Goal: Task Accomplishment & Management: Use online tool/utility

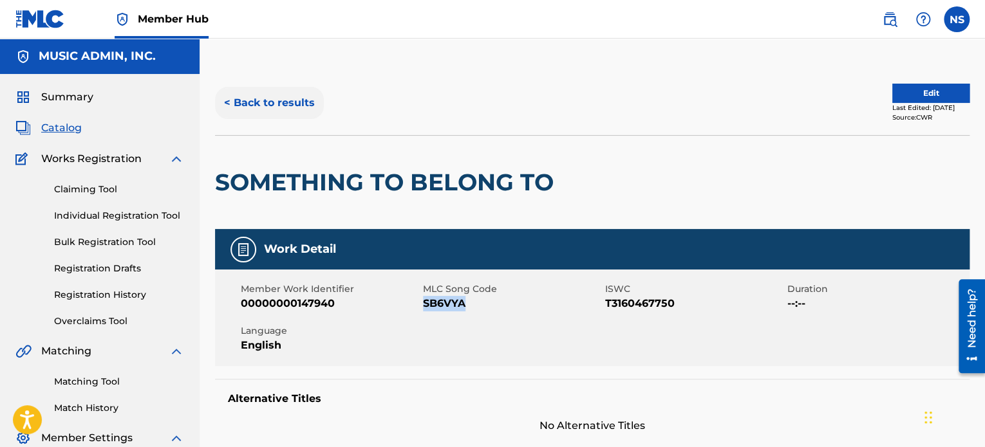
click at [277, 102] on button "< Back to results" at bounding box center [269, 103] width 109 height 32
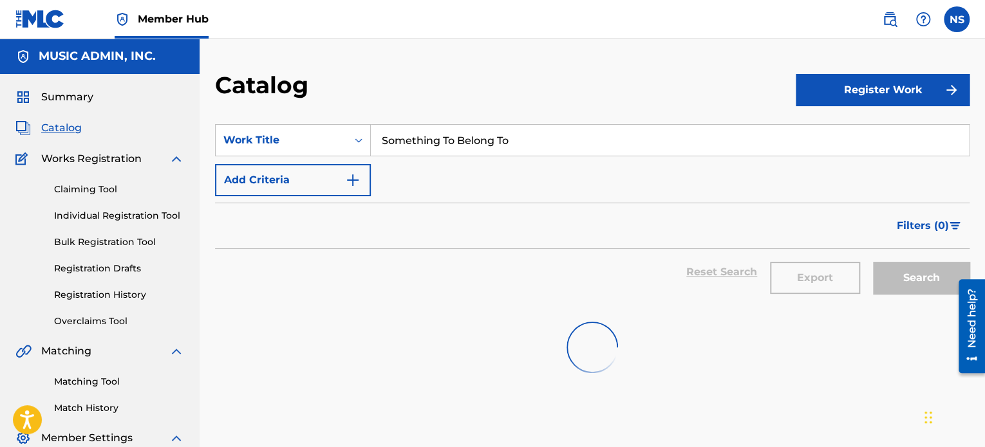
scroll to position [84, 0]
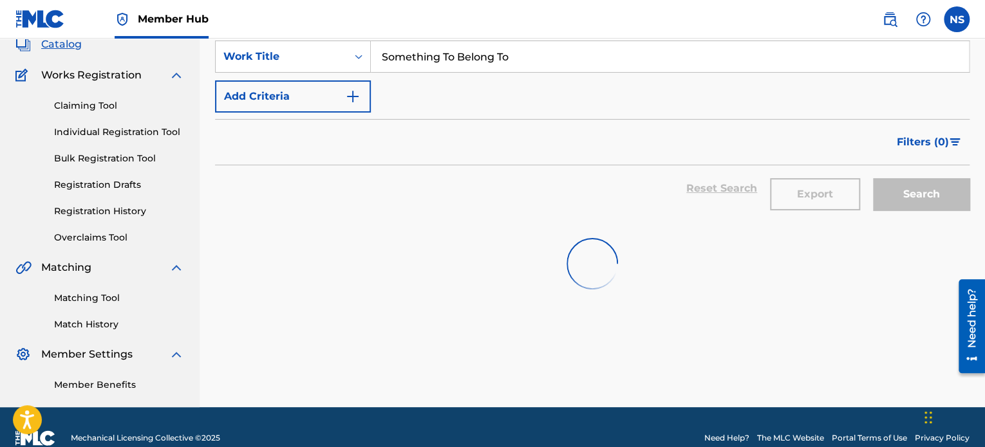
drag, startPoint x: 523, startPoint y: 61, endPoint x: 203, endPoint y: 20, distance: 322.6
click at [136, 17] on div "Member Hub NS NS [PERSON_NAME] [PERSON_NAME][EMAIL_ADDRESS][PERSON_NAME][DOMAIN…" at bounding box center [492, 192] width 985 height 553
paste input "If You're Coming Back"
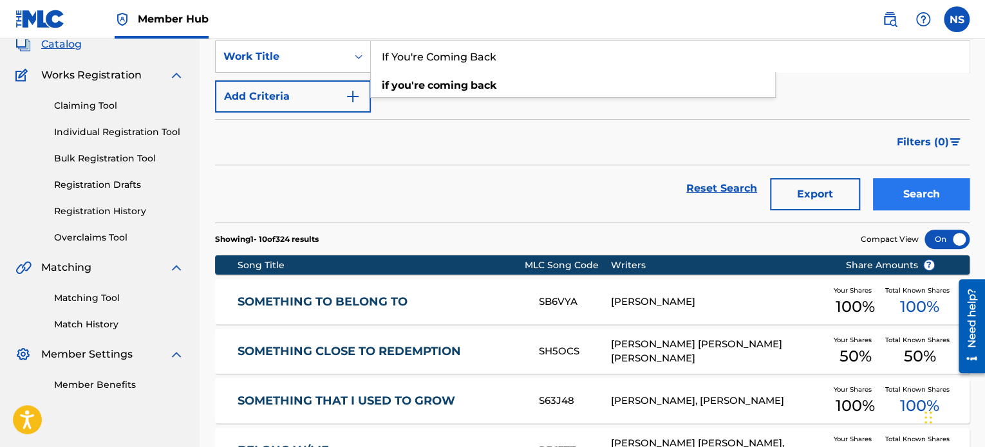
type input "If You're Coming Back"
click at [880, 187] on button "Search" at bounding box center [921, 194] width 97 height 32
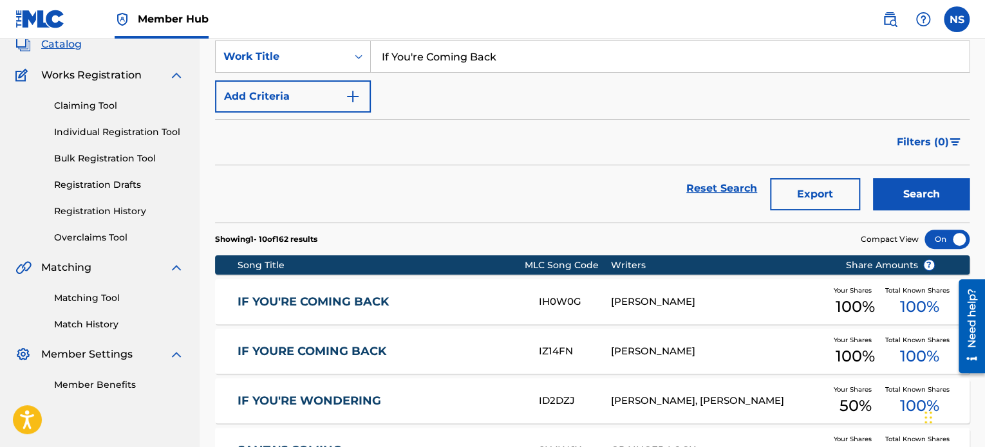
click at [322, 302] on link "IF YOU'RE COMING BACK" at bounding box center [380, 302] width 284 height 15
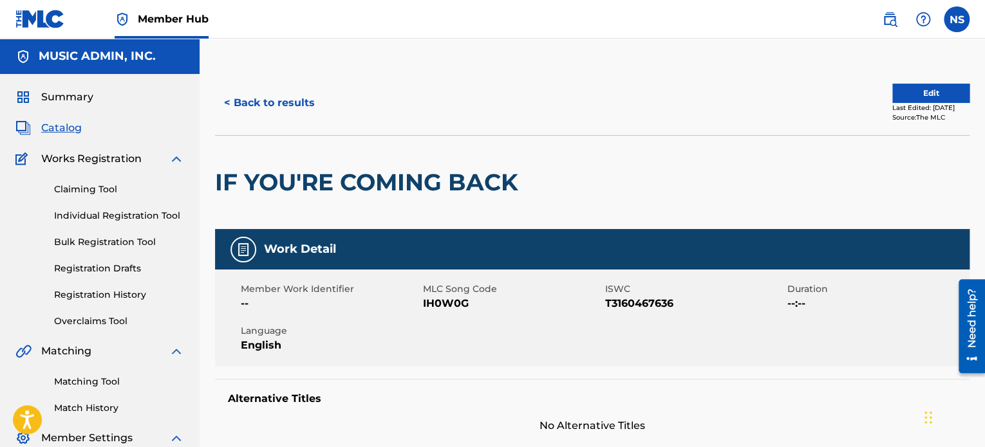
click at [449, 310] on span "IH0W0G" at bounding box center [512, 303] width 179 height 15
copy span "IH0W0G"
click at [302, 115] on button "< Back to results" at bounding box center [269, 103] width 109 height 32
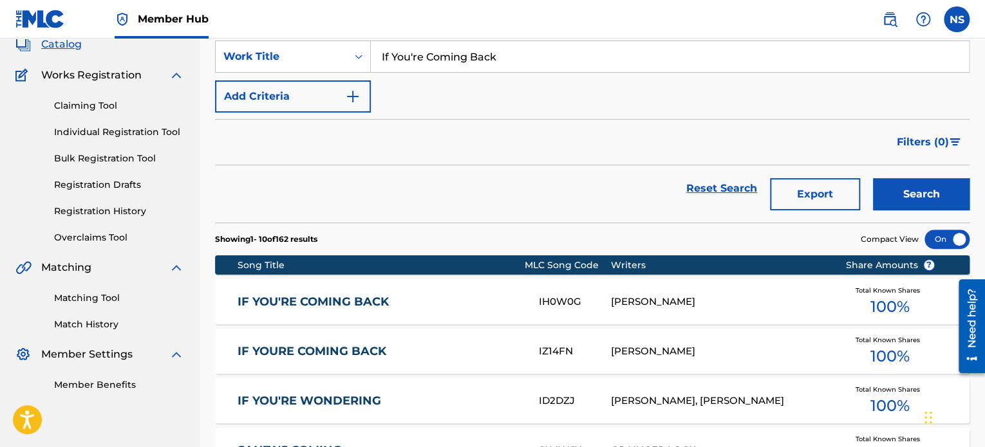
drag, startPoint x: 498, startPoint y: 53, endPoint x: 201, endPoint y: 26, distance: 298.0
click at [201, 26] on div "Member Hub NS NS Nayomi Samson nayomi.samson@musicadmin.com Notification Prefer…" at bounding box center [492, 407] width 985 height 982
paste input "Medicine Mountain"
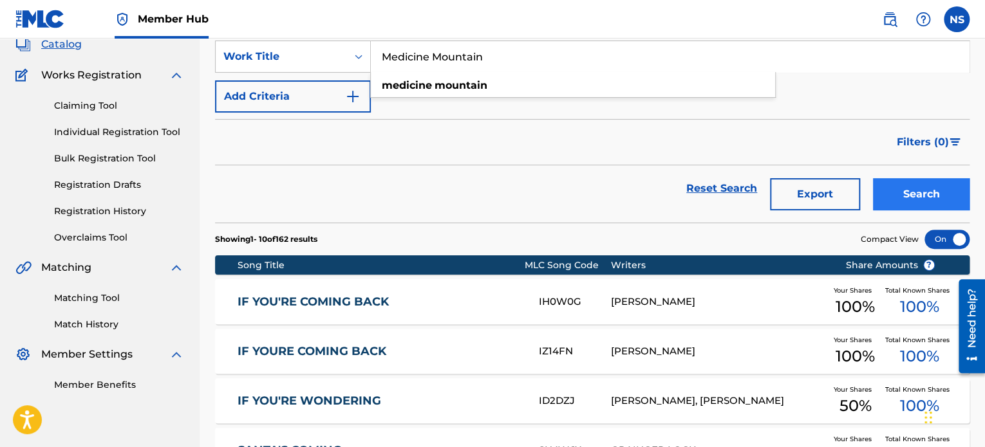
type input "Medicine Mountain"
click at [897, 190] on button "Search" at bounding box center [921, 194] width 97 height 32
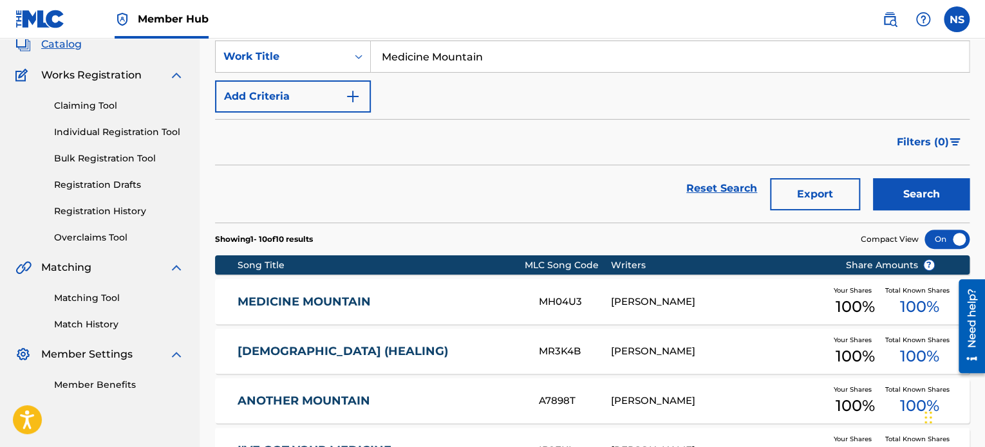
click at [344, 292] on div "MEDICINE MOUNTAIN MH04U3 RYAN WILCOX Your Shares 100 % Total Known Shares 100 %" at bounding box center [592, 301] width 754 height 45
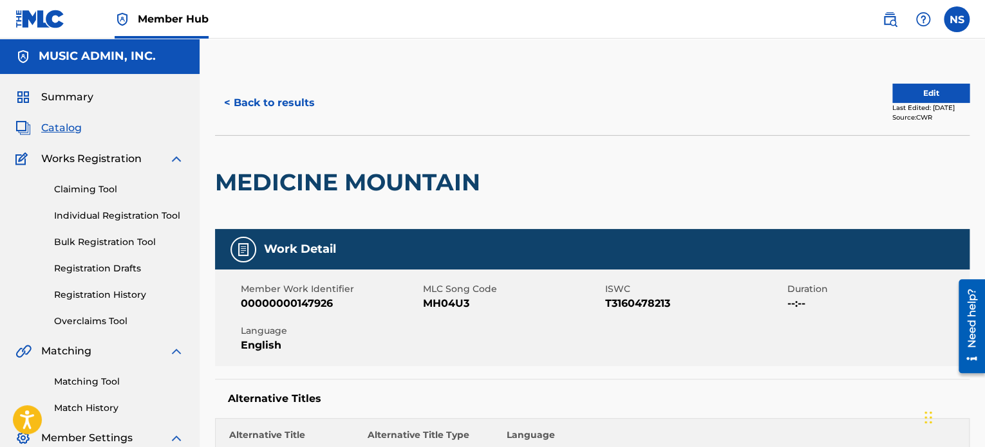
click at [438, 308] on span "MH04U3" at bounding box center [512, 303] width 179 height 15
copy span "MH04U3"
click at [263, 103] on button "< Back to results" at bounding box center [269, 103] width 109 height 32
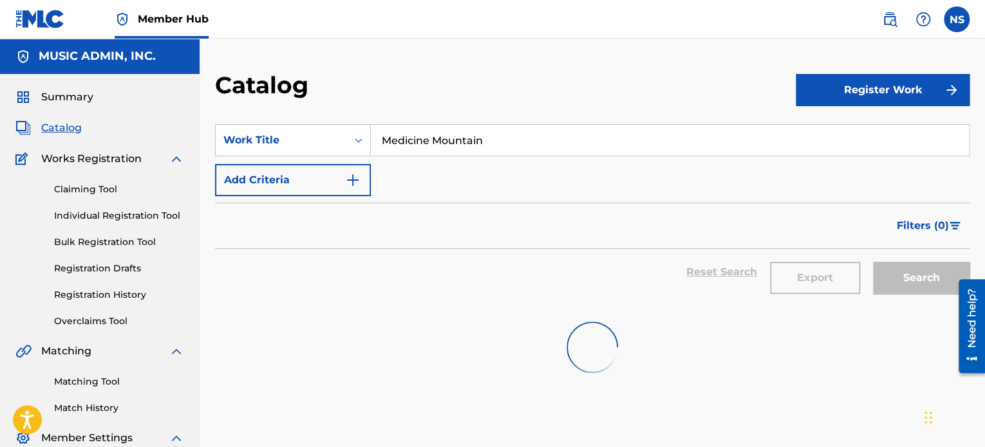
scroll to position [84, 0]
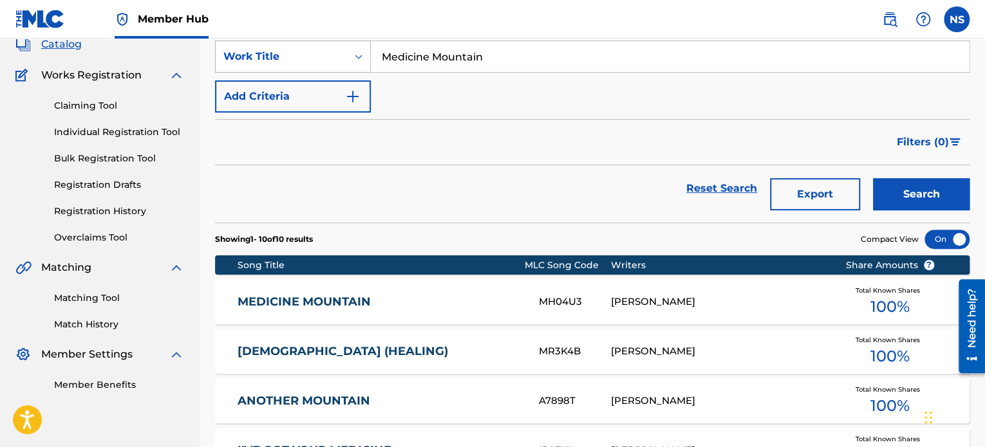
drag, startPoint x: 510, startPoint y: 57, endPoint x: 361, endPoint y: 64, distance: 149.5
click at [196, 32] on div "Member Hub NS NS Nayomi Samson nayomi.samson@musicadmin.com Notification Prefer…" at bounding box center [492, 404] width 985 height 977
paste input "idnight Angel"
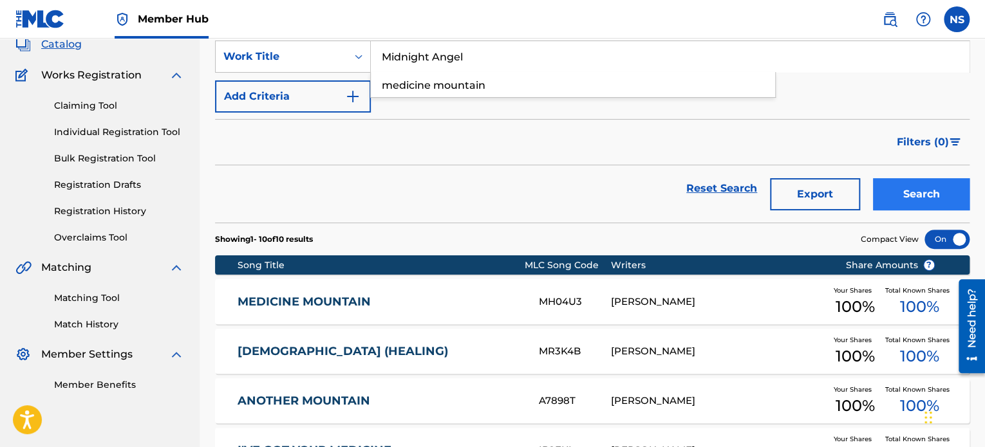
type input "Midnight Angel"
click at [926, 200] on button "Search" at bounding box center [921, 194] width 97 height 32
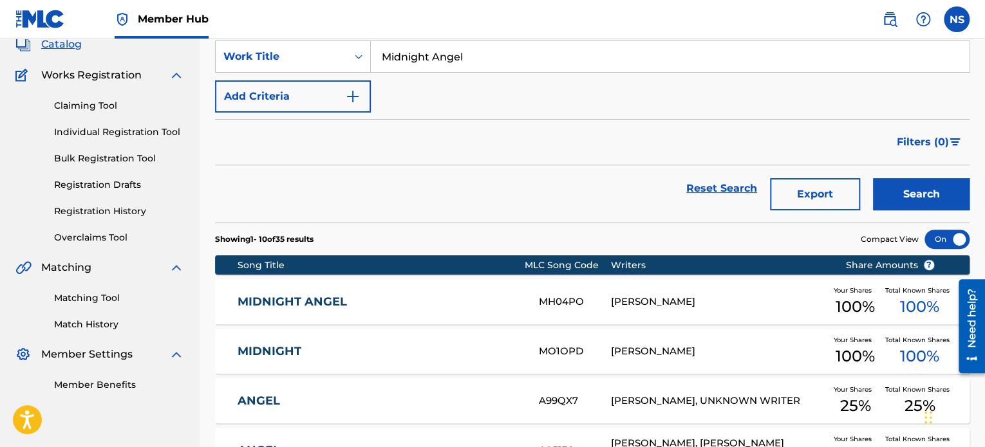
click at [301, 299] on link "MIDNIGHT ANGEL" at bounding box center [380, 302] width 284 height 15
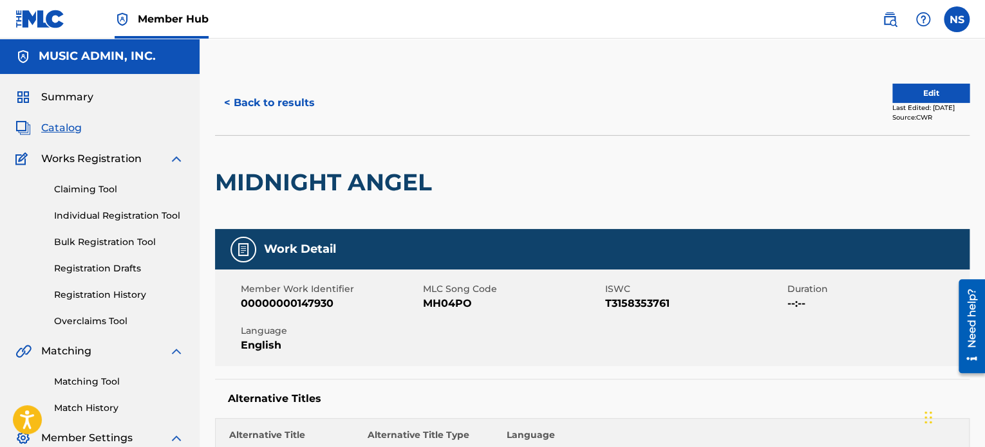
click at [447, 298] on span "MH04PO" at bounding box center [512, 303] width 179 height 15
copy span "MH04PO"
click at [291, 107] on button "< Back to results" at bounding box center [269, 103] width 109 height 32
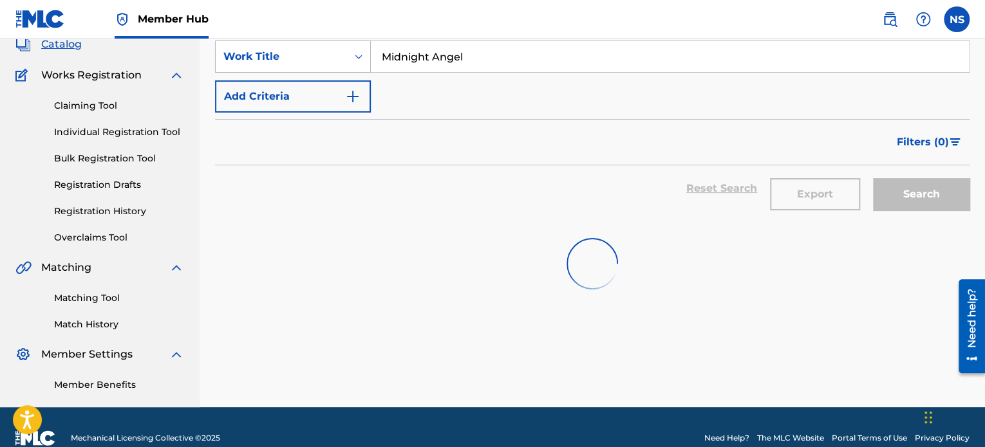
drag, startPoint x: 510, startPoint y: 71, endPoint x: 287, endPoint y: 41, distance: 224.9
click at [214, 26] on div "Member Hub NS NS Nayomi Samson nayomi.samson@musicadmin.com Notification Prefer…" at bounding box center [492, 192] width 985 height 553
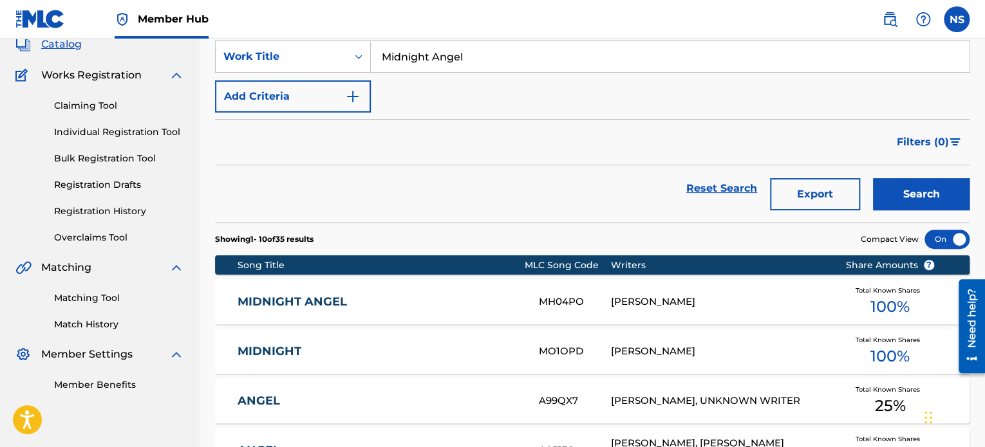
paste input "Lovers & Thieves"
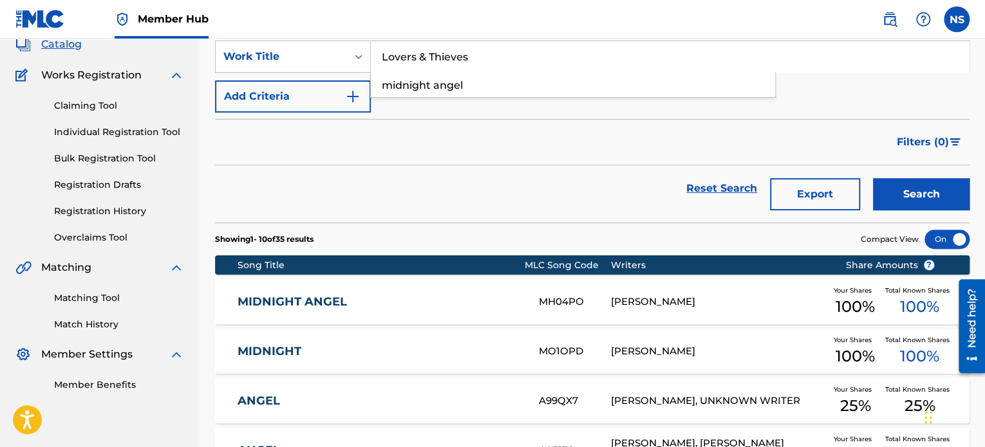
type input "Lovers & Thieves"
click at [904, 193] on button "Search" at bounding box center [921, 194] width 97 height 32
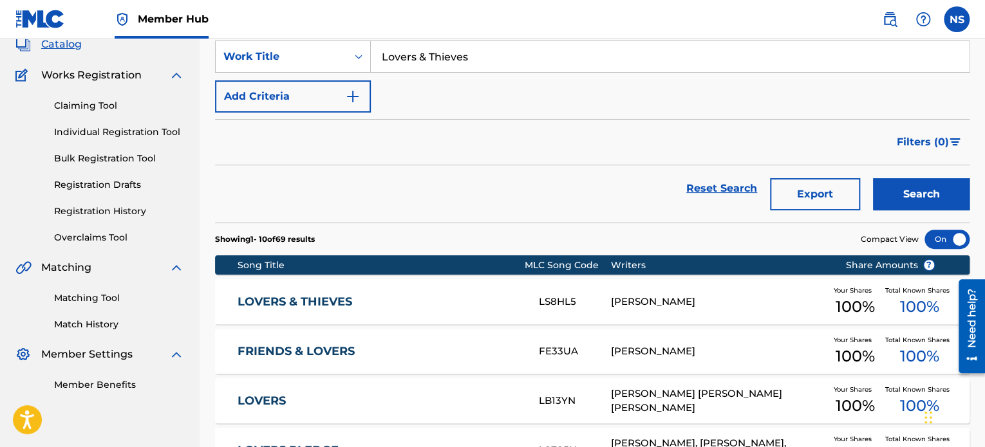
click at [299, 302] on link "LOVERS & THIEVES" at bounding box center [380, 302] width 284 height 15
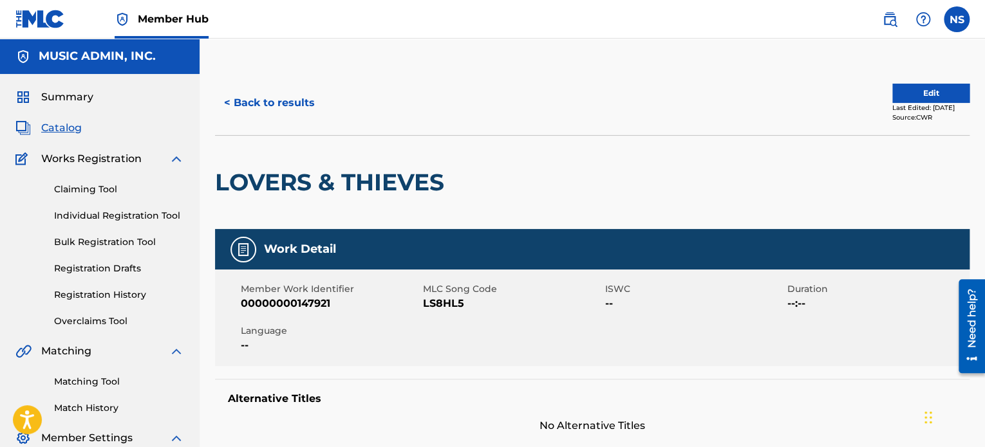
click at [433, 301] on span "LS8HL5" at bounding box center [512, 303] width 179 height 15
copy span "LS8HL5"
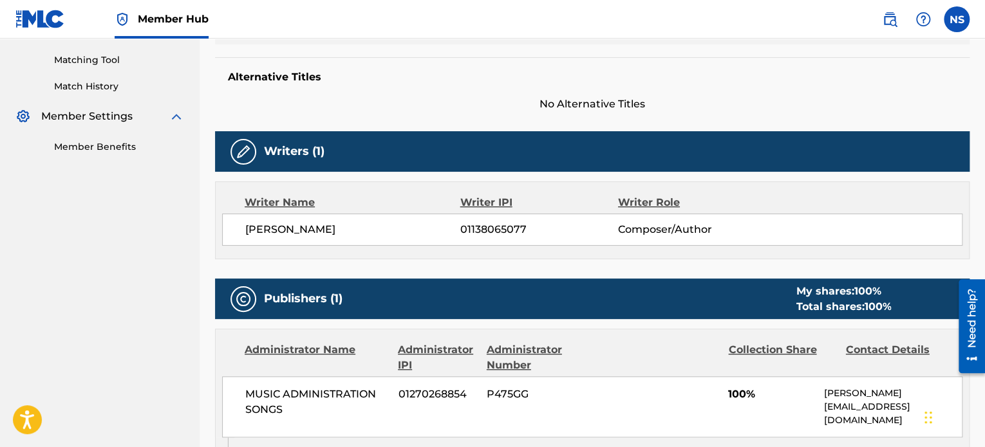
scroll to position [64, 0]
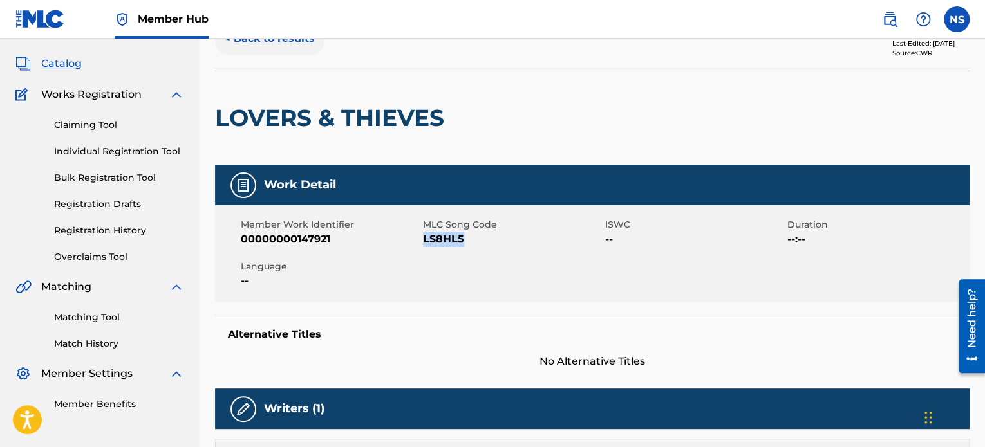
click at [288, 46] on button "< Back to results" at bounding box center [269, 39] width 109 height 32
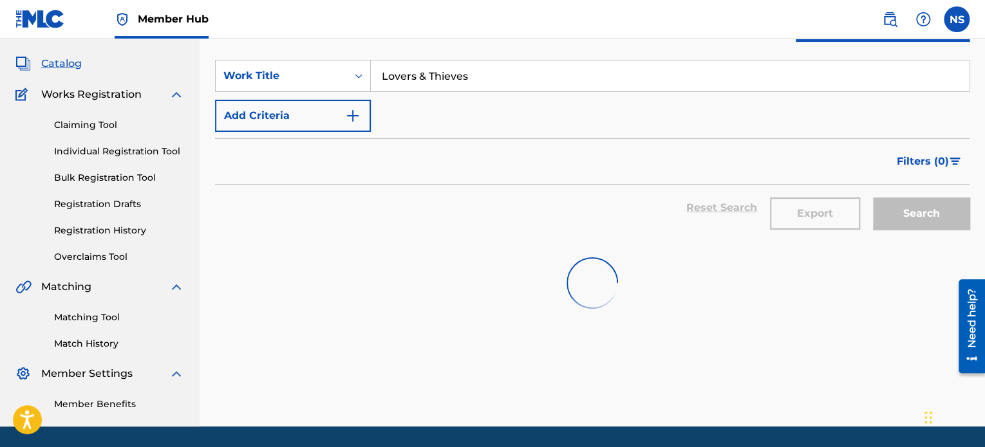
scroll to position [84, 0]
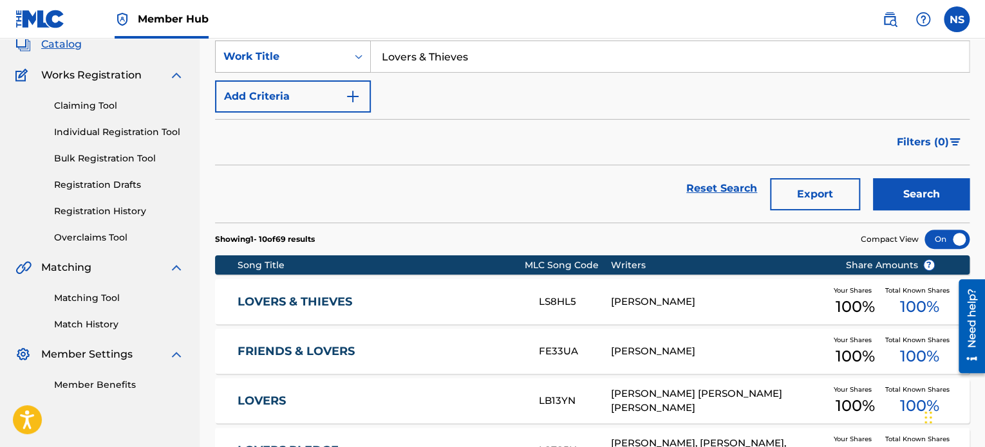
drag, startPoint x: 492, startPoint y: 59, endPoint x: 291, endPoint y: 46, distance: 201.3
click at [291, 46] on div "SearchWithCriteria208f2db5-655e-44a8-a4d0-c7f06fd8c3c5 Work Title Lovers & Thie…" at bounding box center [592, 57] width 754 height 32
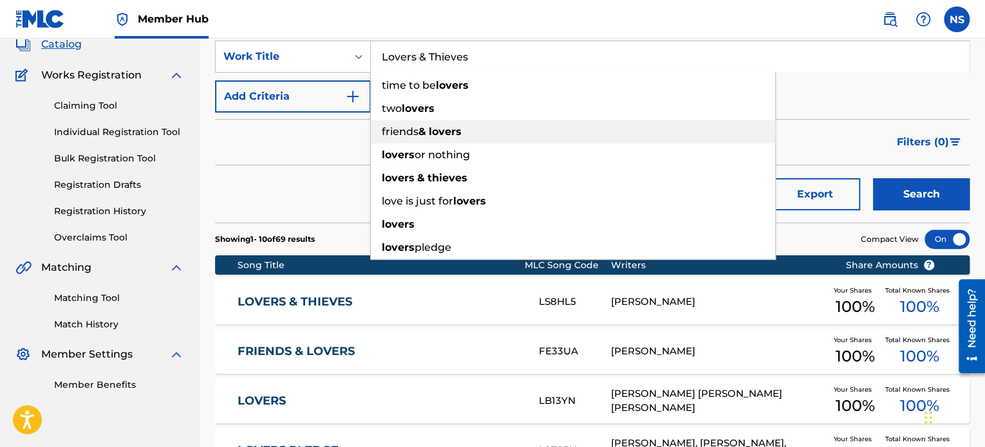
paste input "Slide On Over"
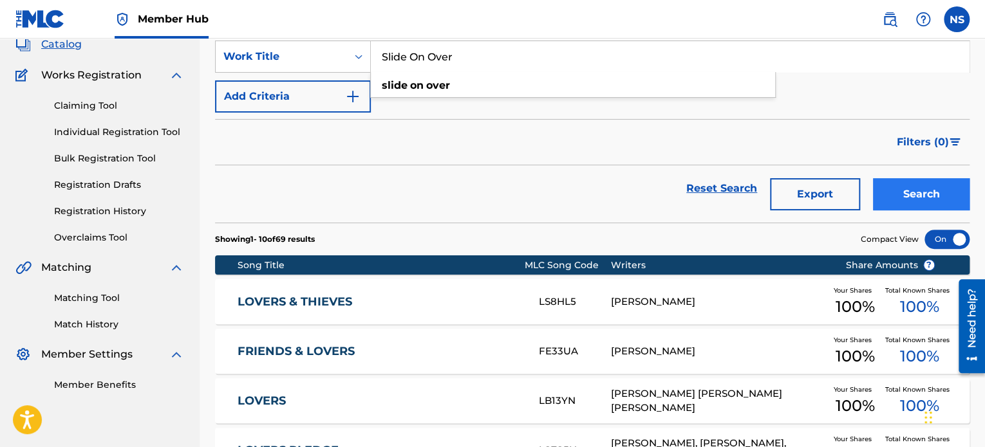
type input "Slide On Over"
click at [915, 200] on button "Search" at bounding box center [921, 194] width 97 height 32
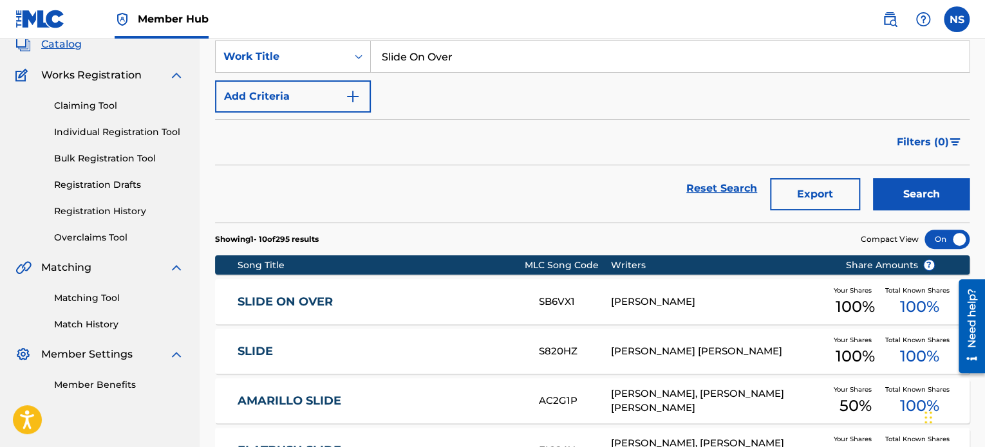
drag, startPoint x: 287, startPoint y: 308, endPoint x: 313, endPoint y: 315, distance: 27.3
click at [287, 308] on div "SLIDE ON OVER SB6VX1 RYAN WILCOX Your Shares 100 % Total Known Shares 100 %" at bounding box center [592, 301] width 754 height 45
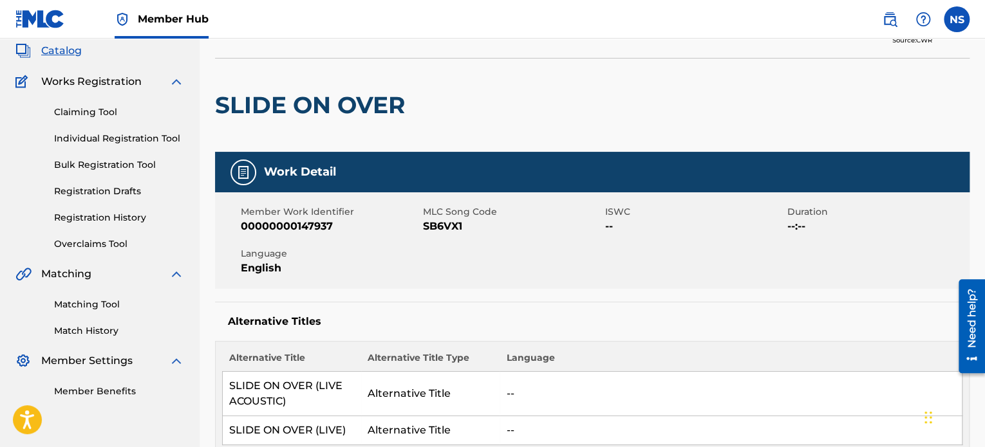
scroll to position [64, 0]
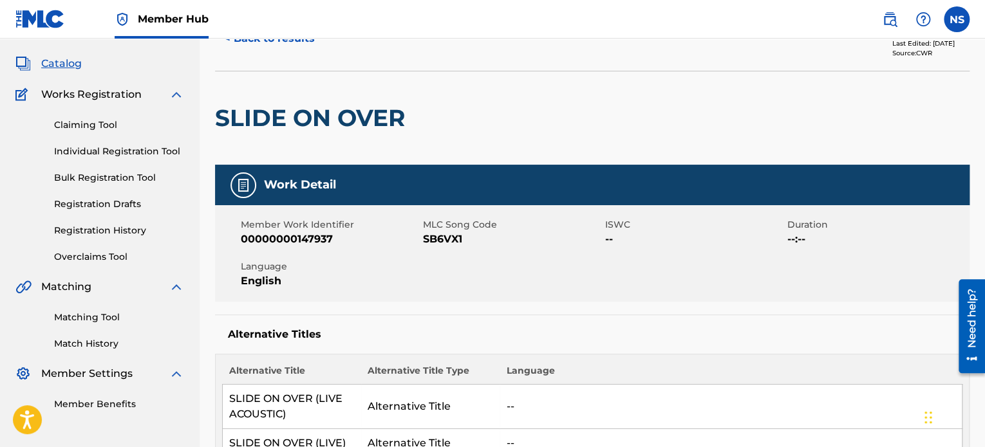
click at [438, 247] on span "SB6VX1" at bounding box center [512, 239] width 179 height 15
click at [438, 242] on span "SB6VX1" at bounding box center [512, 239] width 179 height 15
copy span "SB6VX1"
click at [284, 43] on button "< Back to results" at bounding box center [269, 39] width 109 height 32
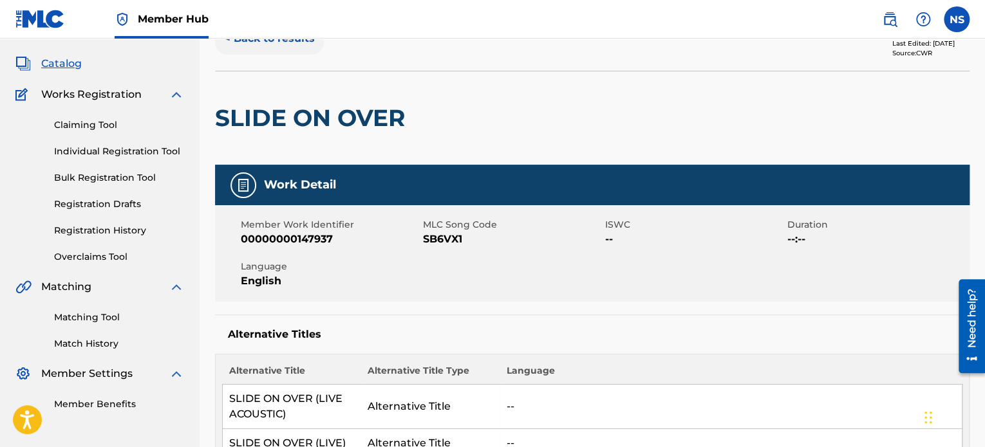
scroll to position [84, 0]
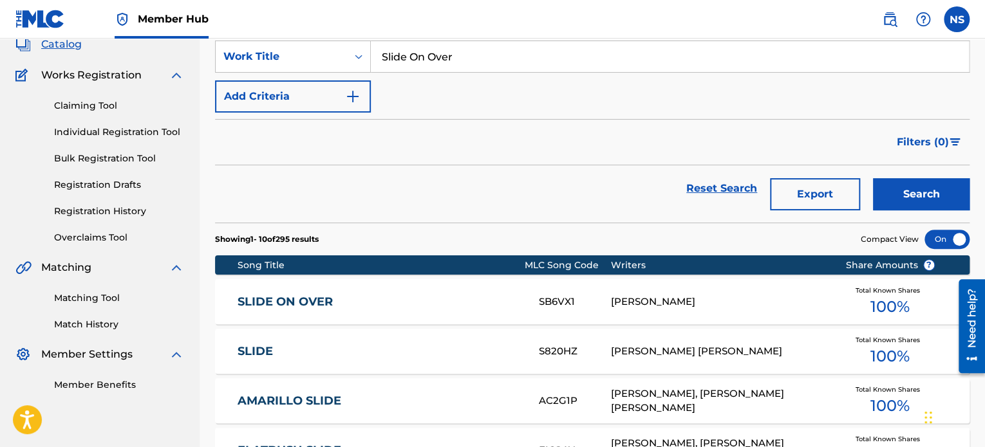
drag, startPoint x: 463, startPoint y: 59, endPoint x: 230, endPoint y: 38, distance: 233.9
click at [230, 38] on div "Member Hub NS NS Nayomi Samson nayomi.samson@musicadmin.com Notification Prefer…" at bounding box center [492, 407] width 985 height 982
paste input "Board It Up"
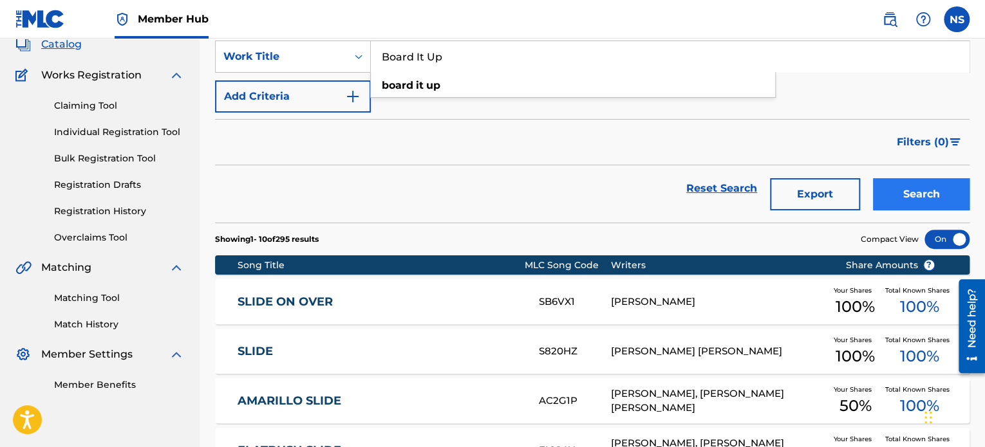
type input "Board It Up"
click at [891, 209] on button "Search" at bounding box center [921, 194] width 97 height 32
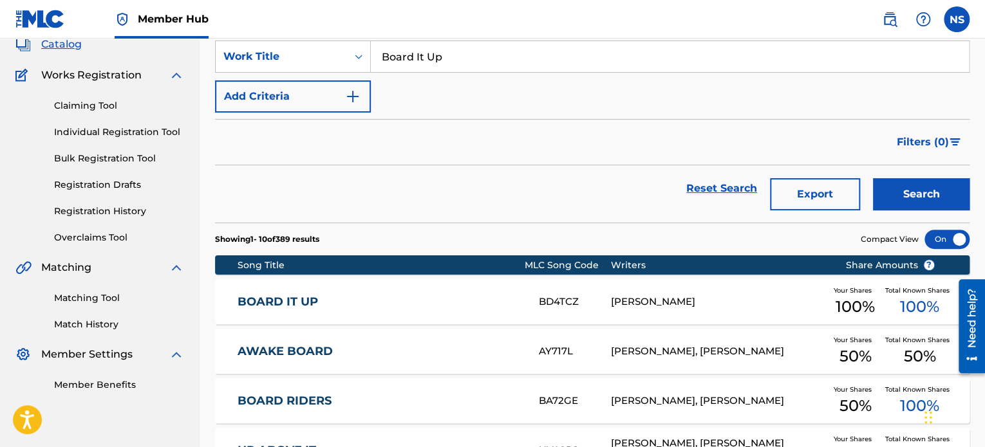
click at [286, 303] on link "BOARD IT UP" at bounding box center [380, 302] width 284 height 15
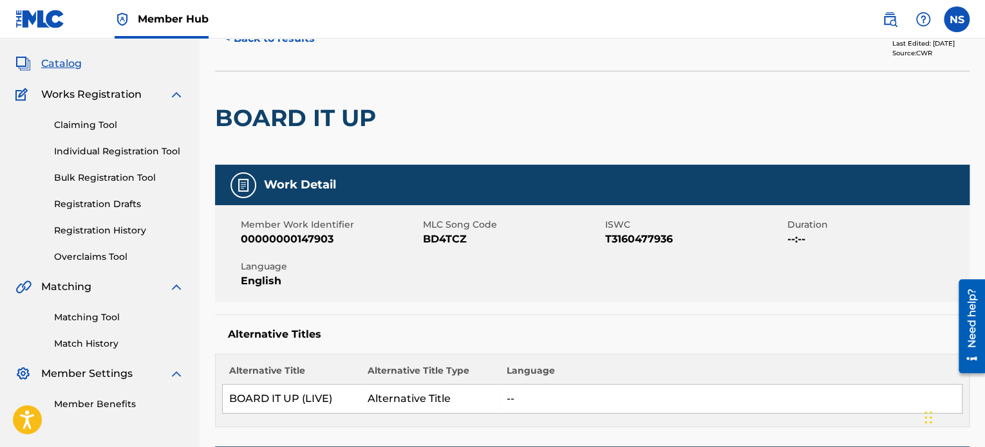
scroll to position [64, 0]
click at [442, 242] on span "BD4TCZ" at bounding box center [512, 239] width 179 height 15
click at [442, 241] on span "BD4TCZ" at bounding box center [512, 239] width 179 height 15
copy span "BD4TCZ"
click at [294, 52] on button "< Back to results" at bounding box center [269, 39] width 109 height 32
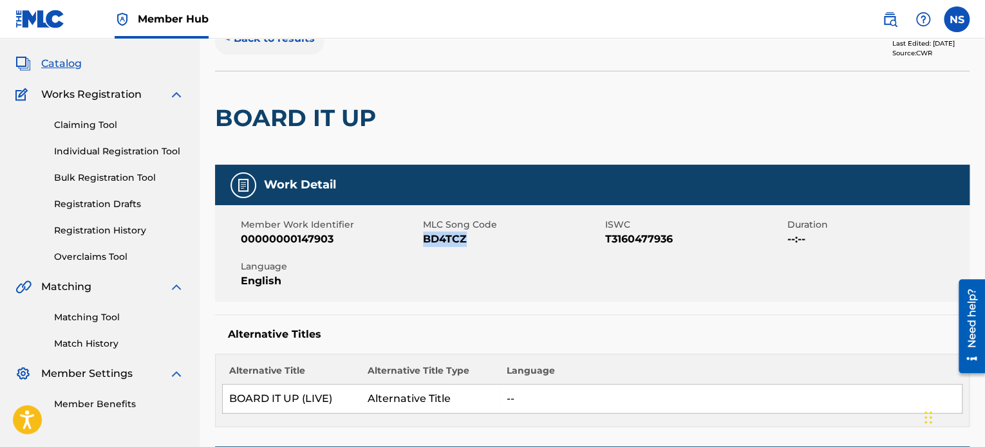
scroll to position [84, 0]
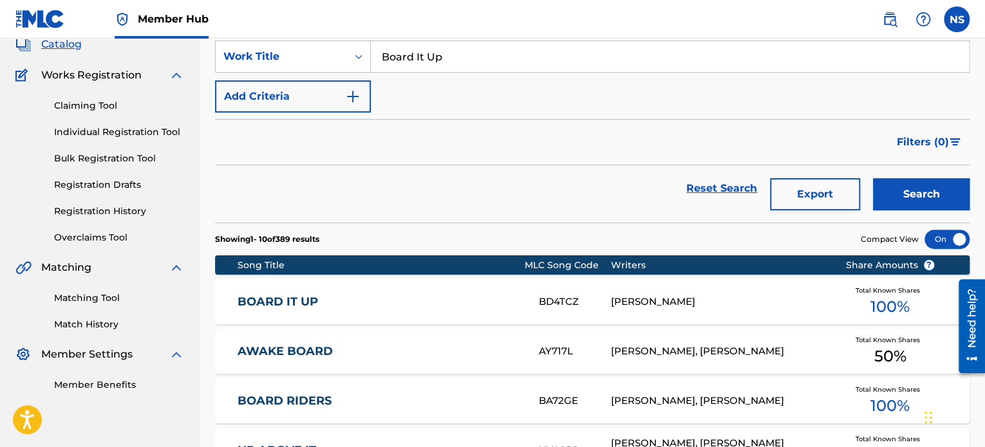
drag, startPoint x: 461, startPoint y: 57, endPoint x: 165, endPoint y: 17, distance: 298.7
click at [165, 17] on div "Member Hub NS NS Nayomi Samson nayomi.samson@musicadmin.com Notification Prefer…" at bounding box center [492, 407] width 985 height 982
paste input "Til' I'm OK"
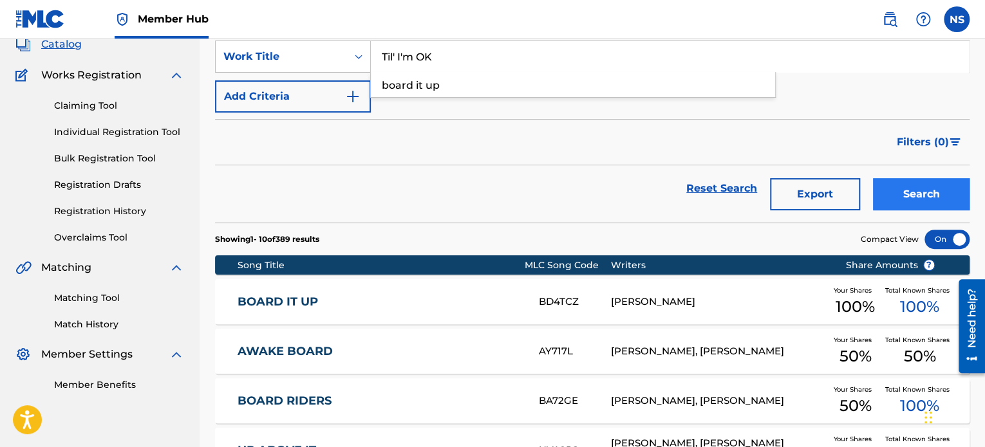
type input "Til' I'm OK"
click at [893, 192] on button "Search" at bounding box center [921, 194] width 97 height 32
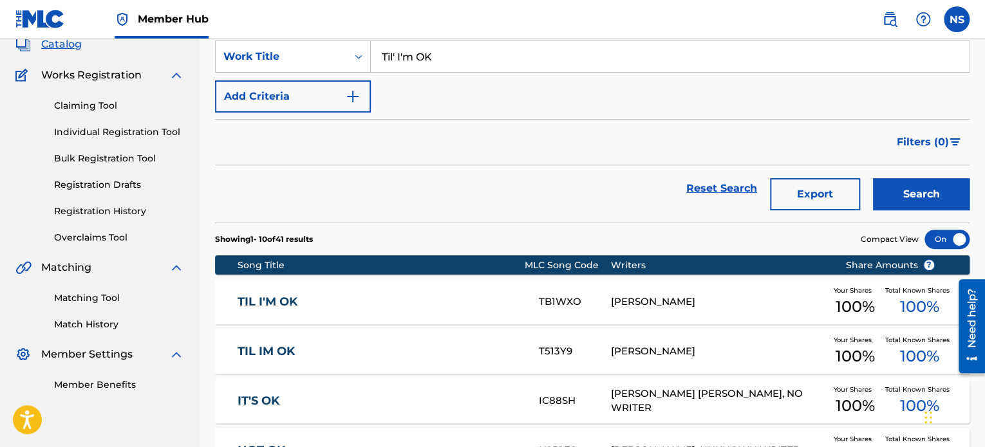
click at [278, 302] on link "TIL I'M OK" at bounding box center [380, 302] width 284 height 15
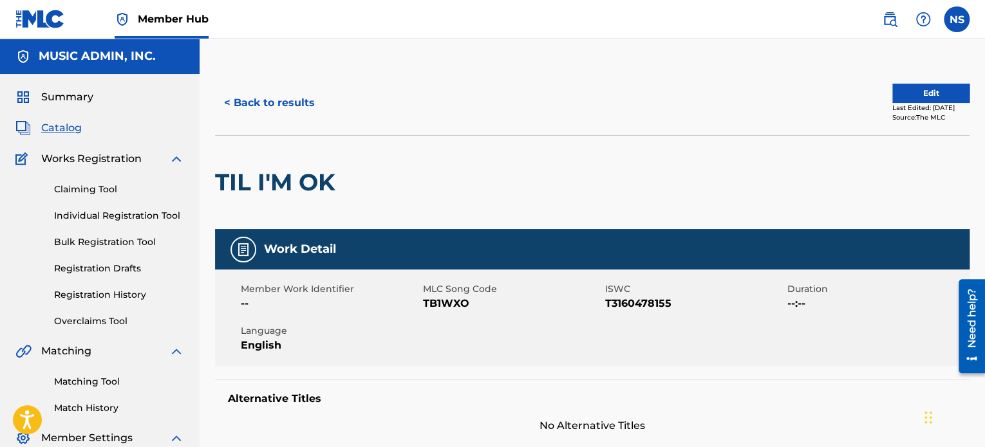
click at [438, 304] on span "TB1WXO" at bounding box center [512, 303] width 179 height 15
copy span "TB1WXO"
click at [263, 108] on button "< Back to results" at bounding box center [269, 103] width 109 height 32
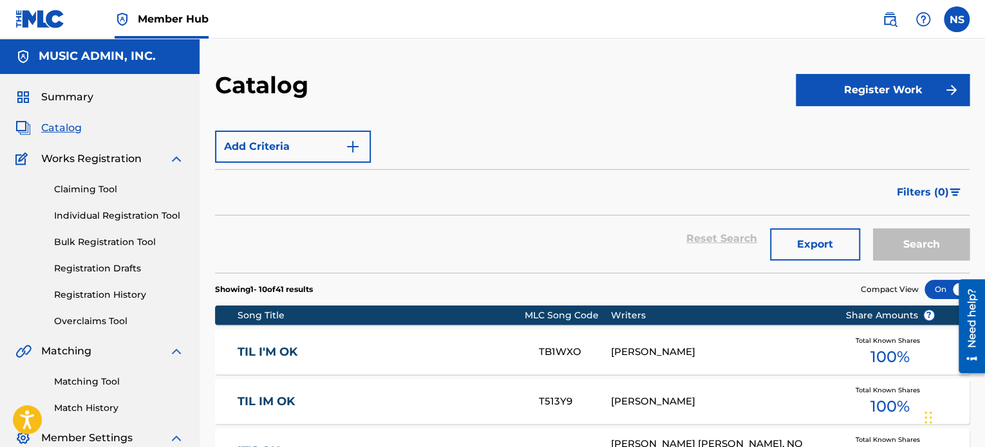
scroll to position [84, 0]
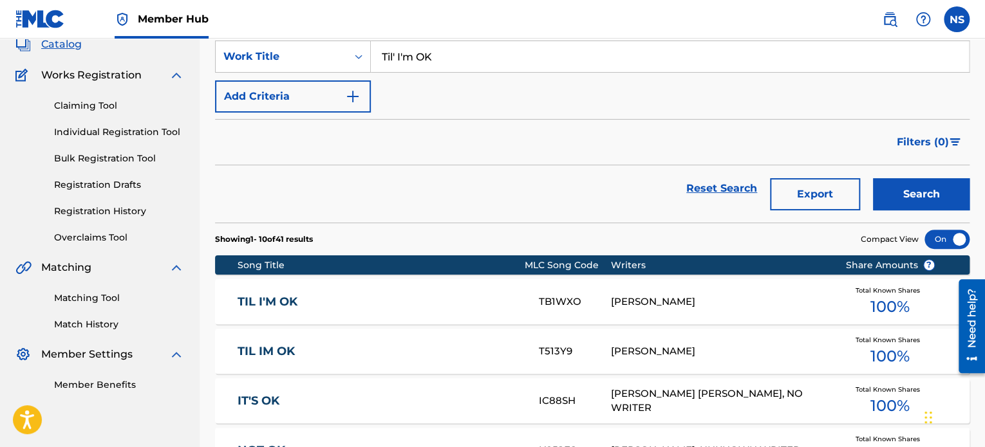
drag, startPoint x: 458, startPoint y: 61, endPoint x: 201, endPoint y: 30, distance: 258.7
click at [201, 30] on div "Member Hub NS NS Nayomi Samson nayomi.samson@musicadmin.com Notification Prefer…" at bounding box center [492, 407] width 985 height 982
paste input "Scars"
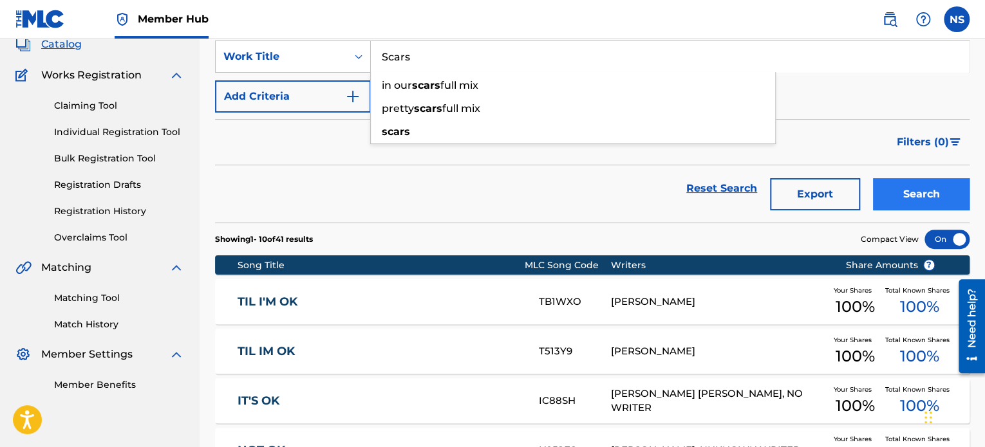
type input "Scars"
click at [901, 205] on button "Search" at bounding box center [921, 194] width 97 height 32
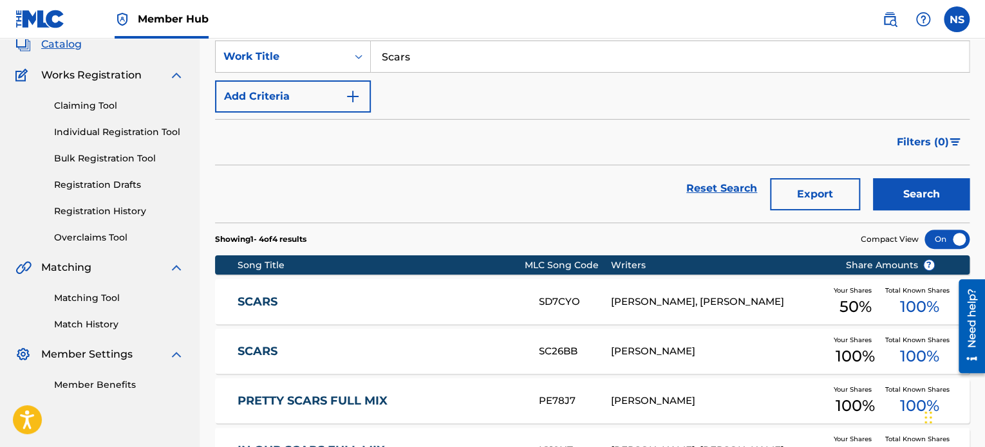
click at [266, 354] on link "SCARS" at bounding box center [380, 351] width 284 height 15
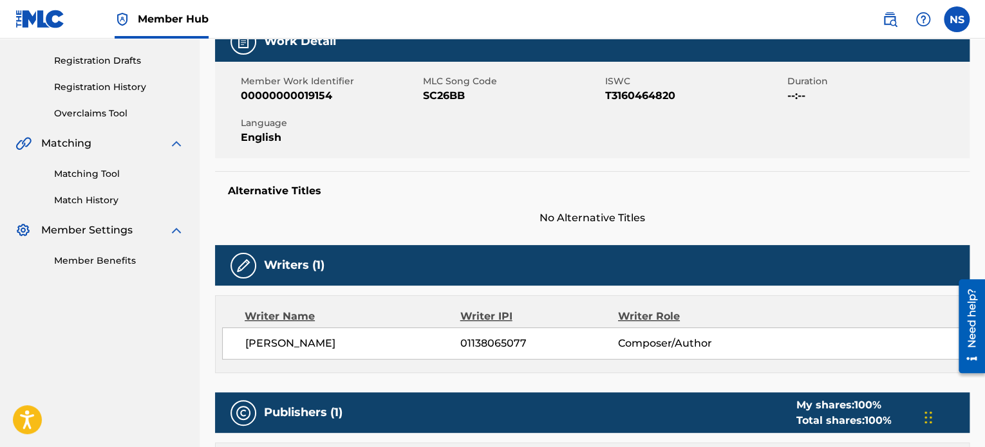
scroll to position [64, 0]
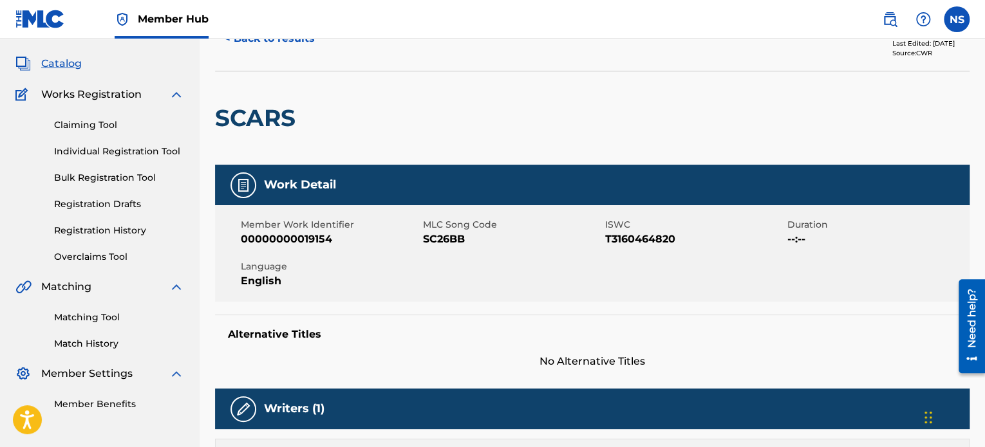
click at [451, 237] on span "SC26BB" at bounding box center [512, 239] width 179 height 15
copy span "SC26BB"
click at [266, 28] on nav "Member Hub NS NS Nayomi Samson nayomi.samson@musicadmin.com Notification Prefer…" at bounding box center [492, 19] width 985 height 39
click at [264, 34] on nav "Member Hub NS NS Nayomi Samson nayomi.samson@musicadmin.com Notification Prefer…" at bounding box center [492, 19] width 985 height 39
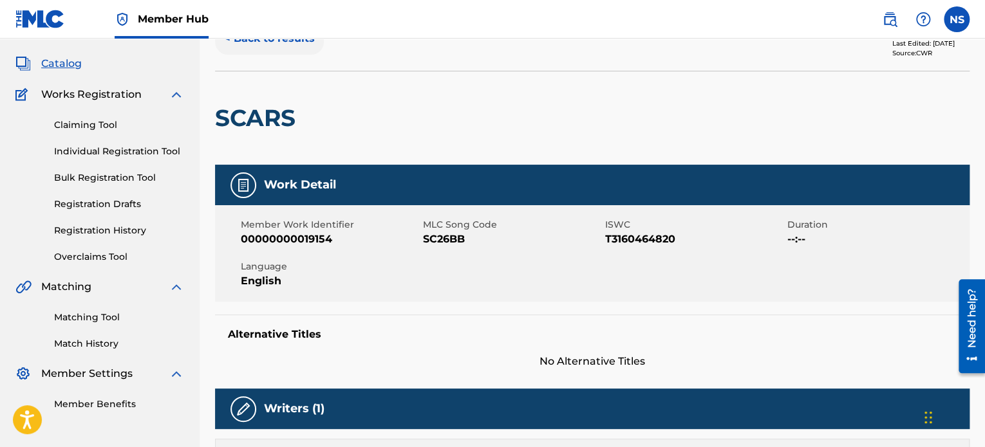
click at [267, 41] on button "< Back to results" at bounding box center [269, 39] width 109 height 32
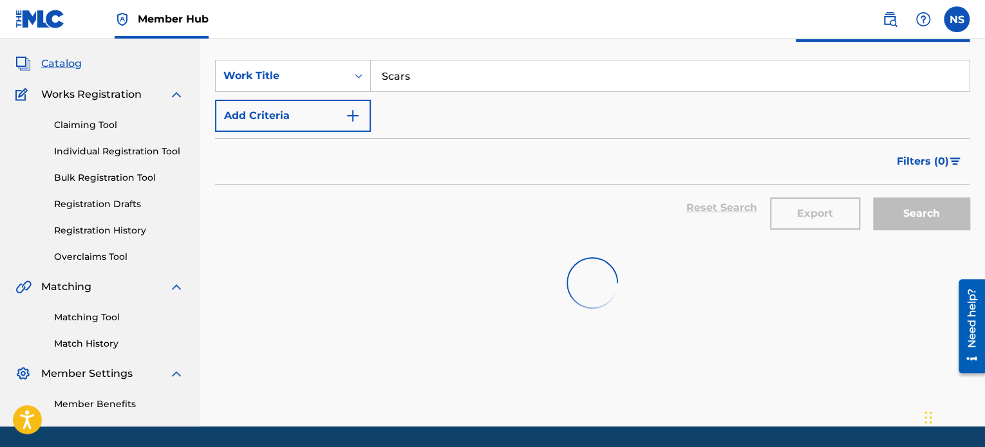
scroll to position [84, 0]
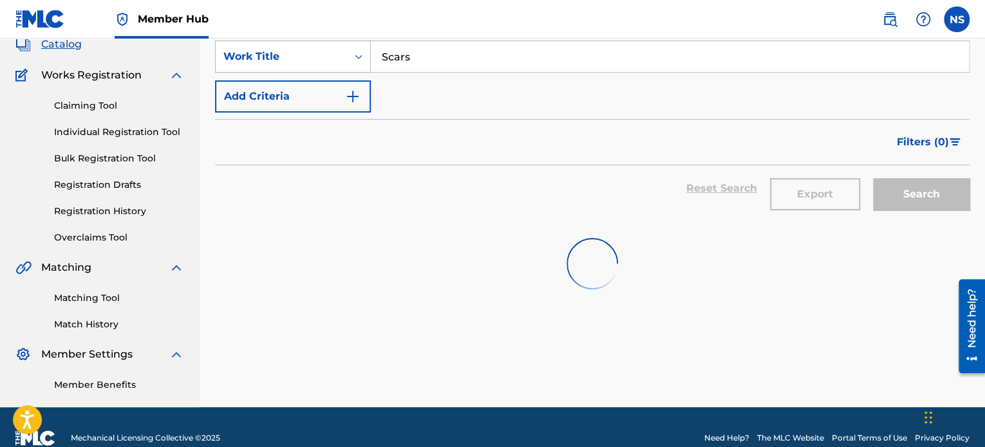
drag, startPoint x: 455, startPoint y: 61, endPoint x: 311, endPoint y: 48, distance: 144.8
click at [311, 48] on div "SearchWithCriteria208f2db5-655e-44a8-a4d0-c7f06fd8c3c5 Work Title Scars" at bounding box center [592, 57] width 754 height 32
paste input "Heaven On Your Shoulde"
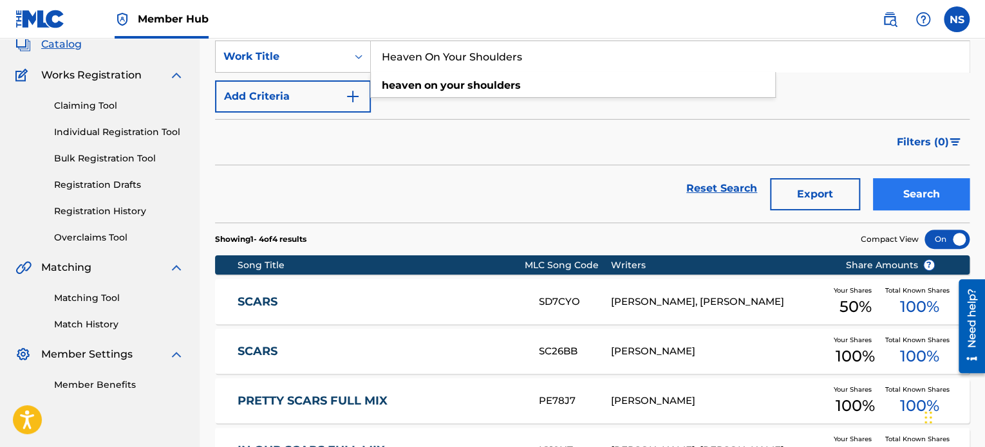
type input "Heaven On Your Shoulders"
click at [912, 207] on button "Search" at bounding box center [921, 194] width 97 height 32
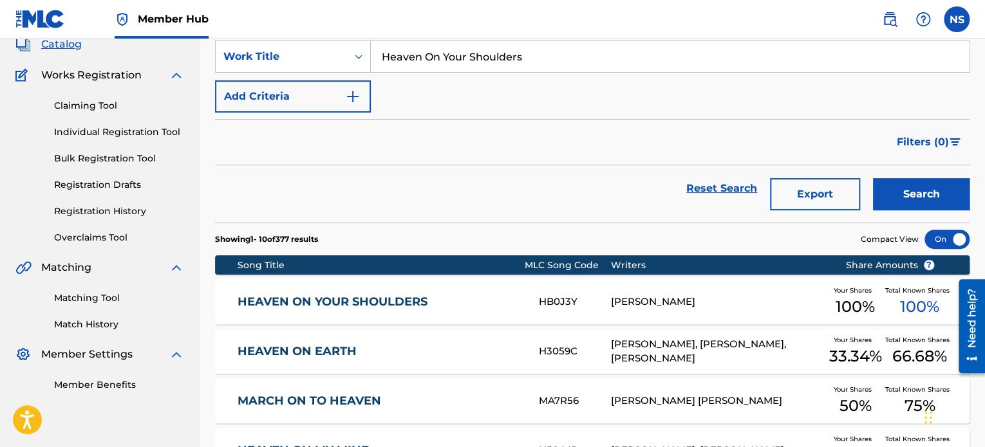
click at [348, 292] on div "HEAVEN ON YOUR SHOULDERS HB0J3Y RYAN WILCOX Your Shares 100 % Total Known Share…" at bounding box center [592, 301] width 754 height 45
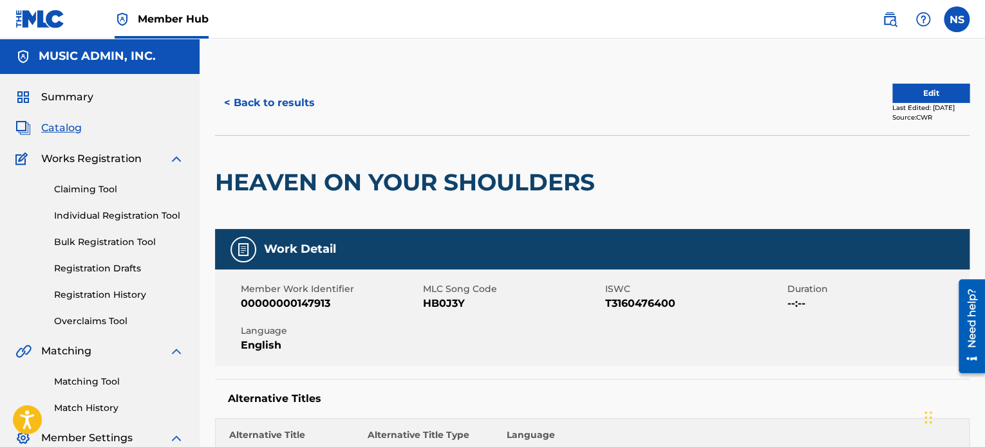
click at [448, 306] on span "HB0J3Y" at bounding box center [512, 303] width 179 height 15
copy span "HB0J3Y"
click at [279, 106] on button "< Back to results" at bounding box center [269, 103] width 109 height 32
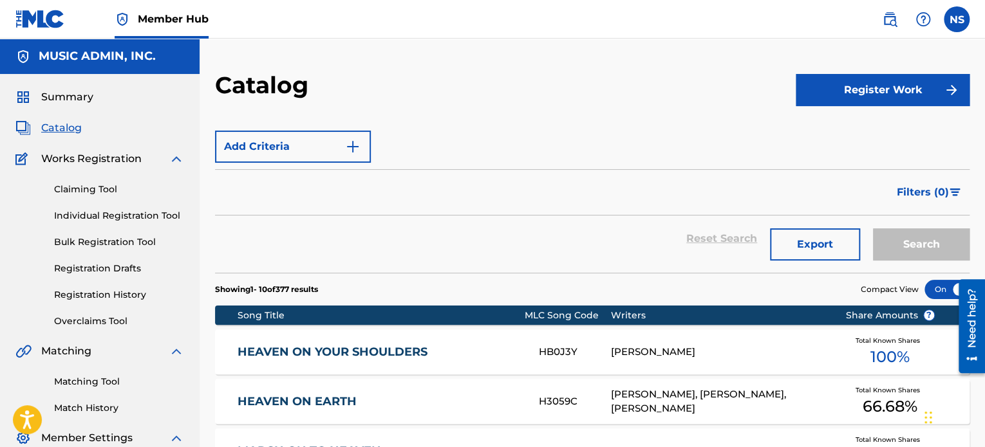
scroll to position [84, 0]
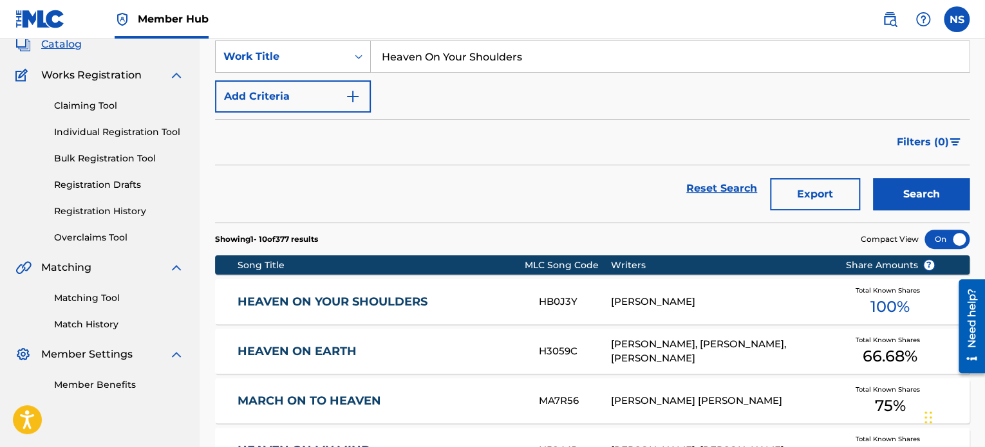
drag, startPoint x: 556, startPoint y: 65, endPoint x: 303, endPoint y: 56, distance: 253.1
click at [304, 57] on div "SearchWithCriteria208f2db5-655e-44a8-a4d0-c7f06fd8c3c5 Work Title Heaven On You…" at bounding box center [592, 57] width 754 height 32
paste input "Tangled"
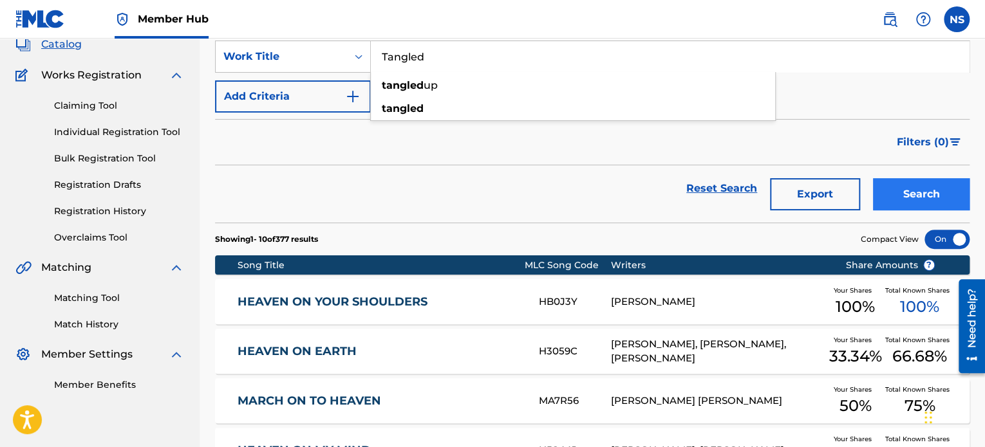
type input "Tangled"
click at [897, 204] on button "Search" at bounding box center [921, 194] width 97 height 32
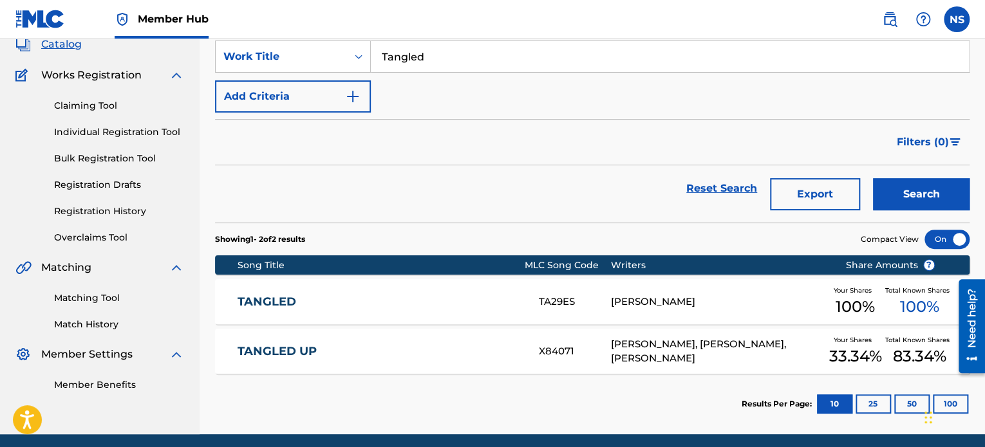
click at [279, 307] on link "TANGLED" at bounding box center [380, 302] width 284 height 15
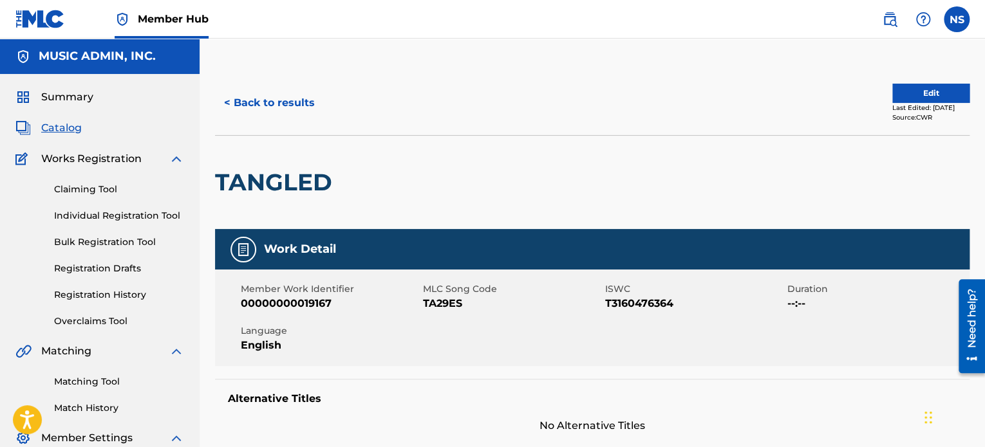
click at [445, 303] on span "TA29ES" at bounding box center [512, 303] width 179 height 15
copy span "TA29ES"
click at [270, 100] on button "< Back to results" at bounding box center [269, 103] width 109 height 32
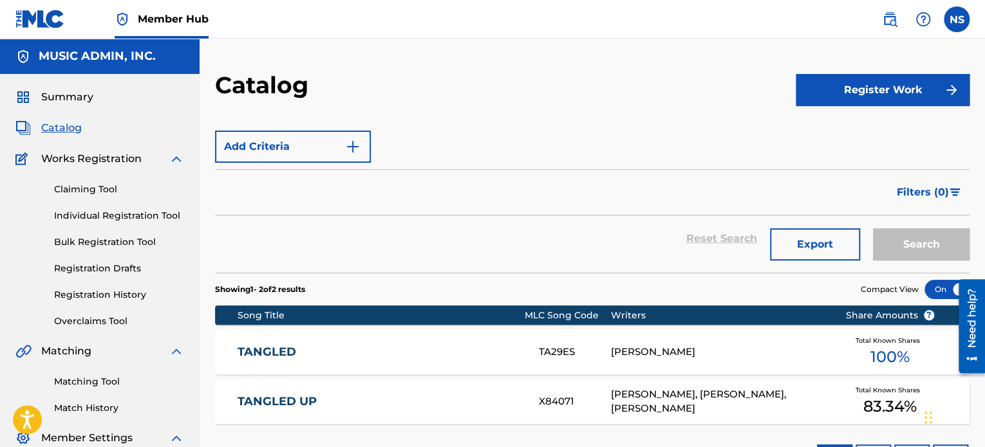
scroll to position [84, 0]
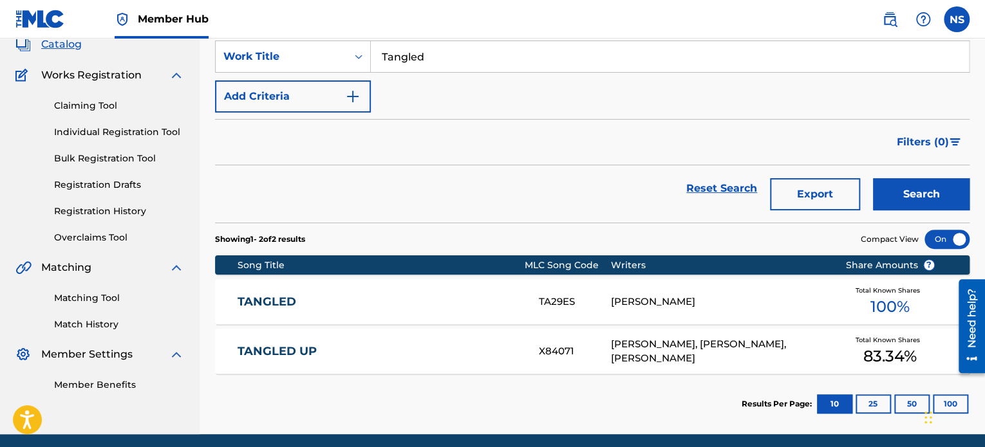
drag, startPoint x: 439, startPoint y: 62, endPoint x: 215, endPoint y: 39, distance: 225.1
click at [215, 39] on section "SearchWithCriteria208f2db5-655e-44a8-a4d0-c7f06fd8c3c5 Work Title Tangled Add C…" at bounding box center [592, 124] width 754 height 198
paste input "Mexican Win"
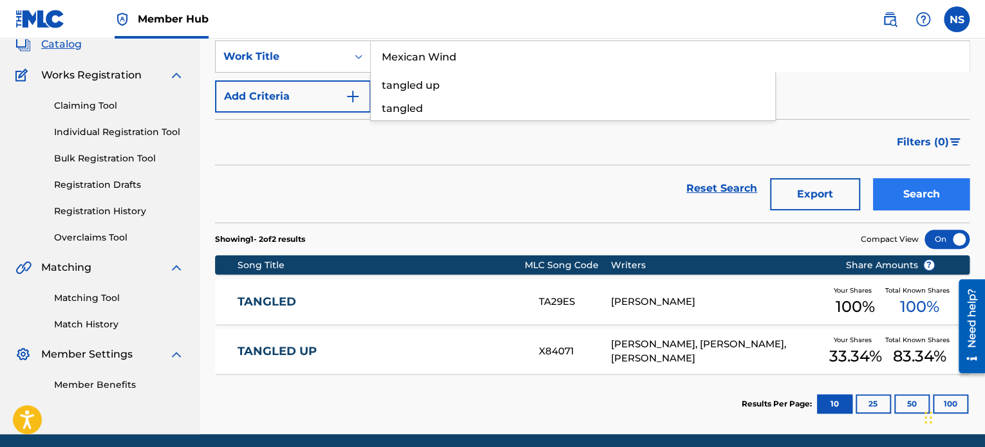
type input "Mexican Wind"
click at [899, 195] on button "Search" at bounding box center [921, 194] width 97 height 32
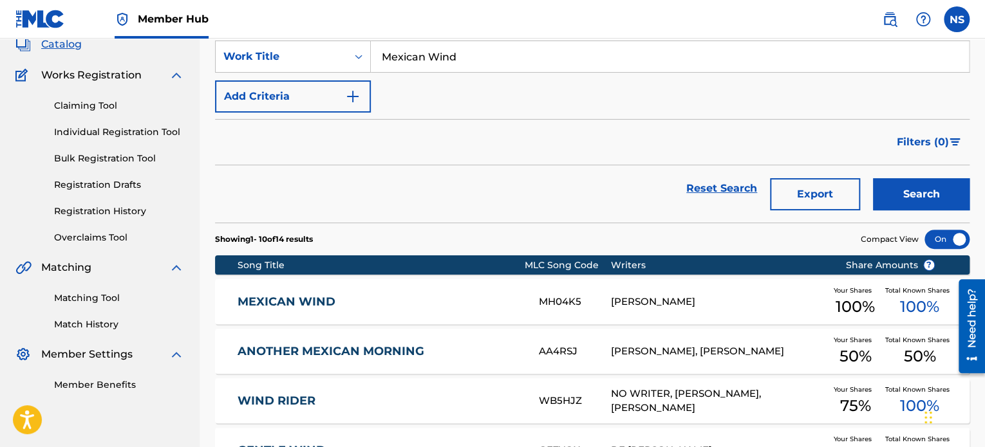
click at [303, 298] on link "MEXICAN WIND" at bounding box center [380, 302] width 284 height 15
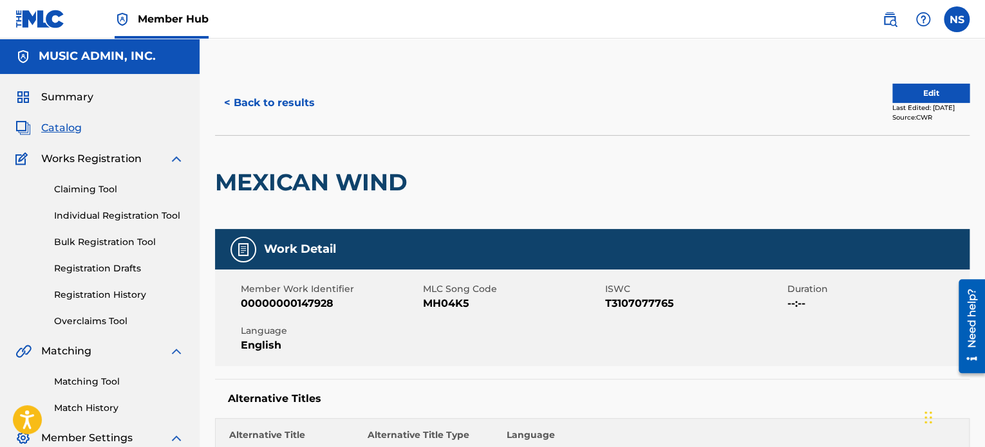
click at [451, 306] on span "MH04K5" at bounding box center [512, 303] width 179 height 15
click at [271, 106] on button "< Back to results" at bounding box center [269, 103] width 109 height 32
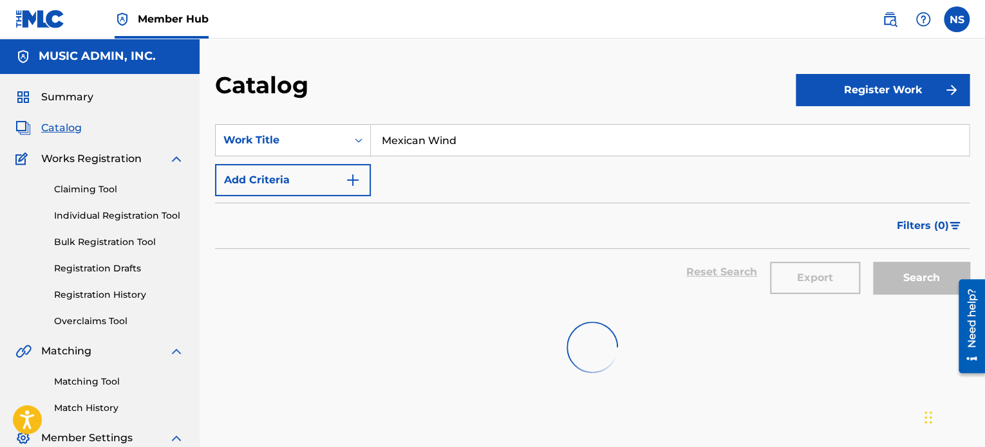
scroll to position [84, 0]
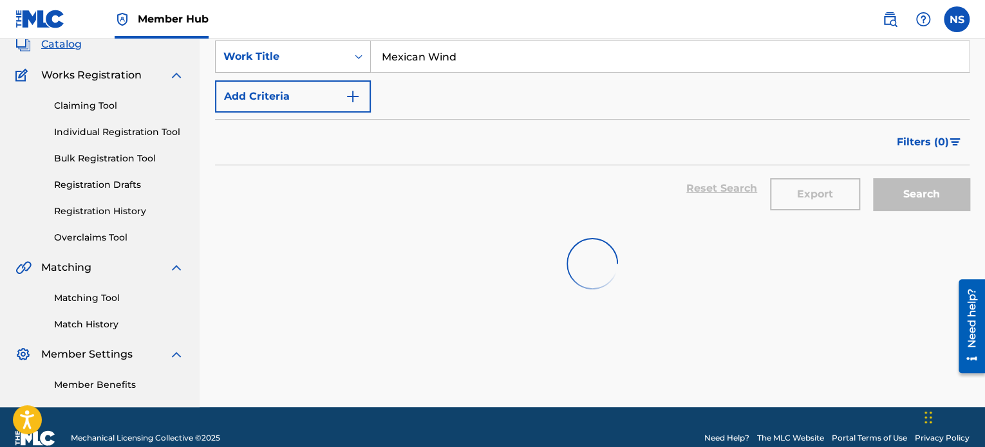
drag, startPoint x: 465, startPoint y: 66, endPoint x: 253, endPoint y: 41, distance: 213.3
click at [253, 41] on div "SearchWithCriteria208f2db5-655e-44a8-a4d0-c7f06fd8c3c5 Work Title Mexican Wind" at bounding box center [592, 57] width 754 height 32
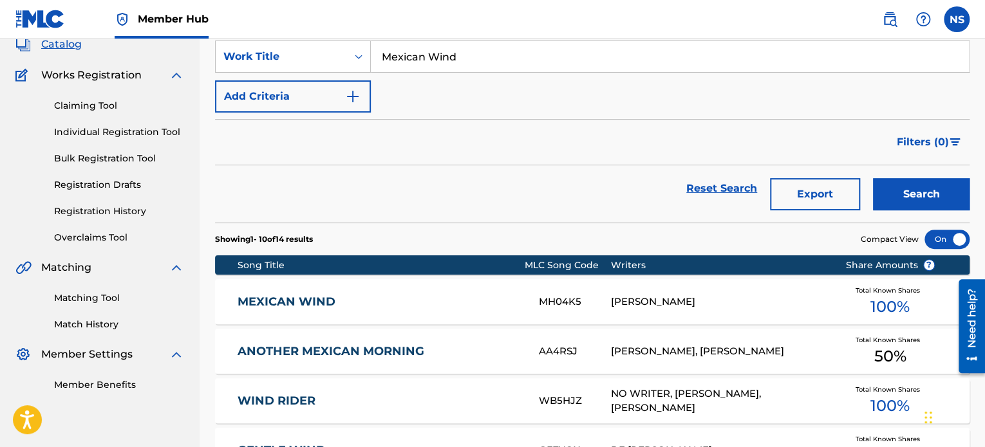
paste input "The Table"
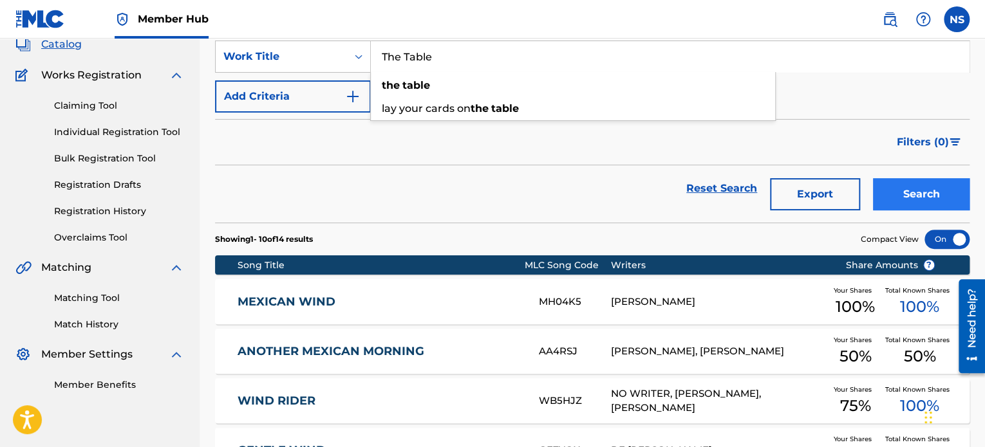
type input "The Table"
click at [902, 203] on button "Search" at bounding box center [921, 194] width 97 height 32
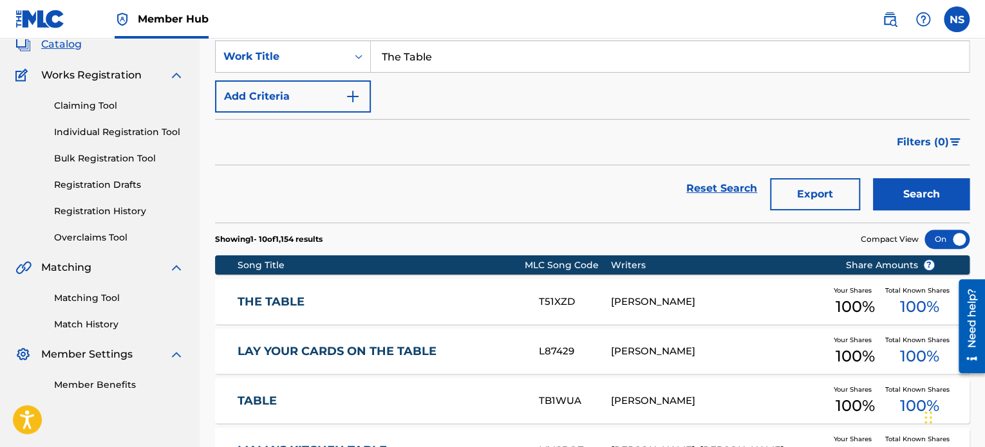
click at [276, 306] on link "THE TABLE" at bounding box center [380, 302] width 284 height 15
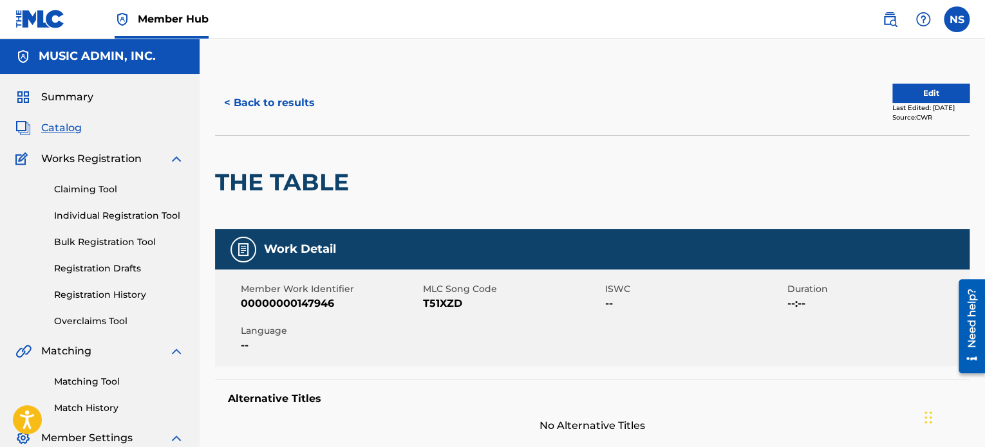
click at [442, 303] on span "T51XZD" at bounding box center [512, 303] width 179 height 15
click at [247, 101] on button "< Back to results" at bounding box center [269, 103] width 109 height 32
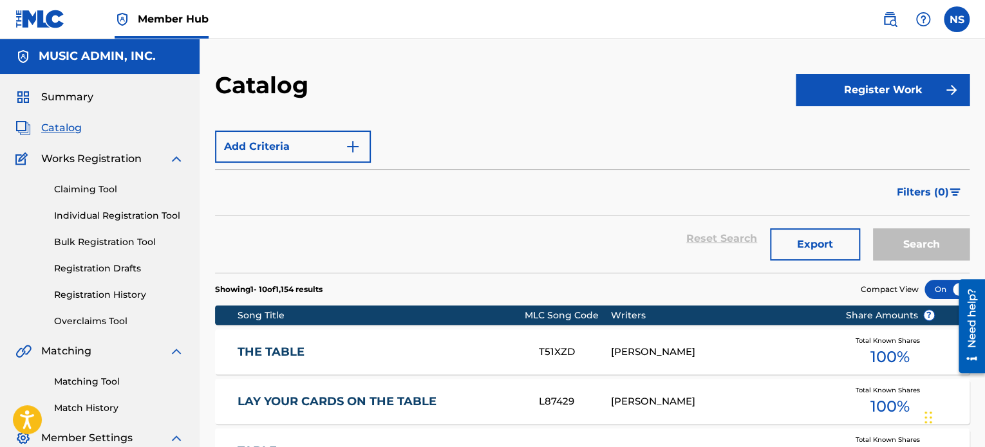
scroll to position [84, 0]
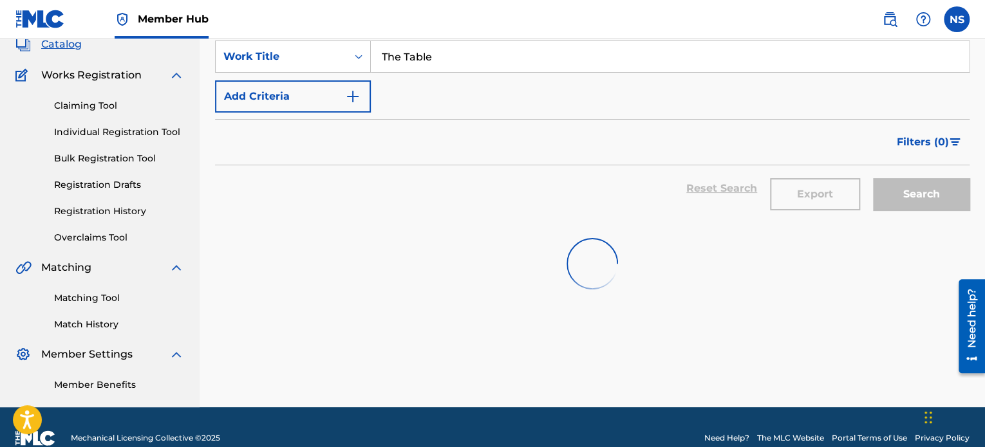
drag, startPoint x: 447, startPoint y: 61, endPoint x: 234, endPoint y: 33, distance: 214.9
click at [234, 33] on div "Member Hub NS NS Nayomi Samson nayomi.samson@musicadmin.com Notification Prefer…" at bounding box center [492, 192] width 985 height 553
paste input "Hangman's Noos"
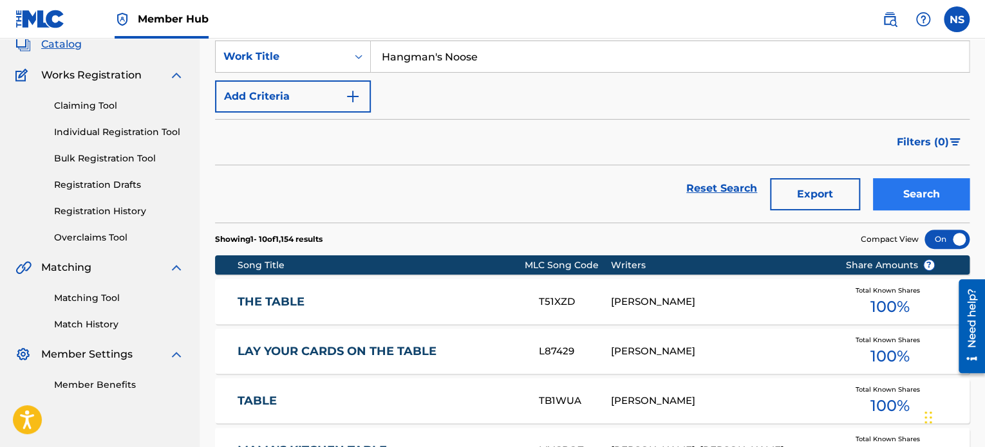
type input "Hangman's Noose"
drag, startPoint x: 898, startPoint y: 200, endPoint x: 773, endPoint y: 190, distance: 125.3
click at [897, 199] on button "Search" at bounding box center [921, 194] width 97 height 32
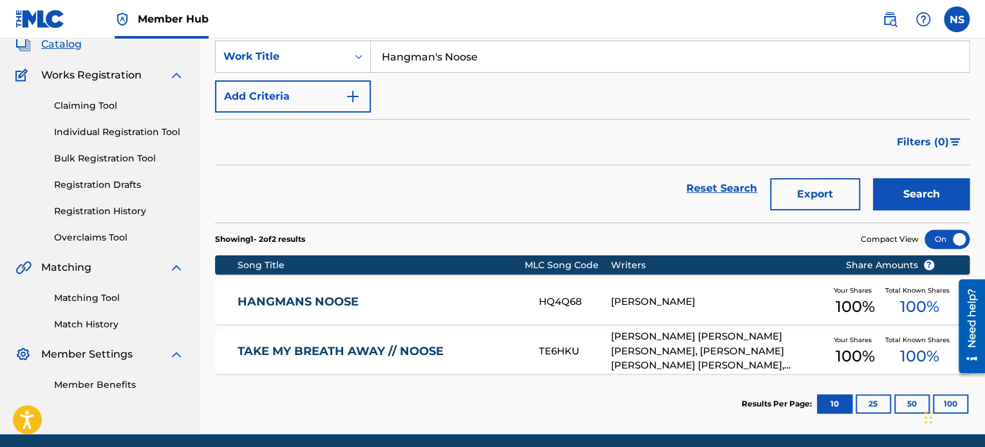
click at [275, 306] on link "HANGMANS NOOSE" at bounding box center [380, 302] width 284 height 15
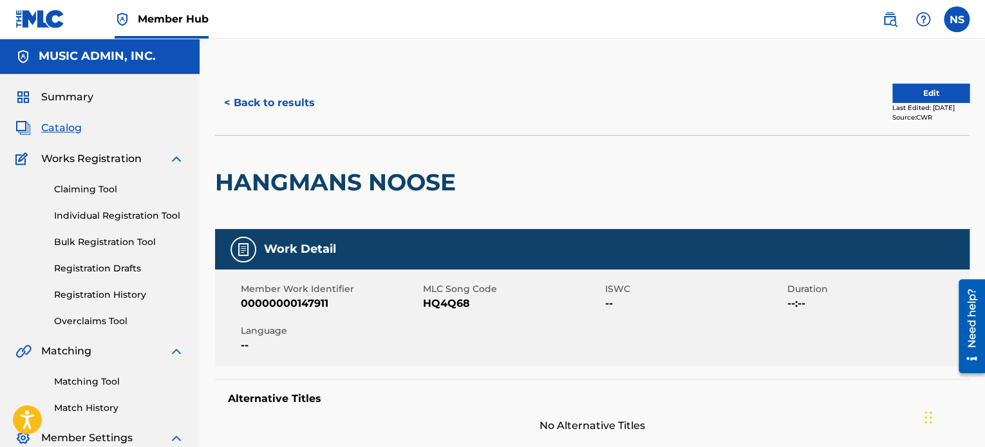
click at [433, 306] on span "HQ4Q68" at bounding box center [512, 303] width 179 height 15
click at [280, 111] on button "< Back to results" at bounding box center [269, 103] width 109 height 32
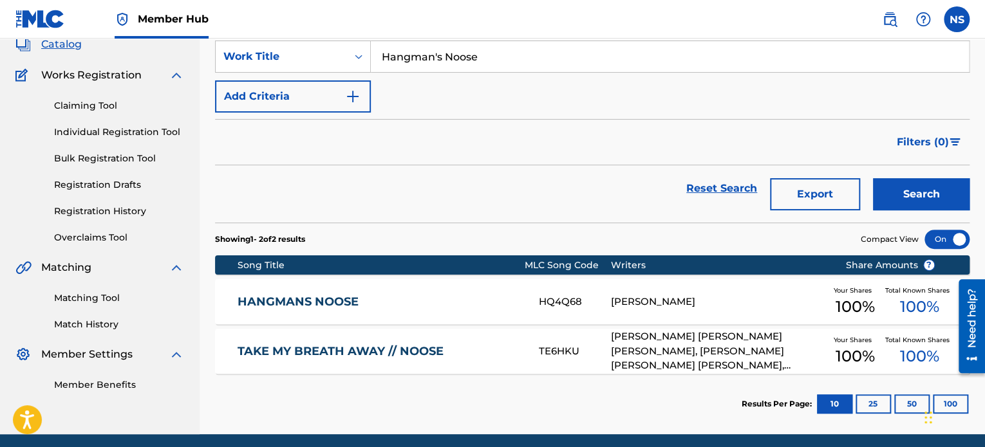
click at [313, 298] on link "HANGMANS NOOSE" at bounding box center [380, 302] width 284 height 15
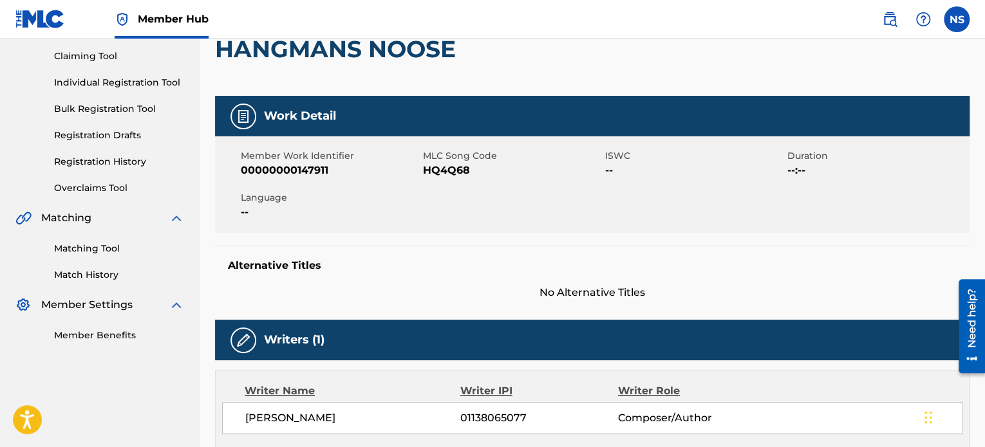
scroll to position [129, 0]
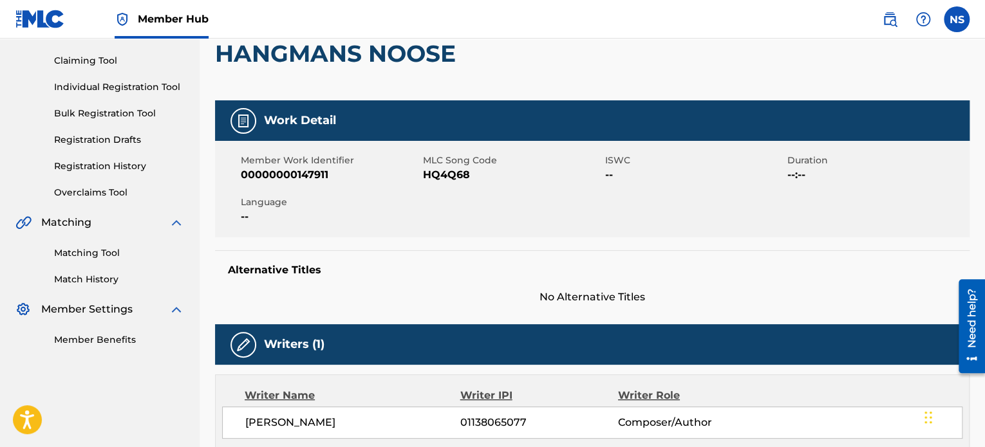
click at [433, 176] on span "HQ4Q68" at bounding box center [512, 174] width 179 height 15
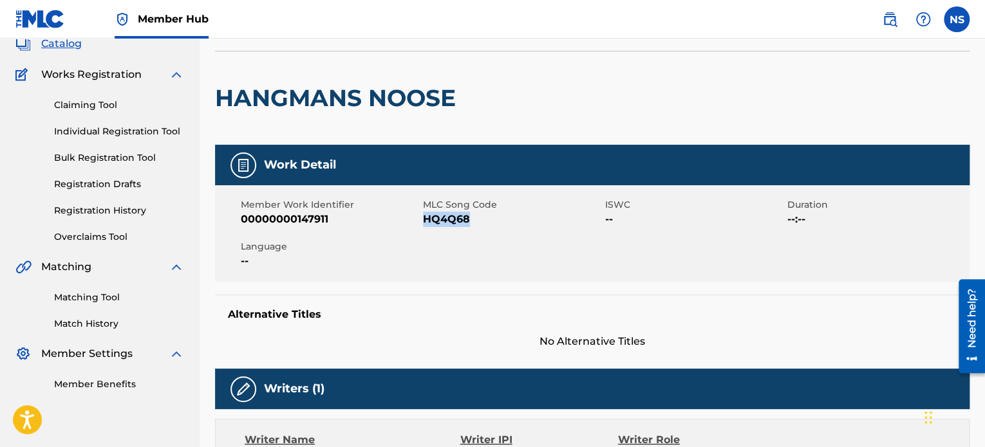
scroll to position [0, 0]
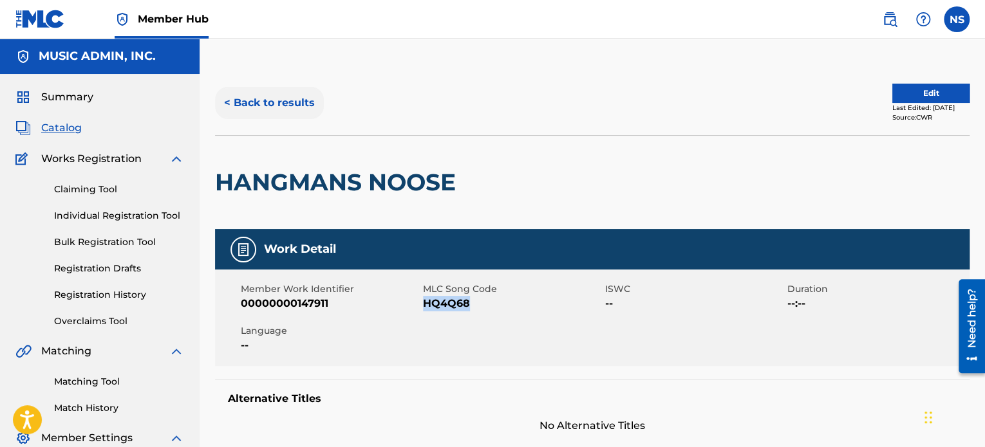
click at [278, 99] on button "< Back to results" at bounding box center [269, 103] width 109 height 32
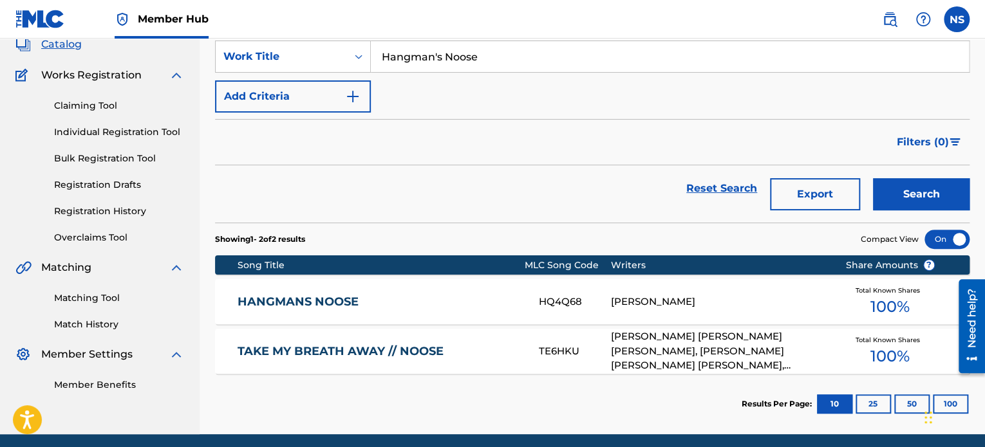
drag, startPoint x: 487, startPoint y: 62, endPoint x: 447, endPoint y: 53, distance: 41.4
click at [183, 28] on div "Member Hub NS NS Nayomi Samson nayomi.samson@musicadmin.com Notification Prefer…" at bounding box center [492, 206] width 985 height 580
paste input "Still Believe In Lov"
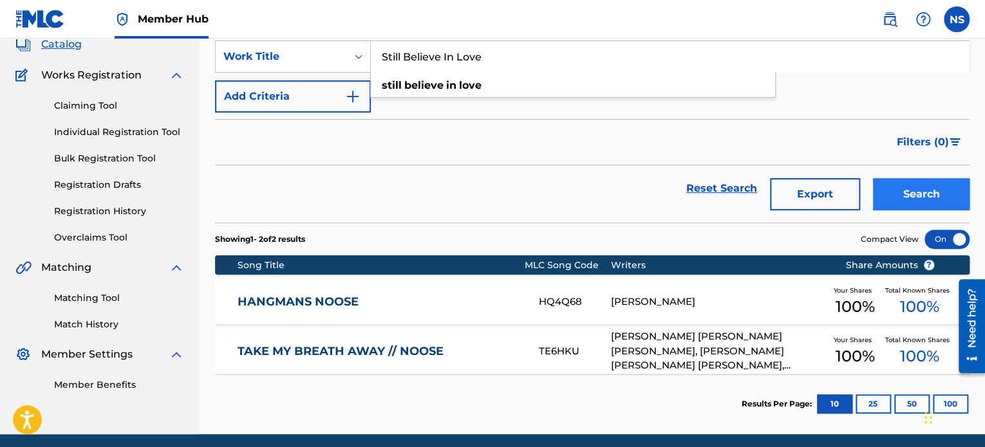
type input "Still Believe In Love"
click at [906, 207] on button "Search" at bounding box center [921, 194] width 97 height 32
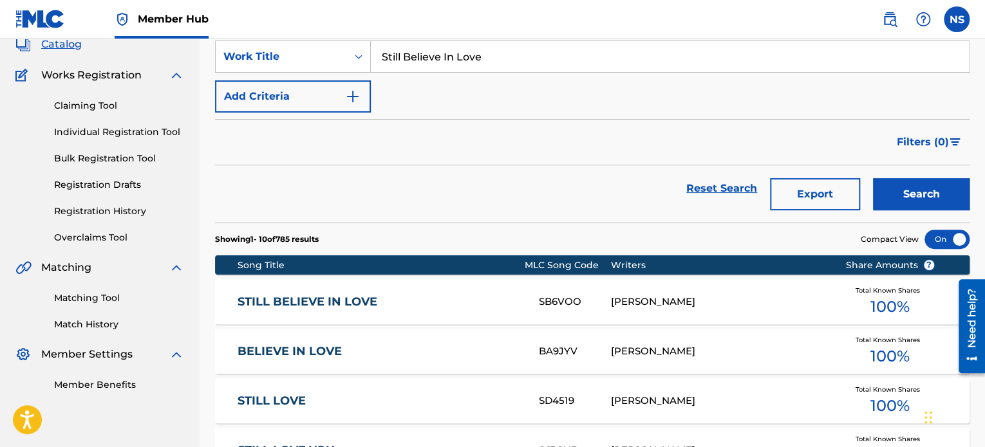
click at [283, 292] on div "STILL BELIEVE IN LOVE SB6VOO RYAN WILCOX Total Known Shares 100 %" at bounding box center [592, 301] width 754 height 45
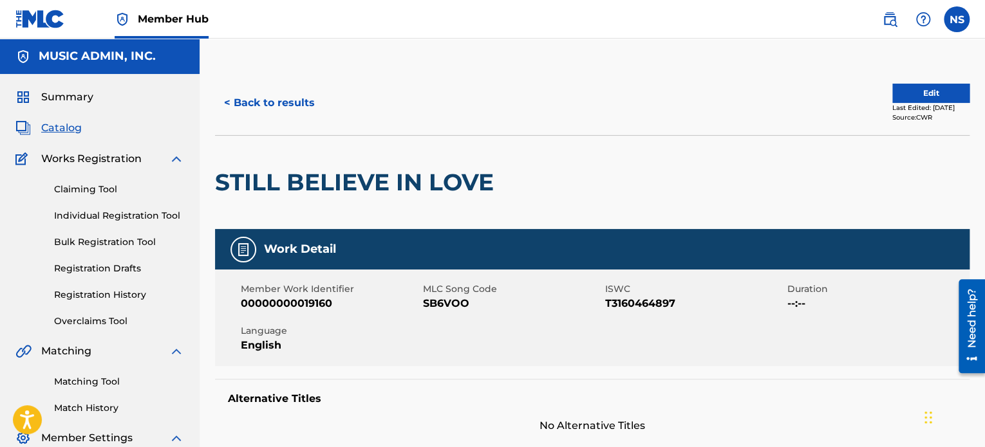
click at [438, 307] on span "SB6VOO" at bounding box center [512, 303] width 179 height 15
click at [255, 108] on button "< Back to results" at bounding box center [269, 103] width 109 height 32
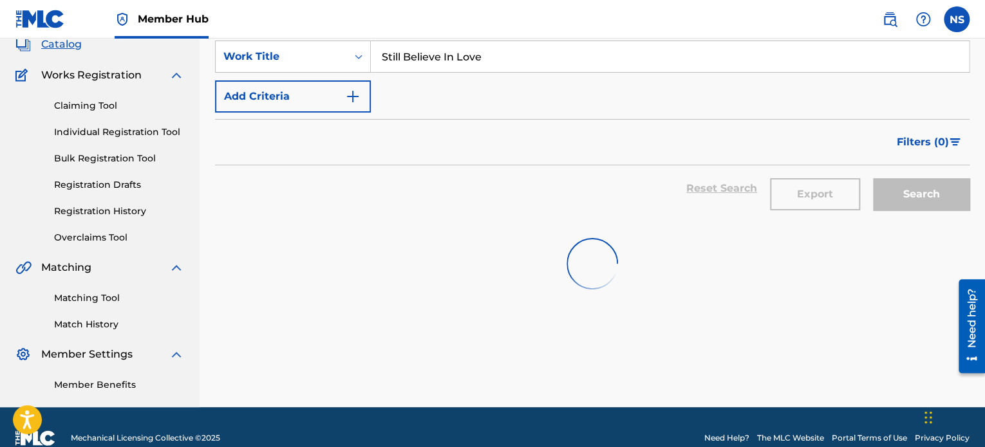
drag, startPoint x: 496, startPoint y: 62, endPoint x: 112, endPoint y: 5, distance: 387.9
click at [112, 5] on div "Member Hub NS NS Nayomi Samson nayomi.samson@musicadmin.com Notification Prefer…" at bounding box center [492, 192] width 985 height 553
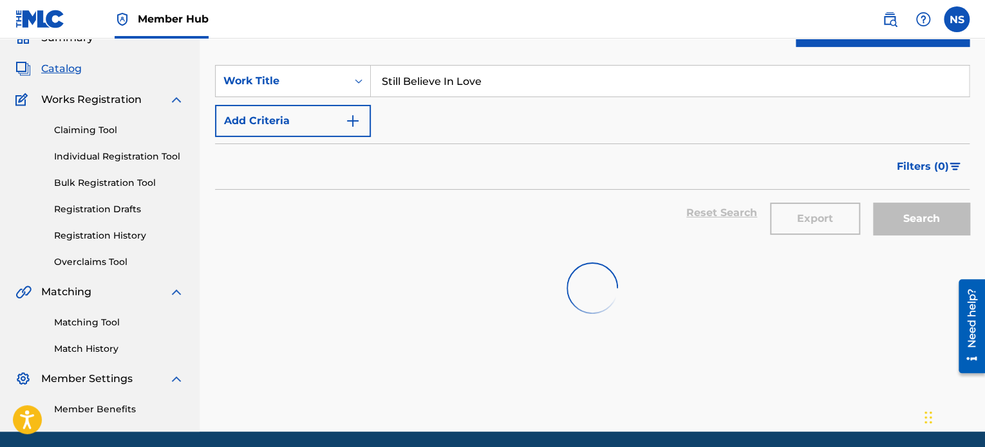
paste input "unday Morning Sin"
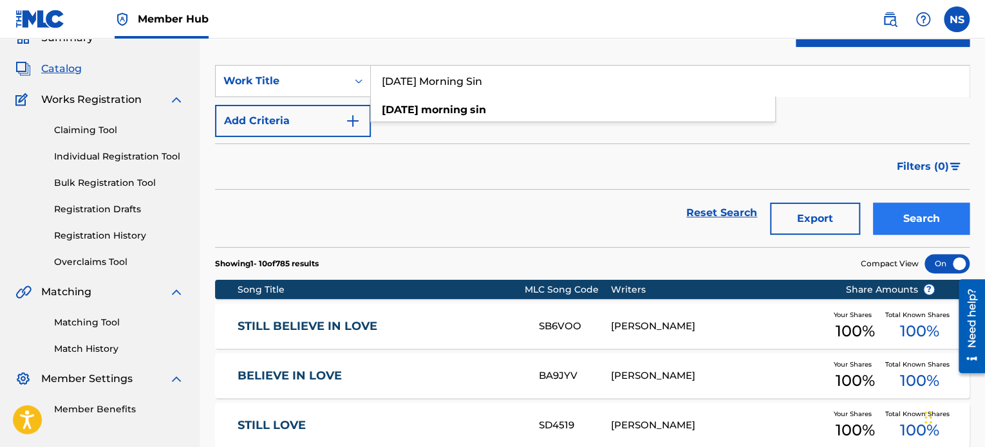
type input "Sunday Morning Sin"
click at [913, 223] on button "Search" at bounding box center [921, 219] width 97 height 32
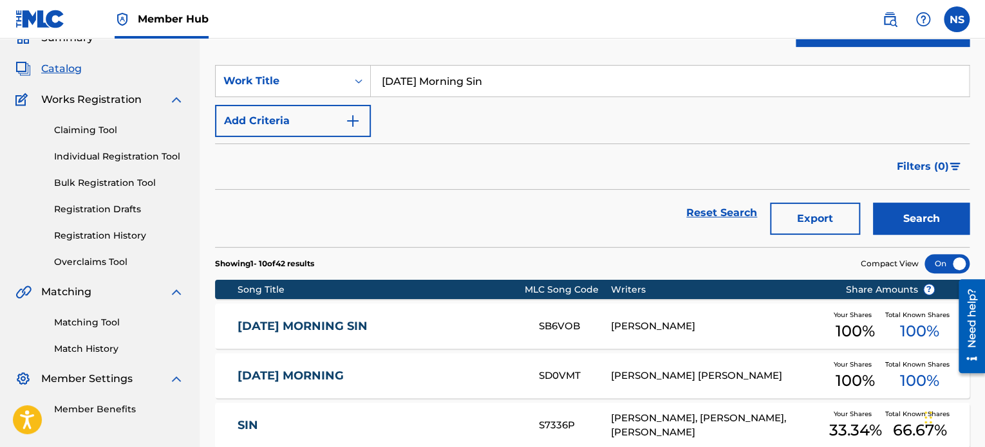
click at [363, 330] on link "[DATE] MORNING SIN" at bounding box center [380, 326] width 284 height 15
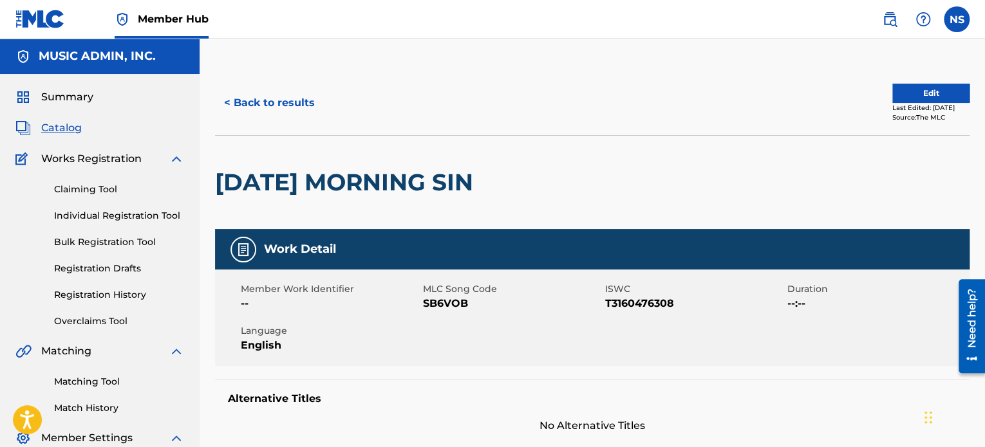
click at [440, 306] on span "SB6VOB" at bounding box center [512, 303] width 179 height 15
drag, startPoint x: 248, startPoint y: 110, endPoint x: 259, endPoint y: 113, distance: 12.0
click at [250, 110] on button "< Back to results" at bounding box center [269, 103] width 109 height 32
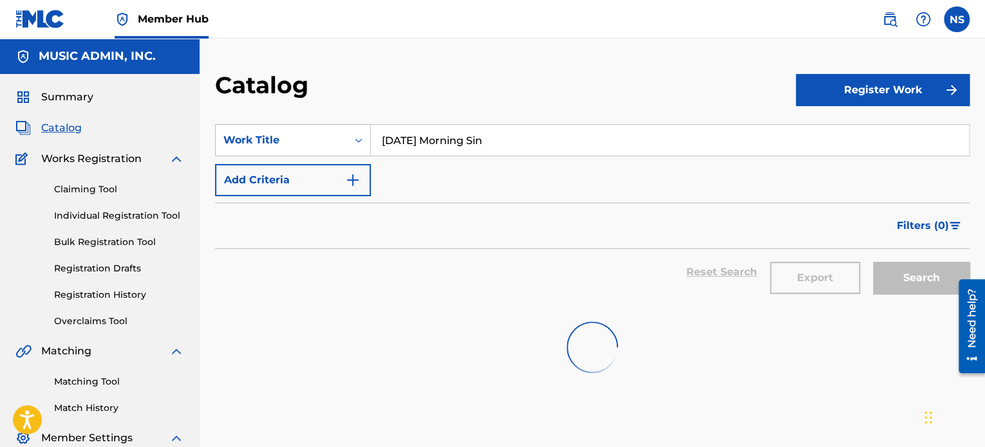
scroll to position [59, 0]
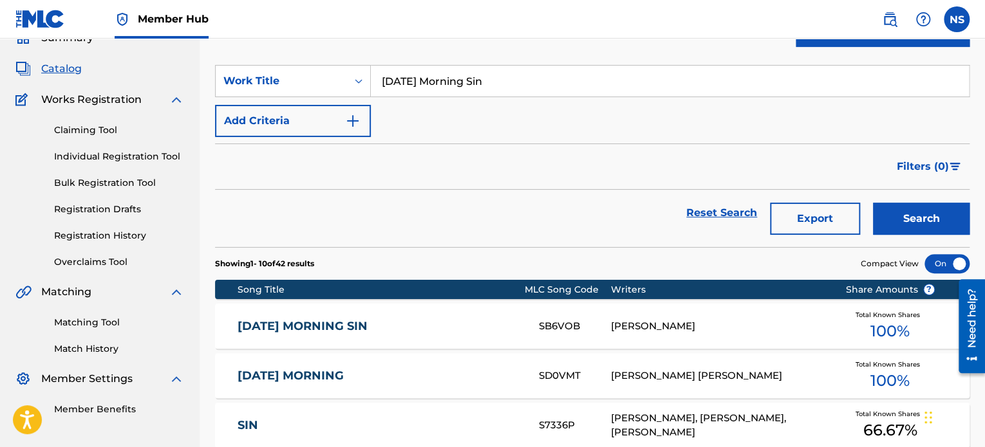
drag, startPoint x: 525, startPoint y: 92, endPoint x: 192, endPoint y: 55, distance: 334.8
click at [192, 55] on main "MUSIC ADMIN, INC. Summary Catalog Works Registration Claiming Tool Individual R…" at bounding box center [492, 420] width 985 height 882
paste input "Paranoia"
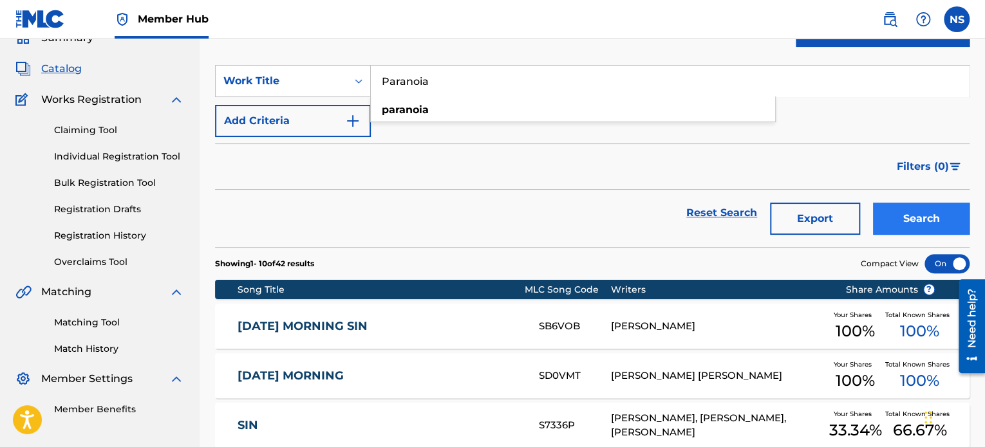
type input "Paranoia"
click at [903, 216] on button "Search" at bounding box center [921, 219] width 97 height 32
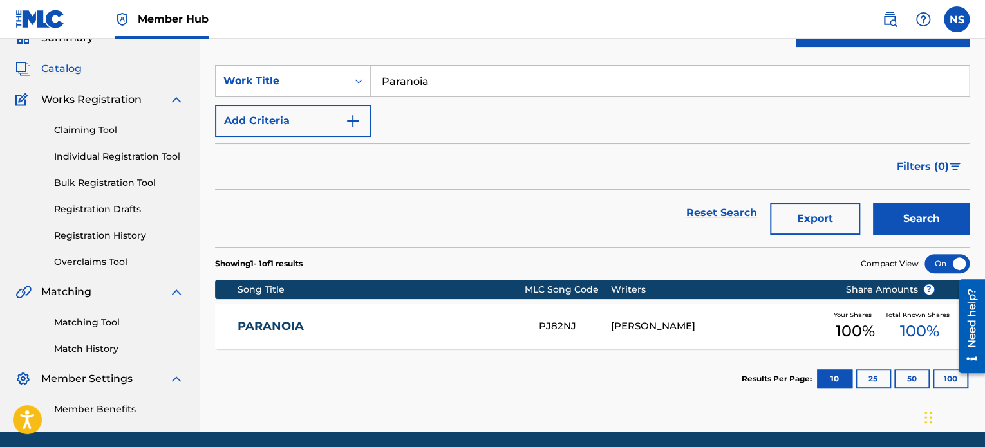
click at [278, 335] on div "PARANOIA PJ82NJ RYAN WILCOX Your Shares 100 % Total Known Shares 100 %" at bounding box center [592, 326] width 754 height 45
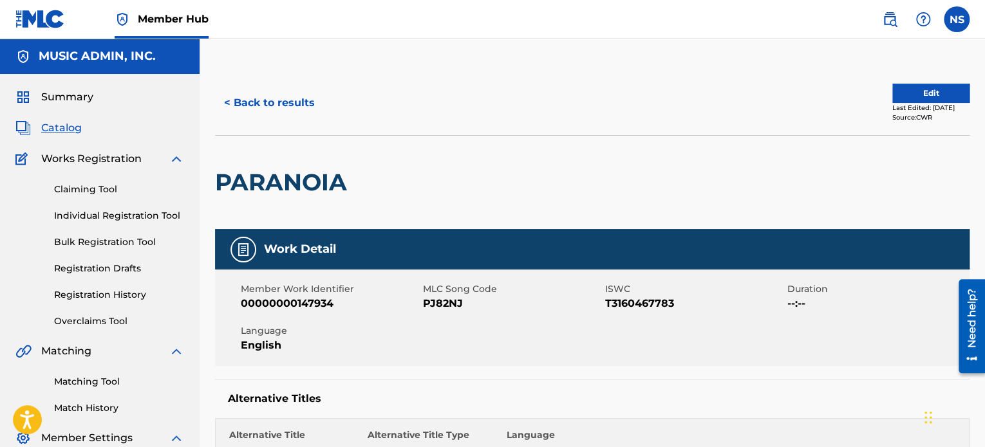
click at [449, 306] on span "PJ82NJ" at bounding box center [512, 303] width 179 height 15
click at [271, 108] on button "< Back to results" at bounding box center [269, 103] width 109 height 32
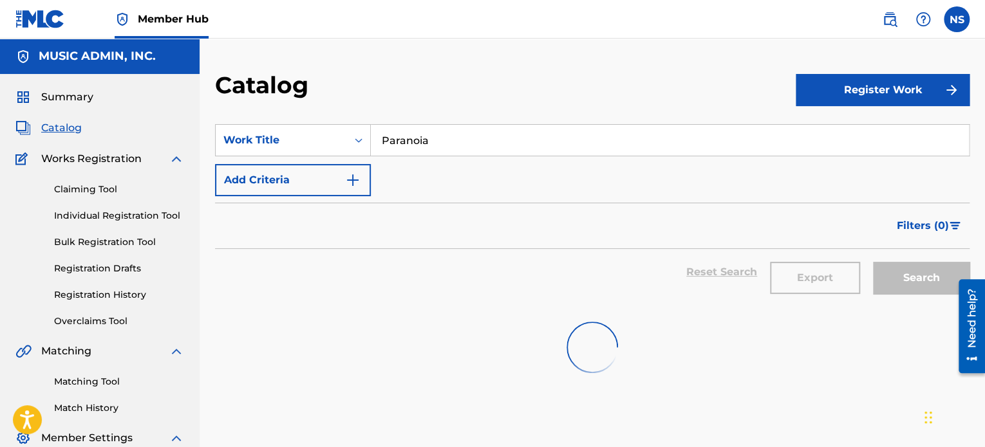
scroll to position [59, 0]
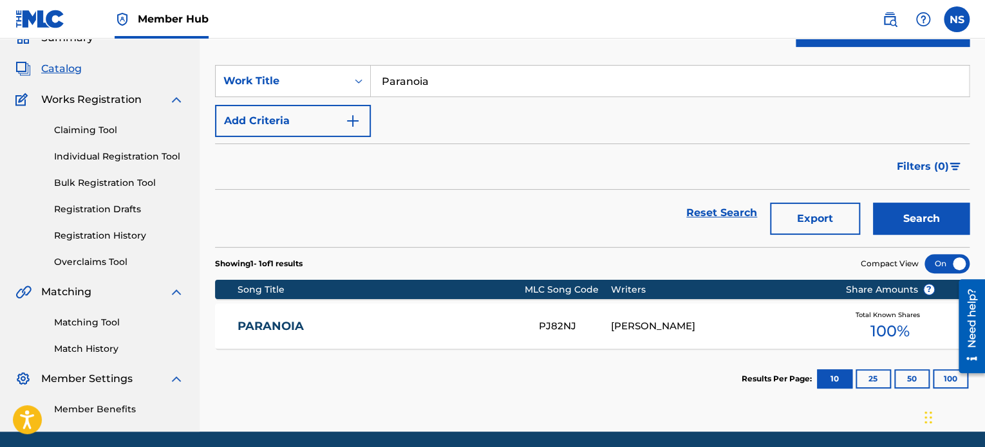
drag, startPoint x: 466, startPoint y: 87, endPoint x: 230, endPoint y: 51, distance: 238.9
click at [232, 51] on section "SearchWithCriteria208f2db5-655e-44a8-a4d0-c7f06fd8c3c5 Work Title Paranoia Add …" at bounding box center [592, 149] width 754 height 198
paste input "Always Been My Girl"
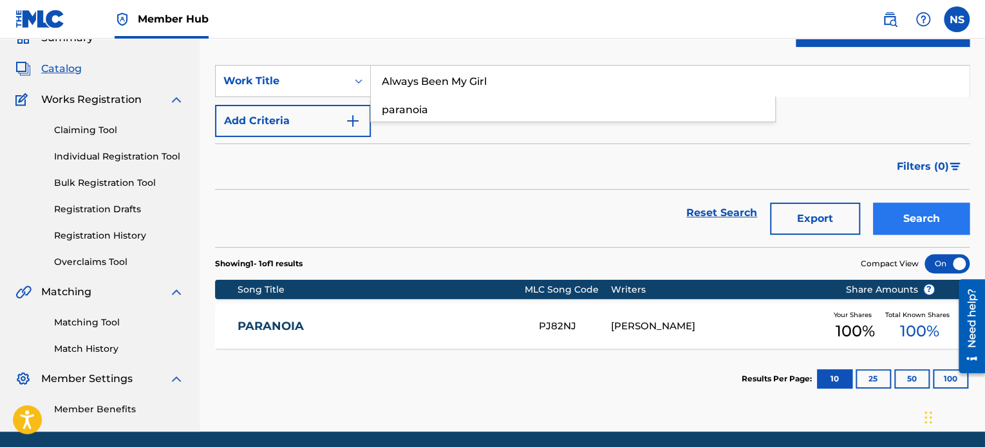
type input "Always Been My Girl"
click at [891, 220] on button "Search" at bounding box center [921, 219] width 97 height 32
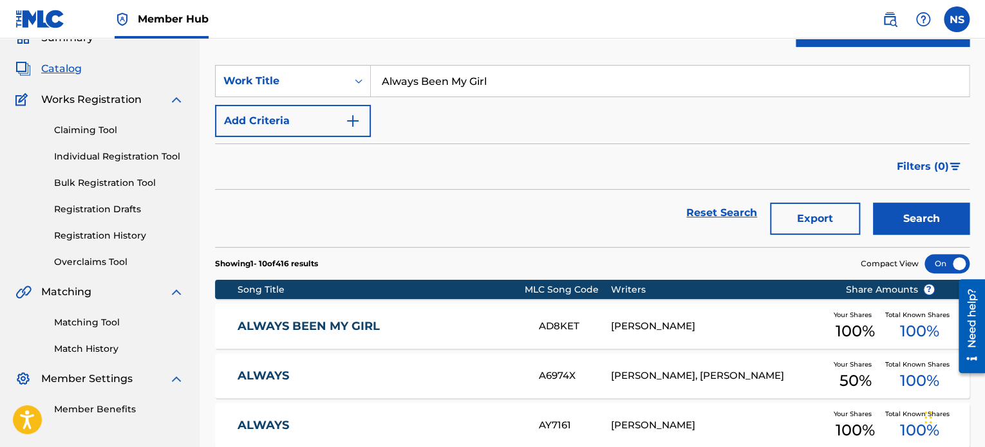
click at [331, 332] on link "ALWAYS BEEN MY GIRL" at bounding box center [380, 326] width 284 height 15
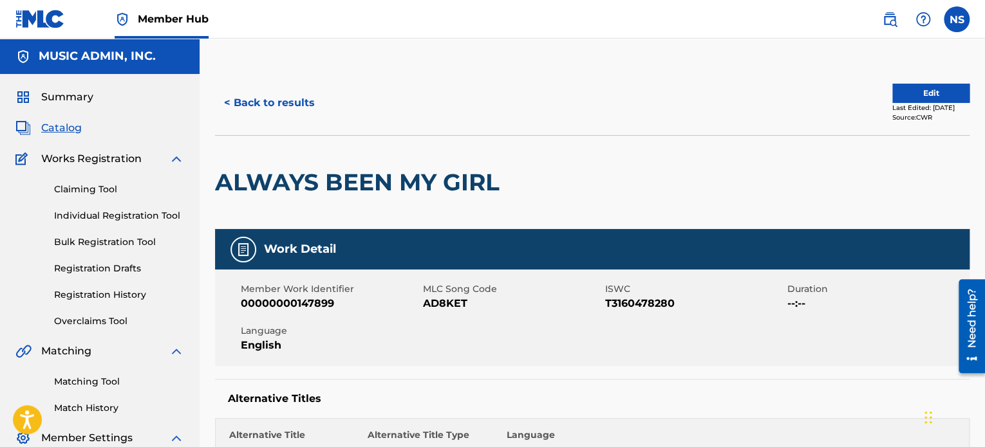
click at [435, 299] on span "AD8KET" at bounding box center [512, 303] width 179 height 15
drag, startPoint x: 296, startPoint y: 108, endPoint x: 301, endPoint y: 117, distance: 9.5
click at [296, 109] on button "< Back to results" at bounding box center [269, 103] width 109 height 32
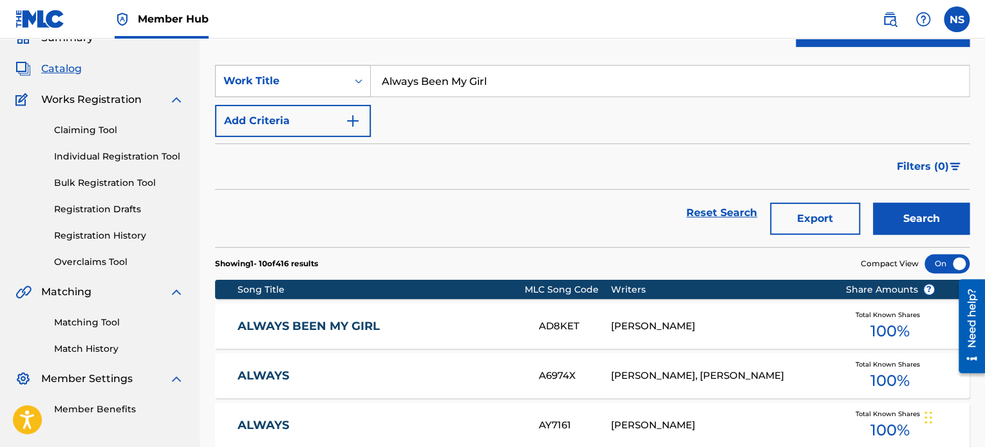
drag, startPoint x: 510, startPoint y: 87, endPoint x: 313, endPoint y: 79, distance: 197.8
click at [280, 68] on div "SearchWithCriteria208f2db5-655e-44a8-a4d0-c7f06fd8c3c5 Work Title Always Been M…" at bounding box center [592, 81] width 754 height 32
paste input "l You Wrote"
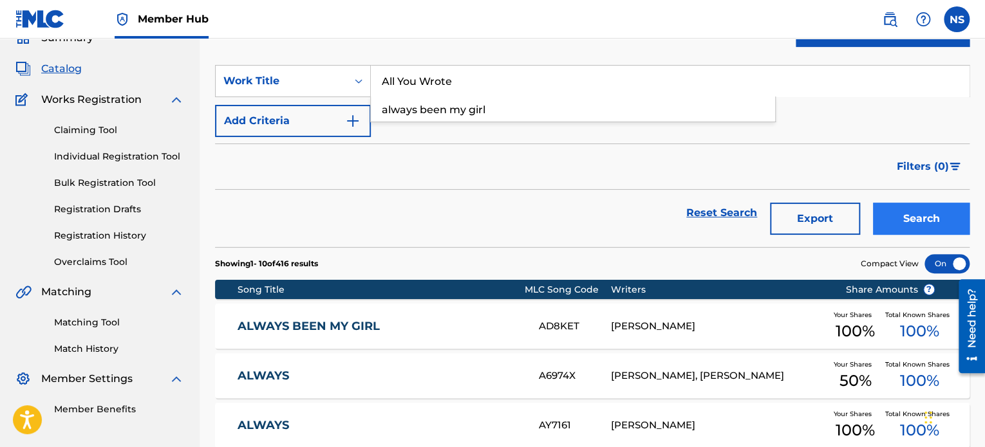
type input "All You Wrote"
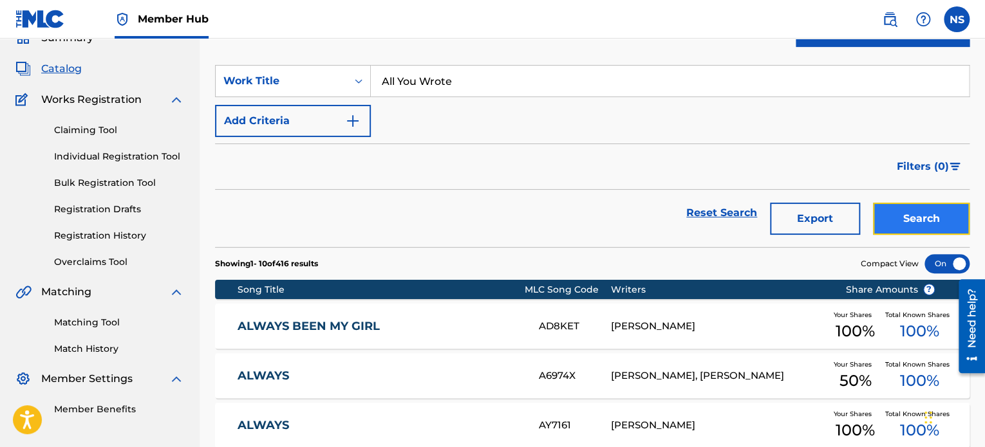
click at [918, 225] on button "Search" at bounding box center [921, 219] width 97 height 32
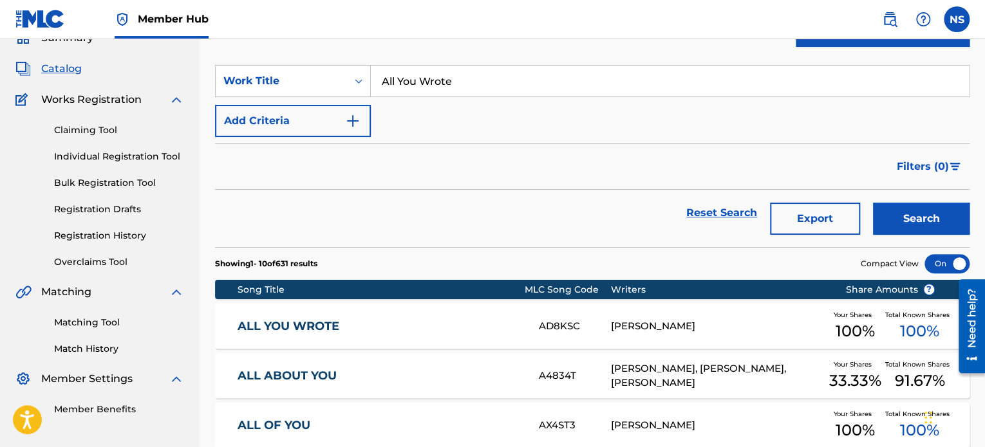
click at [283, 329] on link "ALL YOU WROTE" at bounding box center [380, 326] width 284 height 15
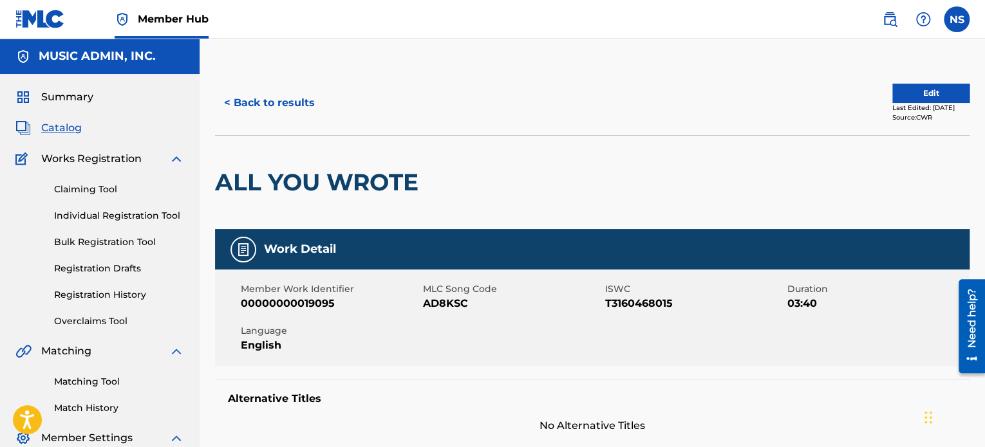
click at [441, 301] on span "AD8KSC" at bounding box center [512, 303] width 179 height 15
click at [280, 118] on button "< Back to results" at bounding box center [269, 103] width 109 height 32
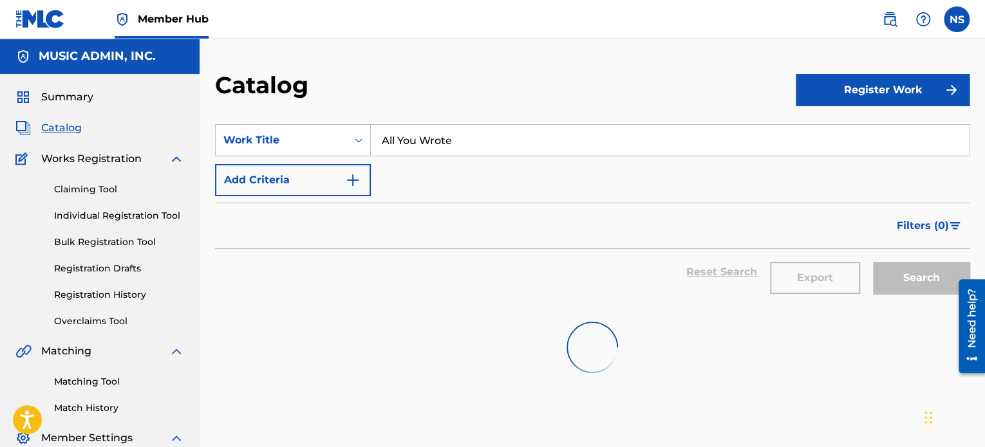
scroll to position [59, 0]
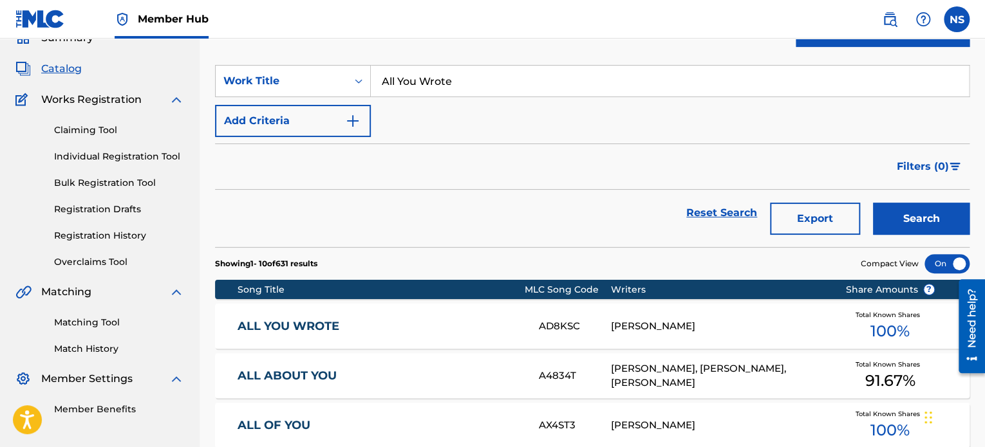
drag, startPoint x: 487, startPoint y: 84, endPoint x: 187, endPoint y: 57, distance: 300.5
click at [187, 57] on main "MUSIC ADMIN, INC. Summary Catalog Works Registration Claiming Tool Individual R…" at bounding box center [492, 420] width 985 height 882
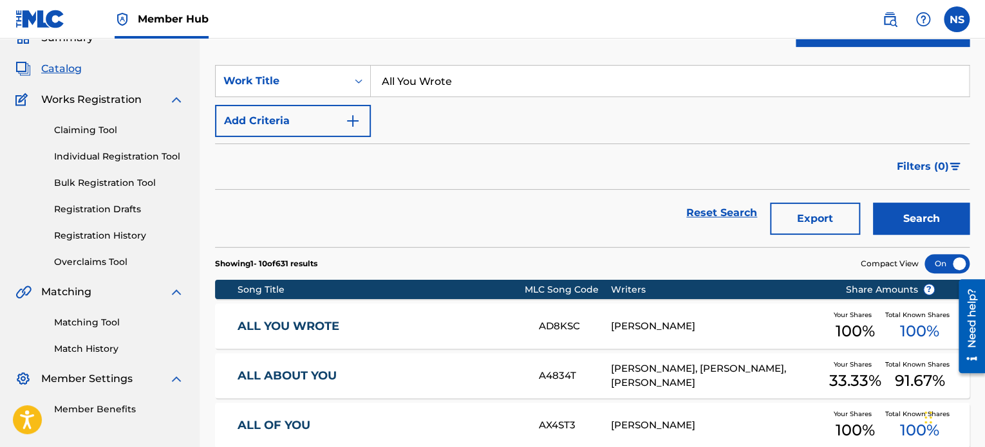
paste input "Swimsuits"
type input "Swimsuits"
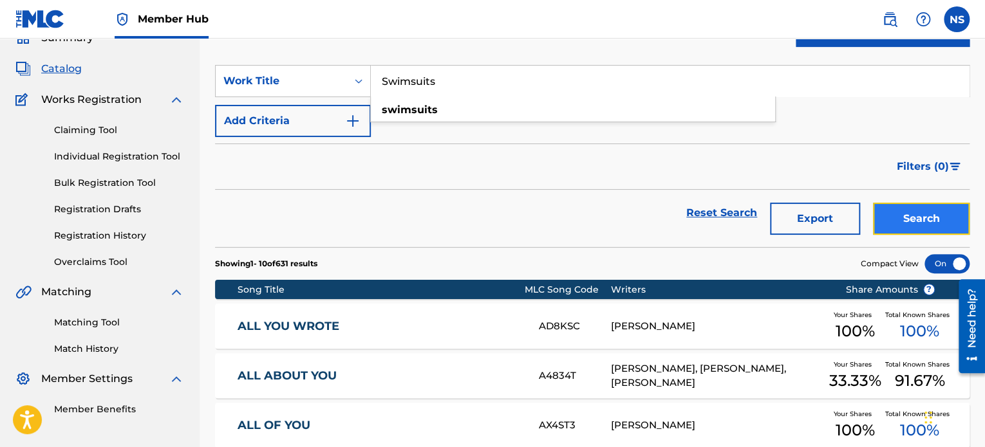
click at [928, 211] on button "Search" at bounding box center [921, 219] width 97 height 32
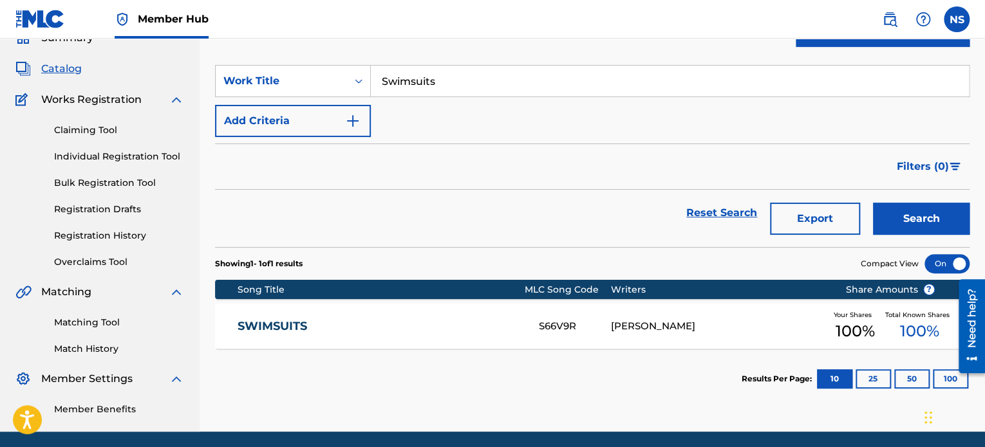
click at [258, 330] on link "SWIMSUITS" at bounding box center [380, 326] width 284 height 15
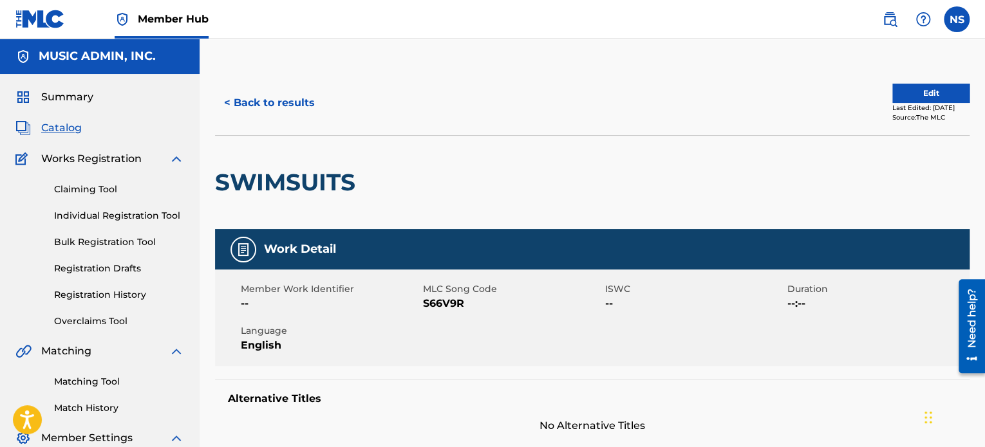
click at [445, 297] on span "S66V9R" at bounding box center [512, 303] width 179 height 15
click at [445, 298] on span "S66V9R" at bounding box center [512, 303] width 179 height 15
click at [291, 97] on button "< Back to results" at bounding box center [269, 103] width 109 height 32
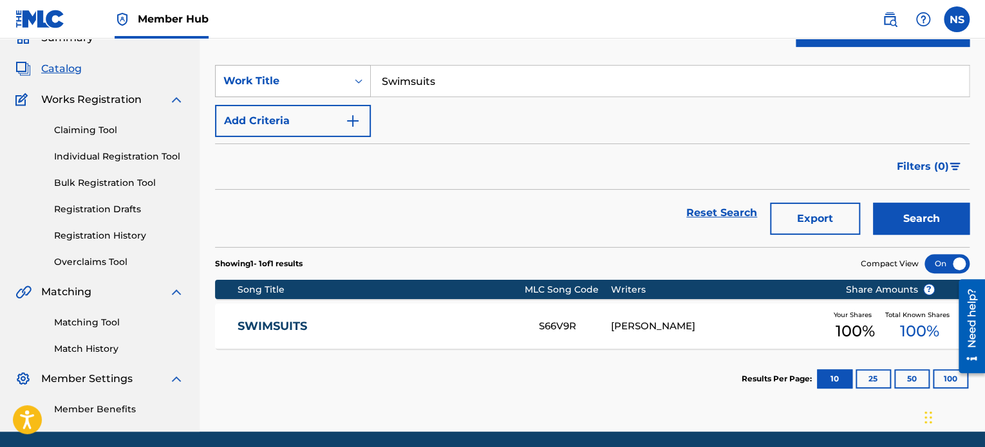
drag, startPoint x: 276, startPoint y: 71, endPoint x: 261, endPoint y: 70, distance: 14.9
click at [261, 70] on div "SearchWithCriteria208f2db5-655e-44a8-a4d0-c7f06fd8c3c5 Work Title Swimsuits" at bounding box center [592, 81] width 754 height 32
paste input "The Star-Spangled Banner"
drag, startPoint x: 428, startPoint y: 82, endPoint x: 340, endPoint y: 75, distance: 88.5
click at [340, 75] on div "SearchWithCriteria208f2db5-655e-44a8-a4d0-c7f06fd8c3c5 Work Title The Star-Span…" at bounding box center [592, 81] width 754 height 32
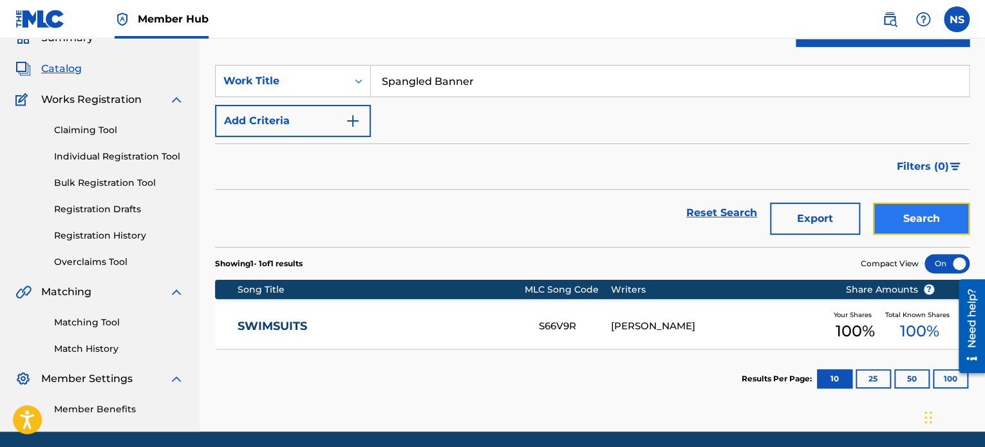
click at [890, 230] on button "Search" at bounding box center [921, 219] width 97 height 32
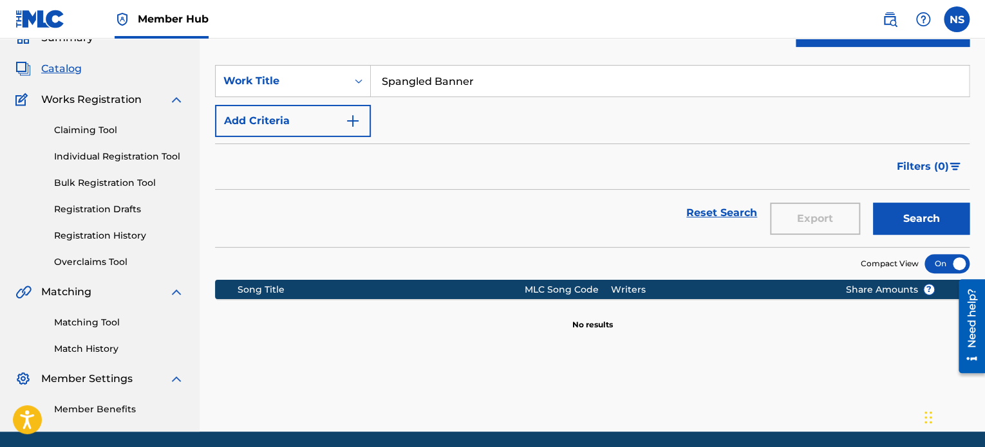
click at [380, 78] on input "Spangled Banner" at bounding box center [670, 81] width 598 height 31
drag, startPoint x: 904, startPoint y: 203, endPoint x: 892, endPoint y: 200, distance: 12.6
click at [903, 203] on button "Search" at bounding box center [921, 219] width 97 height 32
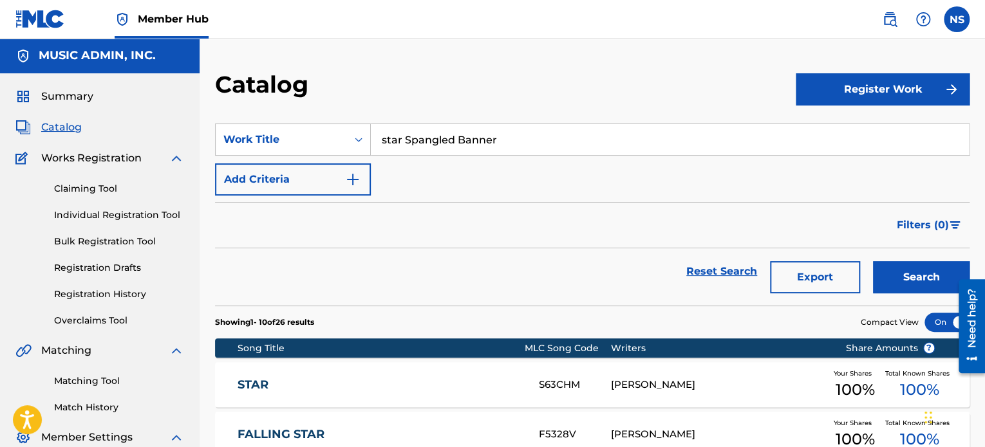
scroll to position [0, 0]
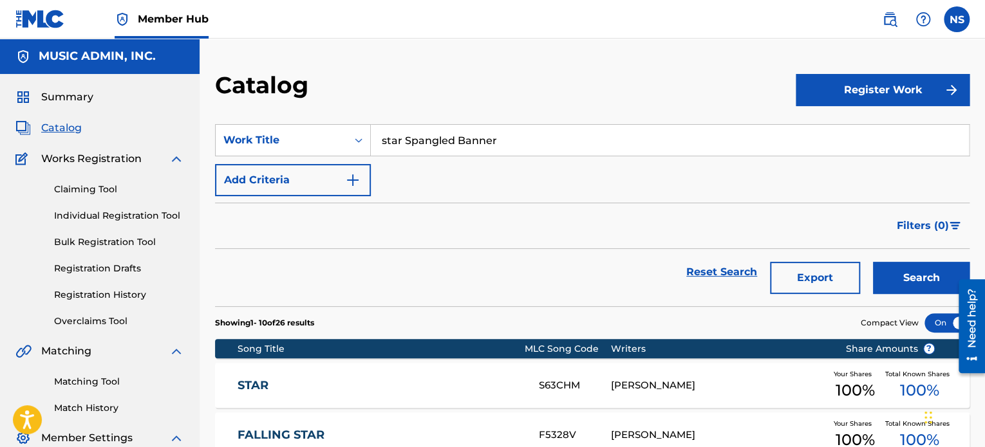
drag, startPoint x: 528, startPoint y: 144, endPoint x: 243, endPoint y: 113, distance: 286.1
paste input "Flatlands"
type input "Flatlands"
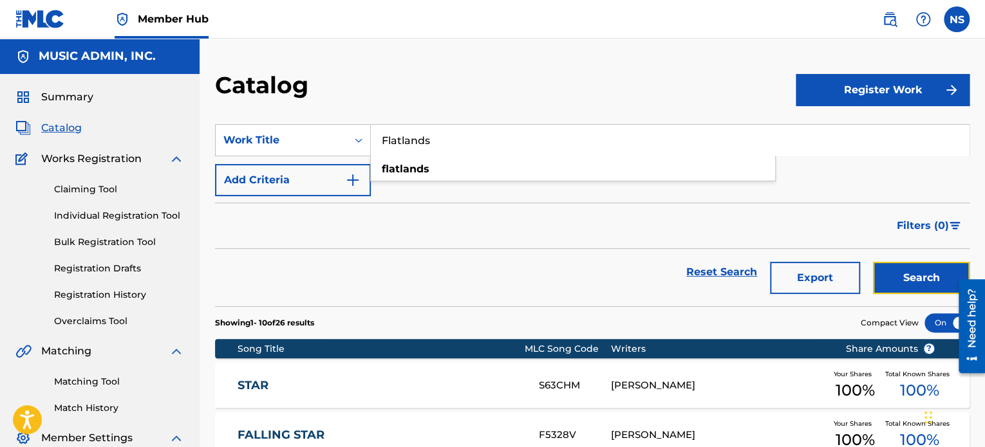
drag, startPoint x: 887, startPoint y: 283, endPoint x: 870, endPoint y: 284, distance: 16.8
click at [884, 283] on button "Search" at bounding box center [921, 278] width 97 height 32
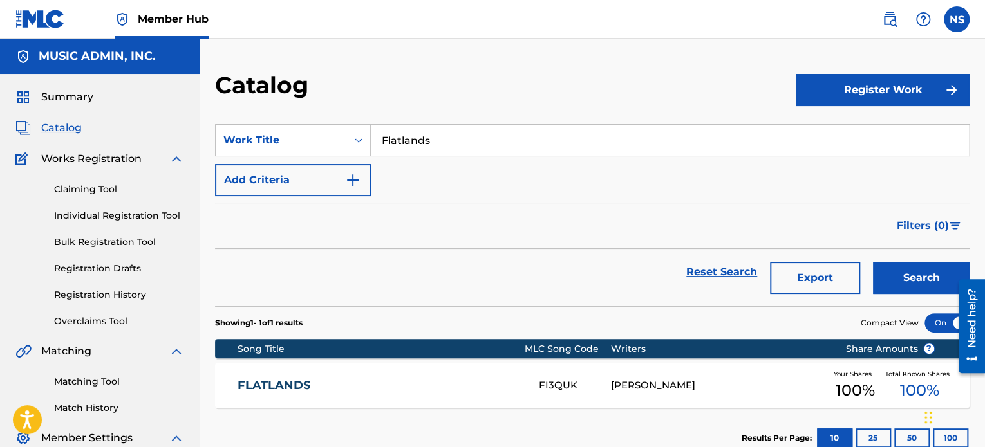
click at [270, 384] on link "FLATLANDS" at bounding box center [380, 386] width 284 height 15
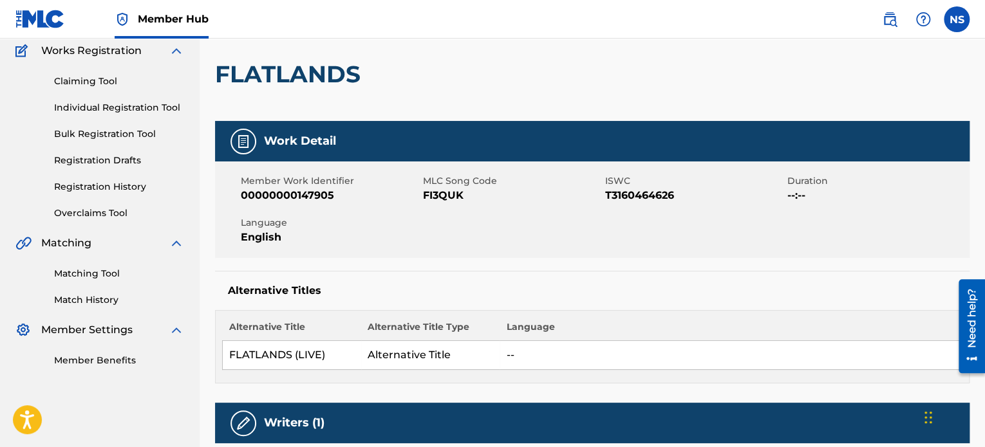
scroll to position [129, 0]
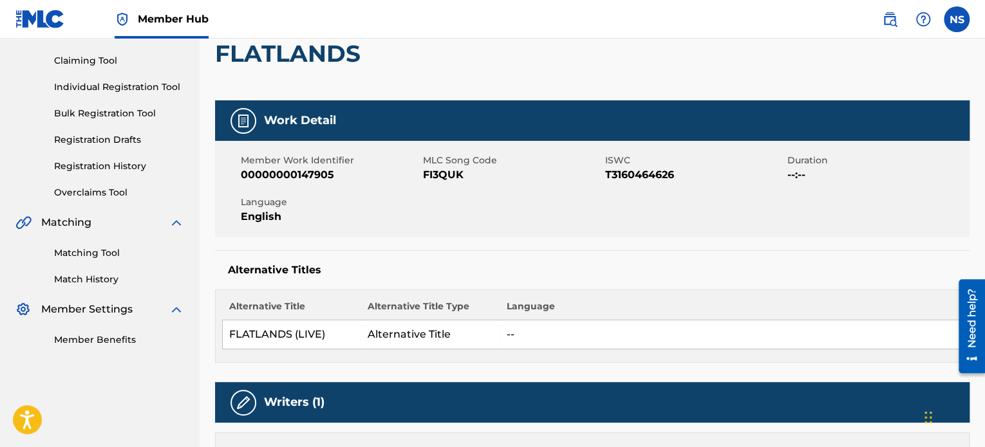
click at [438, 176] on span "FI3QUK" at bounding box center [512, 174] width 179 height 15
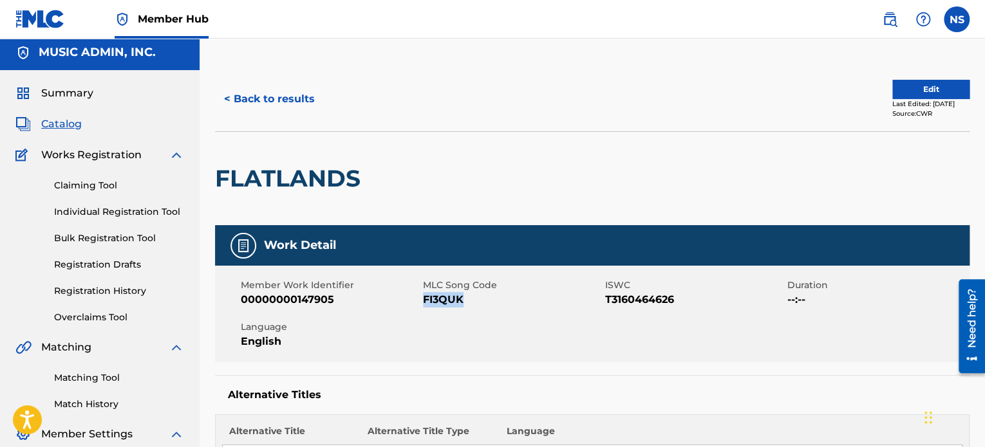
scroll to position [0, 0]
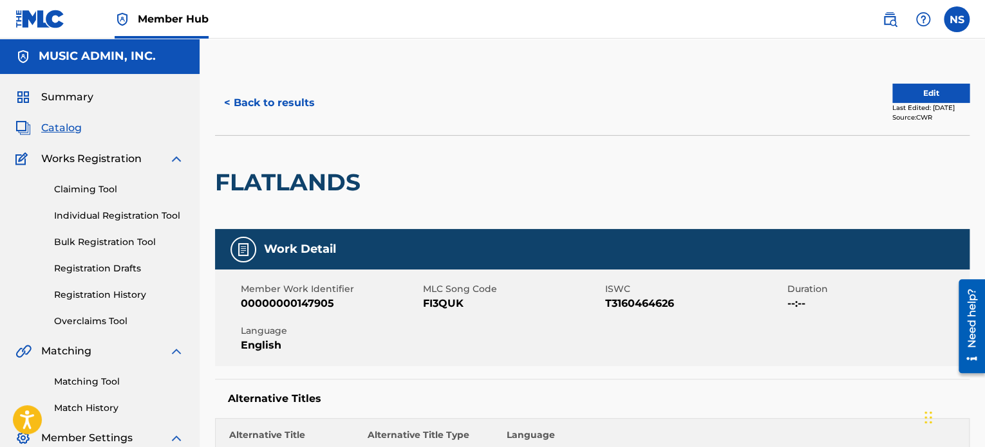
click at [277, 120] on div "< Back to results Edit Last Edited: July 31, 2025 Source: CWR" at bounding box center [592, 103] width 754 height 64
click at [279, 102] on button "< Back to results" at bounding box center [269, 103] width 109 height 32
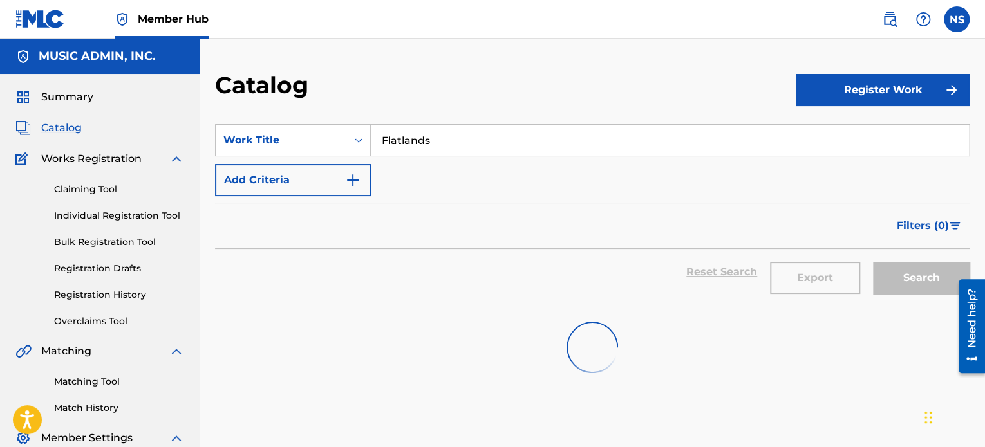
drag, startPoint x: 460, startPoint y: 142, endPoint x: 292, endPoint y: 121, distance: 169.3
click at [292, 121] on section "SearchWithCriteria208f2db5-655e-44a8-a4d0-c7f06fd8c3c5 Work Title Flatlands Add…" at bounding box center [592, 208] width 754 height 198
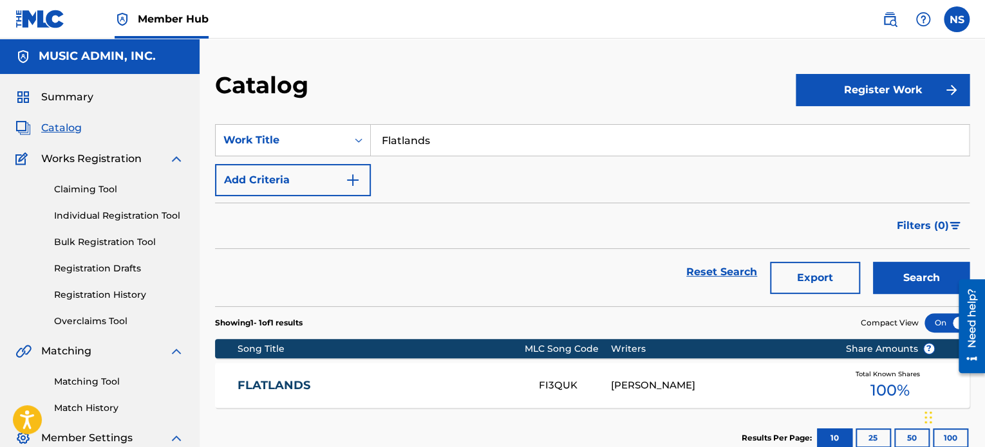
paste input "The Reason"
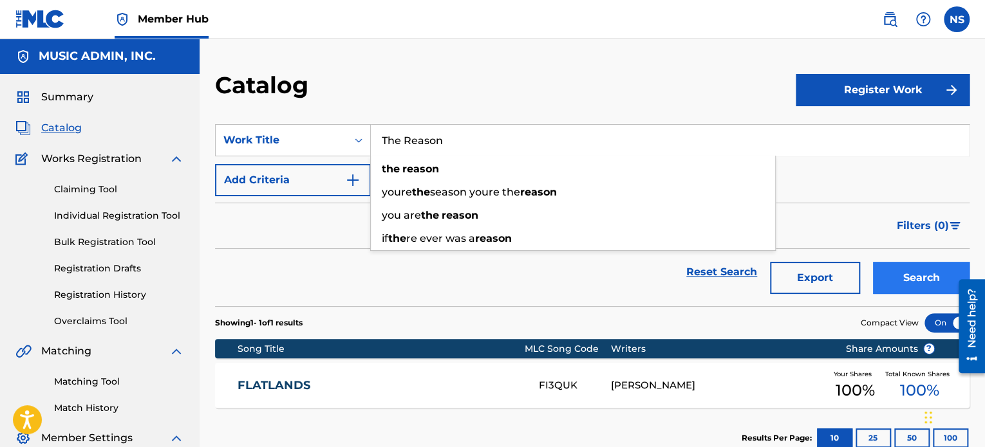
type input "The Reason"
click at [919, 275] on button "Search" at bounding box center [921, 278] width 97 height 32
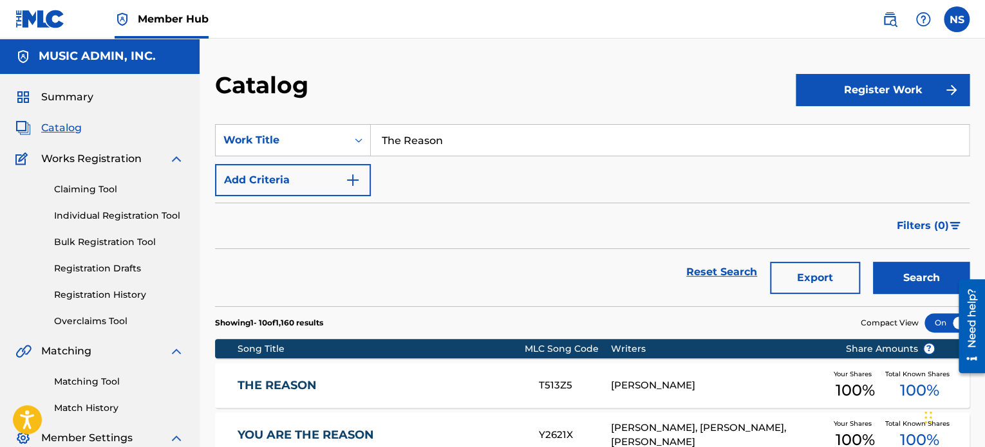
click at [309, 380] on link "THE REASON" at bounding box center [380, 386] width 284 height 15
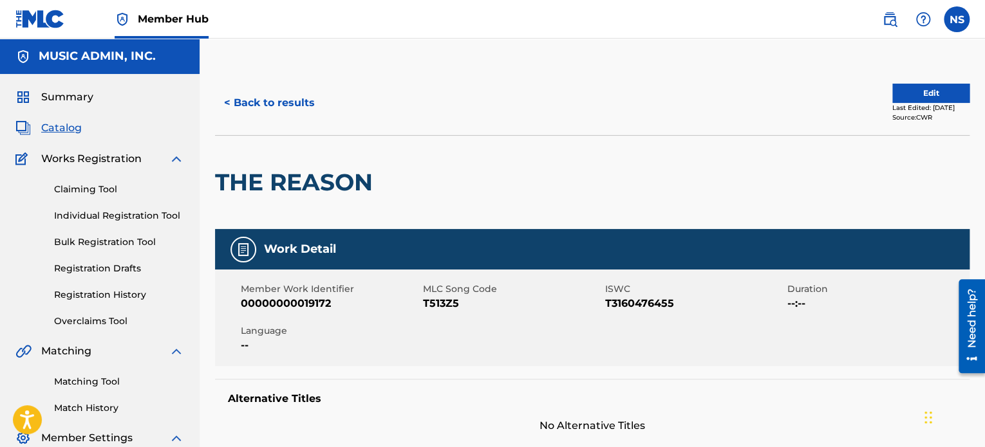
click at [433, 305] on span "T513Z5" at bounding box center [512, 303] width 179 height 15
click at [284, 109] on button "< Back to results" at bounding box center [269, 103] width 109 height 32
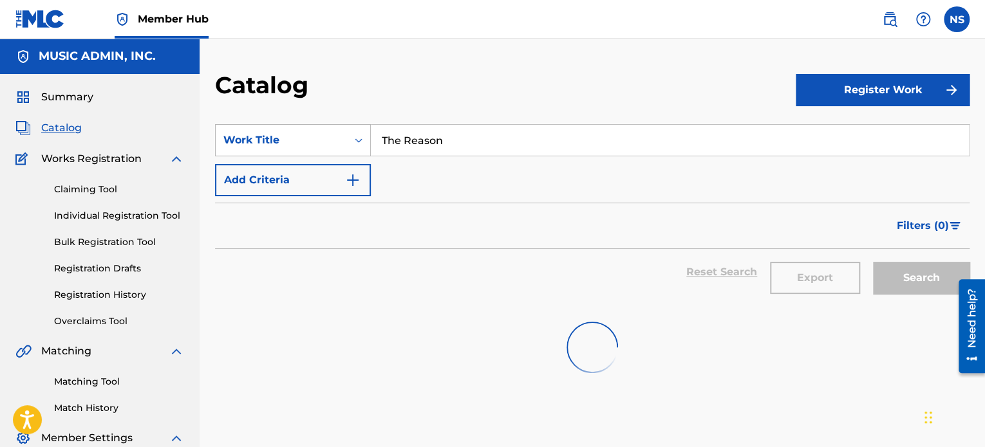
drag, startPoint x: 499, startPoint y: 143, endPoint x: 237, endPoint y: 128, distance: 262.4
click at [237, 128] on div "SearchWithCriteria208f2db5-655e-44a8-a4d0-c7f06fd8c3c5 Work Title The Reason" at bounding box center [592, 140] width 754 height 32
paste input "Religi"
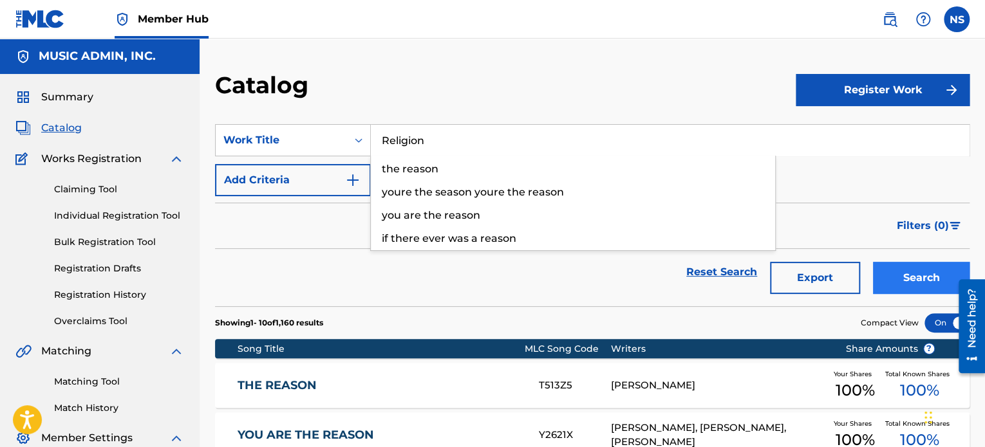
type input "Religion"
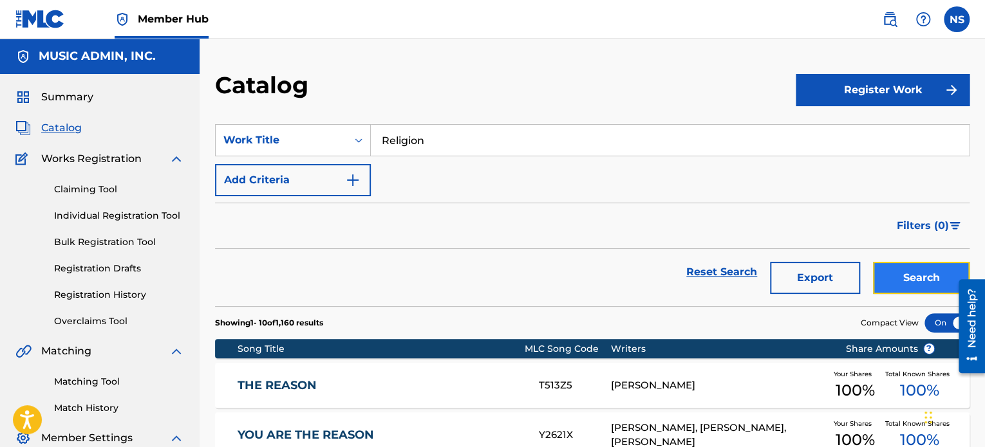
click at [915, 285] on button "Search" at bounding box center [921, 278] width 97 height 32
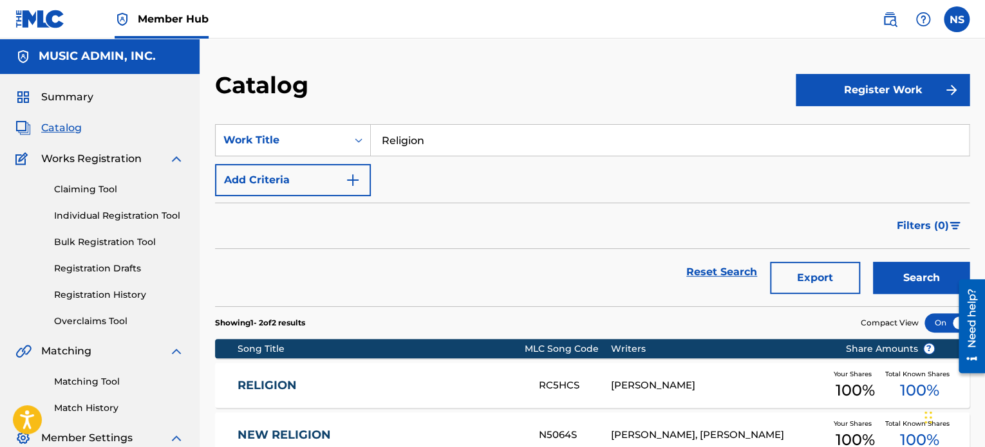
click at [292, 375] on div "RELIGION RC5HCS RYAN WILCOX Your Shares 100 % Total Known Shares 100 %" at bounding box center [592, 385] width 754 height 45
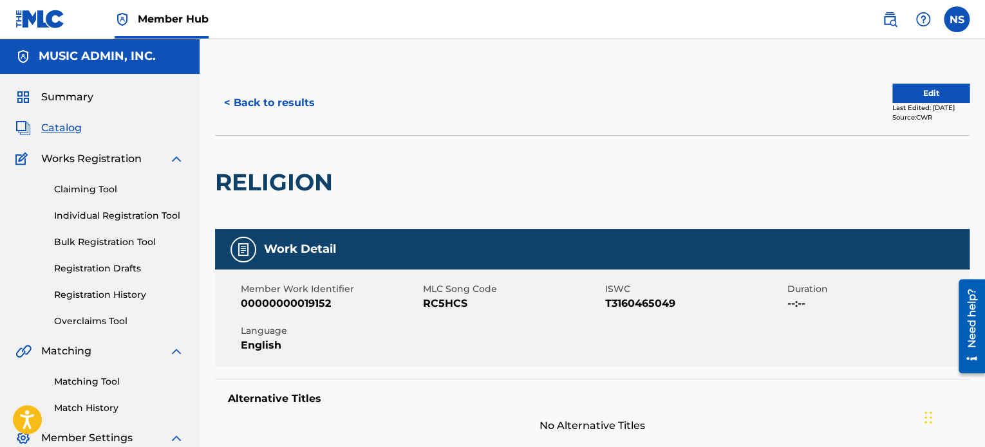
click at [454, 304] on span "RC5HCS" at bounding box center [512, 303] width 179 height 15
click at [453, 304] on span "RC5HCS" at bounding box center [512, 303] width 179 height 15
click at [288, 118] on button "< Back to results" at bounding box center [269, 103] width 109 height 32
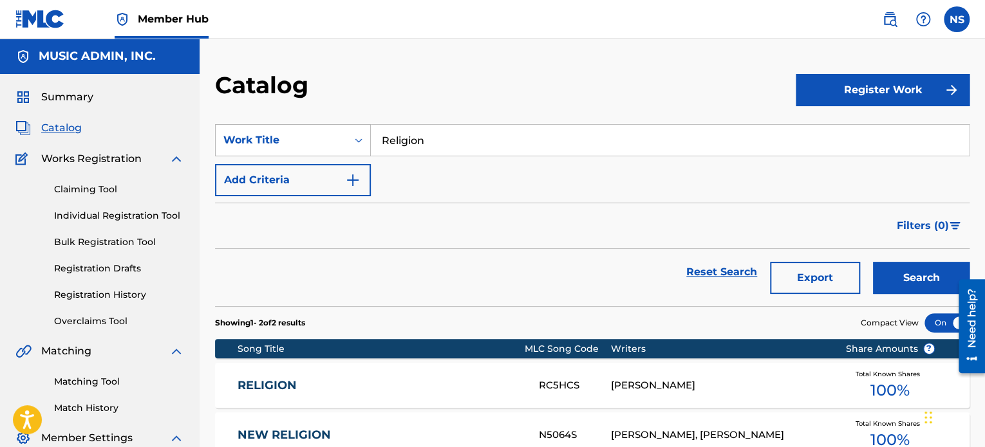
drag, startPoint x: 461, startPoint y: 137, endPoint x: 277, endPoint y: 126, distance: 183.8
click at [277, 126] on div "SearchWithCriteria208f2db5-655e-44a8-a4d0-c7f06fd8c3c5 Work Title Religion" at bounding box center [592, 140] width 754 height 32
paste input "ock Candy"
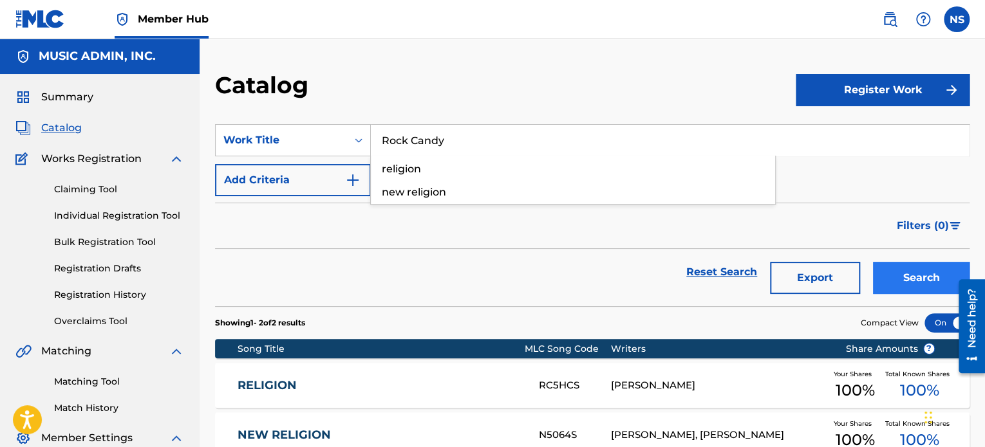
type input "Rock Candy"
click at [927, 276] on button "Search" at bounding box center [921, 278] width 97 height 32
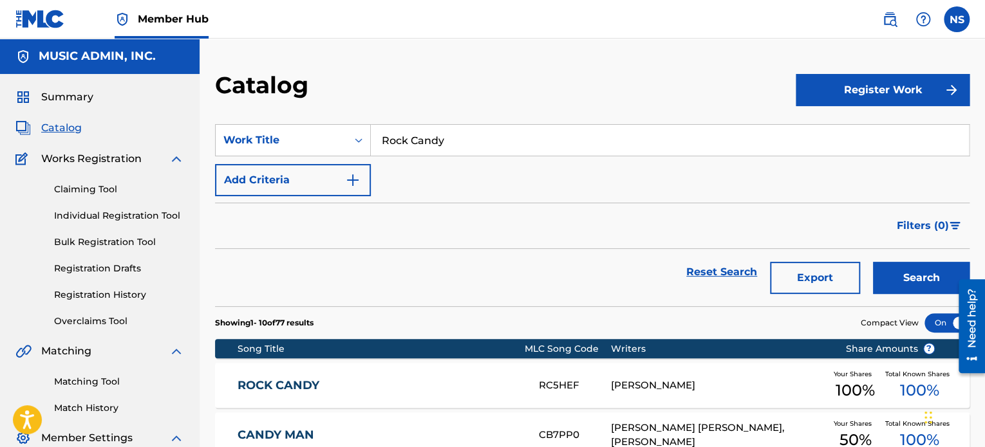
click at [304, 373] on div "ROCK CANDY RC5HEF RYAN WILCOX Your Shares 100 % Total Known Shares 100 %" at bounding box center [592, 385] width 754 height 45
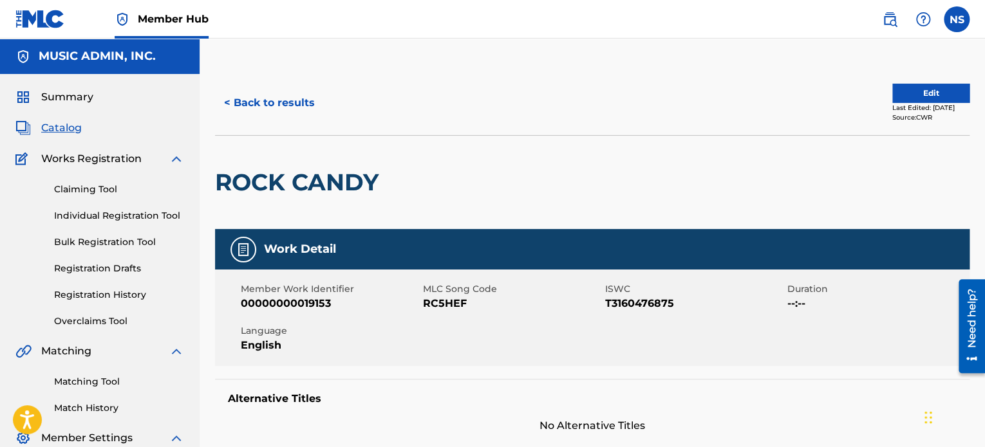
click at [448, 290] on span "MLC Song Code" at bounding box center [512, 290] width 179 height 14
click at [431, 298] on span "RC5HEF" at bounding box center [512, 303] width 179 height 15
click at [276, 104] on button "< Back to results" at bounding box center [269, 103] width 109 height 32
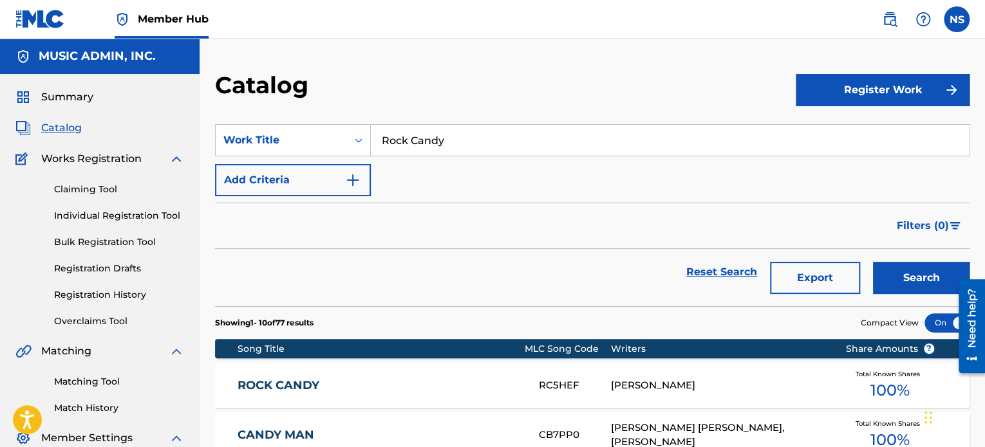
drag, startPoint x: 480, startPoint y: 143, endPoint x: 246, endPoint y: 123, distance: 234.5
click at [246, 123] on section "SearchWithCriteria208f2db5-655e-44a8-a4d0-c7f06fd8c3c5 Work Title Rock Candy Ad…" at bounding box center [592, 208] width 754 height 198
paste input "Well Enough Alone"
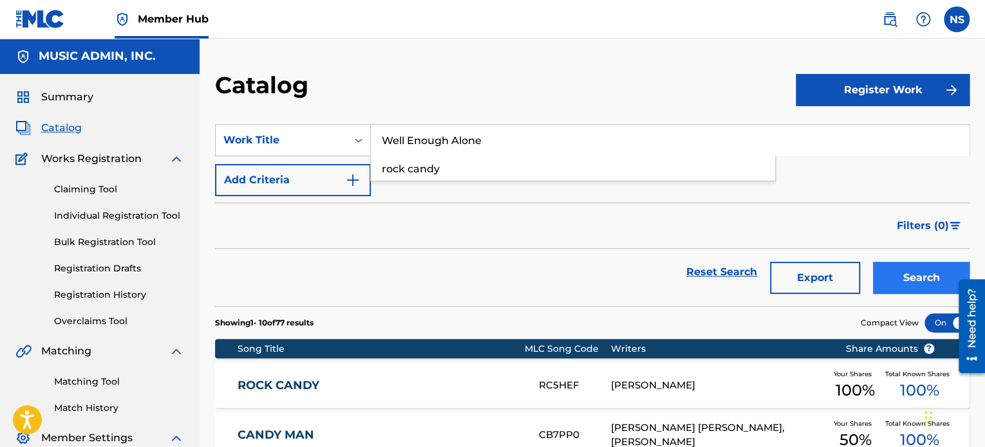
type input "Well Enough Alone"
click at [933, 280] on button "Search" at bounding box center [921, 278] width 97 height 32
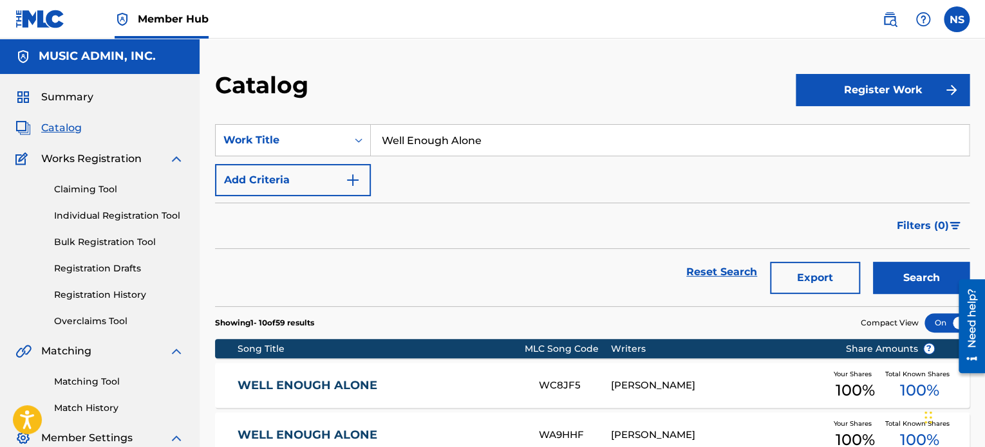
click at [339, 388] on link "WELL ENOUGH ALONE" at bounding box center [380, 386] width 284 height 15
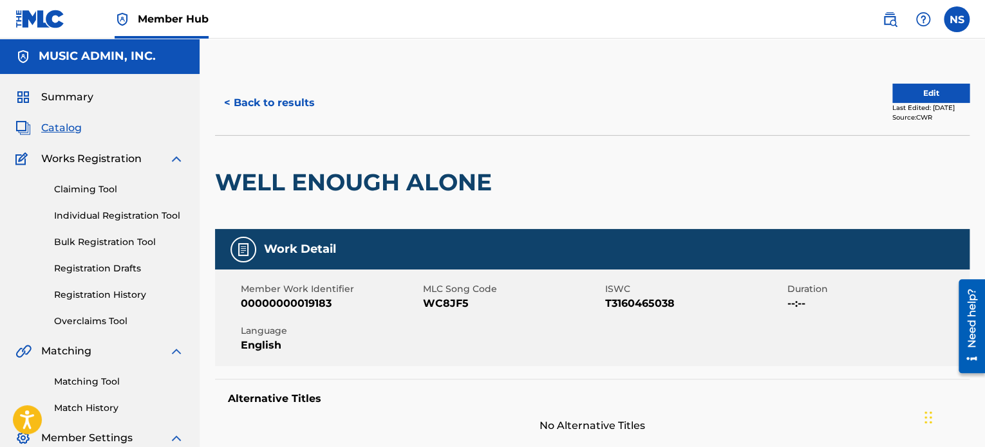
click at [444, 304] on span "WC8JF5" at bounding box center [512, 303] width 179 height 15
click at [281, 102] on button "< Back to results" at bounding box center [269, 103] width 109 height 32
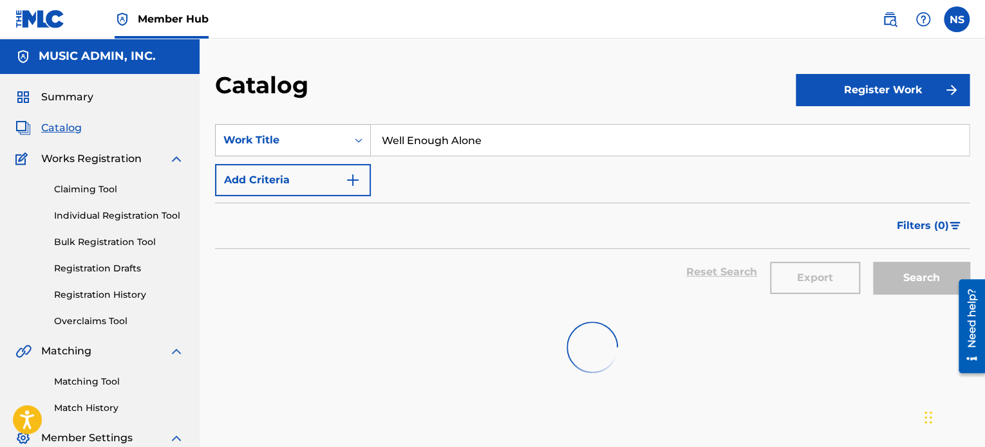
drag, startPoint x: 500, startPoint y: 146, endPoint x: 246, endPoint y: 126, distance: 254.5
click at [246, 126] on div "SearchWithCriteria208f2db5-655e-44a8-a4d0-c7f06fd8c3c5 Work Title Well Enough A…" at bounding box center [592, 140] width 754 height 32
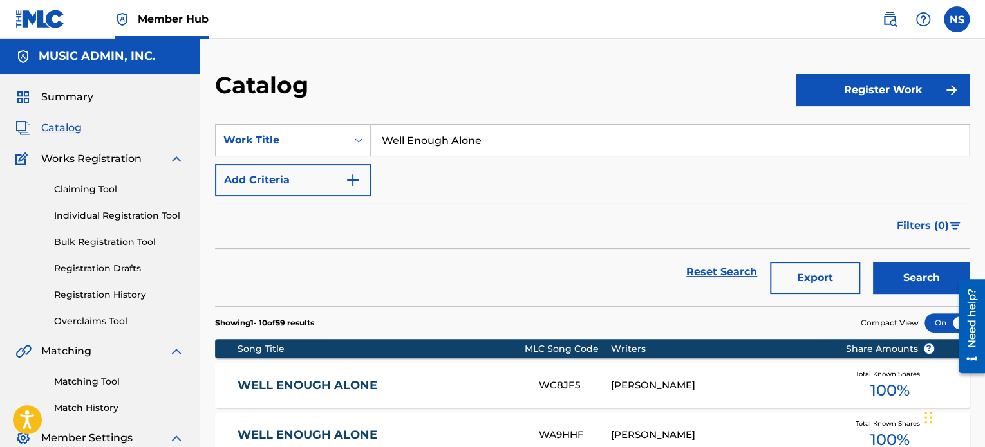
paste input "Cheap Brown Liquor"
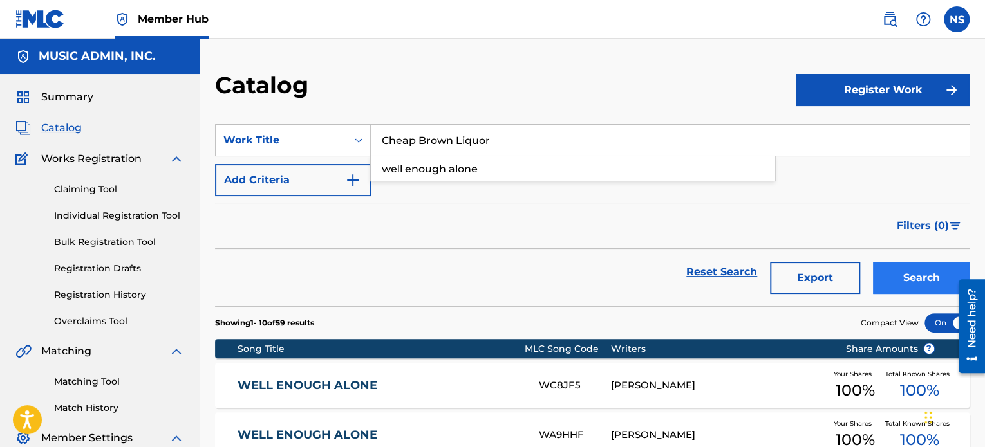
type input "Cheap Brown Liquor"
click at [895, 278] on button "Search" at bounding box center [921, 278] width 97 height 32
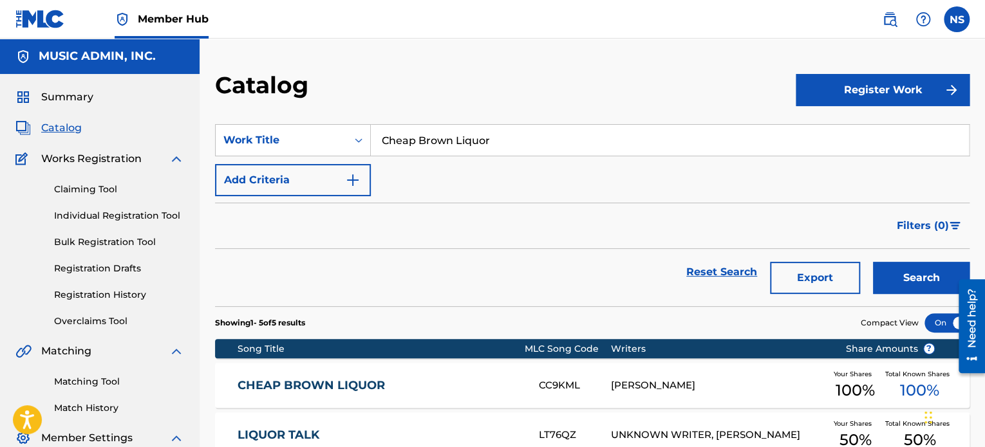
click at [312, 393] on div "CHEAP BROWN LIQUOR CC9KML RYAN WILCOX Your Shares 100 % Total Known Shares 100 %" at bounding box center [592, 385] width 754 height 45
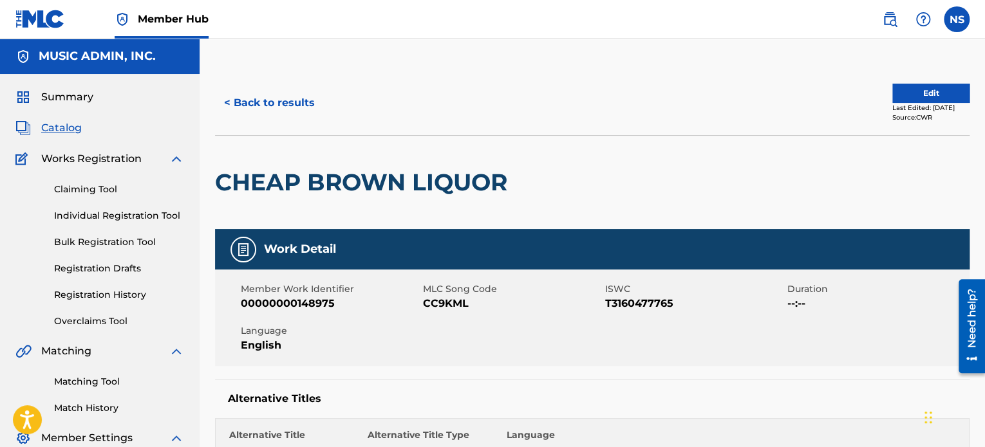
click at [436, 303] on span "CC9KML" at bounding box center [512, 303] width 179 height 15
click at [255, 105] on button "< Back to results" at bounding box center [269, 103] width 109 height 32
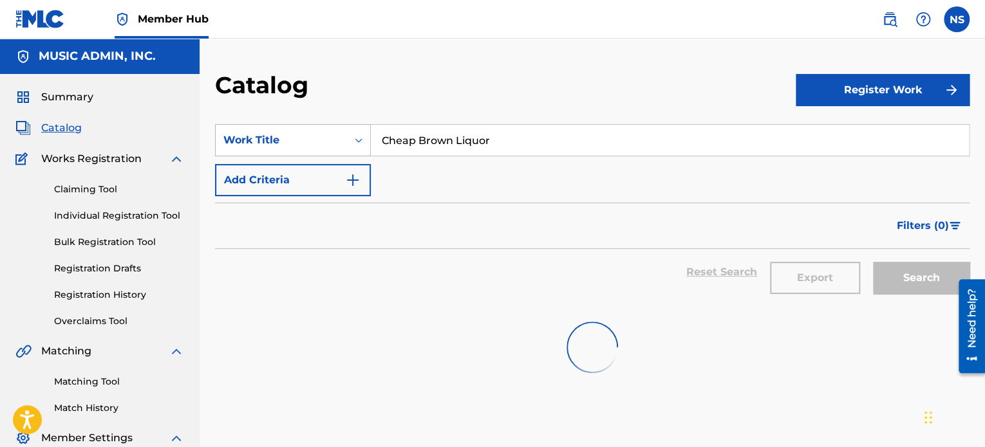
drag, startPoint x: 532, startPoint y: 142, endPoint x: 333, endPoint y: 126, distance: 200.2
click at [158, 93] on main "MUSIC ADMIN, INC. Summary Catalog Works Registration Claiming Tool Individual R…" at bounding box center [492, 265] width 985 height 453
paste input "Jaybird"
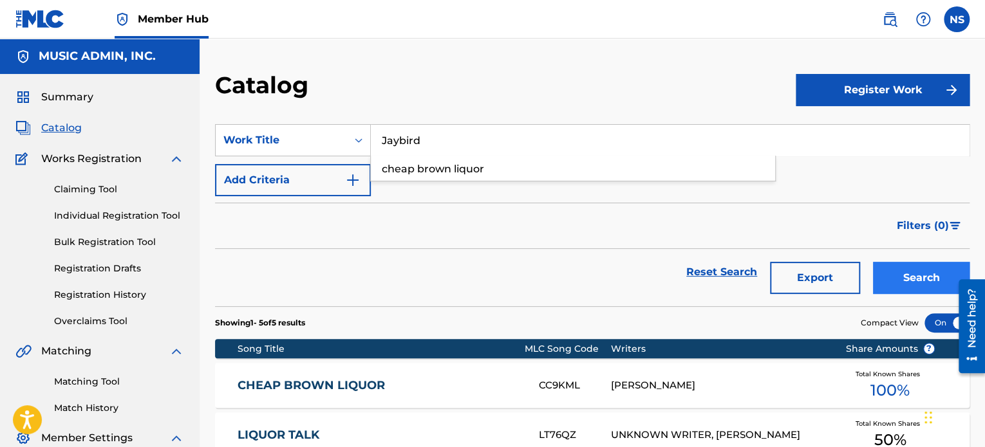
type input "Jaybird"
click at [908, 285] on button "Search" at bounding box center [921, 278] width 97 height 32
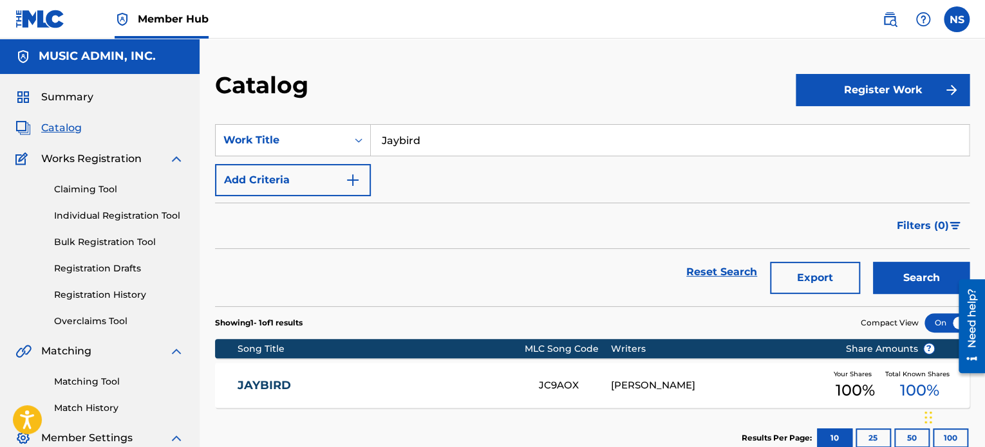
drag, startPoint x: 275, startPoint y: 380, endPoint x: 295, endPoint y: 379, distance: 20.6
click at [275, 380] on link "JAYBIRD" at bounding box center [380, 386] width 284 height 15
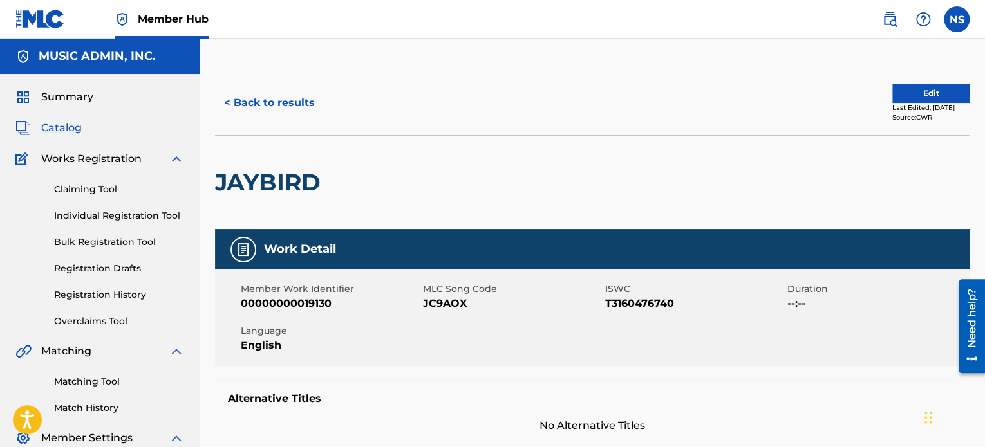
click at [445, 303] on span "JC9AOX" at bounding box center [512, 303] width 179 height 15
click at [277, 108] on button "< Back to results" at bounding box center [269, 103] width 109 height 32
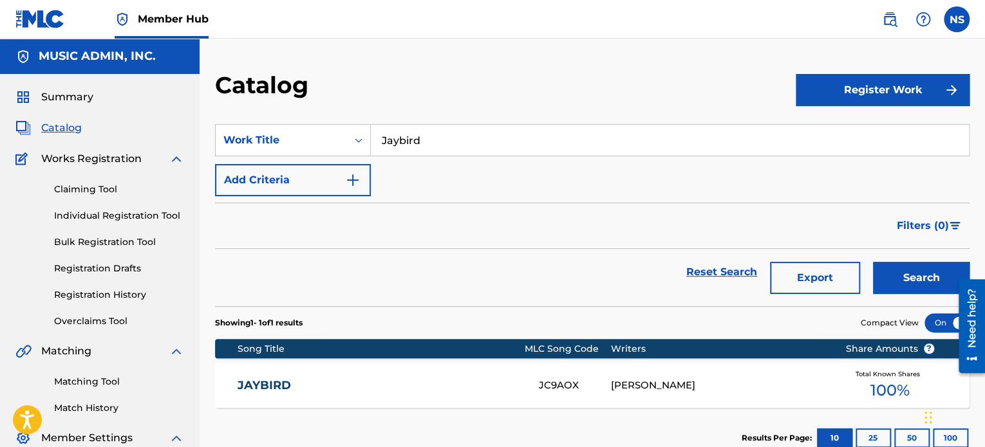
drag, startPoint x: 443, startPoint y: 135, endPoint x: 220, endPoint y: 122, distance: 223.1
click at [220, 122] on section "SearchWithCriteria208f2db5-655e-44a8-a4d0-c7f06fd8c3c5 Work Title Jaybird Add C…" at bounding box center [592, 208] width 754 height 198
paste input "Half-Closed Door"
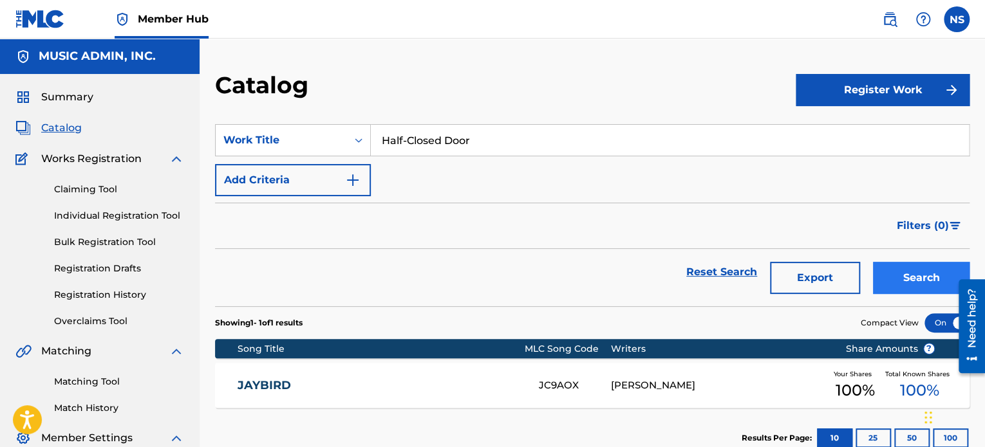
type input "Half-Closed Door"
click at [910, 288] on button "Search" at bounding box center [921, 278] width 97 height 32
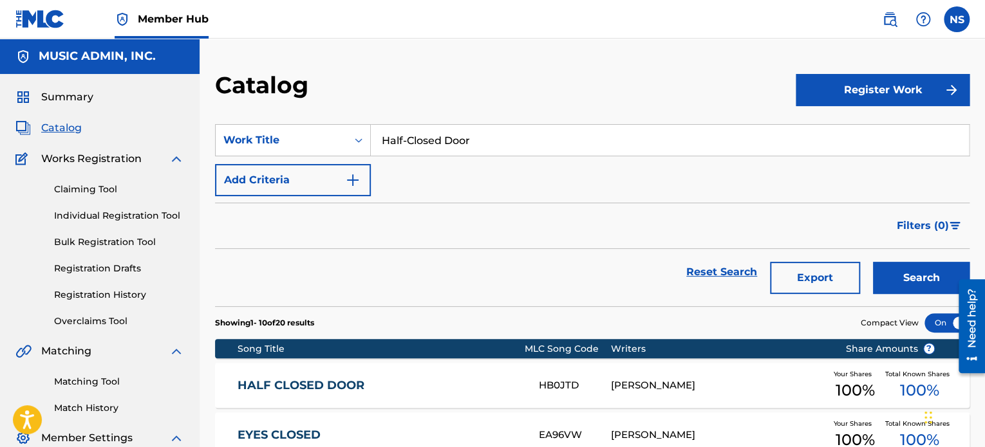
click at [296, 384] on link "HALF CLOSED DOOR" at bounding box center [380, 386] width 284 height 15
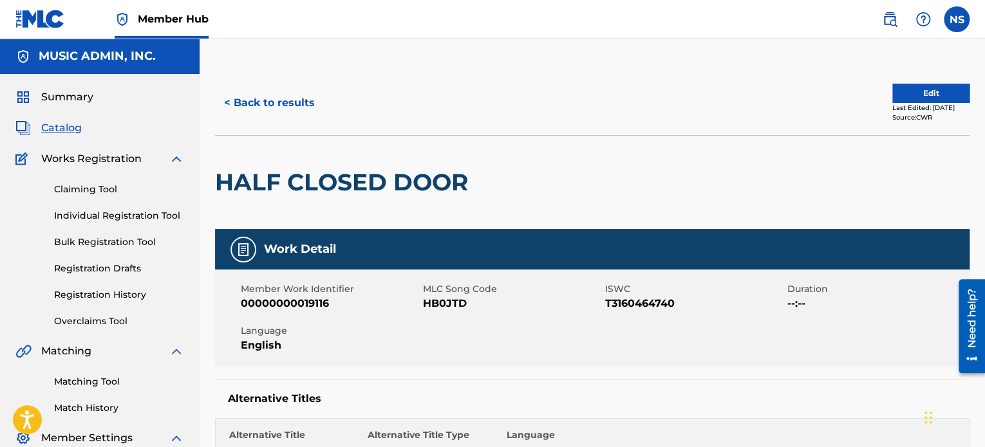
click at [438, 302] on span "HB0JTD" at bounding box center [512, 303] width 179 height 15
click at [301, 104] on button "< Back to results" at bounding box center [269, 103] width 109 height 32
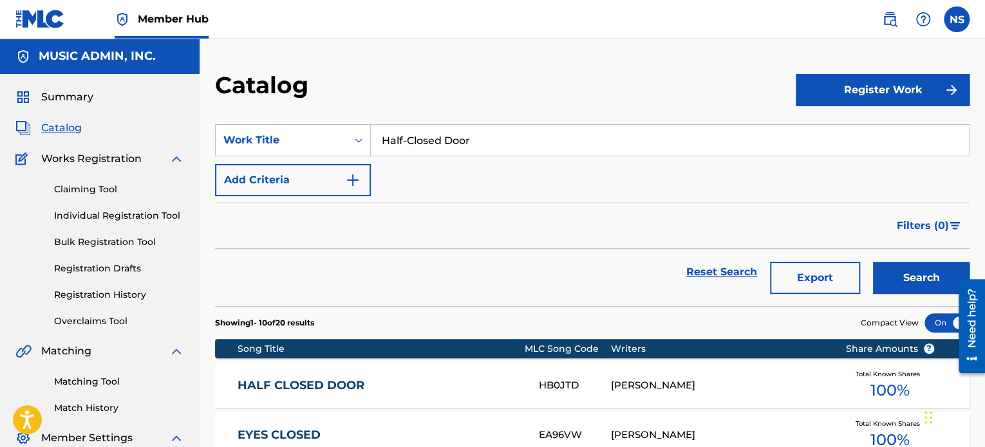
drag, startPoint x: 488, startPoint y: 134, endPoint x: 217, endPoint y: 113, distance: 271.8
click at [217, 113] on section "SearchWithCriteria208f2db5-655e-44a8-a4d0-c7f06fd8c3c5 Work Title Half-Closed D…" at bounding box center [592, 208] width 754 height 198
paste input "Lucy"
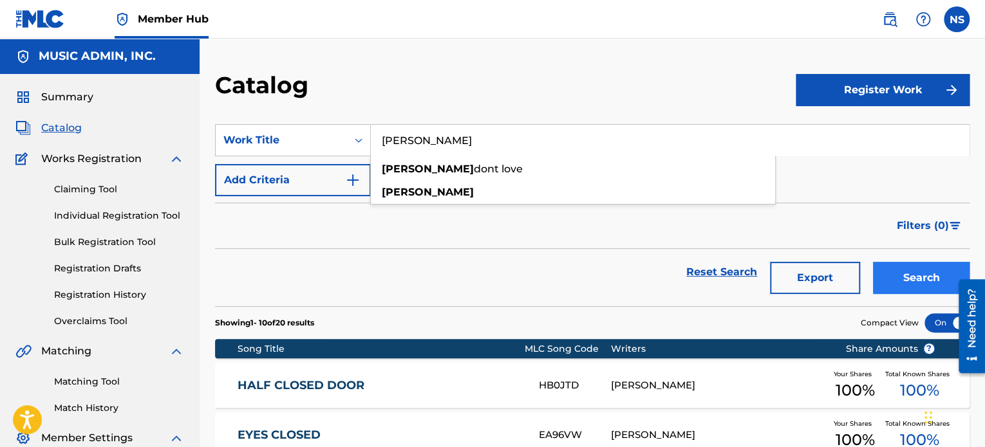
type input "Lucy"
drag, startPoint x: 899, startPoint y: 274, endPoint x: 829, endPoint y: 240, distance: 77.2
click at [899, 273] on button "Search" at bounding box center [921, 278] width 97 height 32
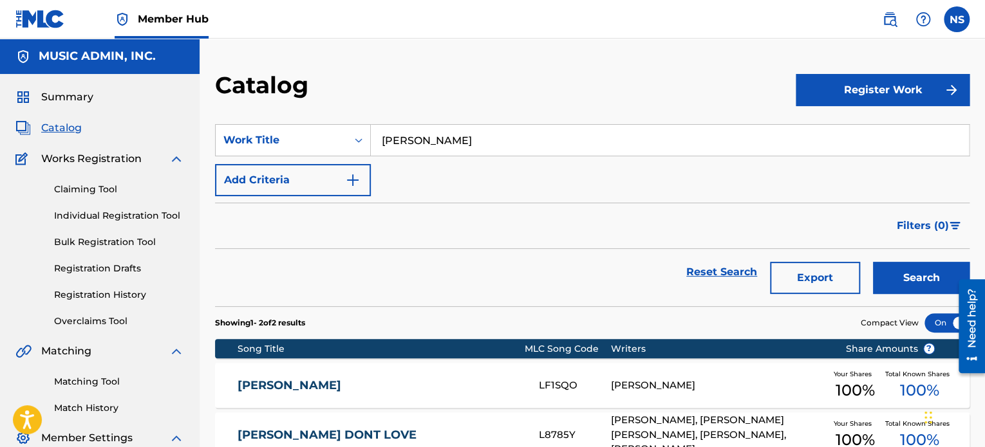
click at [243, 391] on link "LUCY" at bounding box center [380, 386] width 284 height 15
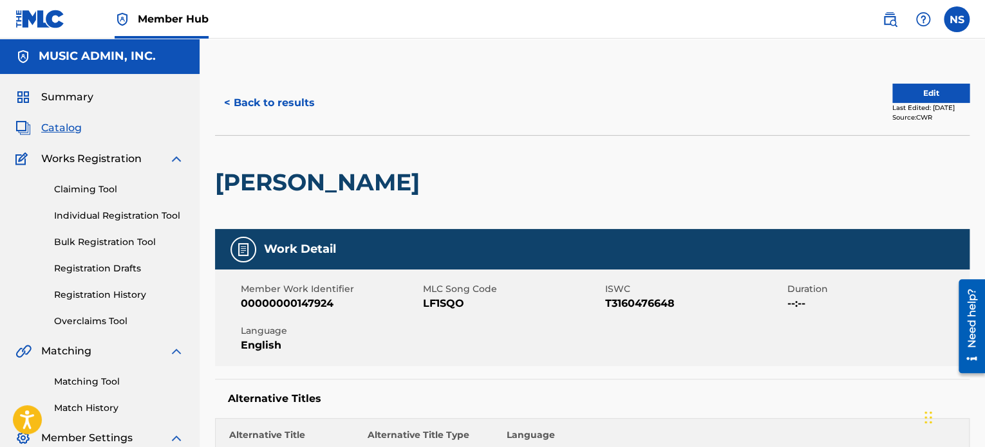
click at [447, 304] on span "LF1SQO" at bounding box center [512, 303] width 179 height 15
click at [303, 108] on button "< Back to results" at bounding box center [269, 103] width 109 height 32
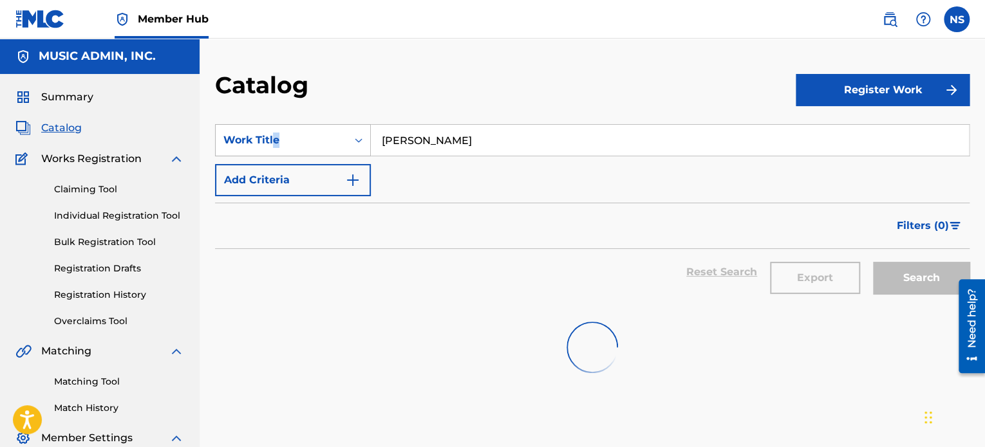
drag, startPoint x: 480, startPoint y: 120, endPoint x: 270, endPoint y: 138, distance: 210.6
click at [270, 138] on section "SearchWithCriteria208f2db5-655e-44a8-a4d0-c7f06fd8c3c5 Work Title Lucy Add Crit…" at bounding box center [592, 208] width 754 height 198
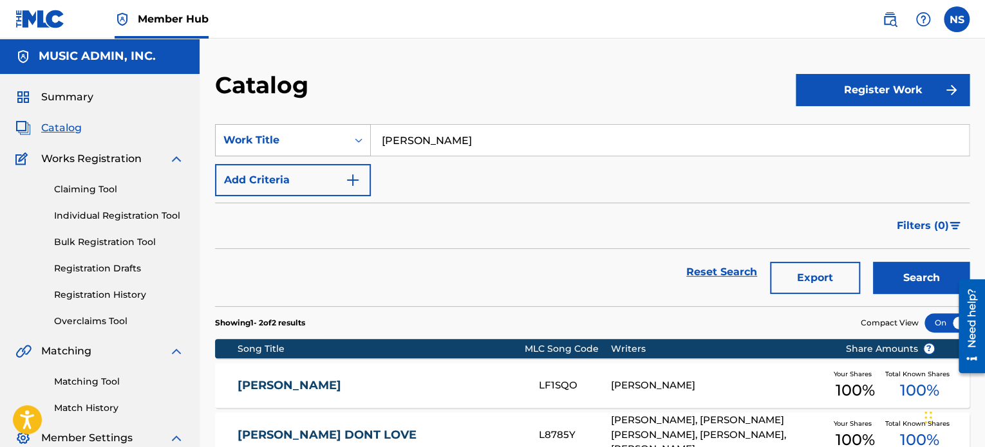
drag, startPoint x: 456, startPoint y: 149, endPoint x: 268, endPoint y: 138, distance: 188.3
click at [268, 138] on div "SearchWithCriteria208f2db5-655e-44a8-a4d0-c7f06fd8c3c5 Work Title Lucy" at bounding box center [592, 140] width 754 height 32
paste input "You and Your Love"
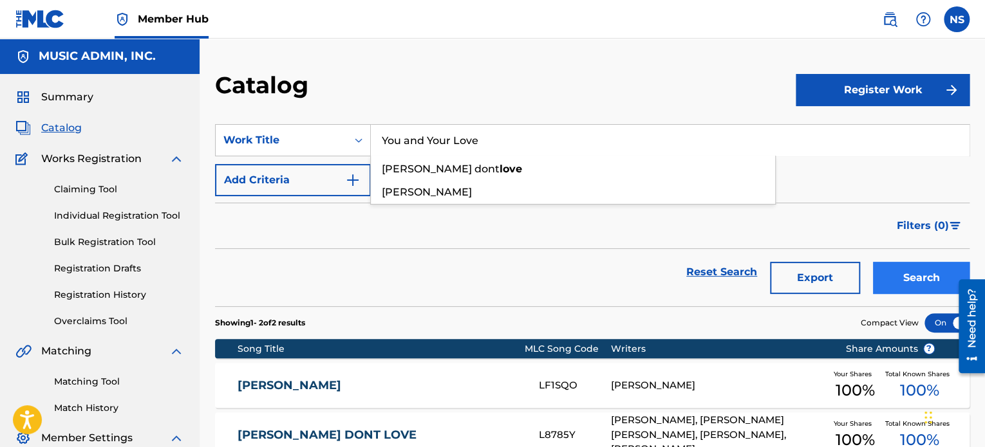
type input "You and Your Love"
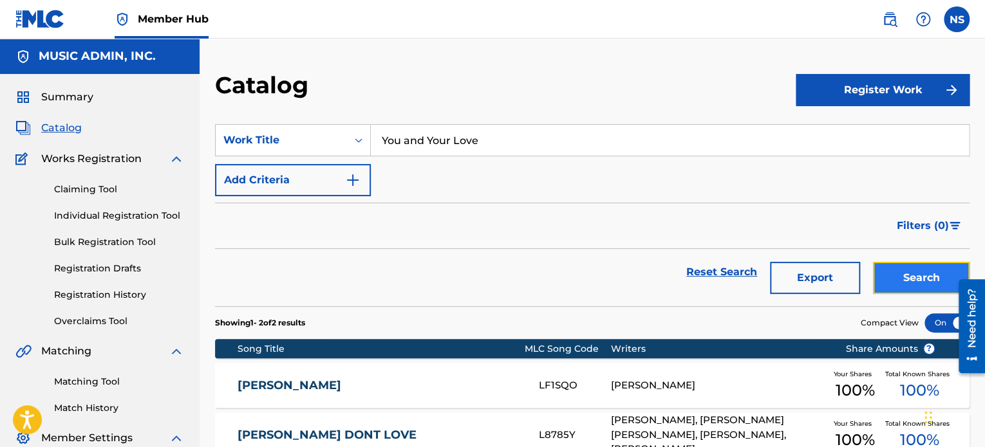
click at [913, 281] on button "Search" at bounding box center [921, 278] width 97 height 32
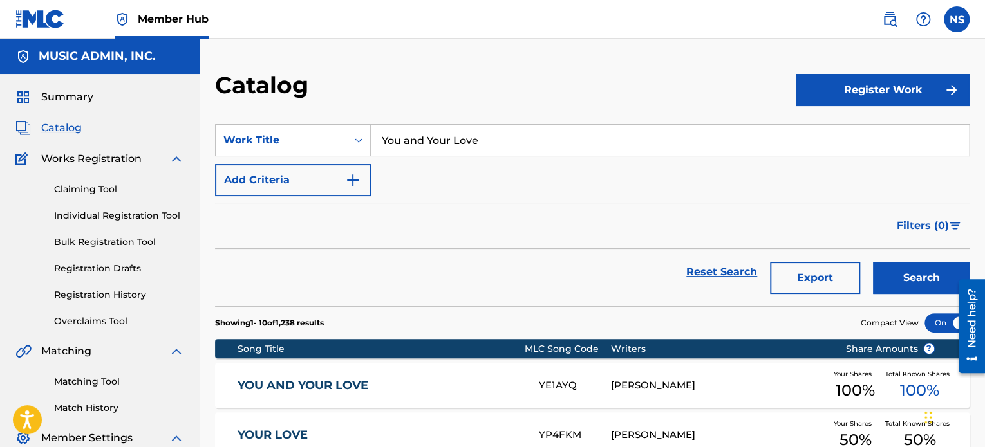
click at [299, 393] on div "YOU AND YOUR LOVE YE1AYQ RYAN WILCOX Your Shares 100 % Total Known Shares 100 %" at bounding box center [592, 385] width 754 height 45
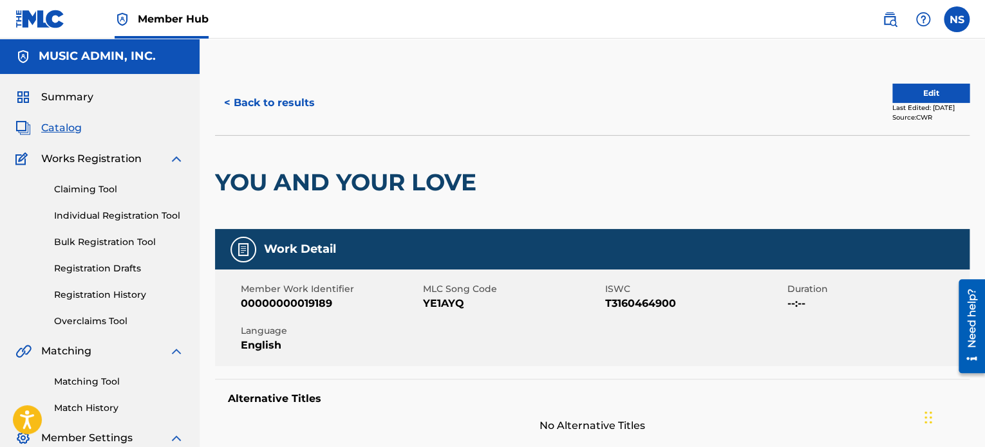
click at [444, 304] on span "YE1AYQ" at bounding box center [512, 303] width 179 height 15
click at [277, 112] on button "< Back to results" at bounding box center [269, 103] width 109 height 32
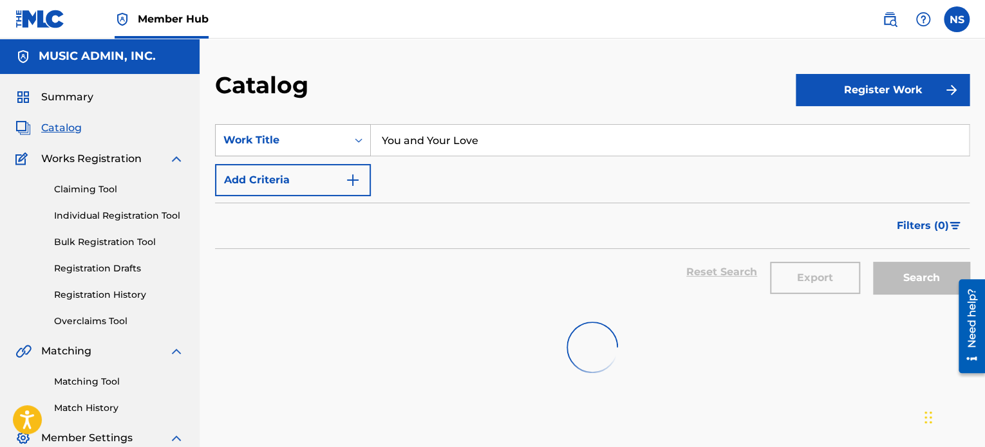
drag, startPoint x: 400, startPoint y: 138, endPoint x: 239, endPoint y: 129, distance: 161.2
click at [239, 129] on div "SearchWithCriteria208f2db5-655e-44a8-a4d0-c7f06fd8c3c5 Work Title You and Your …" at bounding box center [592, 140] width 754 height 32
paste input "When You Miss Someon"
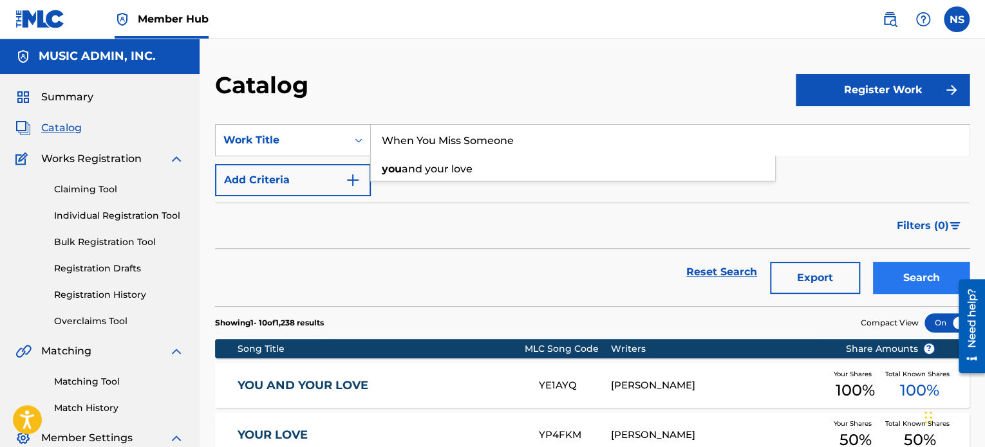
type input "When You Miss Someone"
drag, startPoint x: 912, startPoint y: 282, endPoint x: 558, endPoint y: 296, distance: 354.3
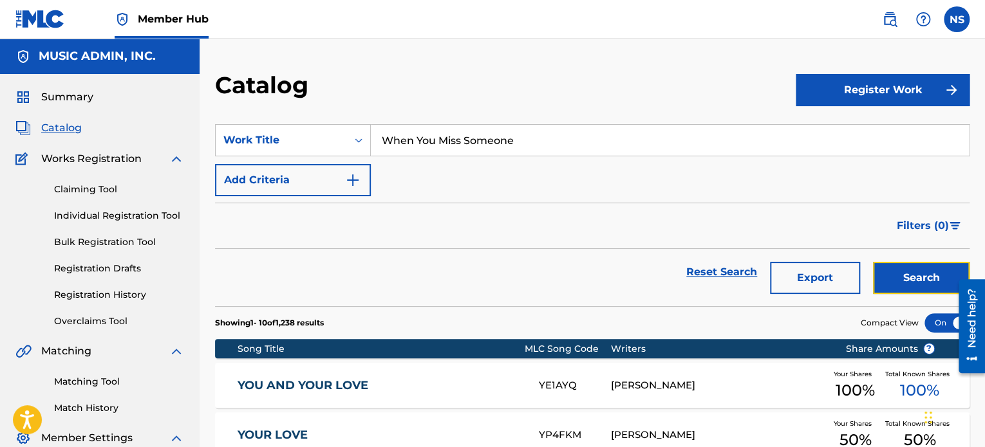
click at [912, 282] on button "Search" at bounding box center [921, 278] width 97 height 32
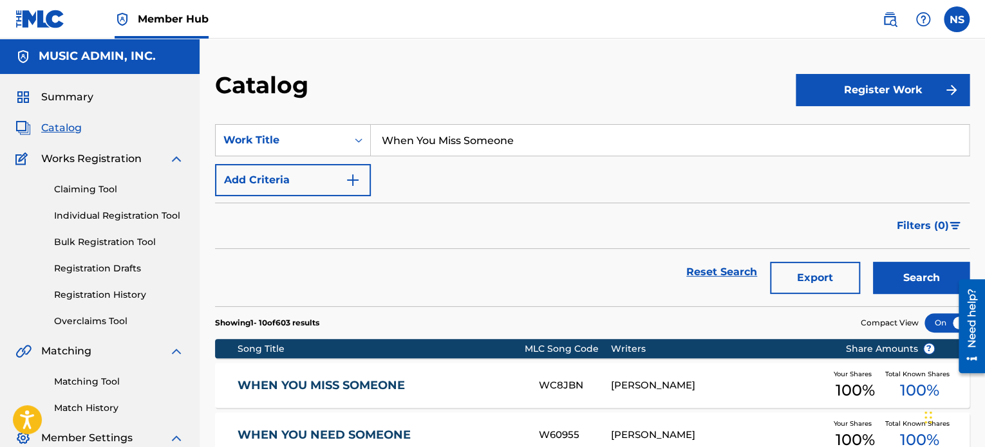
click at [322, 387] on link "WHEN YOU MISS SOMEONE" at bounding box center [380, 386] width 284 height 15
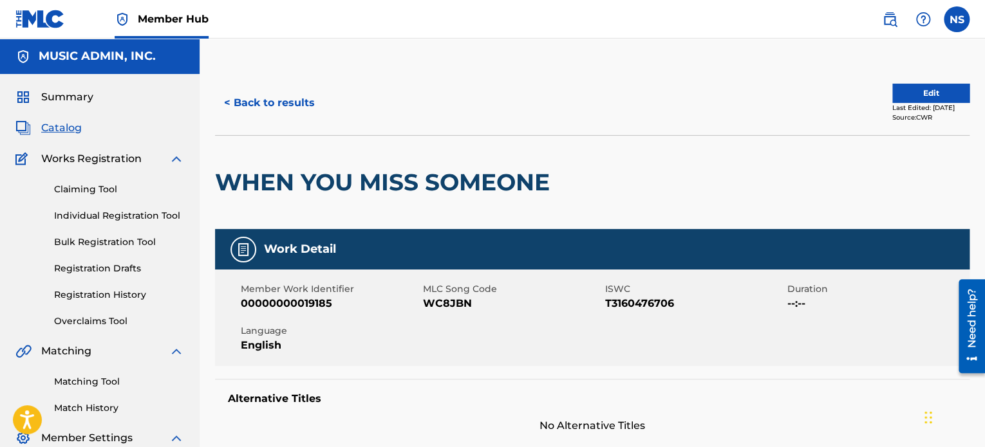
click at [436, 309] on span "WC8JBN" at bounding box center [512, 303] width 179 height 15
click at [283, 113] on button "< Back to results" at bounding box center [269, 103] width 109 height 32
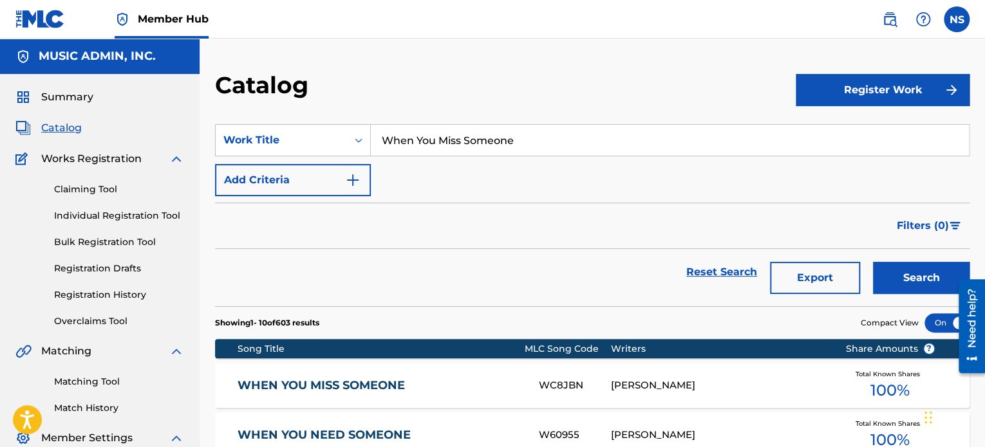
drag, startPoint x: 527, startPoint y: 145, endPoint x: 178, endPoint y: 118, distance: 349.4
paste input "The River's Dry"
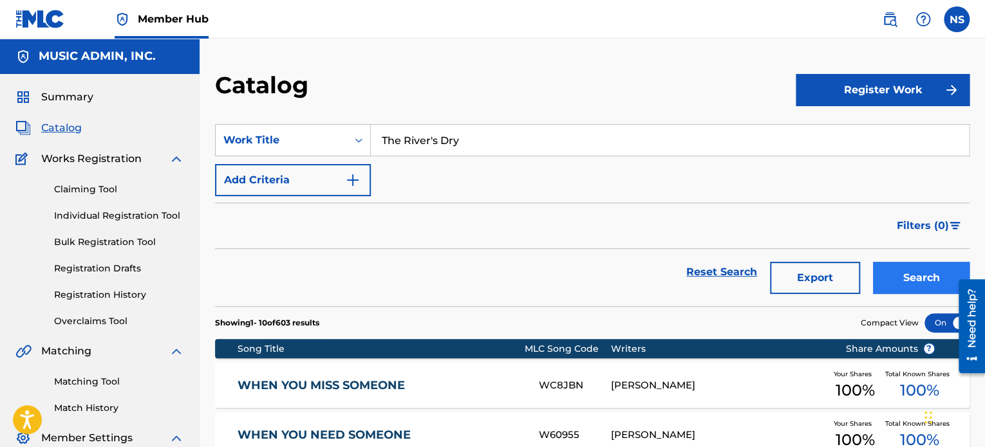
type input "The River's Dry"
drag, startPoint x: 898, startPoint y: 277, endPoint x: 794, endPoint y: 304, distance: 107.1
click at [896, 278] on button "Search" at bounding box center [921, 278] width 97 height 32
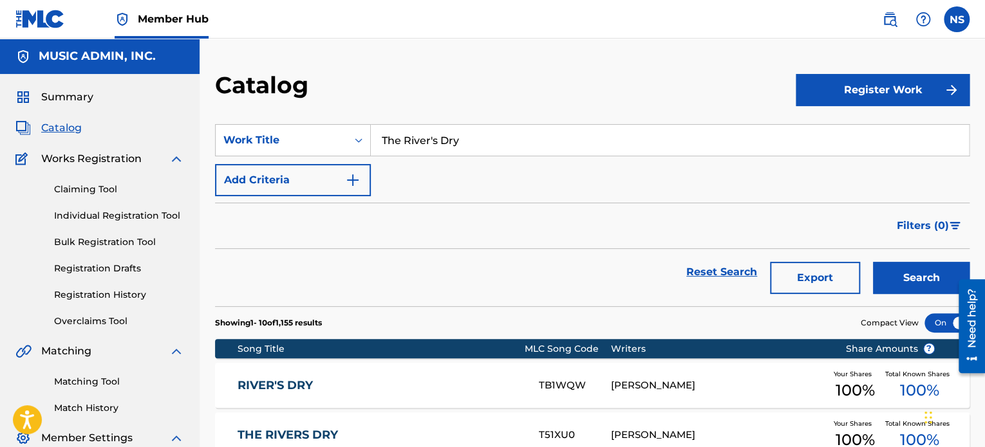
click at [281, 381] on link "RIVER'S DRY" at bounding box center [380, 386] width 284 height 15
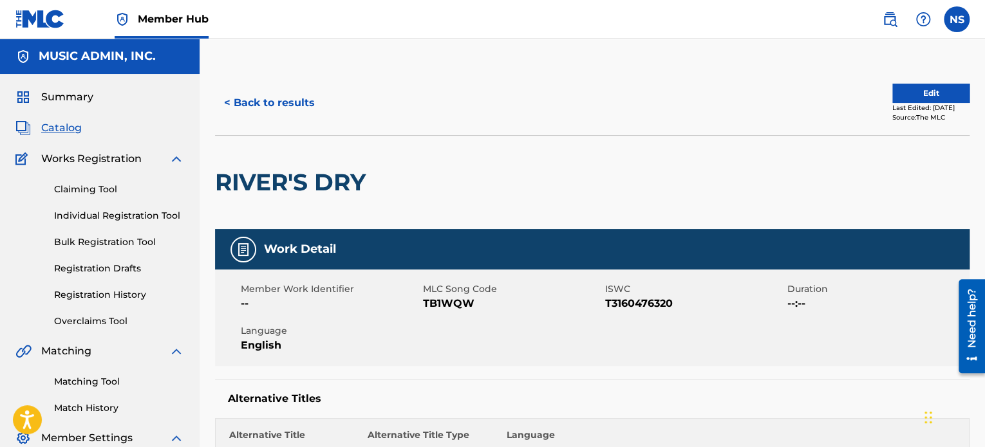
click at [445, 299] on span "TB1WQW" at bounding box center [512, 303] width 179 height 15
click at [263, 100] on button "< Back to results" at bounding box center [269, 103] width 109 height 32
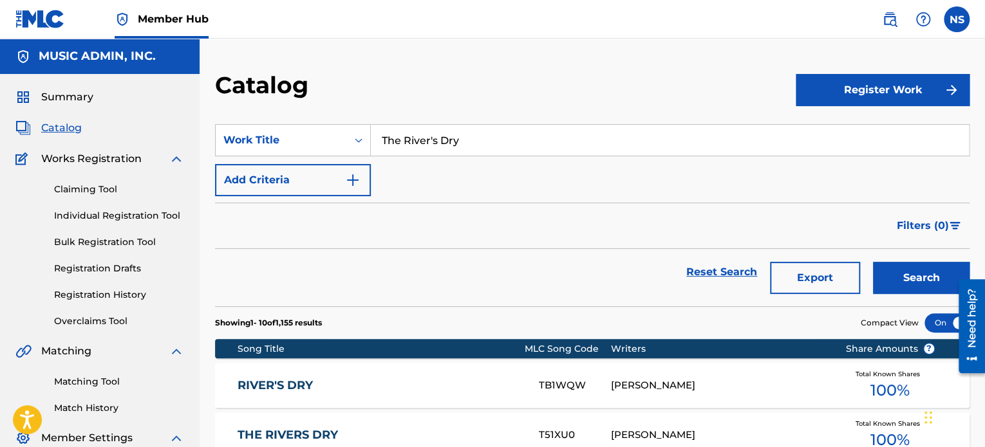
drag, startPoint x: 503, startPoint y: 140, endPoint x: 303, endPoint y: 123, distance: 201.0
click at [303, 123] on section "SearchWithCriteria208f2db5-655e-44a8-a4d0-c7f06fd8c3c5 Work Title The River's D…" at bounding box center [592, 208] width 754 height 198
paste input "100 Dollar Habit"
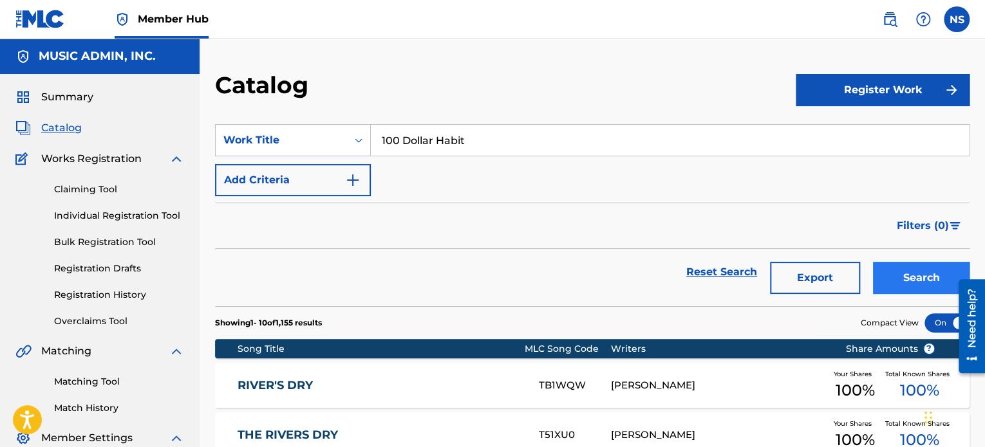
type input "100 Dollar Habit"
click at [898, 276] on button "Search" at bounding box center [921, 278] width 97 height 32
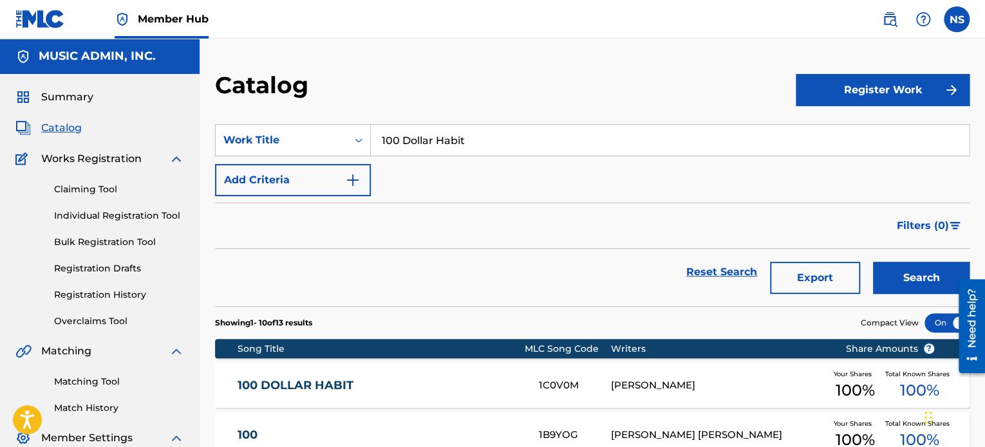
click at [318, 383] on link "100 DOLLAR HABIT" at bounding box center [380, 386] width 284 height 15
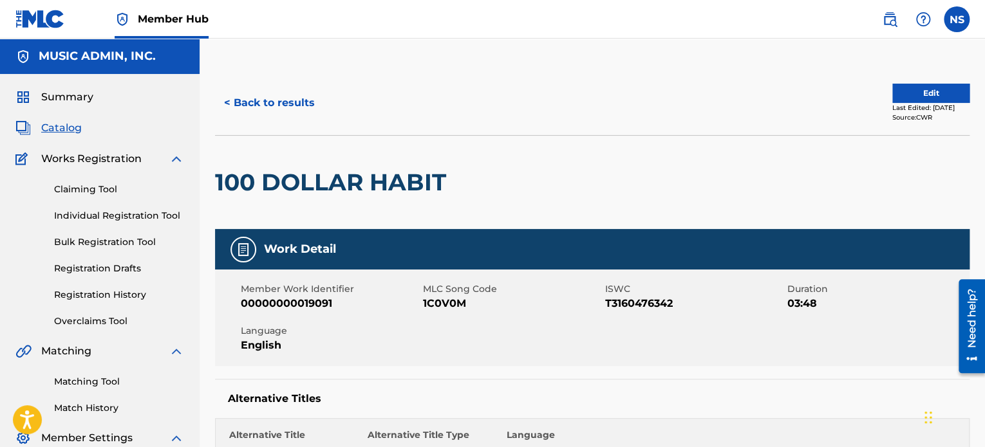
click at [441, 298] on span "1C0V0M" at bounding box center [512, 303] width 179 height 15
click at [276, 105] on button "< Back to results" at bounding box center [269, 103] width 109 height 32
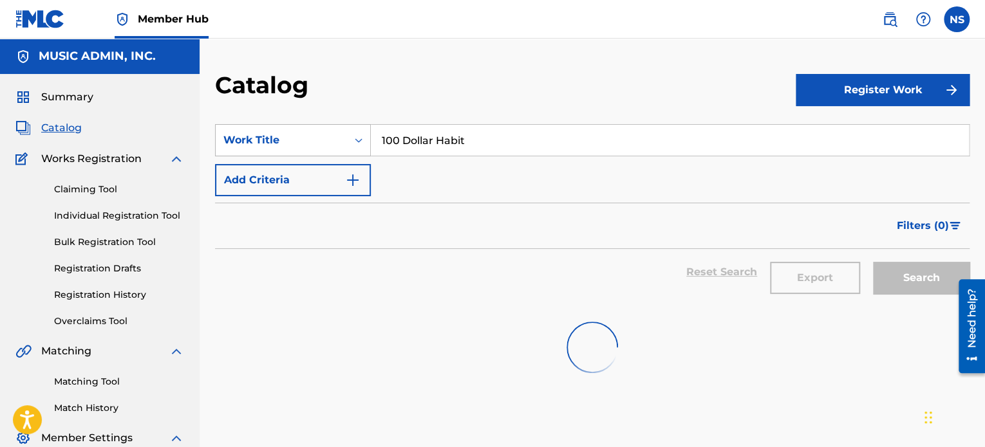
drag, startPoint x: 431, startPoint y: 140, endPoint x: 252, endPoint y: 135, distance: 179.0
click at [252, 135] on div "SearchWithCriteria208f2db5-655e-44a8-a4d0-c7f06fd8c3c5 Work Title 100 Dollar Ha…" at bounding box center [592, 140] width 754 height 32
paste input "Steam"
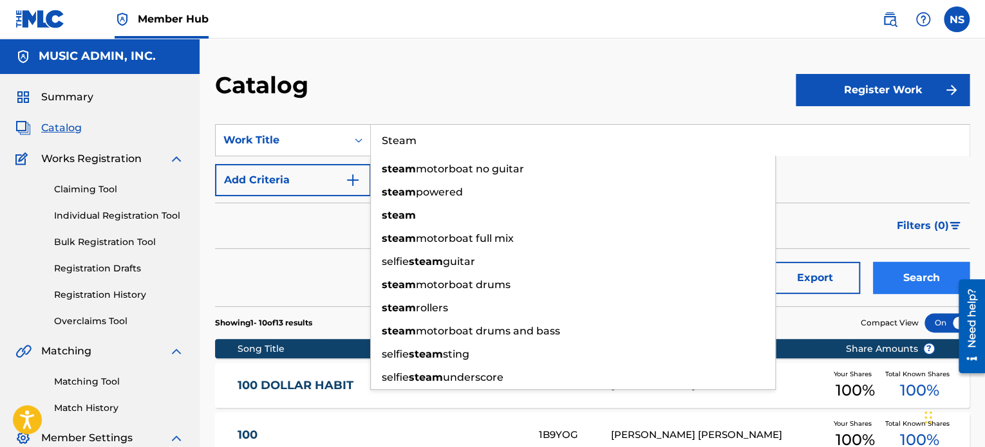
type input "Steam"
drag, startPoint x: 911, startPoint y: 277, endPoint x: 757, endPoint y: 295, distance: 154.9
click at [910, 277] on button "Search" at bounding box center [921, 278] width 97 height 32
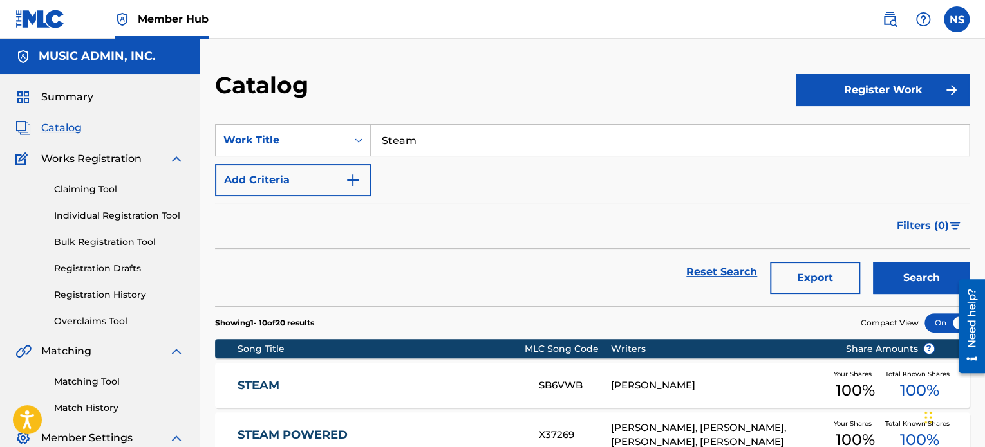
click at [279, 396] on div "STEAM SB6VWB RYAN WILCOX Your Shares 100 % Total Known Shares 100 %" at bounding box center [592, 385] width 754 height 45
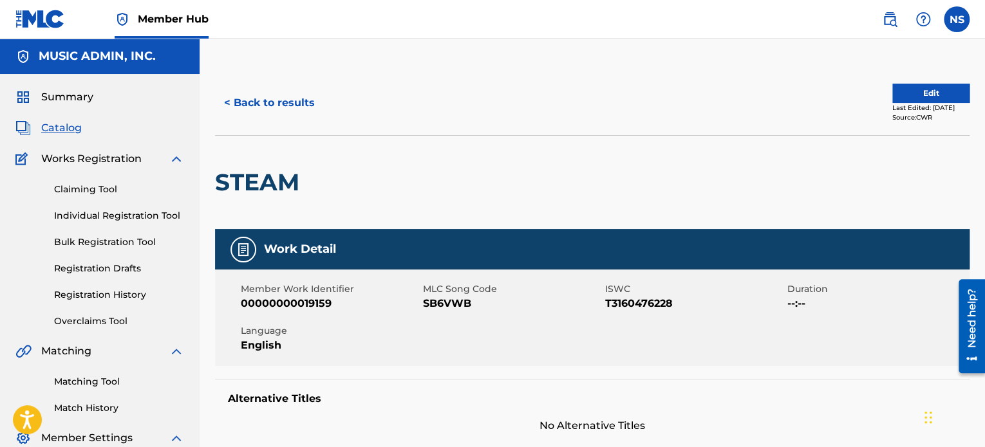
click at [441, 300] on span "SB6VWB" at bounding box center [512, 303] width 179 height 15
click at [440, 301] on span "SB6VWB" at bounding box center [512, 303] width 179 height 15
click at [251, 115] on button "< Back to results" at bounding box center [269, 103] width 109 height 32
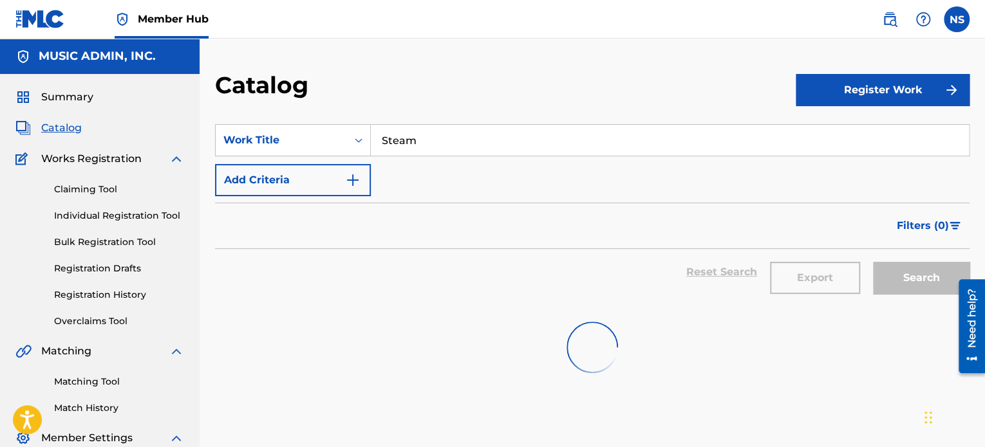
drag, startPoint x: 452, startPoint y: 137, endPoint x: 628, endPoint y: 168, distance: 179.1
click at [183, 127] on main "MUSIC ADMIN, INC. Summary Catalog Works Registration Claiming Tool Individual R…" at bounding box center [492, 265] width 985 height 453
paste input "Rosey"
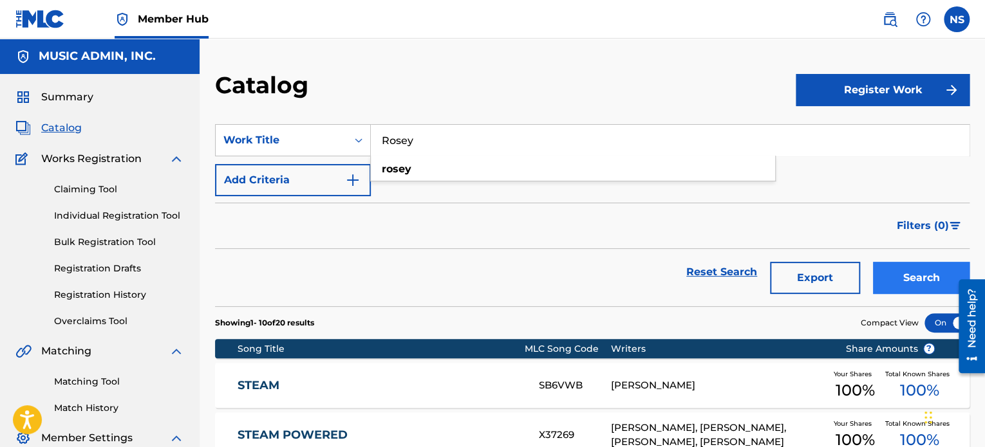
type input "Rosey"
drag, startPoint x: 916, startPoint y: 267, endPoint x: 904, endPoint y: 275, distance: 14.5
click at [915, 267] on button "Search" at bounding box center [921, 278] width 97 height 32
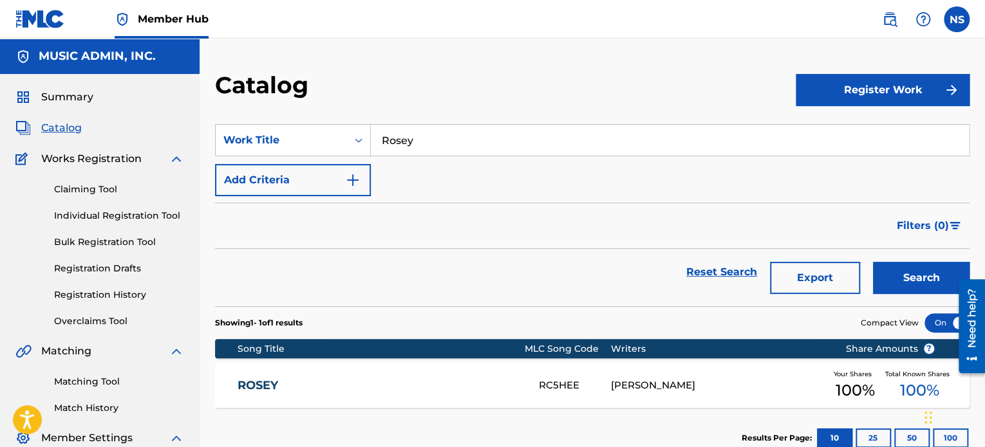
click at [264, 386] on link "ROSEY" at bounding box center [380, 386] width 284 height 15
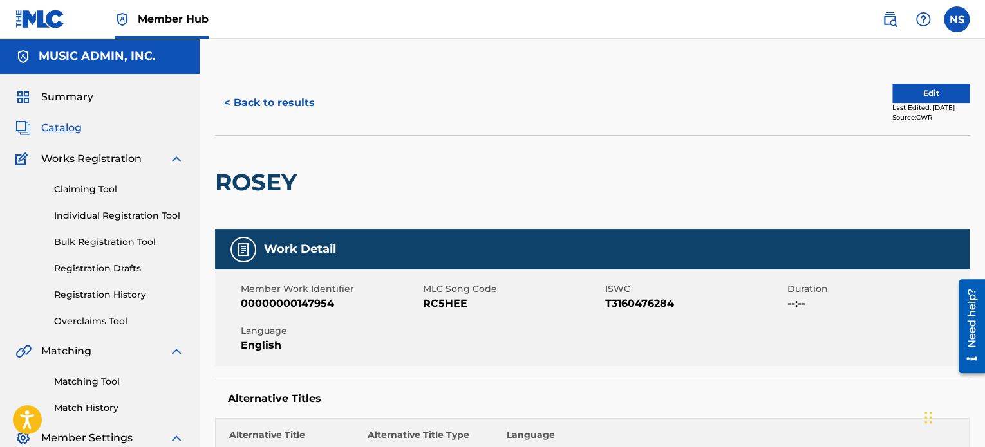
click at [441, 308] on span "RC5HEE" at bounding box center [512, 303] width 179 height 15
click at [281, 106] on button "< Back to results" at bounding box center [269, 103] width 109 height 32
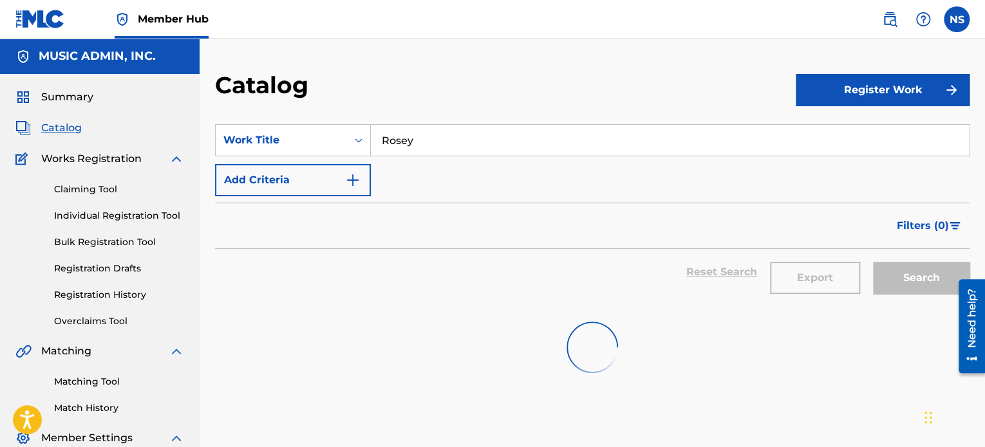
drag, startPoint x: 493, startPoint y: 141, endPoint x: 170, endPoint y: 131, distance: 323.3
click at [163, 133] on main "MUSIC ADMIN, INC. Summary Catalog Works Registration Claiming Tool Individual R…" at bounding box center [492, 265] width 985 height 453
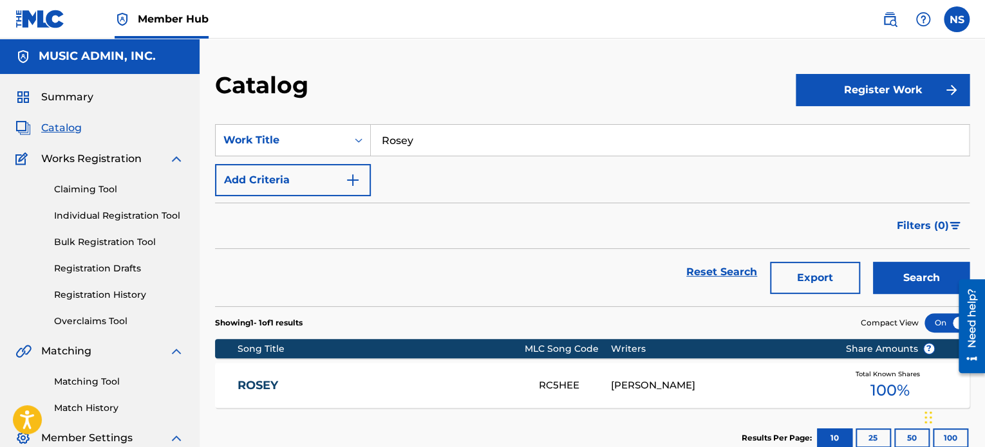
paste input "Little Black Box"
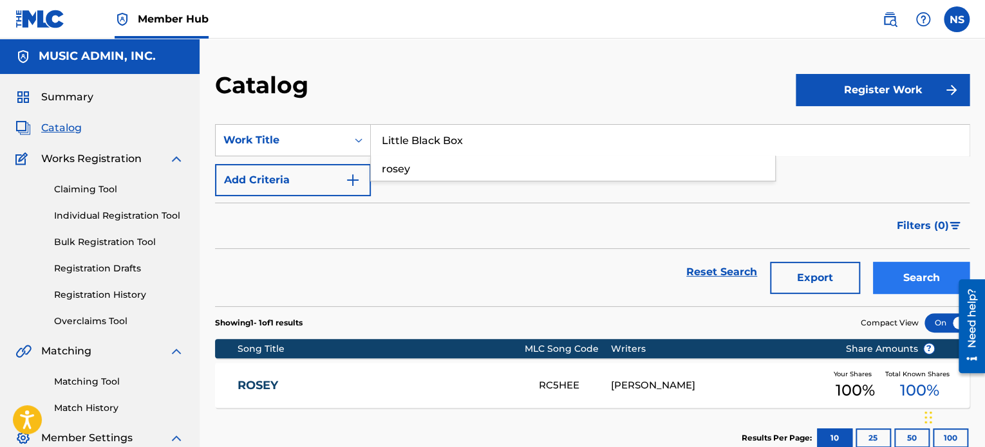
type input "Little Black Box"
drag, startPoint x: 881, startPoint y: 281, endPoint x: 865, endPoint y: 293, distance: 19.7
click at [880, 281] on button "Search" at bounding box center [921, 278] width 97 height 32
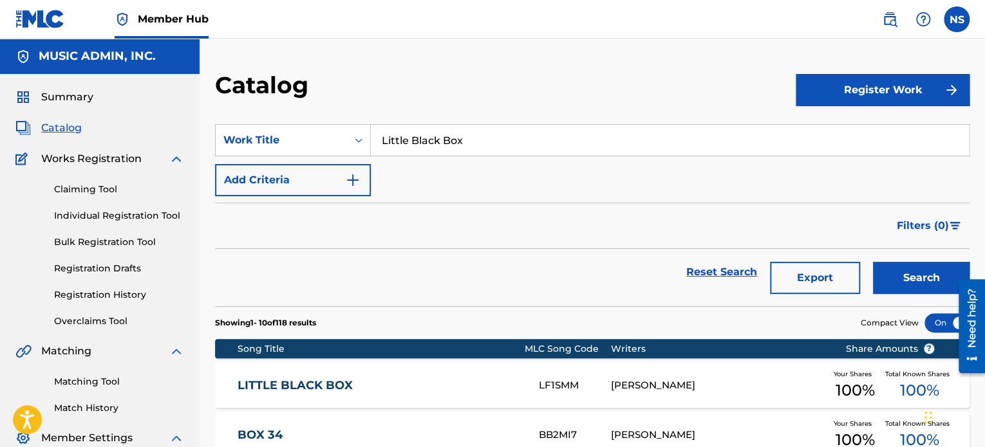
drag, startPoint x: 267, startPoint y: 382, endPoint x: 301, endPoint y: 377, distance: 34.5
click at [267, 382] on link "LITTLE BLACK BOX" at bounding box center [380, 386] width 284 height 15
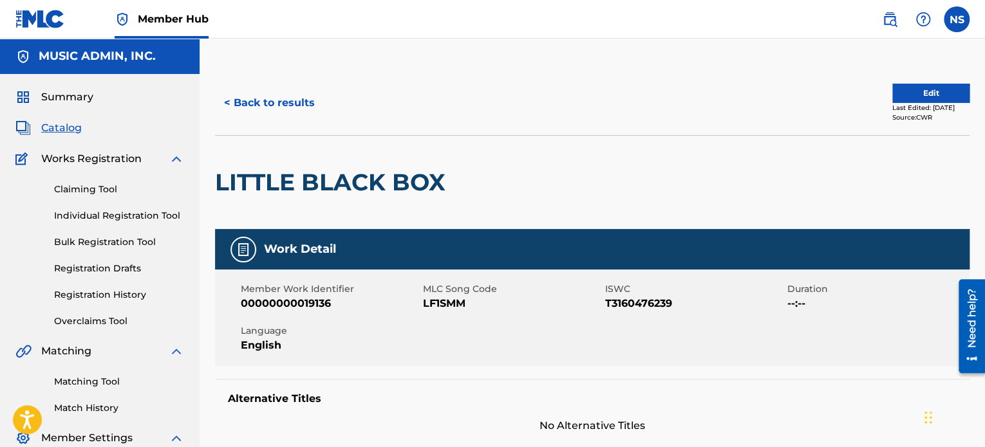
click at [434, 306] on span "LF1SMM" at bounding box center [512, 303] width 179 height 15
click at [434, 305] on span "LF1SMM" at bounding box center [512, 303] width 179 height 15
click at [270, 102] on button "< Back to results" at bounding box center [269, 103] width 109 height 32
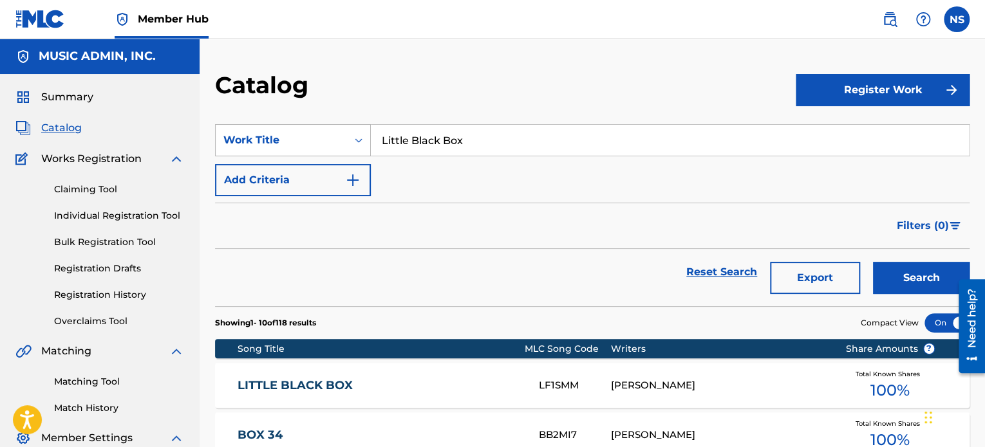
drag, startPoint x: 462, startPoint y: 142, endPoint x: 226, endPoint y: 142, distance: 236.2
click at [225, 142] on div "SearchWithCriteria208f2db5-655e-44a8-a4d0-c7f06fd8c3c5 Work Title Little Black …" at bounding box center [592, 140] width 754 height 32
paste input "Bad News, New Orleans"
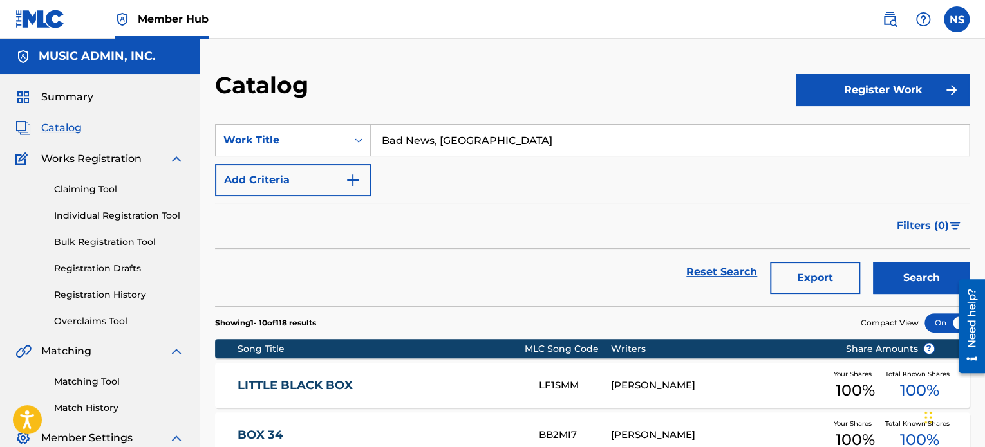
type input "Bad News, New Orleans"
click at [911, 285] on button "Search" at bounding box center [921, 278] width 97 height 32
click at [306, 383] on link "BAD NEWS NEW ORLEANS" at bounding box center [380, 386] width 284 height 15
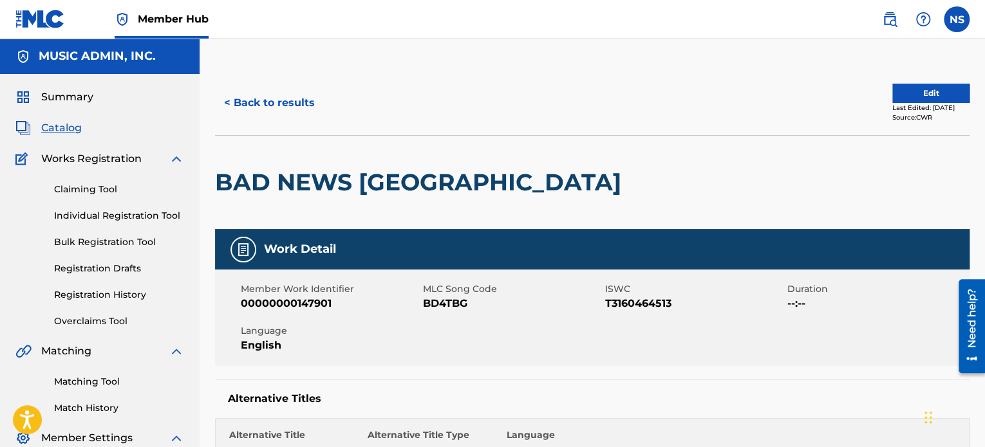
click at [435, 301] on span "BD4TBG" at bounding box center [512, 303] width 179 height 15
click at [306, 98] on button "< Back to results" at bounding box center [269, 103] width 109 height 32
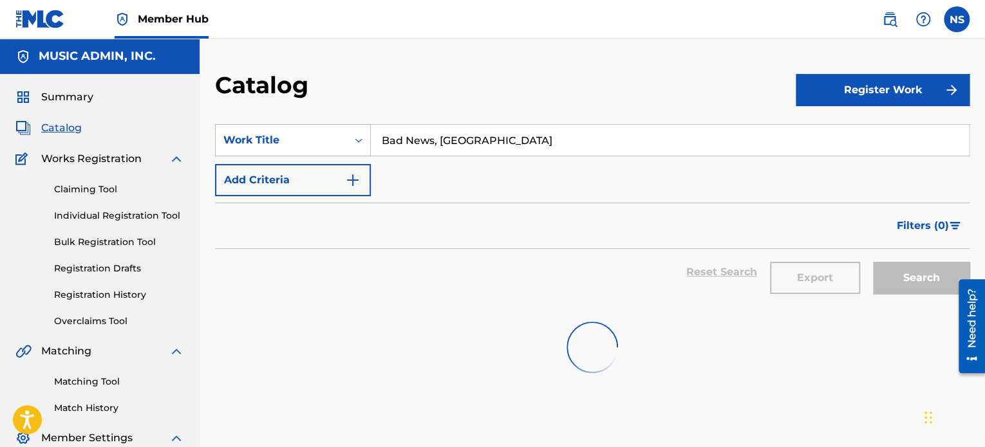
drag, startPoint x: 577, startPoint y: 142, endPoint x: 285, endPoint y: 131, distance: 292.5
click at [285, 131] on div "SearchWithCriteria208f2db5-655e-44a8-a4d0-c7f06fd8c3c5 Work Title Bad News, New…" at bounding box center [592, 140] width 754 height 32
paste input "The Other Time"
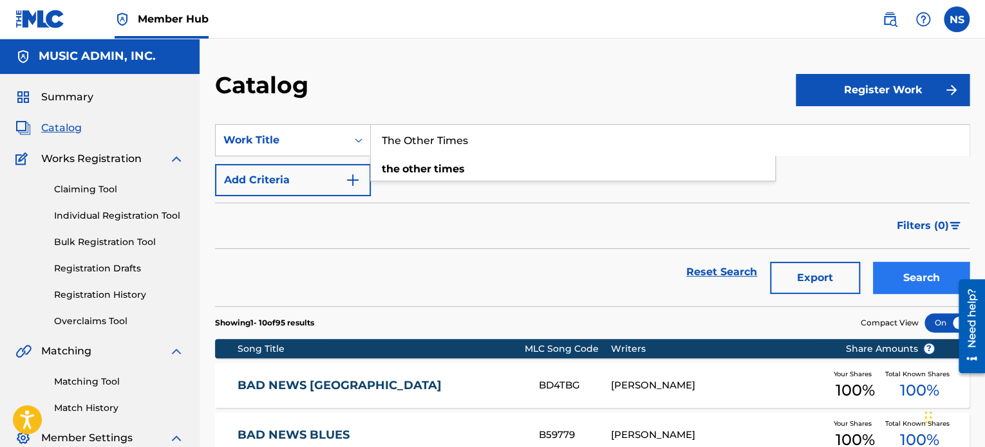
type input "The Other Times"
click at [915, 273] on button "Search" at bounding box center [921, 278] width 97 height 32
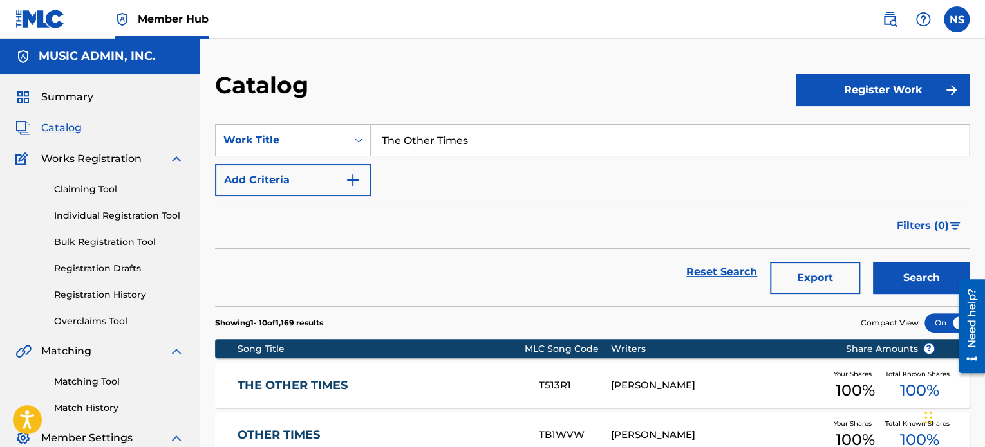
click at [559, 386] on div "T513R1" at bounding box center [574, 386] width 71 height 15
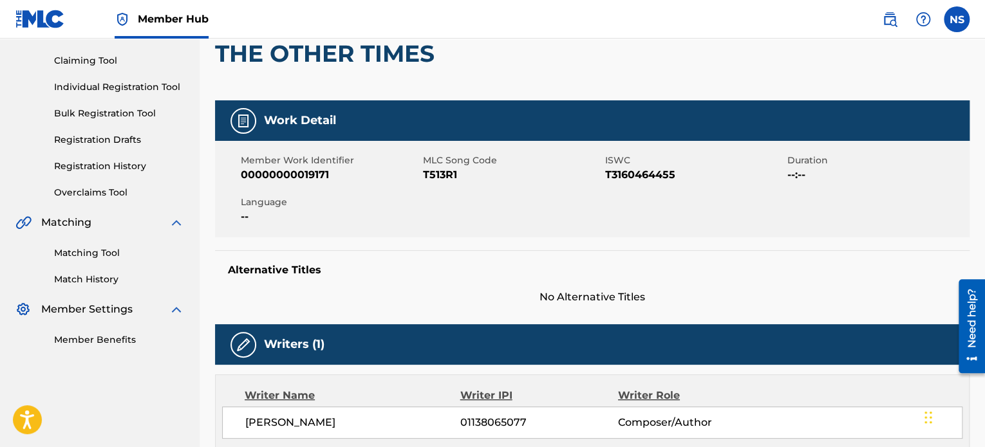
scroll to position [64, 0]
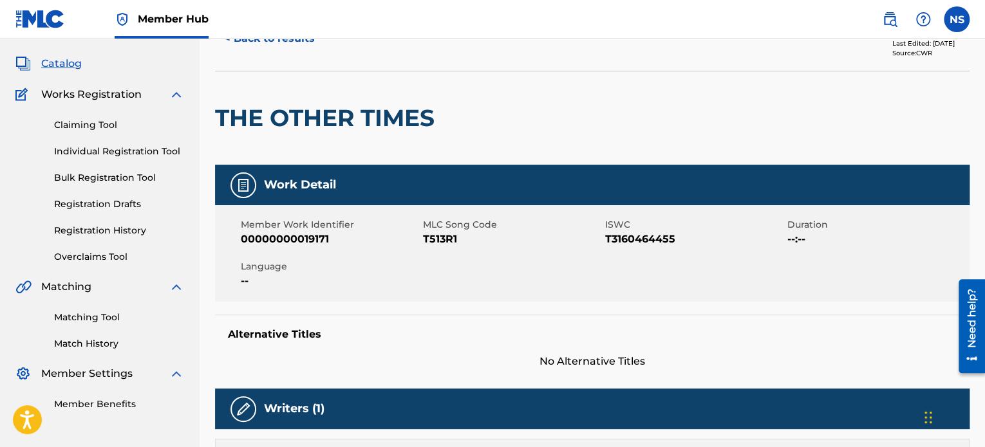
click at [425, 244] on span "T513R1" at bounding box center [512, 239] width 179 height 15
click at [278, 44] on button "< Back to results" at bounding box center [269, 39] width 109 height 32
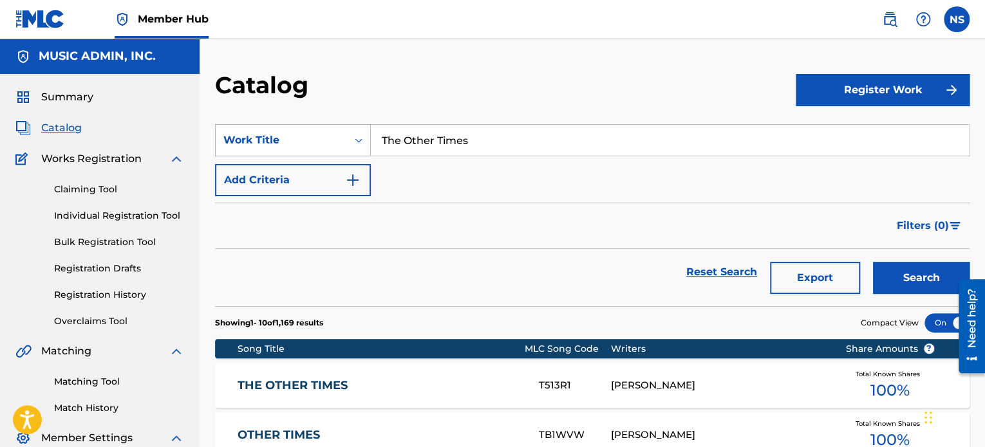
drag, startPoint x: 332, startPoint y: 136, endPoint x: 300, endPoint y: 134, distance: 32.3
click at [300, 134] on div "SearchWithCriteria208f2db5-655e-44a8-a4d0-c7f06fd8c3c5 Work Title The Other Tim…" at bounding box center [592, 140] width 754 height 32
paste input "Get Somewhere"
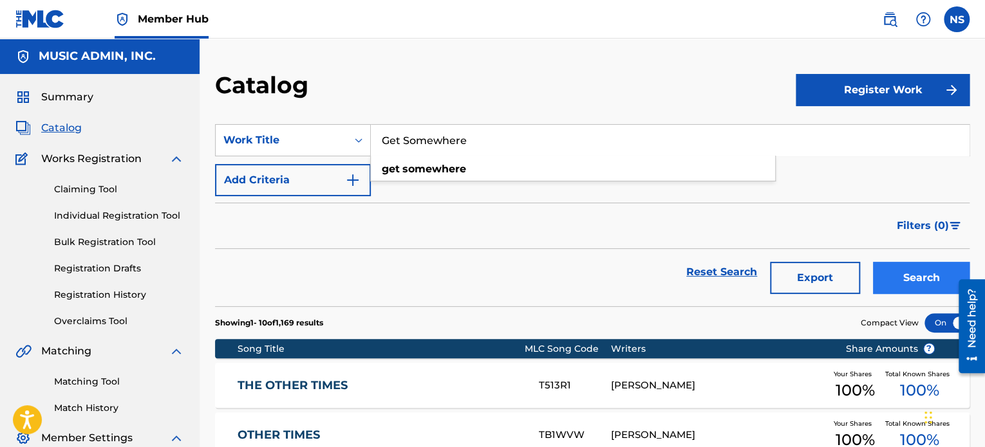
type input "Get Somewhere"
click at [923, 265] on button "Search" at bounding box center [921, 278] width 97 height 32
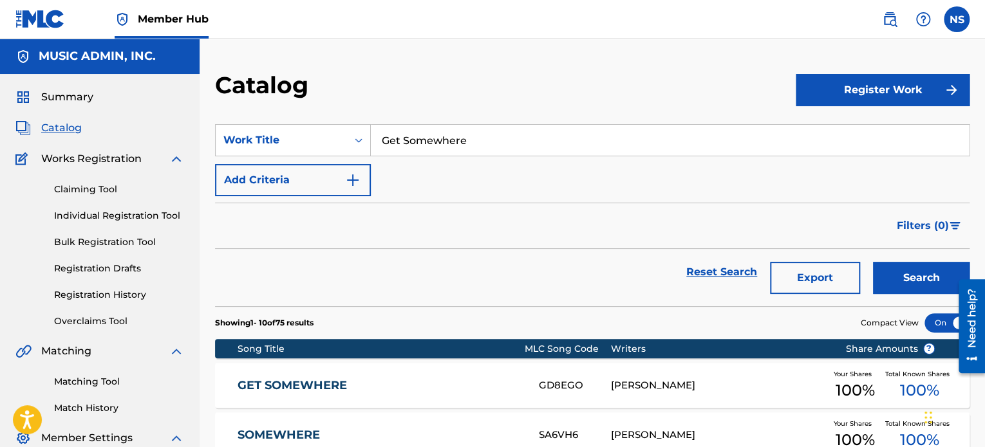
click at [301, 380] on link "GET SOMEWHERE" at bounding box center [380, 386] width 284 height 15
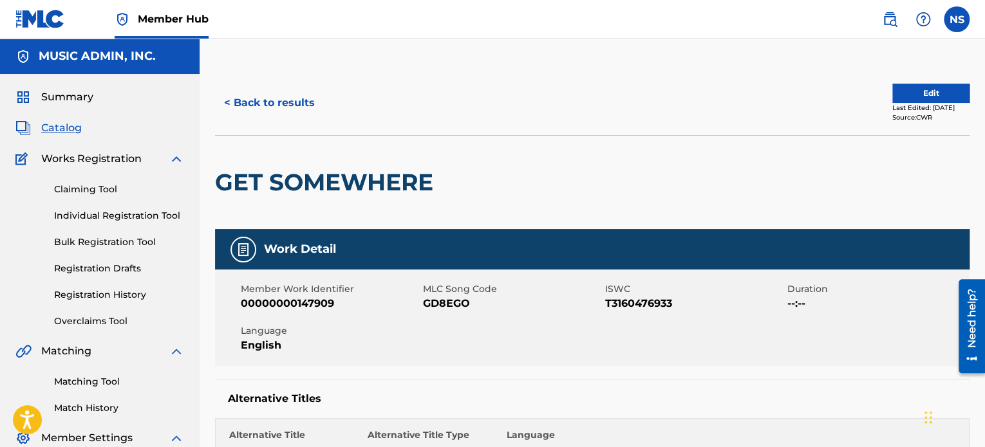
click at [443, 302] on span "GD8EGO" at bounding box center [512, 303] width 179 height 15
click at [268, 108] on button "< Back to results" at bounding box center [269, 103] width 109 height 32
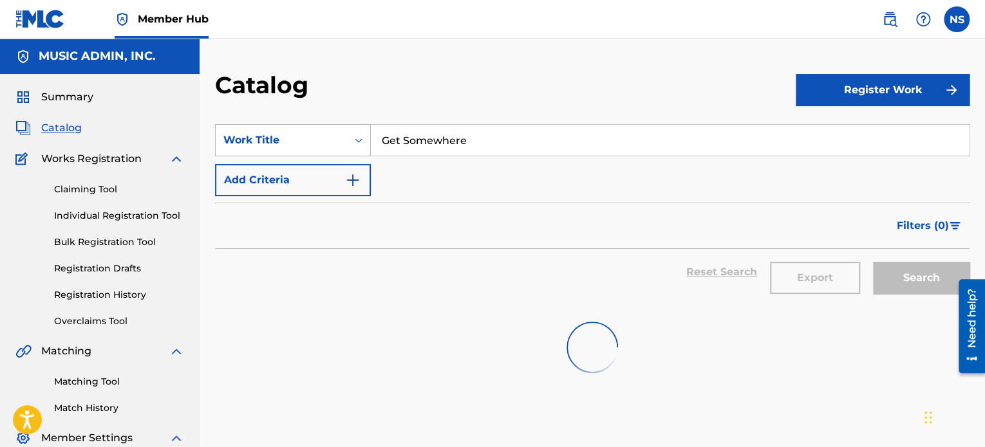
drag, startPoint x: 496, startPoint y: 146, endPoint x: 268, endPoint y: 133, distance: 227.6
click at [268, 133] on div "SearchWithCriteria208f2db5-655e-44a8-a4d0-c7f06fd8c3c5 Work Title Get Somewhere" at bounding box center [592, 140] width 754 height 32
paste input "https://docs.google.com/spreadsheets/d/15KHafx3Cf4gxU5j9_diuUgYiFrjaV1yz/edit?g…"
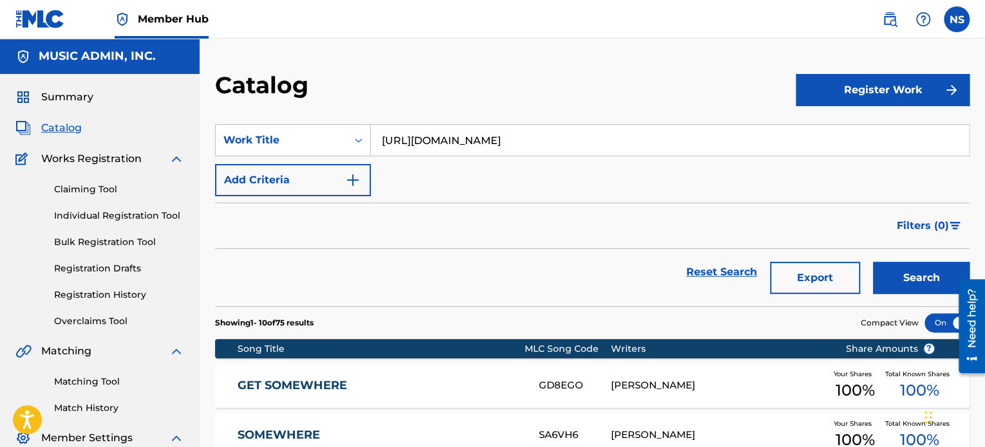
click at [420, 136] on input "https://docs.google.com/spreadsheets/d/15KHafx3Cf4gxU5j9_diuUgYiFrjaV1yz/edit?g…" at bounding box center [670, 140] width 598 height 31
paste input "Need To Know"
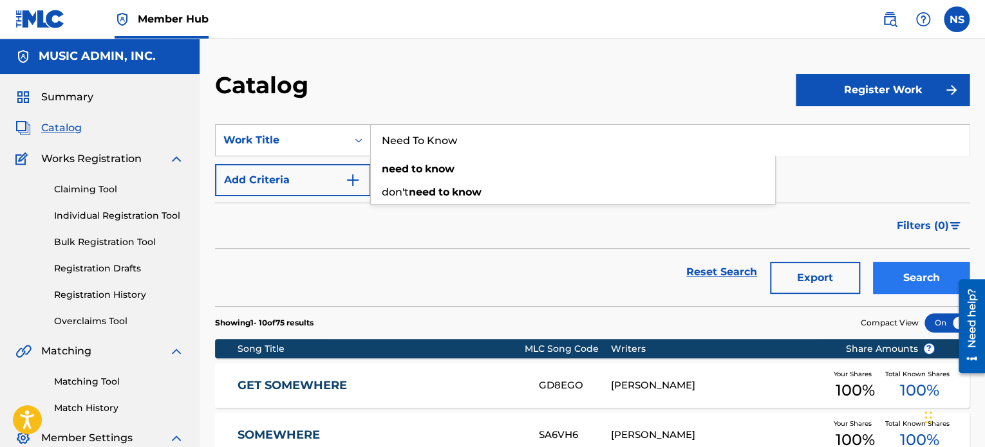
type input "Need To Know"
click at [914, 283] on button "Search" at bounding box center [921, 278] width 97 height 32
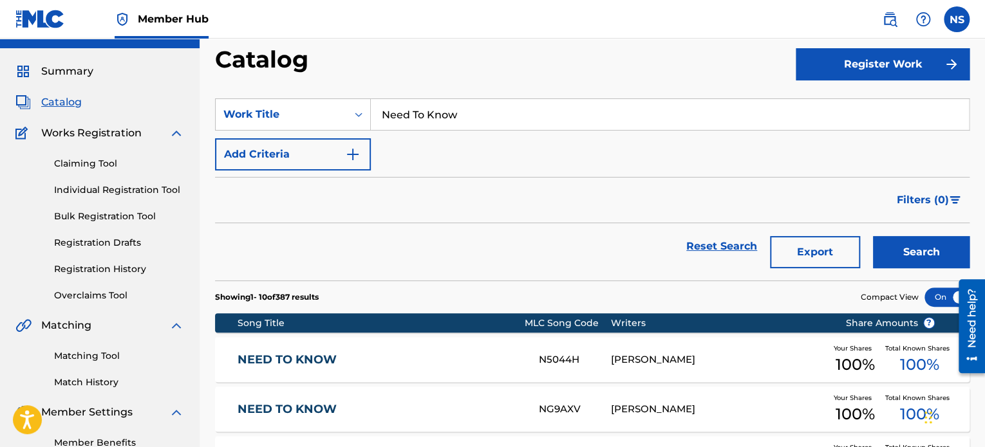
scroll to position [129, 0]
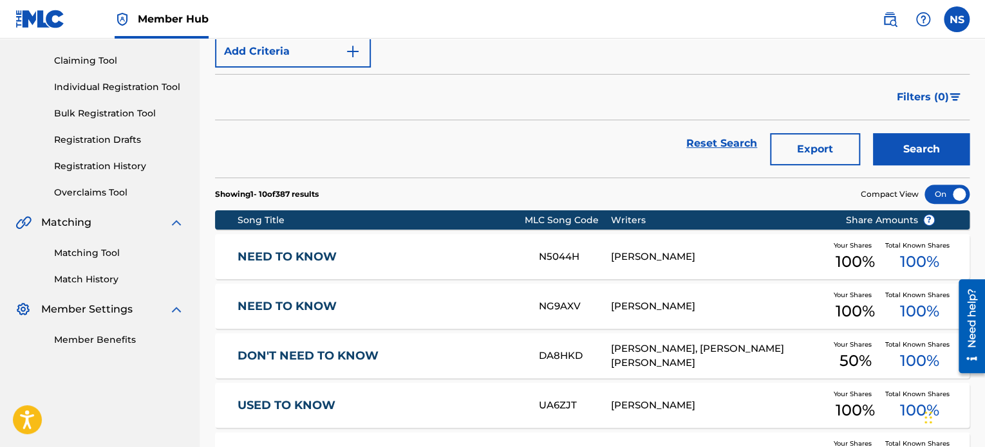
click at [301, 316] on div "NEED TO KNOW NG9AXV RYAN WILCOX Your Shares 100 % Total Known Shares 100 %" at bounding box center [592, 306] width 754 height 45
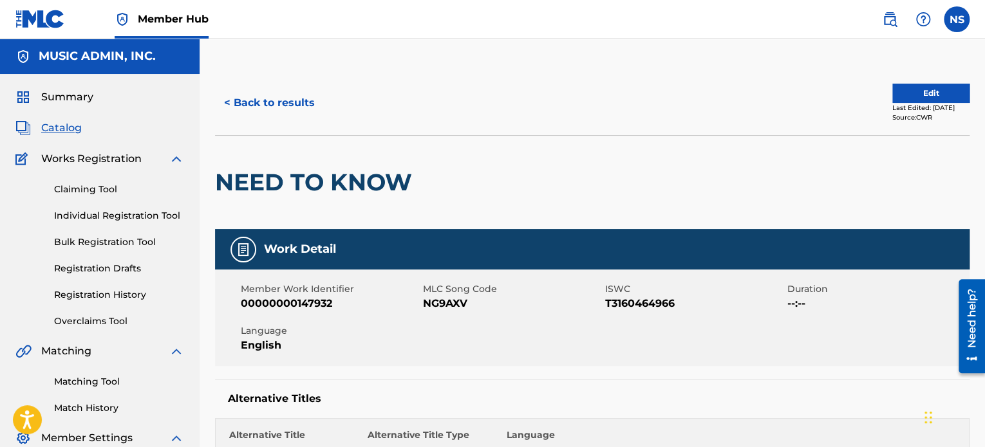
click at [449, 301] on span "NG9AXV" at bounding box center [512, 303] width 179 height 15
drag, startPoint x: 449, startPoint y: 301, endPoint x: 431, endPoint y: 299, distance: 18.1
click at [433, 299] on span "NG9AXV" at bounding box center [512, 303] width 179 height 15
click at [269, 106] on button "< Back to results" at bounding box center [269, 103] width 109 height 32
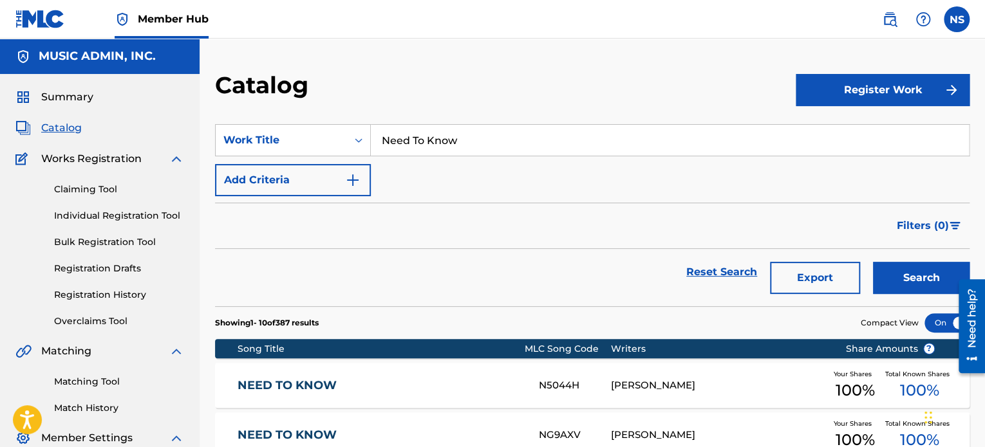
drag, startPoint x: 485, startPoint y: 140, endPoint x: 261, endPoint y: 123, distance: 225.3
click at [261, 123] on section "SearchWithCriteria208f2db5-655e-44a8-a4d0-c7f06fd8c3c5 Work Title Need To Know …" at bounding box center [592, 208] width 754 height 198
paste input "Hold You Down"
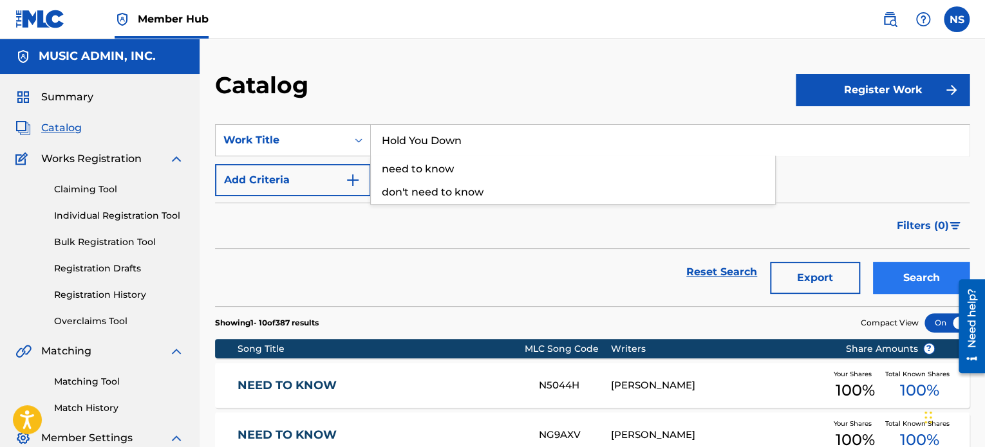
type input "Hold You Down"
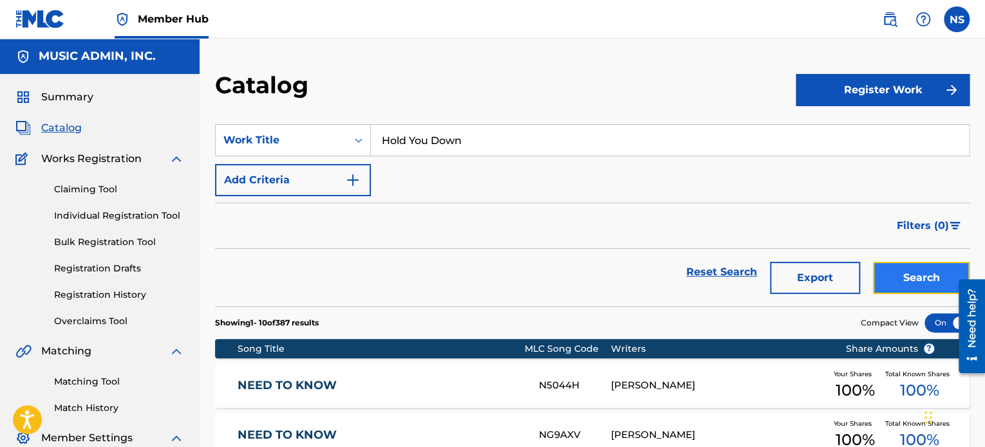
click at [896, 283] on button "Search" at bounding box center [921, 278] width 97 height 32
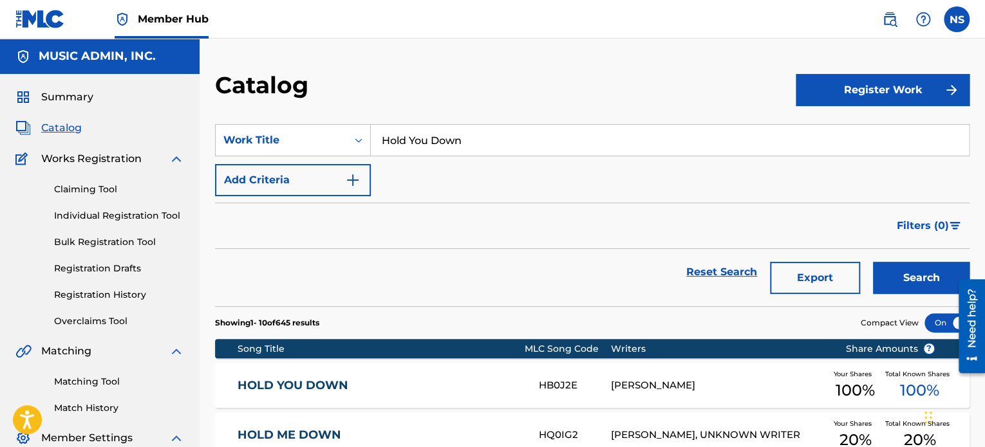
click at [301, 391] on link "HOLD YOU DOWN" at bounding box center [380, 386] width 284 height 15
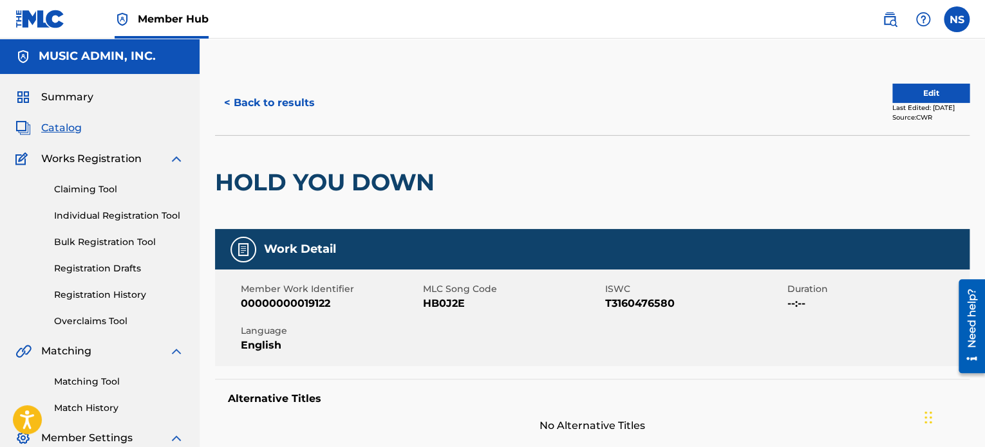
click at [433, 311] on div "Member Work Identifier 00000000019122 MLC Song Code HB0J2E ISWC T3160476580 Dur…" at bounding box center [592, 318] width 754 height 97
click at [435, 306] on span "HB0J2E" at bounding box center [512, 303] width 179 height 15
click at [316, 105] on button "< Back to results" at bounding box center [269, 103] width 109 height 32
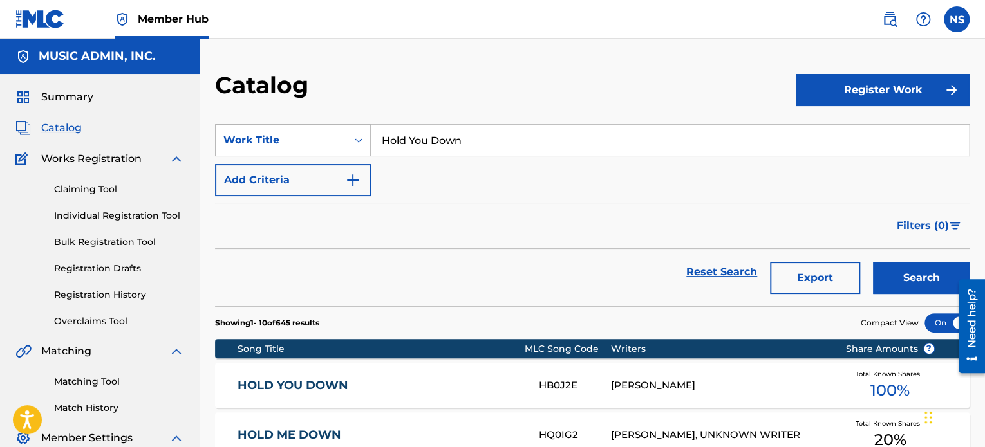
drag, startPoint x: 505, startPoint y: 138, endPoint x: 360, endPoint y: 141, distance: 144.2
click at [277, 121] on section "SearchWithCriteria208f2db5-655e-44a8-a4d0-c7f06fd8c3c5 Work Title Hold You Down…" at bounding box center [592, 208] width 754 height 198
paste input "Blow It All Away"
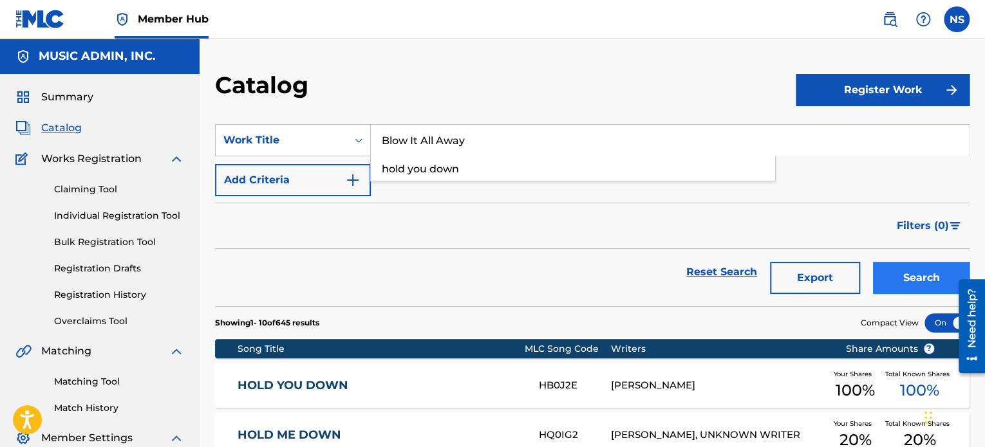
type input "Blow It All Away"
click at [896, 280] on button "Search" at bounding box center [921, 278] width 97 height 32
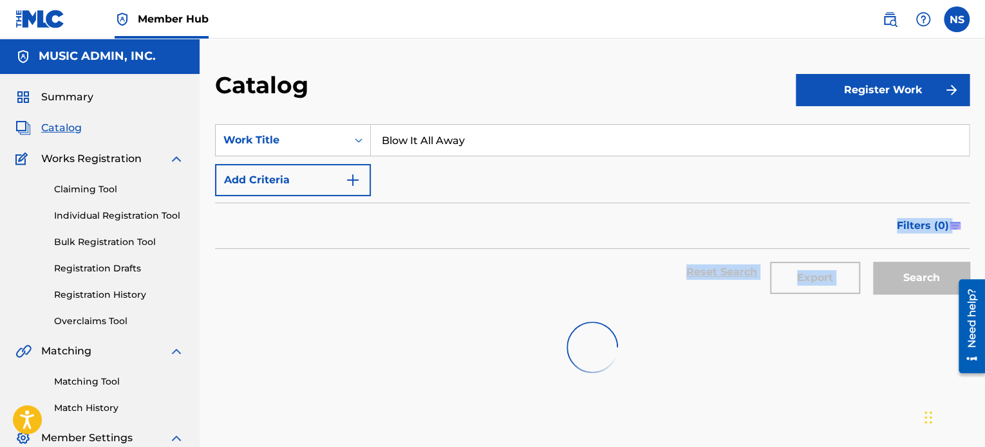
drag, startPoint x: 871, startPoint y: 270, endPoint x: 436, endPoint y: 260, distance: 434.6
click at [447, 253] on div "Reset Search Export Search" at bounding box center [592, 272] width 754 height 46
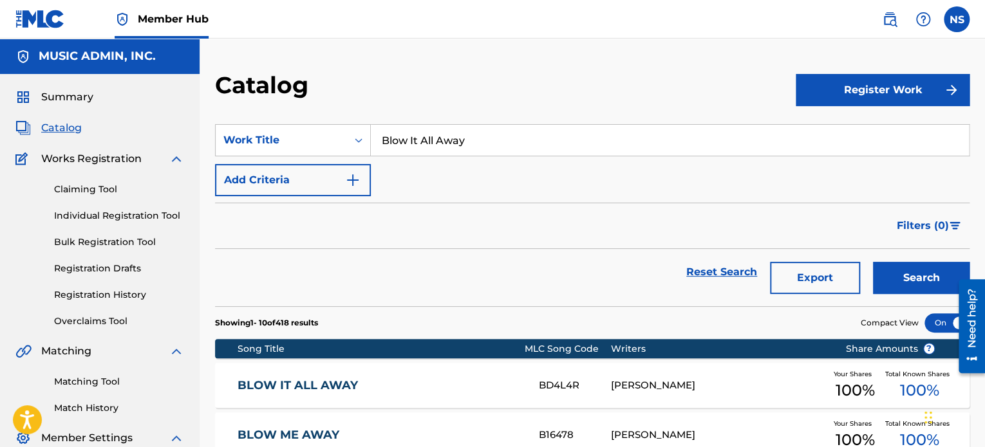
click at [330, 373] on div "BLOW IT ALL AWAY BD4L4R RYAN WILCOX Your Shares 100 % Total Known Shares 100 %" at bounding box center [592, 385] width 754 height 45
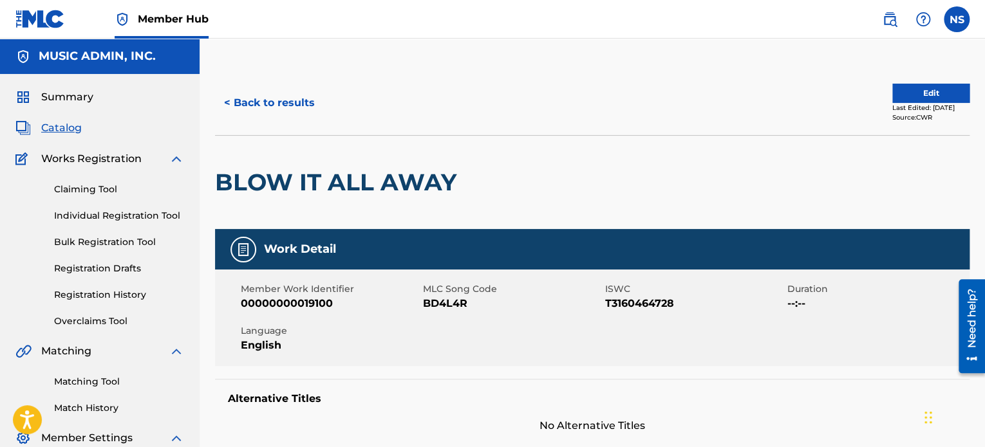
click at [438, 303] on span "BD4L4R" at bounding box center [512, 303] width 179 height 15
click at [84, 193] on link "Claiming Tool" at bounding box center [119, 190] width 130 height 14
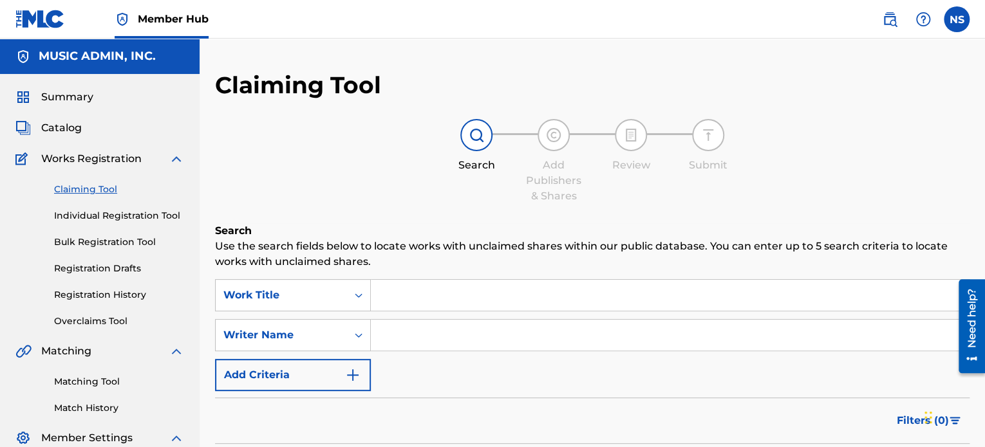
click at [405, 295] on input "Search Form" at bounding box center [670, 295] width 598 height 31
paste input "The Star-Spangled Banner"
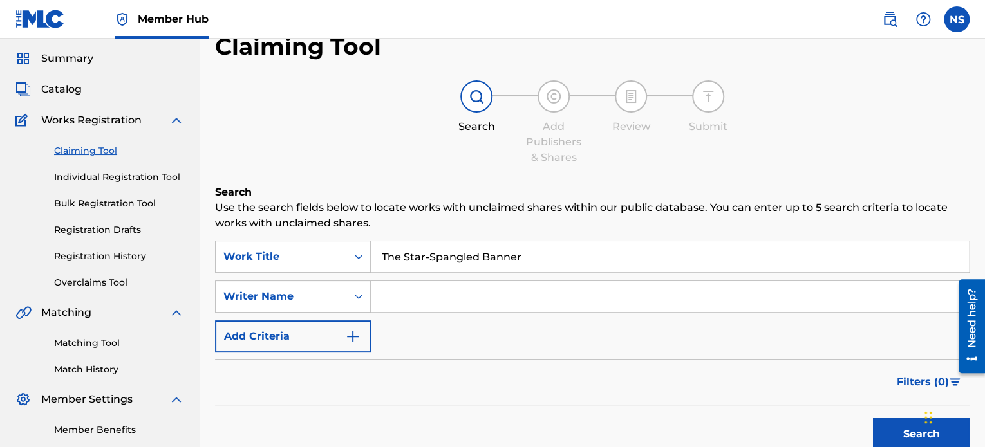
scroll to position [174, 0]
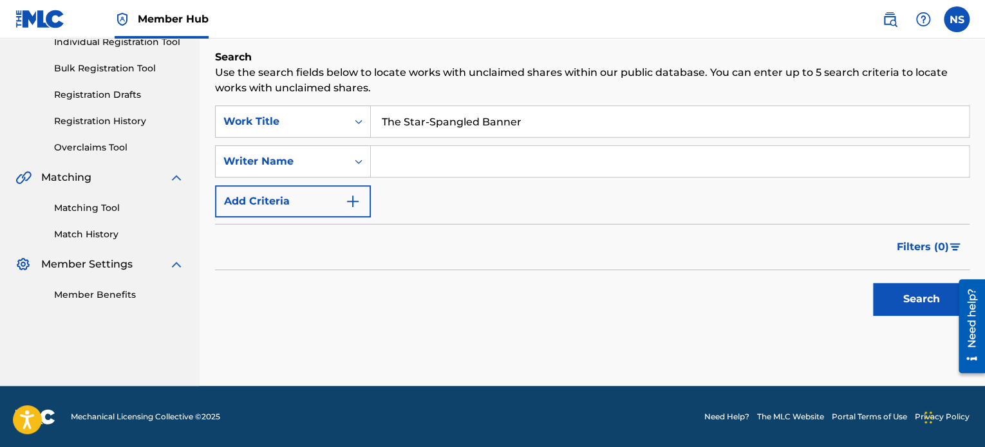
type input "The Star-Spangled Banner"
click at [410, 169] on input "Search Form" at bounding box center [670, 161] width 598 height 31
type input "Ryan Wilcox"
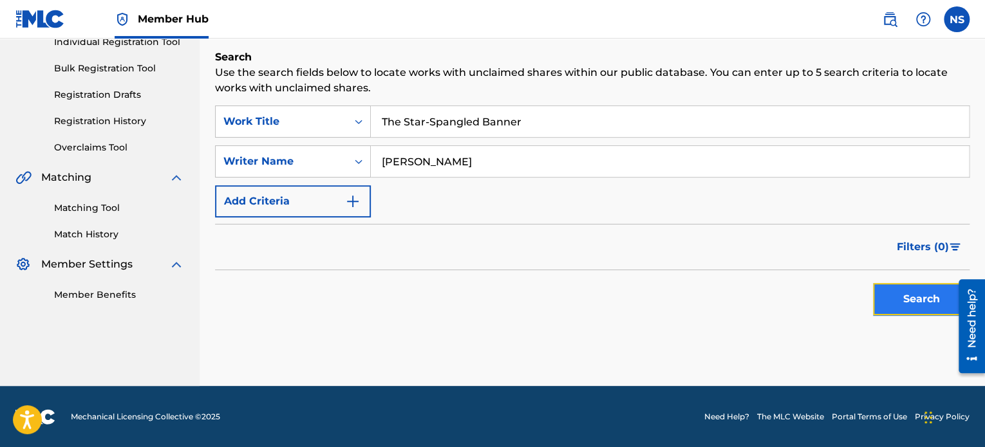
click at [909, 299] on button "Search" at bounding box center [921, 299] width 97 height 32
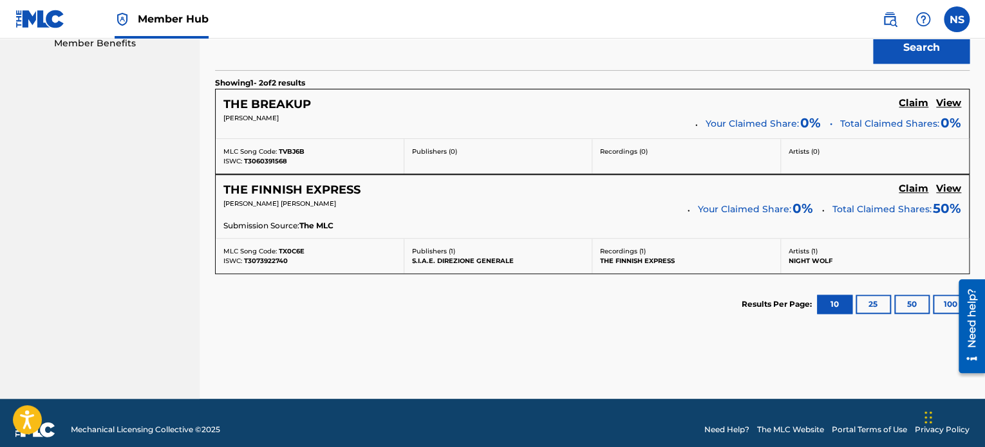
scroll to position [431, 0]
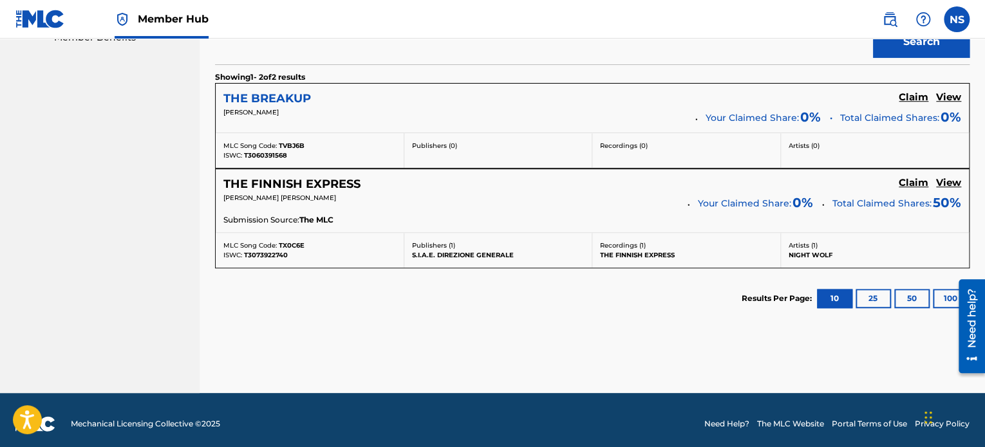
click at [257, 102] on h5 "THE BREAKUP" at bounding box center [267, 98] width 88 height 15
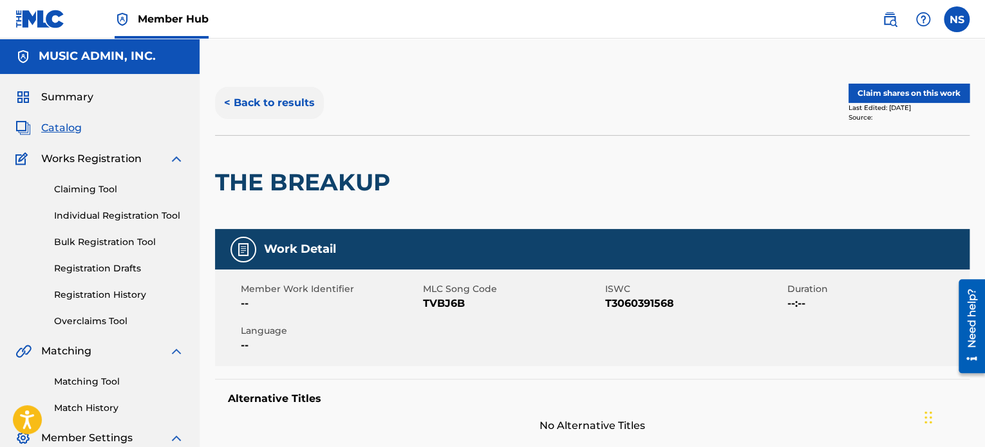
click at [263, 97] on button "< Back to results" at bounding box center [269, 103] width 109 height 32
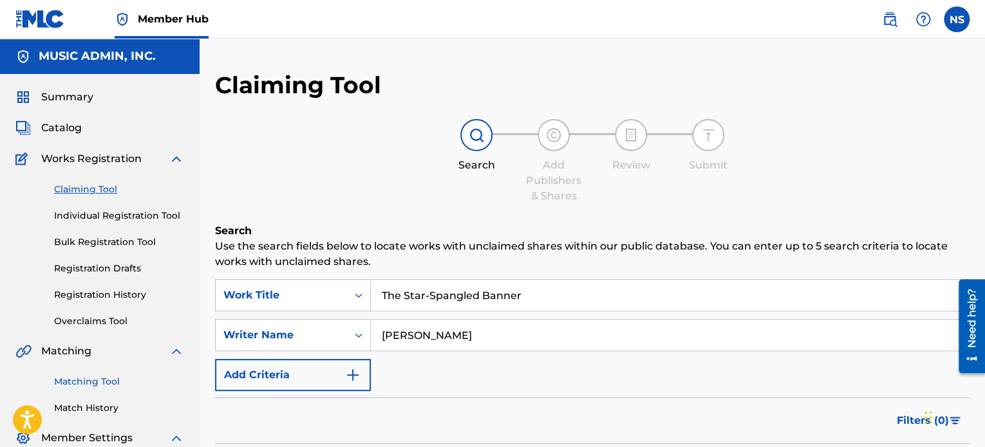
click at [90, 383] on link "Matching Tool" at bounding box center [119, 382] width 130 height 14
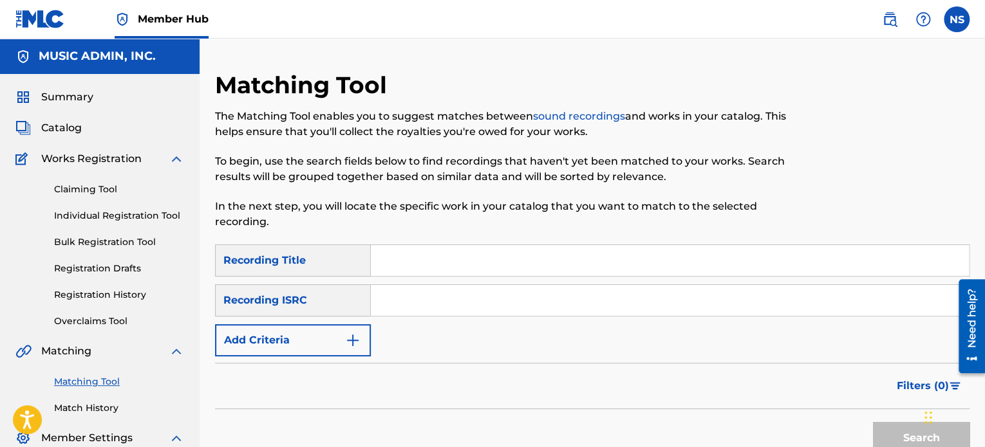
click at [420, 268] on input "Search Form" at bounding box center [670, 260] width 598 height 31
paste input "The Star-Spangled Banner"
type input "The Star-Spangled Banner"
drag, startPoint x: 890, startPoint y: 432, endPoint x: 647, endPoint y: 319, distance: 268.1
click at [890, 432] on button "Search" at bounding box center [921, 438] width 97 height 32
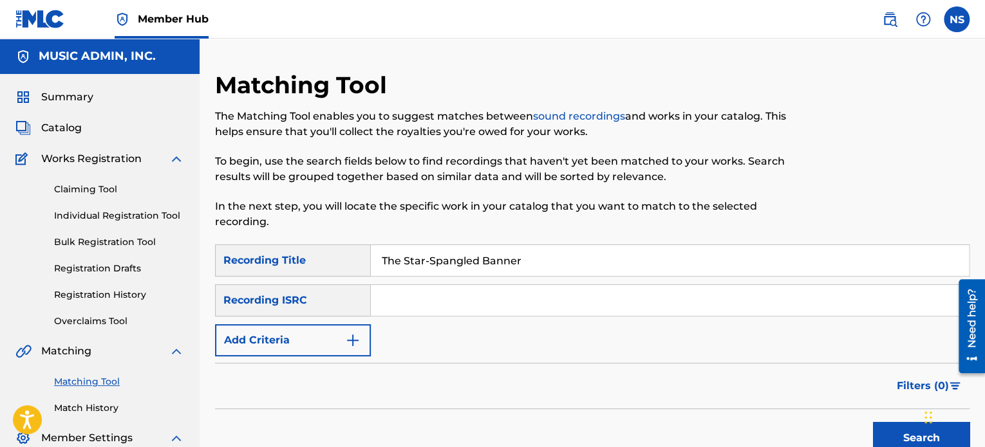
click at [337, 306] on div "Recording ISRC" at bounding box center [293, 301] width 156 height 32
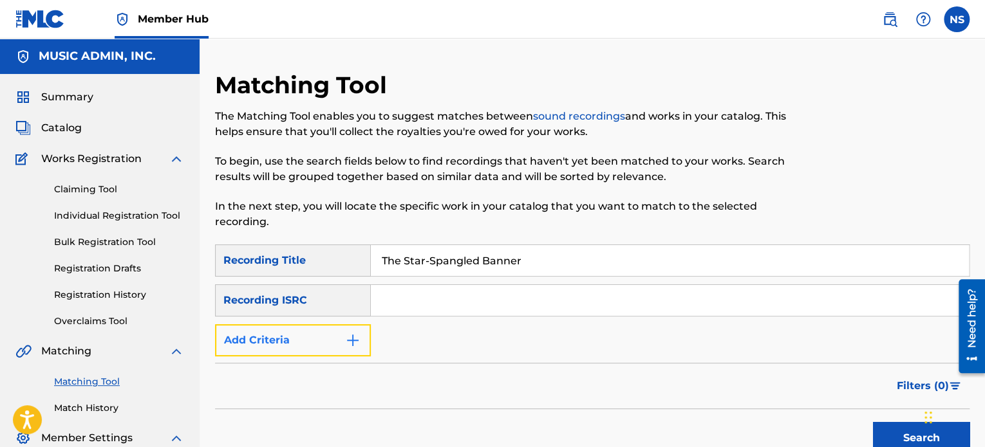
click at [337, 344] on button "Add Criteria" at bounding box center [293, 340] width 156 height 32
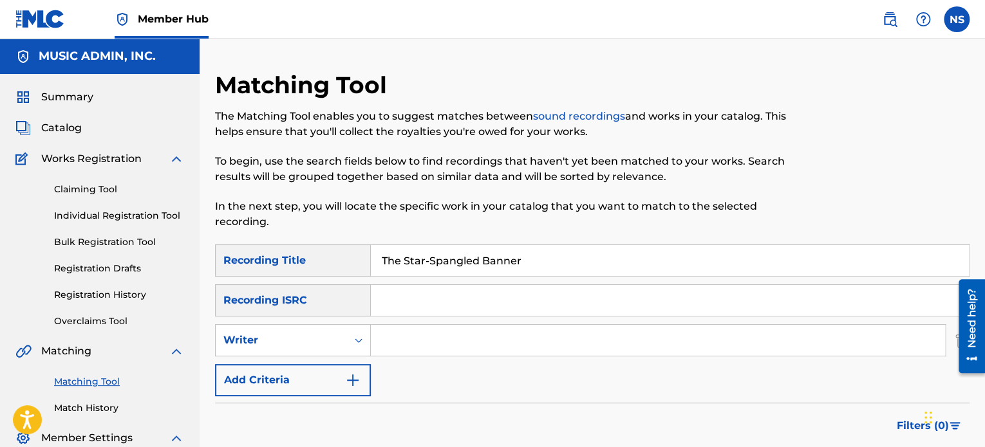
click at [476, 342] on input "Search Form" at bounding box center [658, 340] width 574 height 31
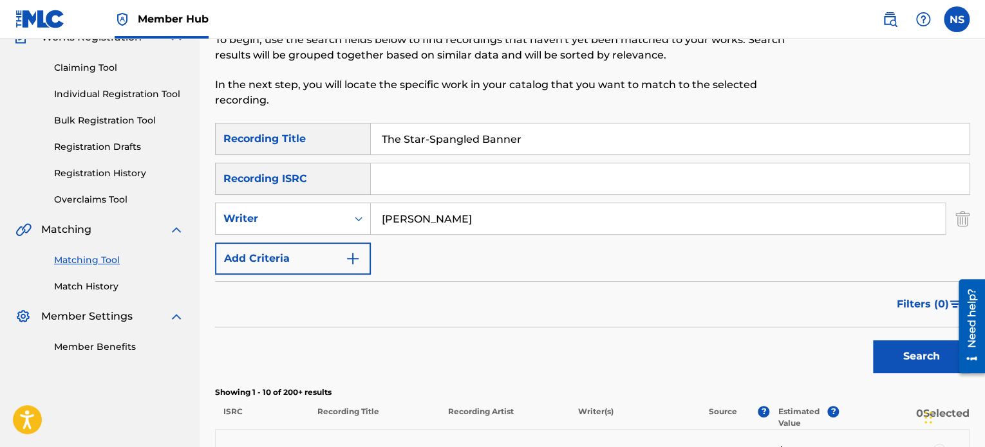
scroll to position [129, 0]
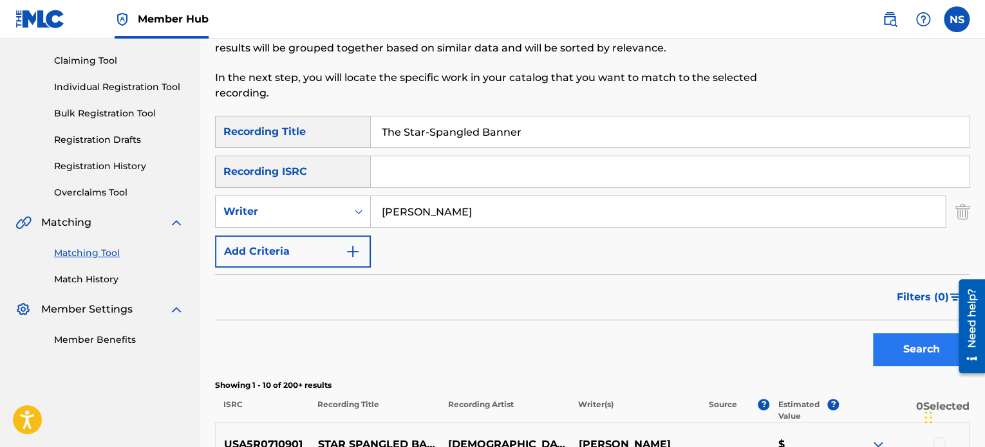
type input "[PERSON_NAME]"
click at [885, 354] on button "Search" at bounding box center [921, 349] width 97 height 32
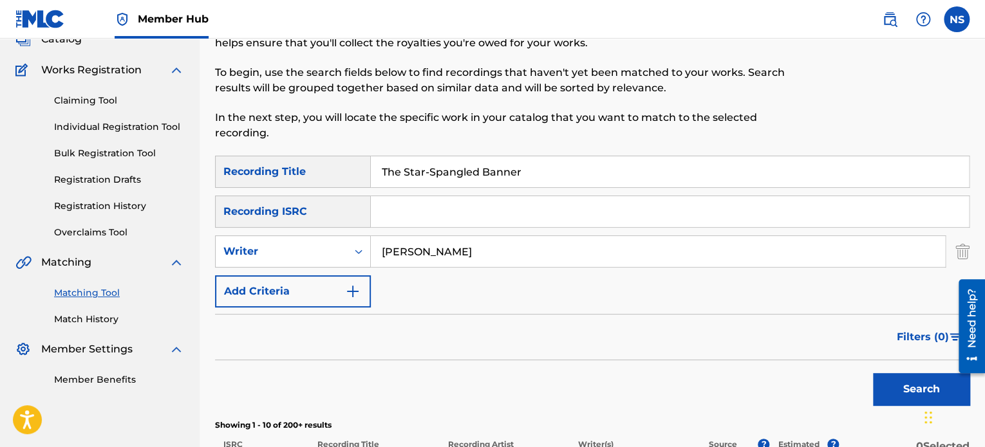
scroll to position [0, 0]
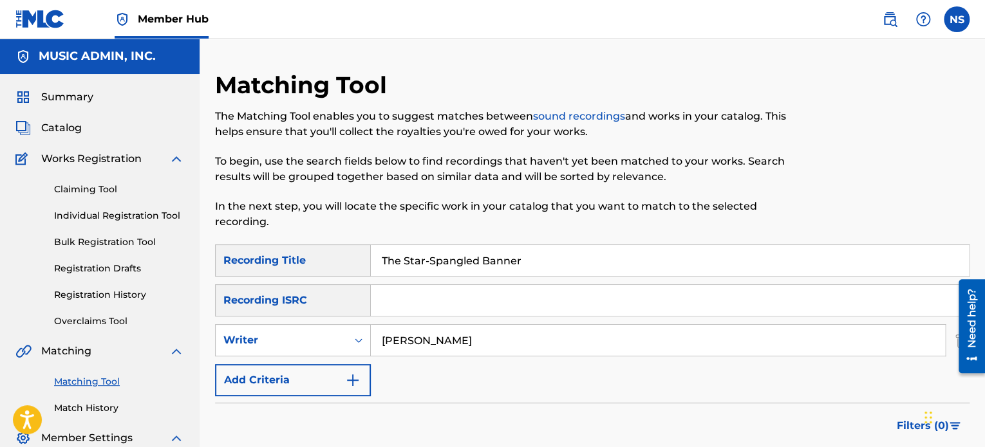
click at [77, 136] on div "Summary Catalog Works Registration Claiming Tool Individual Registration Tool B…" at bounding box center [100, 282] width 200 height 417
click at [71, 128] on span "Catalog" at bounding box center [61, 127] width 41 height 15
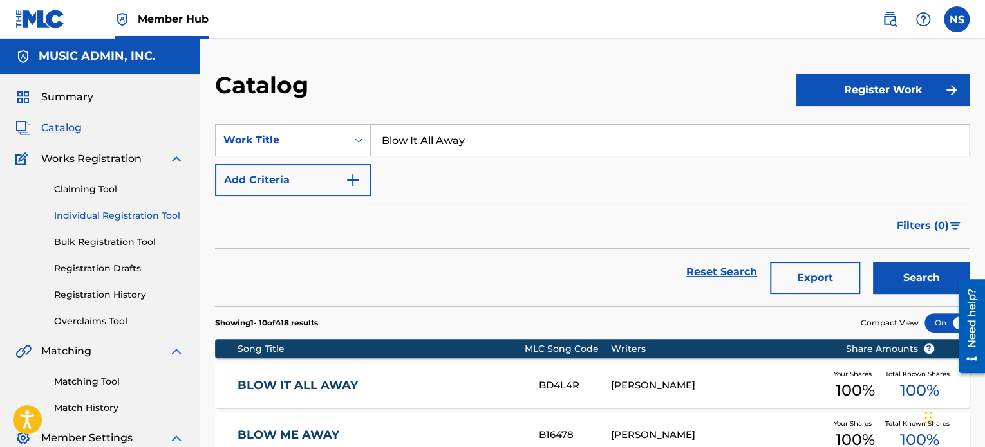
click at [91, 212] on link "Individual Registration Tool" at bounding box center [119, 216] width 130 height 14
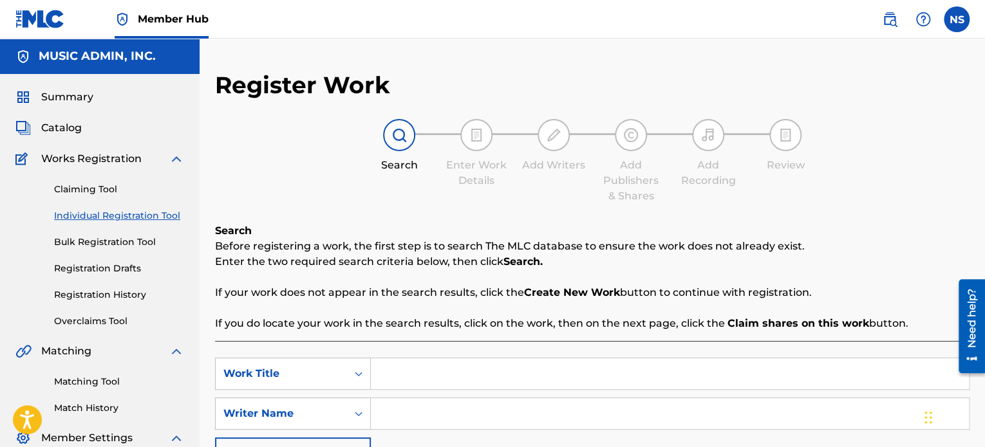
click at [395, 365] on input "Search Form" at bounding box center [670, 374] width 598 height 31
paste input "The Star-Spangled Banner"
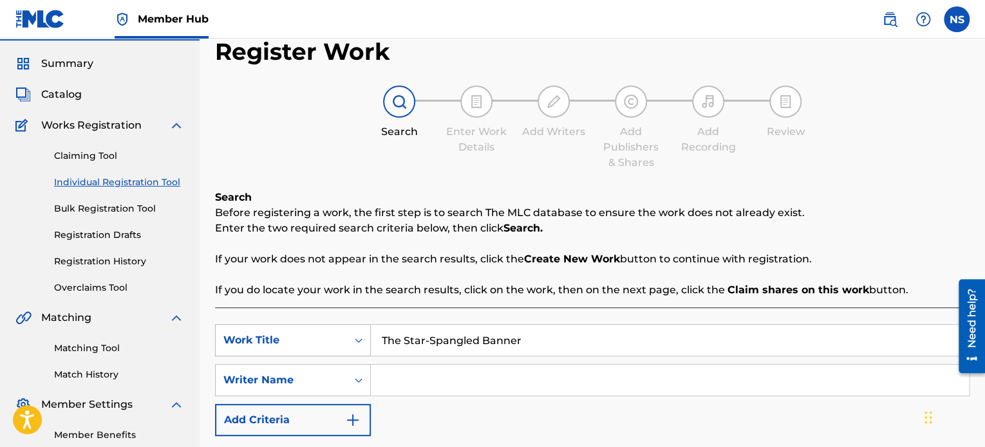
scroll to position [129, 0]
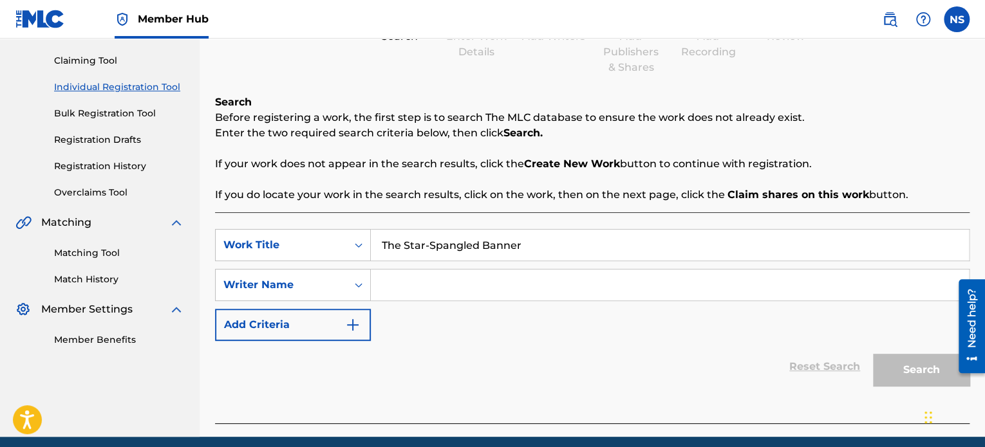
type input "The Star-Spangled Banner"
click at [404, 285] on input "Search Form" at bounding box center [670, 285] width 598 height 31
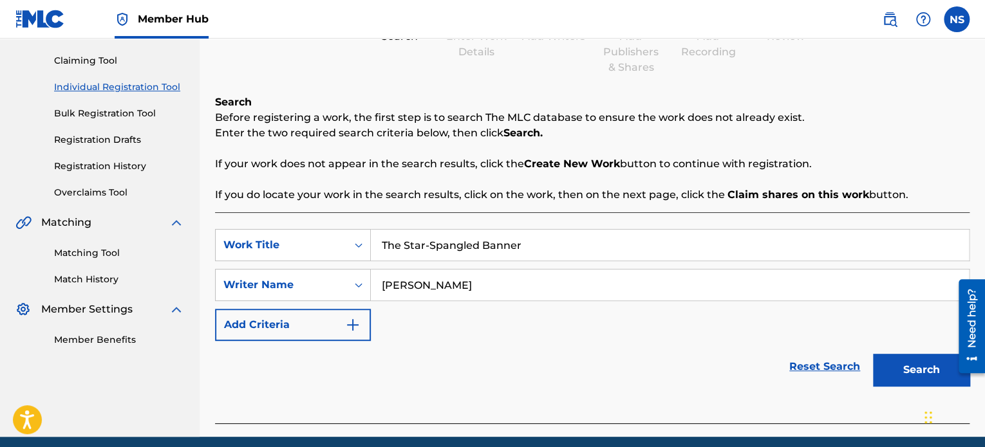
type input "[PERSON_NAME]"
click at [911, 370] on button "Search" at bounding box center [921, 370] width 97 height 32
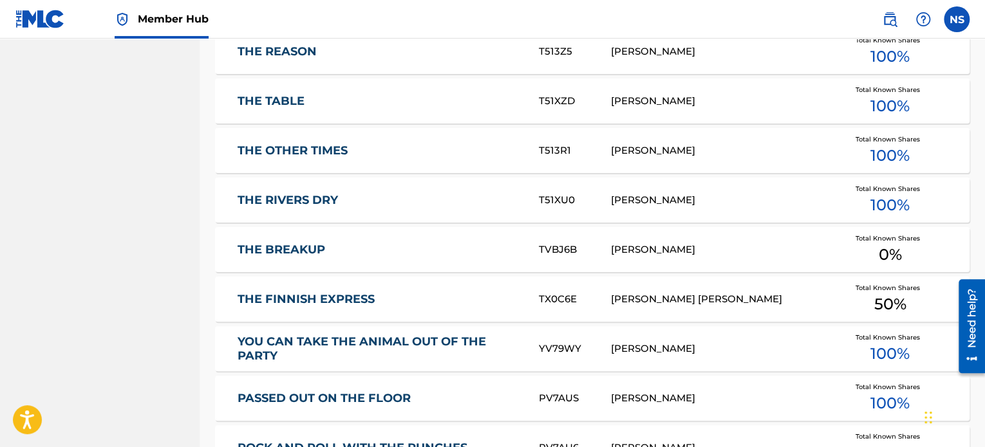
scroll to position [386, 0]
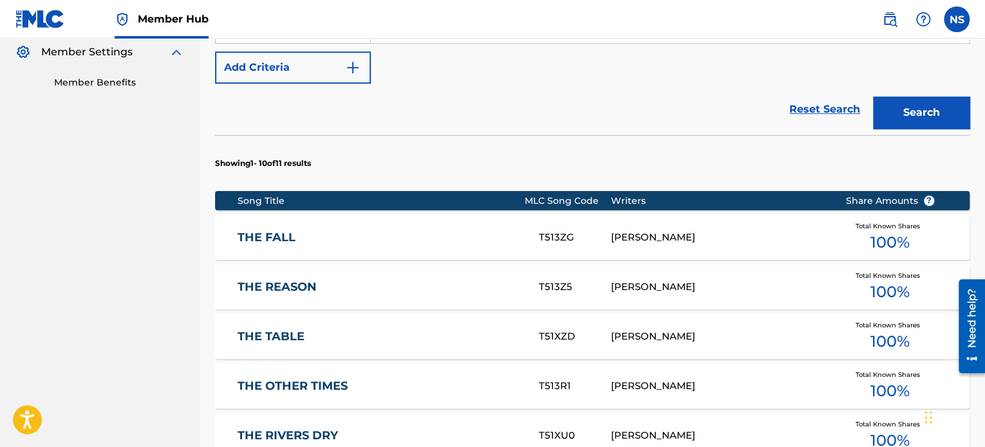
click at [291, 243] on link "THE FALL" at bounding box center [380, 237] width 284 height 15
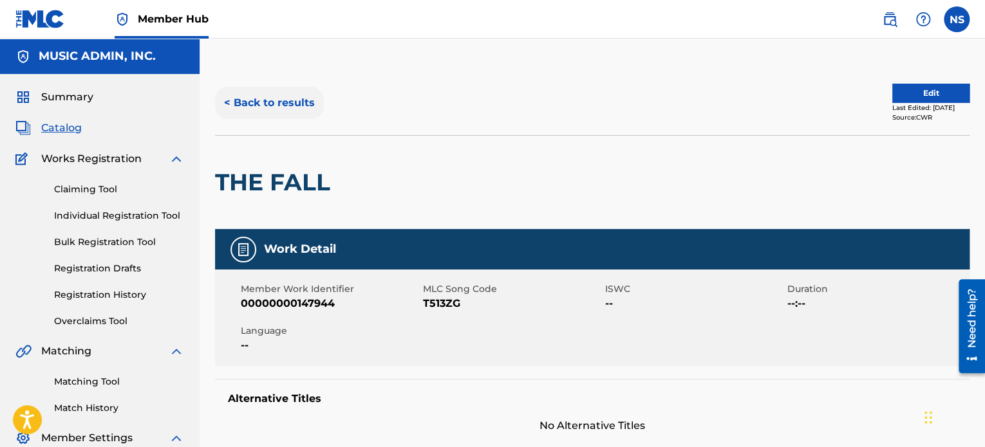
click at [268, 111] on button "< Back to results" at bounding box center [269, 103] width 109 height 32
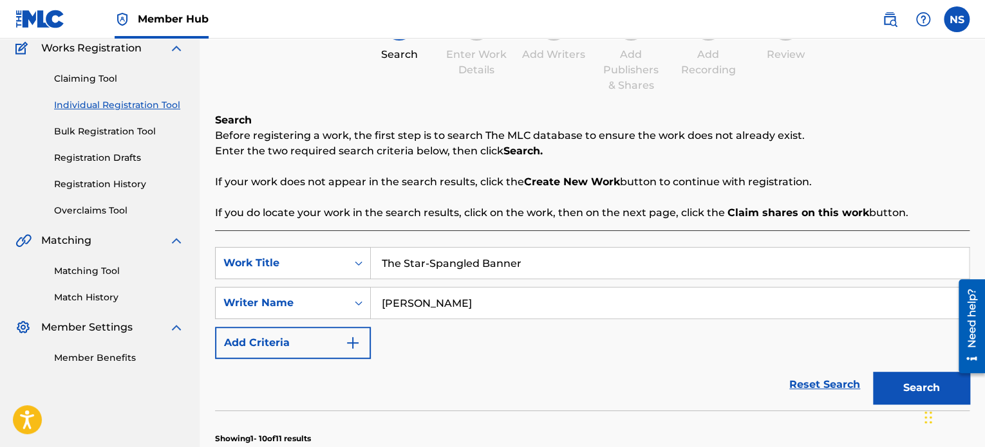
scroll to position [97, 0]
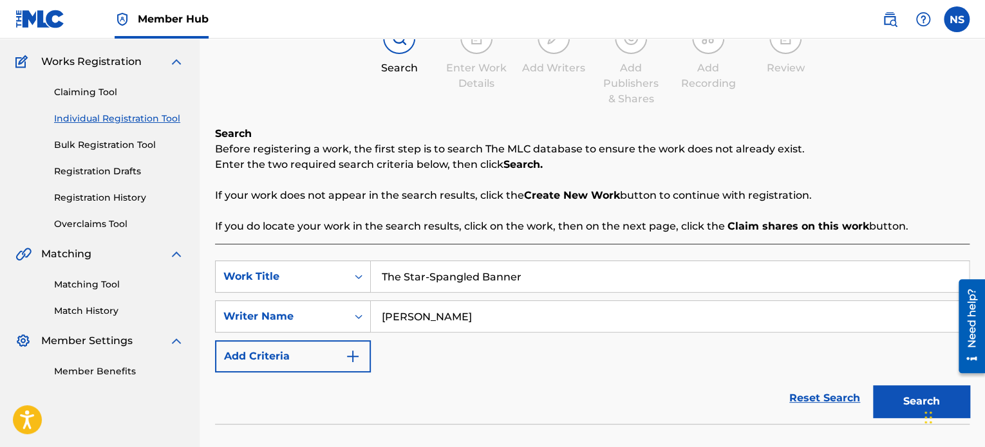
click at [514, 167] on strong "Search." at bounding box center [522, 164] width 39 height 12
click at [904, 393] on button "Search" at bounding box center [921, 402] width 97 height 32
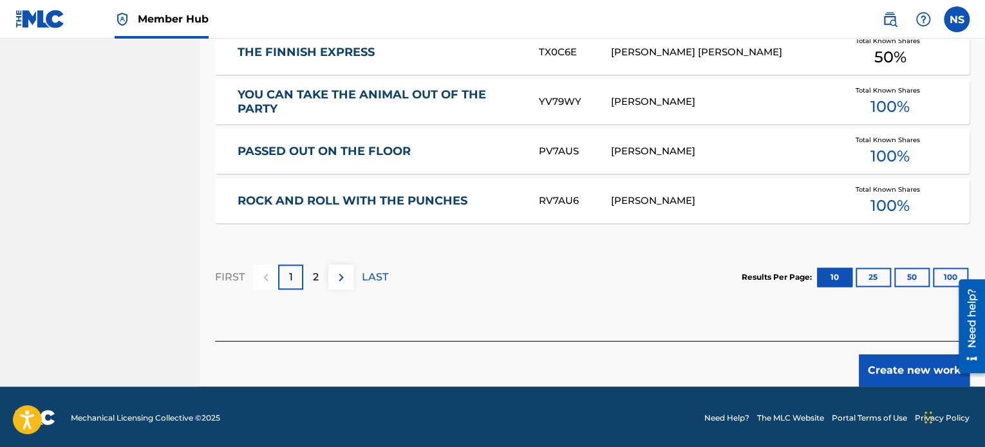
scroll to position [870, 0]
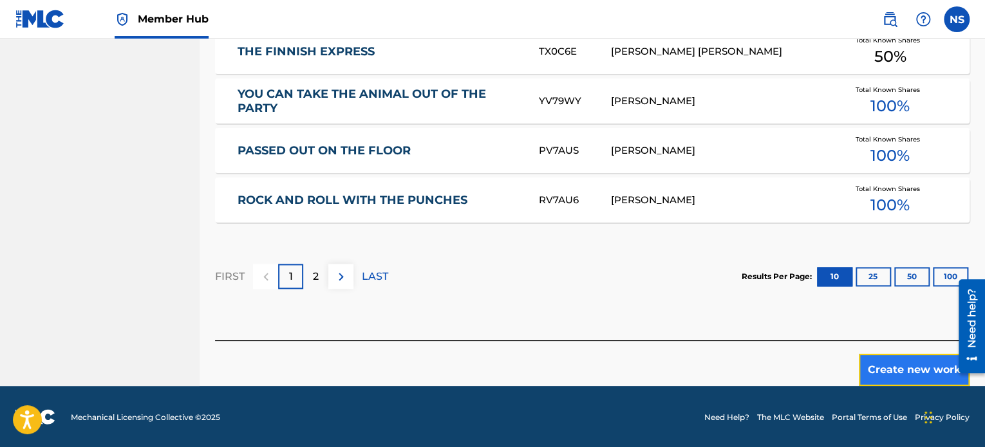
click at [930, 373] on button "Create new work" at bounding box center [914, 370] width 111 height 32
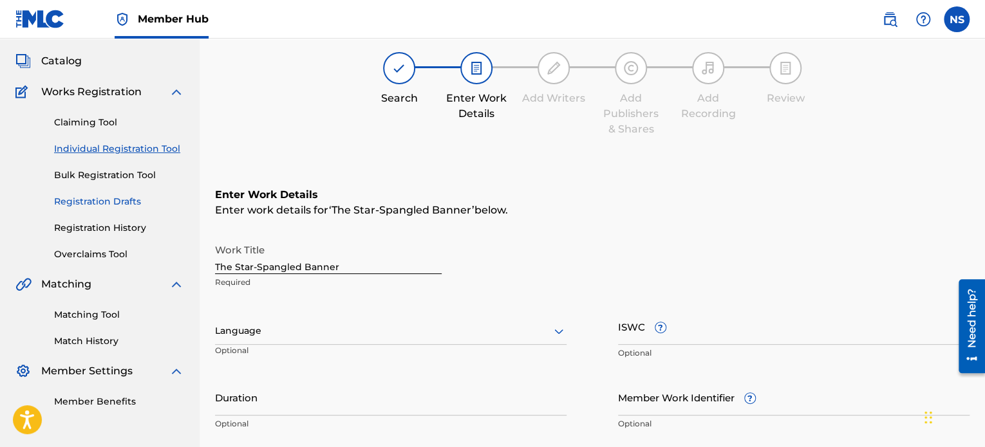
scroll to position [0, 0]
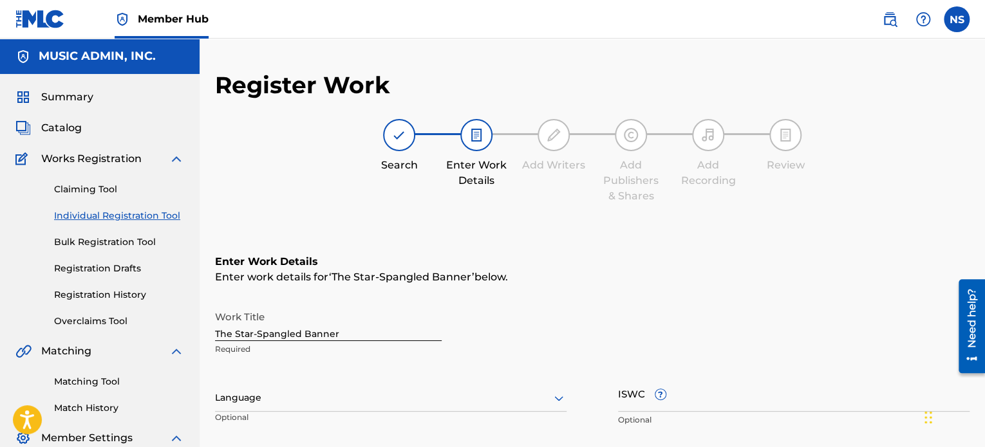
drag, startPoint x: 70, startPoint y: 98, endPoint x: 110, endPoint y: 120, distance: 45.5
click at [70, 98] on span "Summary" at bounding box center [67, 96] width 52 height 15
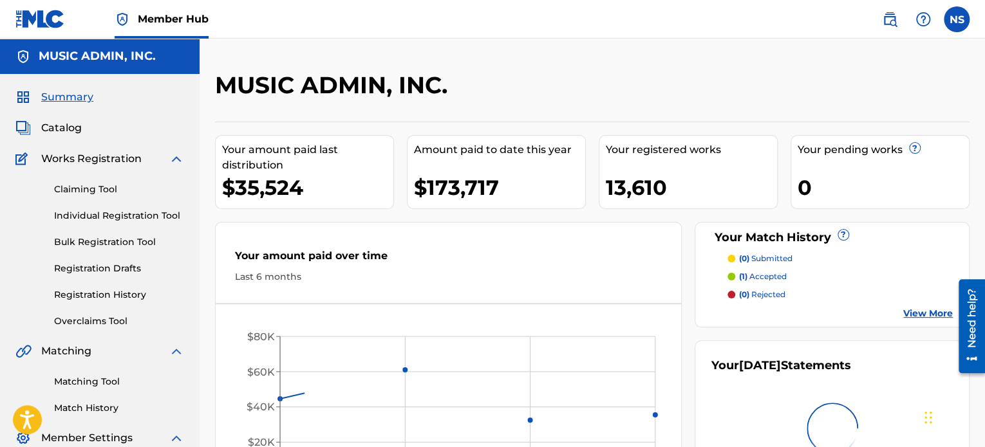
click at [72, 137] on div "Summary Catalog Works Registration Claiming Tool Individual Registration Tool B…" at bounding box center [100, 282] width 200 height 417
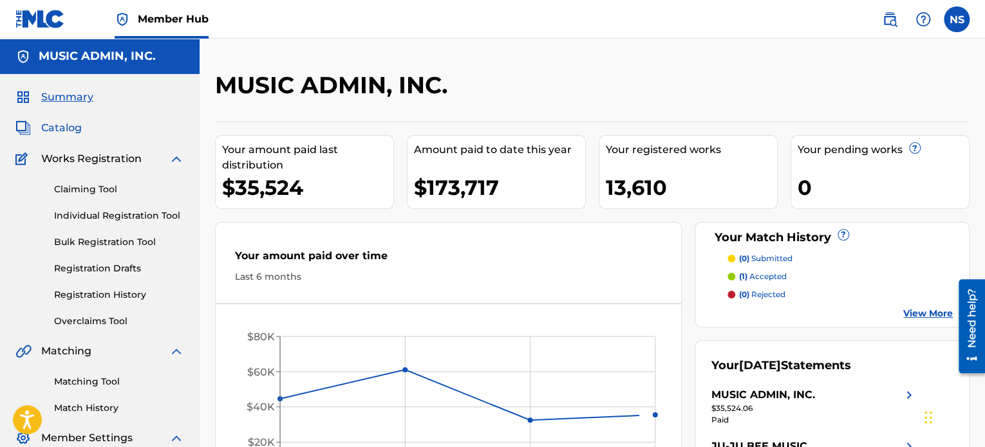
click at [64, 131] on span "Catalog" at bounding box center [61, 127] width 41 height 15
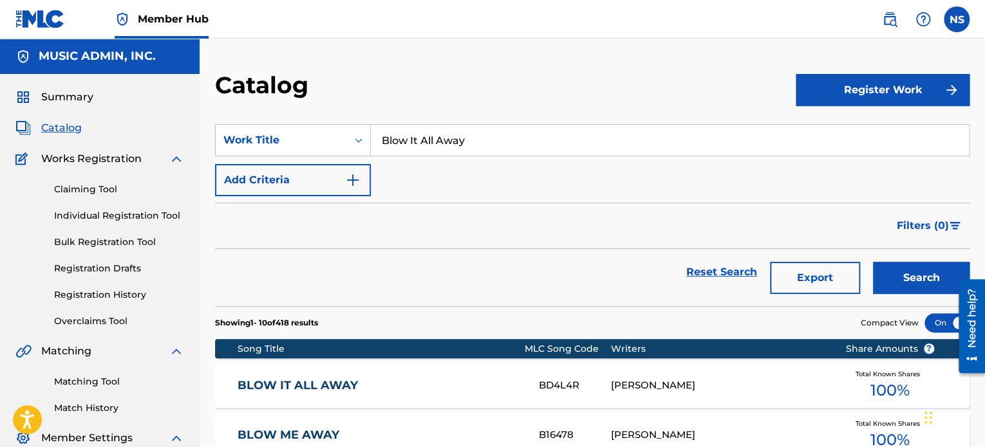
drag, startPoint x: 494, startPoint y: 143, endPoint x: 173, endPoint y: 115, distance: 322.4
paste input "You Feel Like Home"
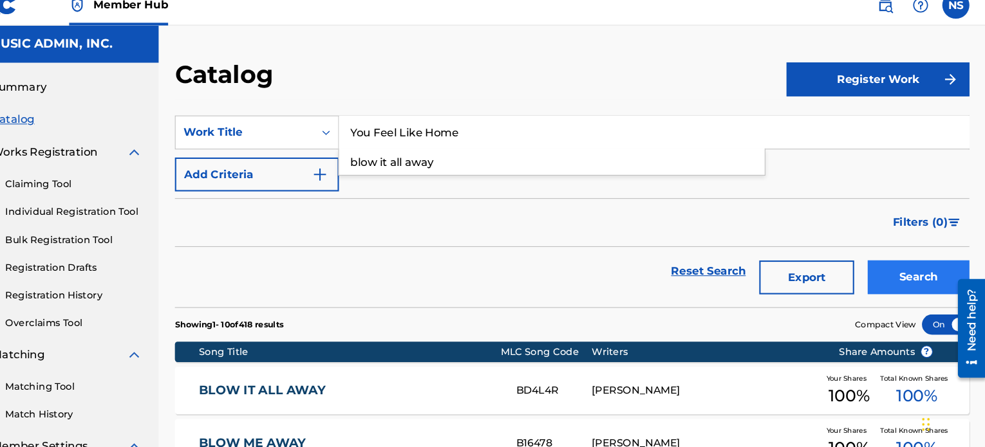
type input "You Feel Like Home"
drag, startPoint x: 902, startPoint y: 278, endPoint x: 896, endPoint y: 287, distance: 11.1
click at [903, 282] on button "Search" at bounding box center [921, 278] width 97 height 32
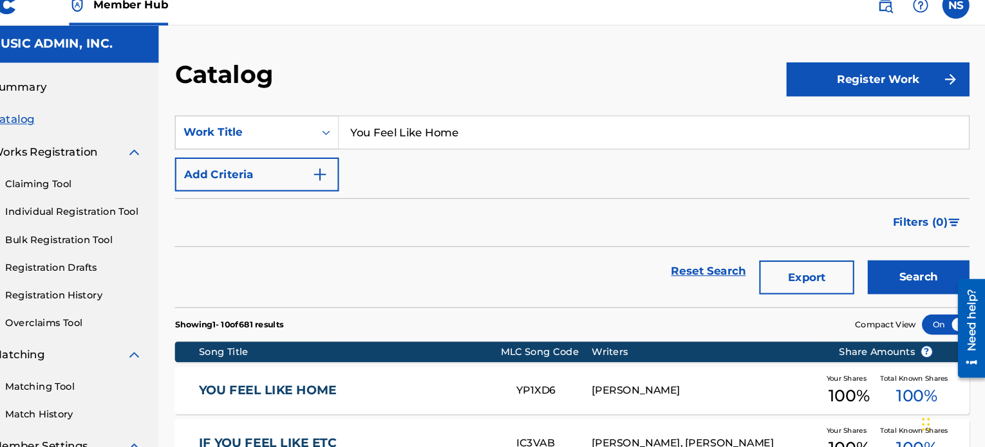
click at [336, 383] on link "YOU FEEL LIKE HOME" at bounding box center [380, 386] width 284 height 15
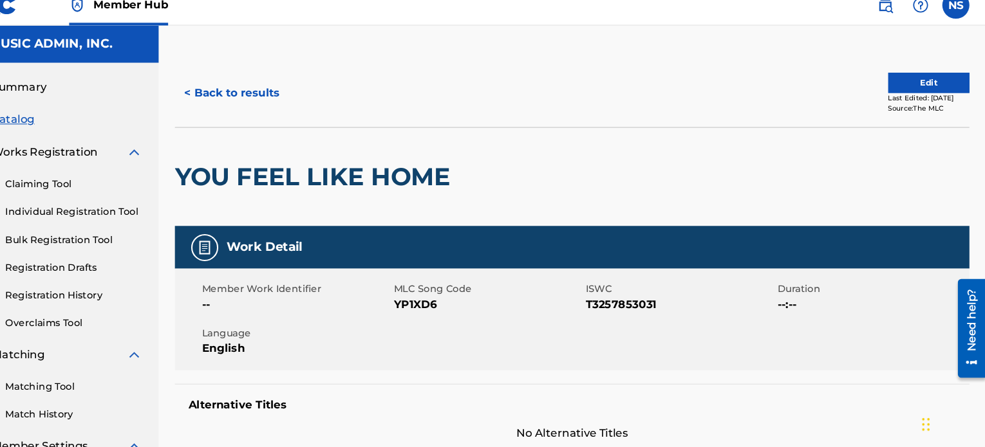
click at [446, 303] on span "YP1XD6" at bounding box center [512, 303] width 179 height 15
click at [259, 102] on button "< Back to results" at bounding box center [269, 103] width 109 height 32
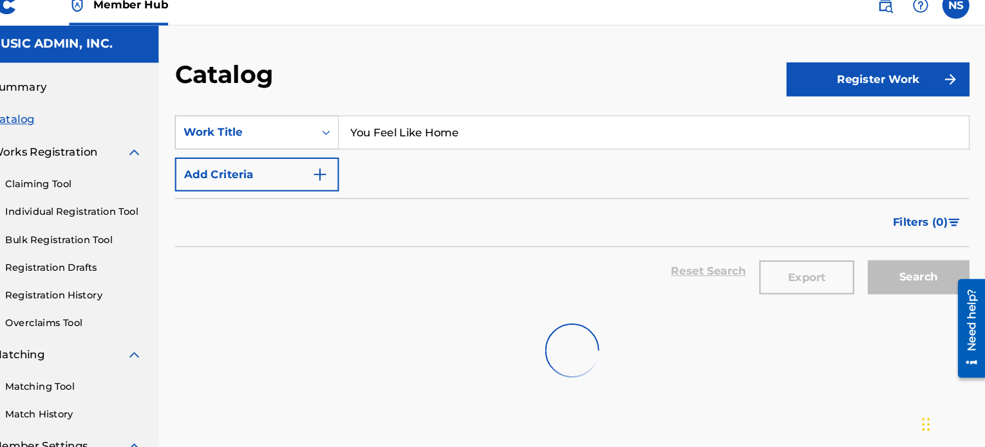
click at [303, 149] on div "Work Title" at bounding box center [281, 140] width 131 height 24
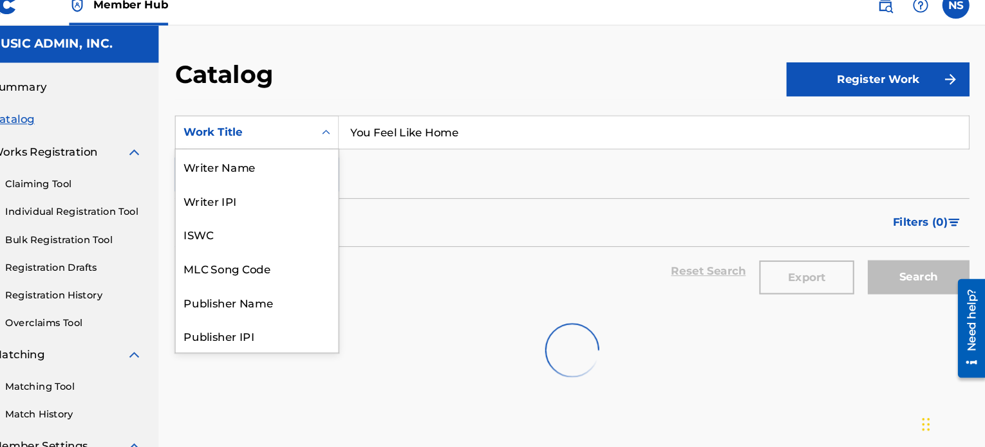
scroll to position [193, 0]
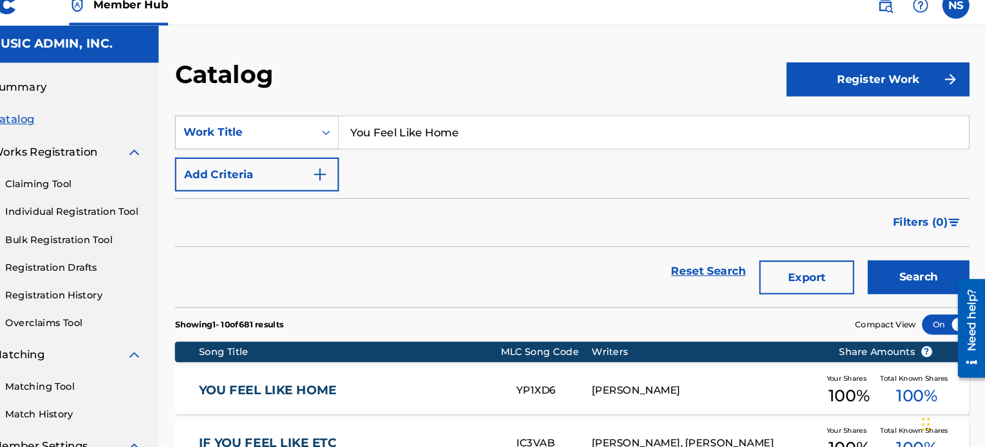
drag, startPoint x: 501, startPoint y: 150, endPoint x: 297, endPoint y: 126, distance: 204.8
click at [297, 126] on div "SearchWithCriteria208f2db5-655e-44a8-a4d0-c7f06fd8c3c5 Work Title You Feel Like…" at bounding box center [592, 140] width 754 height 32
paste input "As You Weep"
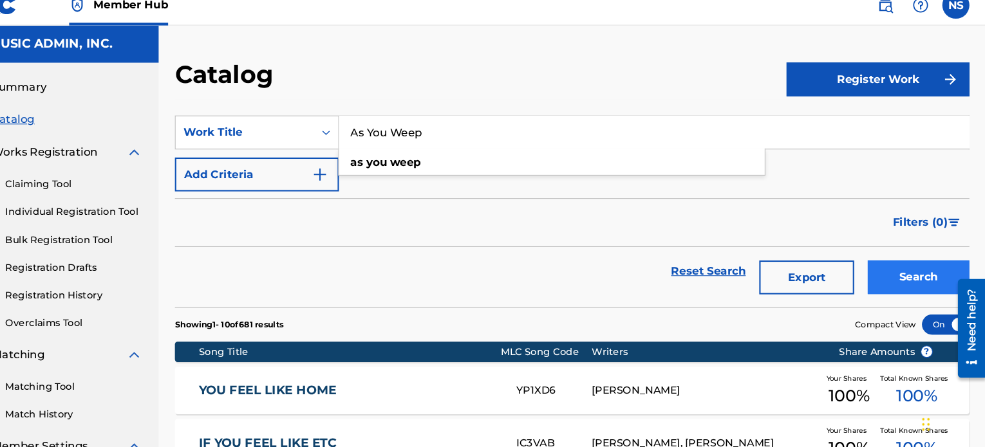
type input "As You Weep"
click at [921, 273] on button "Search" at bounding box center [921, 278] width 97 height 32
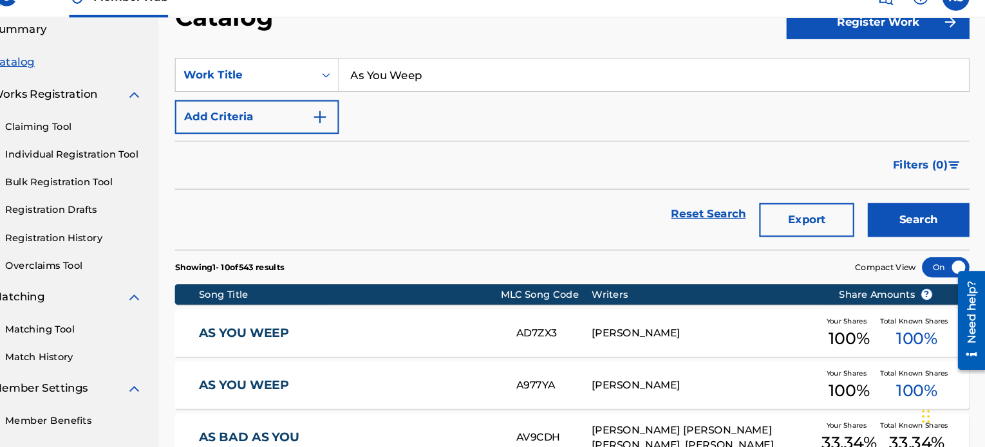
scroll to position [53, 0]
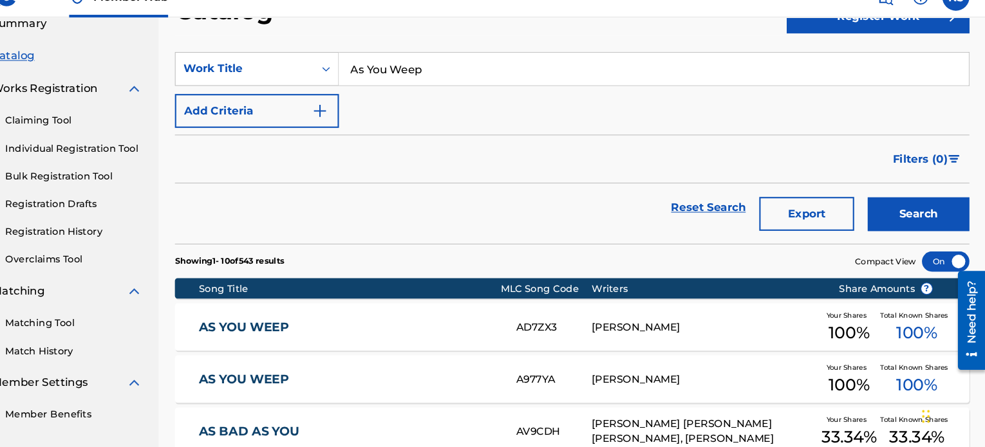
click at [306, 332] on link "AS YOU WEEP" at bounding box center [380, 333] width 284 height 15
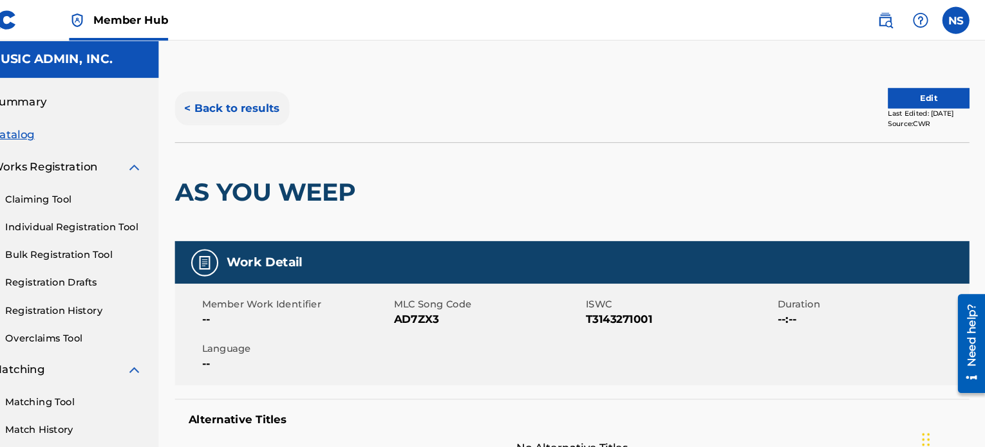
click at [261, 104] on button "< Back to results" at bounding box center [269, 103] width 109 height 32
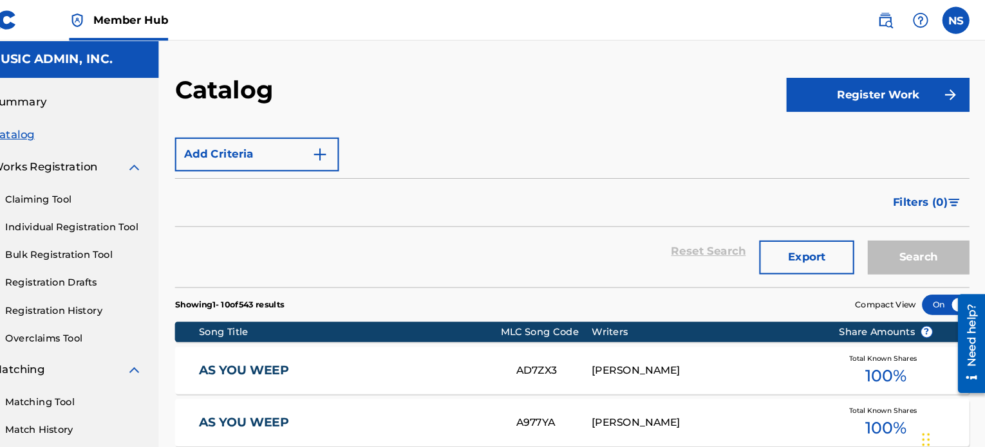
scroll to position [53, 0]
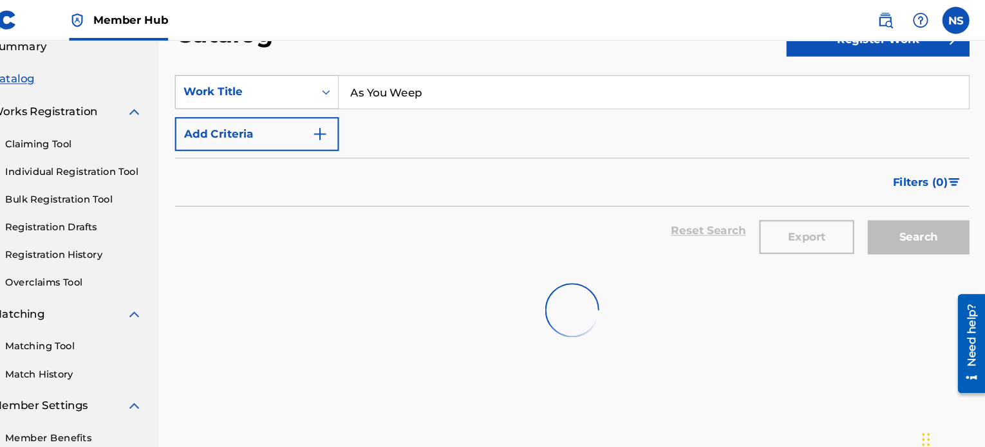
drag, startPoint x: 482, startPoint y: 98, endPoint x: 283, endPoint y: 79, distance: 199.8
click at [260, 70] on section "SearchWithCriteria208f2db5-655e-44a8-a4d0-c7f06fd8c3c5 Work Title As You Weep A…" at bounding box center [592, 155] width 754 height 198
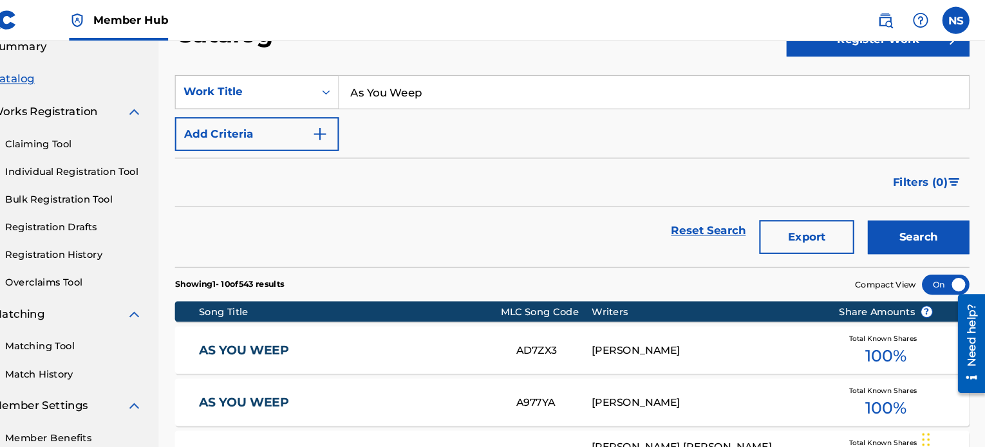
paste input "To Whom"
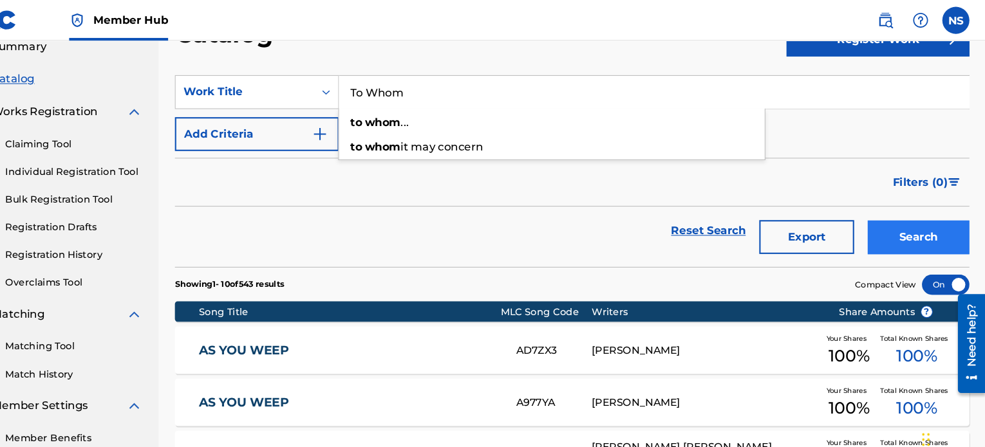
type input "To Whom"
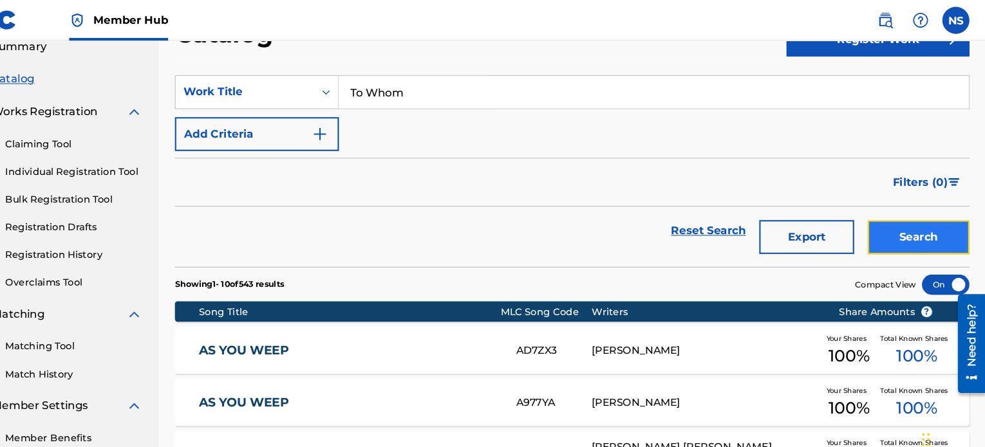
click at [905, 234] on button "Search" at bounding box center [921, 225] width 97 height 32
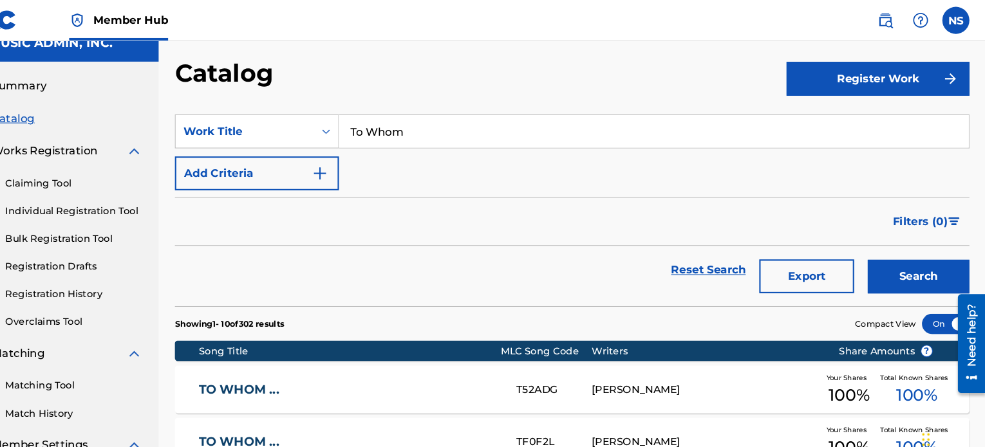
scroll to position [0, 0]
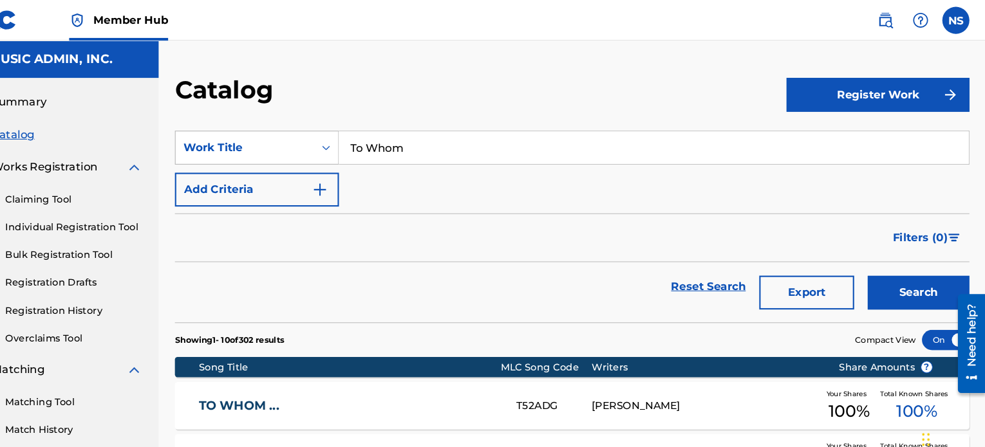
click at [336, 147] on div "Work Title" at bounding box center [281, 140] width 116 height 15
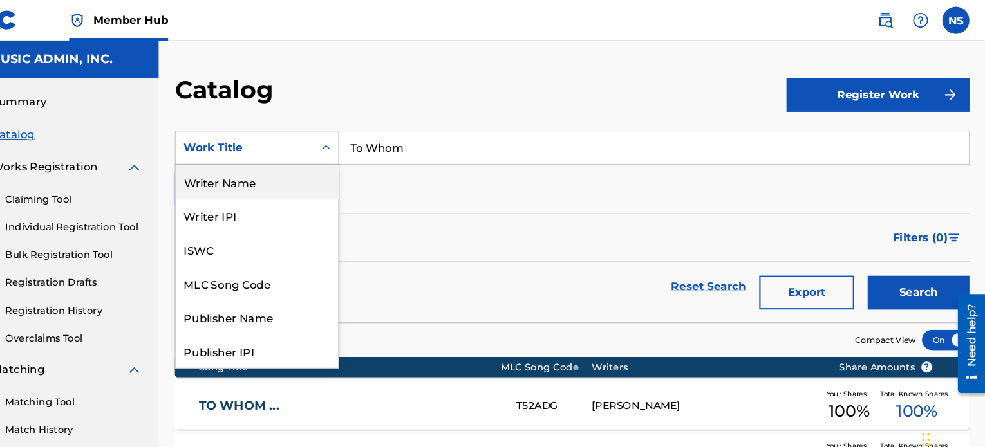
drag, startPoint x: 270, startPoint y: 174, endPoint x: 364, endPoint y: 174, distance: 94.6
click at [270, 174] on div "Writer Name" at bounding box center [293, 172] width 154 height 32
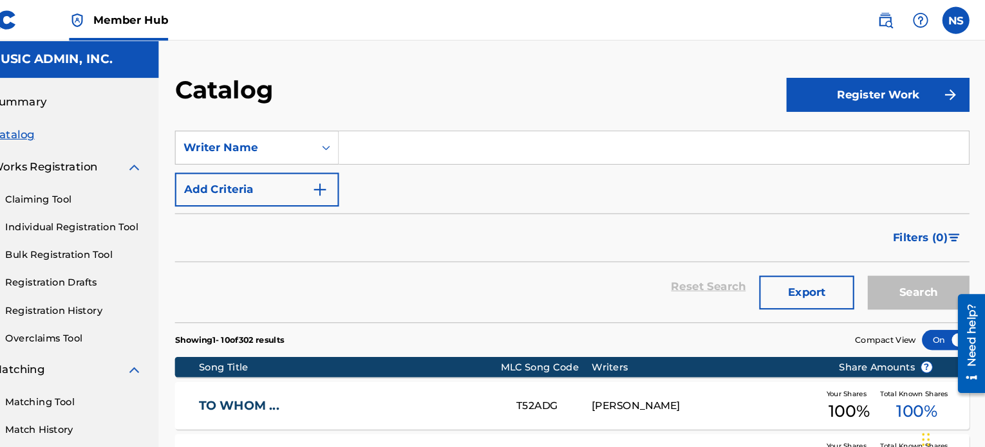
click at [451, 145] on input "Search Form" at bounding box center [670, 140] width 598 height 31
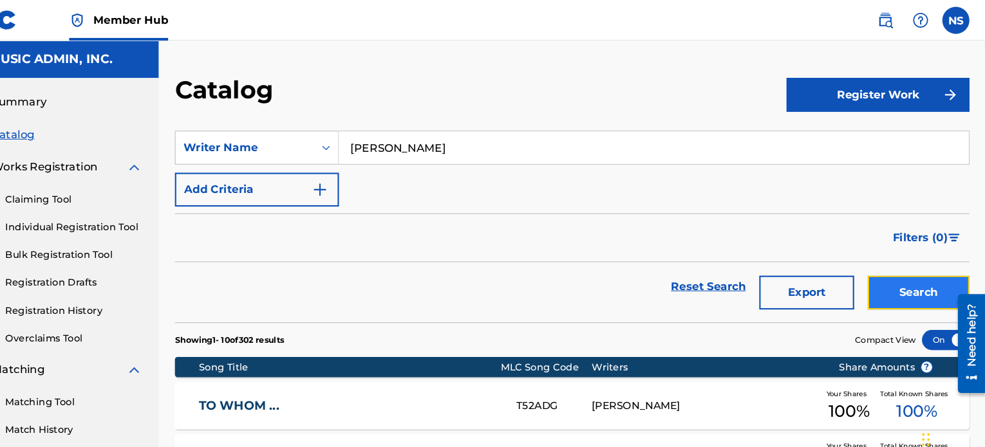
click at [915, 280] on button "Search" at bounding box center [921, 278] width 97 height 32
drag, startPoint x: 451, startPoint y: 142, endPoint x: 215, endPoint y: 115, distance: 237.2
click at [215, 115] on section "SearchWithCriteria9c53e46b-b8c2-4d8b-94b7-77661a6ccea2 Writer Name ryan wilcox …" at bounding box center [592, 208] width 754 height 198
paste input "Shawn David"
type input "Shawn David"
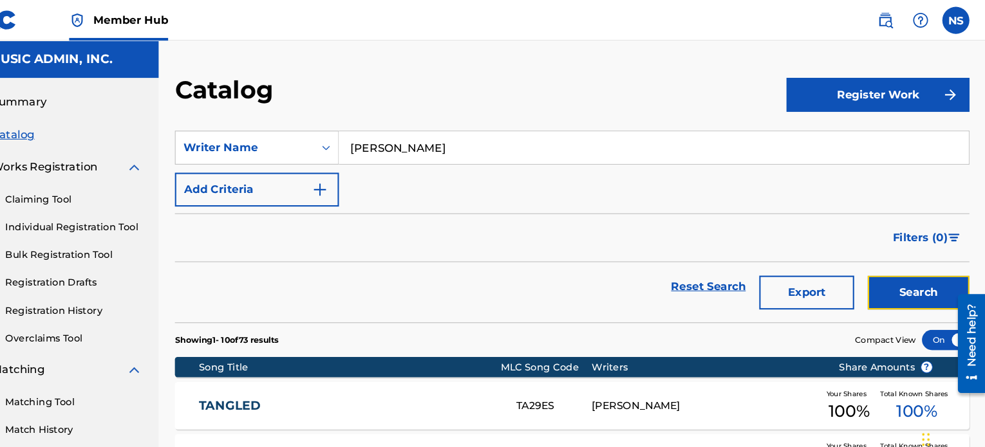
click at [917, 267] on button "Search" at bounding box center [921, 278] width 97 height 32
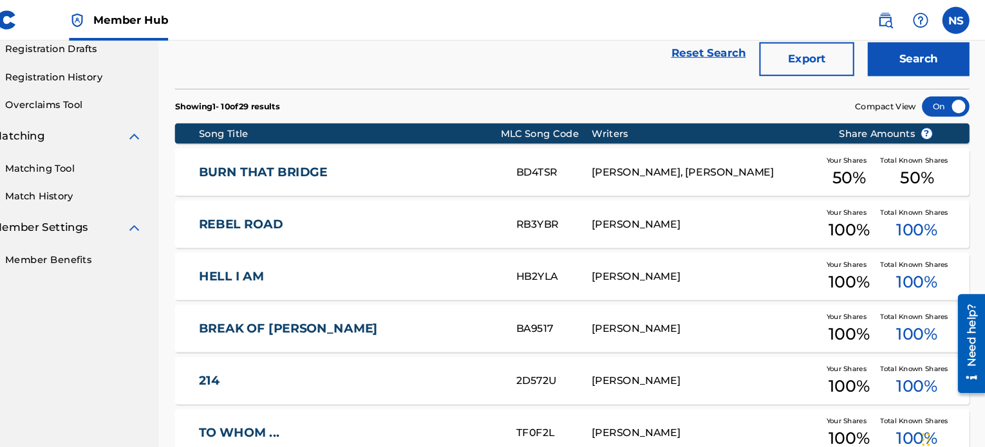
scroll to position [189, 0]
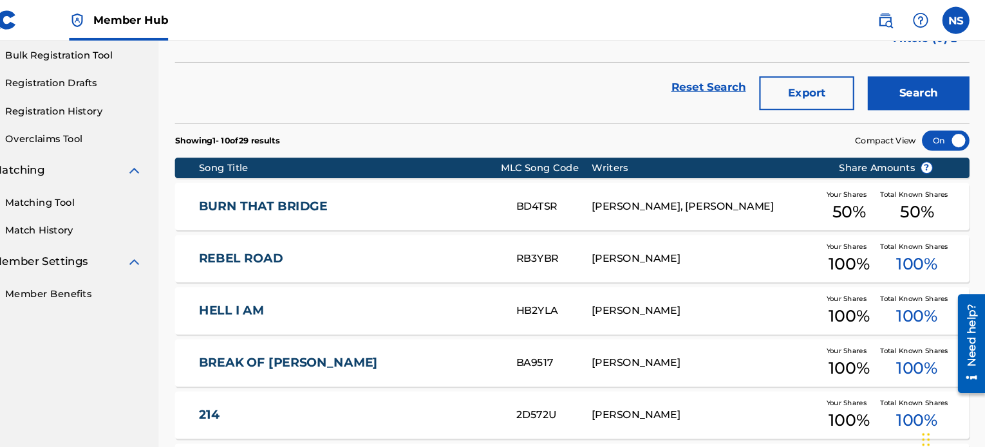
click at [332, 191] on link "BURN THAT BRIDGE" at bounding box center [380, 196] width 284 height 15
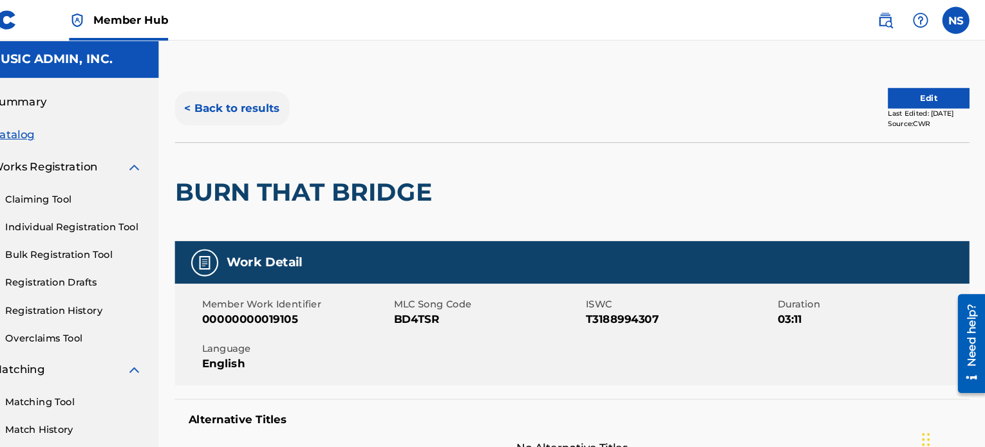
click at [273, 105] on button "< Back to results" at bounding box center [269, 103] width 109 height 32
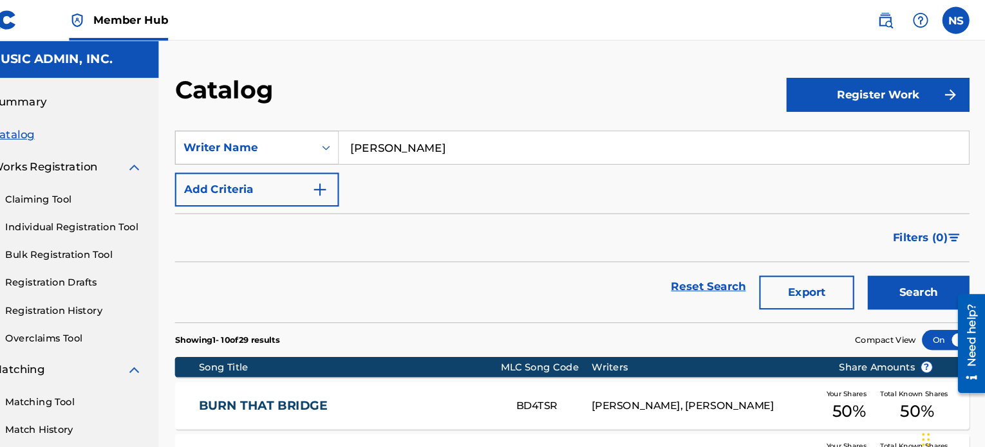
drag, startPoint x: 458, startPoint y: 143, endPoint x: 351, endPoint y: 142, distance: 106.9
click at [351, 142] on div "SearchWithCriteria9c53e46b-b8c2-4d8b-94b7-77661a6ccea2 Writer Name Shawn David" at bounding box center [592, 140] width 754 height 32
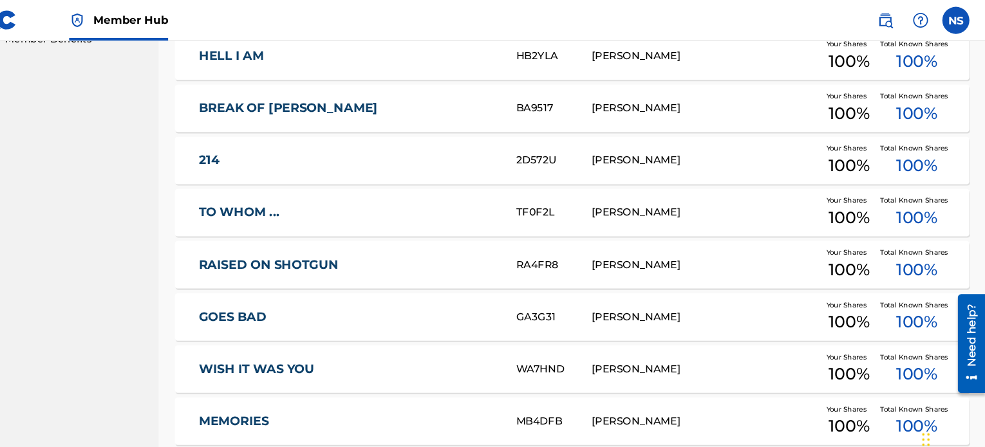
scroll to position [373, 0]
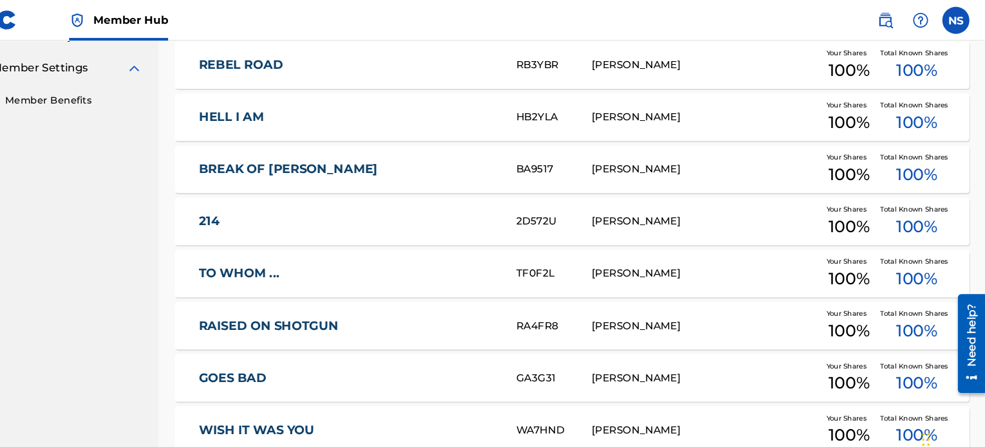
click at [282, 270] on div "TO WHOM ... TF0F2L SHAWN DAVID Your Shares 100 % Total Known Shares 100 %" at bounding box center [592, 260] width 754 height 45
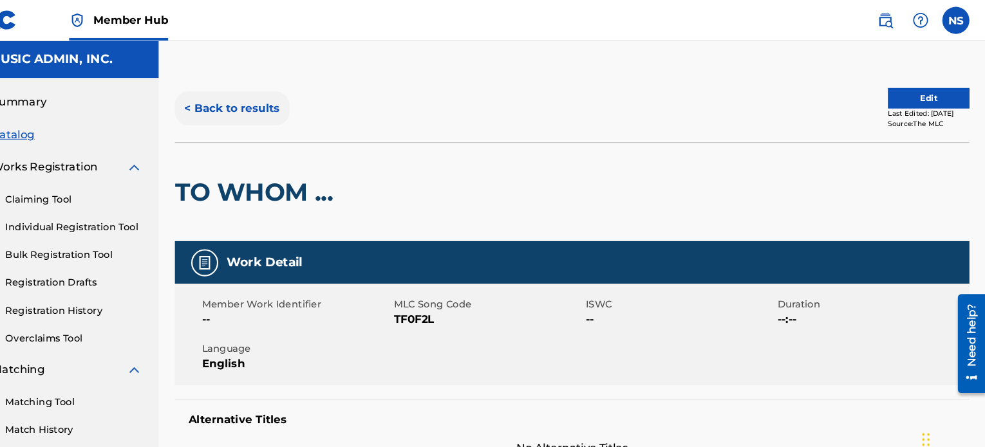
click at [290, 102] on button "< Back to results" at bounding box center [269, 103] width 109 height 32
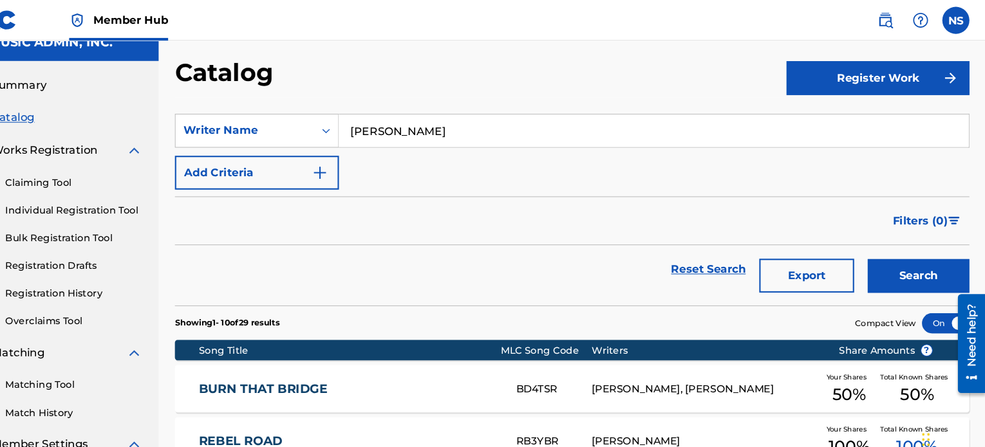
scroll to position [6, 0]
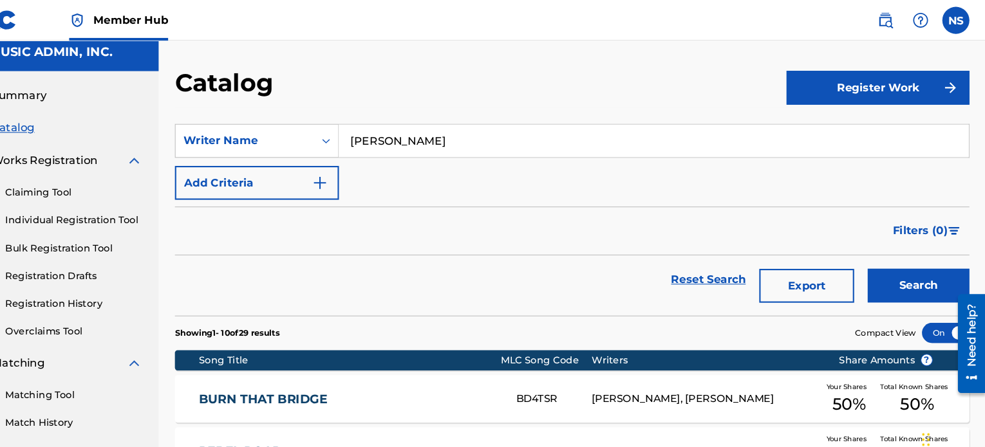
drag, startPoint x: 485, startPoint y: 130, endPoint x: 207, endPoint y: 134, distance: 277.5
click at [908, 277] on button "Search" at bounding box center [921, 272] width 97 height 32
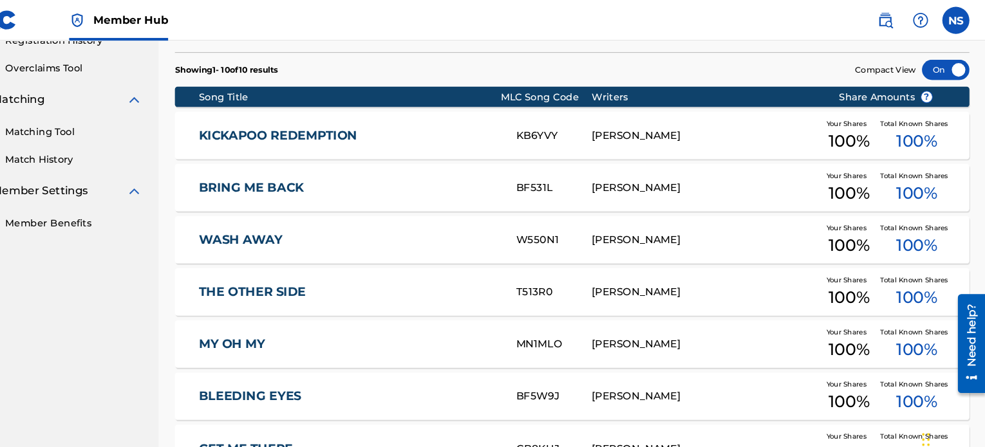
scroll to position [250, 0]
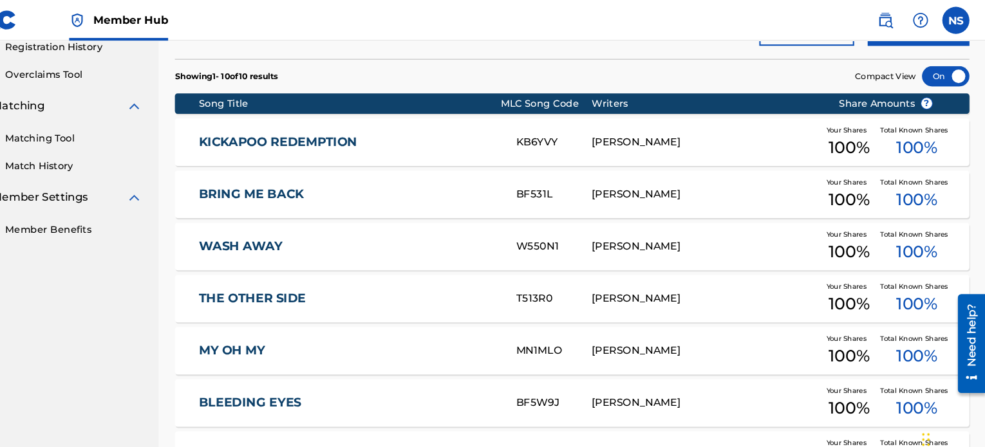
click at [613, 407] on section "Song Title MLC Song Code Writers Share Amounts ? KICKAPOO REDEMPTION KB6YVY SHE…" at bounding box center [592, 342] width 754 height 521
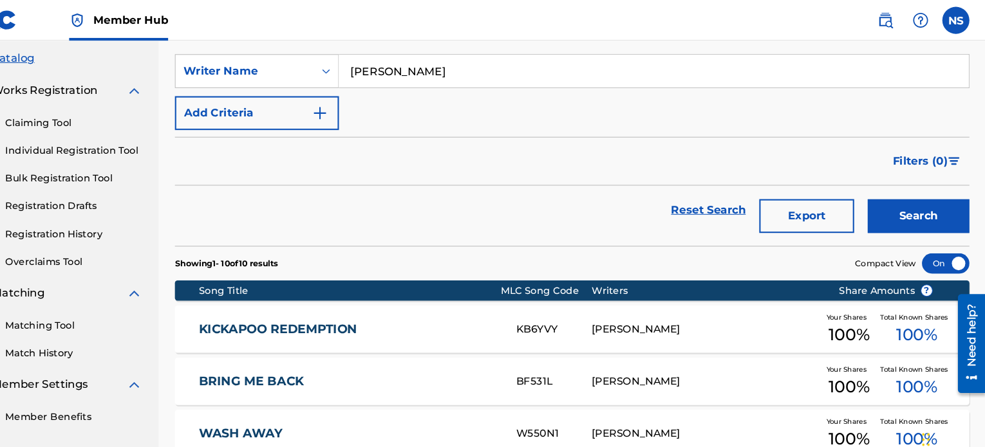
scroll to position [6, 0]
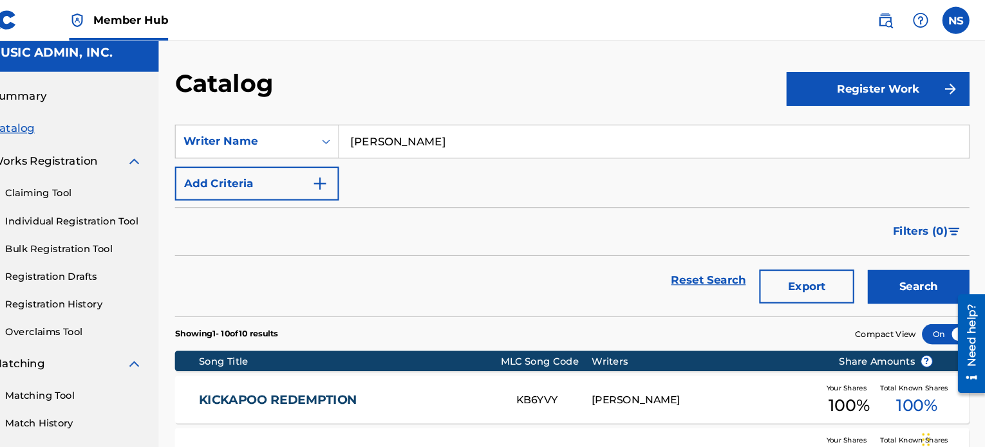
drag, startPoint x: 472, startPoint y: 140, endPoint x: 538, endPoint y: 169, distance: 72.4
click at [219, 109] on section "SearchWithCriteria9c53e46b-b8c2-4d8b-94b7-77661a6ccea2 Writer Name shea abshier…" at bounding box center [592, 202] width 754 height 198
paste input "Intro"
type input "Intro"
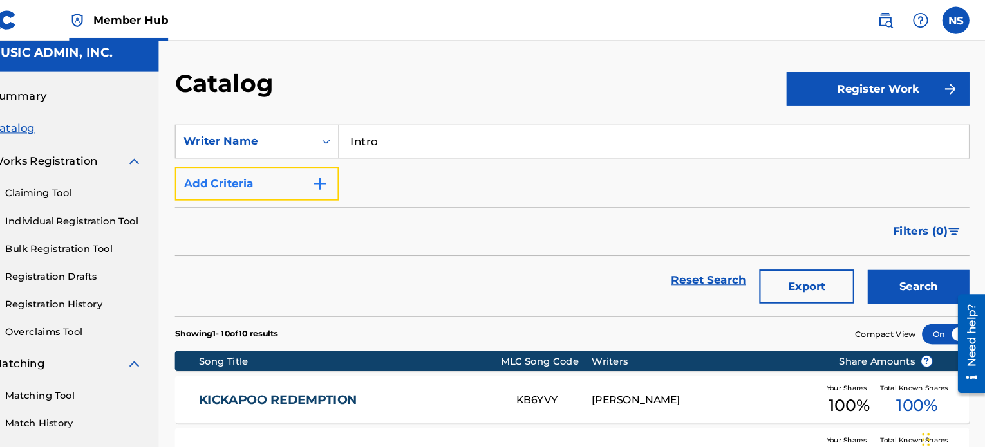
click at [340, 176] on button "Add Criteria" at bounding box center [293, 174] width 156 height 32
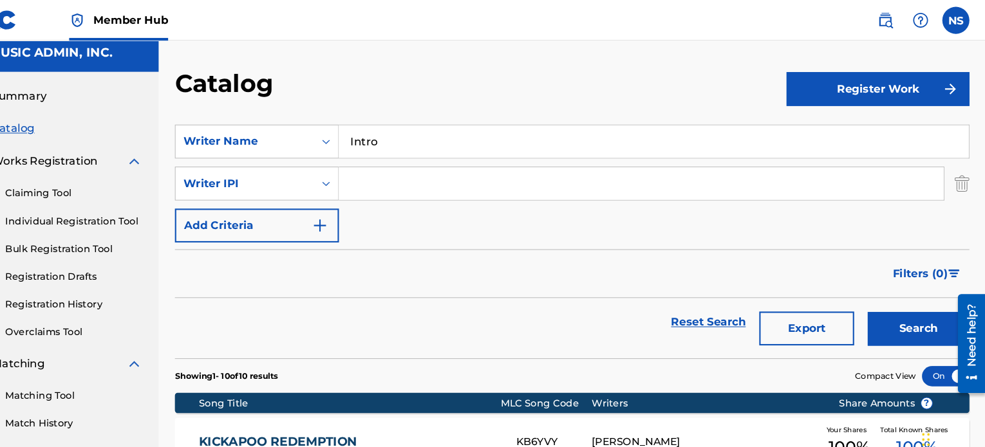
click at [427, 174] on input "Search Form" at bounding box center [658, 174] width 574 height 31
paste input "Shea Abshier & The Nighthowlers"
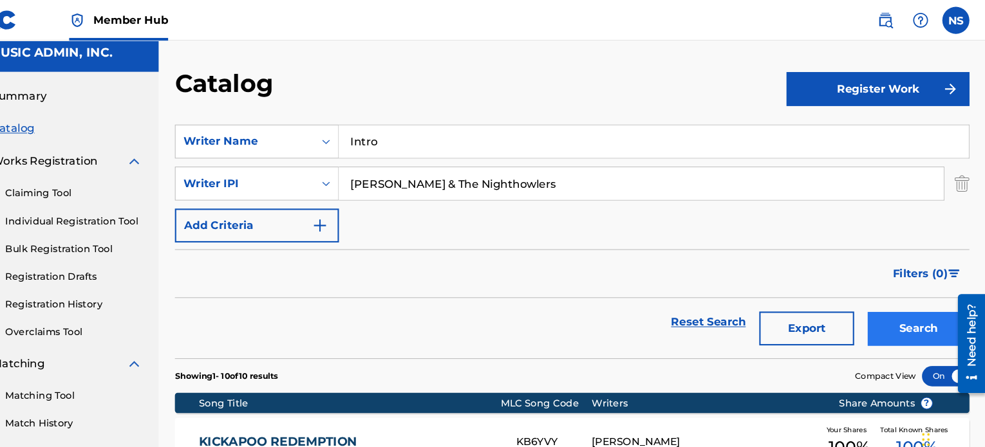
type input "Shea Abshier & The Nighthowlers"
click at [895, 315] on button "Search" at bounding box center [921, 312] width 97 height 32
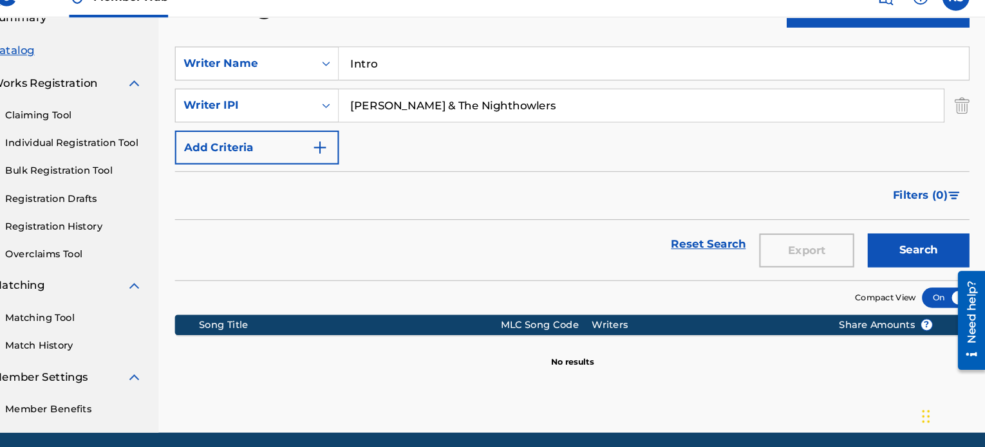
scroll to position [106, 0]
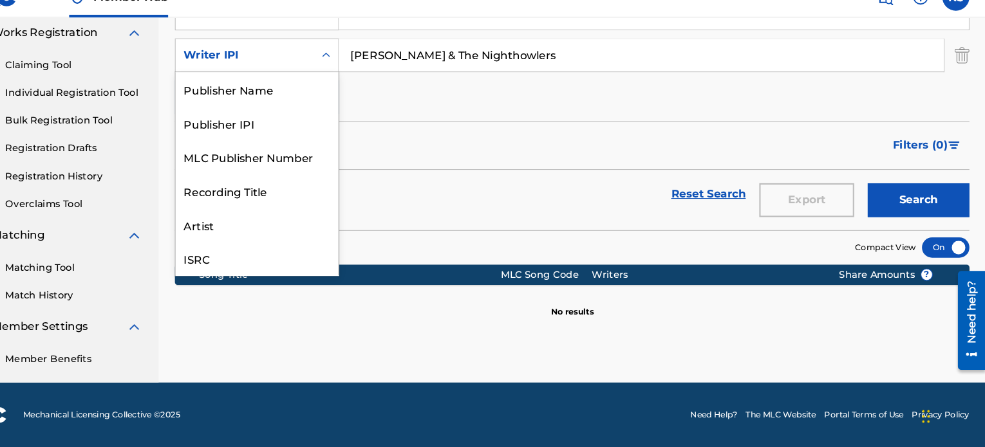
click at [297, 84] on div "Writer IPI" at bounding box center [281, 74] width 131 height 24
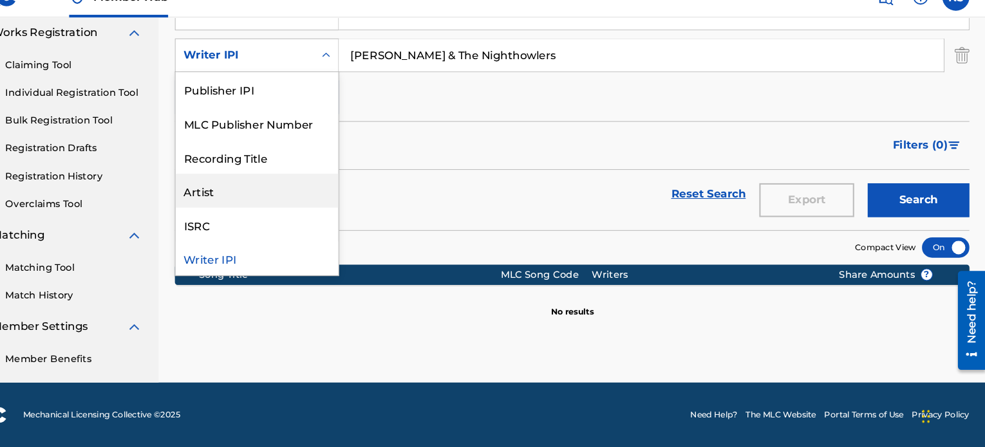
click at [283, 196] on div "Artist" at bounding box center [293, 203] width 154 height 32
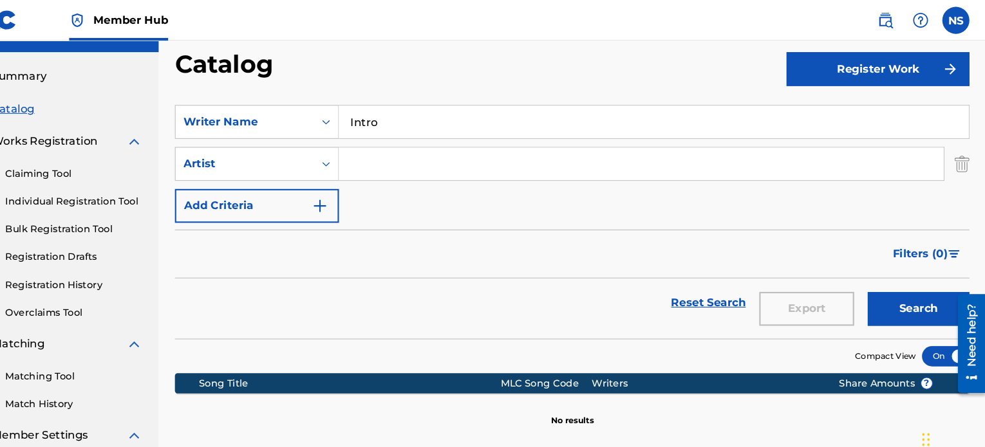
scroll to position [0, 0]
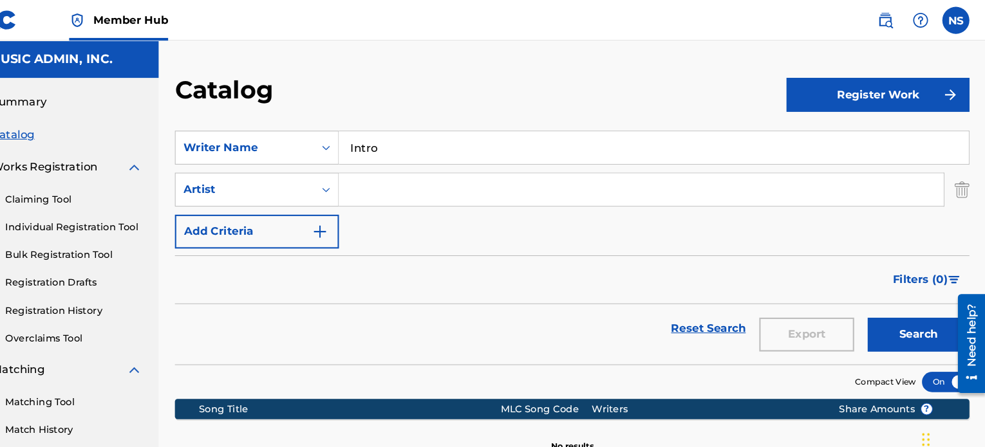
click at [415, 194] on input "Search Form" at bounding box center [658, 180] width 574 height 31
paste input "Shea Abshier & The Nighthowlers"
click at [877, 313] on button "Search" at bounding box center [921, 318] width 97 height 32
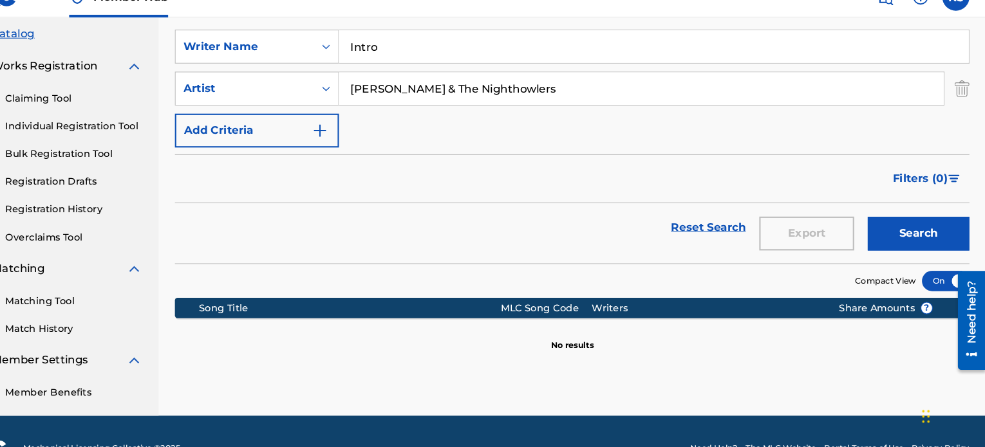
scroll to position [100, 0]
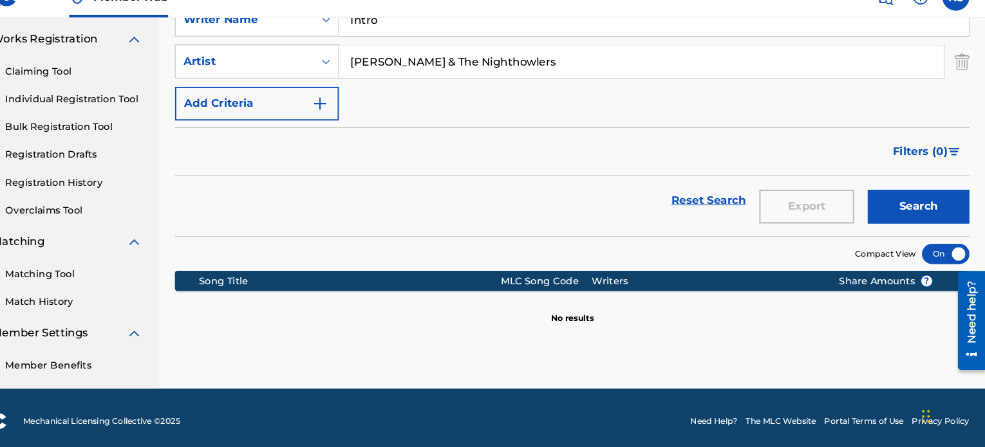
drag, startPoint x: 566, startPoint y: 80, endPoint x: 454, endPoint y: 81, distance: 112.7
click at [454, 81] on input "Shea Abshier & The Nighthowlers" at bounding box center [658, 80] width 574 height 31
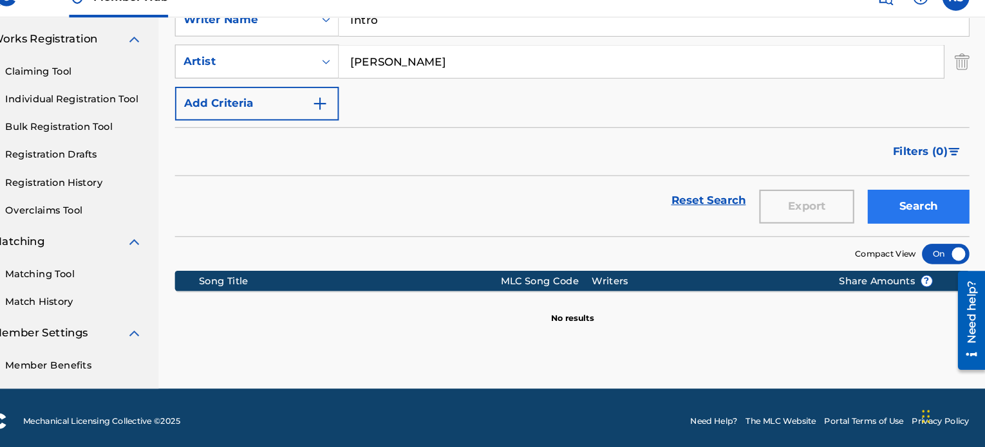
type input "[PERSON_NAME]"
click at [904, 221] on button "Search" at bounding box center [921, 218] width 97 height 32
drag, startPoint x: 460, startPoint y: 85, endPoint x: 379, endPoint y: 79, distance: 82.0
click at [379, 79] on input "[PERSON_NAME]" at bounding box center [658, 80] width 574 height 31
click at [424, 80] on input "[PERSON_NAME]" at bounding box center [658, 80] width 574 height 31
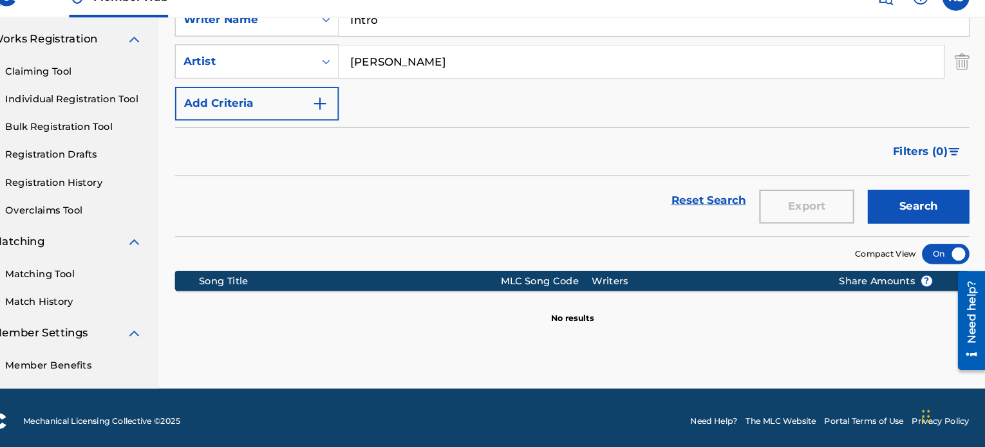
click at [424, 80] on input "[PERSON_NAME]" at bounding box center [658, 80] width 574 height 31
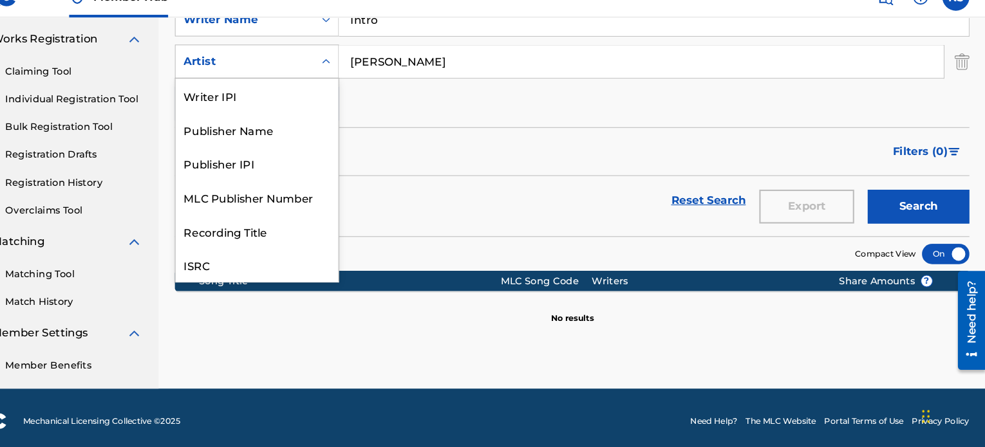
scroll to position [32, 0]
click at [332, 79] on div "Artist" at bounding box center [281, 80] width 116 height 15
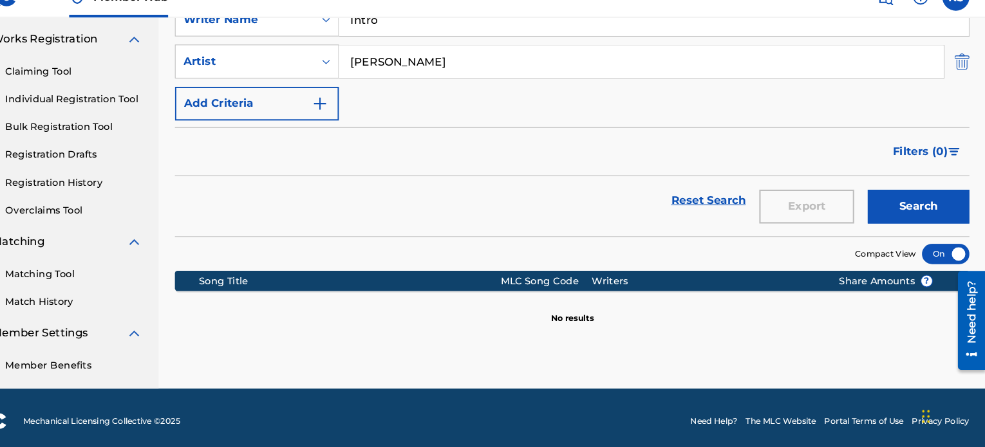
click at [964, 89] on img "Search Form" at bounding box center [962, 80] width 14 height 32
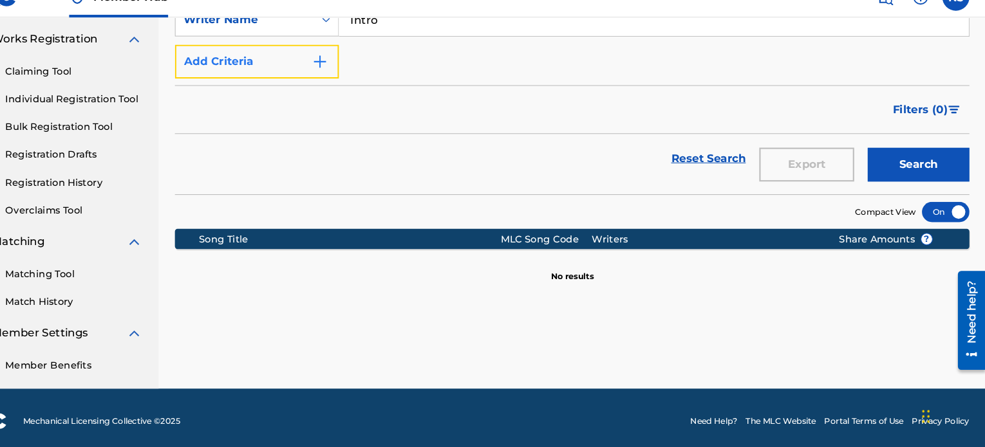
click at [286, 84] on button "Add Criteria" at bounding box center [293, 80] width 156 height 32
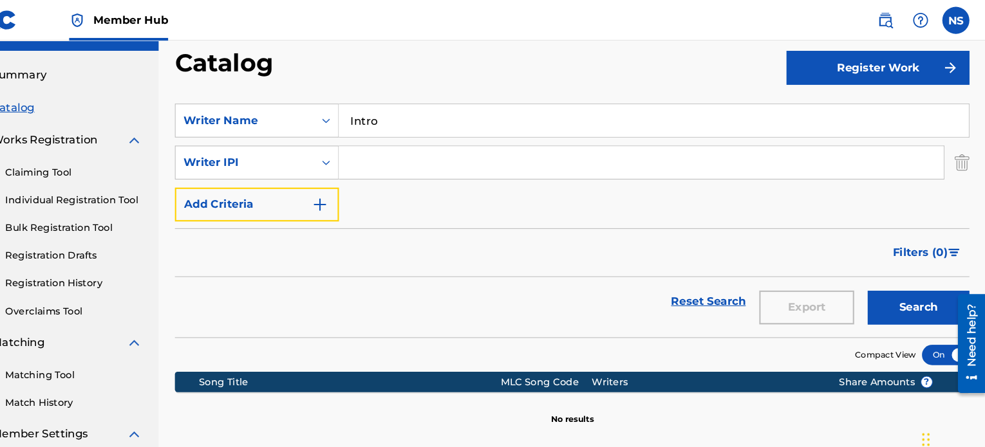
scroll to position [0, 0]
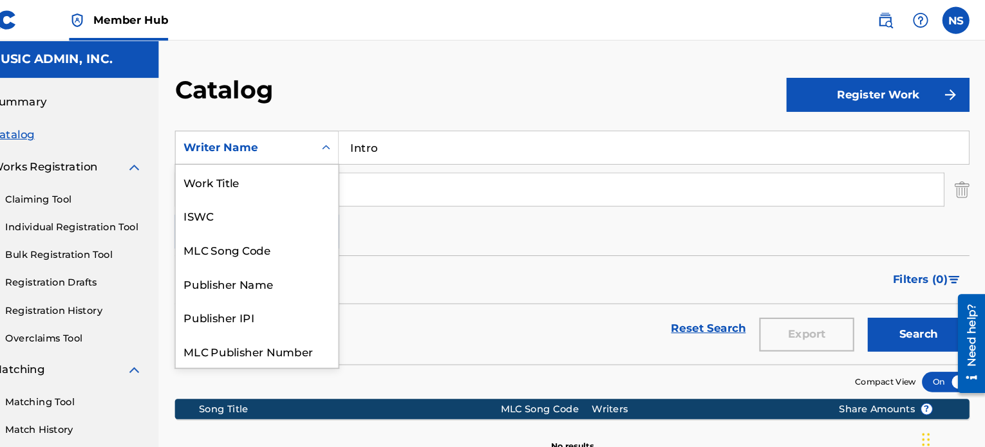
click at [333, 143] on div "Writer Name" at bounding box center [281, 140] width 116 height 15
click at [276, 172] on div "Work Title" at bounding box center [293, 172] width 154 height 32
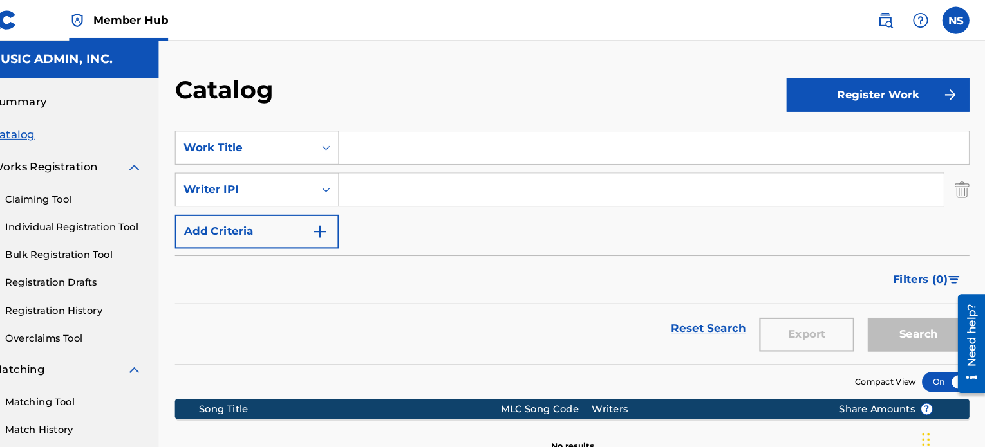
click at [433, 150] on input "Search Form" at bounding box center [670, 140] width 598 height 31
paste input "Intro"
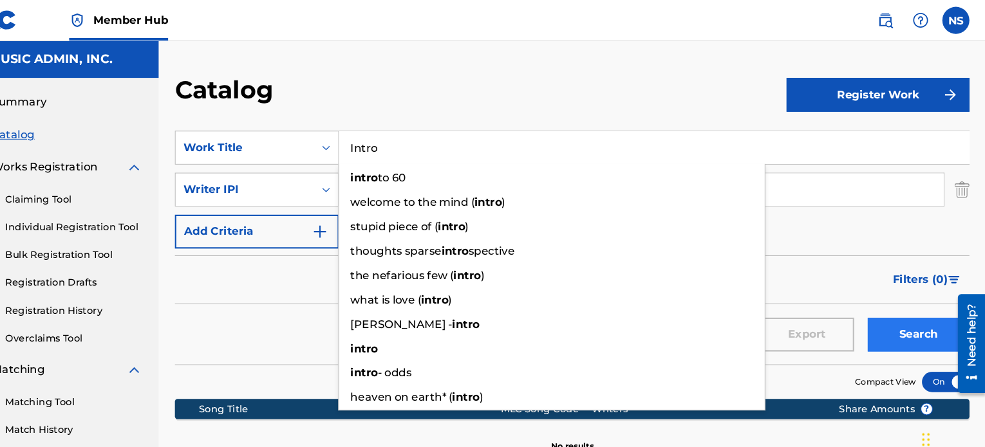
type input "Intro"
drag, startPoint x: 915, startPoint y: 317, endPoint x: 796, endPoint y: 272, distance: 127.9
click at [913, 315] on button "Search" at bounding box center [921, 318] width 97 height 32
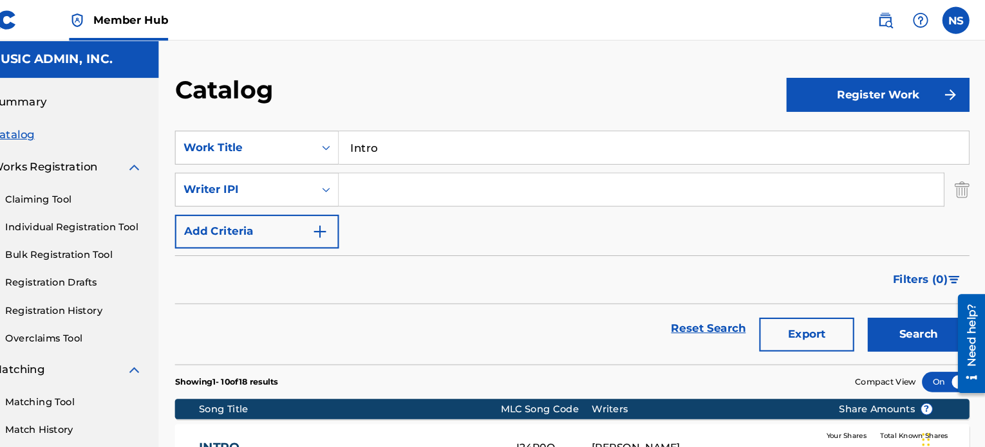
click at [427, 182] on input "Search Form" at bounding box center [658, 180] width 574 height 31
type input "SHEA"
click at [334, 189] on div "Writer IPI" at bounding box center [281, 180] width 131 height 24
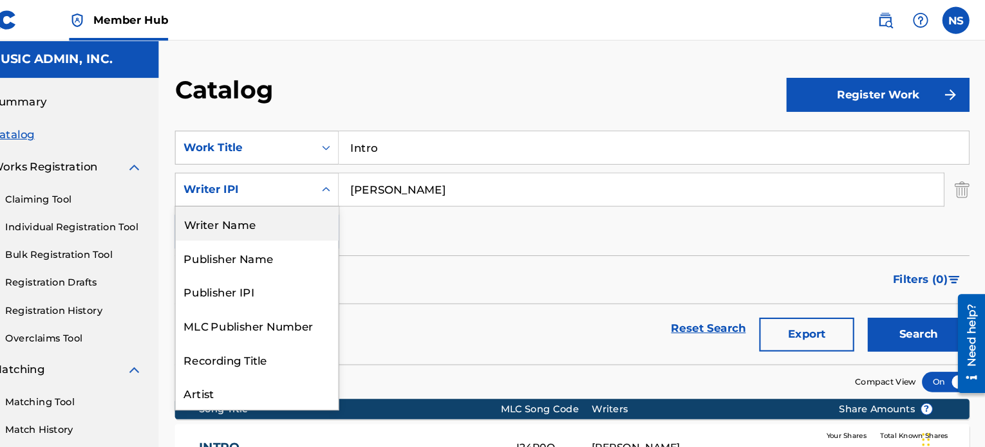
click at [268, 220] on div "Writer Name" at bounding box center [293, 212] width 154 height 32
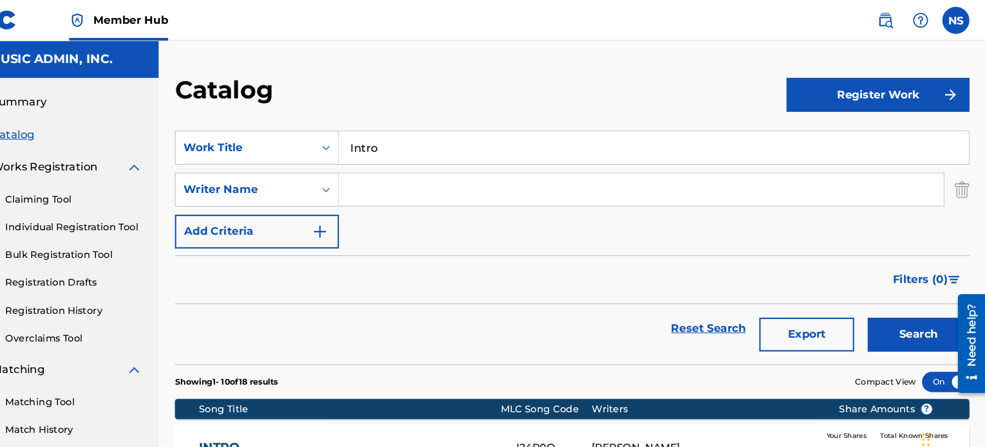
click at [446, 189] on input "Search Form" at bounding box center [658, 180] width 574 height 31
type input "[PERSON_NAME]"
click at [913, 321] on button "Search" at bounding box center [921, 318] width 97 height 32
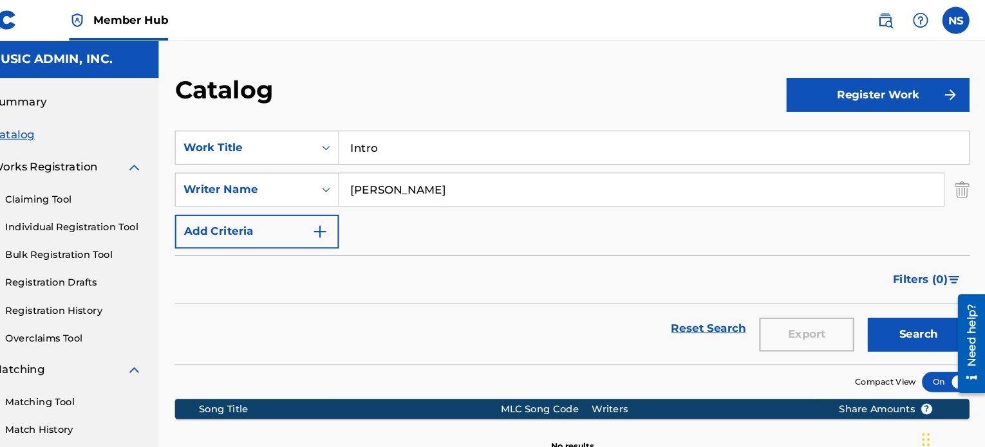
drag, startPoint x: 409, startPoint y: 147, endPoint x: 273, endPoint y: 121, distance: 139.0
click at [272, 122] on section "SearchWithCriteria37b31c81-0651-4a91-9037-298ff54e94ee Work Title Intro SearchW…" at bounding box center [592, 228] width 754 height 238
paste input "Burn Me"
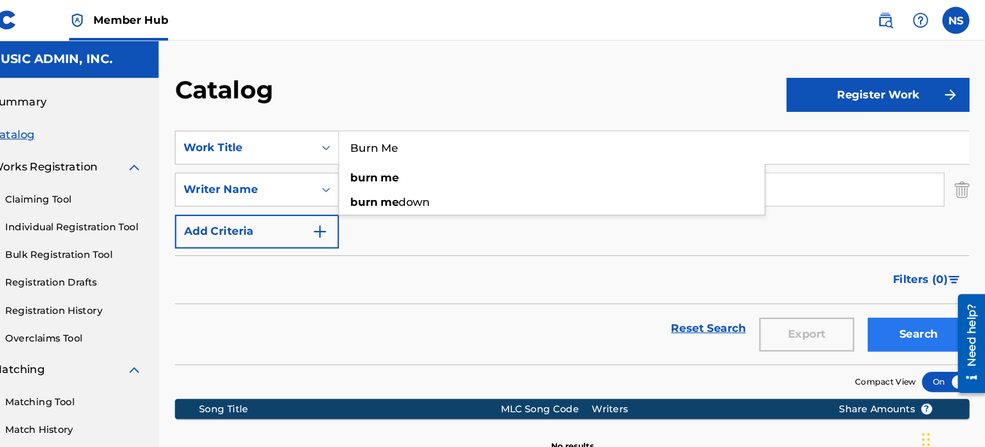
type input "Burn Me"
click at [910, 315] on button "Search" at bounding box center [921, 318] width 97 height 32
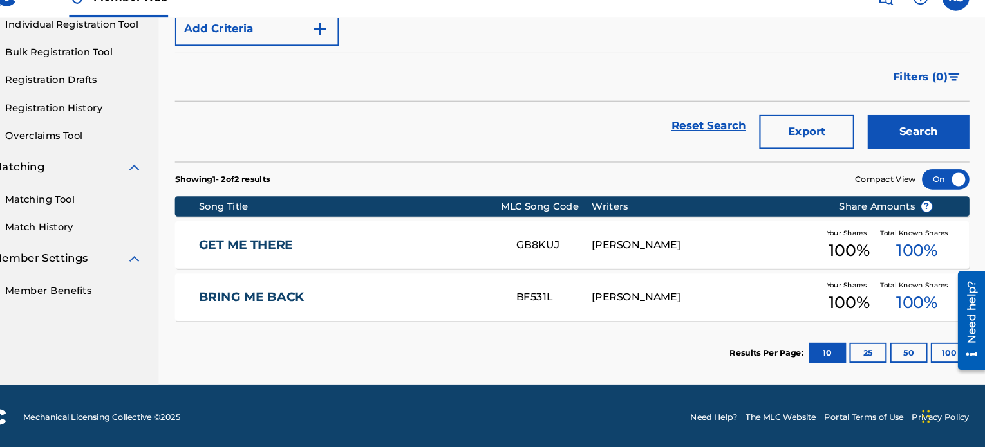
scroll to position [172, 0]
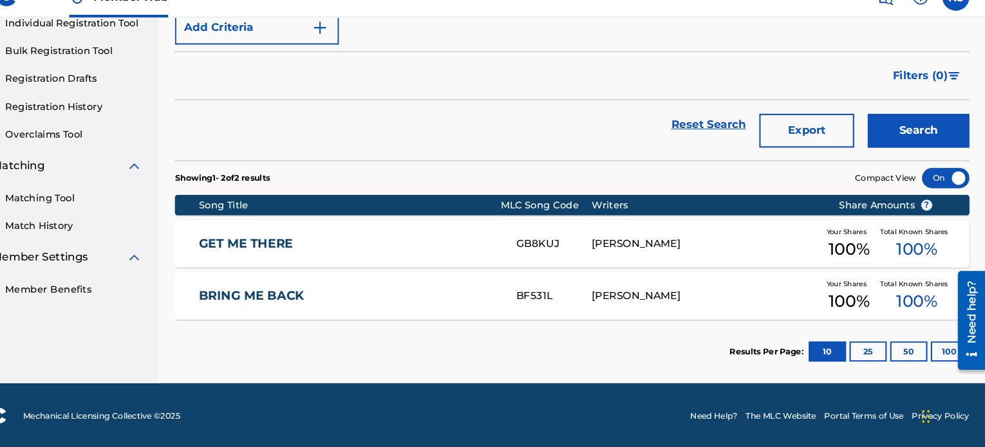
click at [639, 300] on div "[PERSON_NAME]" at bounding box center [718, 303] width 215 height 15
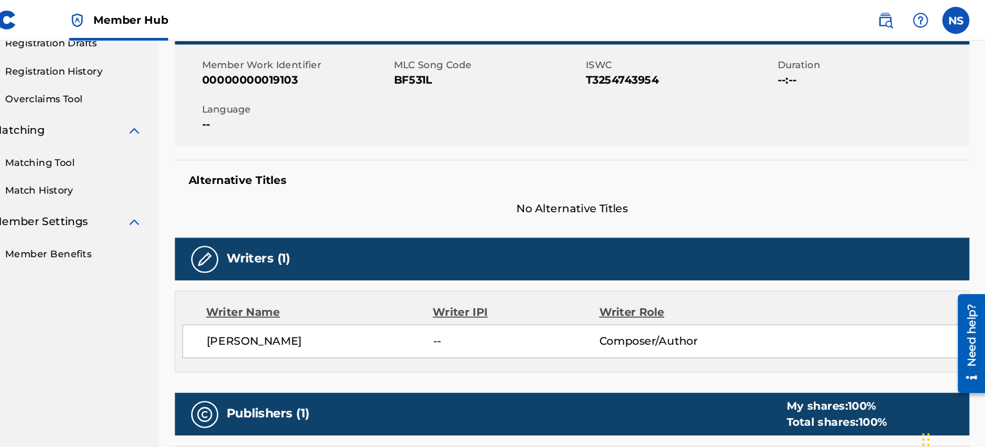
scroll to position [181, 0]
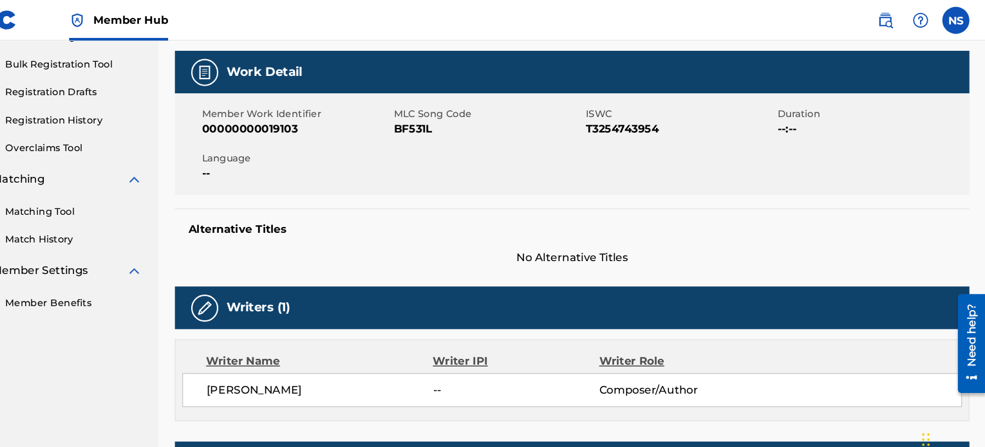
click at [102, 208] on div "Matching Tool Match History" at bounding box center [99, 206] width 169 height 56
click at [102, 199] on link "Matching Tool" at bounding box center [119, 201] width 130 height 14
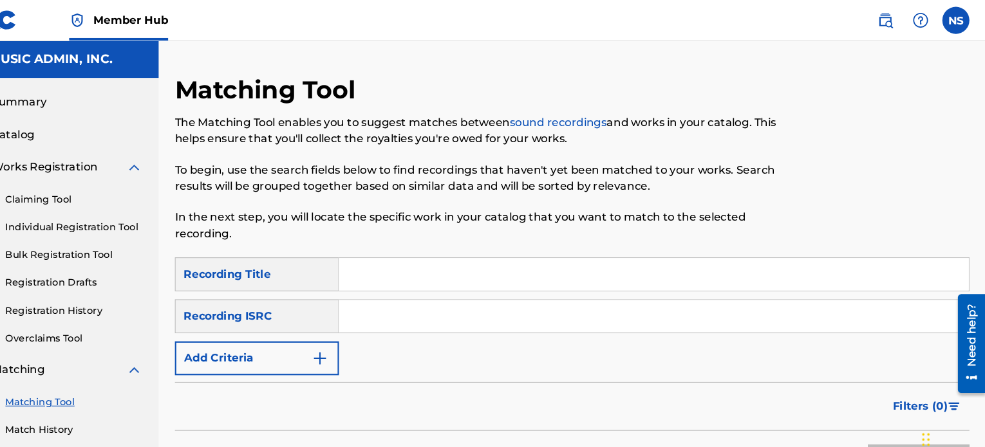
click at [308, 268] on div "Recording Title" at bounding box center [293, 261] width 156 height 32
click at [71, 127] on span "Catalog" at bounding box center [61, 127] width 41 height 15
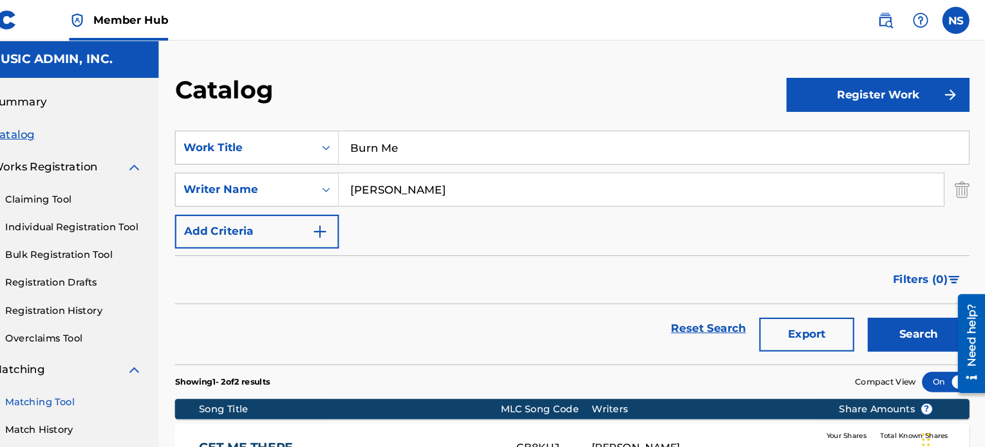
click at [85, 384] on link "Matching Tool" at bounding box center [119, 382] width 130 height 14
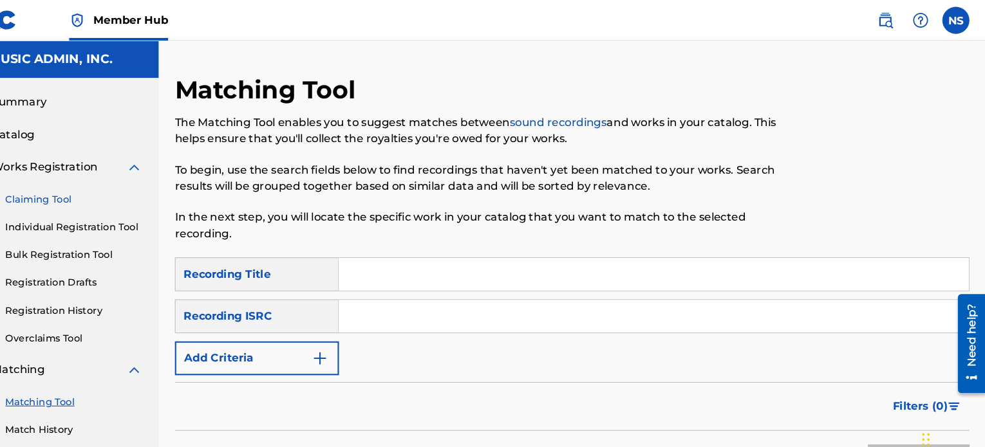
click at [75, 191] on link "Claiming Tool" at bounding box center [119, 190] width 130 height 14
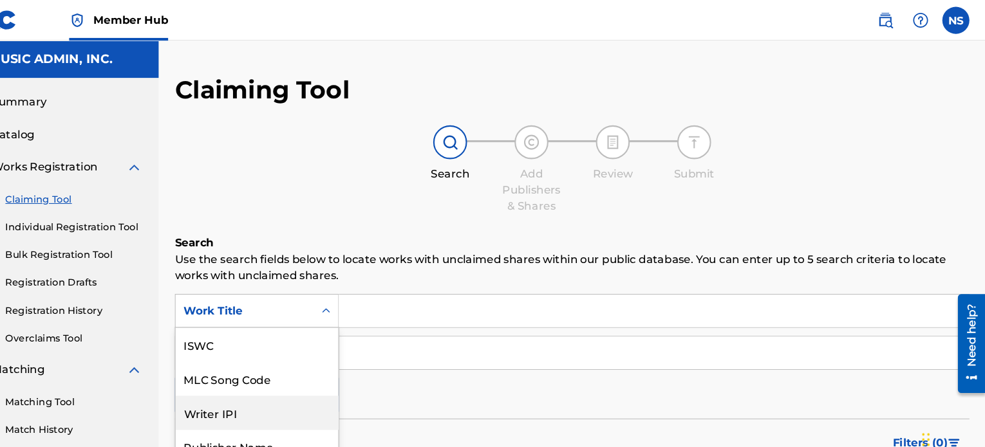
click at [349, 297] on div "7 results available. Use Up and Down to choose options, press Enter to select t…" at bounding box center [293, 295] width 156 height 32
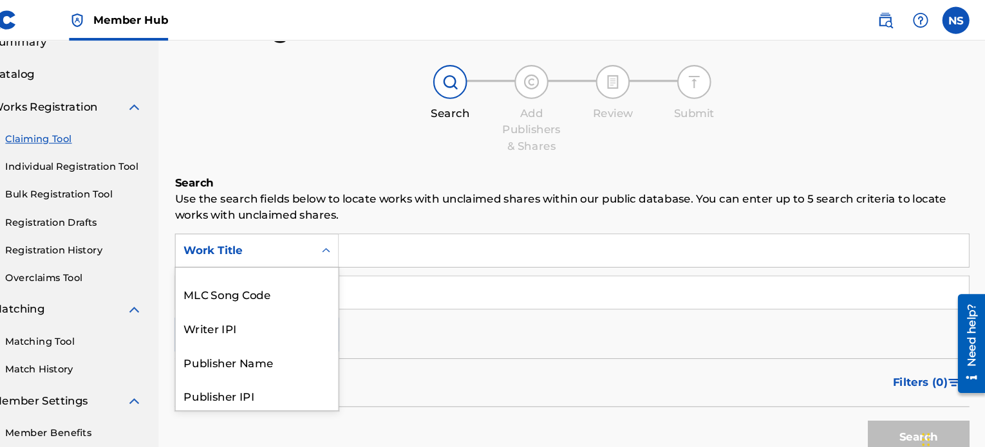
scroll to position [89, 0]
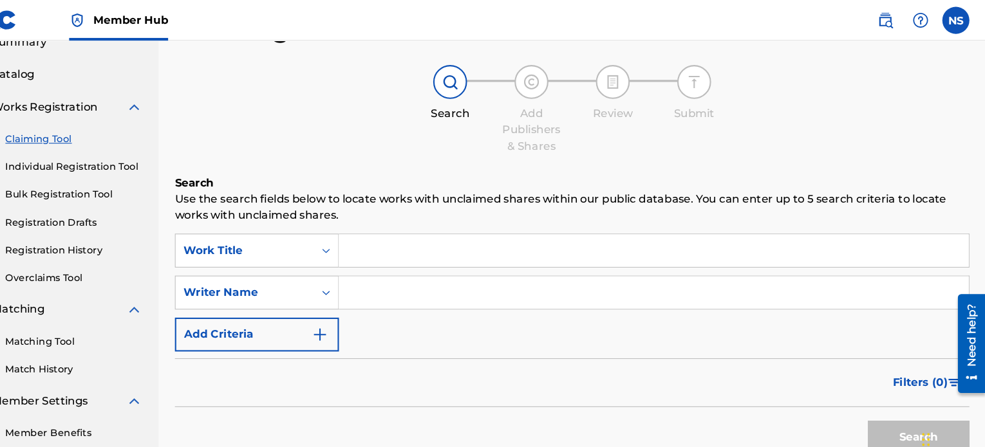
click at [433, 237] on input "Search Form" at bounding box center [670, 238] width 598 height 31
click at [652, 273] on input "Search Form" at bounding box center [670, 278] width 598 height 31
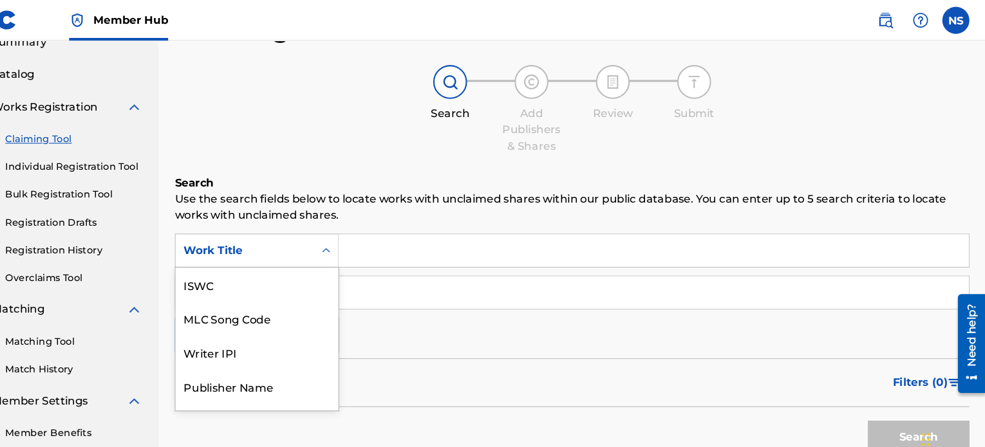
click at [303, 247] on div "Work Title" at bounding box center [281, 238] width 131 height 24
click at [413, 249] on input "Search Form" at bounding box center [670, 238] width 598 height 31
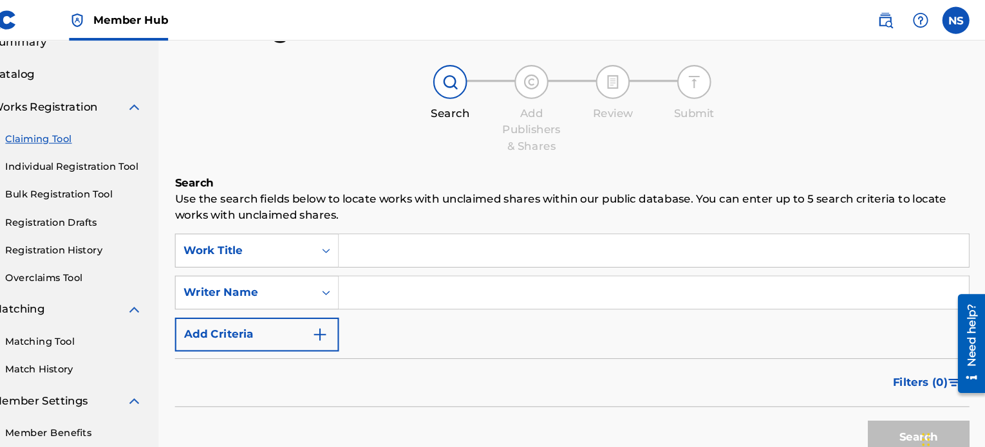
click at [409, 272] on input "Search Form" at bounding box center [670, 278] width 598 height 31
paste input "Shea Abshier & The Nighthowlers"
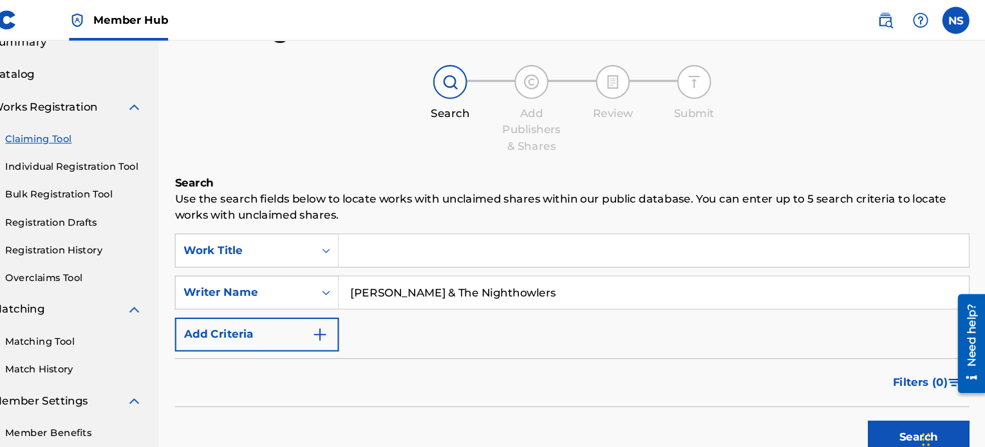
drag, startPoint x: 451, startPoint y: 279, endPoint x: 660, endPoint y: 287, distance: 208.7
click at [660, 290] on input "Shea Abshier & The Nighthowlers" at bounding box center [670, 278] width 598 height 31
type input "[PERSON_NAME]"
drag, startPoint x: 906, startPoint y: 409, endPoint x: 856, endPoint y: 393, distance: 53.3
click at [906, 409] on button "Search" at bounding box center [921, 416] width 97 height 32
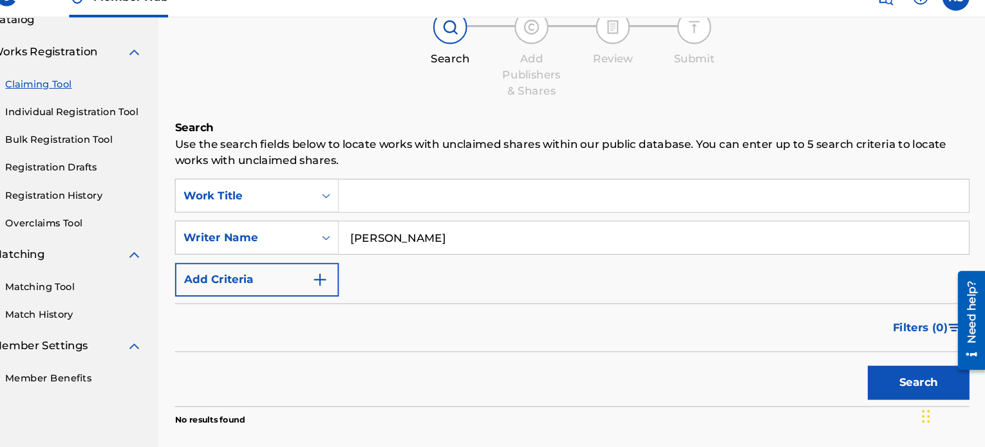
scroll to position [192, 0]
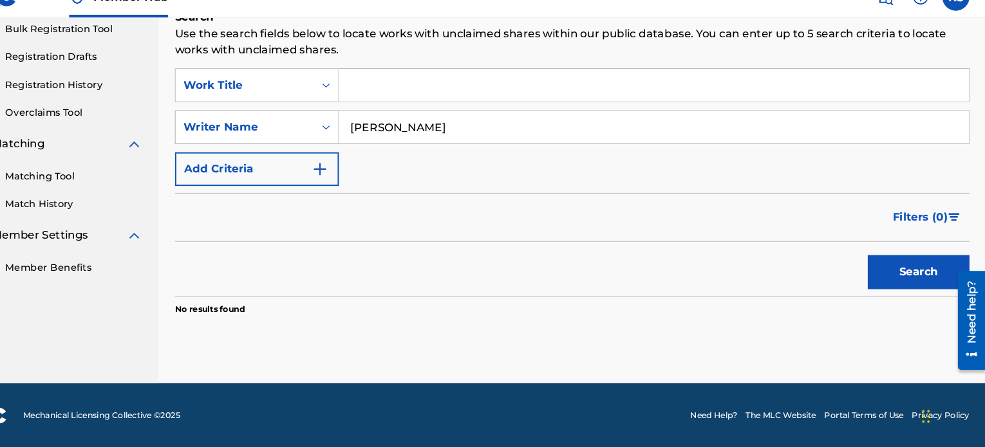
drag, startPoint x: 464, startPoint y: 142, endPoint x: 257, endPoint y: 128, distance: 207.8
click at [257, 128] on div "SearchWithCriteriaa690bc8e-ee74-4084-9059-8dbcc8439eb0 Writer Name Shea Abshier" at bounding box center [592, 143] width 754 height 32
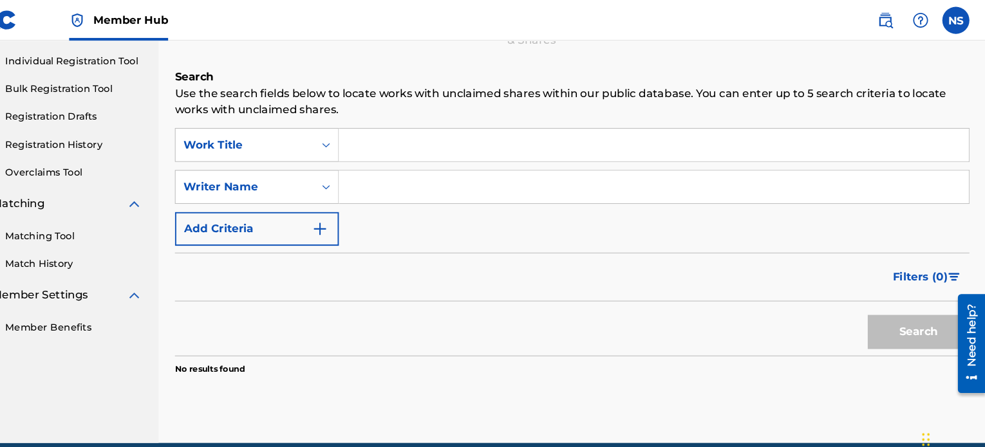
scroll to position [153, 0]
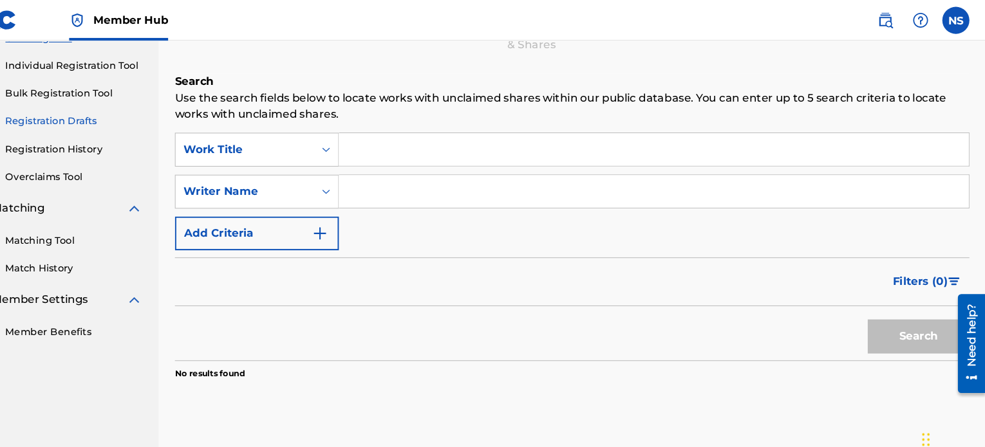
click at [97, 109] on link "Registration Drafts" at bounding box center [119, 116] width 130 height 14
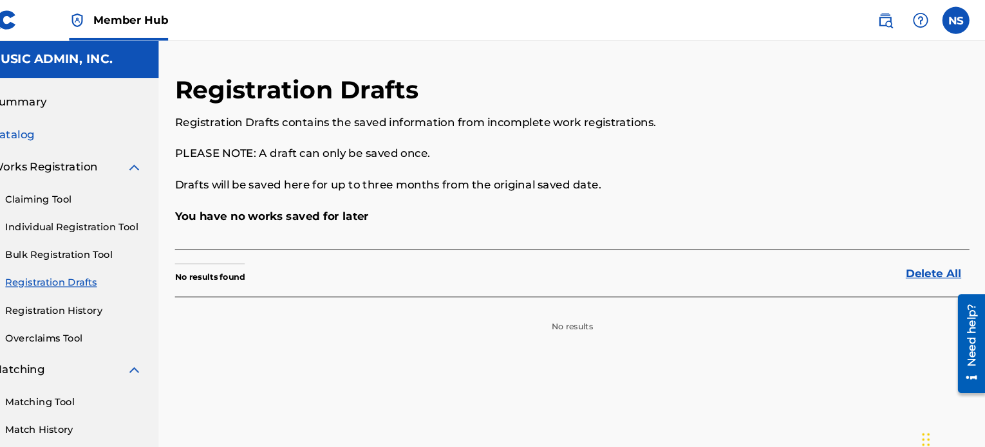
click at [69, 130] on span "Catalog" at bounding box center [61, 127] width 41 height 15
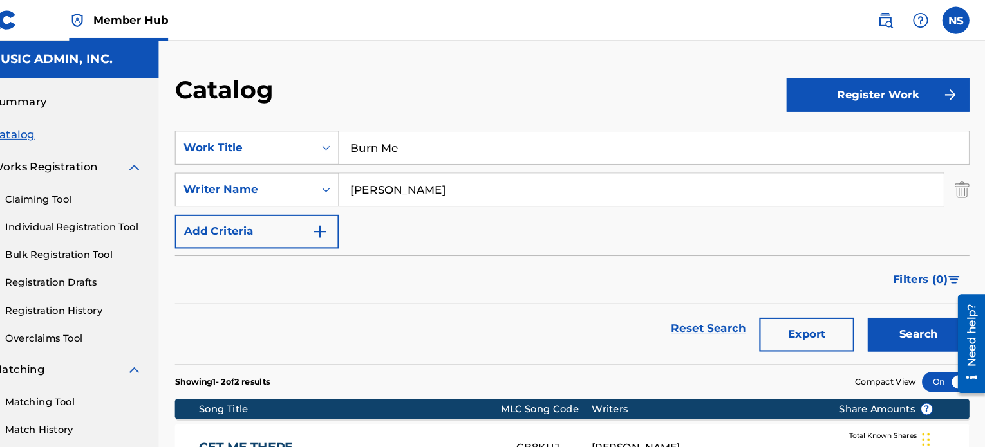
click at [67, 85] on div "Summary Catalog Works Registration Claiming Tool Individual Registration Tool B…" at bounding box center [100, 282] width 200 height 417
click at [66, 98] on span "Summary" at bounding box center [67, 96] width 52 height 15
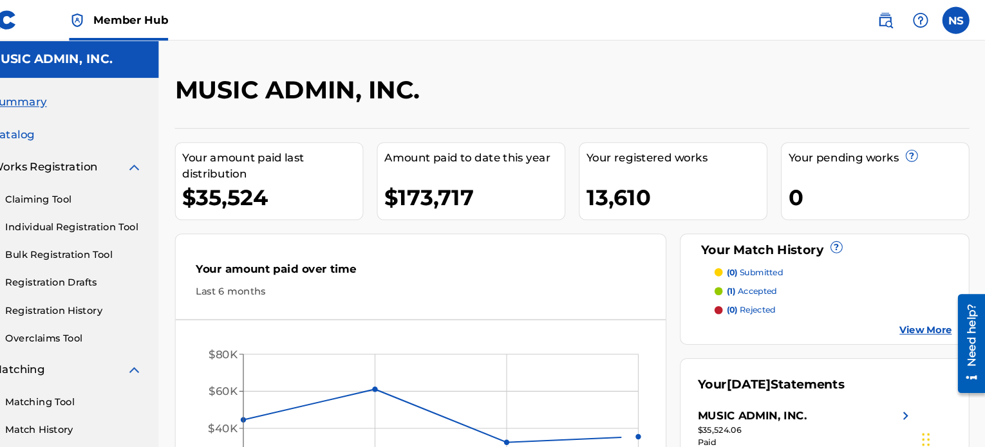
click at [68, 130] on span "Catalog" at bounding box center [61, 127] width 41 height 15
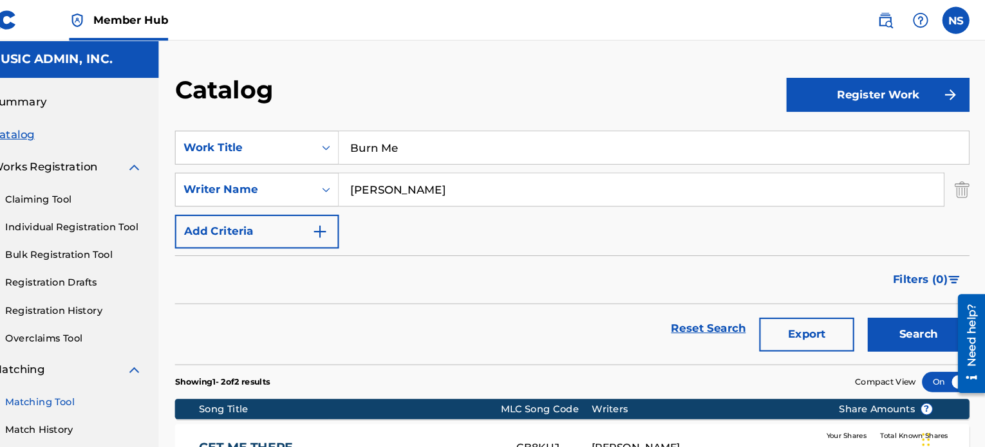
click at [75, 380] on link "Matching Tool" at bounding box center [119, 382] width 130 height 14
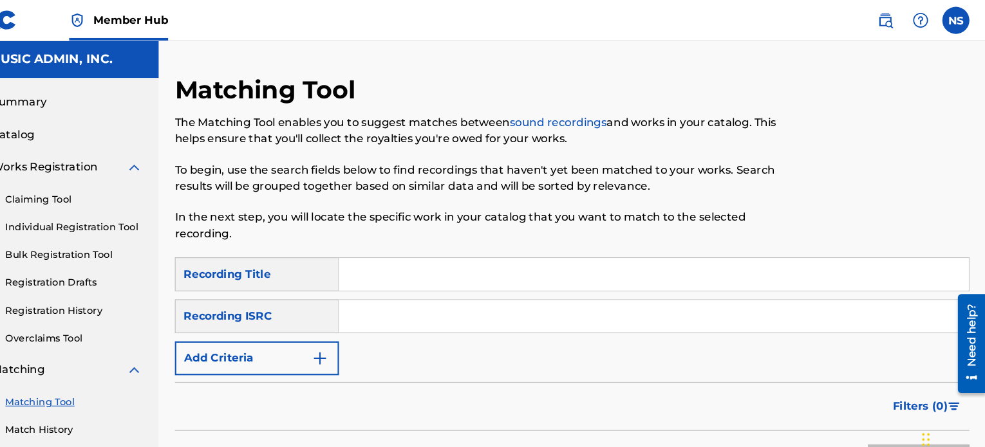
click at [337, 259] on div "Recording Title" at bounding box center [293, 261] width 156 height 32
click at [324, 317] on div "SearchWithCriteria574a6f2b-49a0-443d-9123-0ee3262f591d Recording Title SearchWi…" at bounding box center [592, 301] width 754 height 112
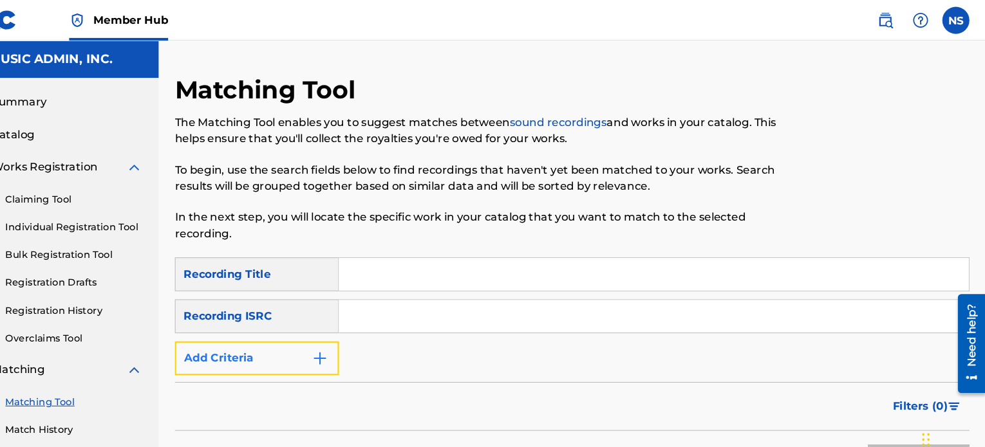
click at [333, 344] on button "Add Criteria" at bounding box center [293, 340] width 156 height 32
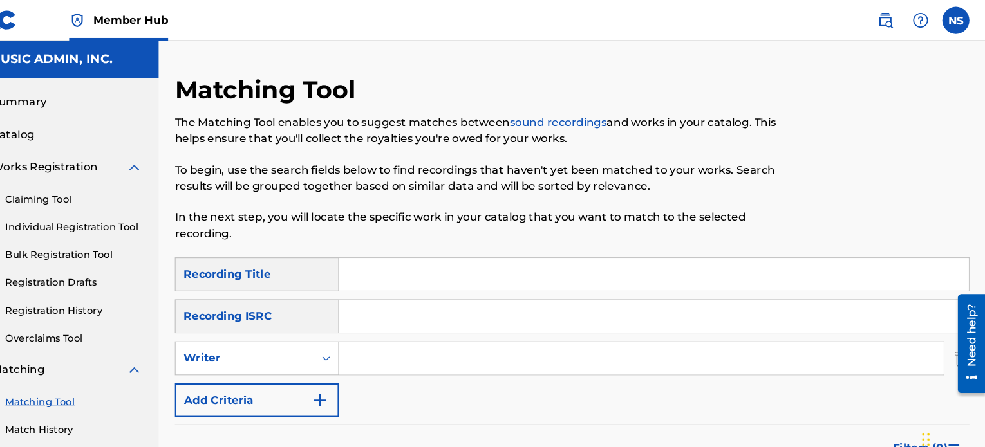
click at [395, 342] on input "Search Form" at bounding box center [658, 340] width 574 height 31
paste input "[PERSON_NAME]"
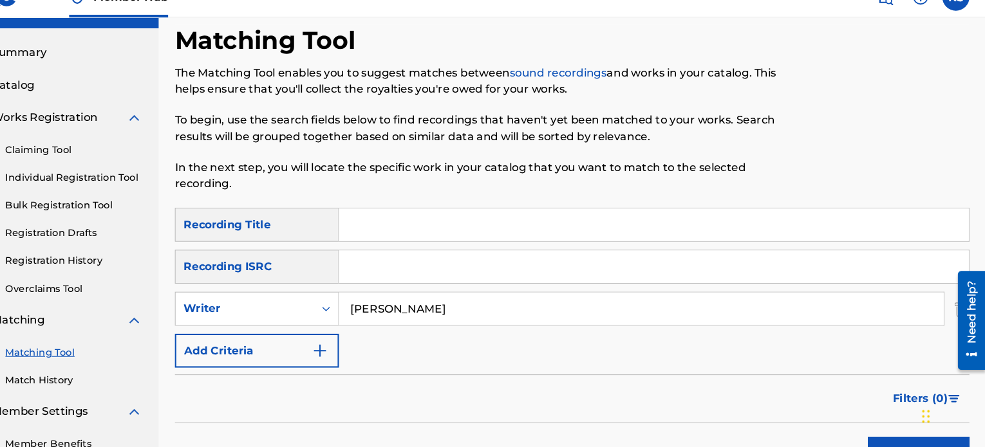
scroll to position [100, 0]
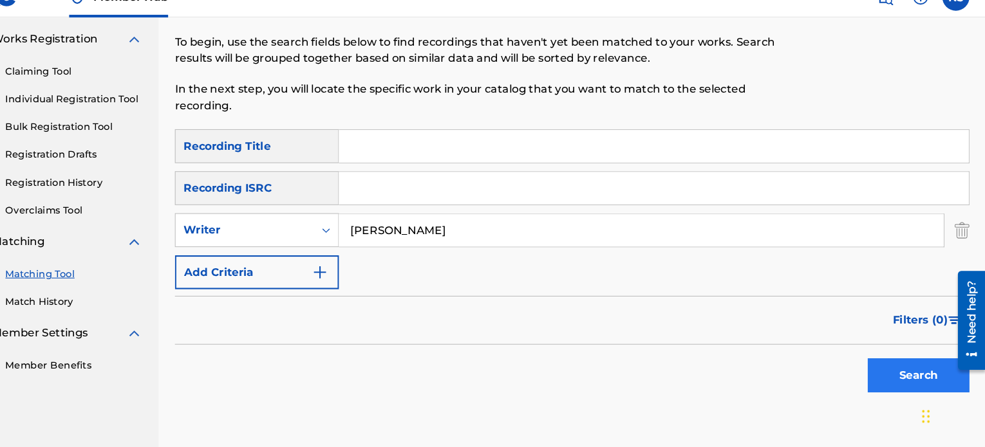
type input "[PERSON_NAME]"
drag, startPoint x: 917, startPoint y: 368, endPoint x: 910, endPoint y: 368, distance: 7.1
click at [917, 368] on button "Search" at bounding box center [921, 378] width 97 height 32
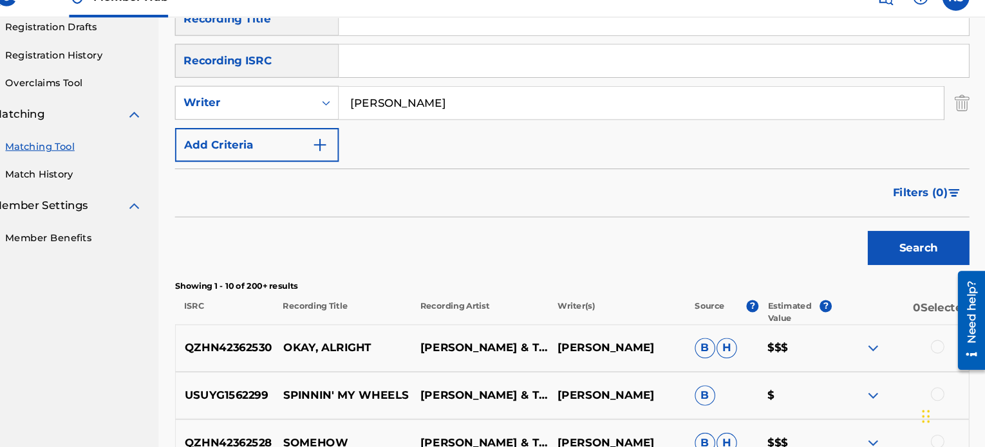
scroll to position [284, 0]
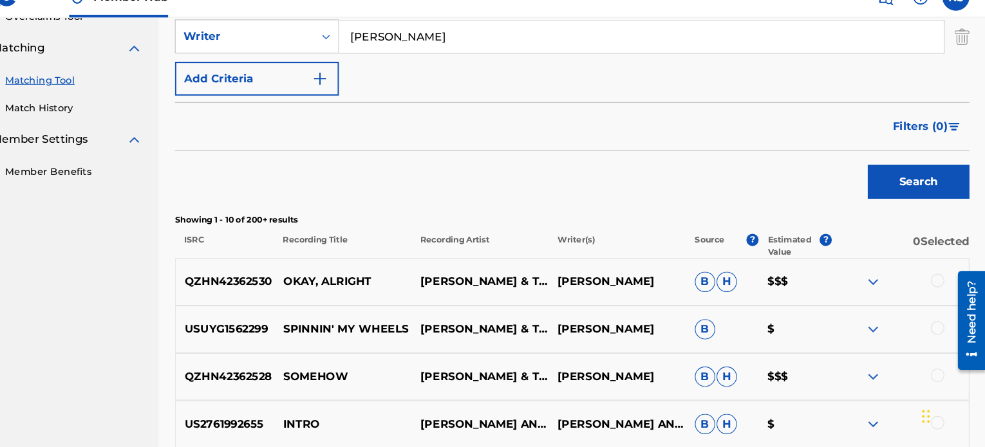
click at [268, 289] on p "QZHN42362530" at bounding box center [263, 289] width 94 height 15
click at [270, 289] on p "QZHN42362530" at bounding box center [263, 289] width 94 height 15
click at [373, 289] on p "OKAY, ALRIGHT" at bounding box center [375, 289] width 130 height 15
click at [678, 291] on p "[PERSON_NAME]" at bounding box center [635, 289] width 130 height 15
click at [877, 292] on img at bounding box center [877, 289] width 15 height 15
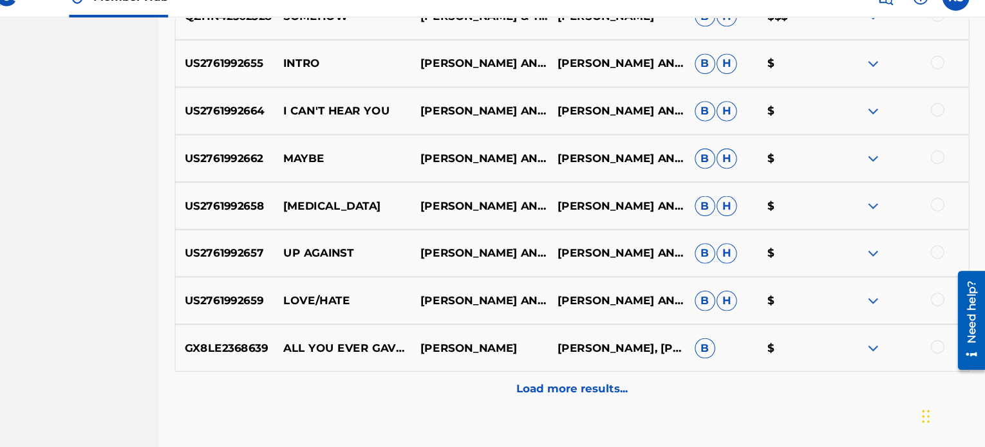
scroll to position [830, 0]
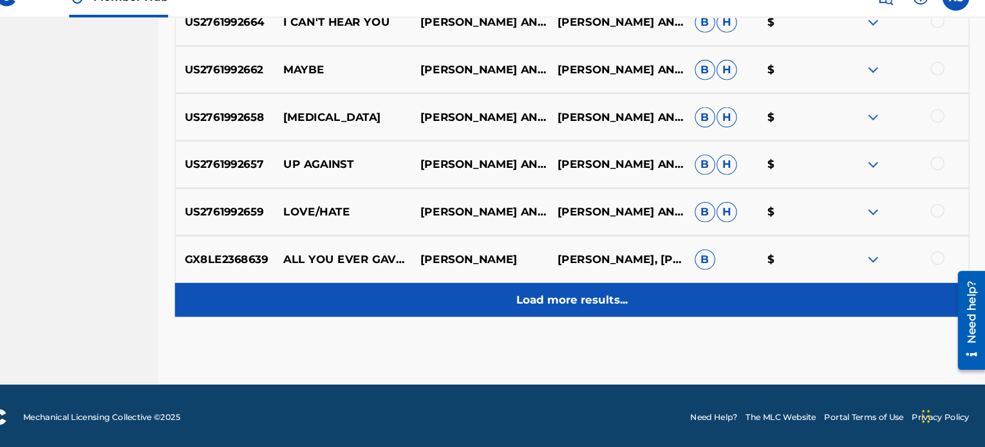
click at [631, 306] on p "Load more results..." at bounding box center [592, 306] width 106 height 15
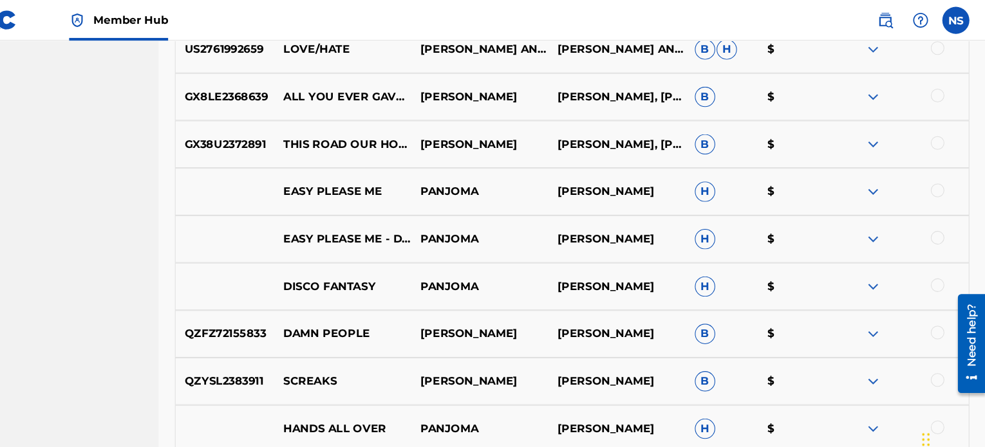
scroll to position [757, 0]
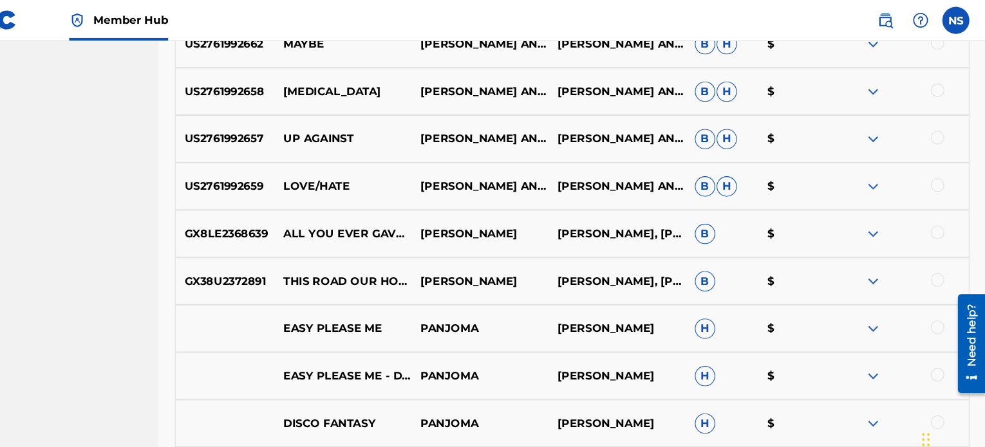
click at [878, 227] on img at bounding box center [877, 221] width 15 height 15
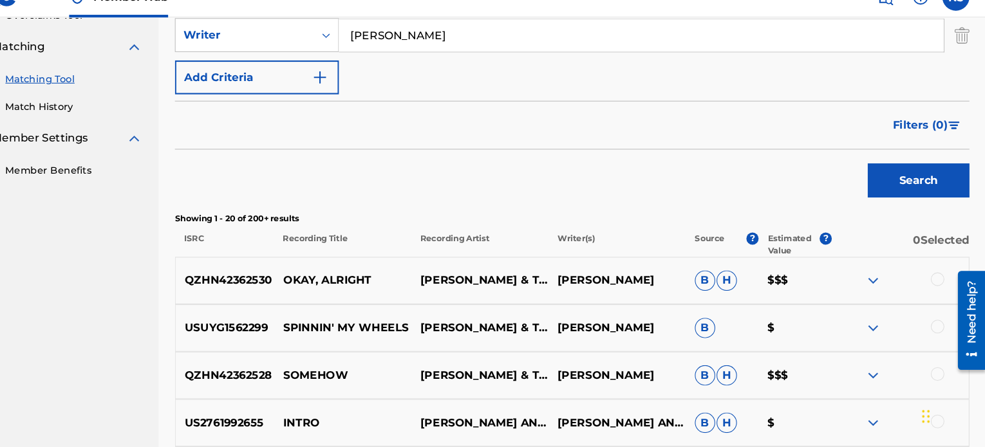
scroll to position [305, 0]
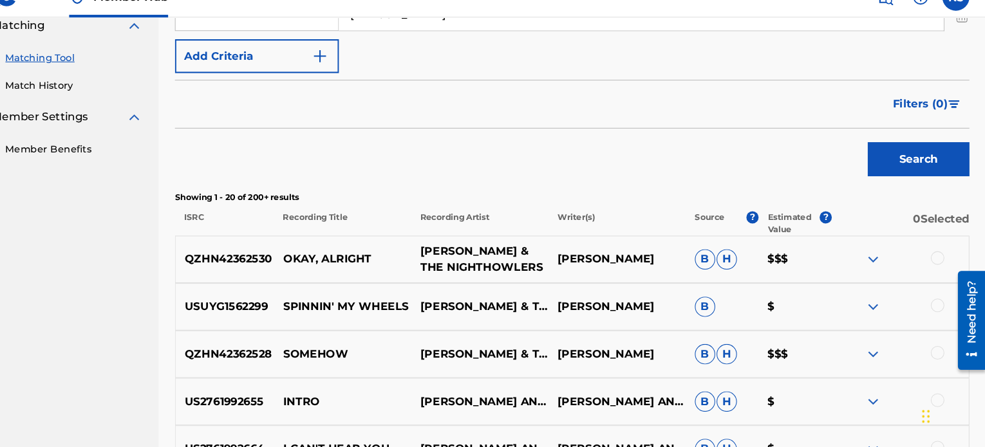
click at [481, 274] on p "[PERSON_NAME] & THE NIGHTHOWLERS" at bounding box center [505, 268] width 130 height 31
click at [226, 268] on p "QZHN42362530" at bounding box center [263, 268] width 94 height 15
click at [879, 270] on img at bounding box center [877, 268] width 15 height 15
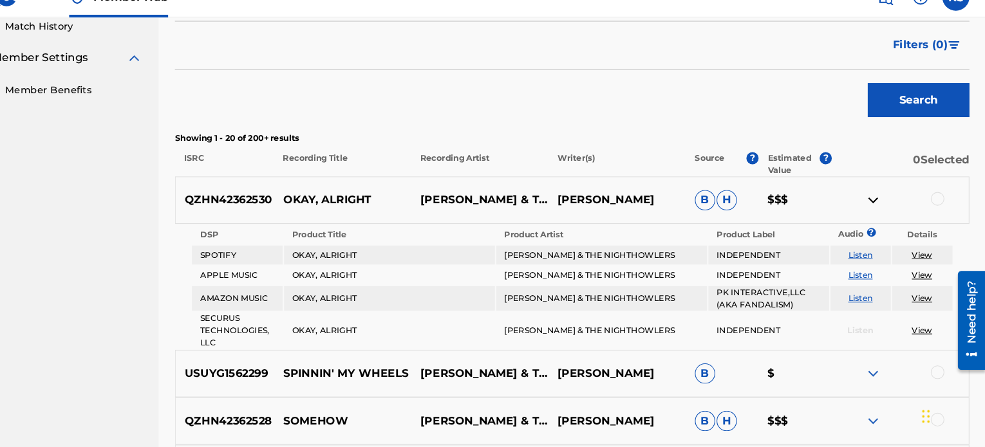
scroll to position [366, 0]
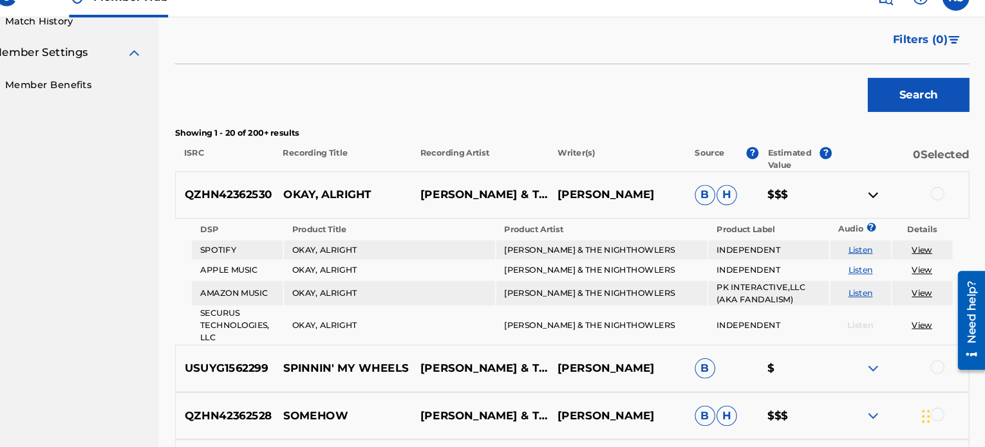
click at [924, 262] on link "View" at bounding box center [924, 259] width 19 height 10
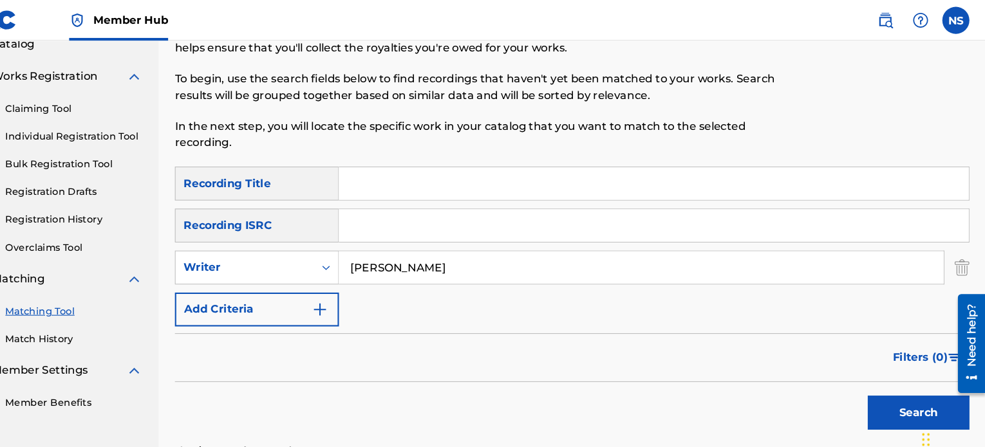
scroll to position [82, 0]
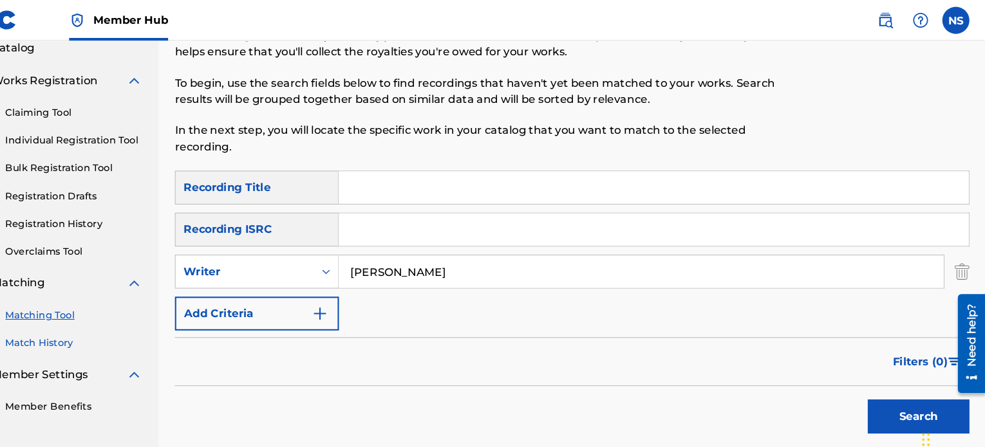
click at [107, 330] on link "Match History" at bounding box center [119, 326] width 130 height 14
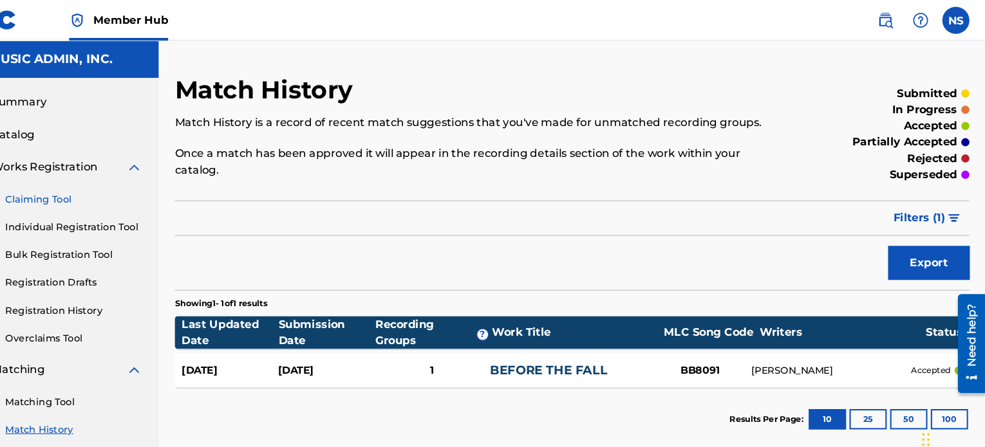
click at [82, 187] on link "Claiming Tool" at bounding box center [119, 190] width 130 height 14
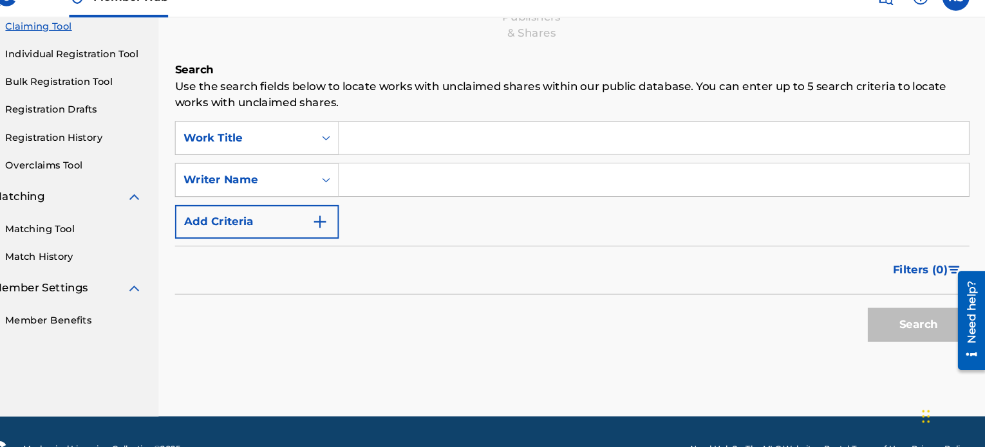
scroll to position [174, 0]
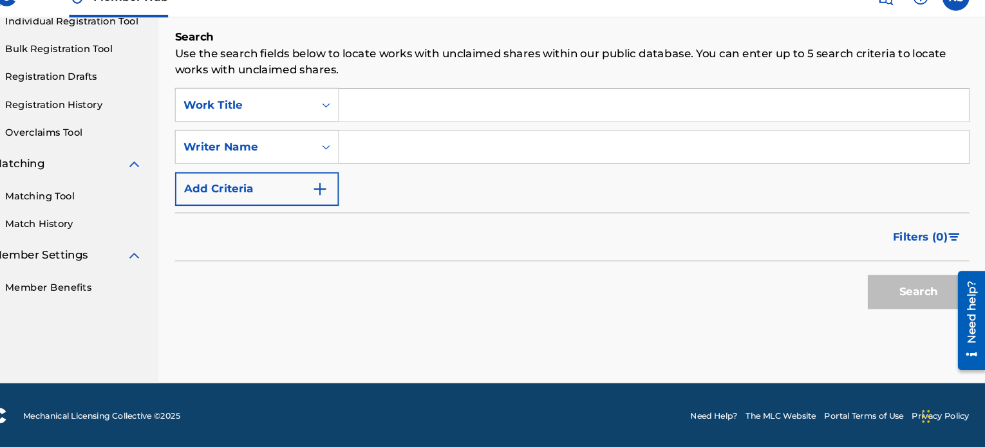
click at [422, 164] on input "Search Form" at bounding box center [670, 161] width 598 height 31
click at [922, 307] on button "Search" at bounding box center [921, 299] width 97 height 32
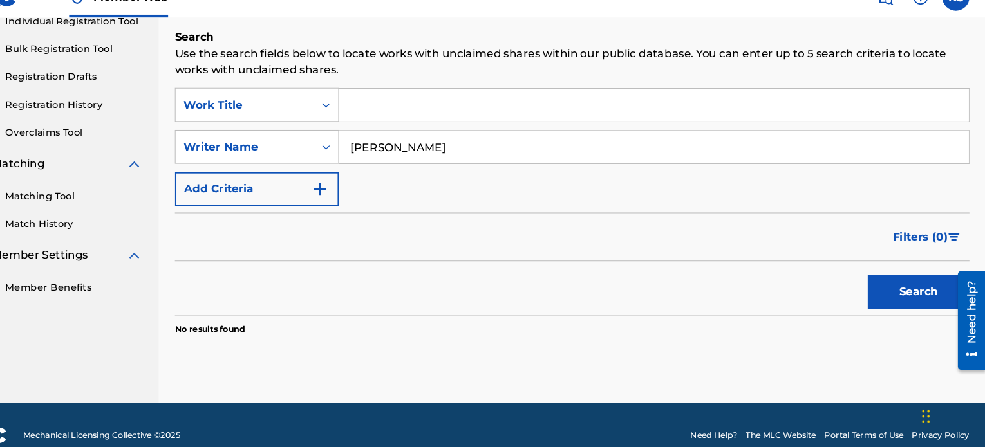
click at [483, 170] on input "[PERSON_NAME]" at bounding box center [670, 161] width 598 height 31
drag, startPoint x: 462, startPoint y: 167, endPoint x: 267, endPoint y: 156, distance: 195.4
click at [267, 156] on div "SearchWithCriteriaa690bc8e-ee74-4084-9059-8dbcc8439eb0 Writer Name Shea Abshier" at bounding box center [592, 161] width 754 height 32
paste input "& The Nighthowlers"
type input "Shea Abshier & The Nighthowlers"
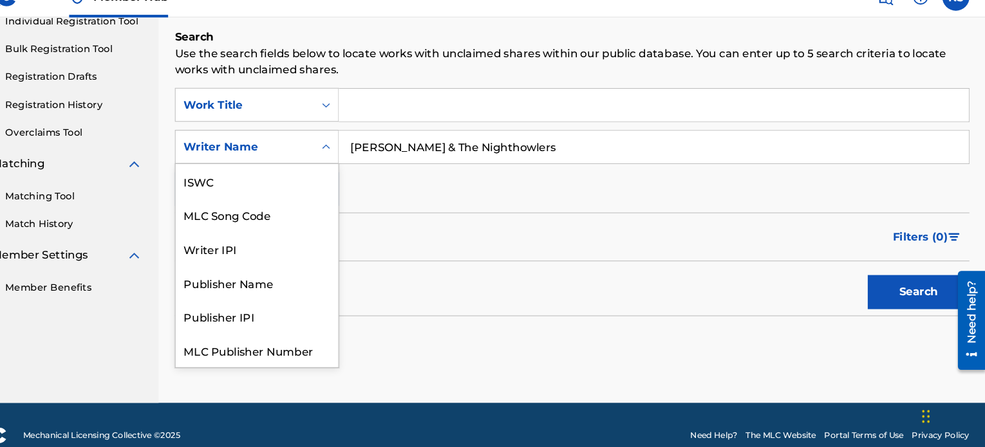
click at [292, 159] on div "Writer Name" at bounding box center [281, 161] width 116 height 15
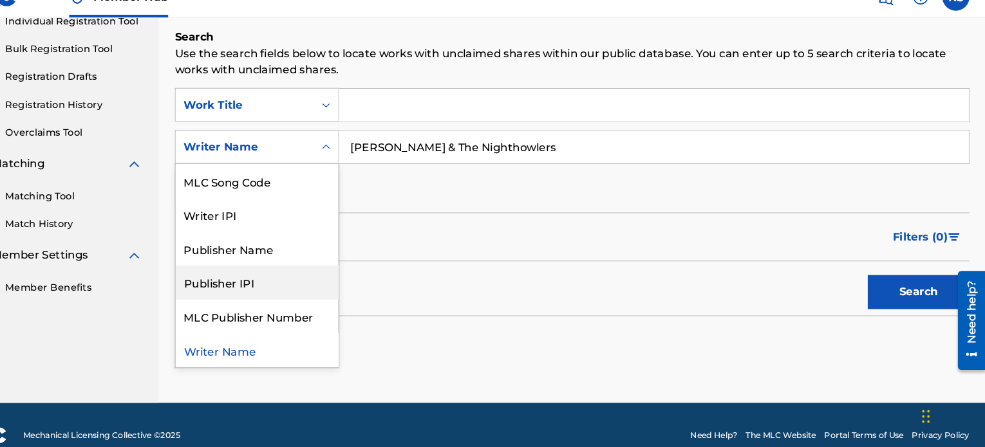
scroll to position [0, 0]
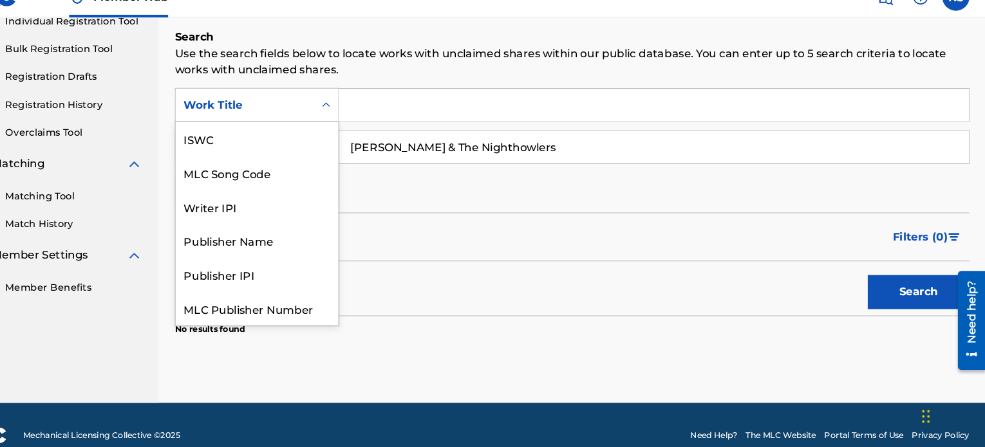
click at [320, 126] on div "Work Title" at bounding box center [281, 121] width 116 height 15
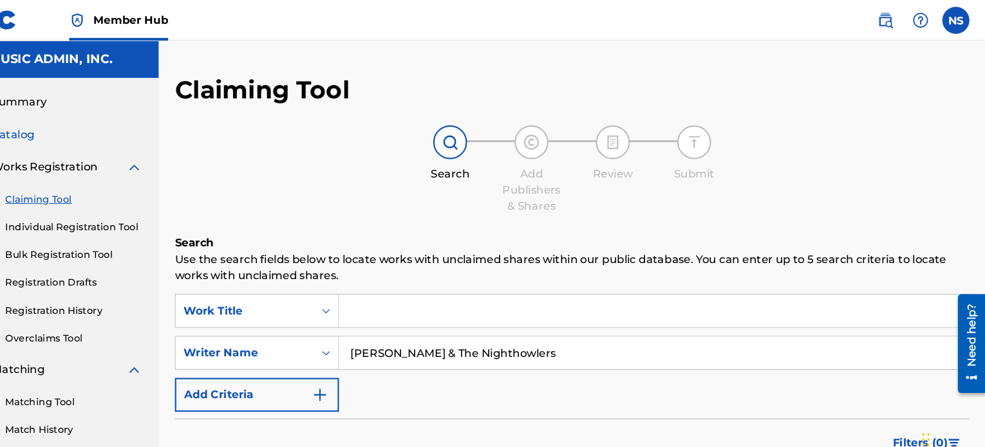
click at [66, 133] on span "Catalog" at bounding box center [61, 127] width 41 height 15
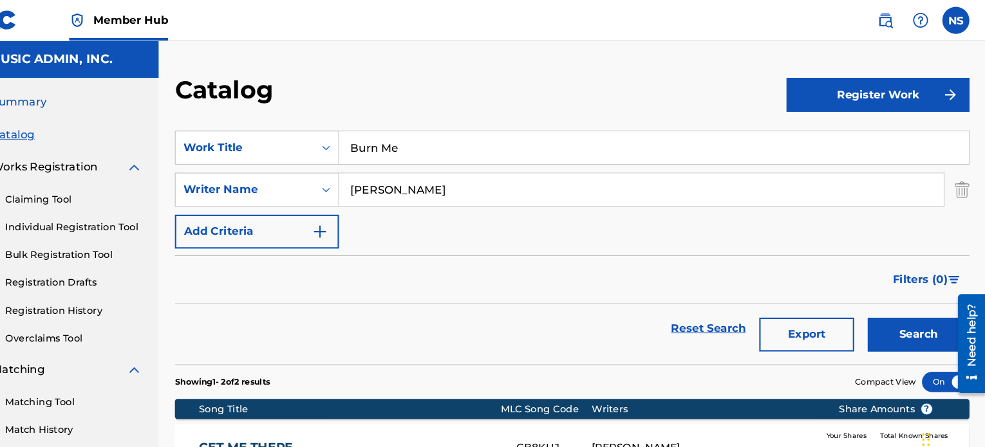
click at [72, 99] on span "Summary" at bounding box center [67, 96] width 52 height 15
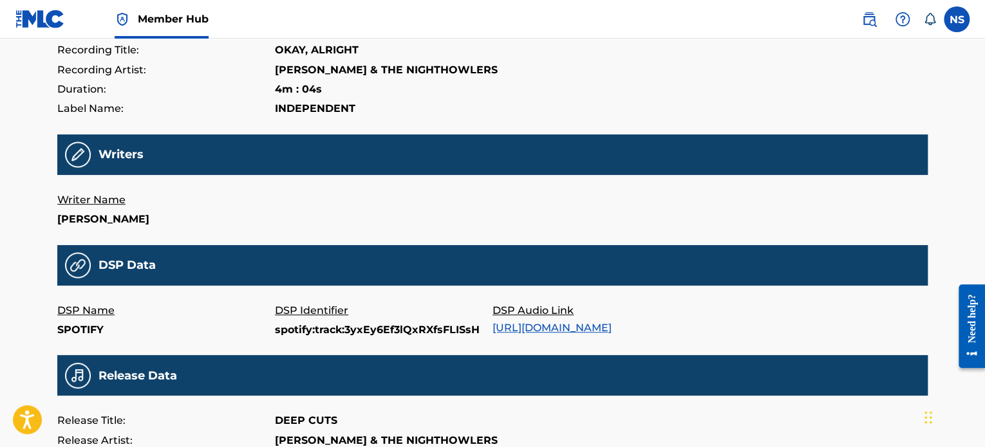
scroll to position [138, 0]
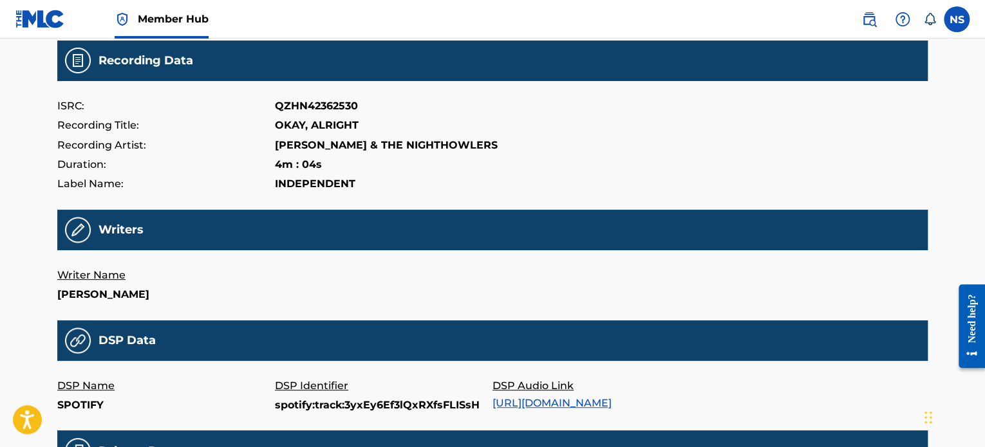
click at [360, 129] on div "Recording Title: [PERSON_NAME]" at bounding box center [492, 125] width 870 height 19
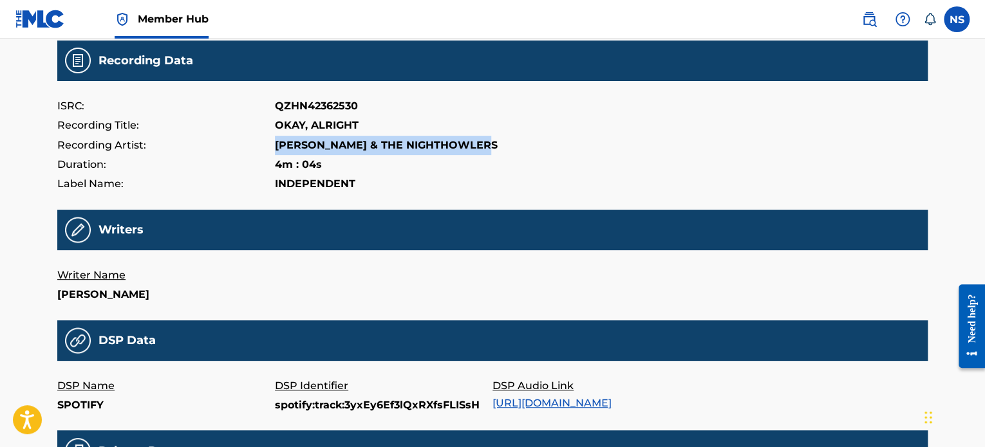
drag, startPoint x: 500, startPoint y: 145, endPoint x: 440, endPoint y: 167, distance: 62.9
click at [265, 144] on div "Recording Artist: [PERSON_NAME] & THE NIGHTHOWLERS" at bounding box center [492, 145] width 870 height 19
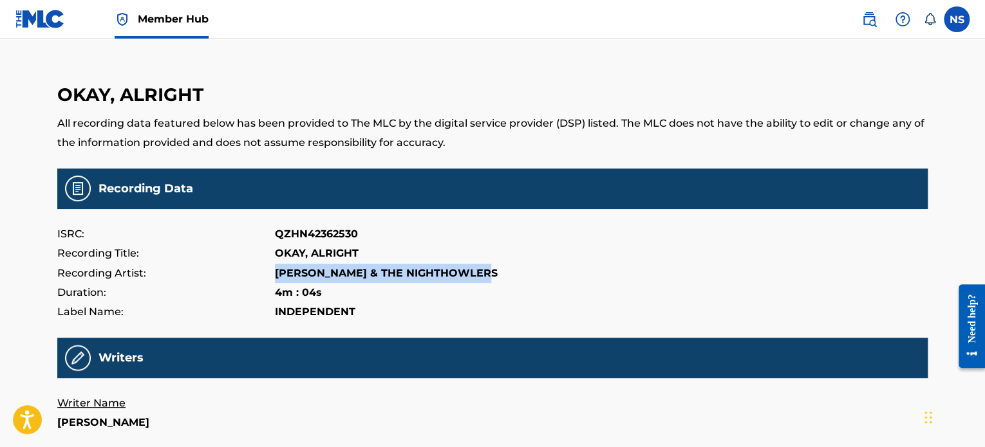
scroll to position [0, 0]
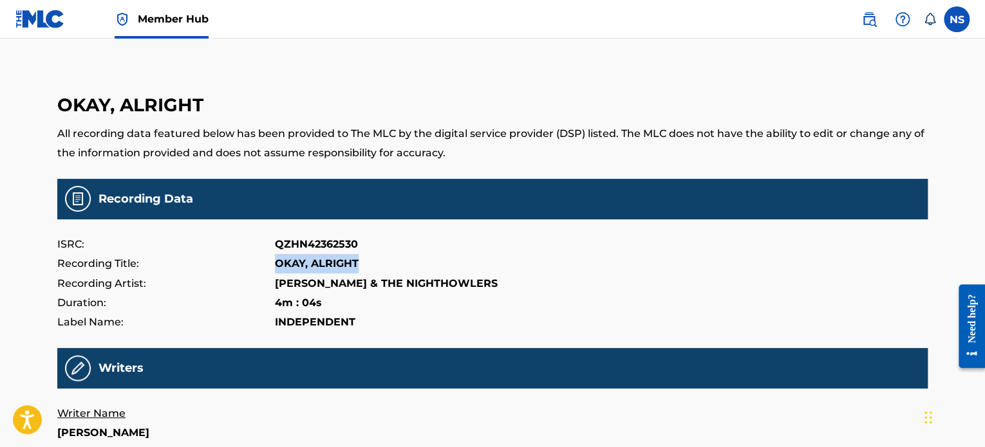
drag, startPoint x: 384, startPoint y: 267, endPoint x: 274, endPoint y: 265, distance: 110.1
click at [274, 265] on div "Recording Title: [PERSON_NAME]" at bounding box center [492, 263] width 870 height 19
copy div "OKAY, ALRIGHT"
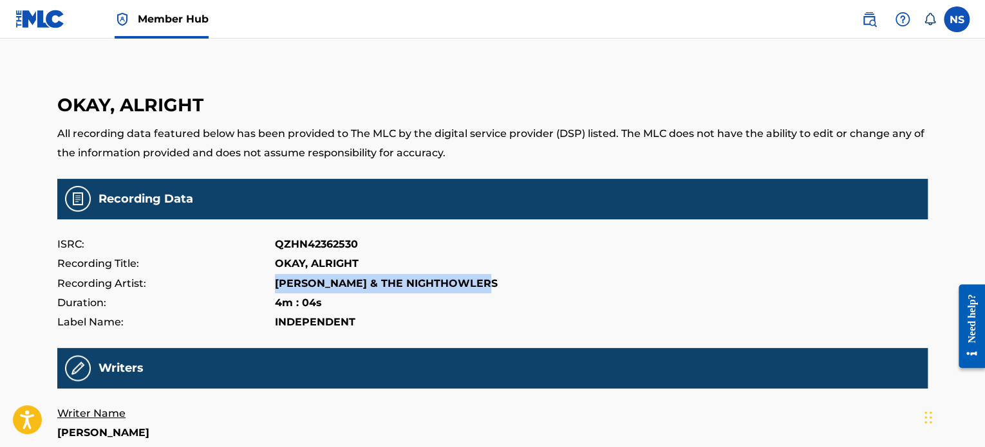
drag, startPoint x: 503, startPoint y: 288, endPoint x: 275, endPoint y: 278, distance: 228.1
click at [275, 278] on div "Recording Artist: [PERSON_NAME] & THE NIGHTHOWLERS" at bounding box center [492, 283] width 870 height 19
copy p "[PERSON_NAME] & THE NIGHTHOWLERS"
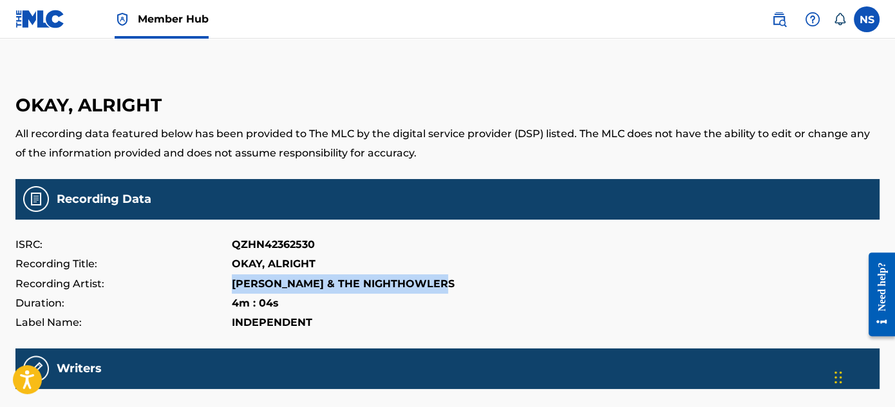
click at [51, 19] on img at bounding box center [40, 19] width 50 height 19
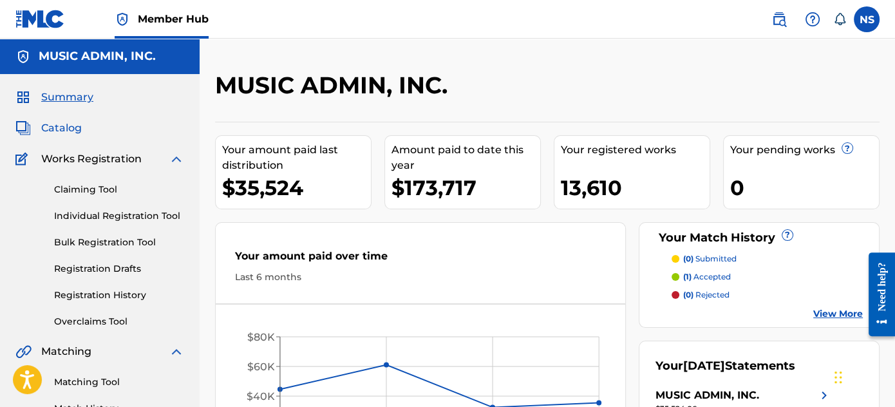
click at [65, 127] on span "Catalog" at bounding box center [61, 127] width 41 height 15
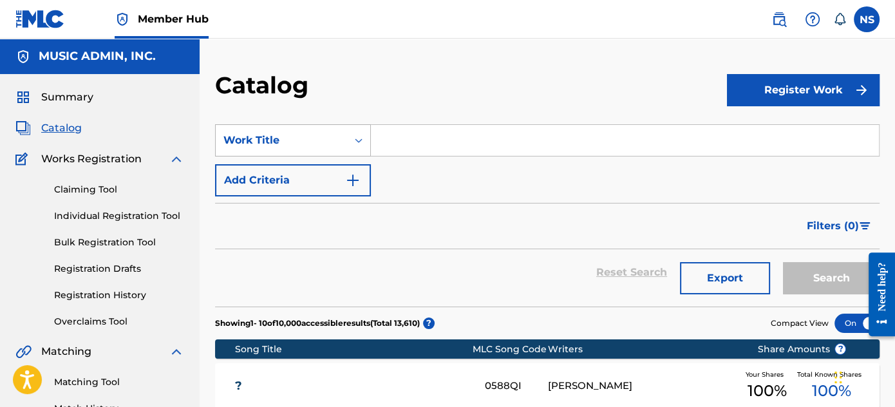
click at [316, 146] on div "Work Title" at bounding box center [281, 140] width 116 height 15
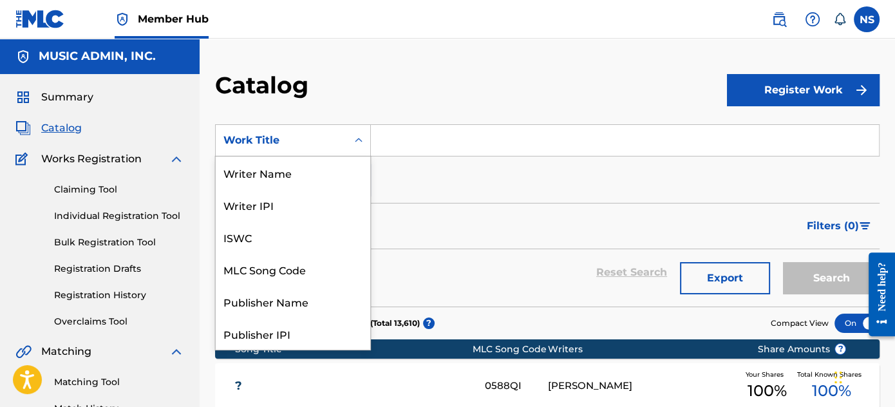
scroll to position [192, 0]
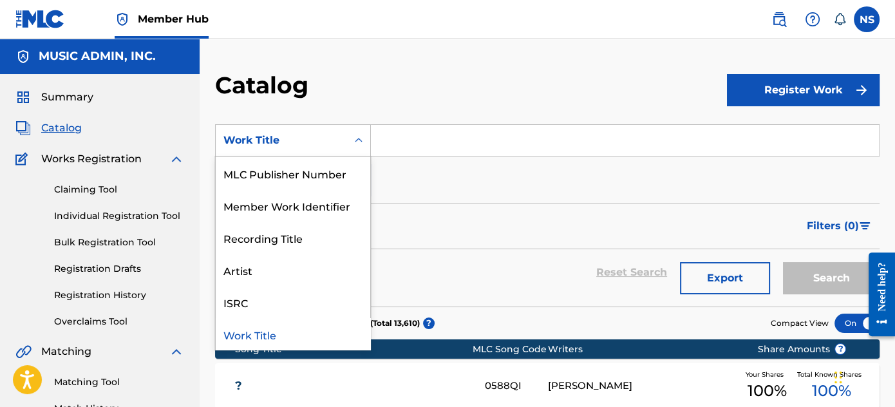
click at [428, 138] on input "Search Form" at bounding box center [625, 140] width 508 height 31
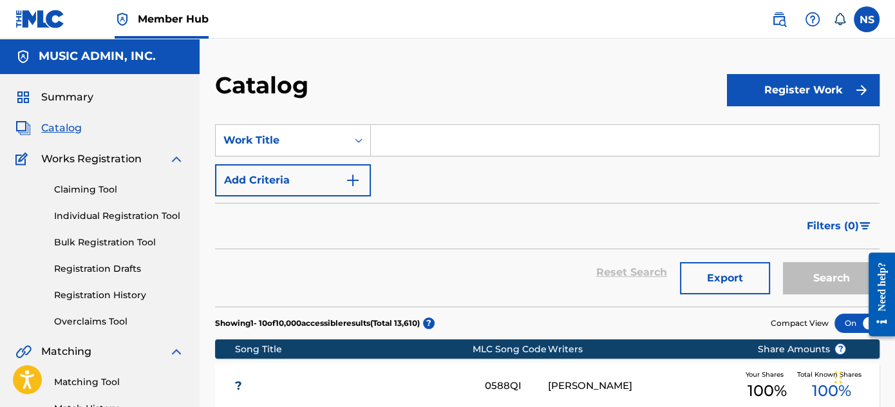
paste input "Semi-Open Wound"
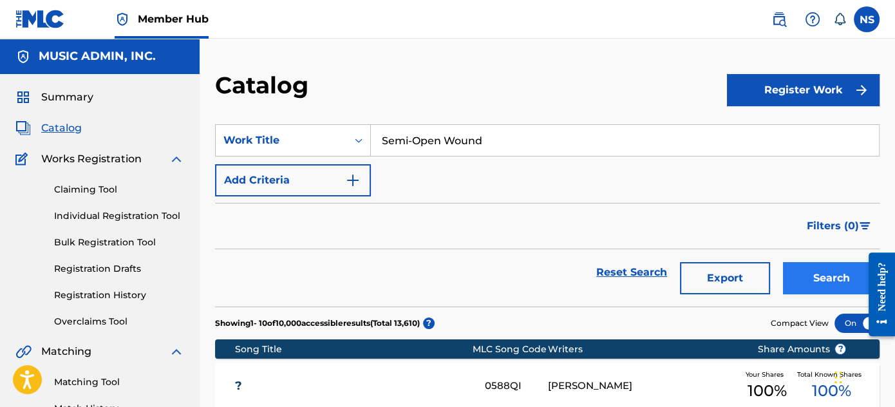
type input "Semi-Open Wound"
click at [817, 281] on button "Search" at bounding box center [831, 278] width 97 height 32
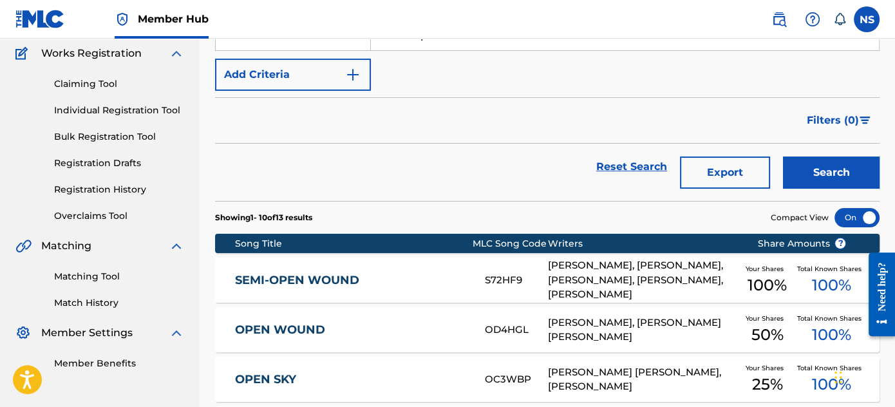
scroll to position [117, 0]
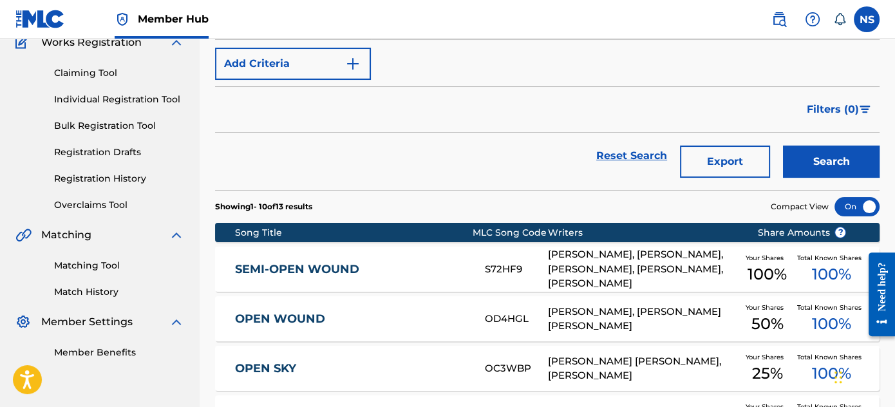
click at [614, 275] on div "[PERSON_NAME], [PERSON_NAME], [PERSON_NAME], [PERSON_NAME], [PERSON_NAME]" at bounding box center [642, 269] width 189 height 44
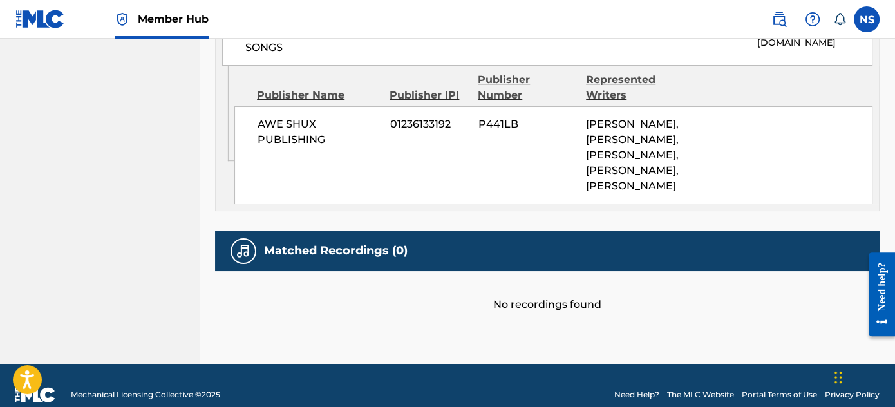
scroll to position [760, 0]
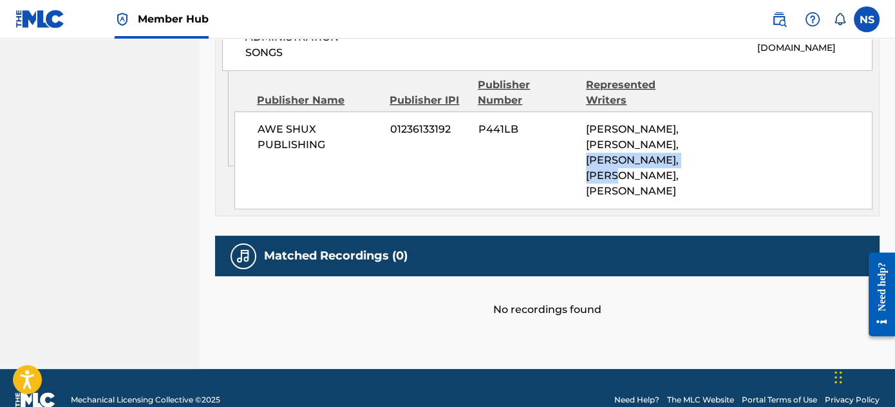
drag, startPoint x: 652, startPoint y: 190, endPoint x: 580, endPoint y: 178, distance: 73.1
click at [580, 178] on div "AWE SHUX PUBLISHING 01236133192 P441LB [PERSON_NAME], [PERSON_NAME], [PERSON_NA…" at bounding box center [553, 160] width 638 height 98
copy span "[PERSON_NAME]"
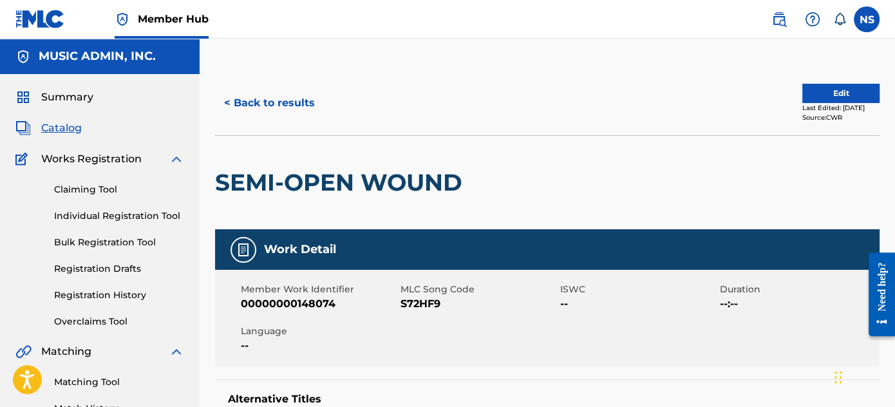
scroll to position [0, 0]
click at [302, 104] on button "< Back to results" at bounding box center [269, 103] width 109 height 32
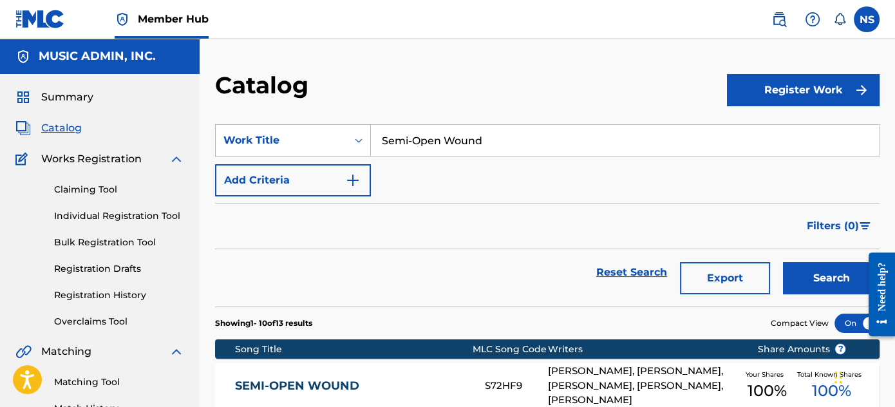
click at [290, 145] on div "Work Title" at bounding box center [281, 140] width 116 height 15
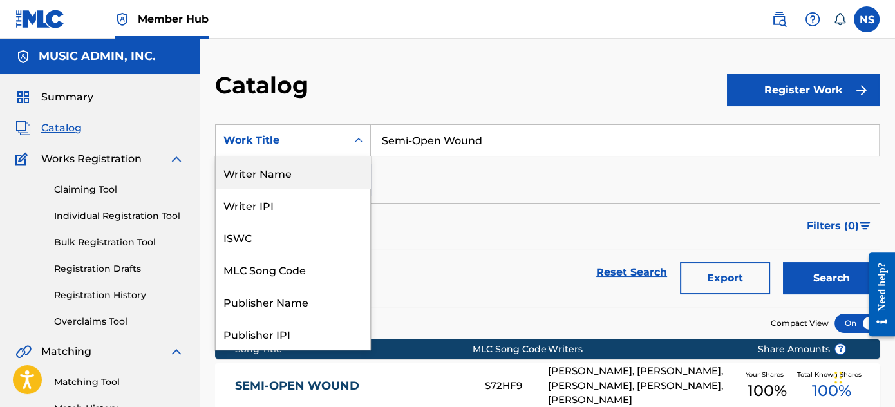
click at [273, 169] on div "Writer Name" at bounding box center [293, 172] width 154 height 32
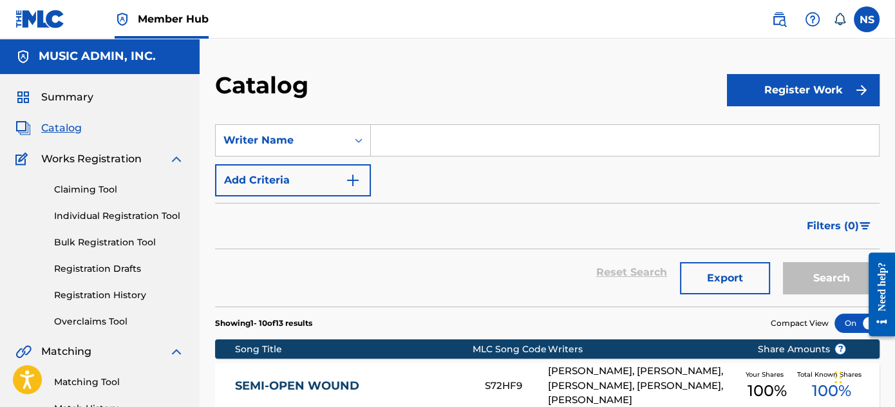
click at [431, 140] on input "Search Form" at bounding box center [625, 140] width 508 height 31
paste input "[PERSON_NAME]"
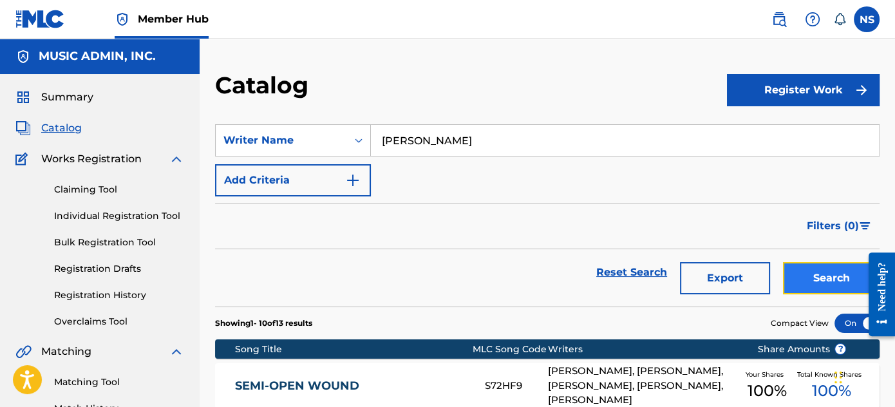
click at [810, 286] on button "Search" at bounding box center [831, 278] width 97 height 32
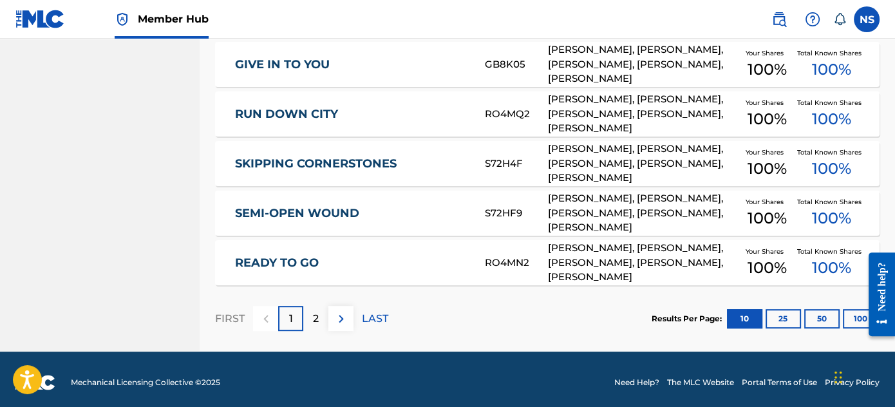
scroll to position [575, 0]
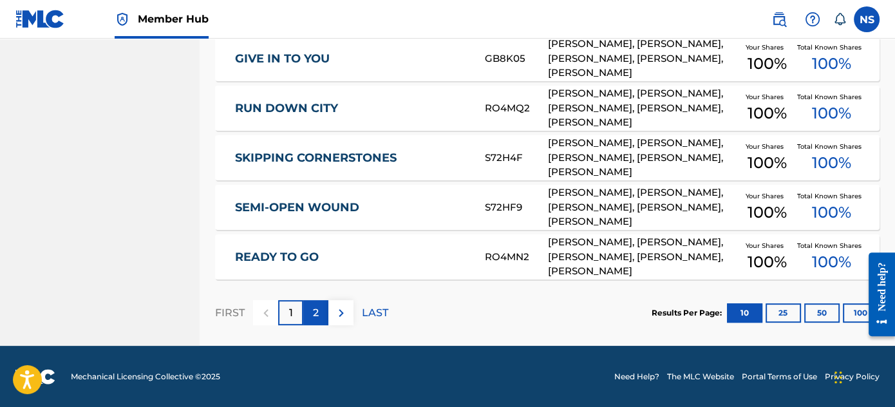
click at [313, 310] on p "2" at bounding box center [316, 312] width 6 height 15
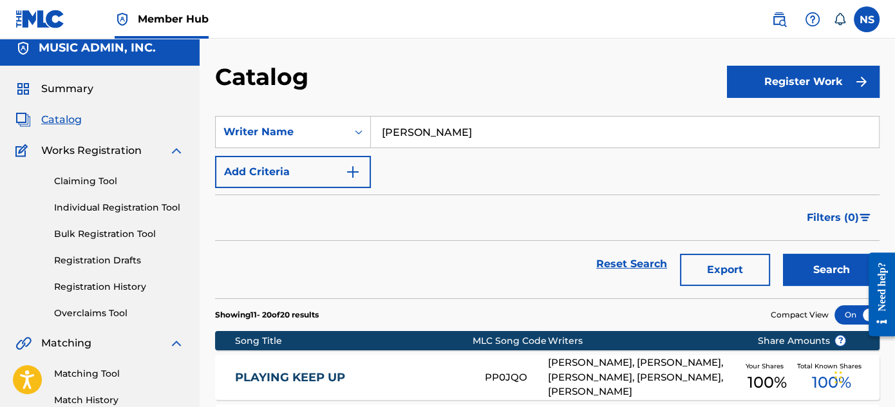
scroll to position [0, 0]
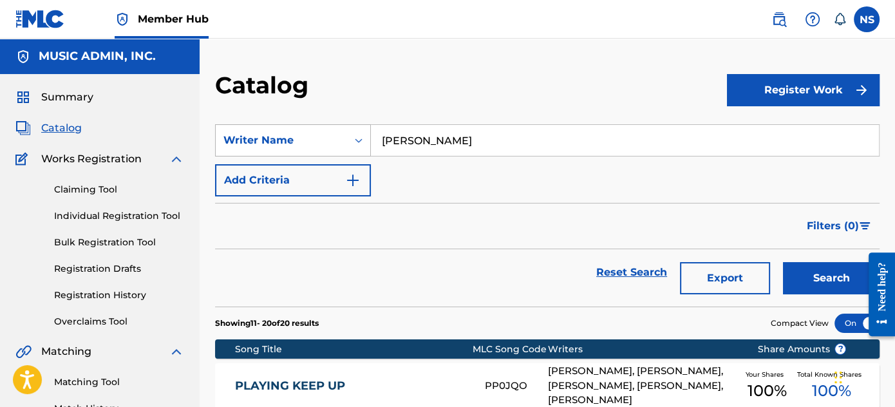
click at [291, 145] on div "Writer Name" at bounding box center [281, 140] width 116 height 15
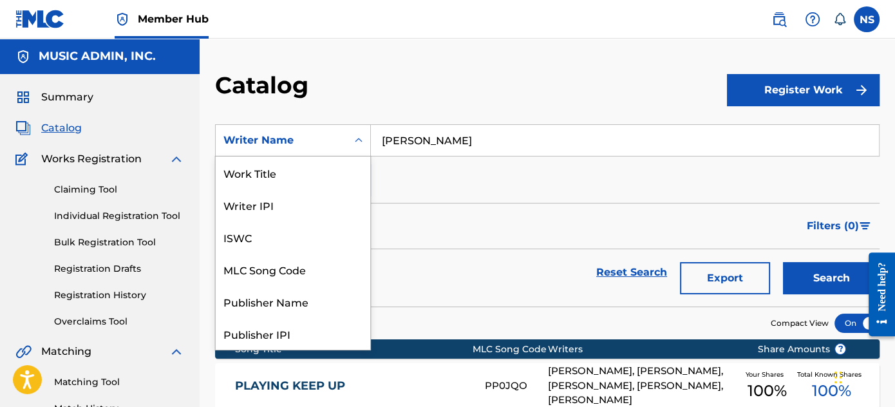
scroll to position [192, 0]
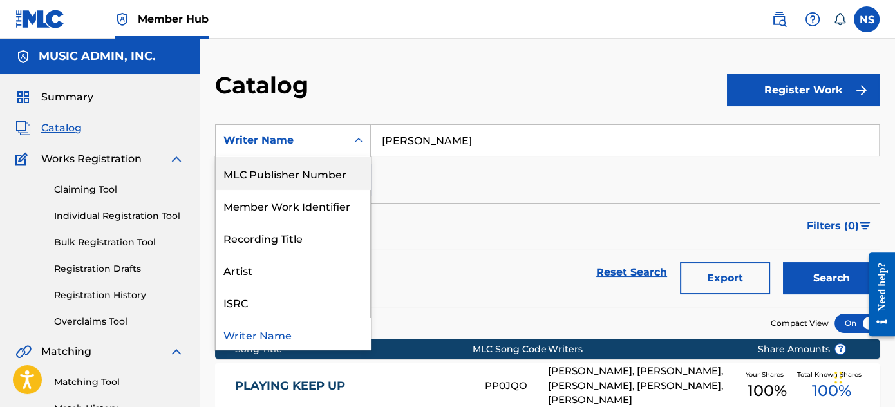
click at [505, 150] on input "[PERSON_NAME]" at bounding box center [625, 140] width 508 height 31
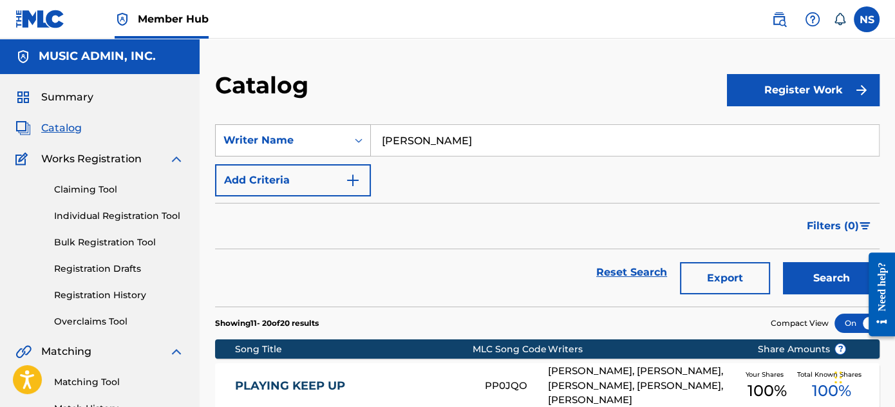
drag, startPoint x: 552, startPoint y: 148, endPoint x: 355, endPoint y: 140, distance: 197.1
click at [355, 140] on div "SearchWithCriteriaf2cc20e3-9ad7-4767-989a-005fd9e2935d Writer Name [PERSON_NAME]" at bounding box center [547, 140] width 664 height 32
type input "[PERSON_NAME]"
click at [783, 262] on button "Search" at bounding box center [831, 278] width 97 height 32
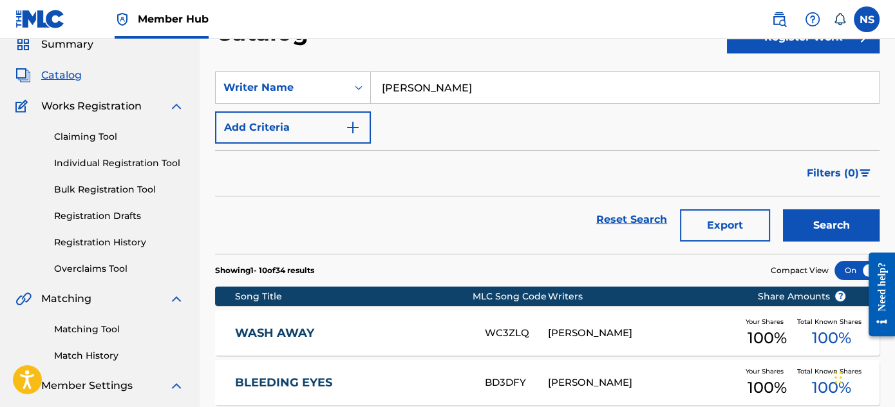
scroll to position [234, 0]
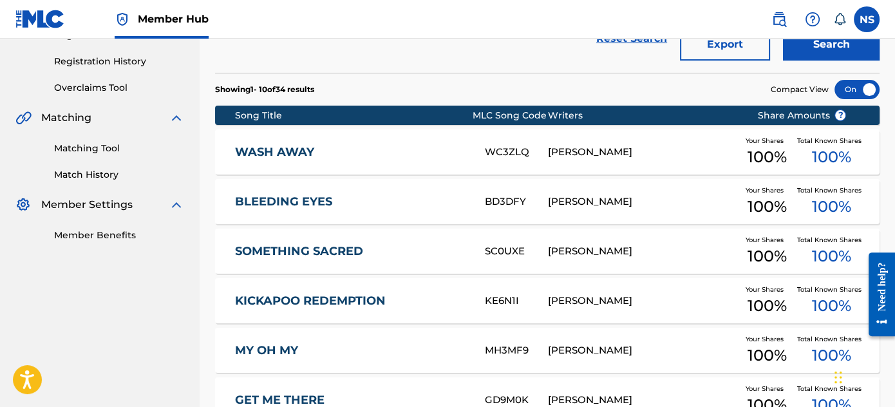
click at [565, 150] on div "[PERSON_NAME]" at bounding box center [642, 152] width 189 height 15
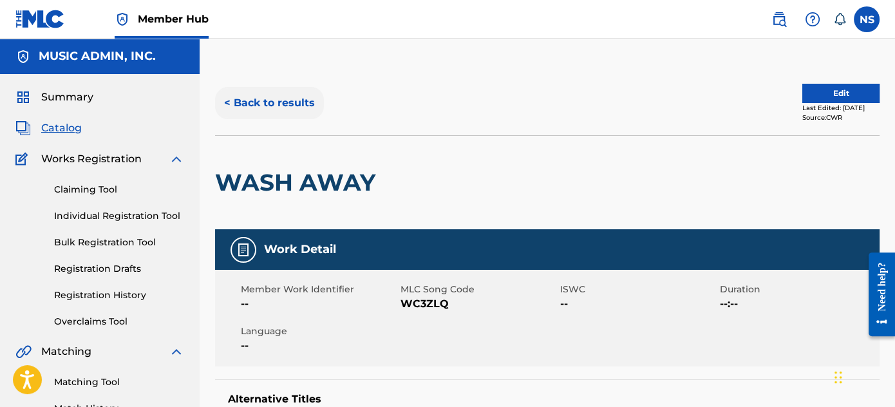
click at [261, 102] on button "< Back to results" at bounding box center [269, 103] width 109 height 32
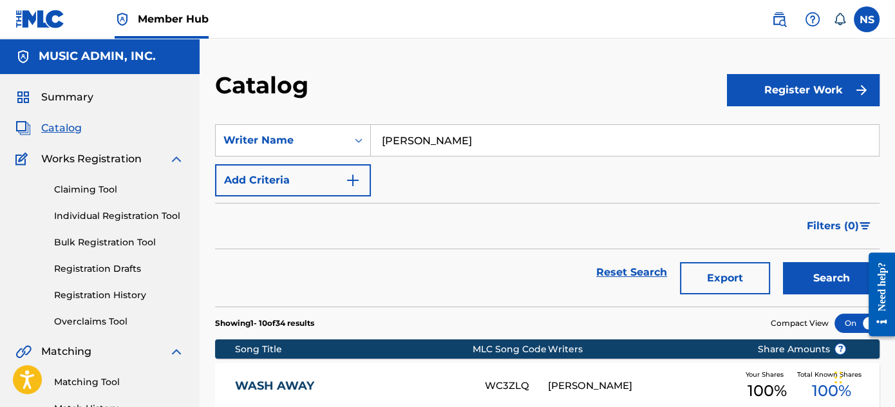
click at [393, 140] on input "[PERSON_NAME]" at bounding box center [625, 140] width 508 height 31
type input "[PERSON_NAME]"
click at [845, 270] on button "Search" at bounding box center [831, 278] width 97 height 32
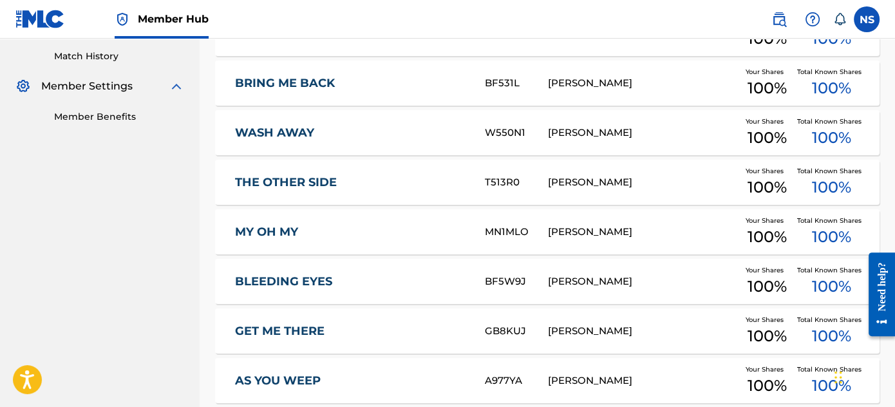
scroll to position [351, 0]
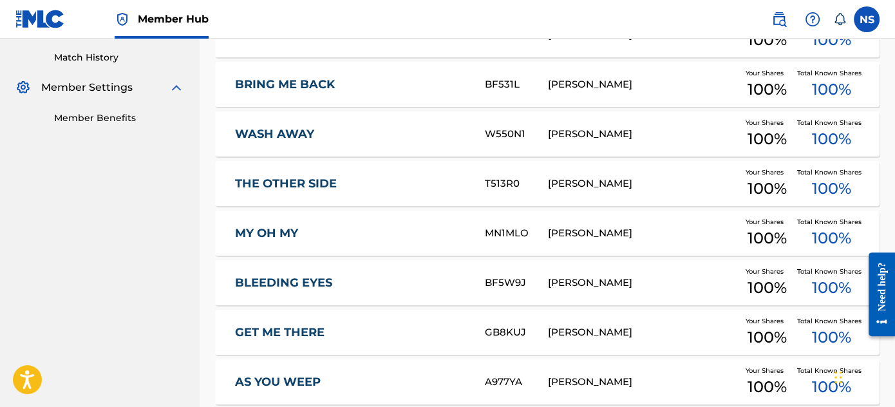
click at [310, 89] on link "BRING ME BACK" at bounding box center [351, 84] width 232 height 15
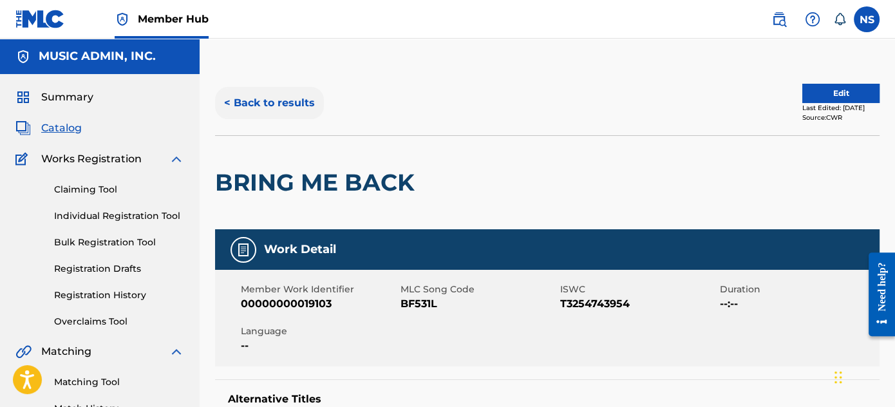
click at [290, 111] on button "< Back to results" at bounding box center [269, 103] width 109 height 32
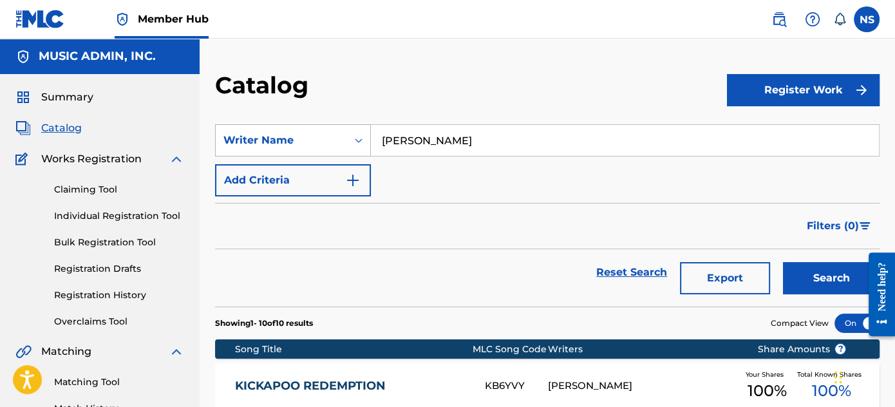
drag, startPoint x: 483, startPoint y: 146, endPoint x: 299, endPoint y: 135, distance: 184.5
click at [299, 135] on div "SearchWithCriteriaf2cc20e3-9ad7-4767-989a-005fd9e2935d Writer Name [PERSON_NAME]" at bounding box center [547, 140] width 664 height 32
type input "[PERSON_NAME]"
click at [783, 262] on button "Search" at bounding box center [831, 278] width 97 height 32
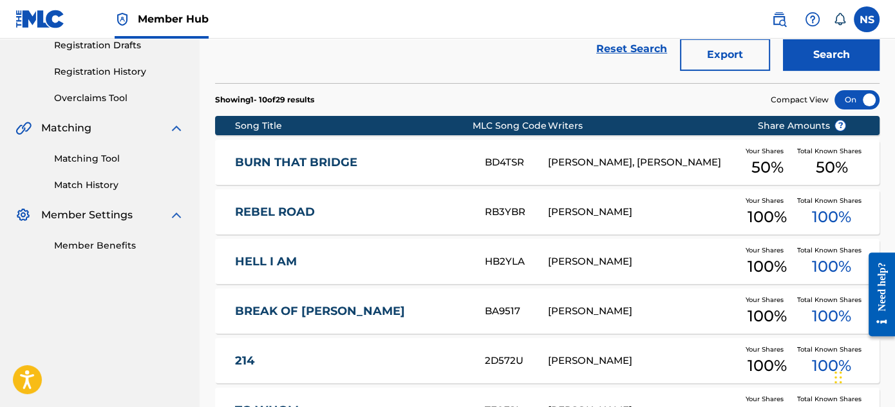
scroll to position [234, 0]
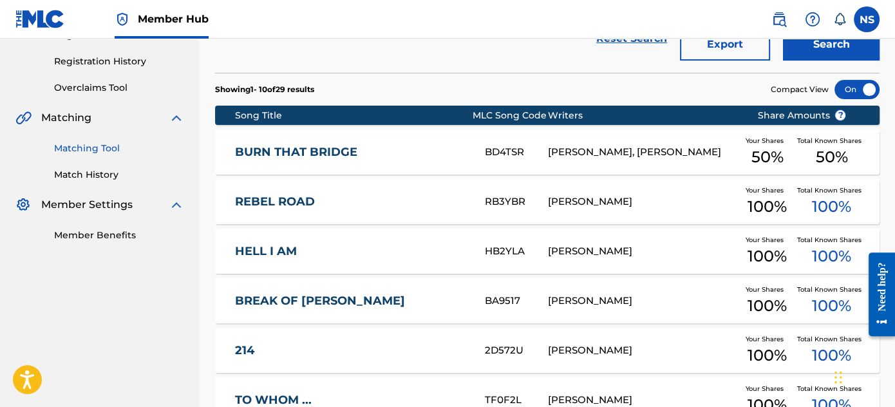
click at [86, 148] on link "Matching Tool" at bounding box center [119, 149] width 130 height 14
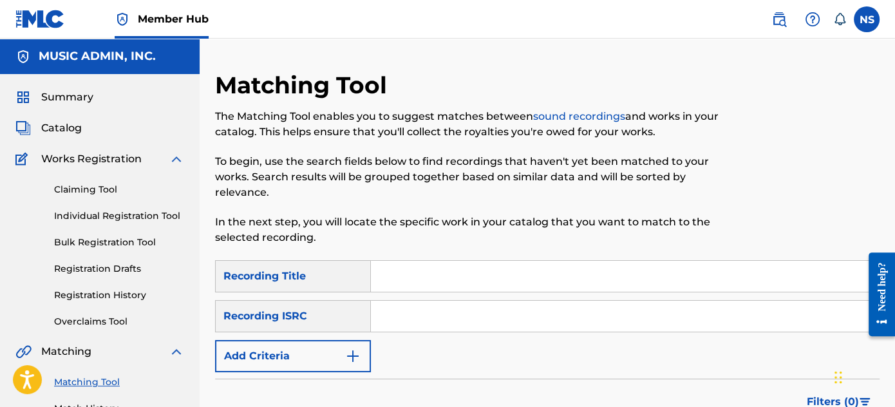
click at [393, 283] on input "Search Form" at bounding box center [625, 276] width 508 height 31
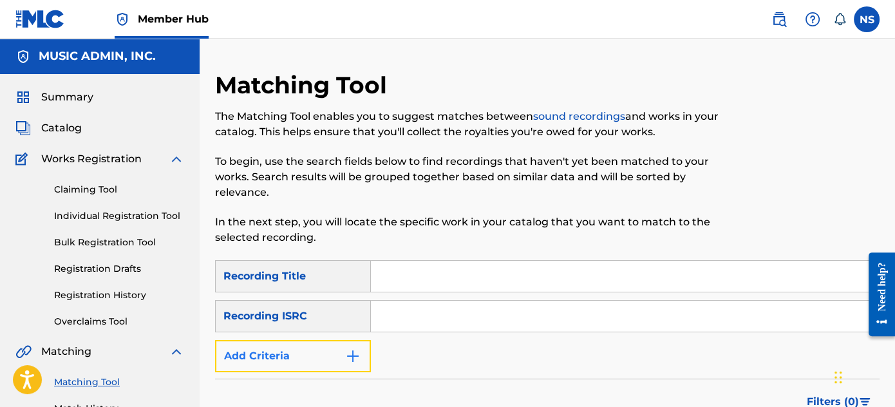
click at [349, 360] on img "Search Form" at bounding box center [352, 355] width 15 height 15
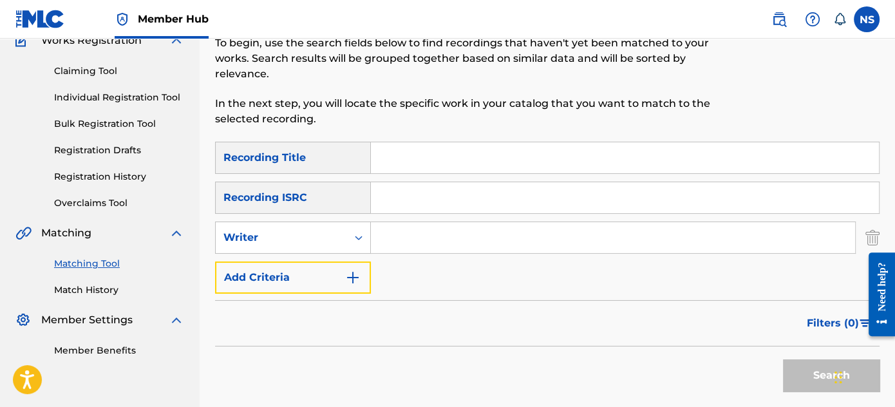
scroll to position [175, 0]
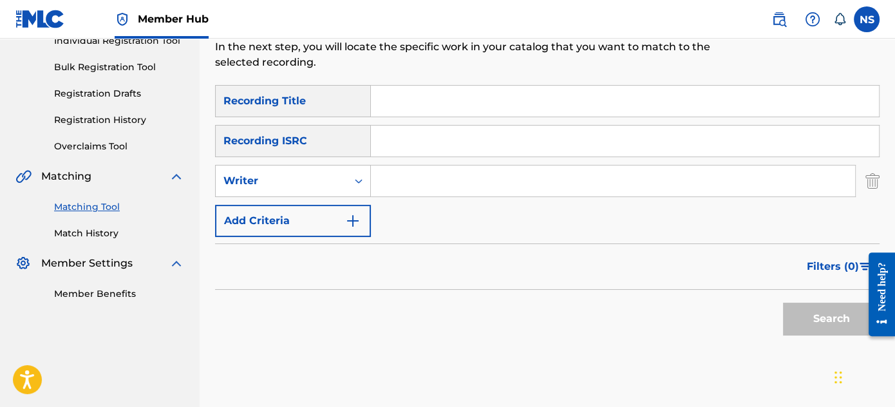
click at [404, 189] on input "Search Form" at bounding box center [613, 180] width 484 height 31
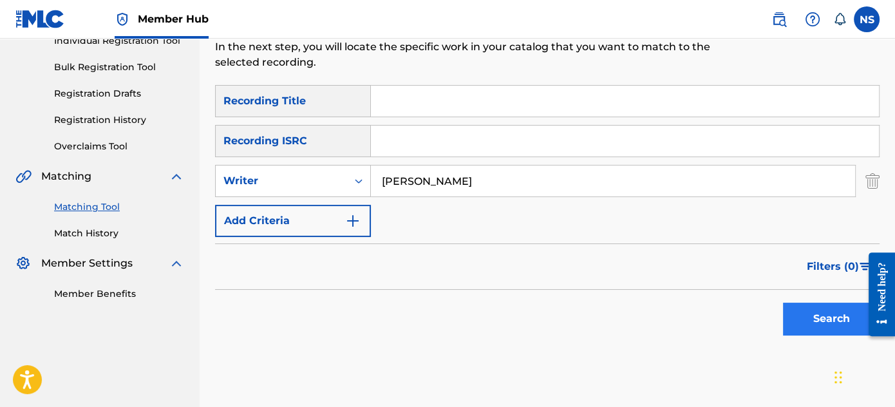
type input "[PERSON_NAME]"
click at [821, 314] on button "Search" at bounding box center [831, 319] width 97 height 32
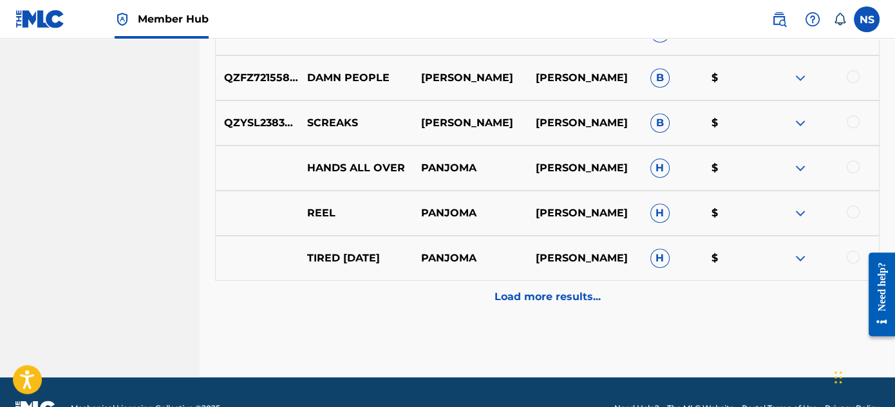
scroll to position [760, 0]
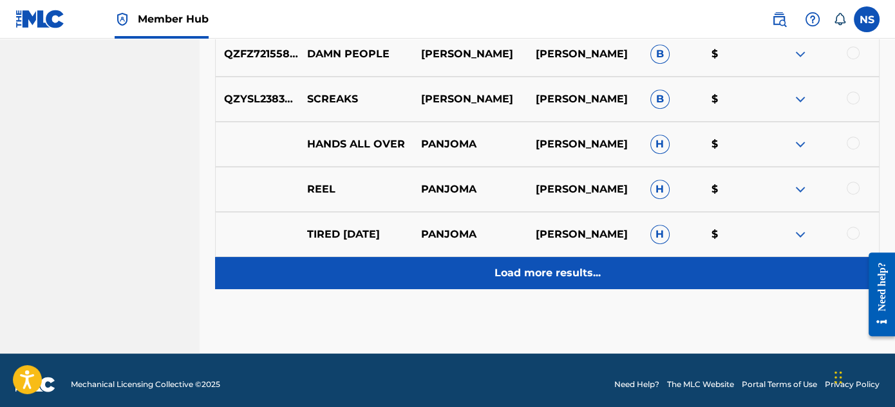
click at [548, 278] on p "Load more results..." at bounding box center [547, 272] width 106 height 15
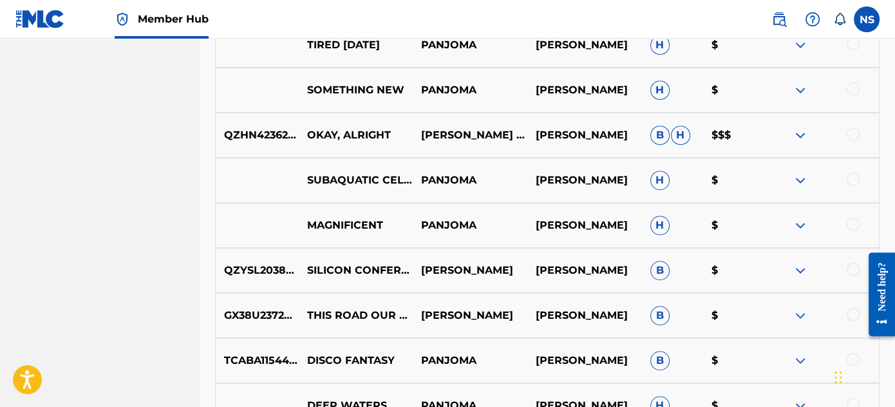
scroll to position [936, 0]
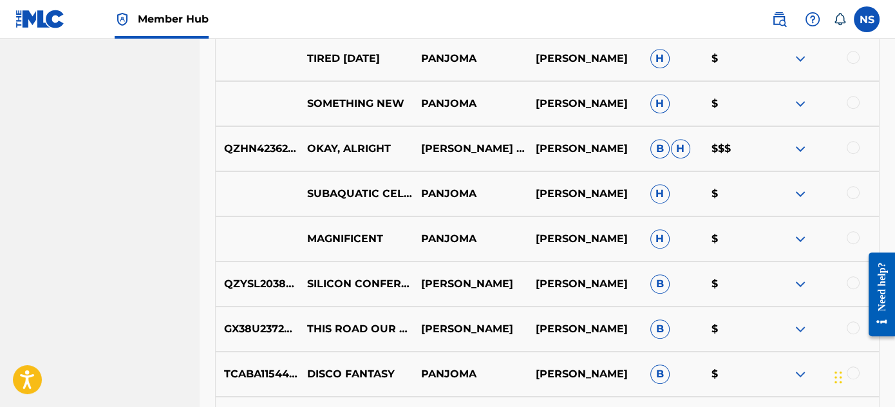
click at [798, 152] on img at bounding box center [799, 148] width 15 height 15
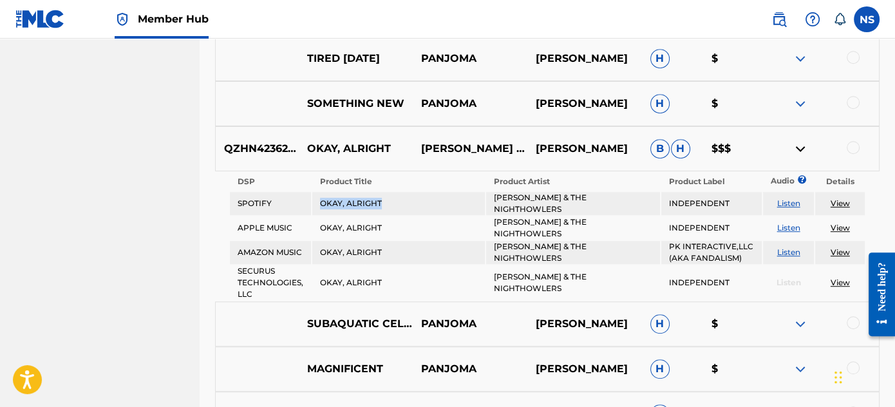
drag, startPoint x: 403, startPoint y: 203, endPoint x: 315, endPoint y: 197, distance: 87.8
click at [315, 197] on td "OKAY, ALRIGHT" at bounding box center [398, 203] width 173 height 23
copy td "OKAY, ALRIGHT"
drag, startPoint x: 647, startPoint y: 218, endPoint x: 489, endPoint y: 215, distance: 157.7
click at [489, 216] on td "[PERSON_NAME] & THE NIGHTHOWLERS" at bounding box center [573, 227] width 174 height 23
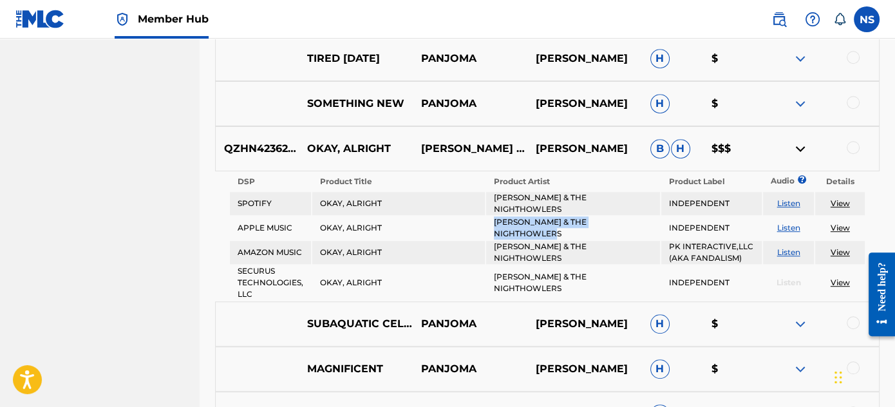
copy td "[PERSON_NAME] & THE NIGHTHOWLERS"
click at [850, 149] on div at bounding box center [852, 147] width 13 height 13
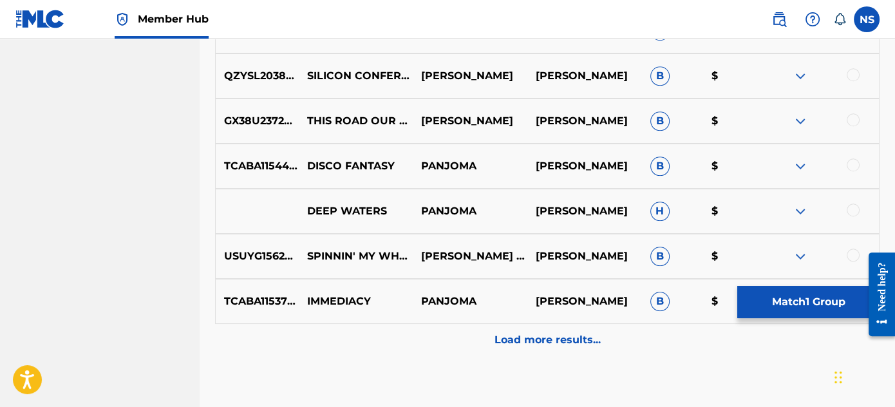
scroll to position [1287, 0]
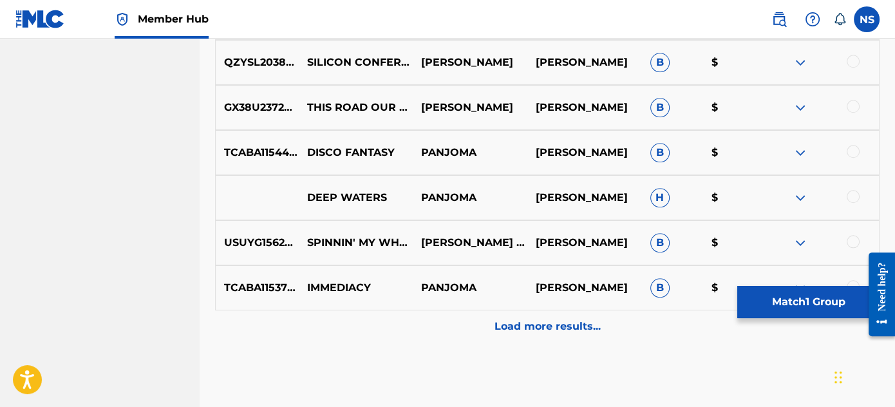
click at [854, 235] on div at bounding box center [852, 241] width 13 height 13
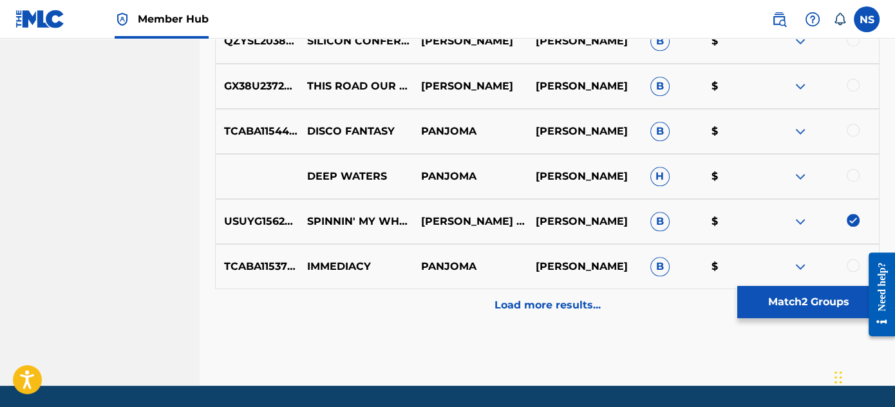
scroll to position [1336, 0]
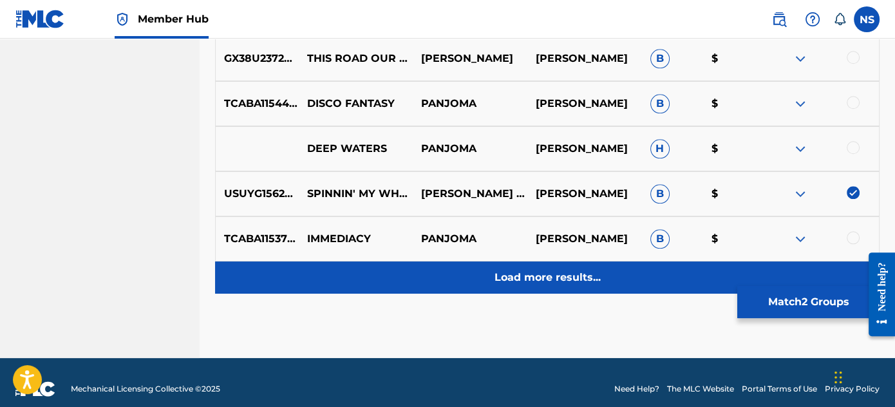
click at [537, 270] on p "Load more results..." at bounding box center [547, 277] width 106 height 15
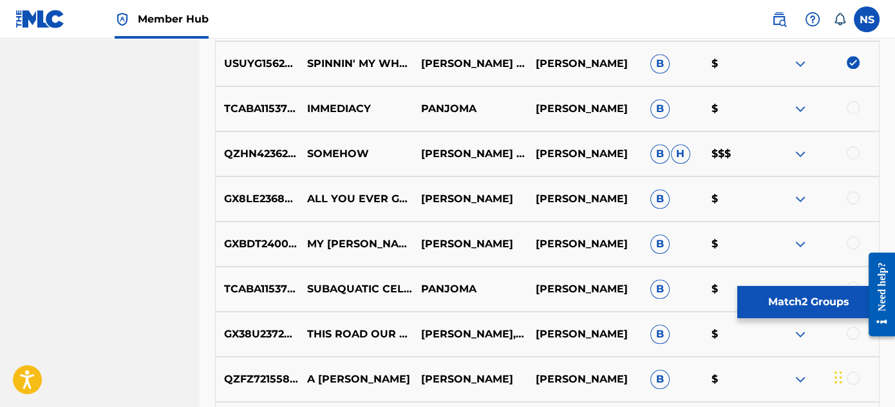
click at [854, 158] on div at bounding box center [821, 153] width 115 height 15
click at [851, 153] on div at bounding box center [852, 152] width 13 height 13
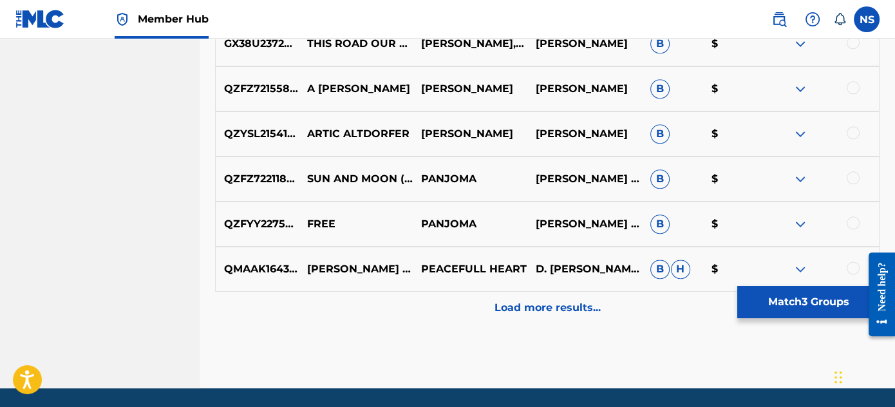
scroll to position [1629, 0]
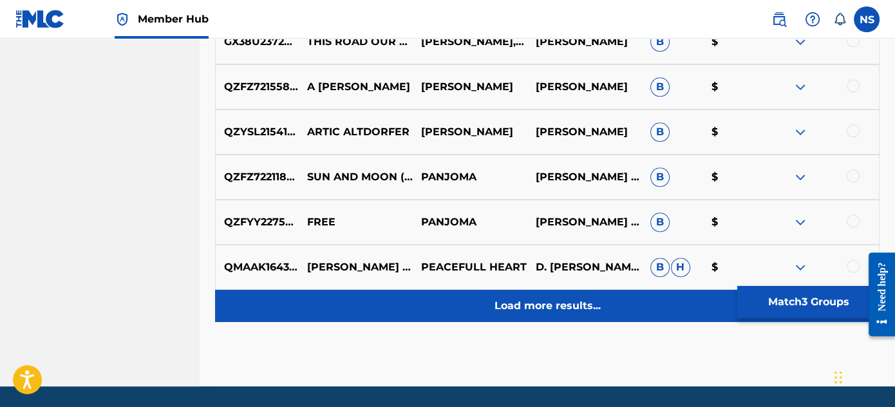
click at [554, 305] on p "Load more results..." at bounding box center [547, 305] width 106 height 15
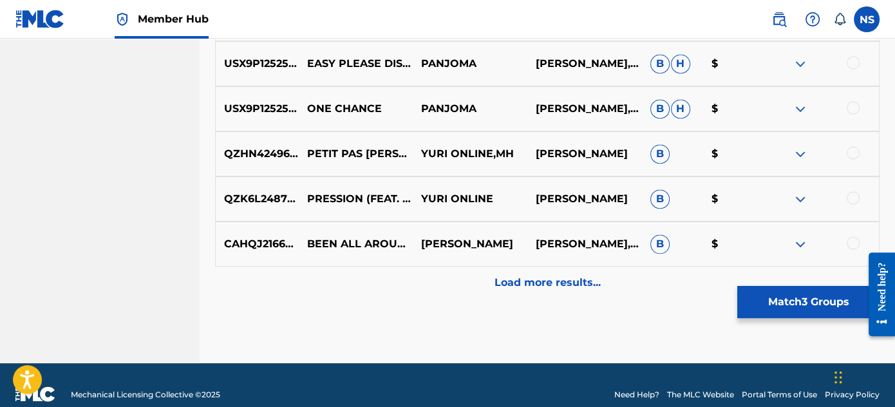
scroll to position [2120, 0]
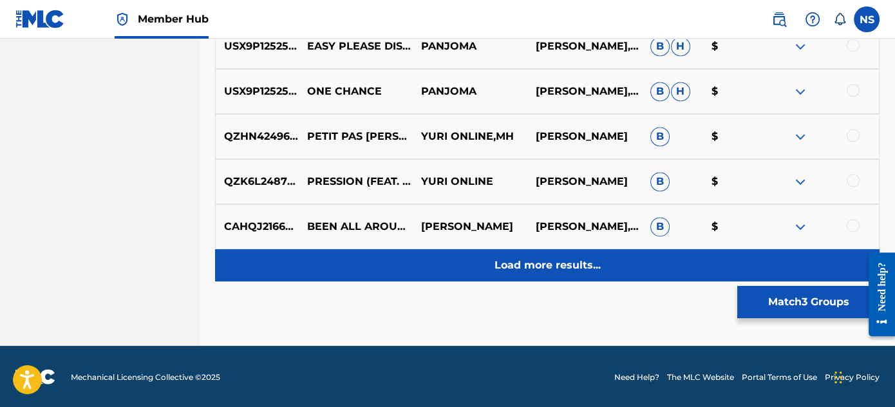
click at [530, 265] on p "Load more results..." at bounding box center [547, 264] width 106 height 15
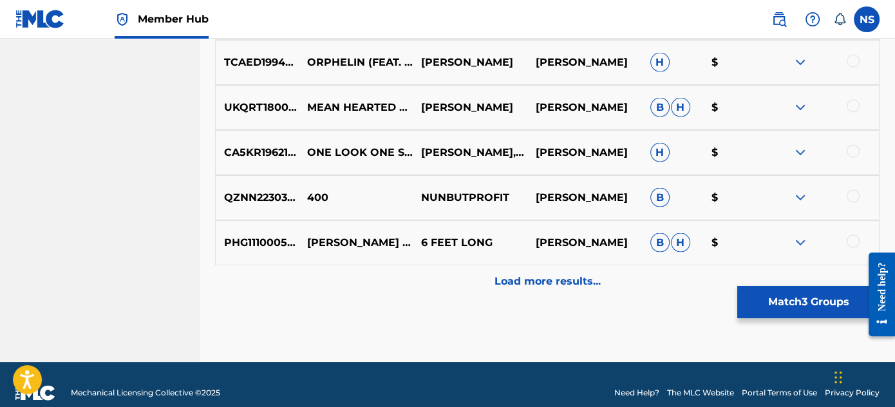
scroll to position [2570, 0]
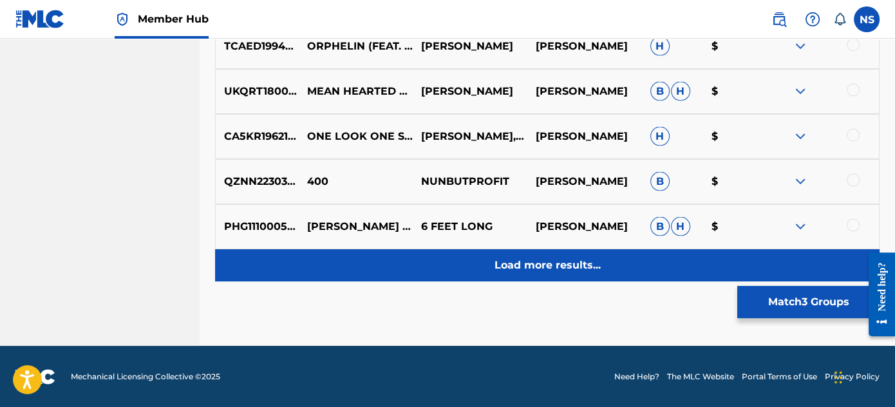
click at [534, 269] on p "Load more results..." at bounding box center [547, 264] width 106 height 15
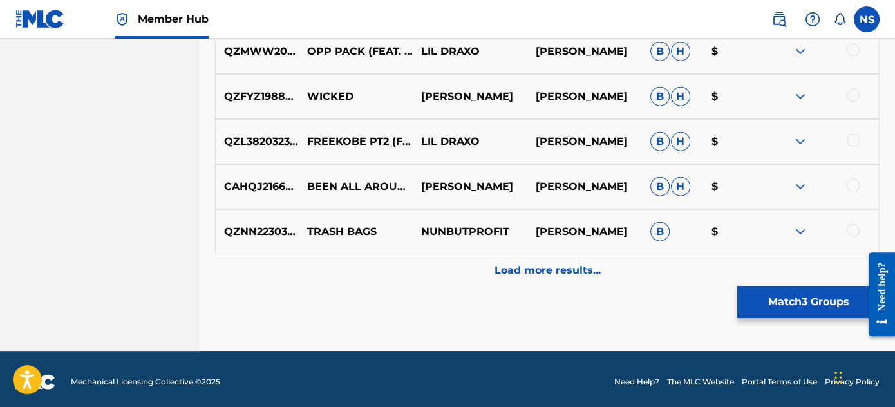
scroll to position [3021, 0]
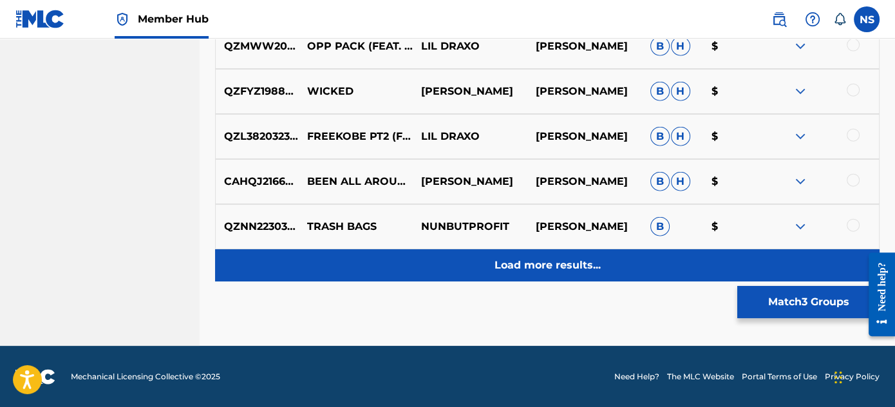
click at [534, 271] on p "Load more results..." at bounding box center [547, 264] width 106 height 15
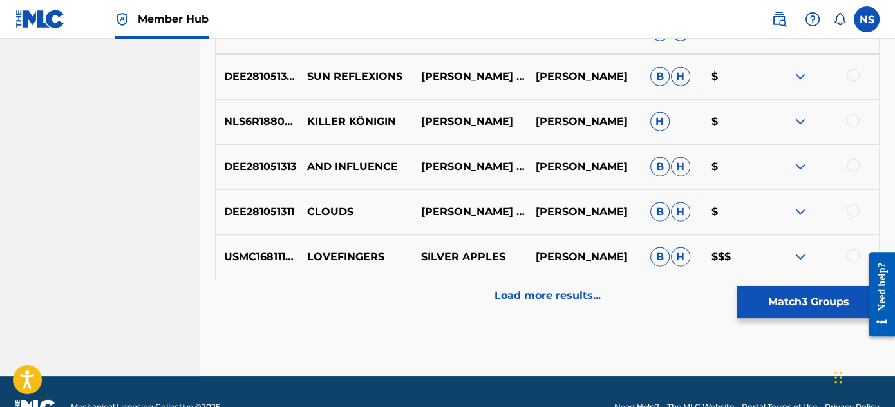
scroll to position [3472, 0]
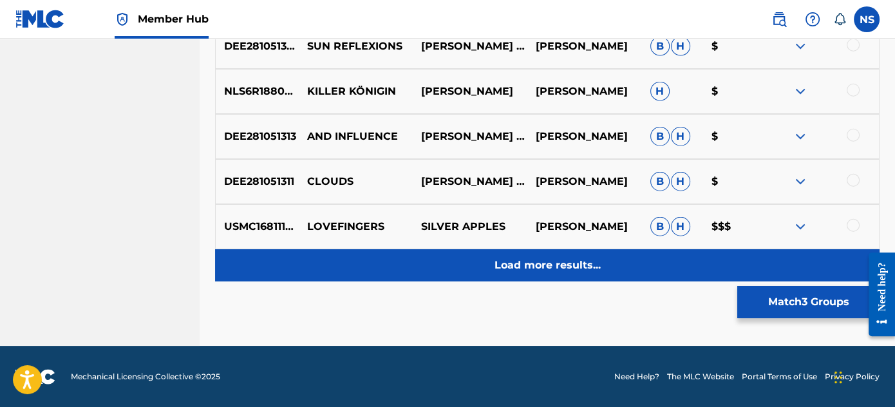
click at [521, 272] on div "Load more results..." at bounding box center [547, 265] width 664 height 32
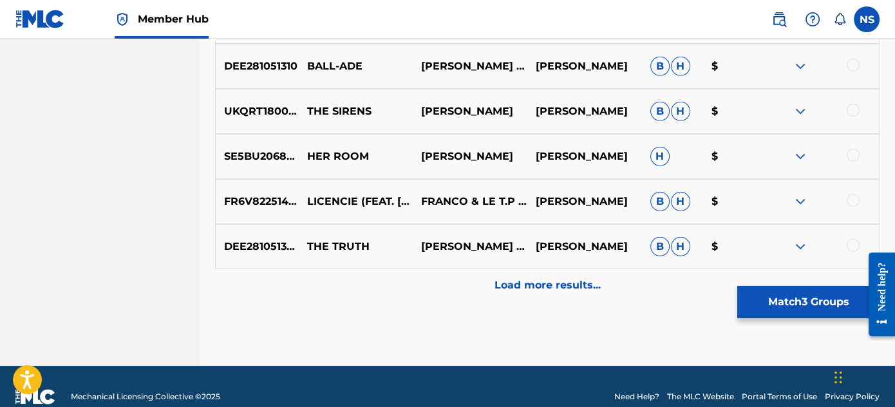
scroll to position [3922, 0]
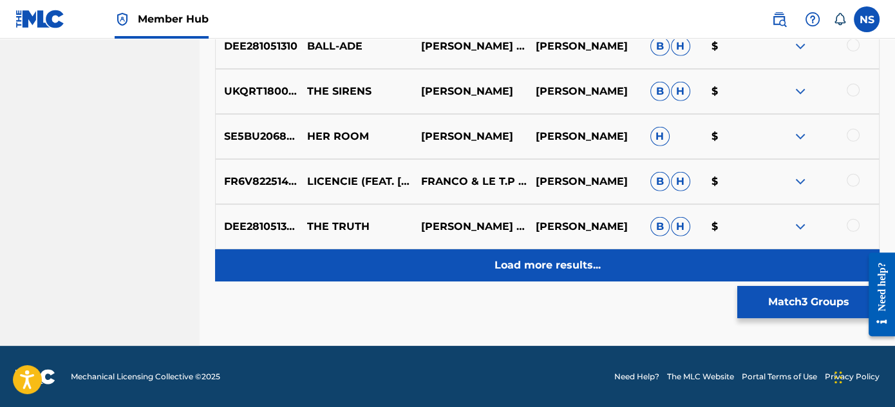
click at [558, 268] on p "Load more results..." at bounding box center [547, 264] width 106 height 15
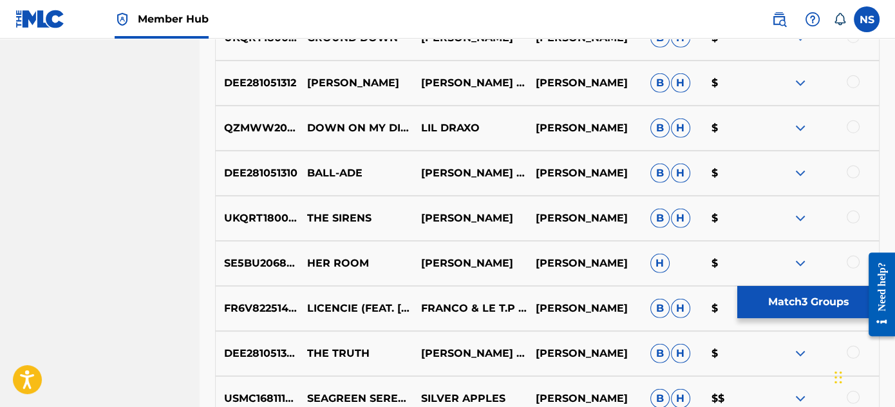
scroll to position [4373, 0]
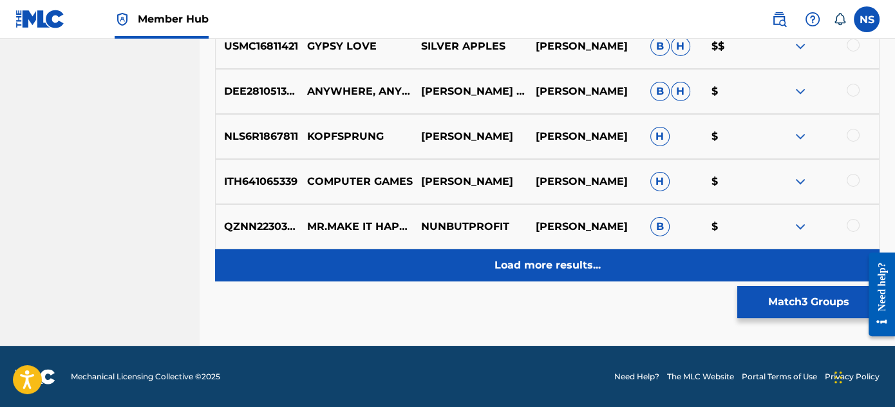
click at [548, 269] on p "Load more results..." at bounding box center [547, 264] width 106 height 15
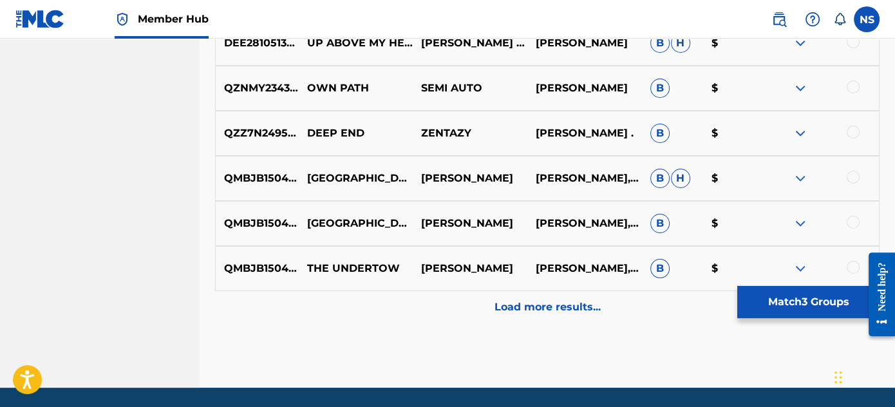
scroll to position [4823, 0]
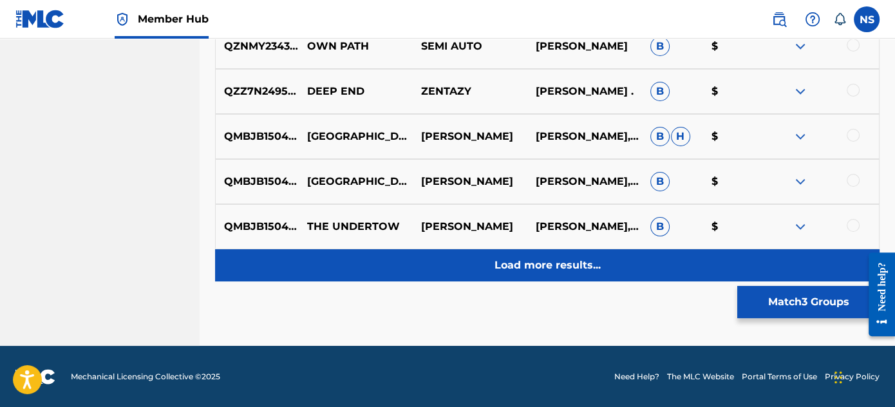
click at [563, 260] on p "Load more results..." at bounding box center [547, 264] width 106 height 15
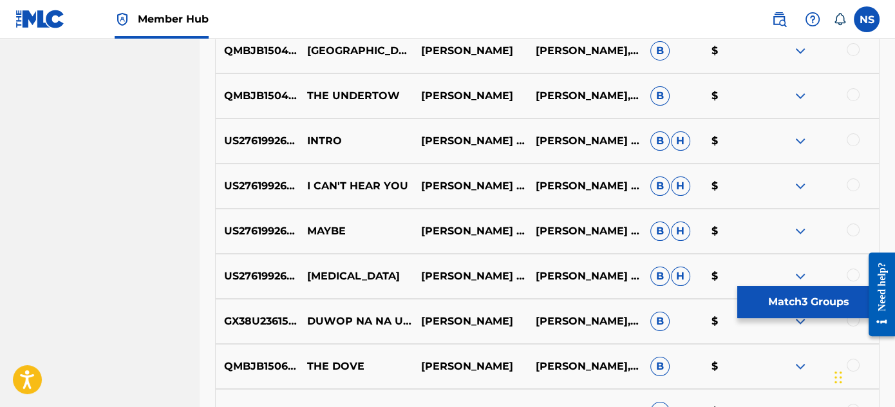
scroll to position [4961, 0]
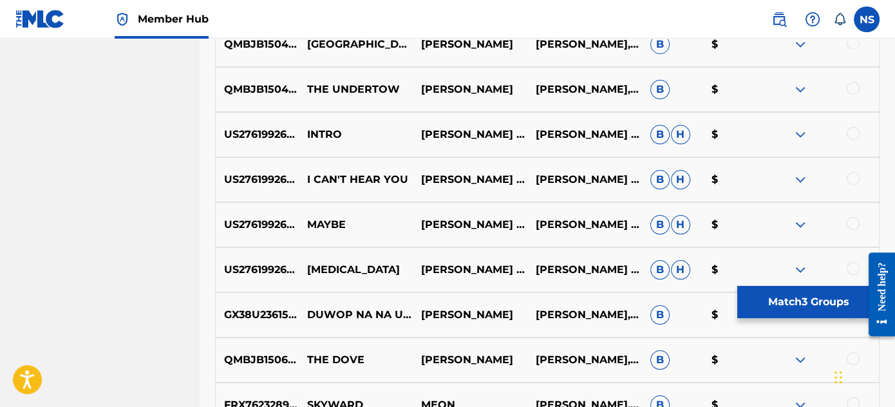
click at [855, 135] on div at bounding box center [852, 133] width 13 height 13
click at [850, 180] on div at bounding box center [852, 178] width 13 height 13
click at [850, 225] on div at bounding box center [852, 223] width 13 height 13
click at [851, 267] on div at bounding box center [852, 268] width 13 height 13
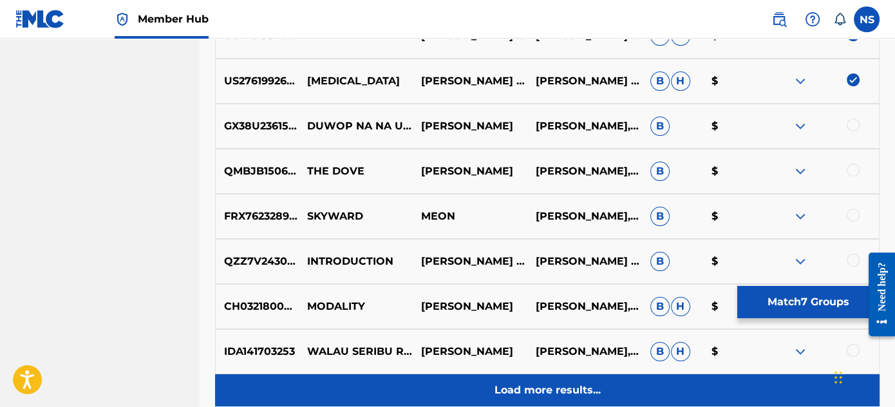
scroll to position [5274, 0]
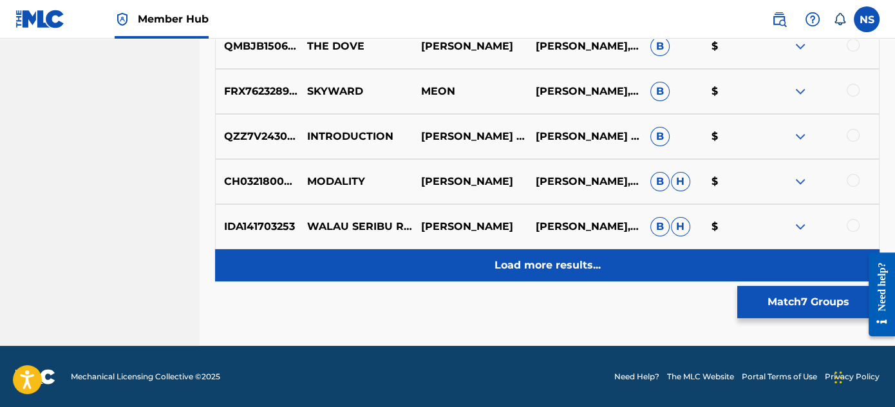
click at [531, 269] on p "Load more results..." at bounding box center [547, 264] width 106 height 15
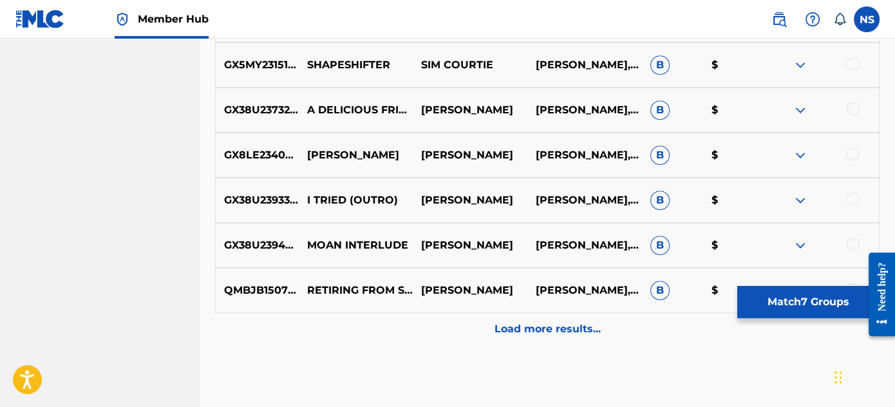
scroll to position [5683, 0]
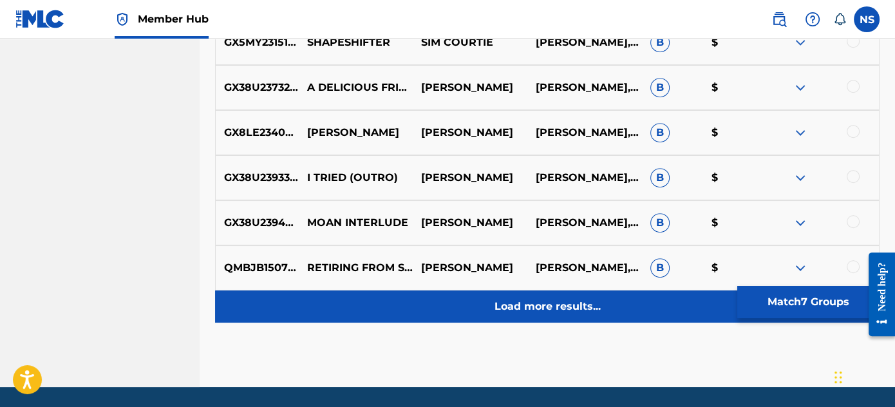
click at [547, 310] on p "Load more results..." at bounding box center [547, 306] width 106 height 15
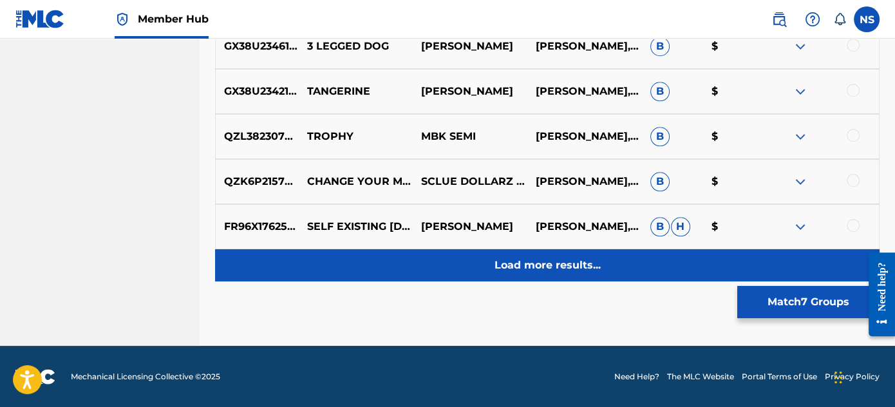
click at [559, 270] on p "Load more results..." at bounding box center [547, 264] width 106 height 15
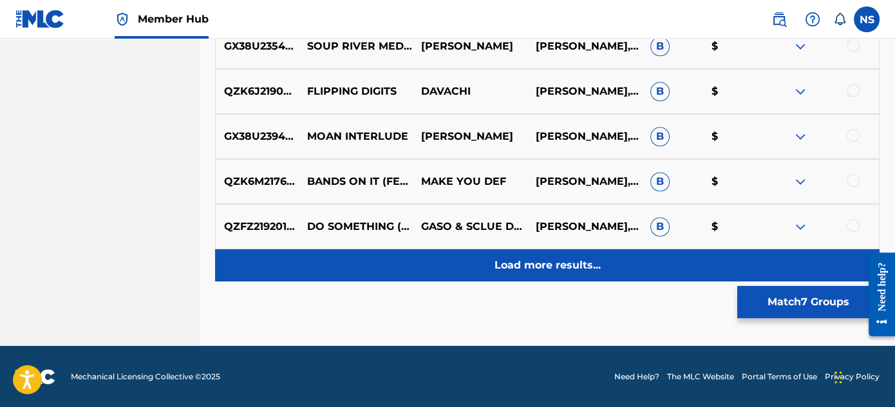
click at [583, 272] on div "Load more results..." at bounding box center [547, 265] width 664 height 32
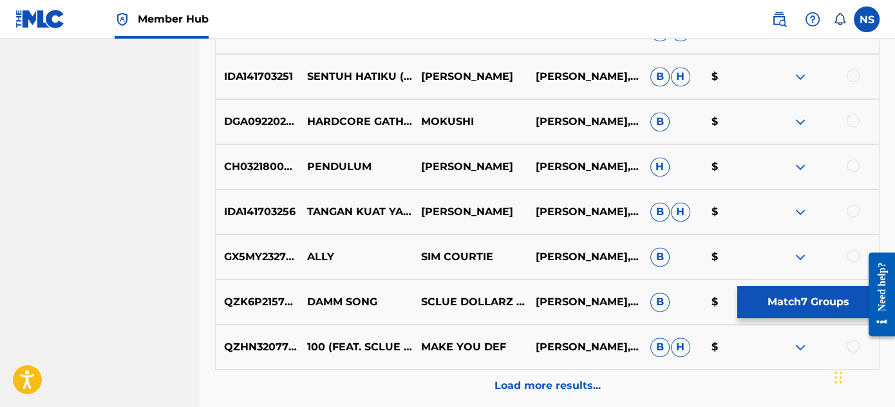
scroll to position [7076, 0]
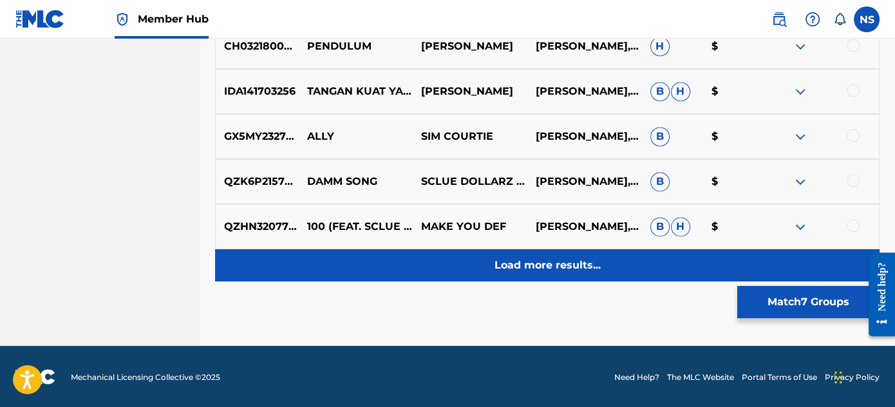
click at [510, 276] on div "Load more results..." at bounding box center [547, 265] width 664 height 32
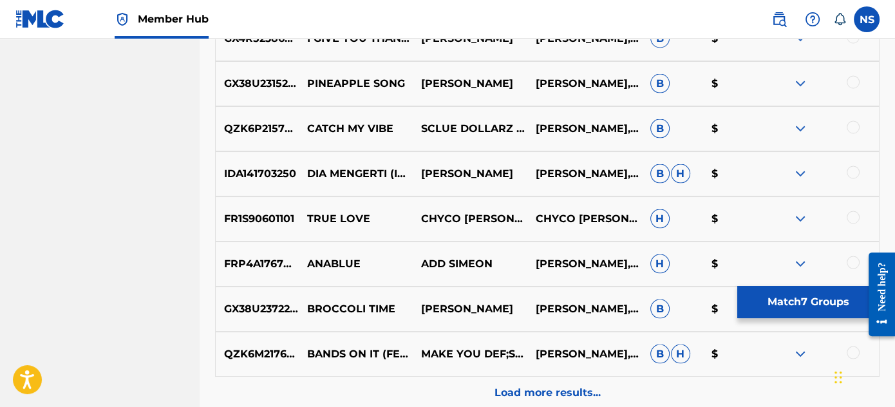
scroll to position [7527, 0]
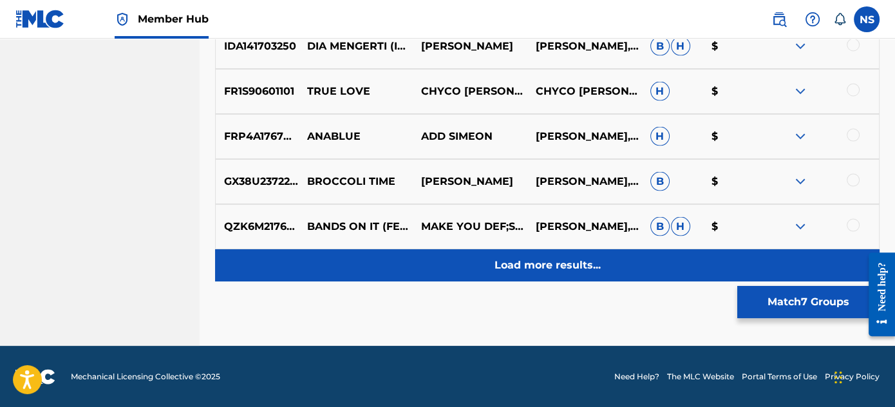
click at [559, 276] on div "Load more results..." at bounding box center [547, 265] width 664 height 32
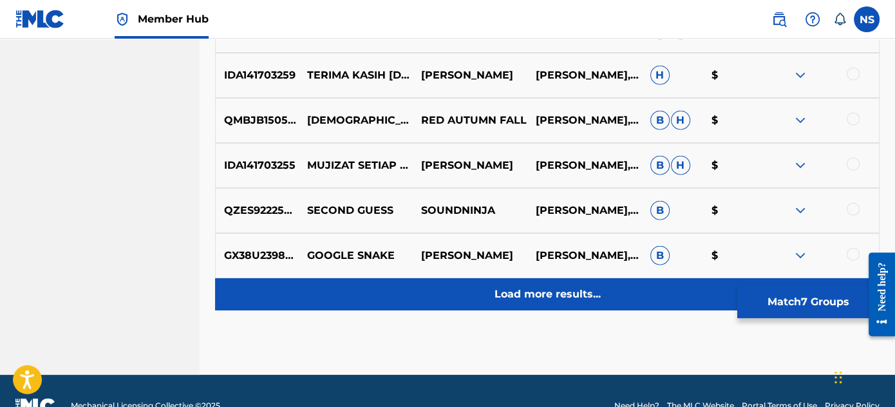
click at [531, 303] on div "Load more results..." at bounding box center [547, 294] width 664 height 32
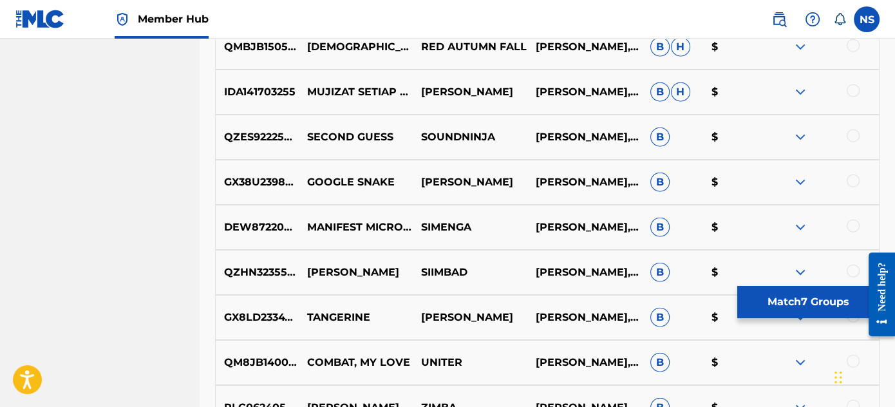
scroll to position [8428, 0]
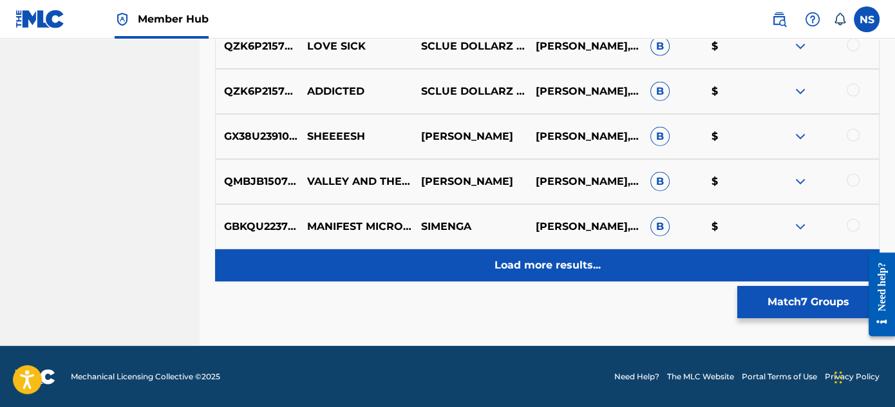
click at [557, 274] on div "Load more results..." at bounding box center [547, 265] width 664 height 32
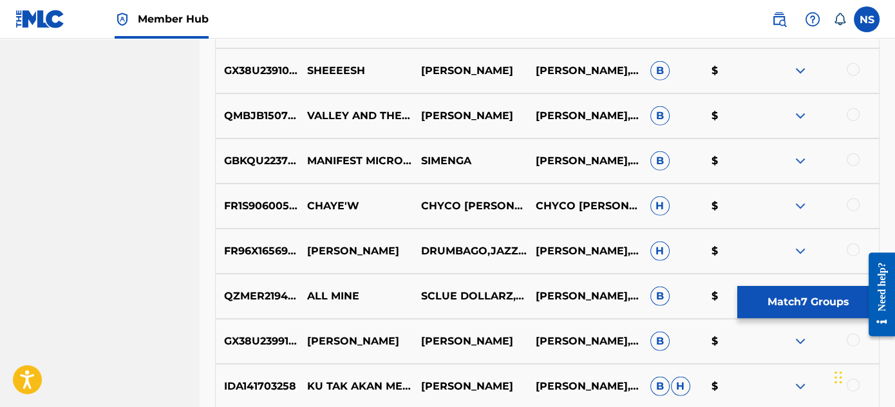
scroll to position [8879, 0]
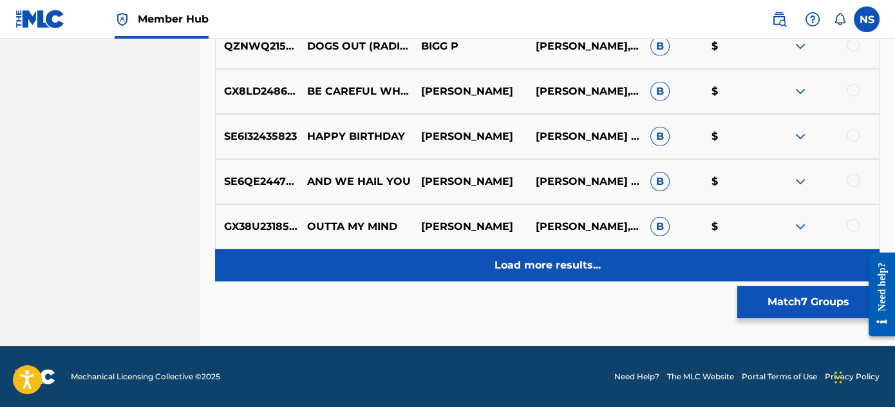
click at [569, 274] on div "Load more results..." at bounding box center [547, 265] width 664 height 32
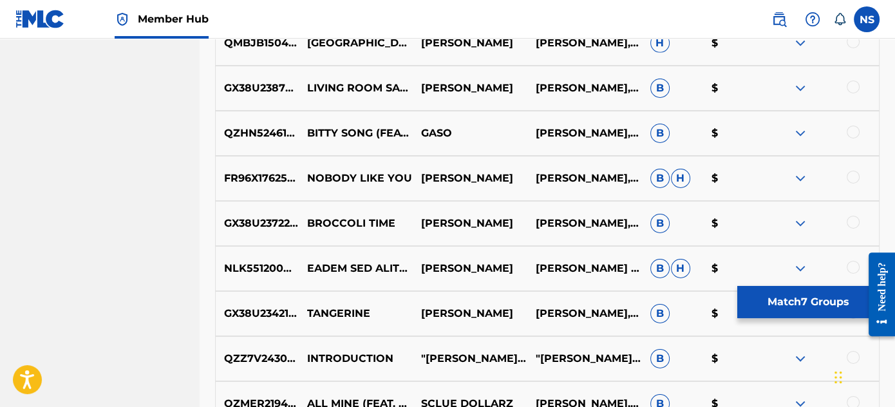
scroll to position [9297, 0]
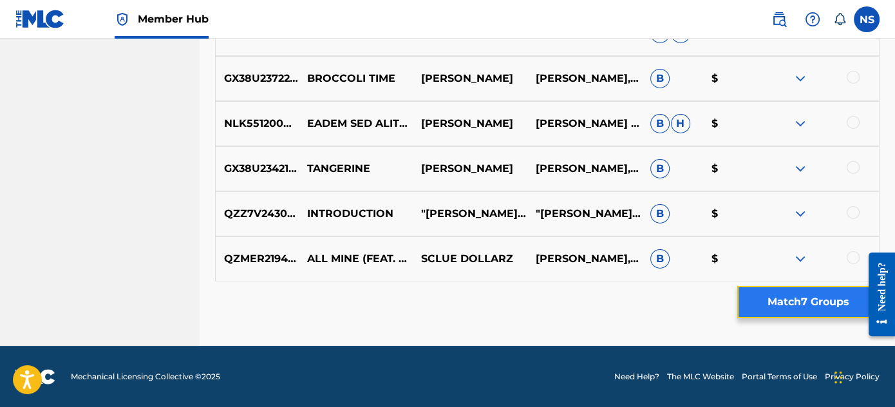
click at [792, 300] on button "Match 7 Groups" at bounding box center [808, 302] width 142 height 32
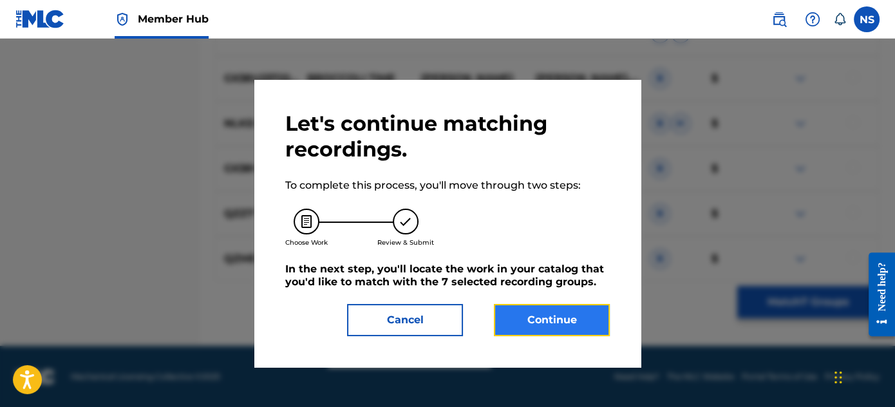
click at [546, 323] on button "Continue" at bounding box center [552, 320] width 116 height 32
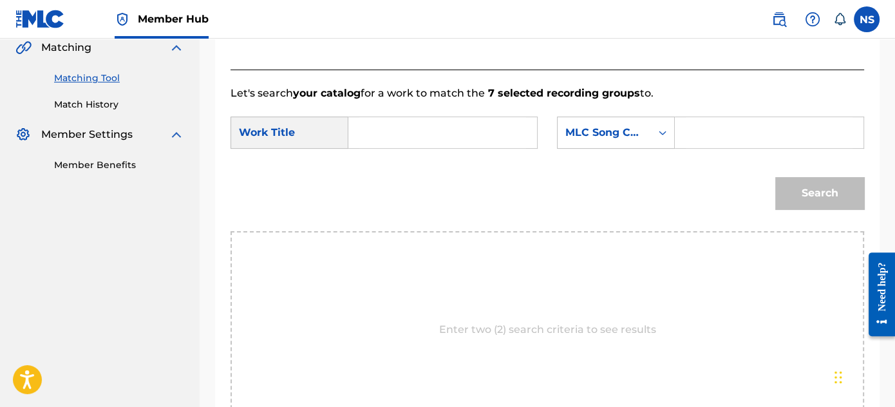
scroll to position [290, 0]
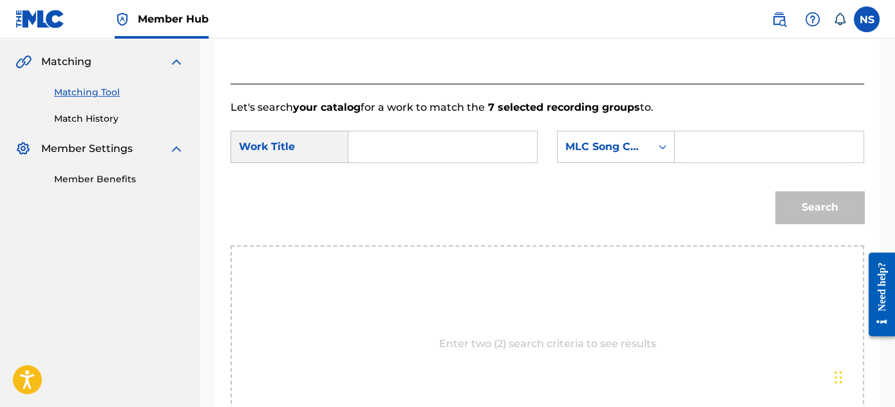
click at [393, 151] on input "Search Form" at bounding box center [442, 146] width 167 height 31
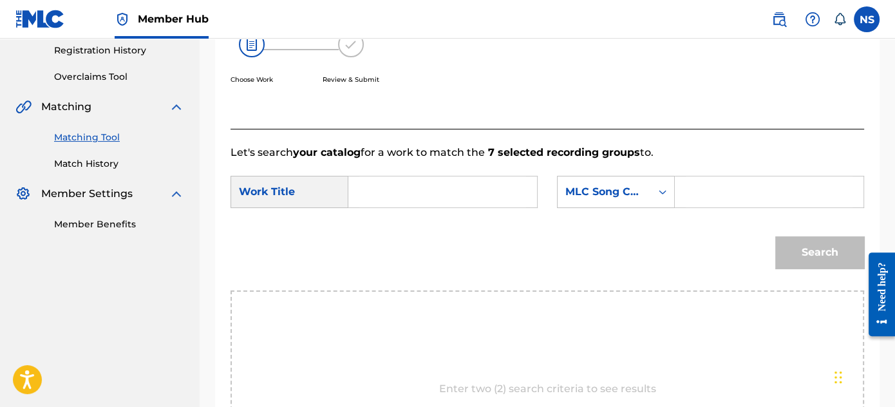
scroll to position [232, 0]
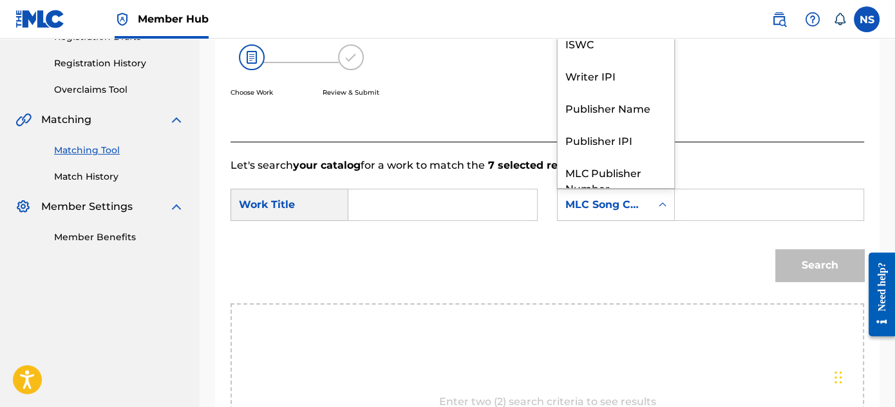
click at [646, 209] on div "MLC Song Code" at bounding box center [603, 204] width 93 height 24
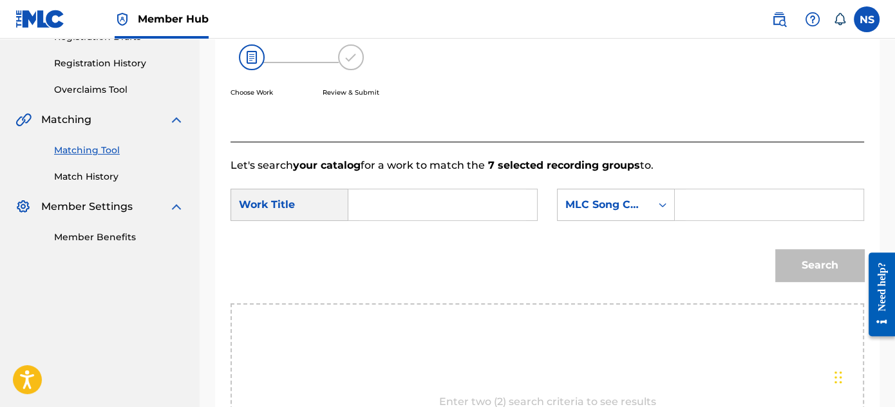
click at [645, 207] on div "MLC Song Code" at bounding box center [603, 204] width 93 height 24
click at [376, 202] on input "Search Form" at bounding box center [442, 204] width 167 height 31
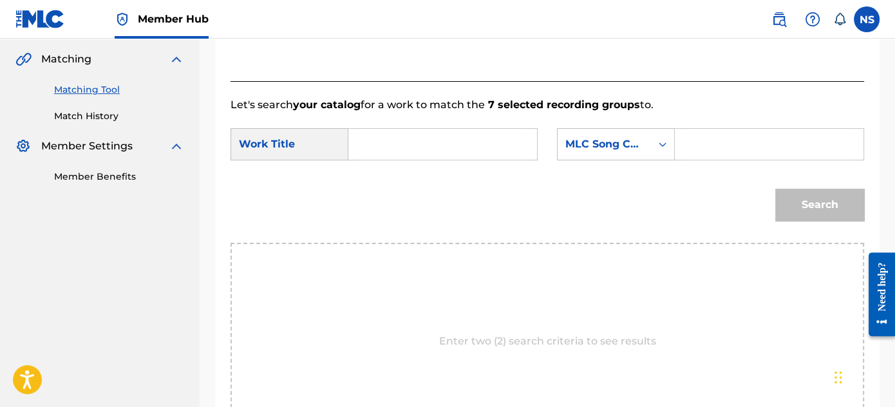
scroll to position [232, 0]
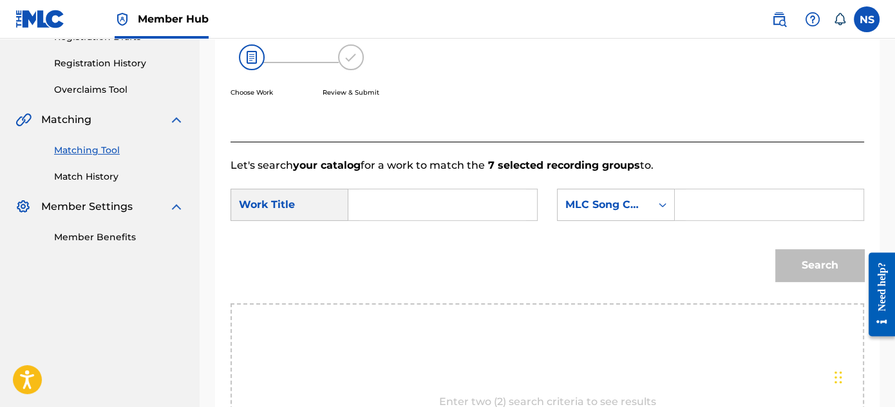
click at [393, 206] on input "Search Form" at bounding box center [442, 204] width 167 height 31
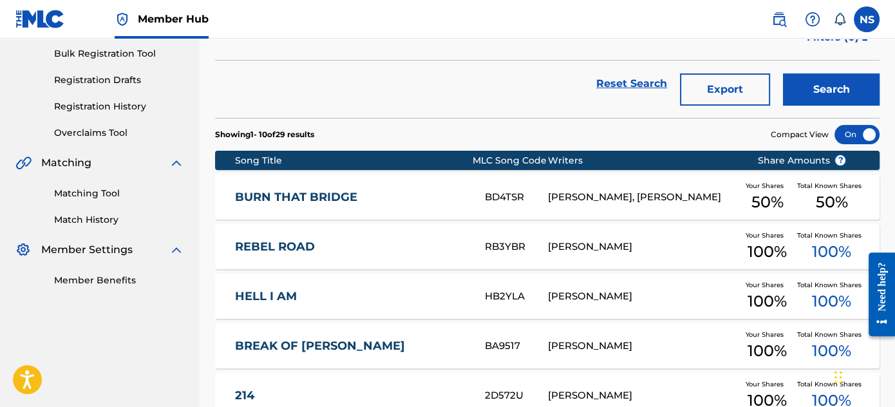
scroll to position [165, 0]
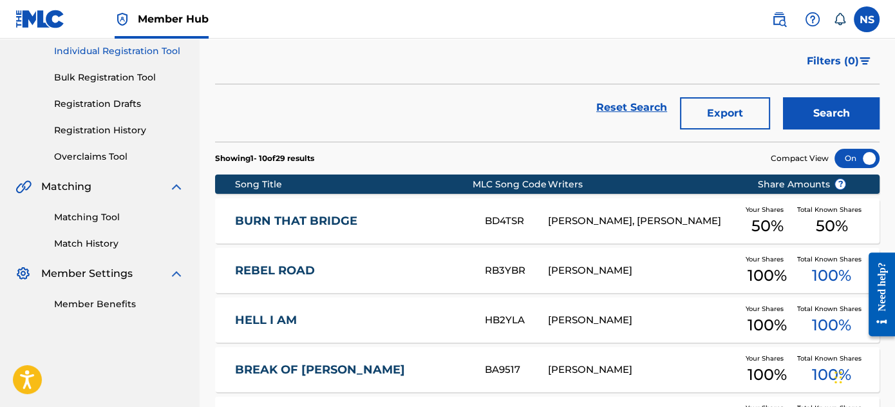
click at [97, 215] on link "Matching Tool" at bounding box center [119, 217] width 130 height 14
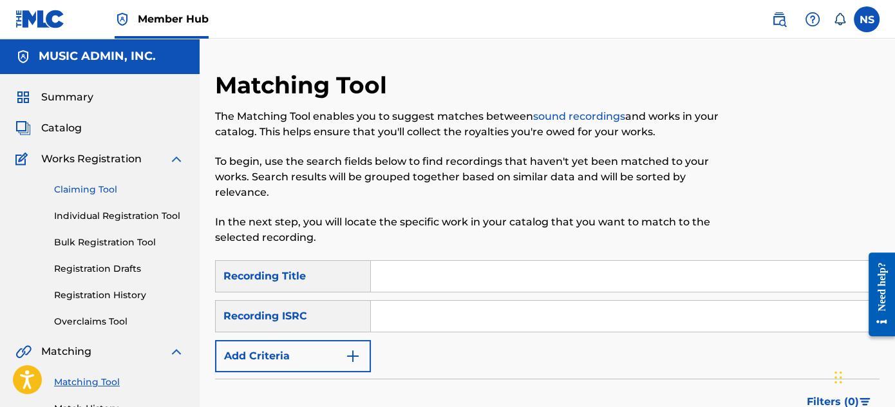
click at [77, 187] on link "Claiming Tool" at bounding box center [119, 190] width 130 height 14
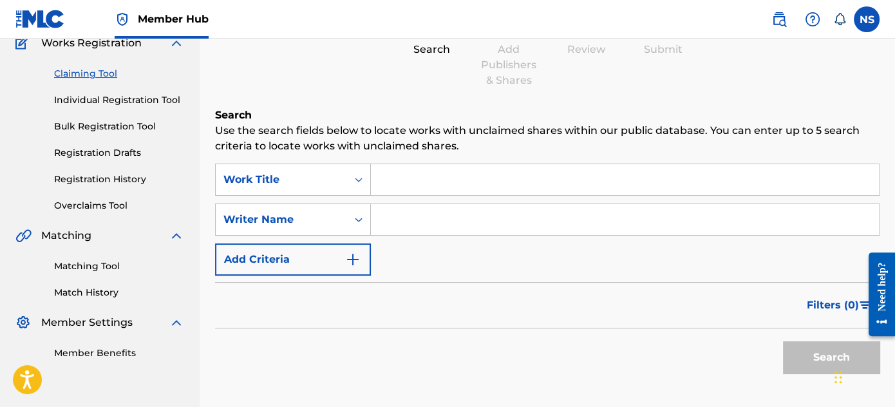
scroll to position [117, 0]
click at [405, 224] on input "Search Form" at bounding box center [625, 218] width 508 height 31
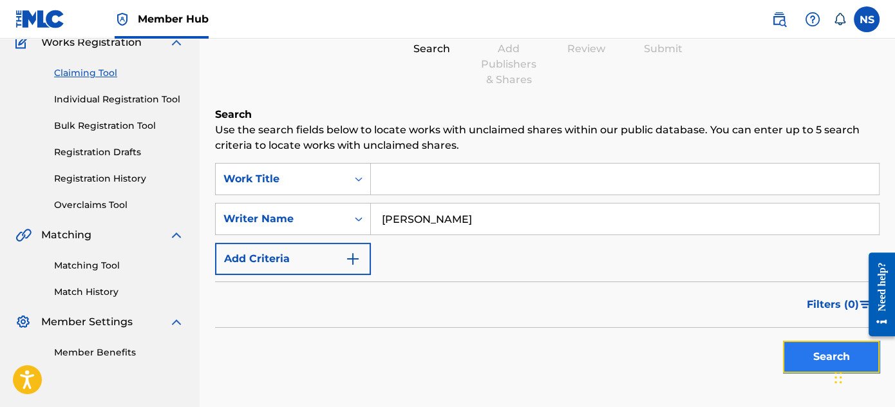
click at [825, 345] on button "Search" at bounding box center [831, 357] width 97 height 32
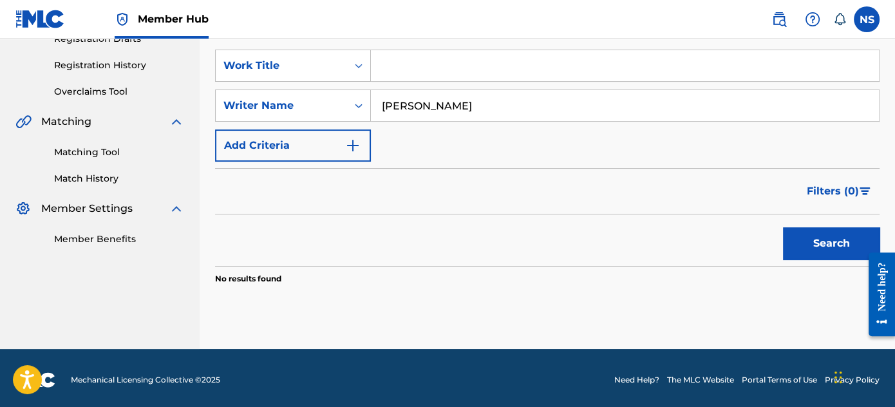
scroll to position [233, 0]
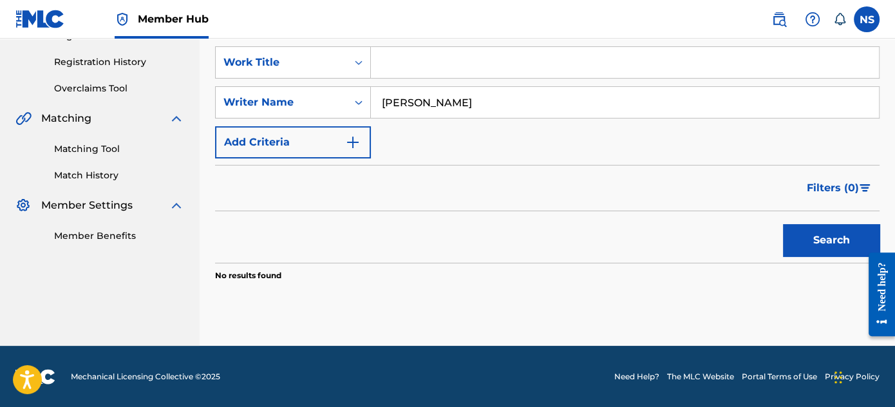
click at [399, 108] on input "[PERSON_NAME]" at bounding box center [625, 102] width 508 height 31
click at [398, 108] on input "[PERSON_NAME]" at bounding box center [625, 102] width 508 height 31
type input "[PERSON_NAME]"
click at [836, 238] on button "Search" at bounding box center [831, 240] width 97 height 32
click at [89, 146] on link "Matching Tool" at bounding box center [119, 149] width 130 height 14
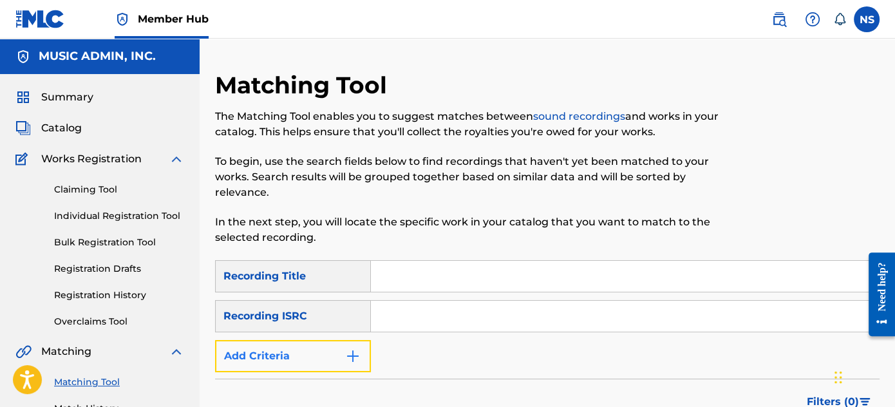
click at [318, 366] on button "Add Criteria" at bounding box center [293, 356] width 156 height 32
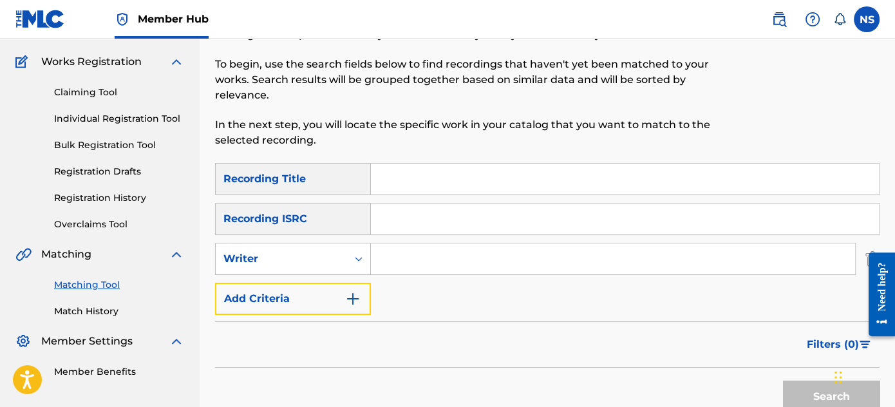
scroll to position [117, 0]
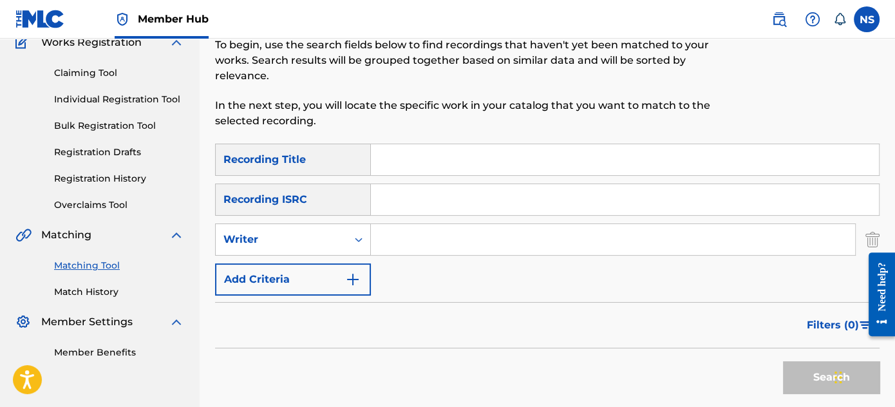
click at [391, 238] on input "Search Form" at bounding box center [613, 239] width 484 height 31
type input "[PERSON_NAME]"
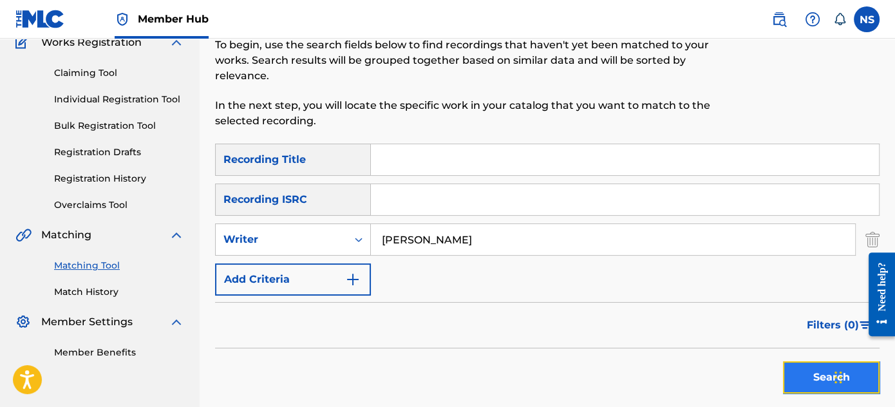
click at [805, 367] on button "Search" at bounding box center [831, 377] width 97 height 32
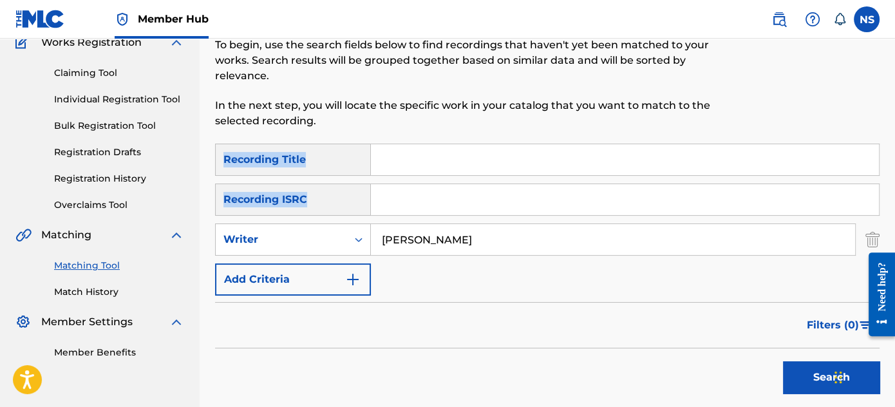
drag, startPoint x: 890, startPoint y: 119, endPoint x: 898, endPoint y: 174, distance: 55.4
click at [895, 206] on html "Accessibility Screen-Reader Guide, Feedback, and Issue Reporting | New window 0…" at bounding box center [447, 86] width 895 height 407
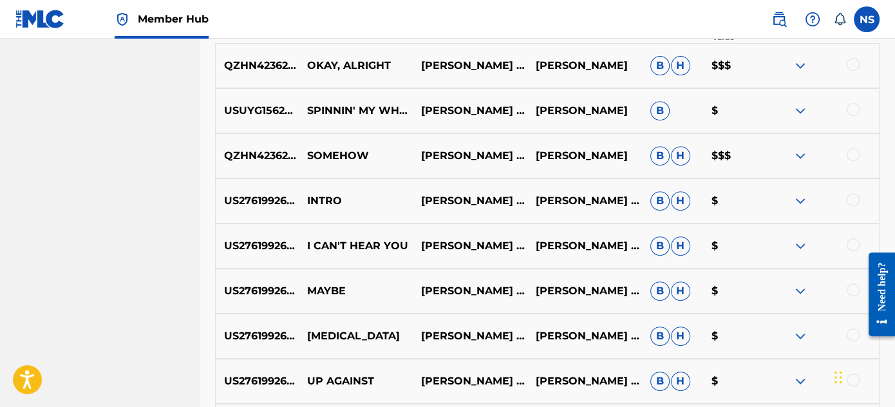
scroll to position [519, 0]
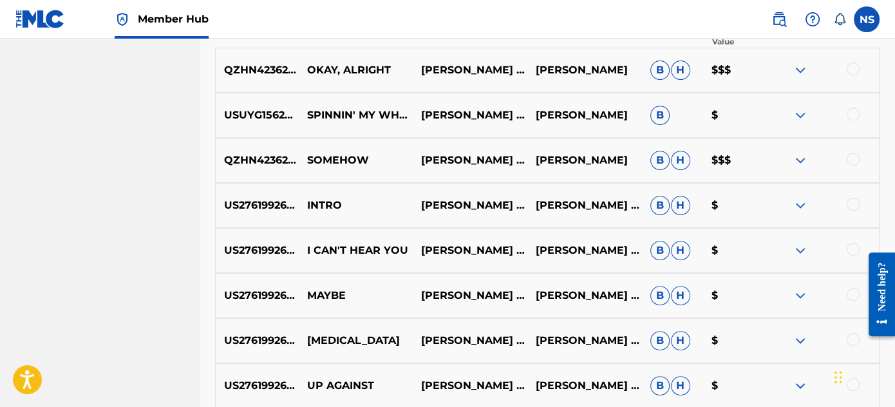
drag, startPoint x: 897, startPoint y: 125, endPoint x: 14, endPoint y: 26, distance: 888.7
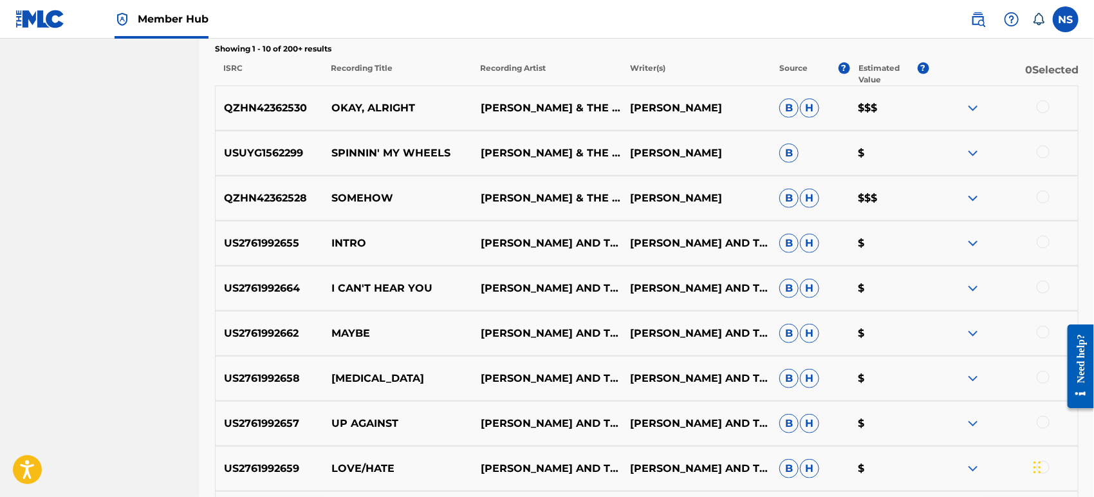
scroll to position [447, 0]
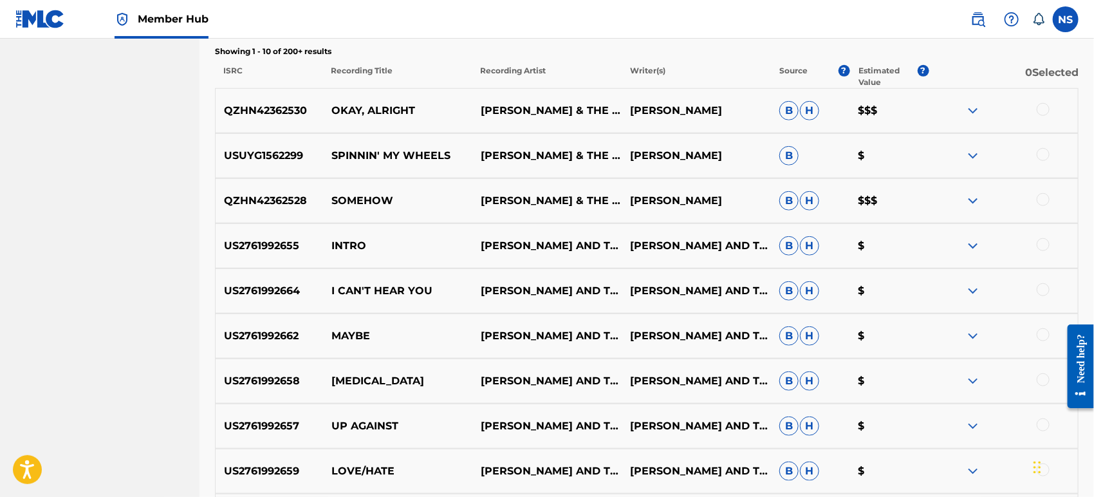
drag, startPoint x: 105, startPoint y: 87, endPoint x: 114, endPoint y: 88, distance: 9.0
click at [106, 86] on nav "MUSIC ADMIN, INC. Summary Catalog Works Registration Claiming Tool Individual R…" at bounding box center [100, 113] width 200 height 1044
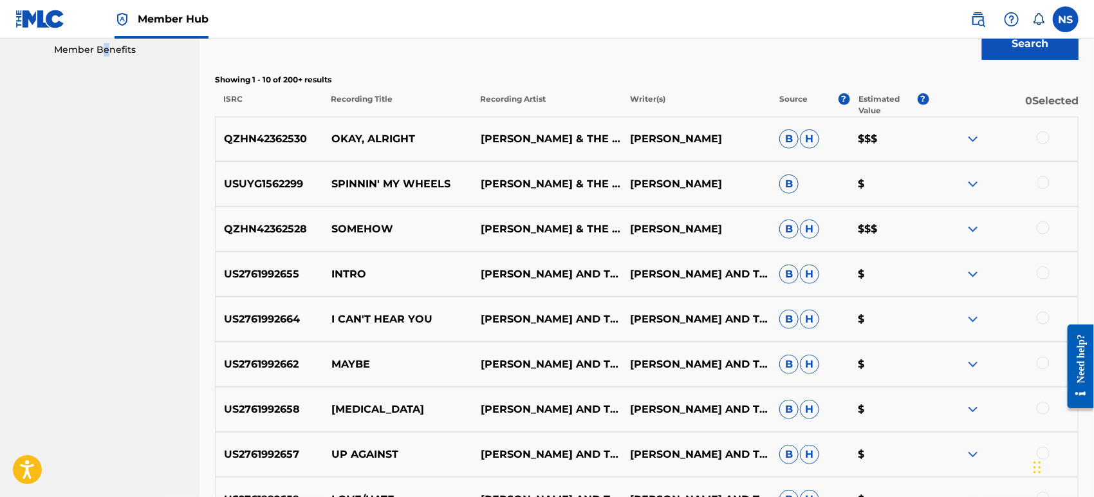
scroll to position [376, 0]
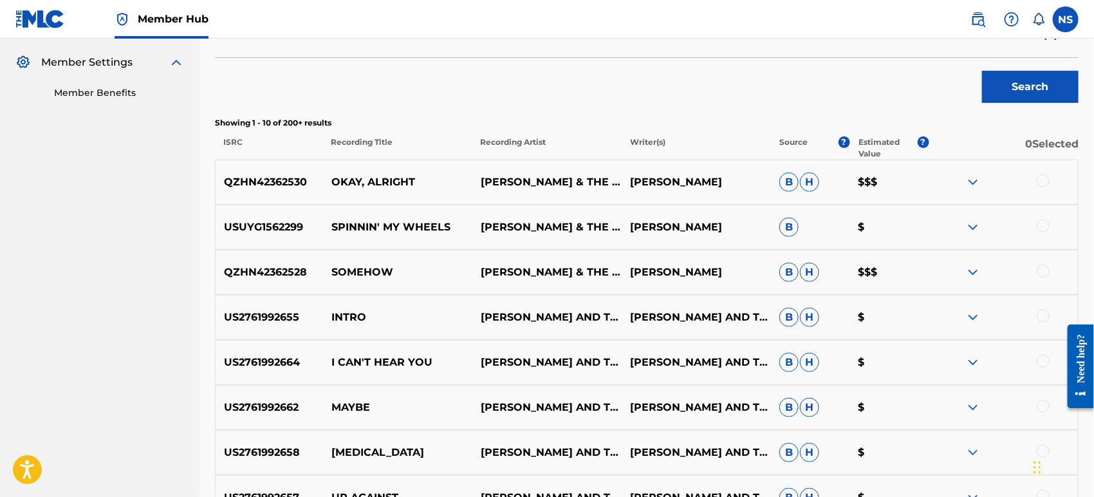
click at [984, 184] on div at bounding box center [1043, 180] width 13 height 13
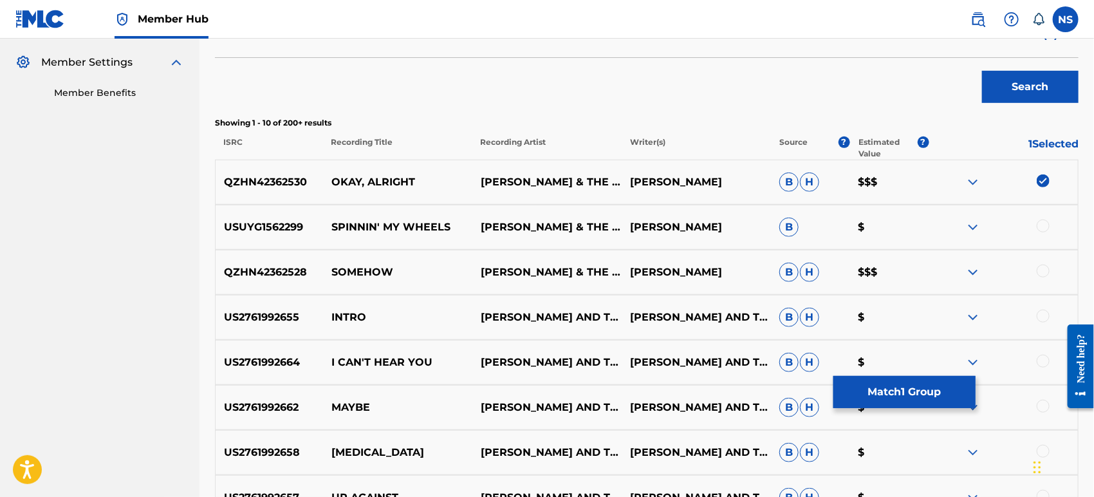
click at [984, 233] on div at bounding box center [1003, 227] width 149 height 15
click at [984, 225] on div at bounding box center [1043, 226] width 13 height 13
click at [984, 272] on div at bounding box center [1043, 271] width 13 height 13
click at [984, 323] on div at bounding box center [1003, 317] width 149 height 15
click at [984, 321] on div at bounding box center [1043, 316] width 13 height 13
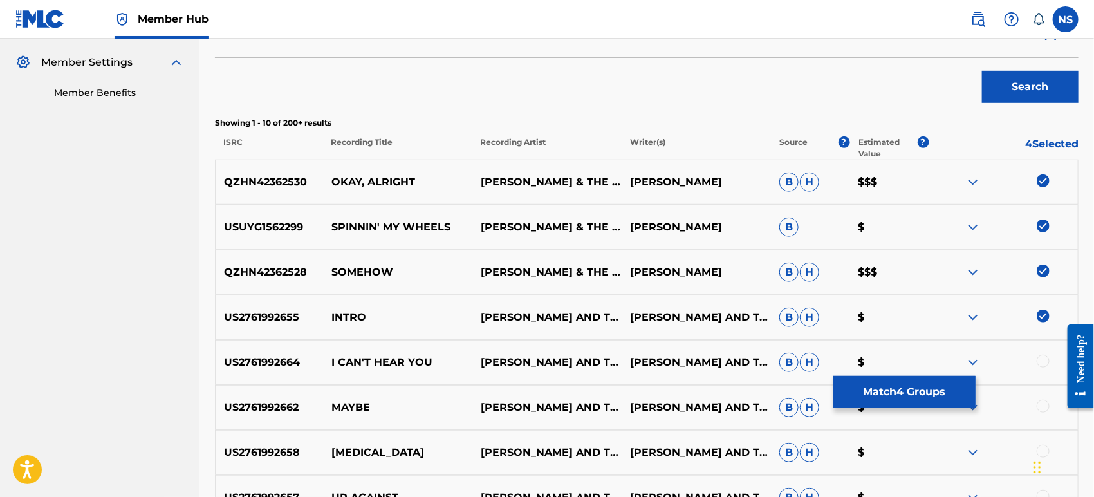
click at [984, 362] on div at bounding box center [1043, 361] width 13 height 13
click at [984, 410] on div at bounding box center [1043, 406] width 13 height 13
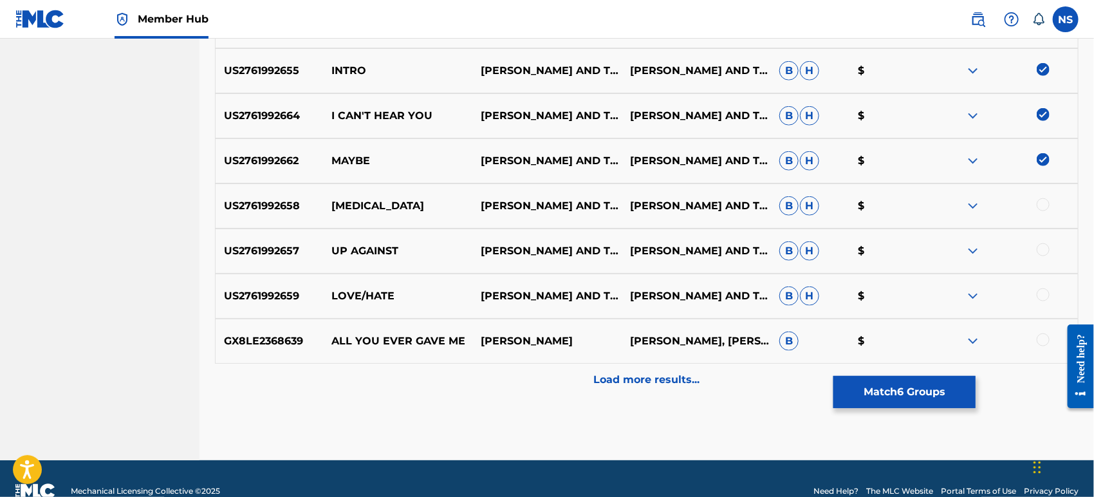
scroll to position [647, 0]
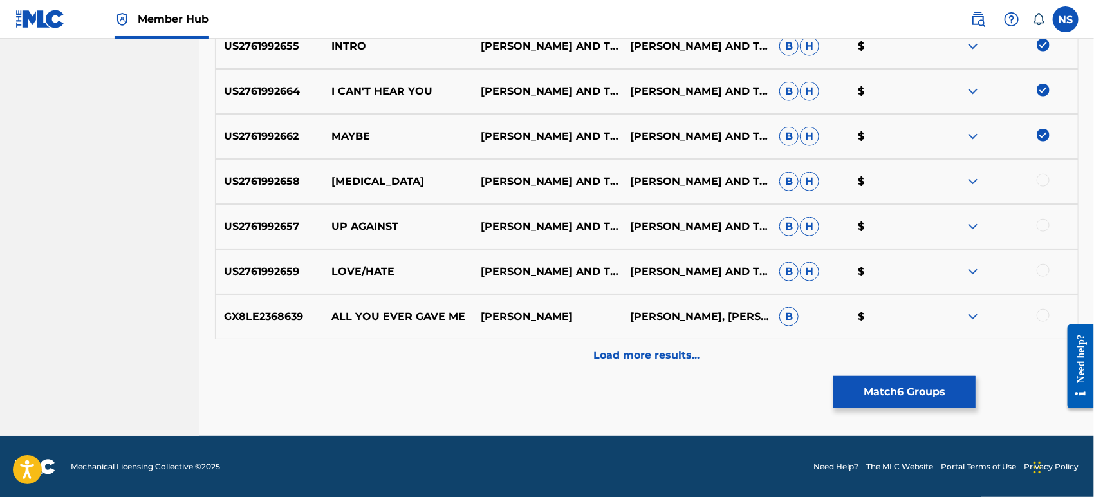
click at [984, 184] on div at bounding box center [1043, 180] width 13 height 13
click at [984, 225] on div at bounding box center [1043, 225] width 13 height 13
click at [984, 277] on div at bounding box center [1003, 271] width 149 height 15
click at [984, 276] on div at bounding box center [1003, 271] width 149 height 15
click at [984, 270] on div at bounding box center [1043, 270] width 13 height 13
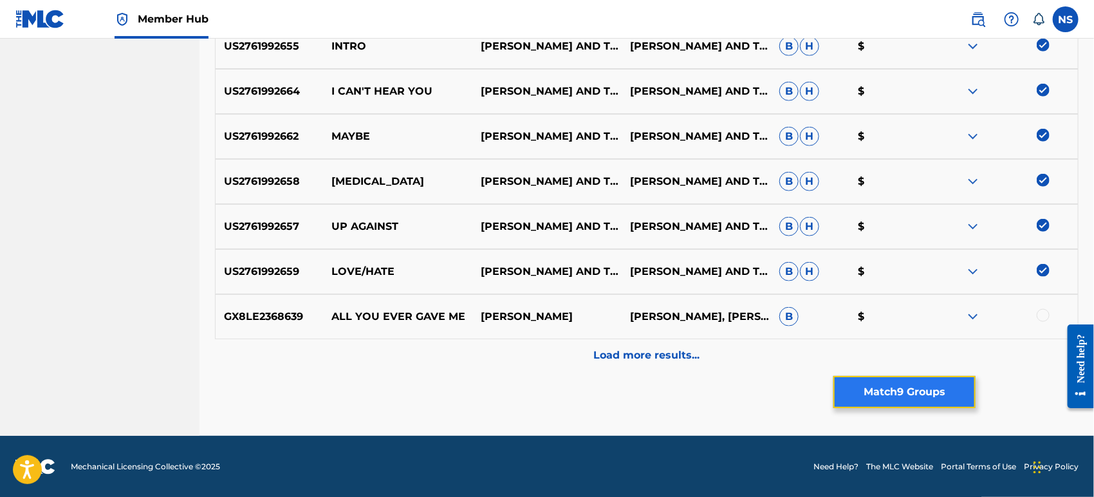
click at [928, 388] on button "Match 9 Groups" at bounding box center [905, 392] width 142 height 32
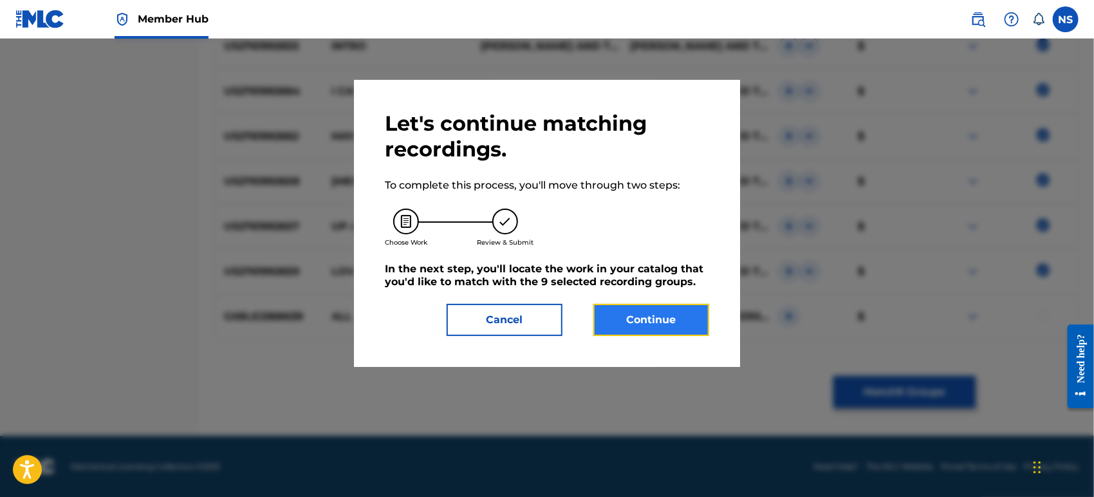
click at [642, 323] on button "Continue" at bounding box center [652, 320] width 116 height 32
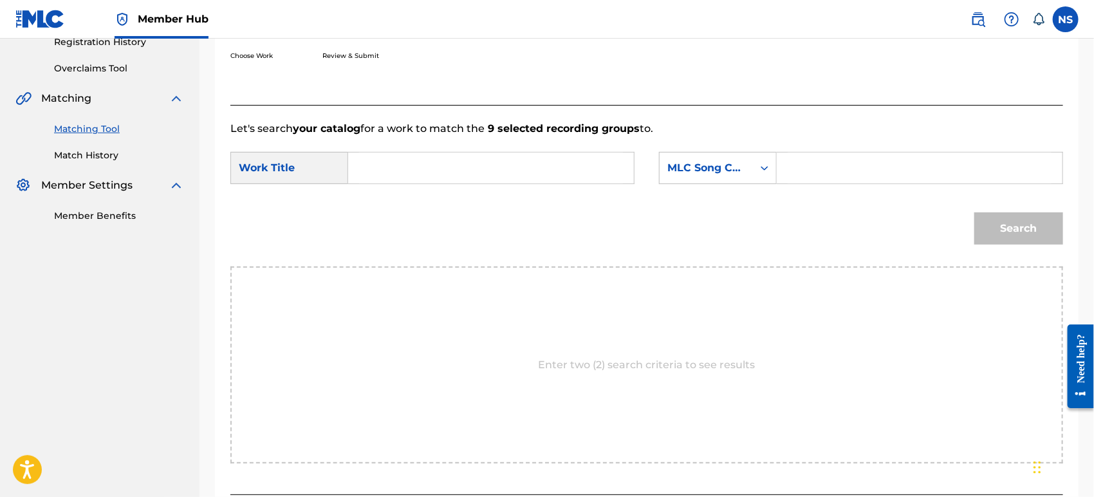
scroll to position [216, 0]
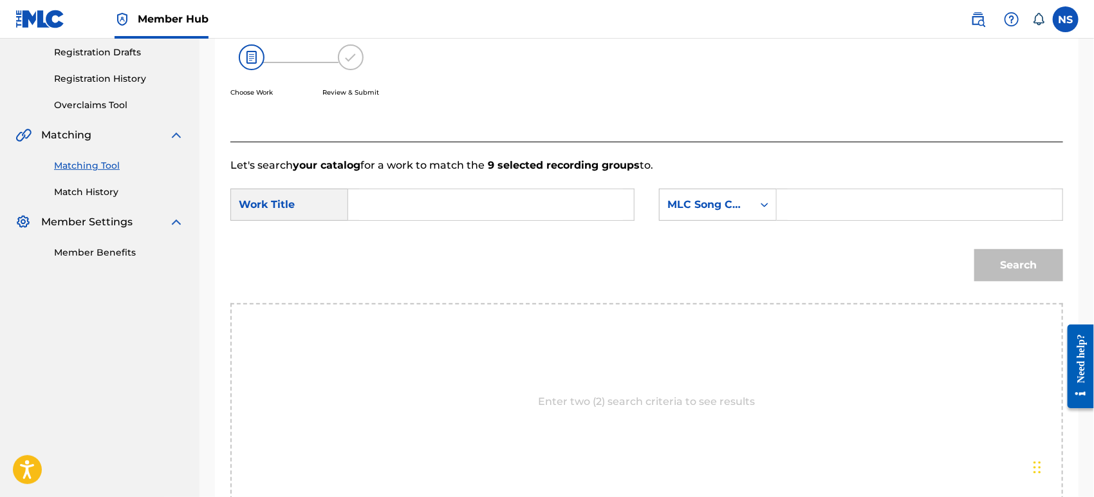
click at [381, 206] on input "Search Form" at bounding box center [491, 204] width 264 height 31
type input "somehow"
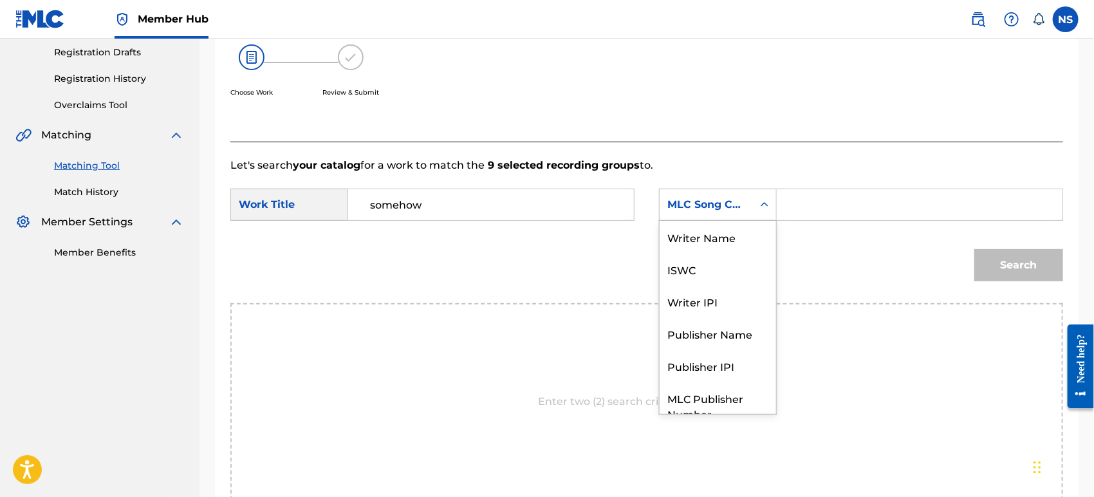
click at [745, 204] on div "MLC Song Code" at bounding box center [707, 204] width 78 height 15
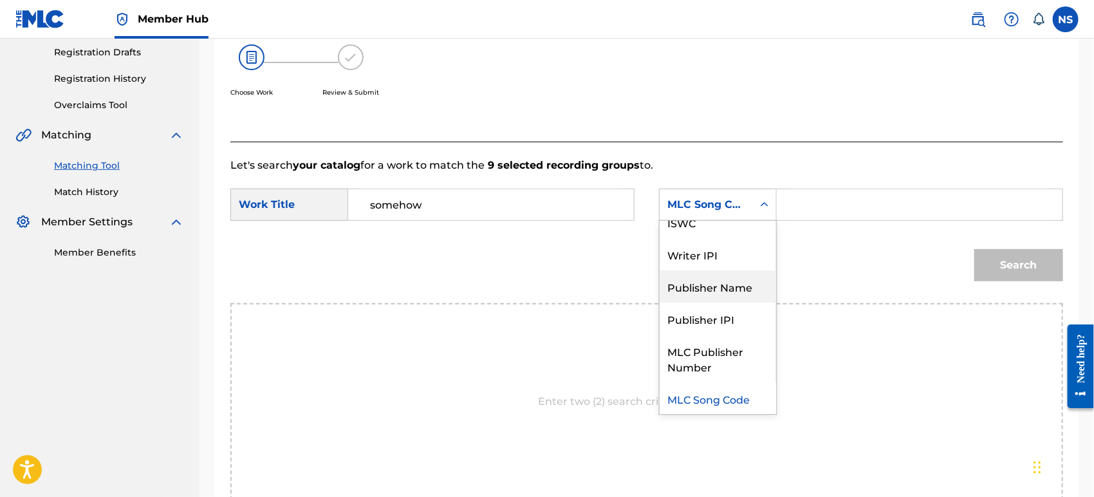
scroll to position [0, 0]
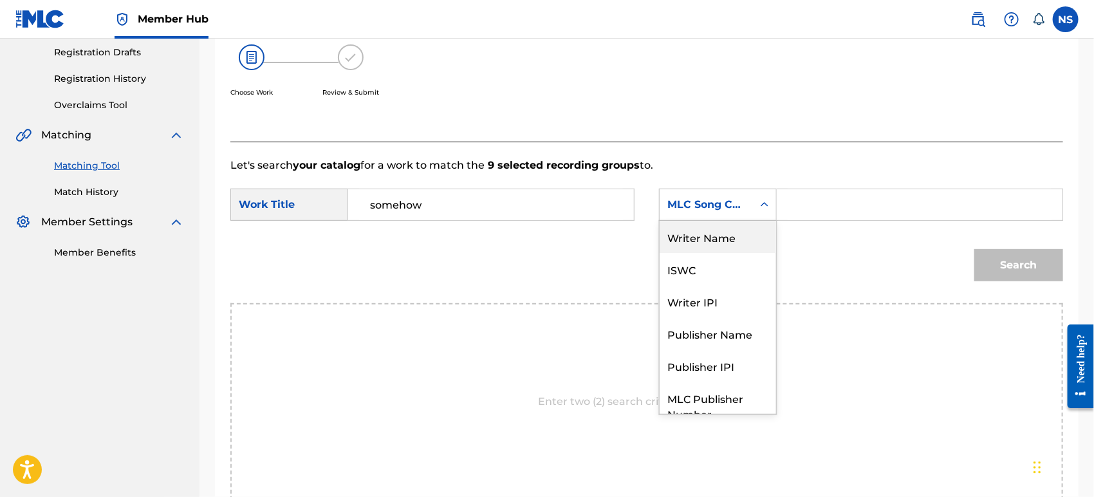
click at [698, 236] on div "Writer Name" at bounding box center [718, 237] width 117 height 32
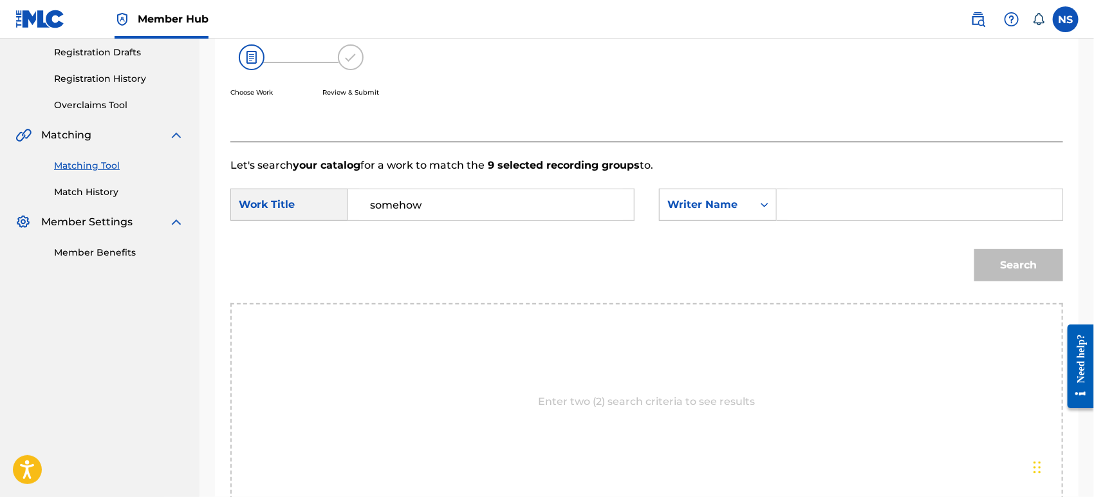
click at [825, 201] on input "Search Form" at bounding box center [920, 204] width 264 height 31
type input "[PERSON_NAME]"
click at [984, 258] on button "Search" at bounding box center [1019, 265] width 89 height 32
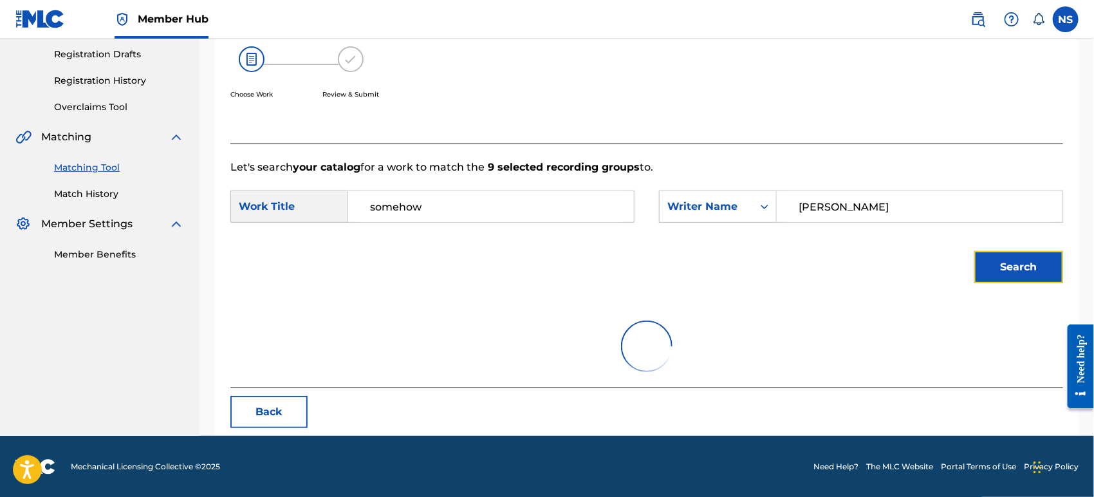
scroll to position [159, 0]
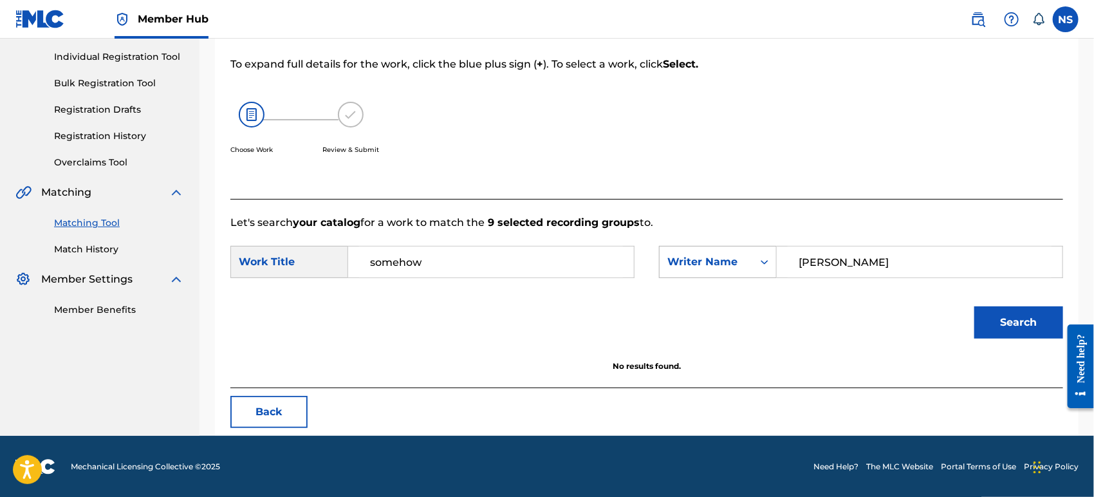
drag, startPoint x: 891, startPoint y: 262, endPoint x: 751, endPoint y: 258, distance: 140.4
click at [751, 258] on div "SearchWithCriteria91384f97-9b72-4570-946c-d2cd9a5546c5 Writer Name [PERSON_NAME]" at bounding box center [861, 262] width 404 height 32
drag, startPoint x: 505, startPoint y: 259, endPoint x: 272, endPoint y: 246, distance: 232.7
click at [272, 246] on div "SearchWithCriteria33f09263-f27c-45b1-adee-a58dd5cb8105 Work Title somehow" at bounding box center [432, 262] width 404 height 32
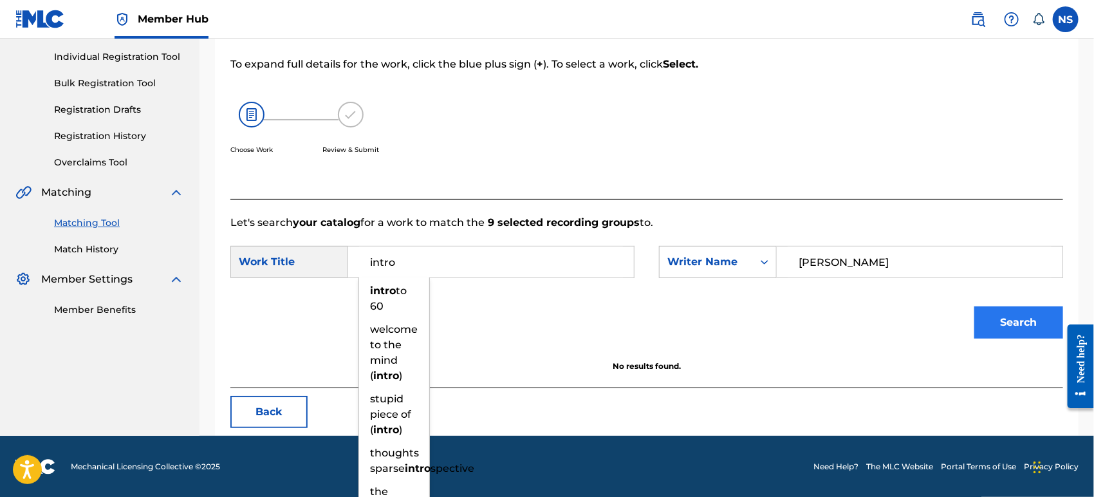
type input "intro"
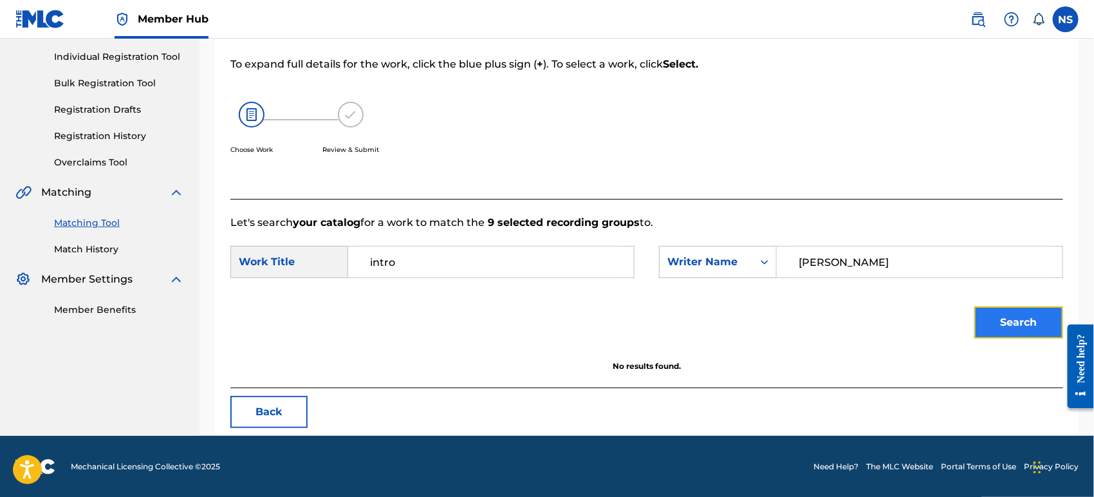
click at [984, 333] on button "Search" at bounding box center [1019, 322] width 89 height 32
click at [803, 261] on input "[PERSON_NAME]" at bounding box center [920, 262] width 264 height 31
type input "[PERSON_NAME]"
click at [984, 319] on button "Search" at bounding box center [1019, 322] width 89 height 32
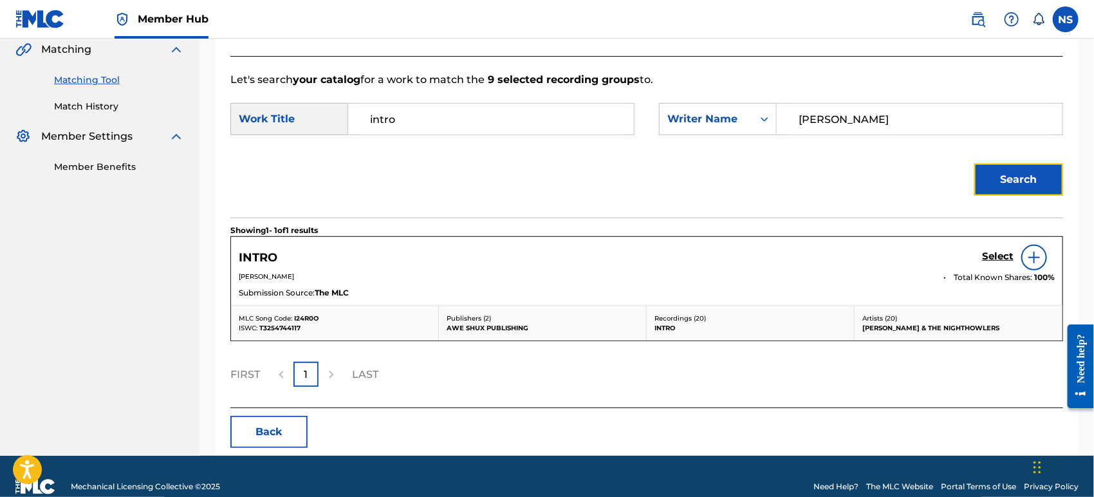
scroll to position [321, 0]
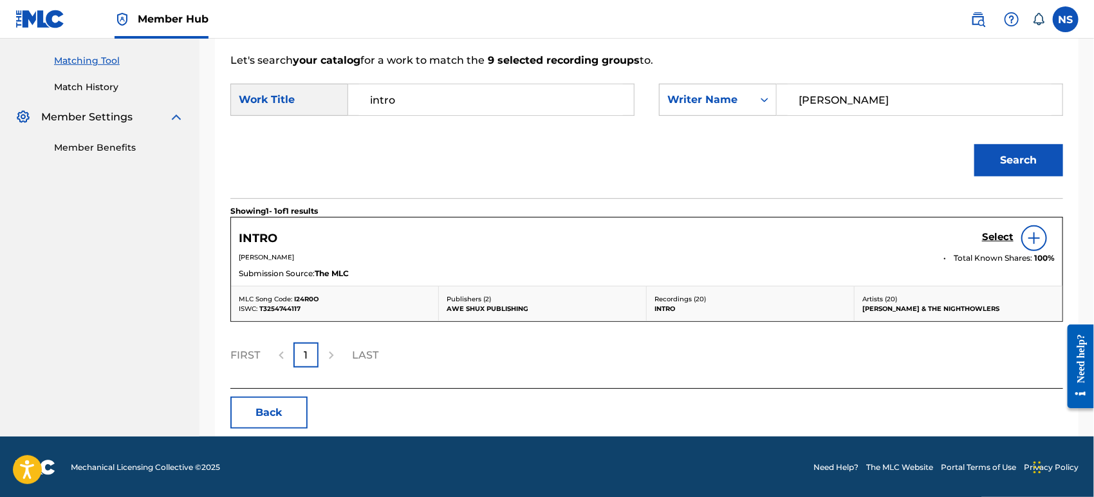
click at [984, 240] on img at bounding box center [1034, 237] width 15 height 15
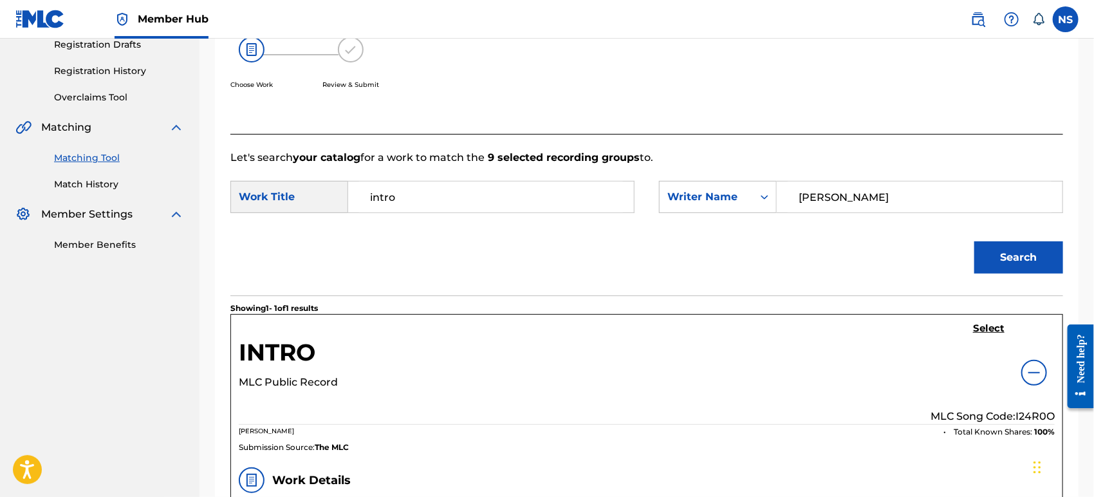
scroll to position [283, 0]
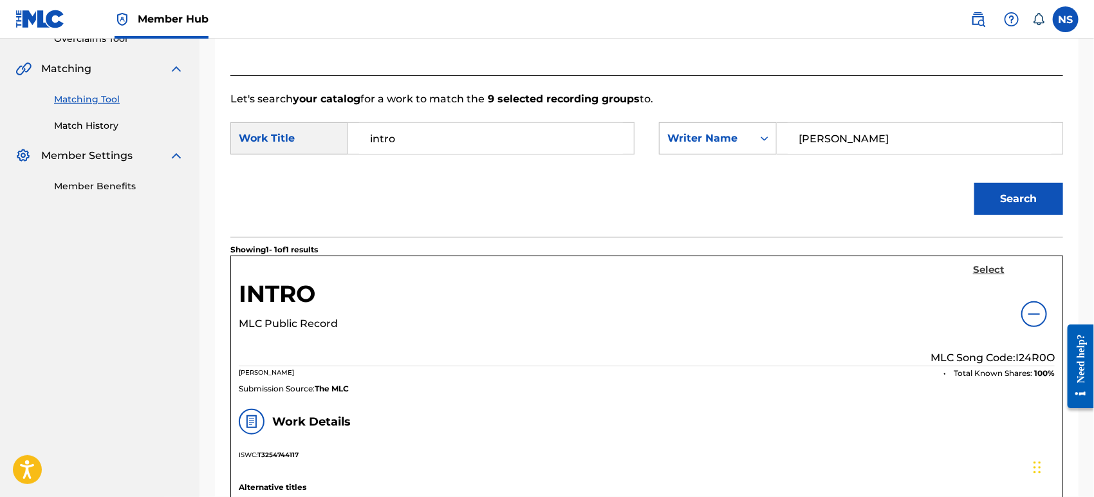
click at [984, 272] on h5 "Select" at bounding box center [989, 270] width 32 height 12
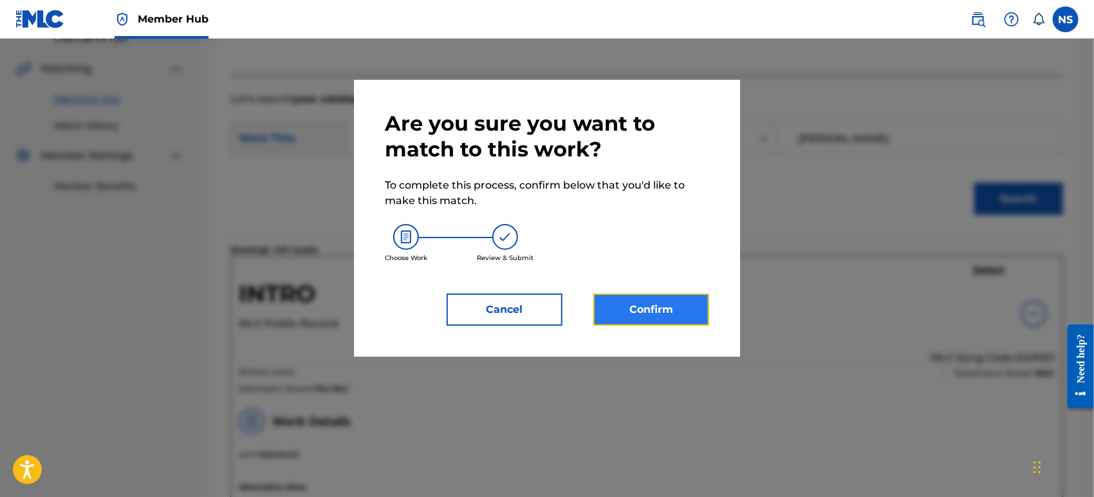
click at [665, 308] on button "Confirm" at bounding box center [652, 310] width 116 height 32
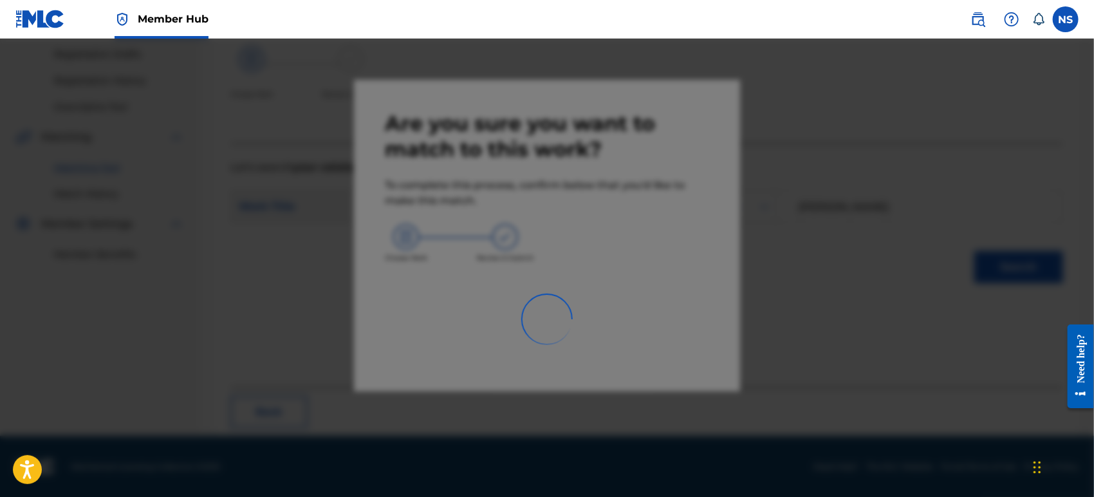
scroll to position [55, 0]
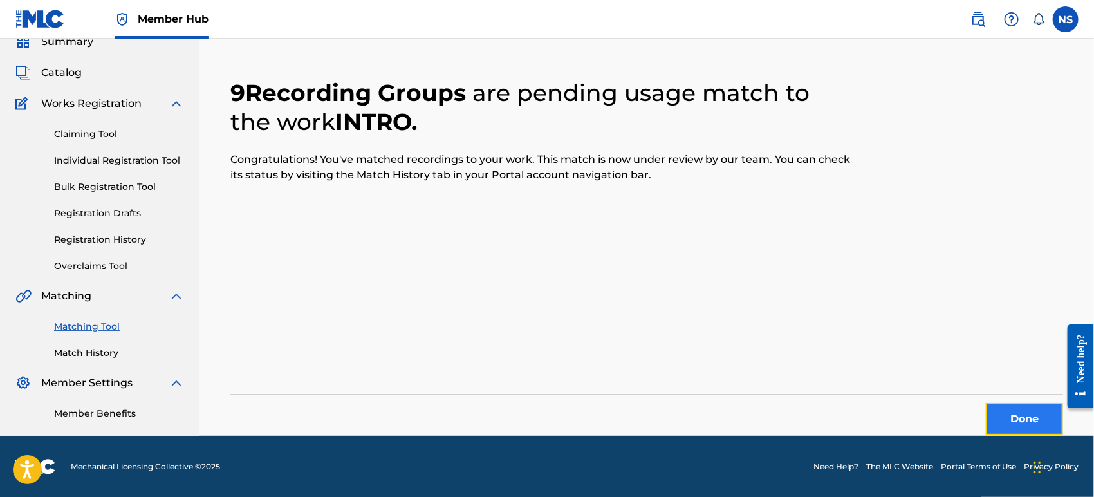
click at [984, 417] on button "Done" at bounding box center [1024, 419] width 77 height 32
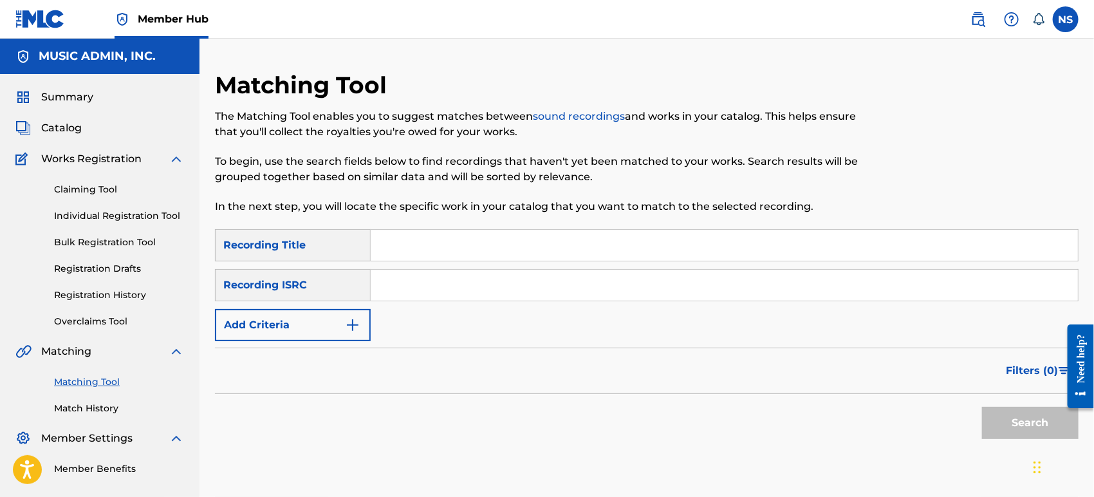
scroll to position [0, 0]
click at [399, 251] on input "Search Form" at bounding box center [724, 245] width 707 height 31
type input "Somehow"
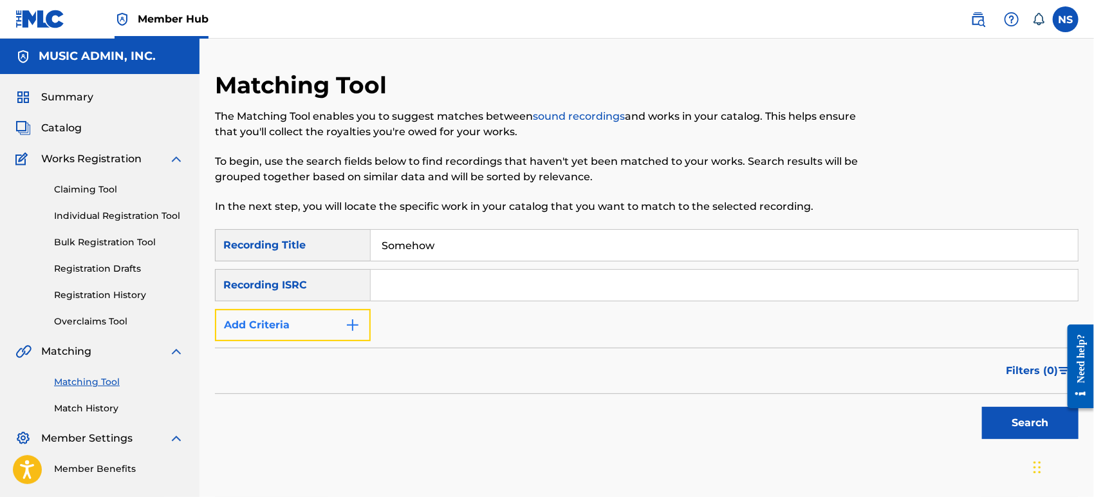
click at [327, 319] on button "Add Criteria" at bounding box center [293, 325] width 156 height 32
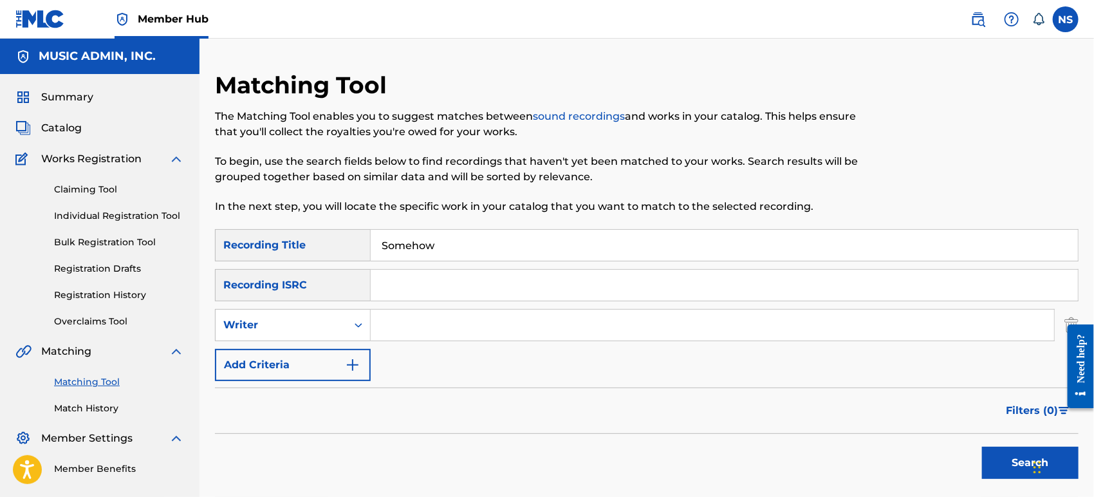
drag, startPoint x: 403, startPoint y: 337, endPoint x: 416, endPoint y: 335, distance: 12.9
click at [403, 336] on input "Search Form" at bounding box center [713, 325] width 684 height 31
type input "[PERSON_NAME]"
click at [984, 447] on button "Search" at bounding box center [1030, 463] width 97 height 32
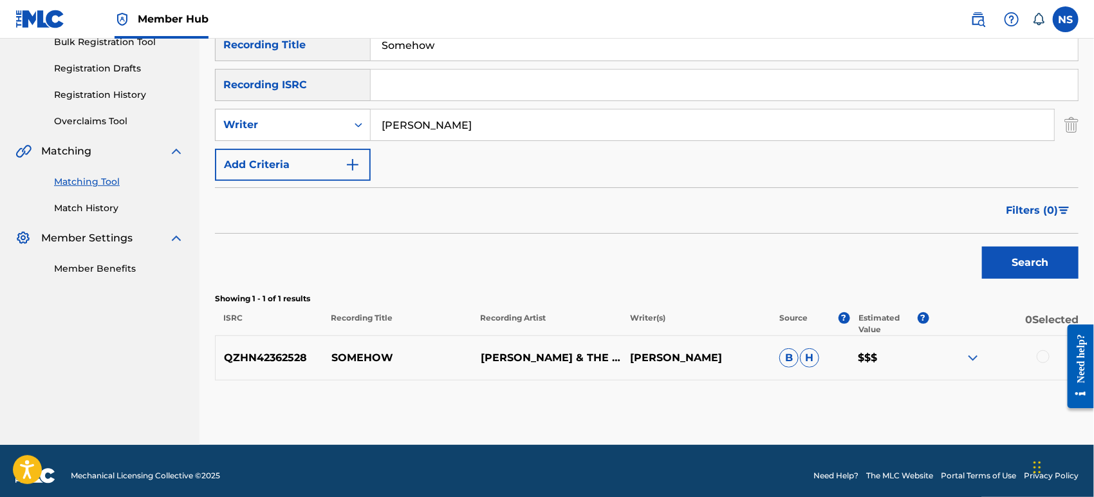
scroll to position [209, 0]
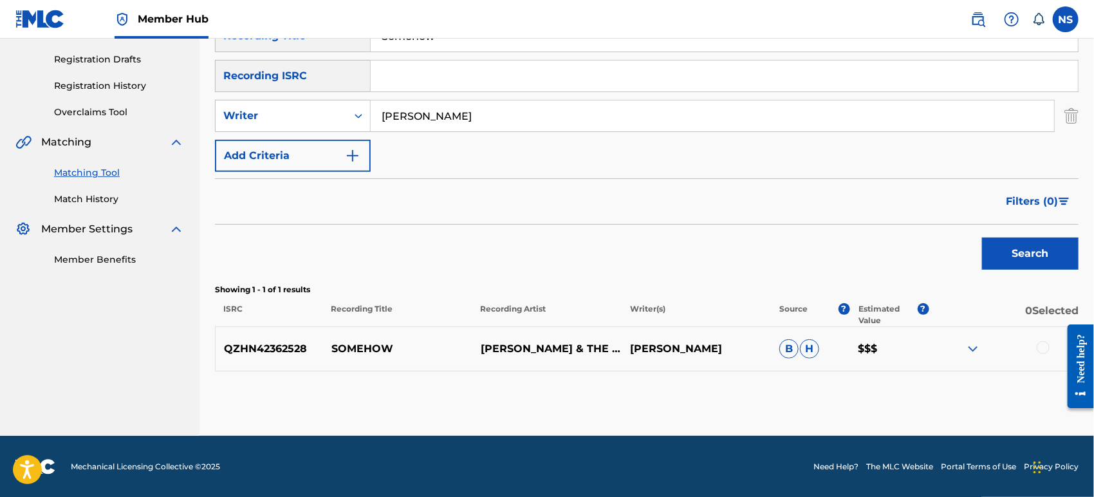
click at [984, 348] on div at bounding box center [1043, 347] width 13 height 13
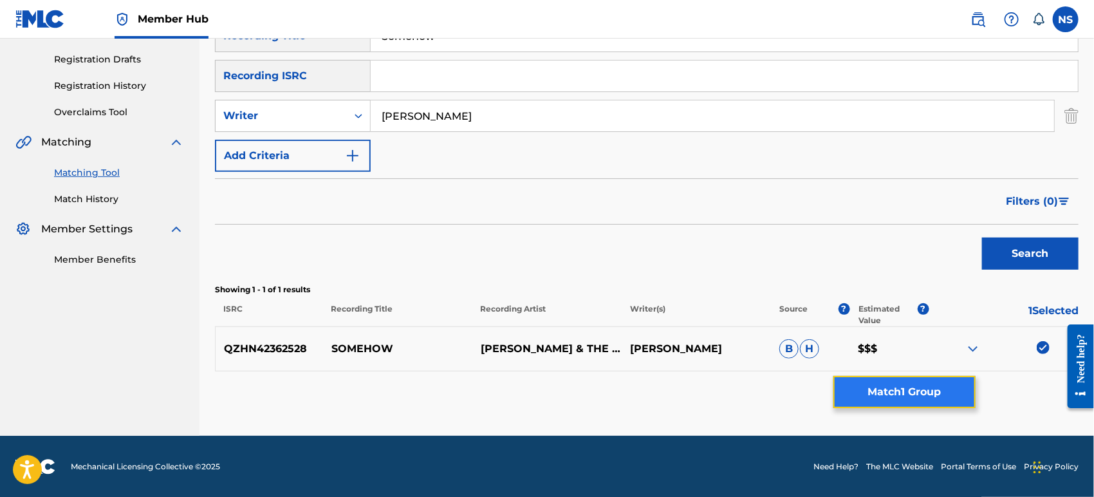
click at [922, 399] on button "Match 1 Group" at bounding box center [905, 392] width 142 height 32
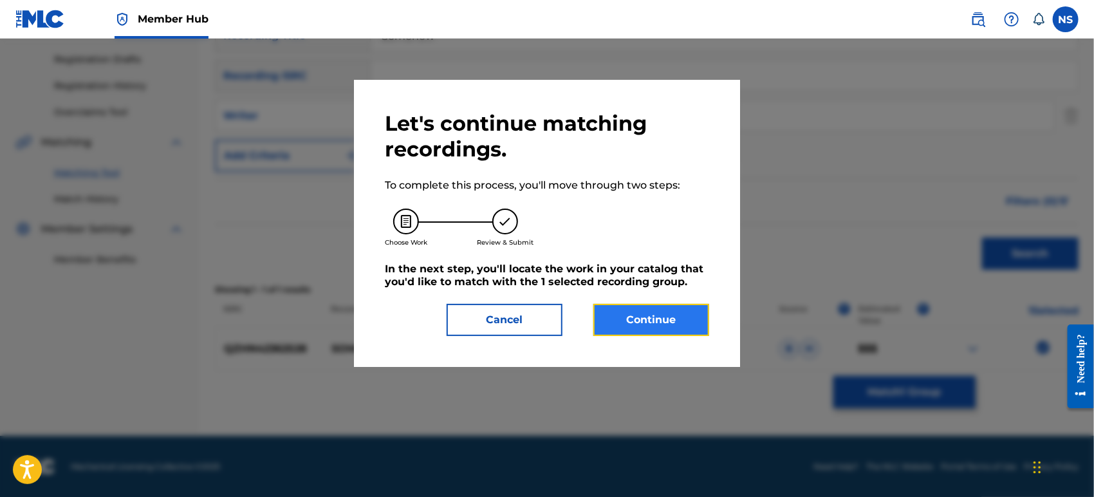
click at [664, 317] on button "Continue" at bounding box center [652, 320] width 116 height 32
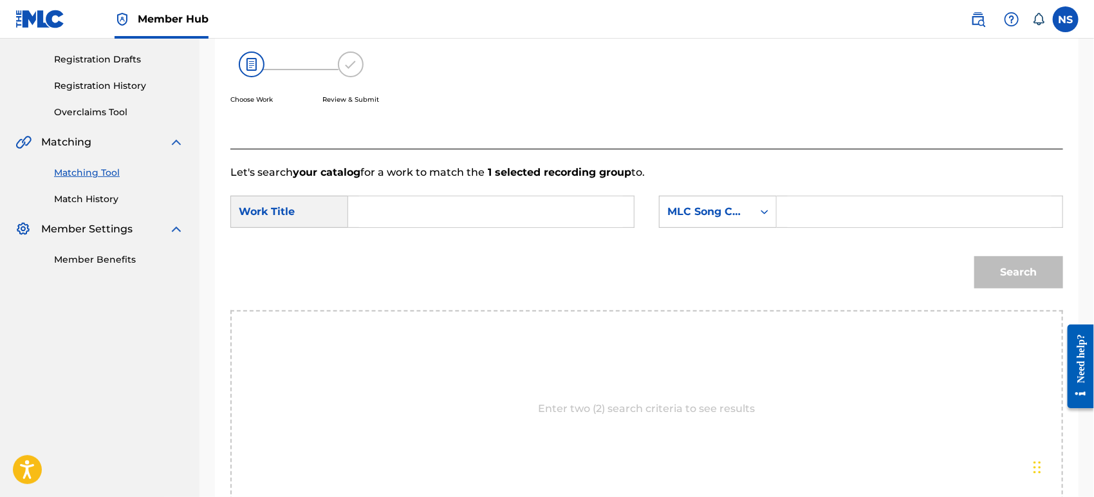
click at [442, 210] on input "Search Form" at bounding box center [491, 211] width 264 height 31
type input "somehow"
click at [818, 220] on input "Search Form" at bounding box center [920, 211] width 264 height 31
click at [984, 266] on button "Search" at bounding box center [1019, 272] width 89 height 32
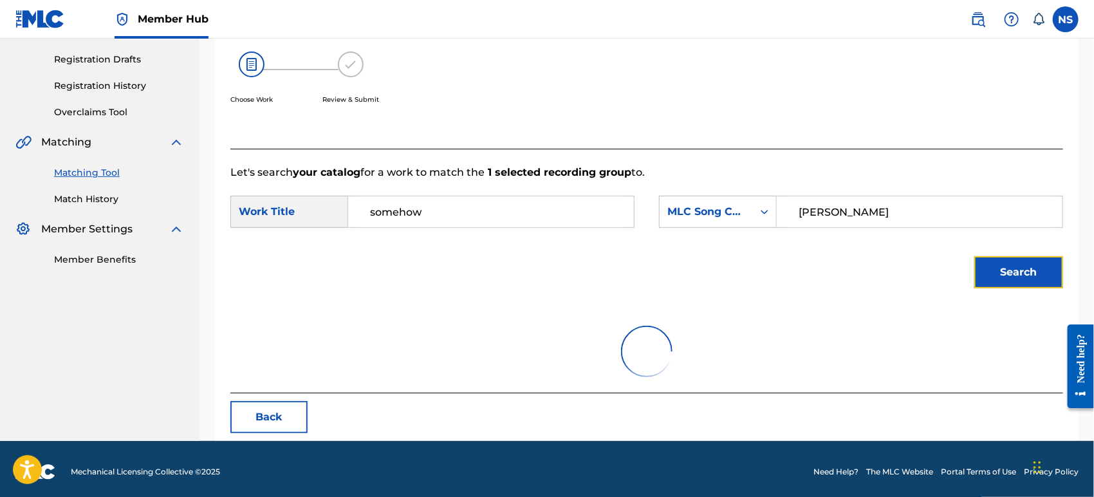
scroll to position [159, 0]
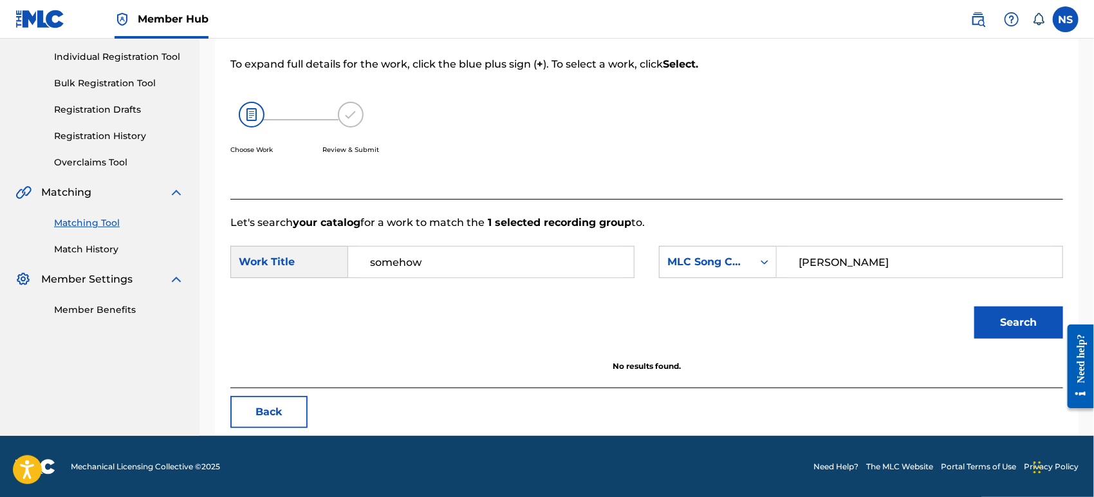
click at [814, 261] on input "[PERSON_NAME]" at bounding box center [920, 262] width 264 height 31
type input "[PERSON_NAME]"
click at [984, 317] on button "Search" at bounding box center [1019, 322] width 89 height 32
click at [455, 266] on input "somehow" at bounding box center [491, 262] width 264 height 31
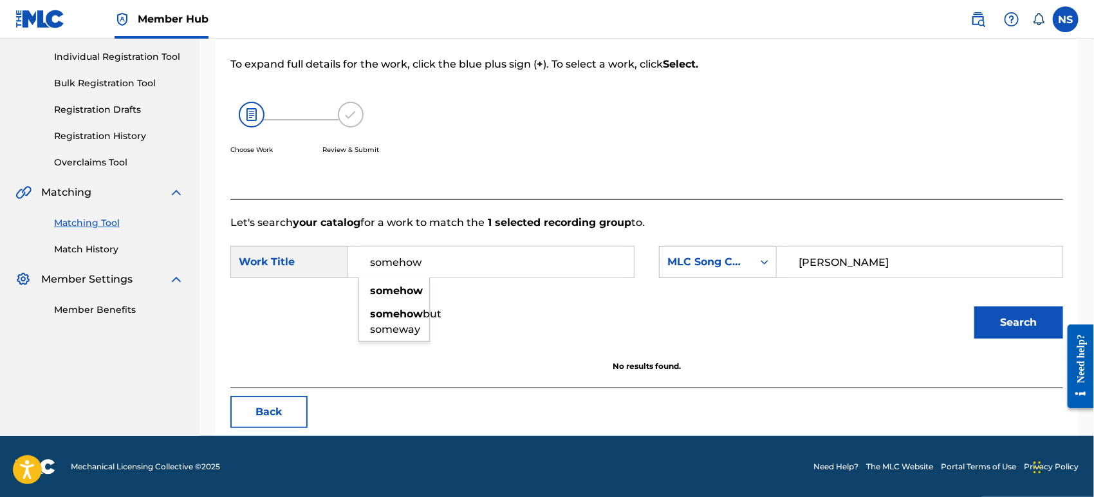
click at [729, 265] on div "MLC Song Code" at bounding box center [707, 261] width 78 height 15
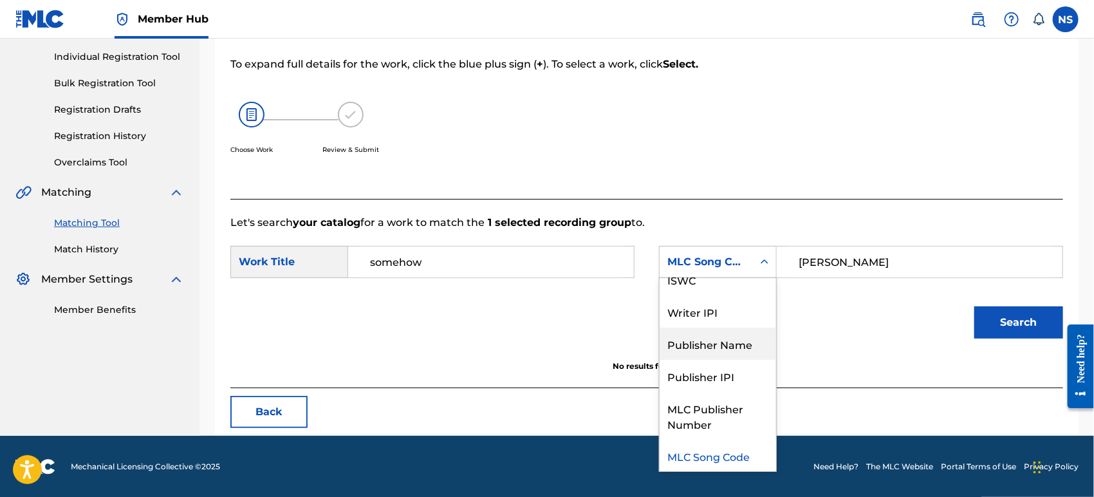
scroll to position [0, 0]
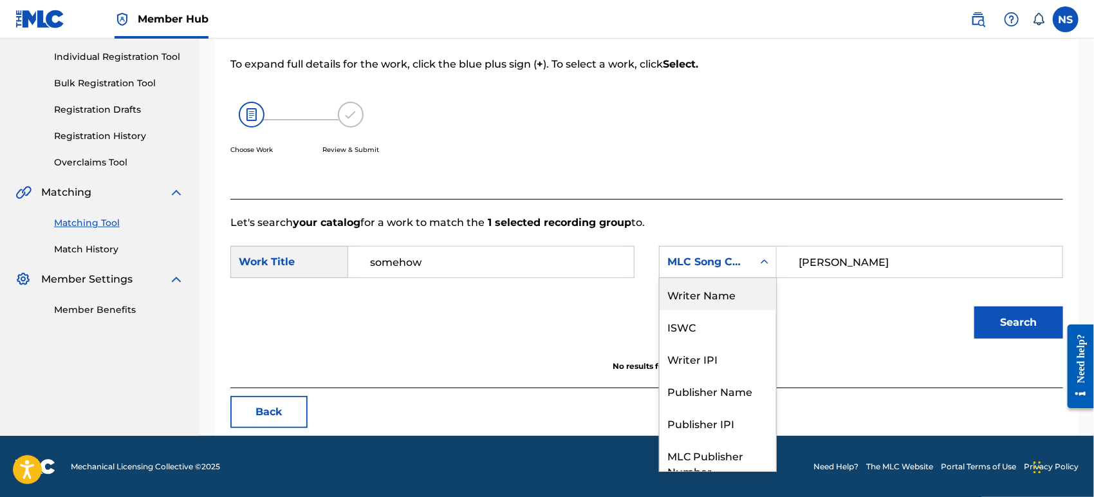
click at [715, 295] on div "Writer Name" at bounding box center [718, 294] width 117 height 32
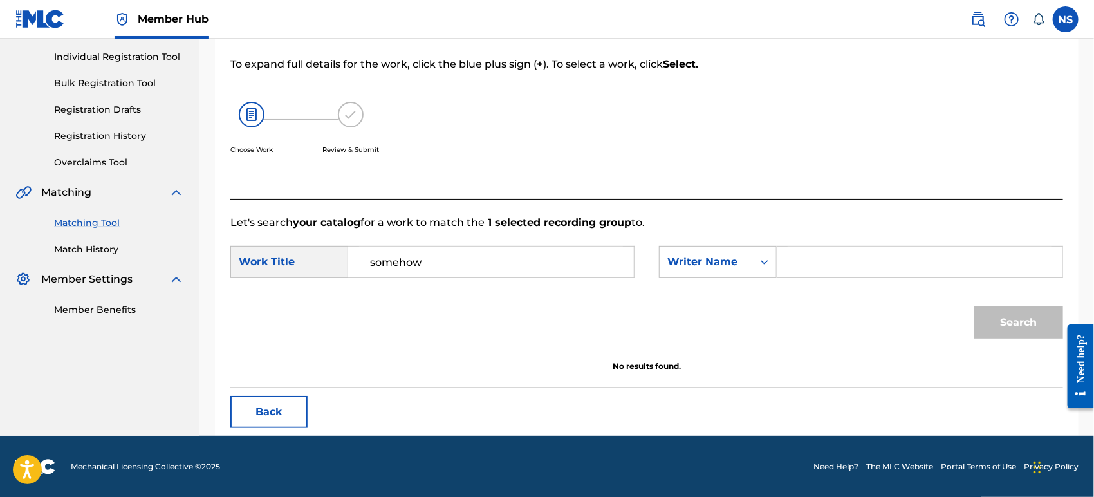
click at [850, 264] on input "Search Form" at bounding box center [920, 262] width 264 height 31
type input "[PERSON_NAME]"
click at [984, 328] on button "Search" at bounding box center [1019, 322] width 89 height 32
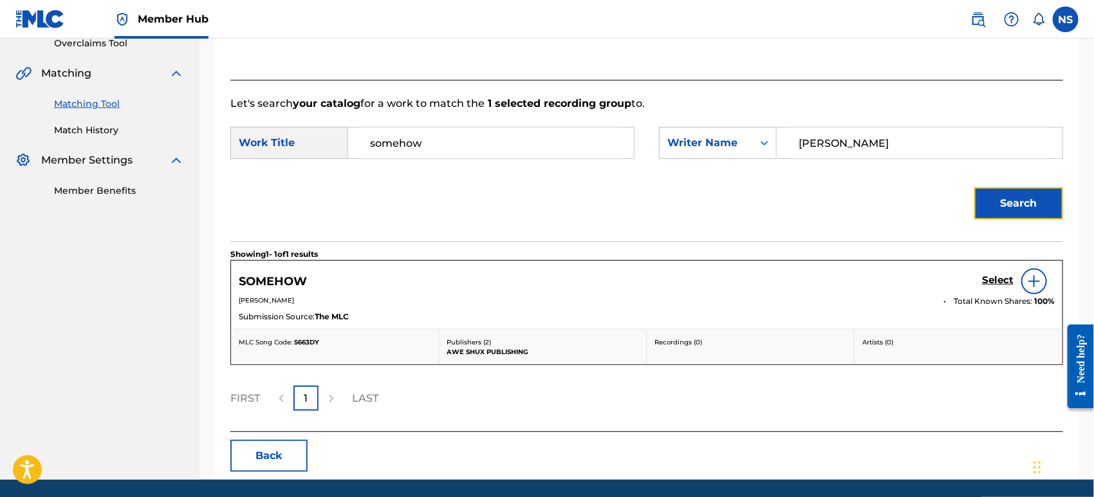
scroll to position [302, 0]
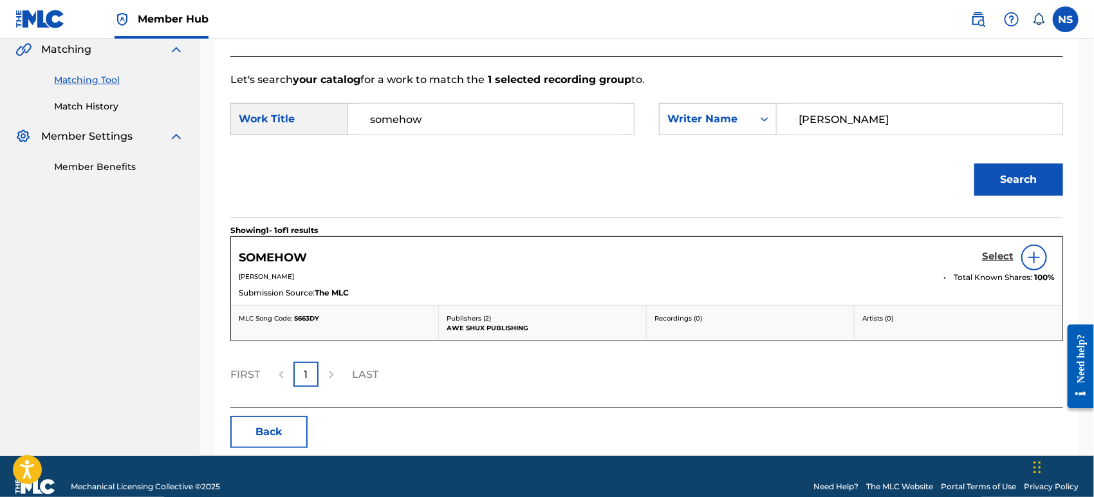
click at [984, 253] on h5 "Select" at bounding box center [998, 256] width 32 height 12
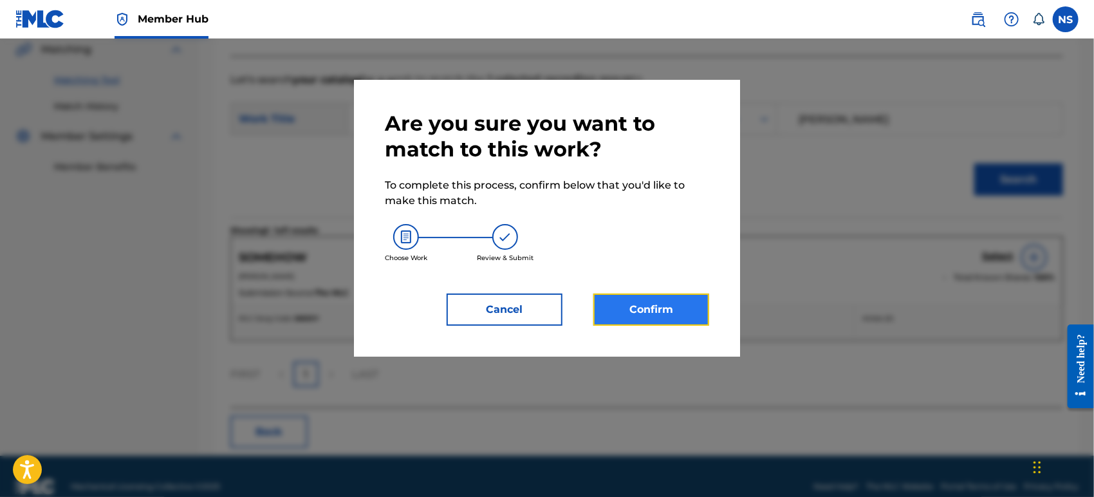
click at [671, 319] on button "Confirm" at bounding box center [652, 310] width 116 height 32
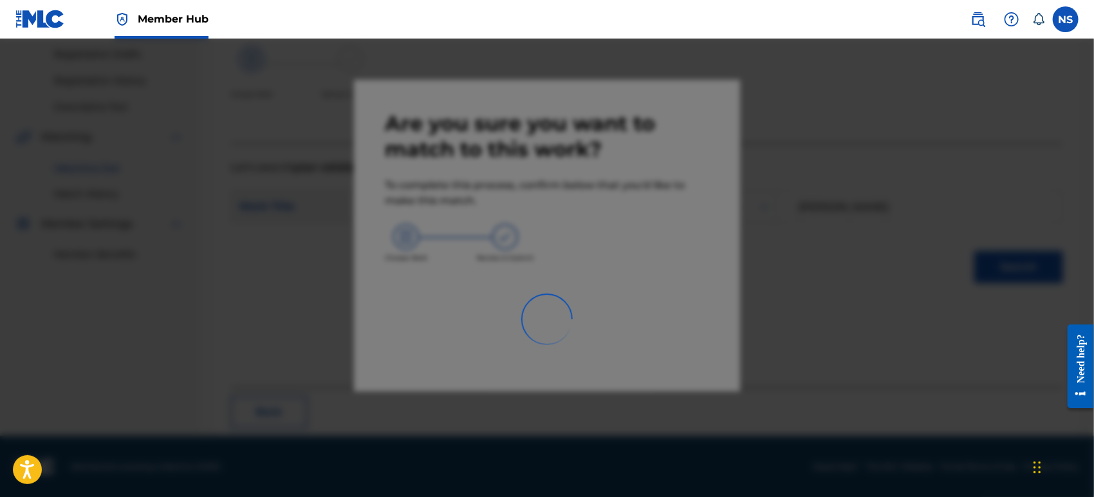
scroll to position [55, 0]
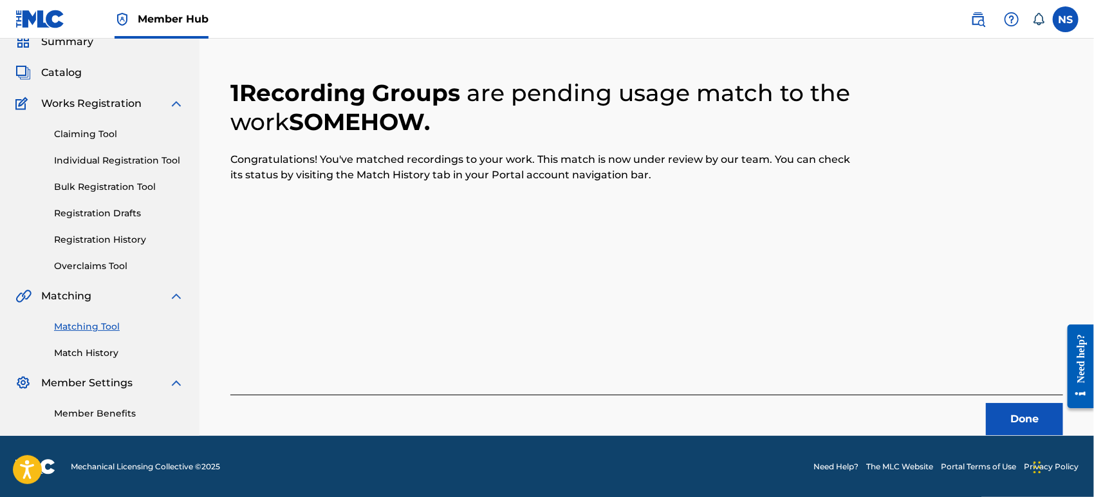
click at [69, 326] on link "Matching Tool" at bounding box center [119, 327] width 130 height 14
click at [984, 417] on button "Done" at bounding box center [1024, 419] width 77 height 32
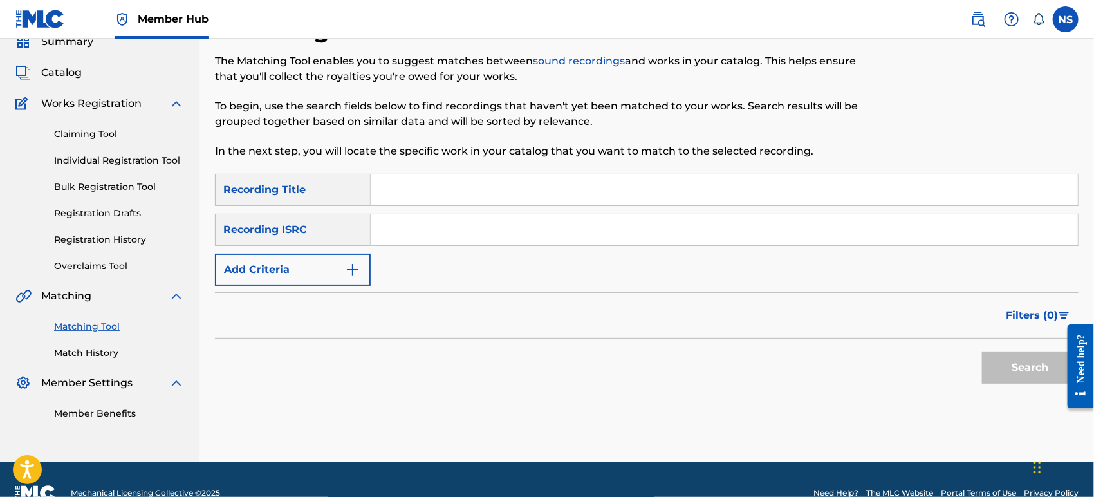
click at [408, 191] on input "Search Form" at bounding box center [724, 189] width 707 height 31
type input "spinnin' my wheels"
click at [984, 364] on button "Search" at bounding box center [1030, 367] width 97 height 32
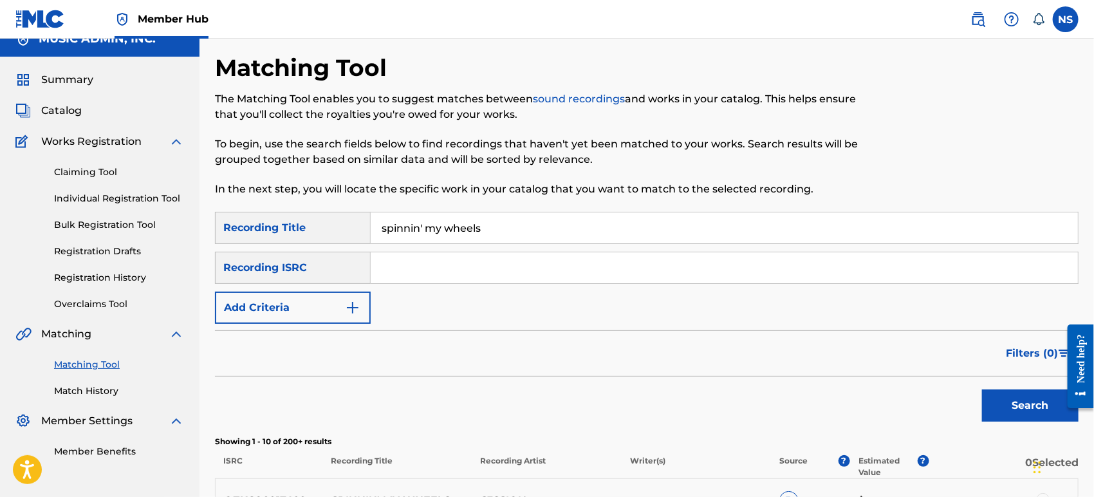
scroll to position [0, 0]
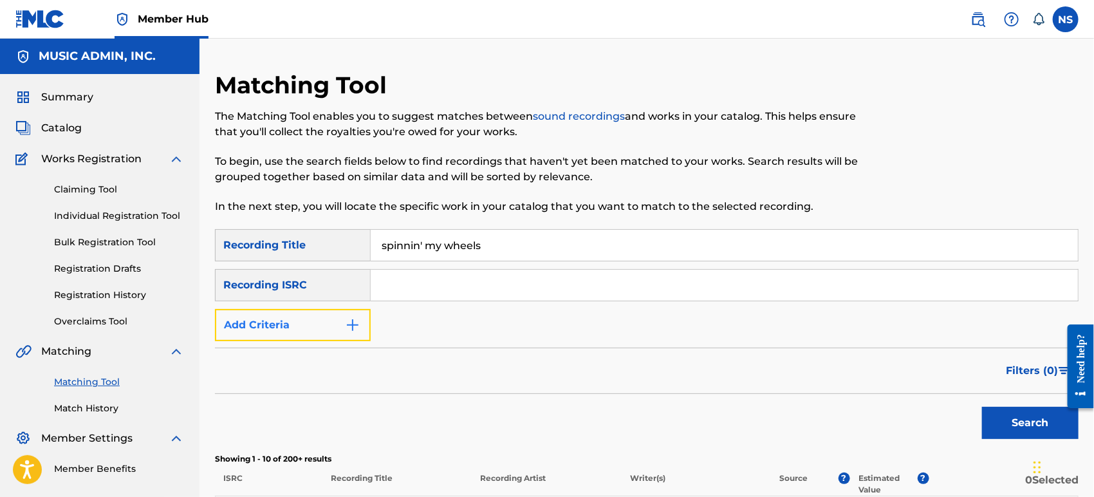
click at [319, 324] on button "Add Criteria" at bounding box center [293, 325] width 156 height 32
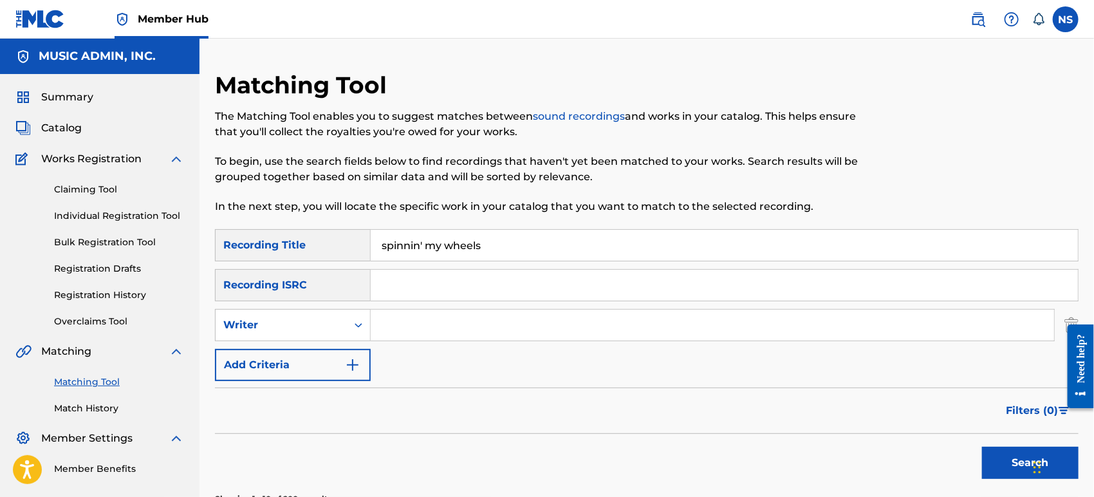
click at [410, 332] on input "Search Form" at bounding box center [713, 325] width 684 height 31
type input "[PERSON_NAME]"
click at [984, 447] on button "Search" at bounding box center [1030, 463] width 97 height 32
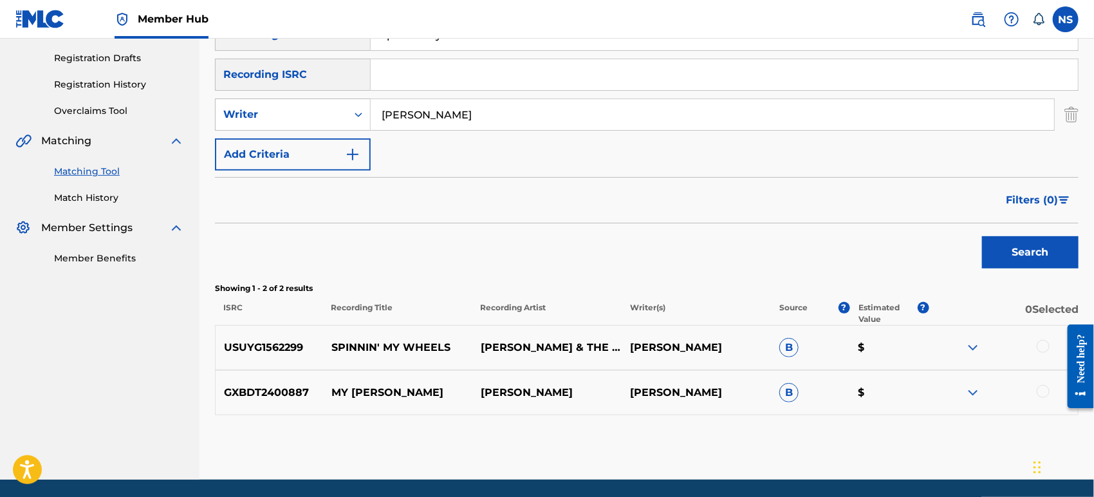
scroll to position [214, 0]
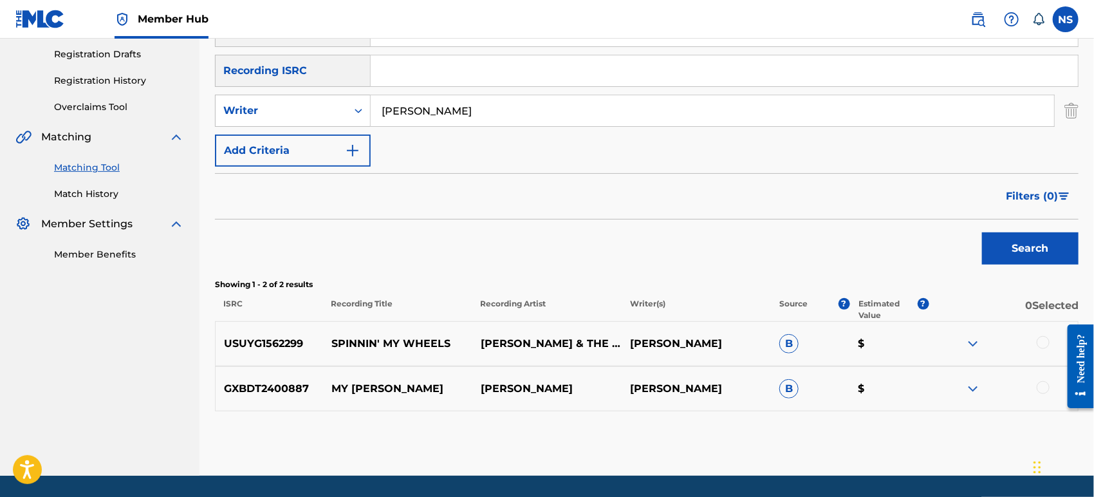
click at [984, 346] on div at bounding box center [1043, 342] width 13 height 13
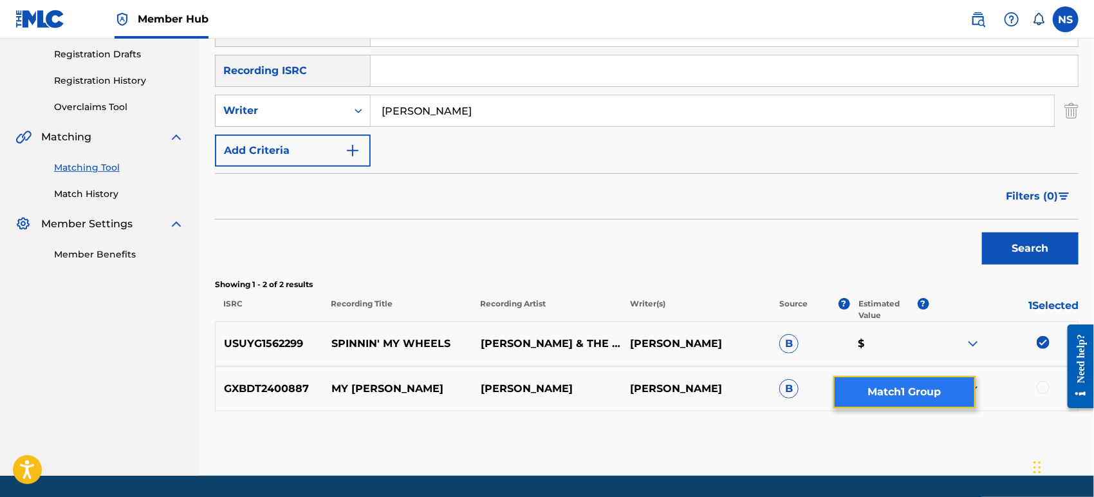
click at [906, 396] on button "Match 1 Group" at bounding box center [905, 392] width 142 height 32
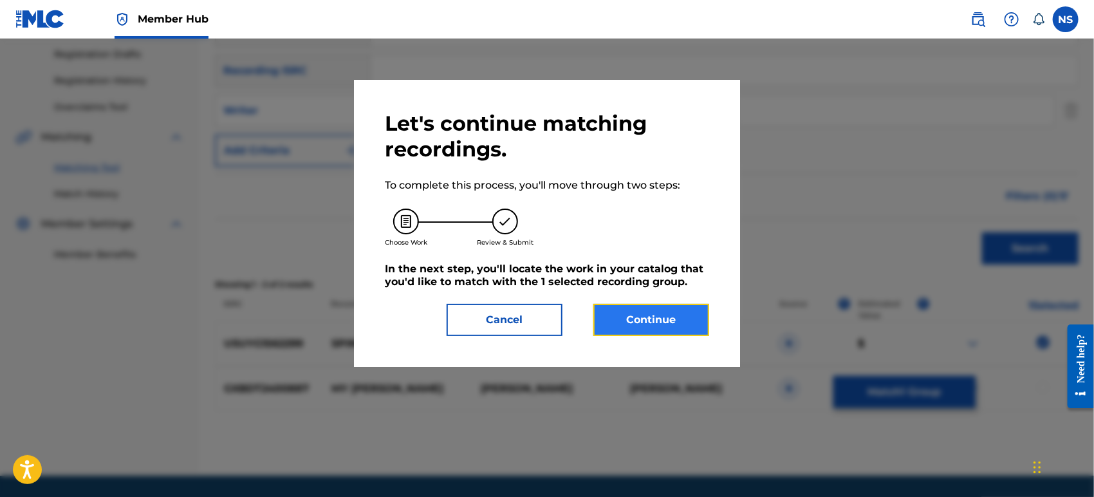
click at [644, 320] on button "Continue" at bounding box center [652, 320] width 116 height 32
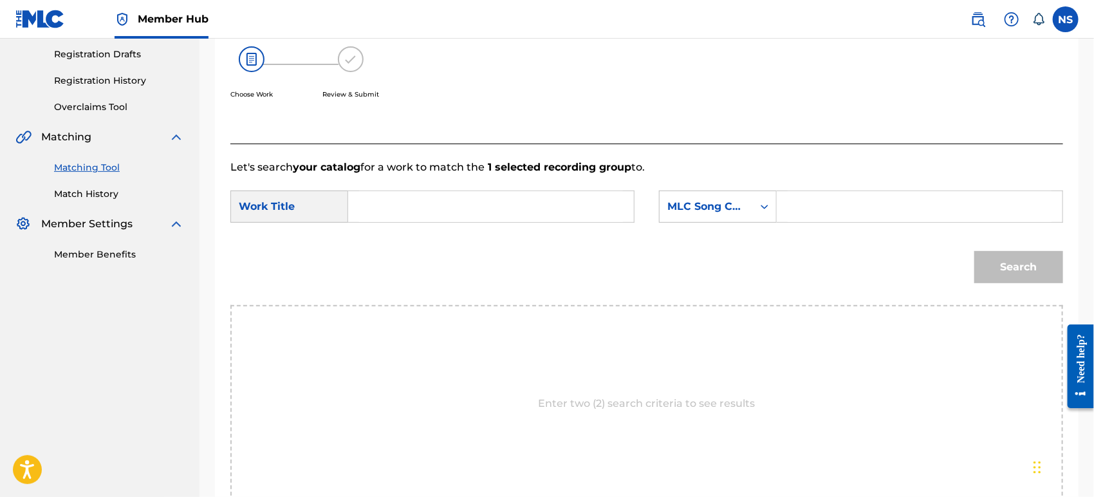
click at [385, 202] on input "Search Form" at bounding box center [491, 206] width 264 height 31
click at [389, 251] on div "spinnin ' my wheels" at bounding box center [394, 251] width 70 height 54
type input "spinnin' my wheels"
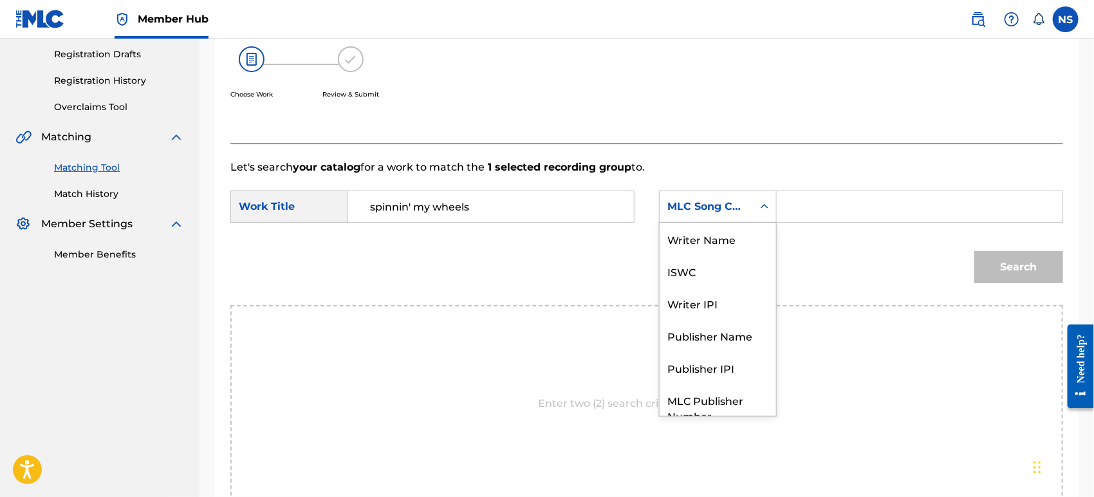
click at [710, 214] on div "MLC Song Code" at bounding box center [706, 206] width 93 height 24
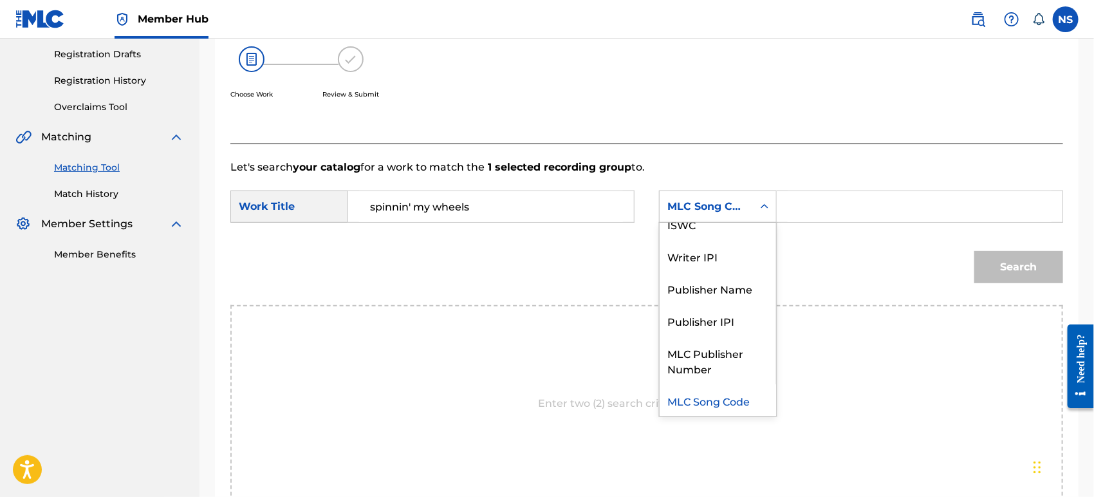
scroll to position [0, 0]
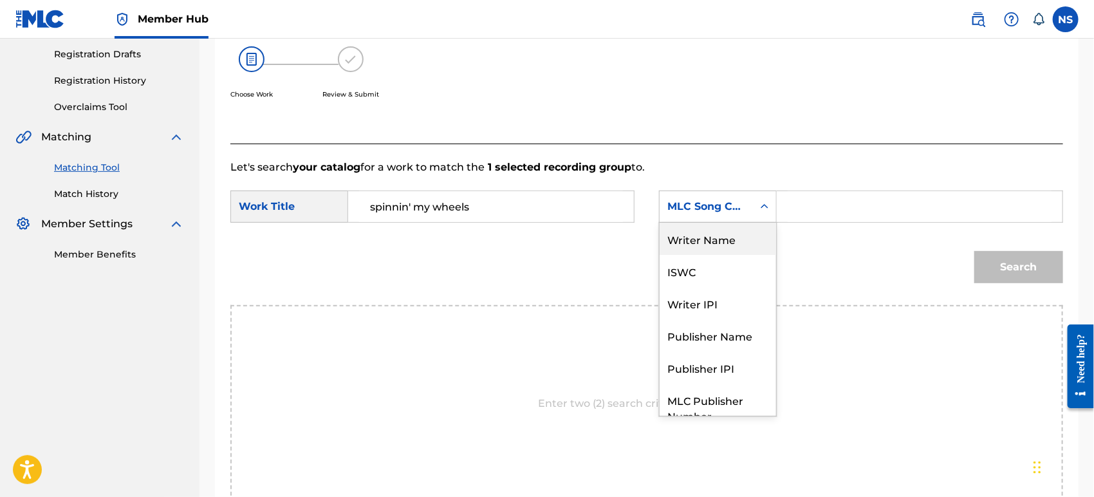
click at [711, 241] on div "Writer Name" at bounding box center [718, 239] width 117 height 32
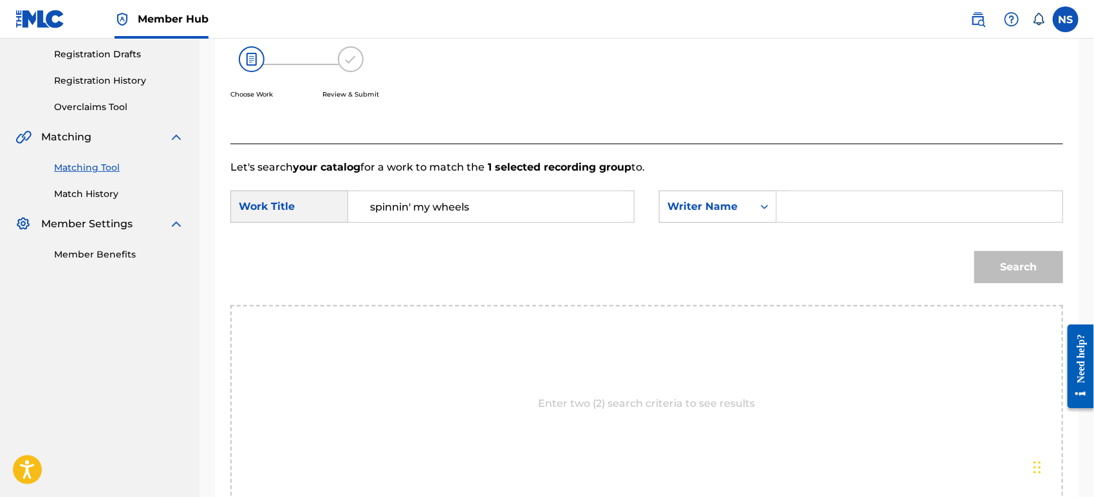
click at [796, 211] on input "Search Form" at bounding box center [920, 206] width 264 height 31
type input "[PERSON_NAME]"
click at [984, 264] on button "Search" at bounding box center [1019, 267] width 89 height 32
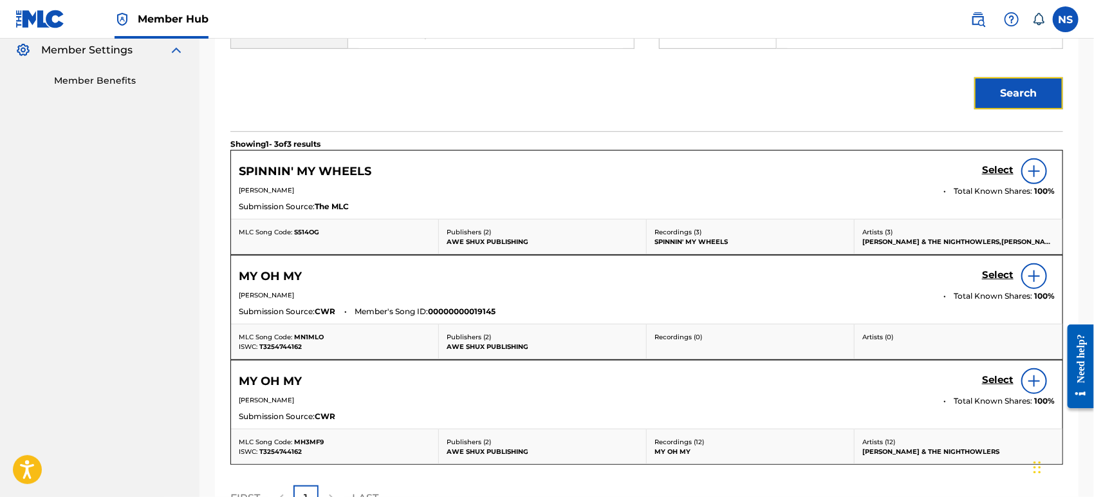
scroll to position [388, 0]
click at [984, 167] on h5 "Select" at bounding box center [998, 171] width 32 height 12
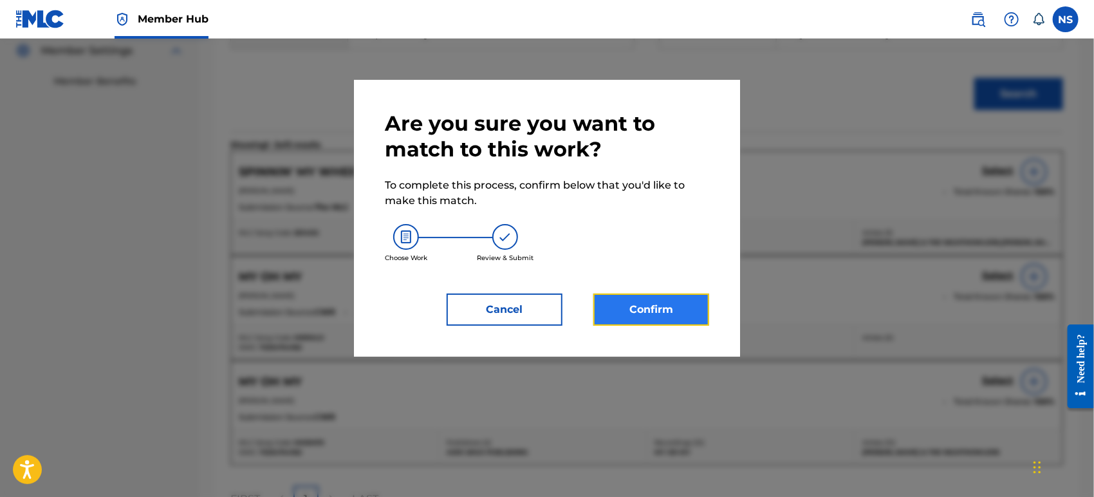
click at [654, 312] on button "Confirm" at bounding box center [652, 310] width 116 height 32
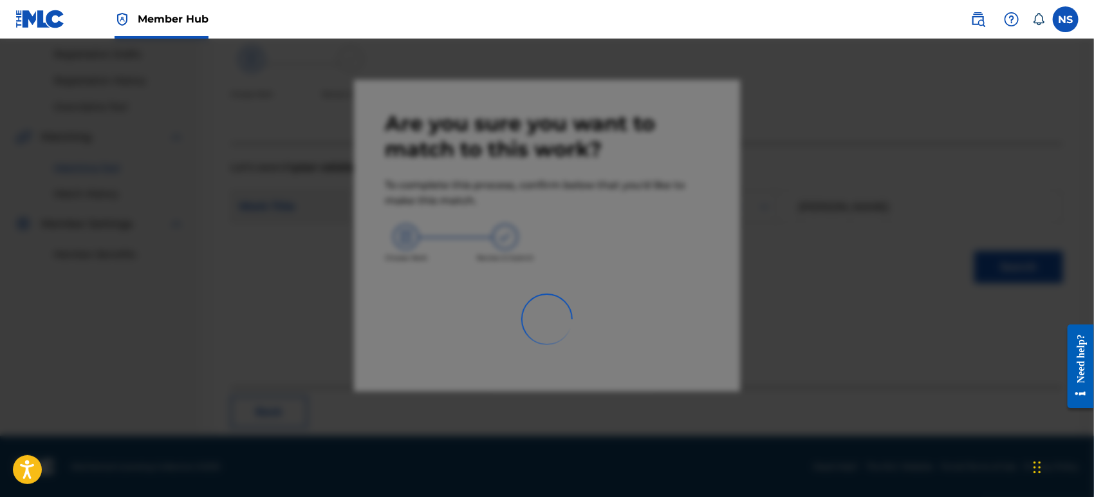
scroll to position [55, 0]
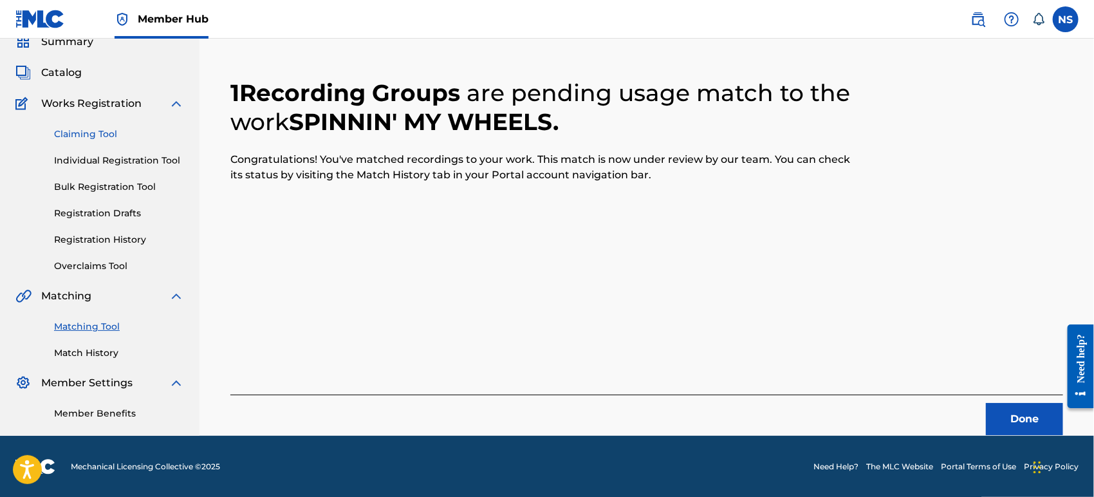
click at [63, 133] on link "Claiming Tool" at bounding box center [119, 134] width 130 height 14
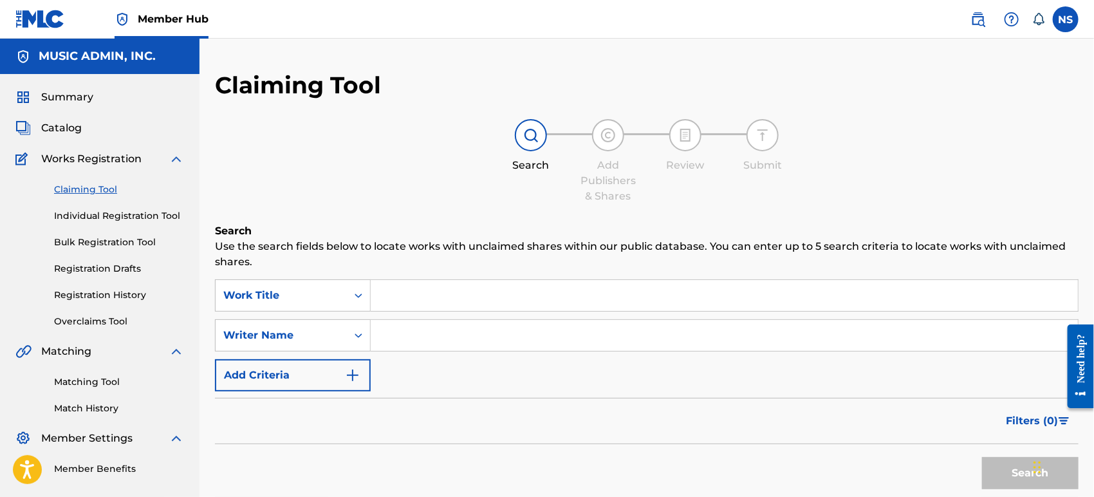
click at [395, 337] on input "Search Form" at bounding box center [724, 335] width 707 height 31
type input "a"
click at [984, 447] on button "Search" at bounding box center [1030, 473] width 97 height 32
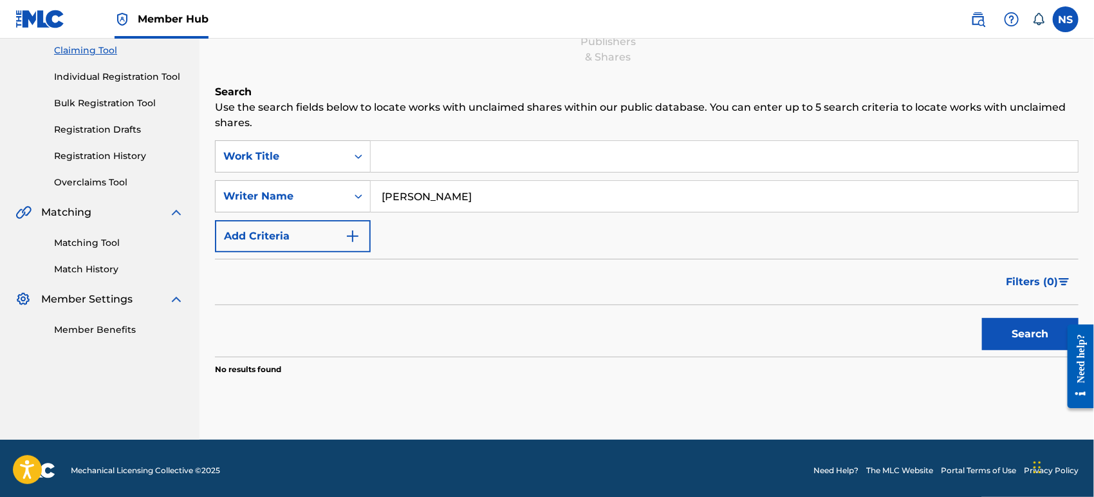
scroll to position [143, 0]
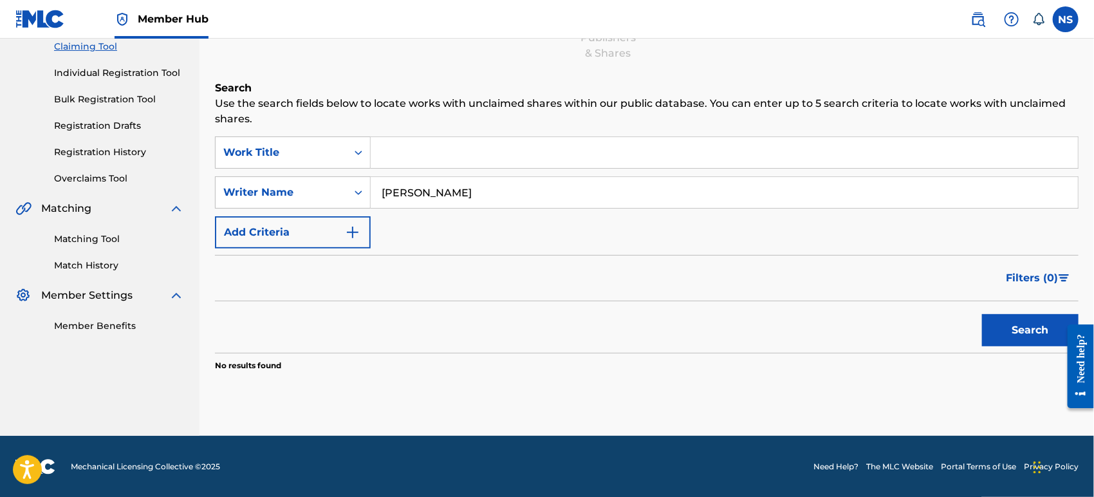
click at [390, 192] on input "[PERSON_NAME]" at bounding box center [724, 192] width 707 height 31
type input "[PERSON_NAME]"
click at [984, 330] on button "Search" at bounding box center [1030, 330] width 97 height 32
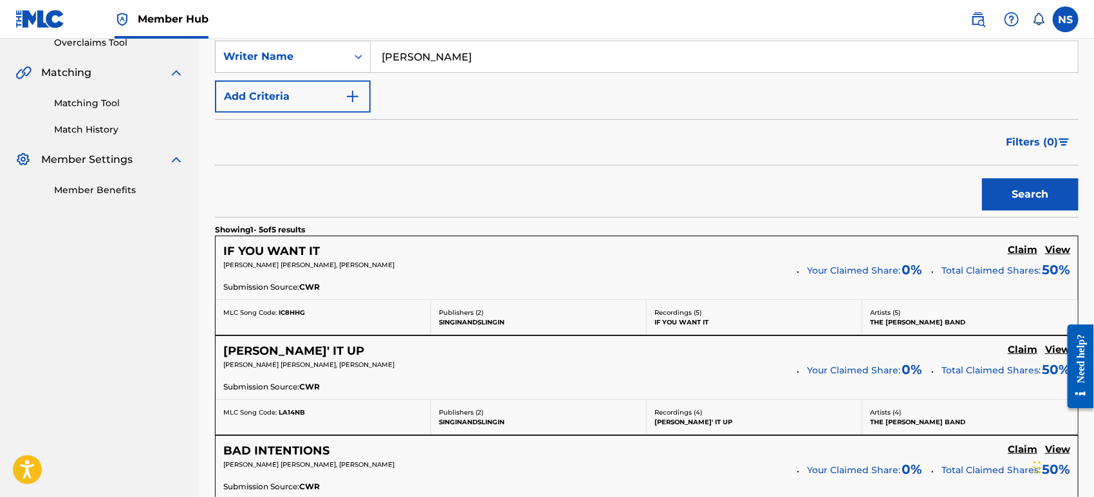
scroll to position [357, 0]
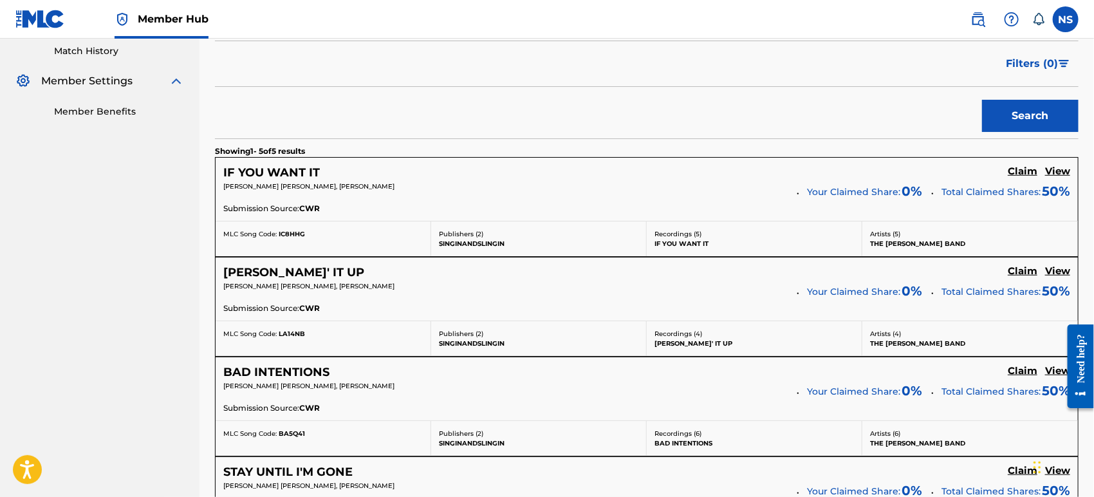
click at [984, 170] on h5 "View" at bounding box center [1057, 171] width 25 height 12
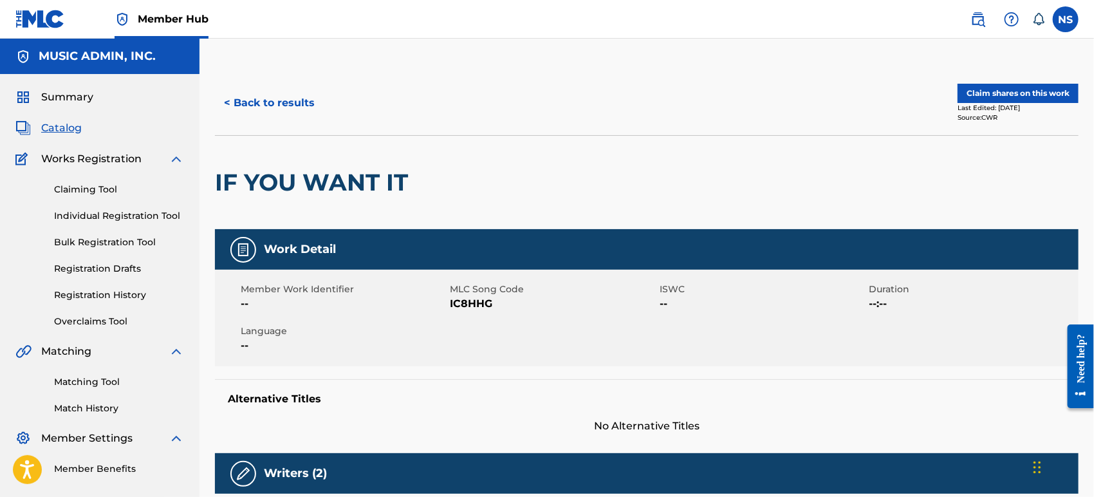
click at [284, 84] on div "< Back to results Claim shares on this work Last Edited: [DATE] Source: CWR" at bounding box center [647, 103] width 864 height 64
click at [280, 104] on button "< Back to results" at bounding box center [269, 103] width 109 height 32
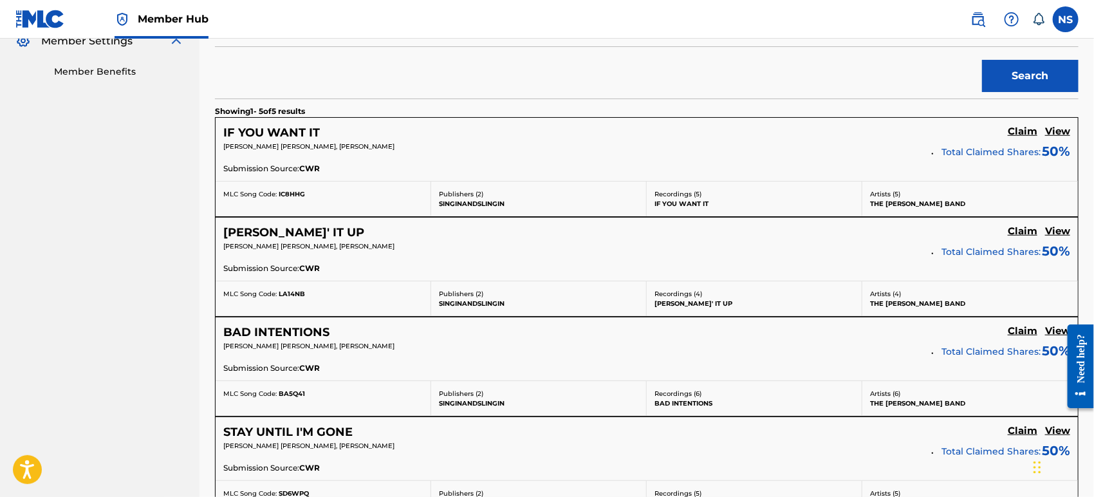
scroll to position [214, 0]
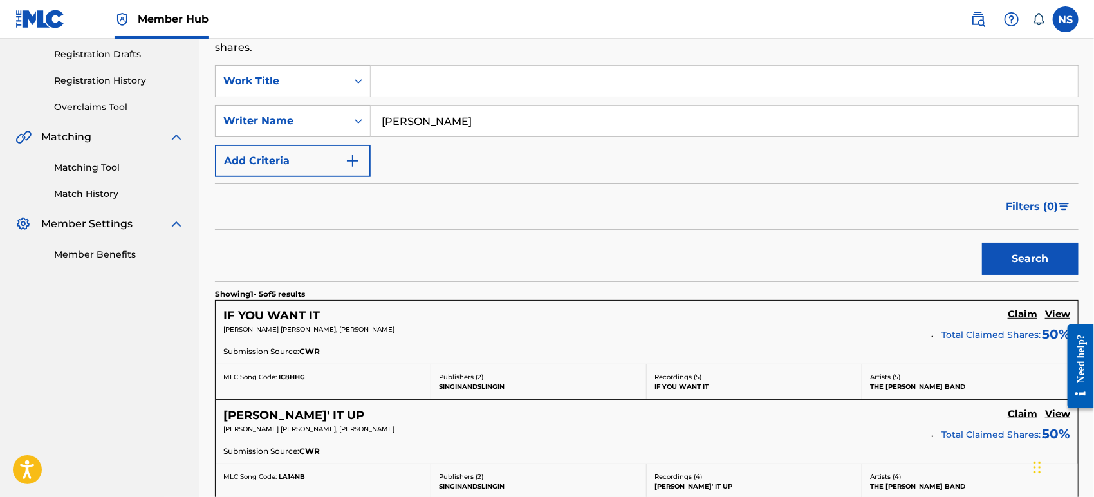
click at [386, 121] on input "[PERSON_NAME]" at bounding box center [724, 121] width 707 height 31
click at [384, 120] on input "[PERSON_NAME]" at bounding box center [724, 121] width 707 height 31
click at [459, 117] on input "[PERSON_NAME]" at bounding box center [724, 121] width 707 height 31
type input "[PERSON_NAME]"
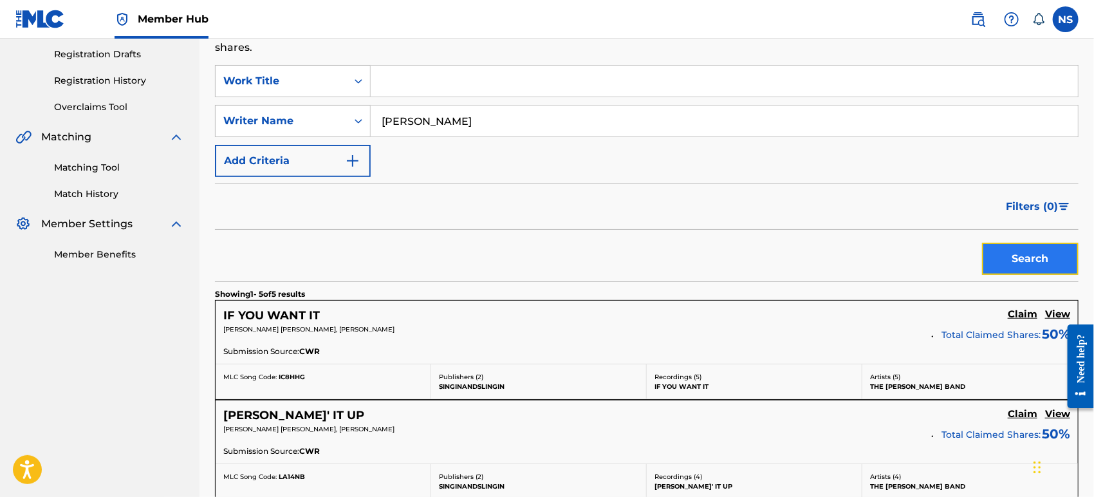
click at [984, 254] on button "Search" at bounding box center [1030, 259] width 97 height 32
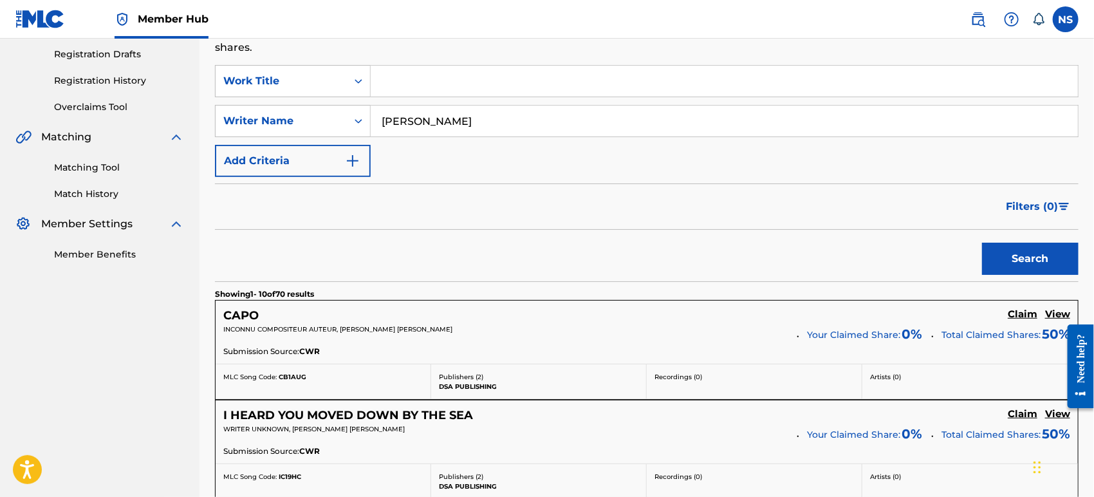
click at [984, 314] on div at bounding box center [1076, 366] width 36 height 104
click at [984, 311] on h5 "View" at bounding box center [1057, 314] width 25 height 12
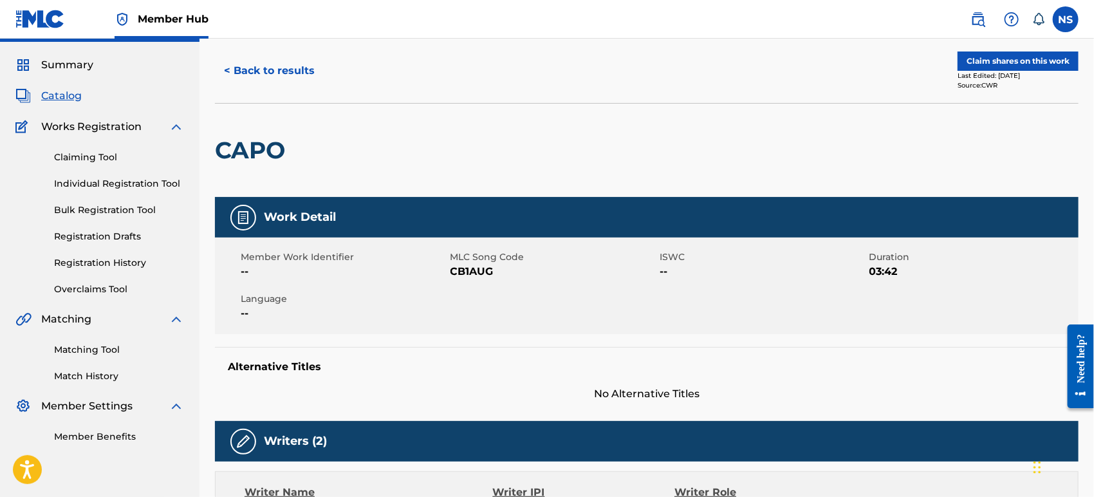
scroll to position [26, 0]
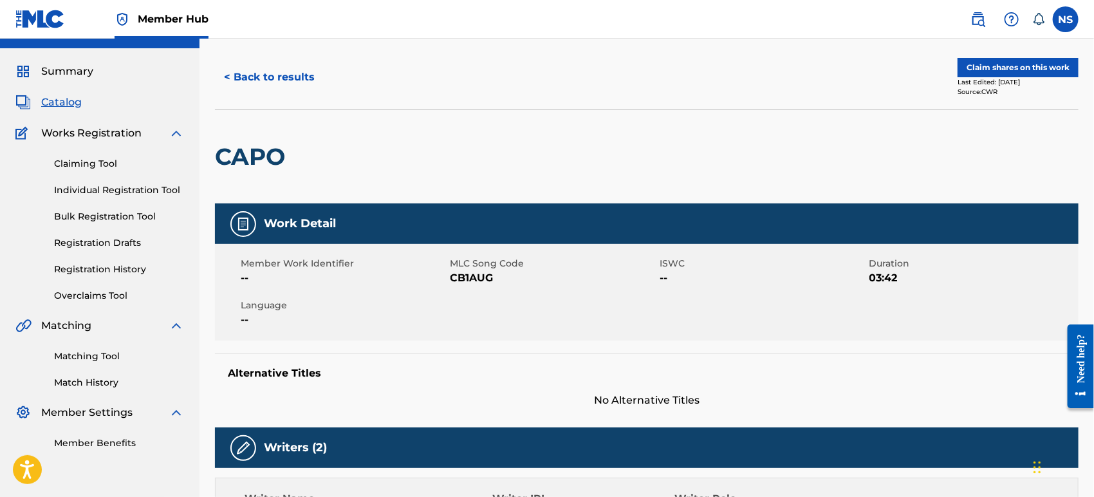
click at [67, 107] on span "Catalog" at bounding box center [61, 102] width 41 height 15
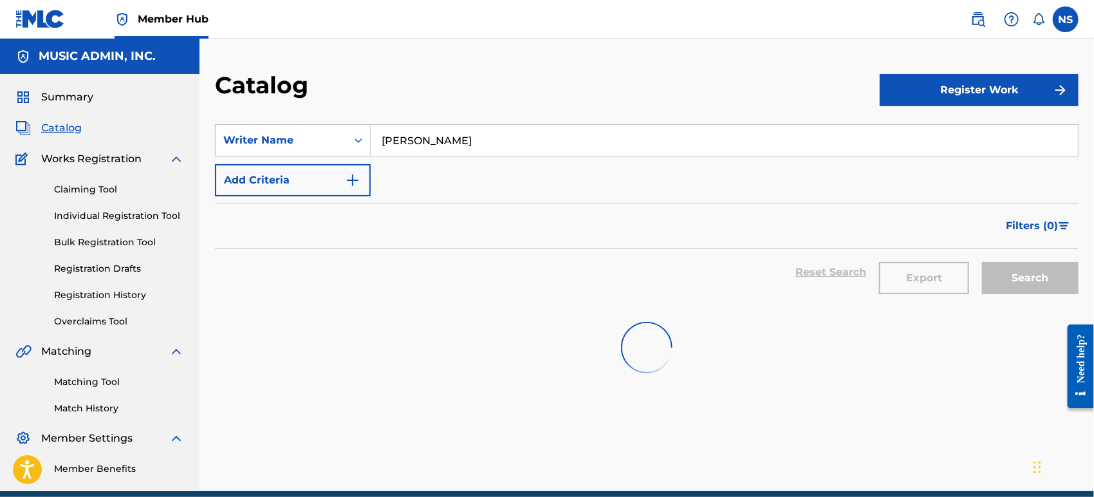
click at [500, 145] on input "[PERSON_NAME]" at bounding box center [724, 140] width 707 height 31
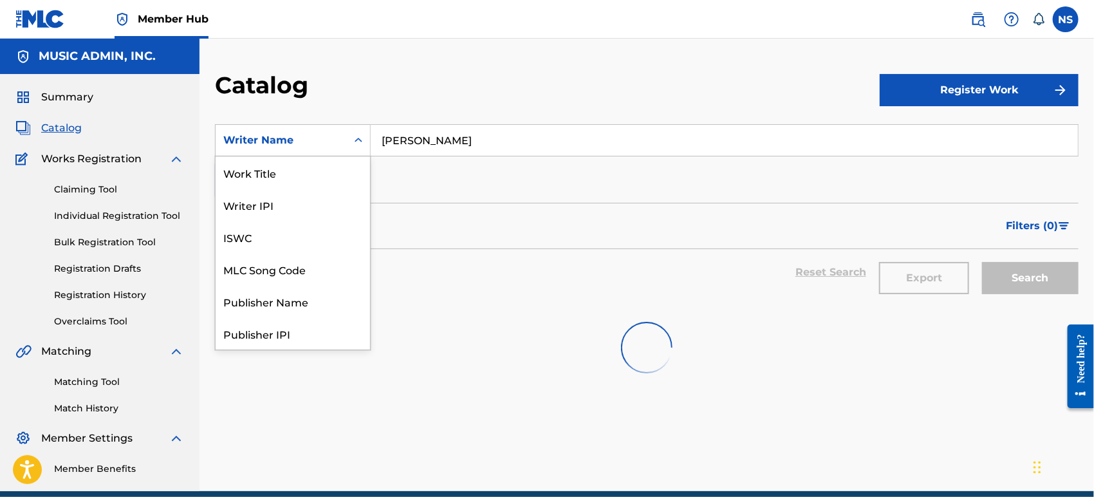
click at [299, 144] on div "Writer Name" at bounding box center [281, 140] width 116 height 15
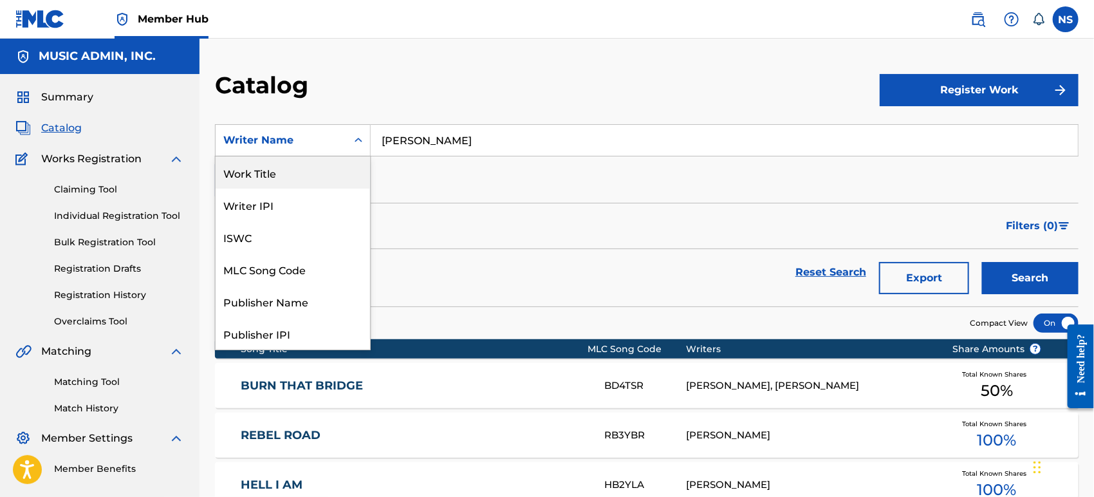
click at [293, 176] on div "Work Title" at bounding box center [293, 172] width 154 height 32
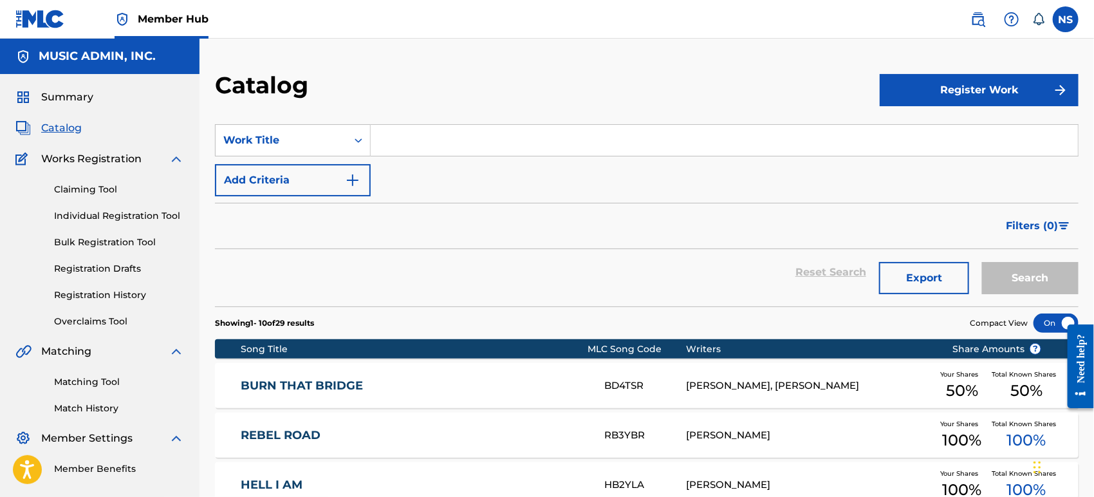
click at [414, 142] on input "Search Form" at bounding box center [724, 140] width 707 height 31
paste input "Burn Me"
click at [984, 281] on button "Search" at bounding box center [1030, 278] width 97 height 32
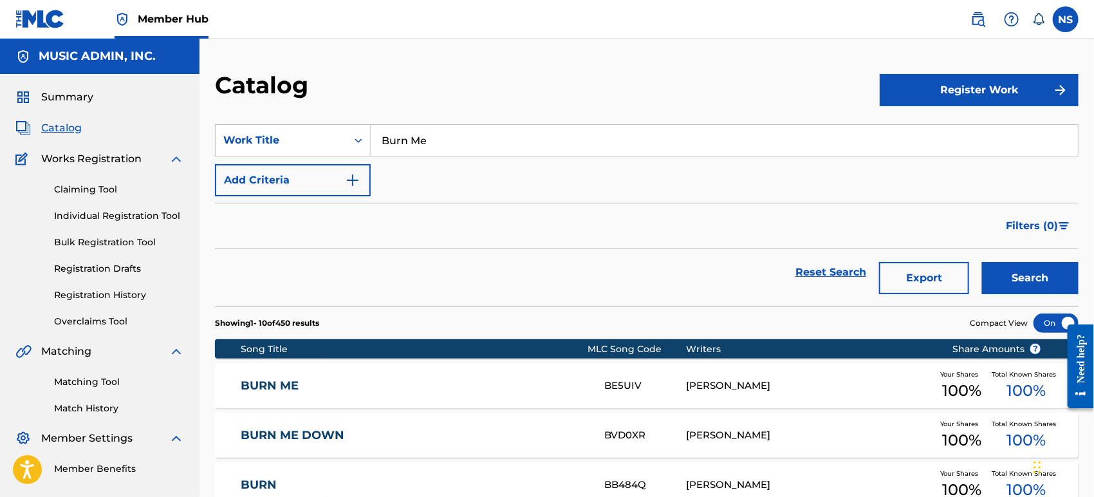
drag, startPoint x: 445, startPoint y: 141, endPoint x: 210, endPoint y: 126, distance: 235.5
click at [210, 126] on div "Catalog Register Work SearchWithCriteria55eb6ad2-80da-4548-89eb-384b81a0397a Wo…" at bounding box center [647, 496] width 895 height 850
paste input "Up Against"
click at [984, 276] on button "Search" at bounding box center [1030, 278] width 97 height 32
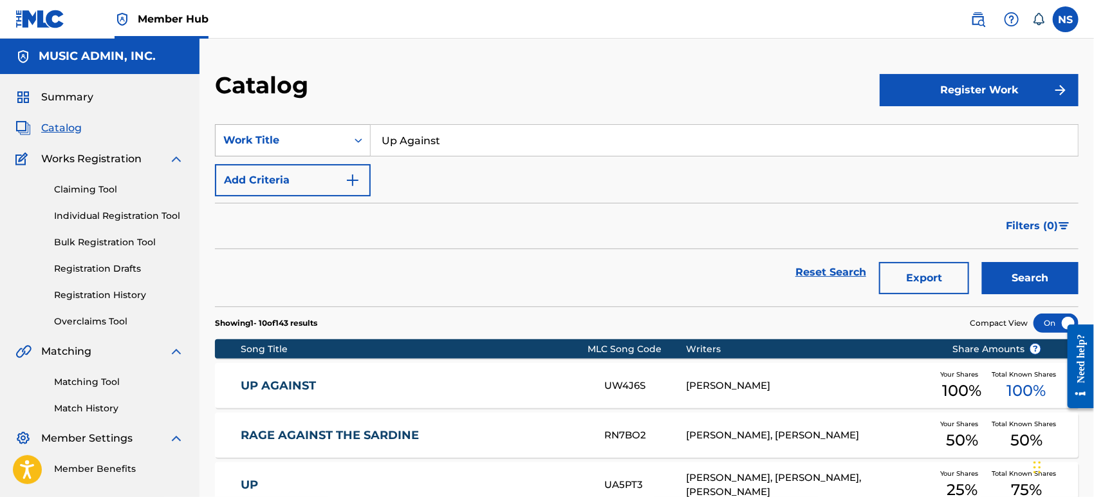
drag, startPoint x: 489, startPoint y: 138, endPoint x: 242, endPoint y: 140, distance: 246.6
click at [242, 140] on div "SearchWithCriteria55eb6ad2-80da-4548-89eb-384b81a0397a Work Title Up Against" at bounding box center [647, 140] width 864 height 32
paste input "I Can't Hear You"
click at [984, 272] on button "Search" at bounding box center [1030, 278] width 97 height 32
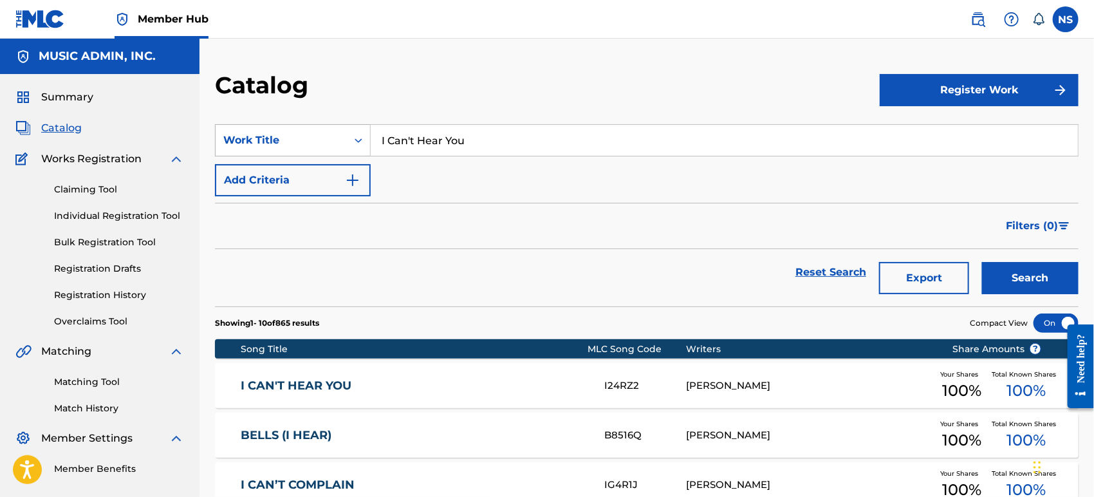
drag, startPoint x: 485, startPoint y: 142, endPoint x: 222, endPoint y: 131, distance: 262.9
click at [222, 131] on div "SearchWithCriteria55eb6ad2-80da-4548-89eb-384b81a0397a Work Title I Can't Hear …" at bounding box center [647, 140] width 864 height 32
paste input "Memories"
click at [984, 277] on button "Search" at bounding box center [1030, 278] width 97 height 32
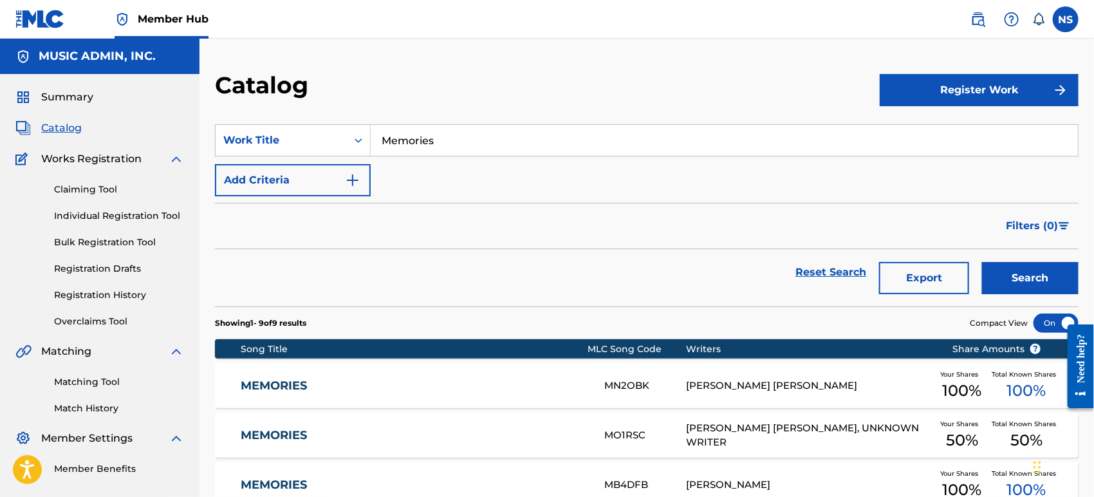
drag, startPoint x: 469, startPoint y: 141, endPoint x: 171, endPoint y: 137, distance: 297.4
click at [174, 138] on main "MUSIC ADMIN, INC. Summary Catalog Works Registration Claiming Tool Individual R…" at bounding box center [547, 452] width 1094 height 827
paste input "214"
click at [984, 276] on button "Search" at bounding box center [1030, 278] width 97 height 32
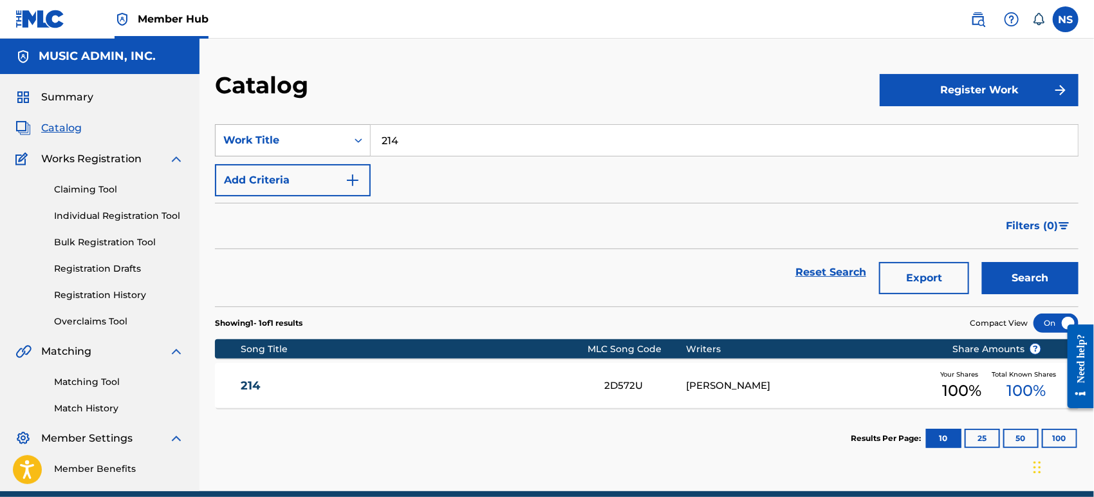
drag, startPoint x: 431, startPoint y: 143, endPoint x: 313, endPoint y: 142, distance: 117.8
click at [313, 142] on div "SearchWithCriteria55eb6ad2-80da-4548-89eb-384b81a0397a Work Title 214" at bounding box center [647, 140] width 864 height 32
paste input "So Far Away"
drag, startPoint x: 1006, startPoint y: 275, endPoint x: 975, endPoint y: 281, distance: 31.4
click at [984, 274] on button "Search" at bounding box center [1030, 278] width 97 height 32
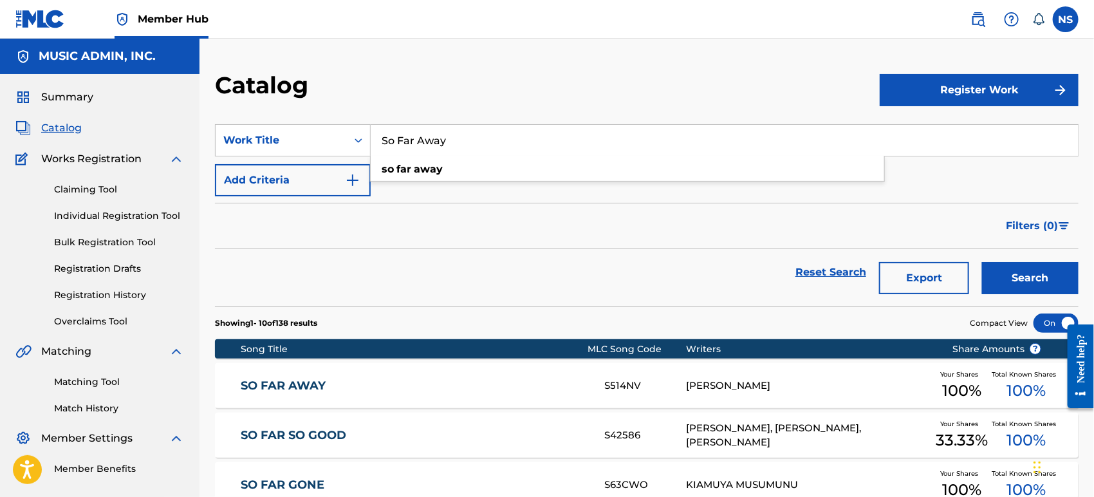
drag, startPoint x: 469, startPoint y: 147, endPoint x: 200, endPoint y: 122, distance: 270.2
click at [200, 122] on div "Catalog Register Work SearchWithCriteria55eb6ad2-80da-4548-89eb-384b81a0397a Wo…" at bounding box center [647, 496] width 895 height 850
paste input "Just Let Me In"
click at [984, 287] on button "Search" at bounding box center [1030, 278] width 97 height 32
drag, startPoint x: 469, startPoint y: 143, endPoint x: 193, endPoint y: 114, distance: 277.0
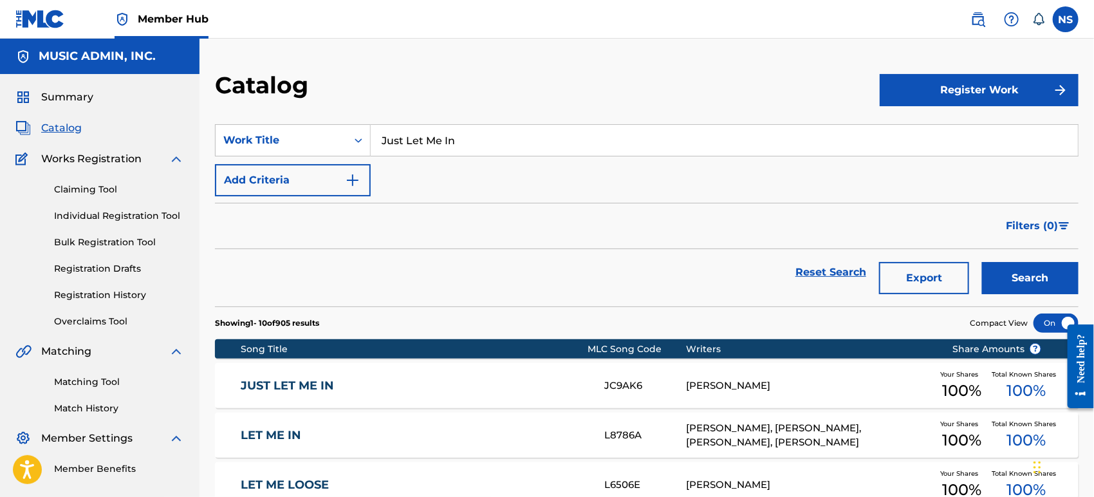
click at [193, 114] on main "MUSIC ADMIN, INC. Summary Catalog Works Registration Claiming Tool Individual R…" at bounding box center [547, 480] width 1094 height 882
paste input "Give It To Me"
type input "Give It To Me"
click at [984, 277] on button "Search" at bounding box center [1030, 278] width 97 height 32
click at [270, 135] on div "Work Title" at bounding box center [281, 140] width 116 height 15
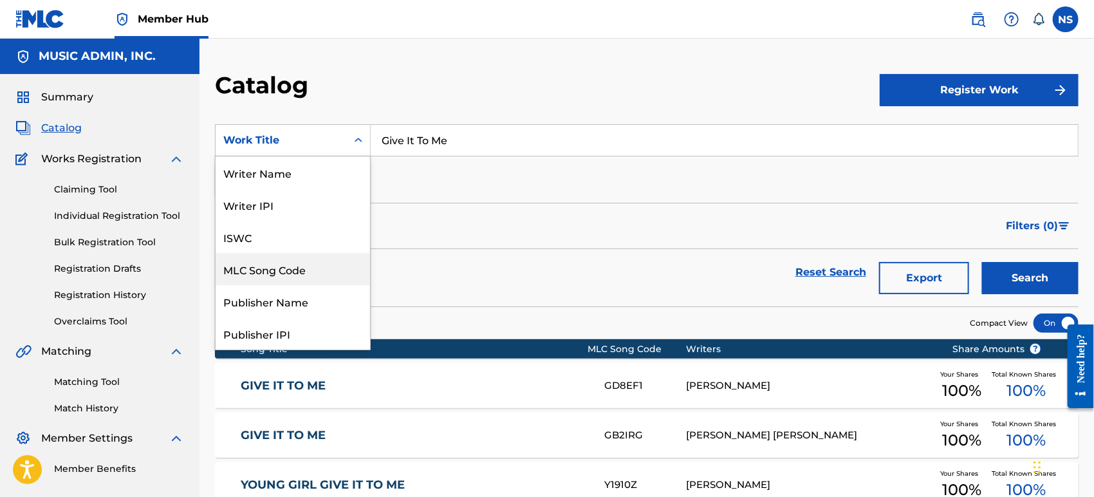
click at [303, 269] on div "MLC Song Code" at bounding box center [293, 269] width 154 height 32
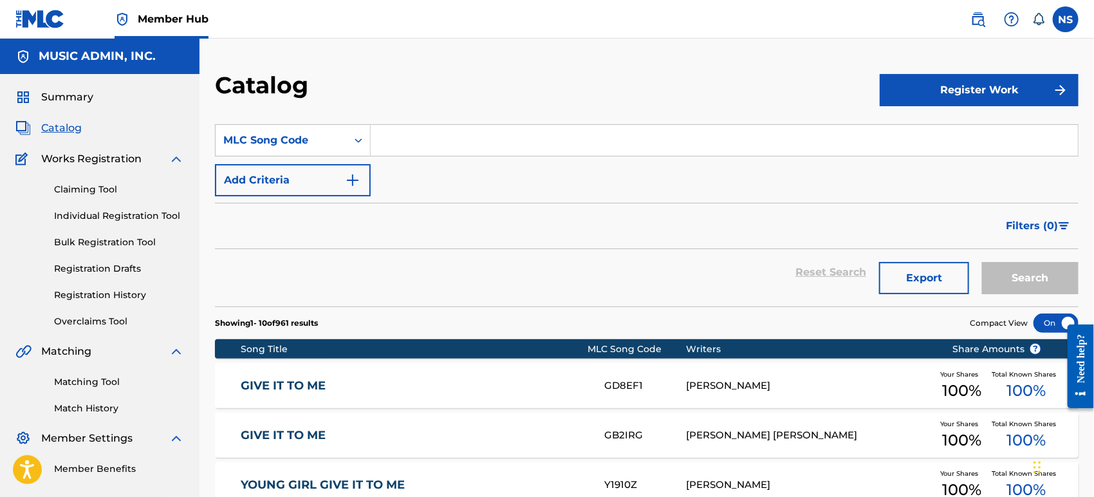
click at [467, 137] on input "Search Form" at bounding box center [724, 140] width 707 height 31
paste input "MH3MF9"
type input "MH3MF9"
click at [984, 282] on button "Search" at bounding box center [1030, 278] width 97 height 32
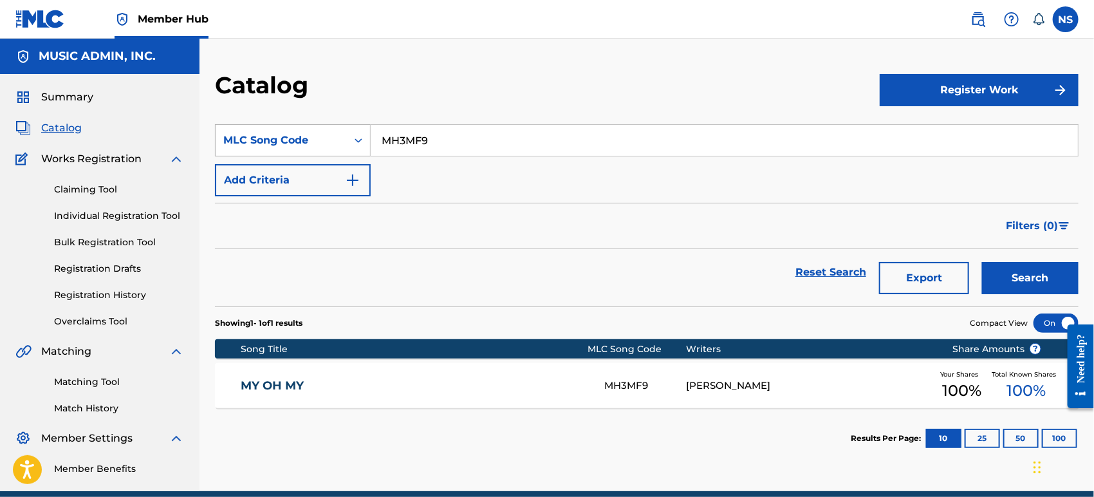
click at [324, 133] on div "MLC Song Code" at bounding box center [281, 140] width 116 height 15
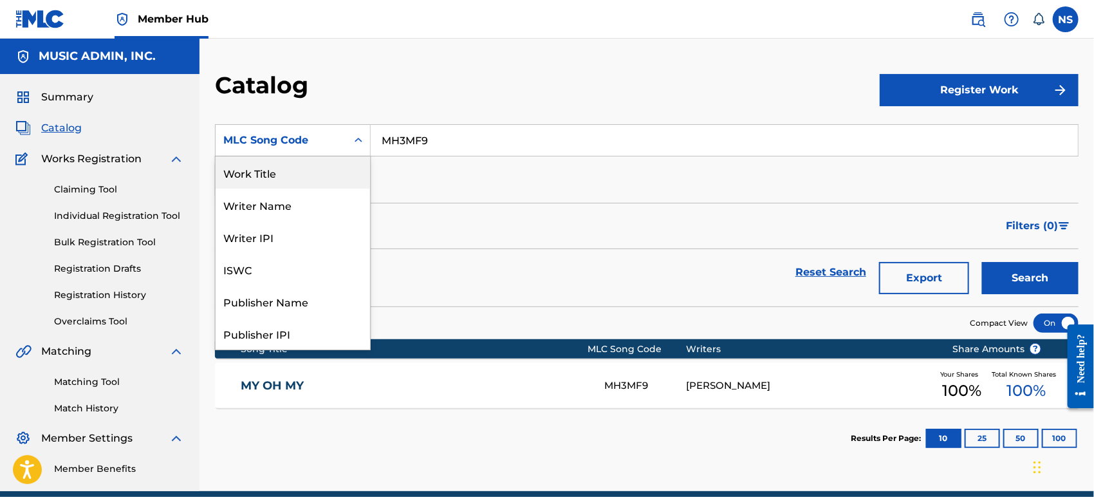
click at [297, 177] on div "Work Title" at bounding box center [293, 172] width 154 height 32
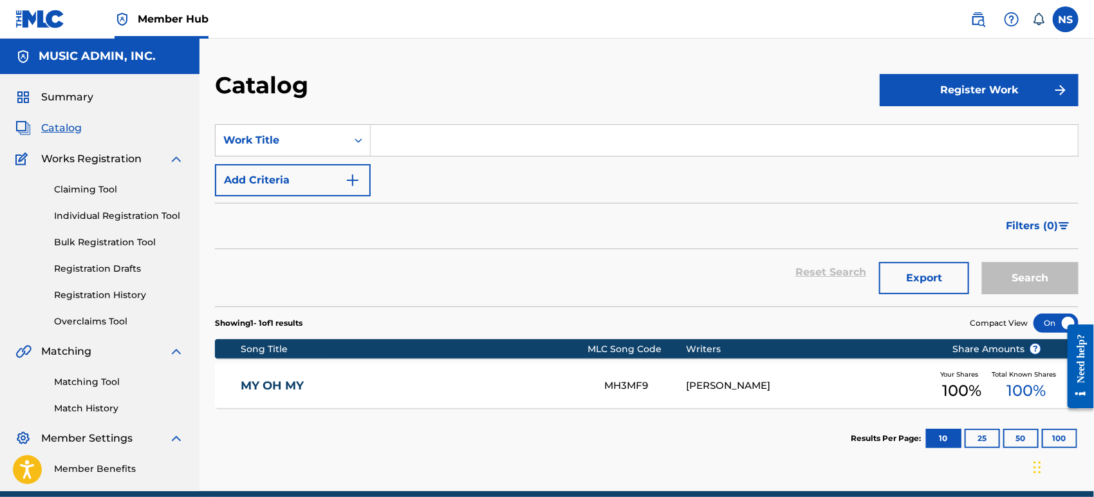
click at [413, 137] on input "Search Form" at bounding box center [724, 140] width 707 height 31
paste input "The One You Came For"
type input "The One You Came For"
click at [984, 275] on button "Search" at bounding box center [1030, 278] width 97 height 32
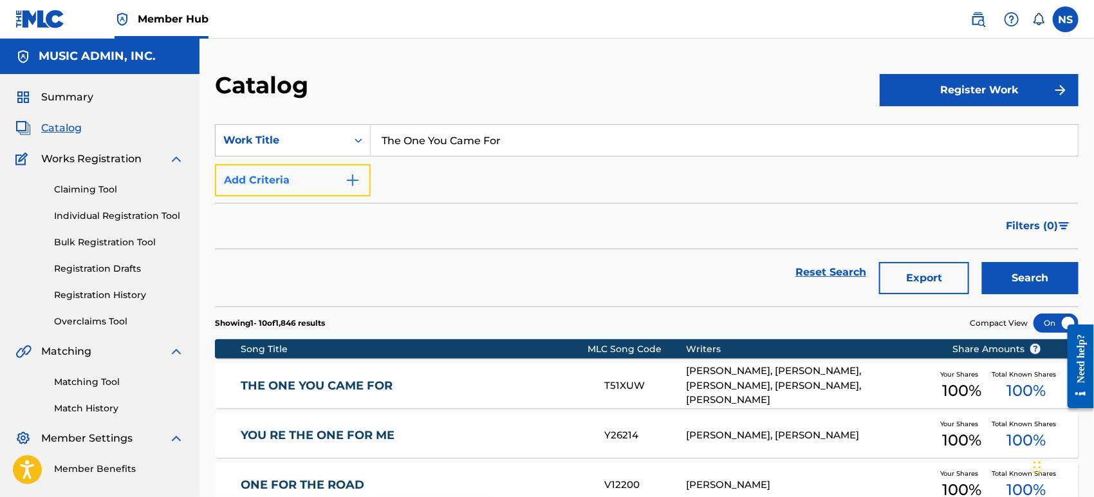
click at [354, 179] on img "Search Form" at bounding box center [352, 180] width 15 height 15
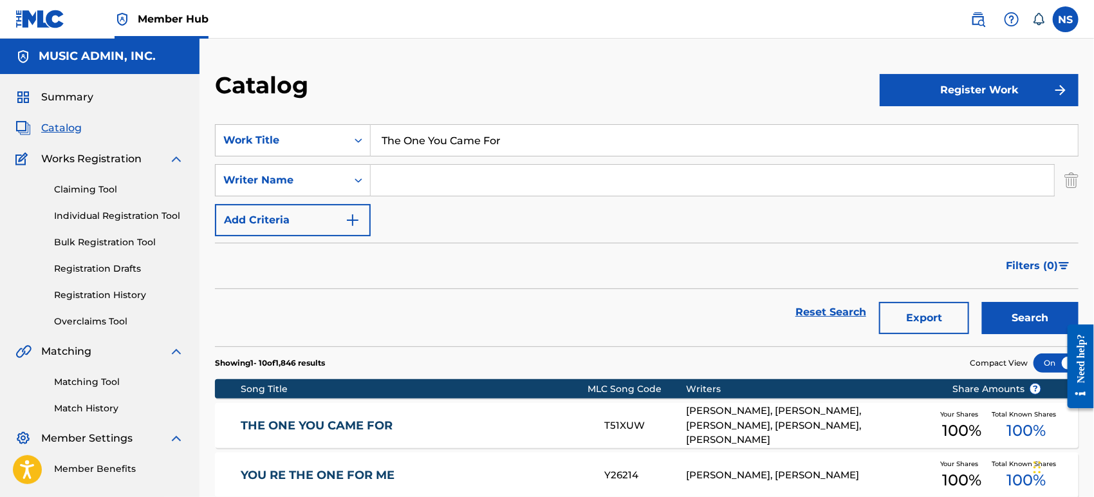
click at [418, 176] on input "Search Form" at bounding box center [713, 180] width 684 height 31
type input "[PERSON_NAME]"
click at [984, 312] on button "Search" at bounding box center [1030, 318] width 97 height 32
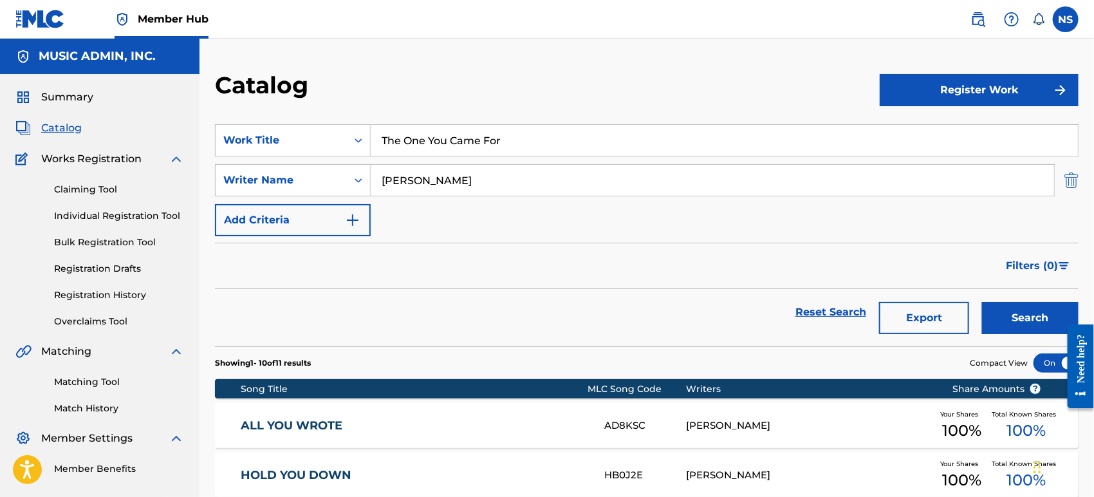
click at [984, 189] on img "Search Form" at bounding box center [1072, 180] width 14 height 32
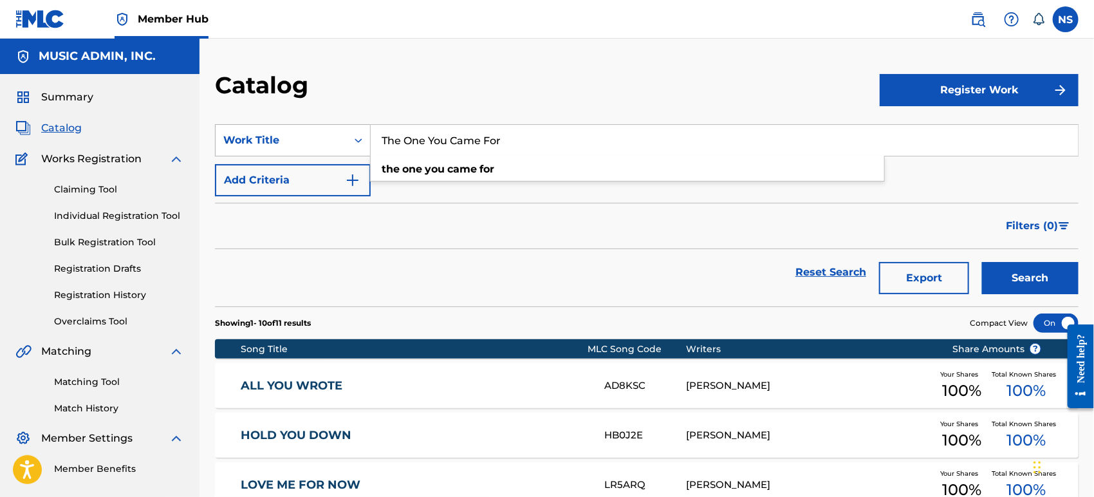
drag, startPoint x: 529, startPoint y: 136, endPoint x: 219, endPoint y: 131, distance: 310.3
click at [219, 131] on div "SearchWithCriteriad45d1398-1bef-415d-8dc5-32ac48950b7d Work Title The One You C…" at bounding box center [647, 140] width 864 height 32
paste input "Skipping Cornerstones"
click at [984, 284] on button "Search" at bounding box center [1030, 278] width 97 height 32
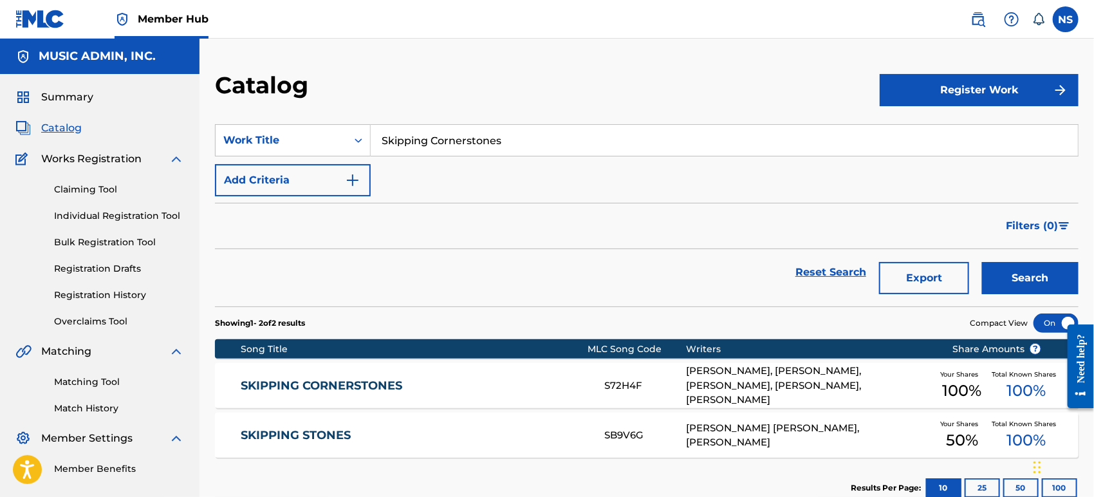
drag, startPoint x: 522, startPoint y: 138, endPoint x: 227, endPoint y: 115, distance: 295.7
click at [227, 115] on section "SearchWithCriteriad45d1398-1bef-415d-8dc5-32ac48950b7d Work Title Skipping Corn…" at bounding box center [647, 208] width 864 height 198
paste input "Ready To Go"
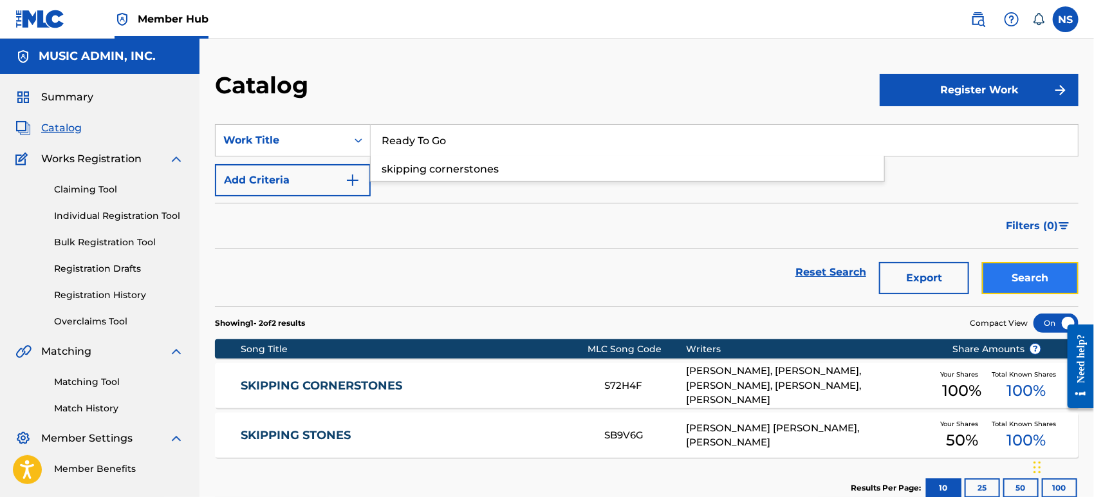
click at [984, 268] on button "Search" at bounding box center [1030, 278] width 97 height 32
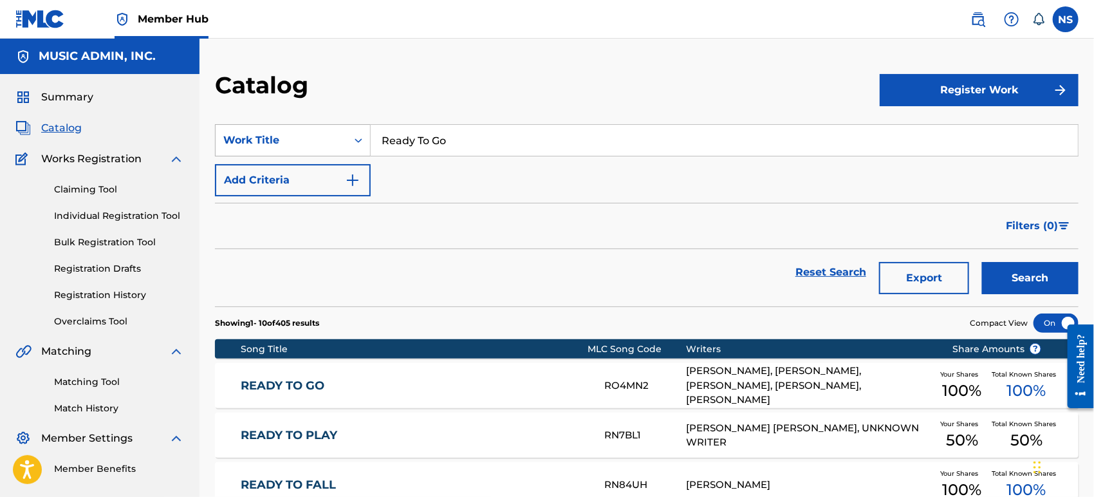
drag, startPoint x: 459, startPoint y: 149, endPoint x: 311, endPoint y: 138, distance: 148.5
click at [311, 138] on div "SearchWithCriteriad45d1398-1bef-415d-8dc5-32ac48950b7d Work Title Ready To Go" at bounding box center [647, 140] width 864 height 32
paste input "Mouth Of Word"
click at [984, 279] on button "Search" at bounding box center [1030, 278] width 97 height 32
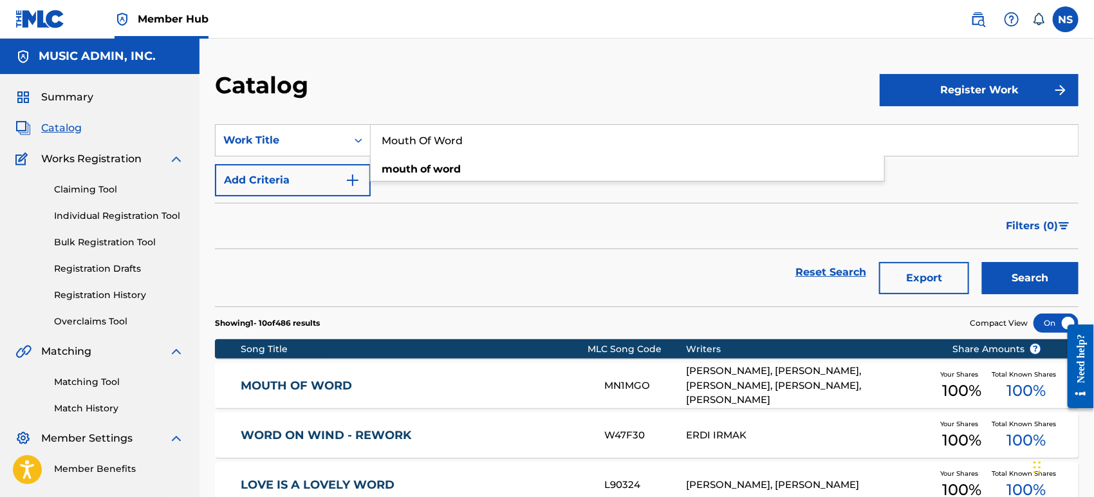
drag, startPoint x: 475, startPoint y: 147, endPoint x: 213, endPoint y: 126, distance: 262.9
click at [213, 126] on div "Catalog Register Work SearchWithCriteriad45d1398-1bef-415d-8dc5-32ac48950b7d Wo…" at bounding box center [647, 496] width 895 height 850
paste input "The One You Came For"
drag, startPoint x: 998, startPoint y: 286, endPoint x: 674, endPoint y: 300, distance: 324.1
click at [984, 286] on button "Search" at bounding box center [1030, 278] width 97 height 32
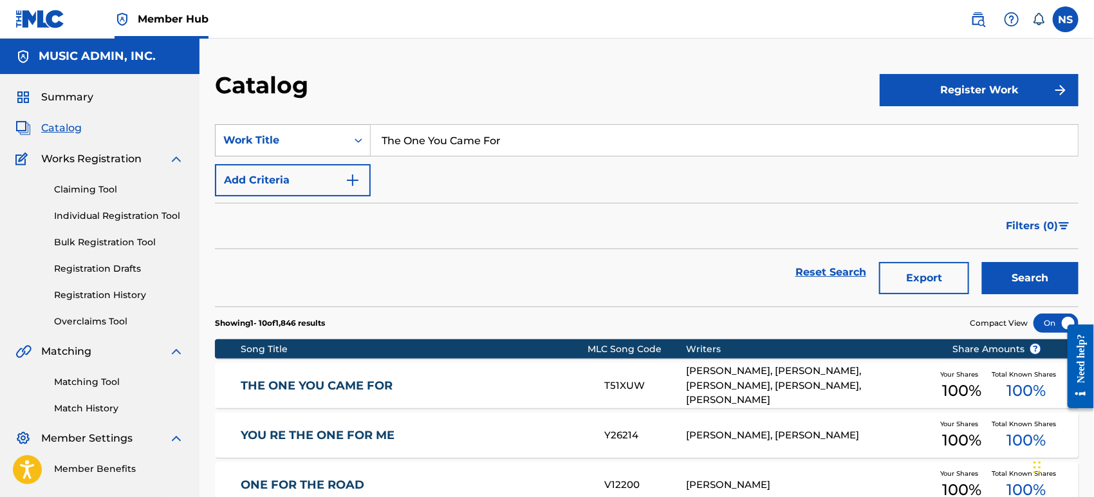
drag, startPoint x: 545, startPoint y: 148, endPoint x: 294, endPoint y: 129, distance: 251.7
click at [294, 129] on div "SearchWithCriteriad45d1398-1bef-415d-8dc5-32ac48950b7d Work Title The One You C…" at bounding box center [647, 140] width 864 height 32
paste input "No Move In Me"
type input "No Move In Me"
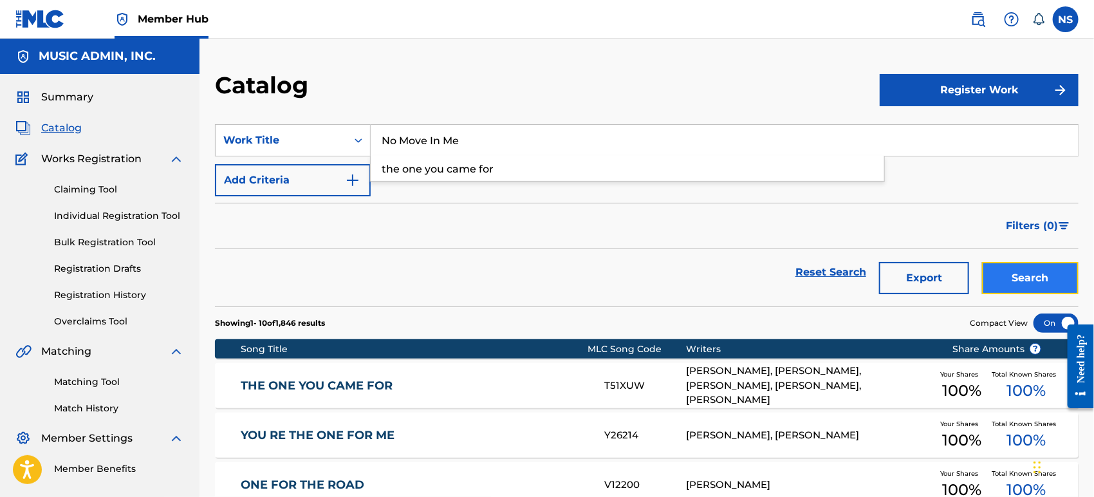
click at [984, 272] on button "Search" at bounding box center [1030, 278] width 97 height 32
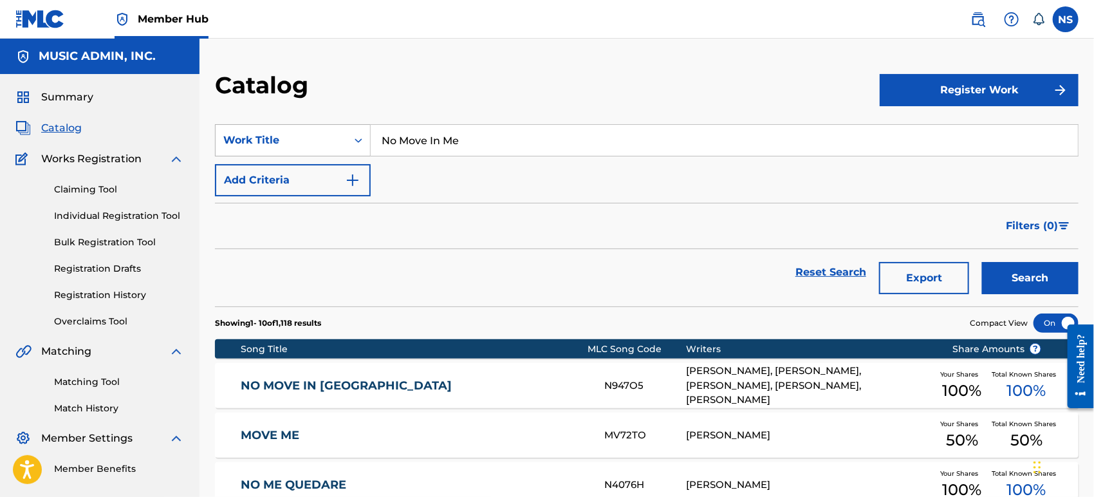
click at [331, 130] on div "Work Title" at bounding box center [281, 140] width 131 height 24
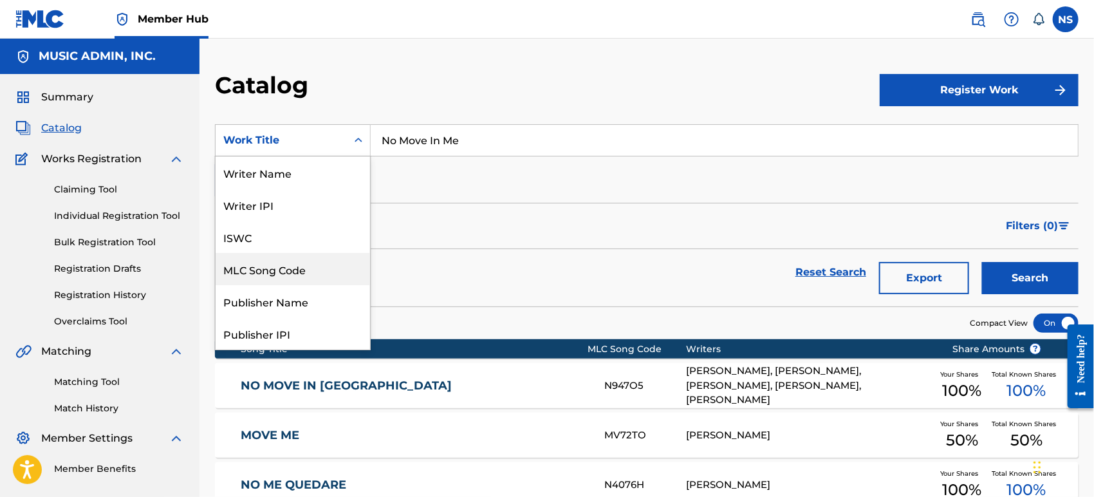
drag, startPoint x: 294, startPoint y: 267, endPoint x: 303, endPoint y: 258, distance: 12.3
click at [294, 266] on div "MLC Song Code" at bounding box center [293, 269] width 154 height 32
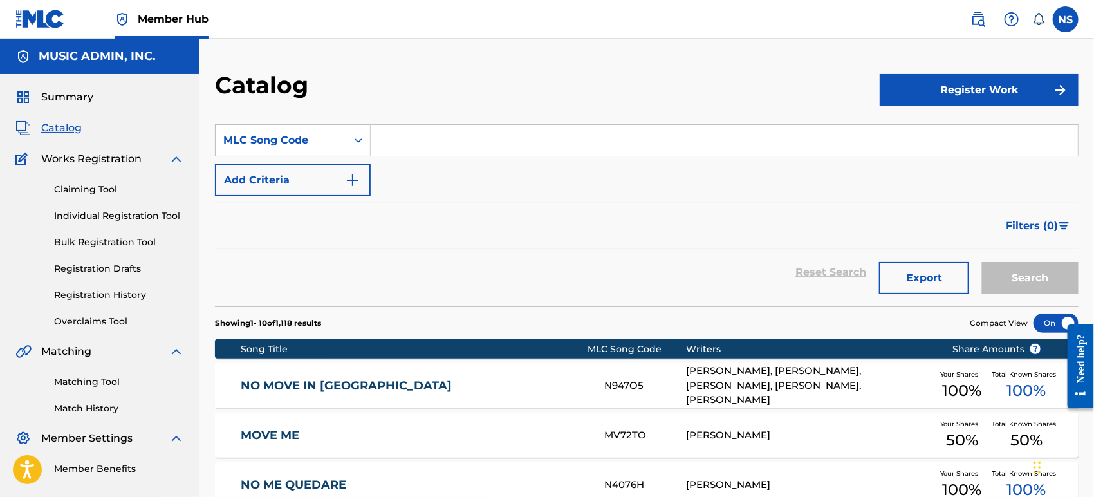
drag, startPoint x: 432, startPoint y: 137, endPoint x: 440, endPoint y: 140, distance: 8.8
click at [432, 137] on input "Search Form" at bounding box center [724, 140] width 707 height 31
paste input "BD4L4R"
click at [984, 275] on button "Search" at bounding box center [1030, 278] width 97 height 32
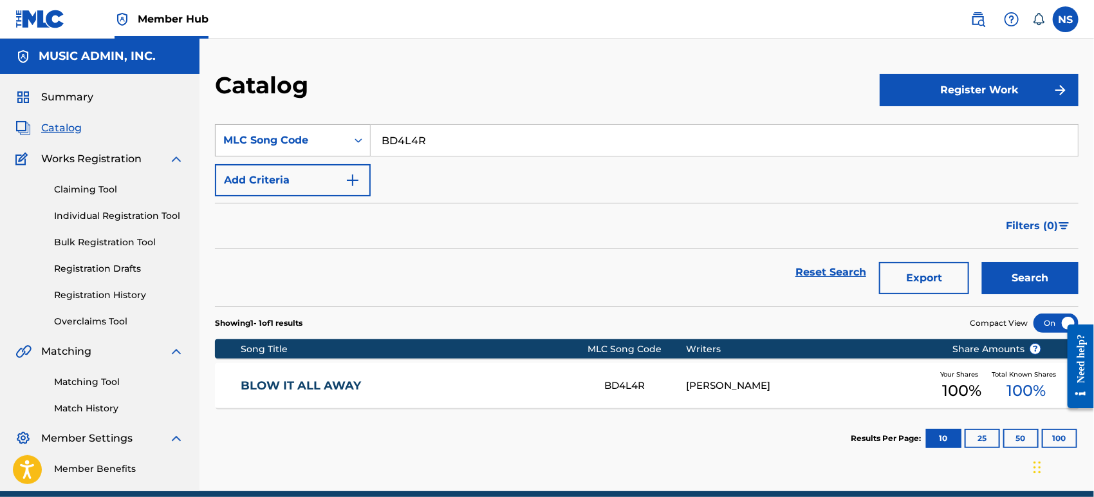
drag, startPoint x: 439, startPoint y: 136, endPoint x: 317, endPoint y: 127, distance: 122.0
click at [317, 127] on div "SearchWithCriteria8e2a832f-21e2-4f98-b3cc-05703db0258a MLC Song Code BD4L4R" at bounding box center [647, 140] width 864 height 32
paste input "HB0J2E"
drag, startPoint x: 1030, startPoint y: 272, endPoint x: 1020, endPoint y: 264, distance: 13.3
click at [984, 272] on button "Search" at bounding box center [1030, 278] width 97 height 32
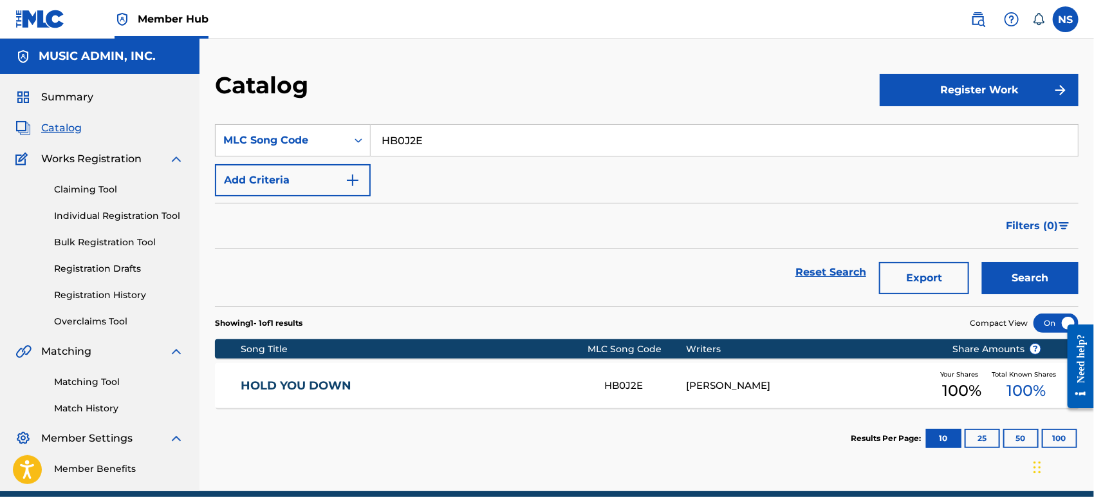
drag, startPoint x: 467, startPoint y: 140, endPoint x: 140, endPoint y: 133, distance: 327.1
click at [140, 133] on main "MUSIC ADMIN, INC. Summary Catalog Works Registration Claiming Tool Individual R…" at bounding box center [547, 265] width 1094 height 453
paste input "7E7BDK"
click at [984, 279] on button "Search" at bounding box center [1030, 278] width 97 height 32
drag, startPoint x: 437, startPoint y: 148, endPoint x: 267, endPoint y: 133, distance: 171.2
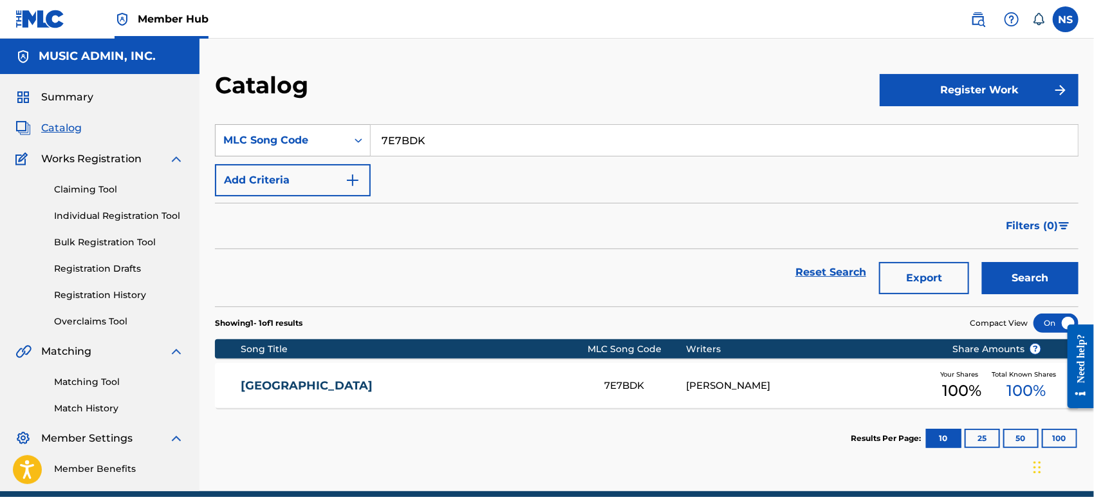
click at [263, 129] on div "SearchWithCriteria8e2a832f-21e2-4f98-b3cc-05703db0258a MLC Song Code 7E7BDK" at bounding box center [647, 140] width 864 height 32
paste input "RC5HEF"
click at [984, 288] on button "Search" at bounding box center [1030, 278] width 97 height 32
drag, startPoint x: 469, startPoint y: 140, endPoint x: 285, endPoint y: 127, distance: 185.2
click at [285, 127] on div "SearchWithCriteria8e2a832f-21e2-4f98-b3cc-05703db0258a MLC Song Code RC5HEF" at bounding box center [647, 140] width 864 height 32
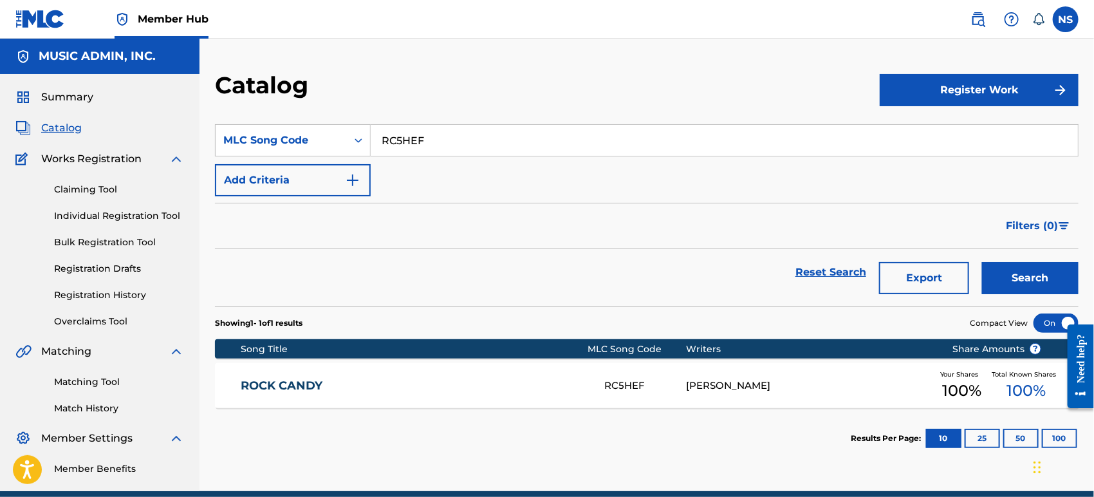
paste input "SB6VOB"
click at [984, 281] on button "Search" at bounding box center [1030, 278] width 97 height 32
drag, startPoint x: 462, startPoint y: 138, endPoint x: 206, endPoint y: 88, distance: 261.1
click at [207, 88] on div "Catalog Register Work SearchWithCriteria8e2a832f-21e2-4f98-b3cc-05703db0258a ML…" at bounding box center [647, 281] width 895 height 420
paste input "RA4FR8"
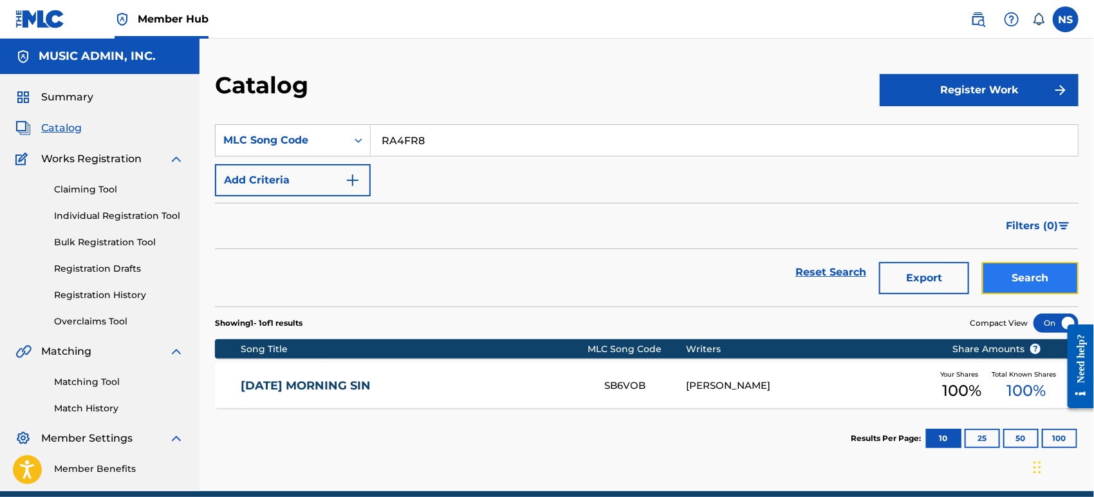
click at [984, 267] on button "Search" at bounding box center [1030, 278] width 97 height 32
drag, startPoint x: 443, startPoint y: 143, endPoint x: 378, endPoint y: 154, distance: 66.0
click at [236, 144] on div "SearchWithCriteria8e2a832f-21e2-4f98-b3cc-05703db0258a MLC Song Code RA4FR8" at bounding box center [647, 140] width 864 height 32
paste input "GA3G31"
drag, startPoint x: 1012, startPoint y: 283, endPoint x: 906, endPoint y: 286, distance: 105.6
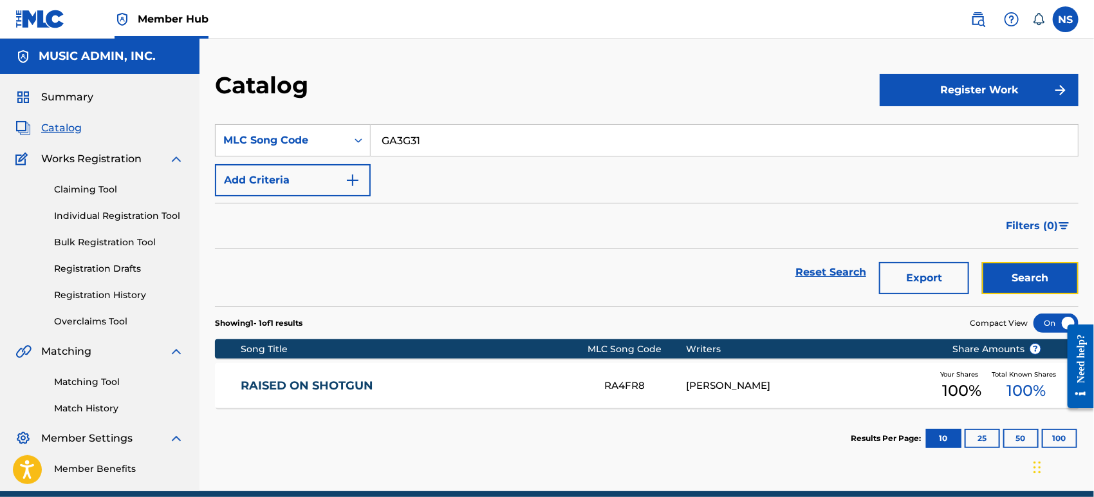
click at [984, 283] on button "Search" at bounding box center [1030, 278] width 97 height 32
drag, startPoint x: 428, startPoint y: 138, endPoint x: 270, endPoint y: 134, distance: 158.4
click at [271, 135] on div "SearchWithCriteria8e2a832f-21e2-4f98-b3cc-05703db0258a MLC Song Code GA3G31" at bounding box center [647, 140] width 864 height 32
paste input "XO"
click at [984, 287] on button "Search" at bounding box center [1030, 278] width 97 height 32
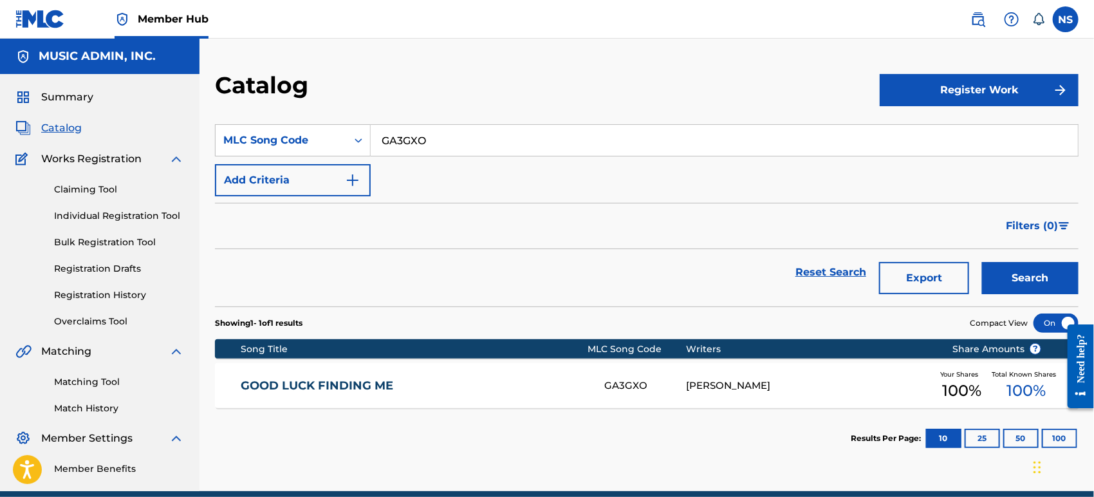
drag, startPoint x: 453, startPoint y: 145, endPoint x: 210, endPoint y: 109, distance: 246.1
click at [210, 109] on div "Catalog Register Work SearchWithCriteria8e2a832f-21e2-4f98-b3cc-05703db0258a ML…" at bounding box center [647, 281] width 895 height 420
paste input "2E1XQZ"
type input "2E1XQZ"
drag, startPoint x: 1012, startPoint y: 290, endPoint x: 973, endPoint y: 304, distance: 41.1
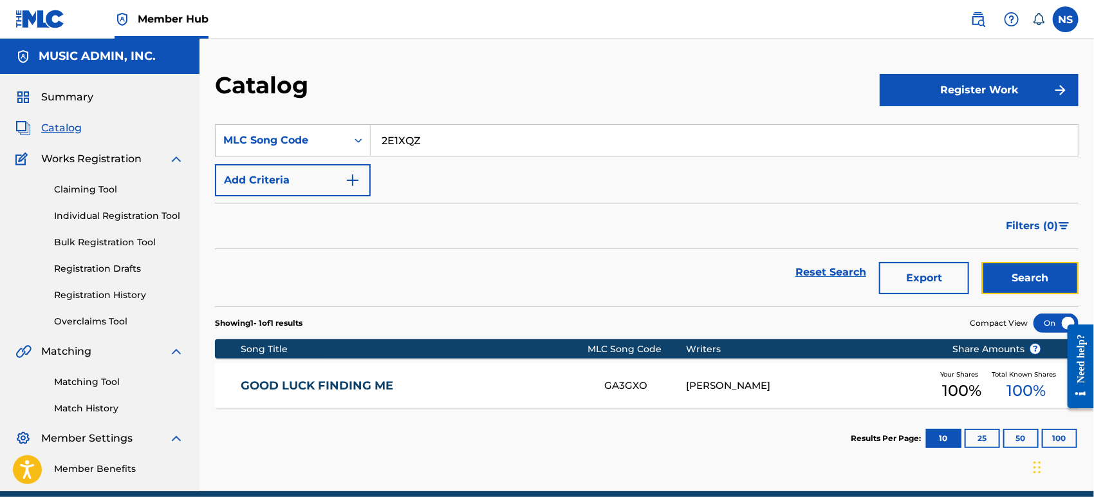
click at [984, 289] on button "Search" at bounding box center [1030, 278] width 97 height 32
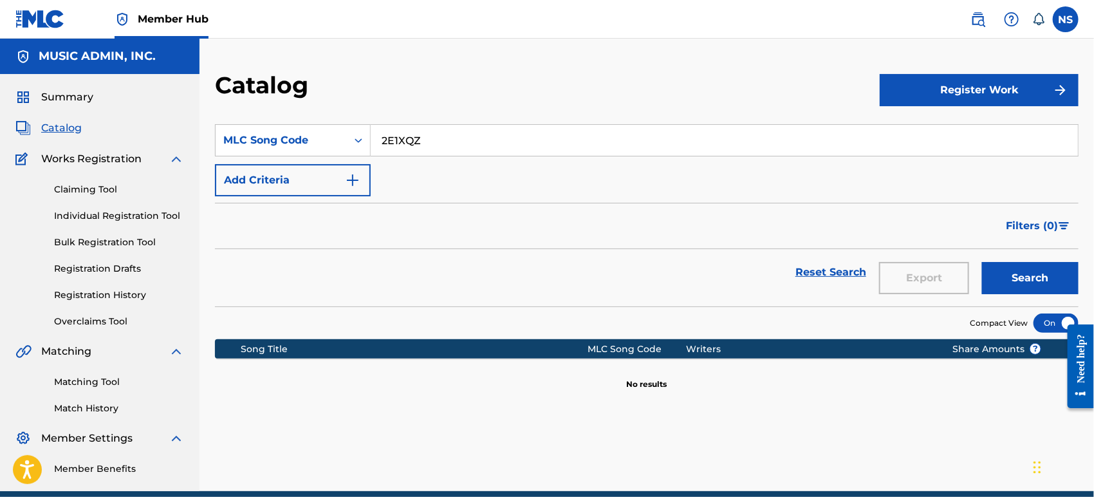
click at [451, 136] on input "2E1XQZ" at bounding box center [724, 140] width 707 height 31
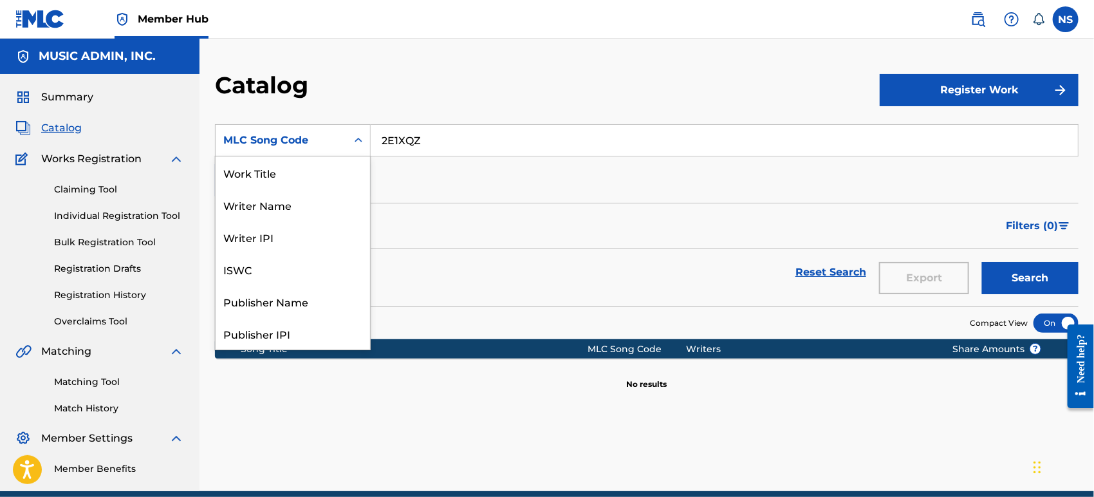
click at [311, 138] on div "MLC Song Code" at bounding box center [281, 140] width 116 height 15
click at [286, 175] on div "Work Title" at bounding box center [293, 172] width 154 height 32
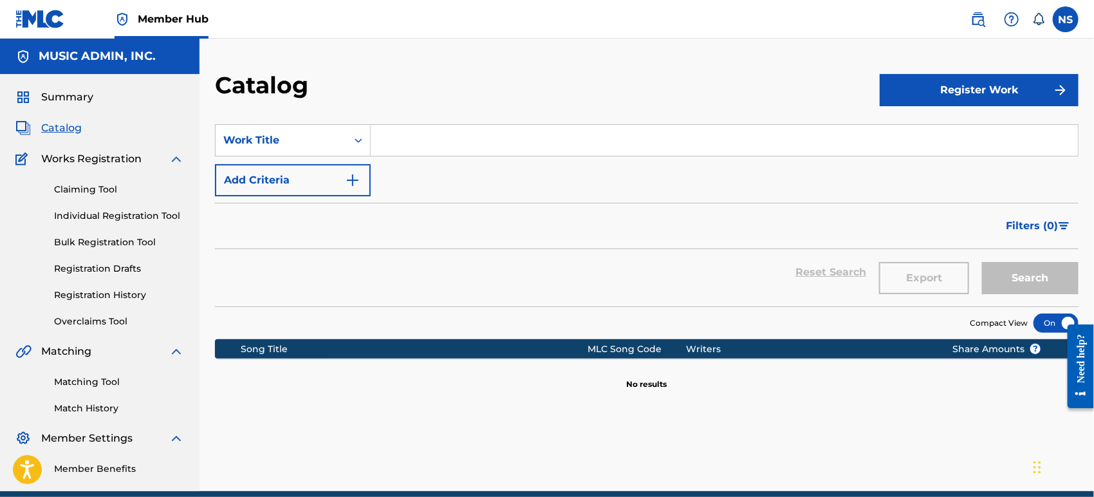
click at [437, 136] on input "Search Form" at bounding box center [724, 140] width 707 height 31
paste input "Forever"
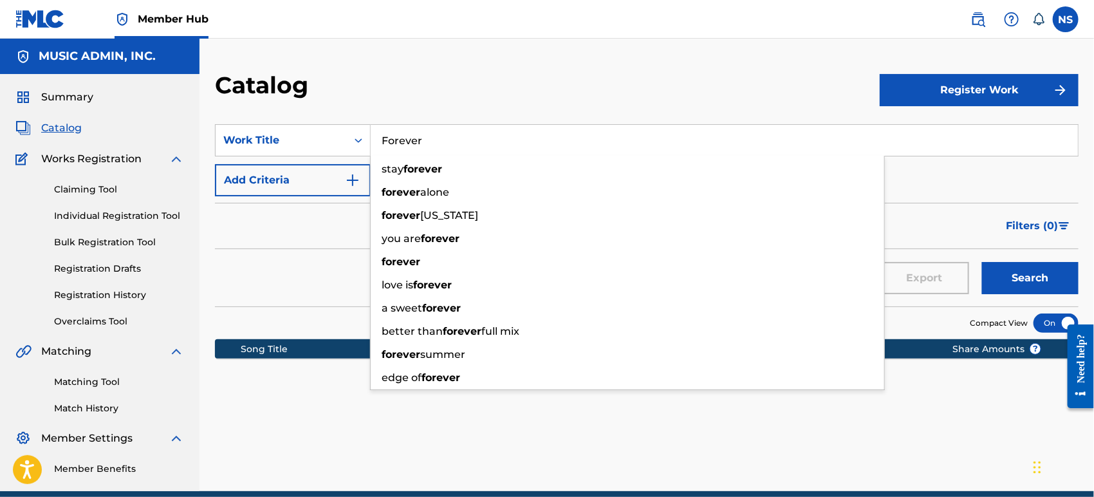
type input "Forever"
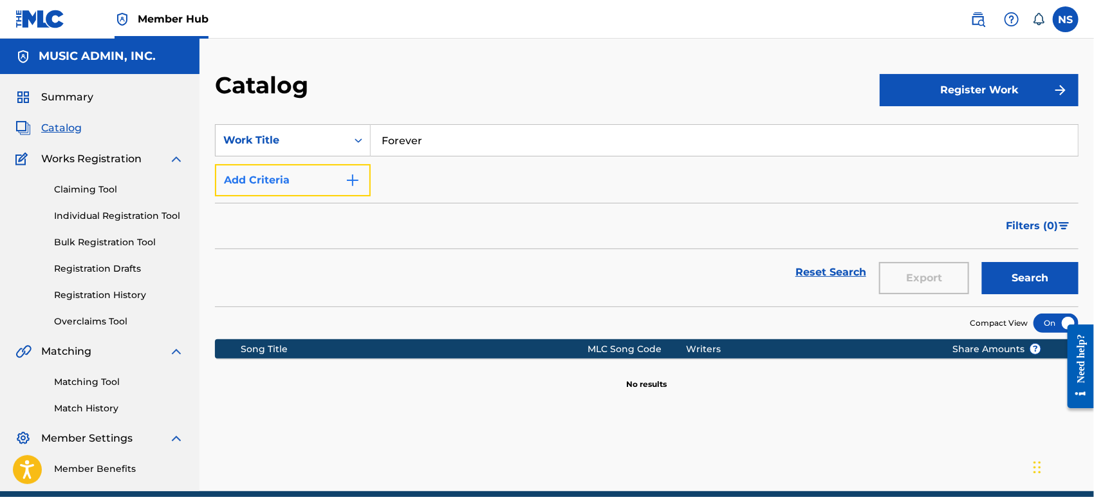
click at [342, 189] on button "Add Criteria" at bounding box center [293, 180] width 156 height 32
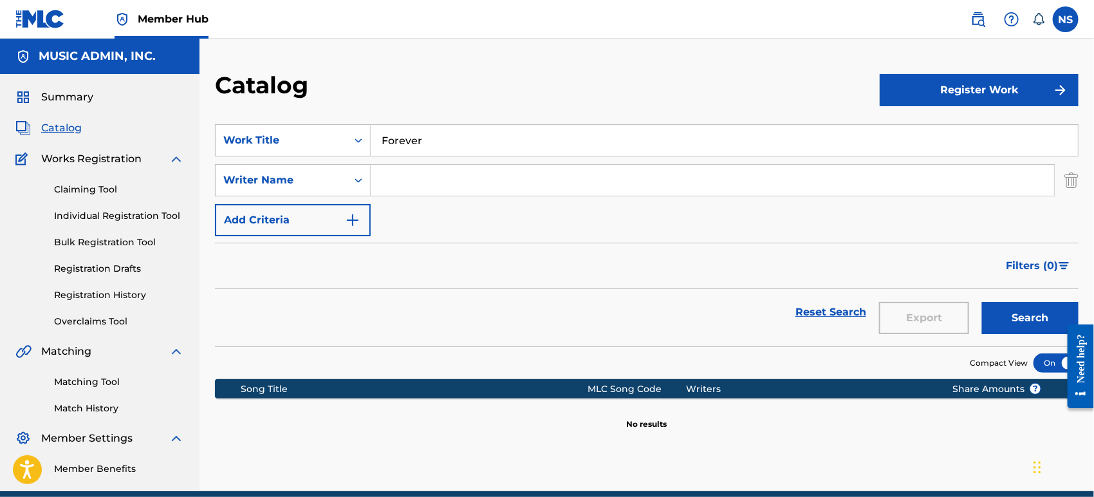
click at [424, 183] on input "Search Form" at bounding box center [713, 180] width 684 height 31
type input "[PERSON_NAME]"
click at [984, 323] on button "Search" at bounding box center [1030, 318] width 97 height 32
